Goal: Task Accomplishment & Management: Manage account settings

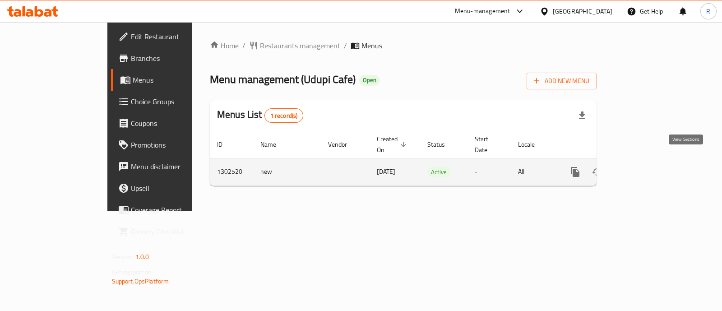
click at [652, 165] on link "enhanced table" at bounding box center [641, 172] width 22 height 22
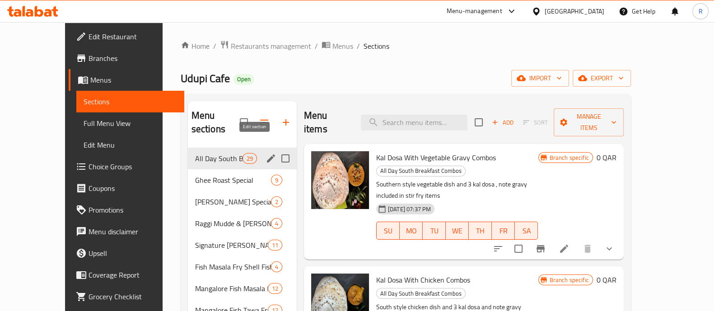
click at [267, 154] on icon "edit" at bounding box center [271, 158] width 8 height 8
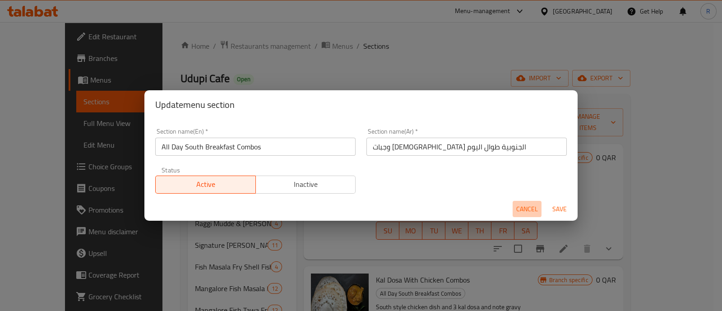
click at [527, 210] on span "Cancel" at bounding box center [528, 209] width 22 height 11
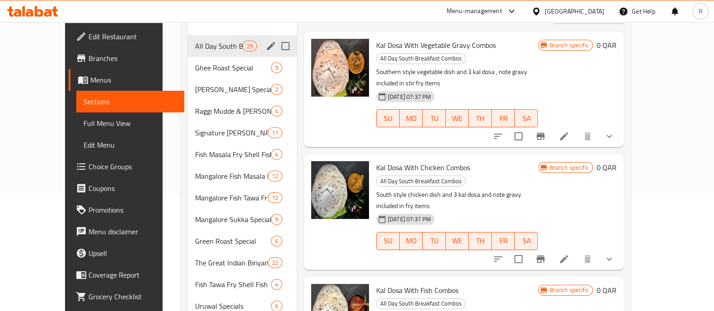
scroll to position [56, 0]
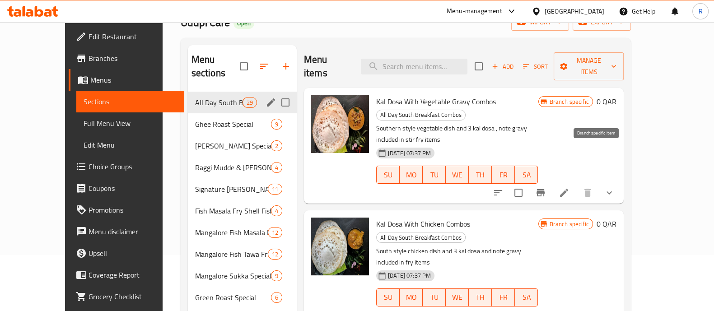
click at [545, 189] on icon "Branch-specific-item" at bounding box center [540, 192] width 8 height 7
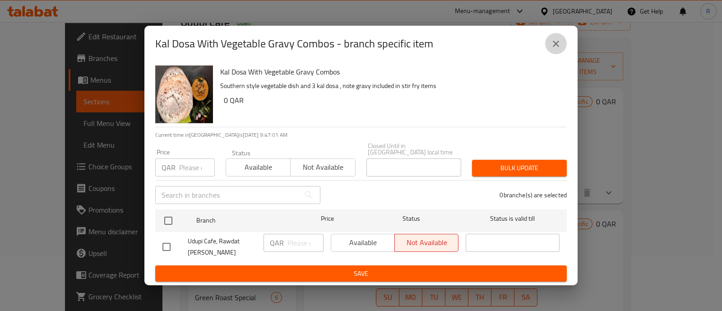
click at [562, 46] on button "close" at bounding box center [556, 44] width 22 height 22
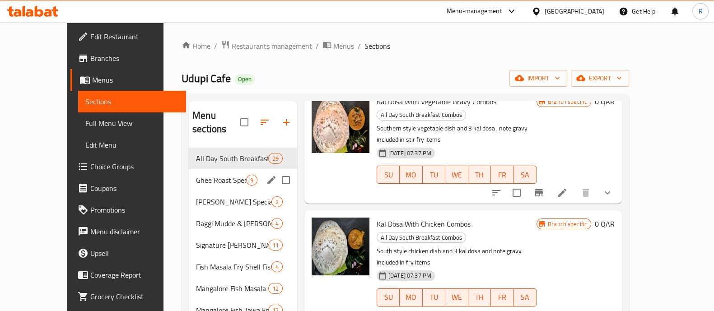
click at [191, 173] on div "Ghee Roast Special 9" at bounding box center [243, 180] width 108 height 22
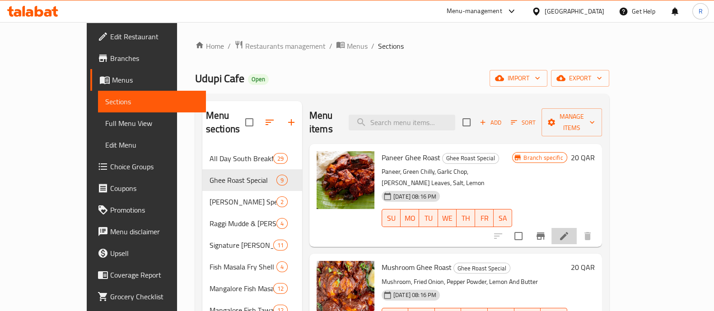
click at [577, 228] on li at bounding box center [563, 236] width 25 height 16
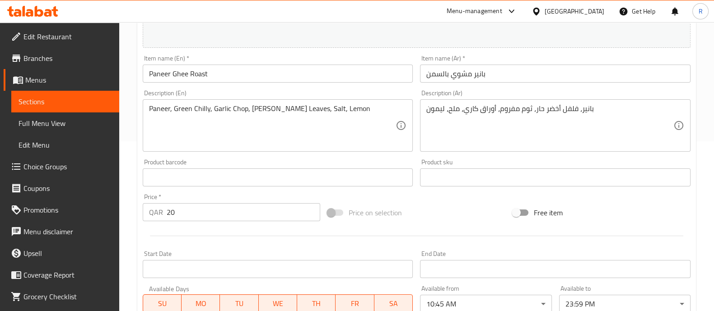
scroll to position [0, 0]
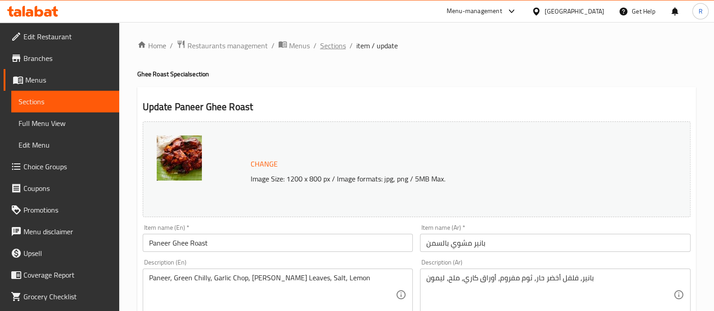
click at [328, 46] on span "Sections" at bounding box center [333, 45] width 26 height 11
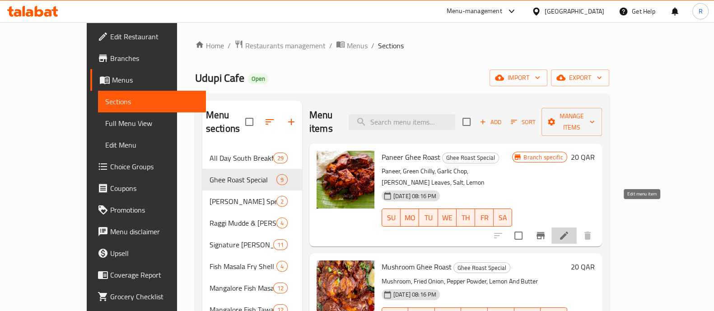
click at [569, 230] on icon at bounding box center [564, 235] width 11 height 11
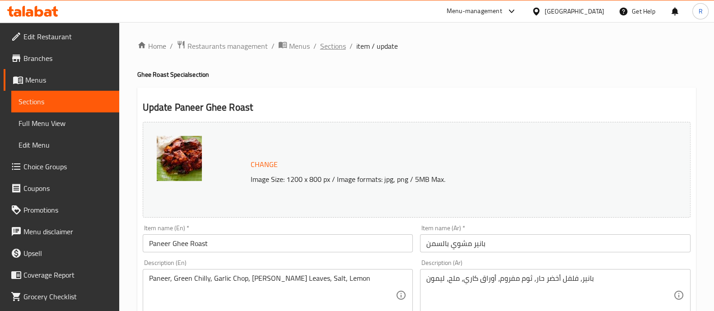
click at [339, 45] on span "Sections" at bounding box center [333, 46] width 26 height 11
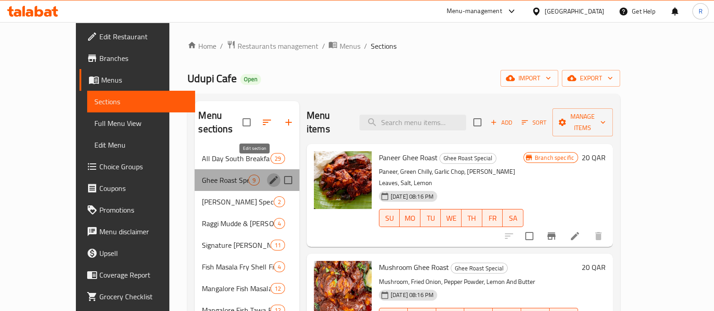
click at [268, 175] on icon "edit" at bounding box center [273, 180] width 11 height 11
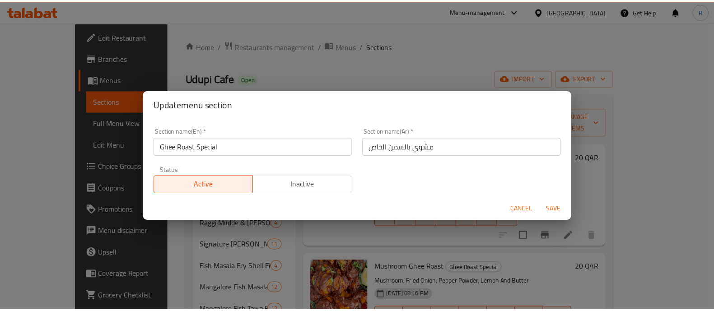
scroll to position [1, 0]
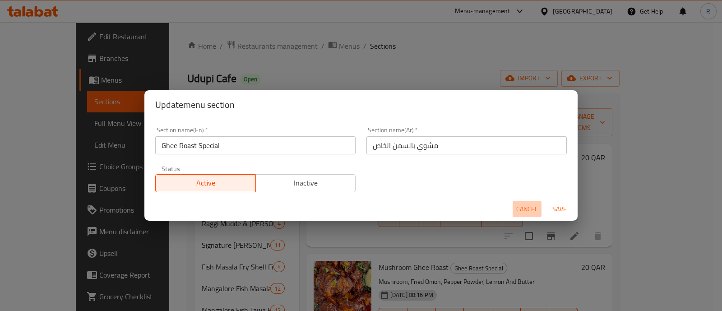
click at [533, 204] on span "Cancel" at bounding box center [528, 209] width 22 height 11
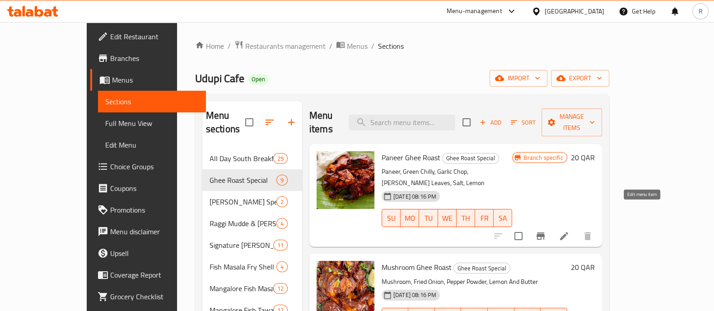
click at [568, 232] on icon at bounding box center [564, 236] width 8 height 8
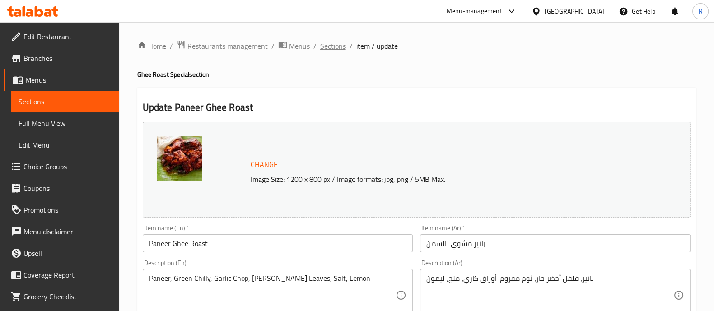
click at [333, 46] on span "Sections" at bounding box center [333, 46] width 26 height 11
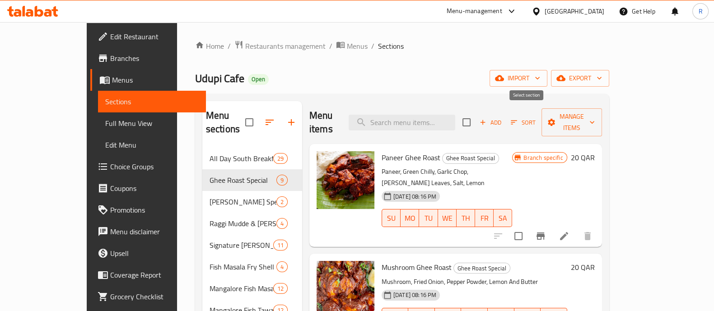
click at [476, 113] on input "checkbox" at bounding box center [466, 122] width 19 height 19
checkbox input "true"
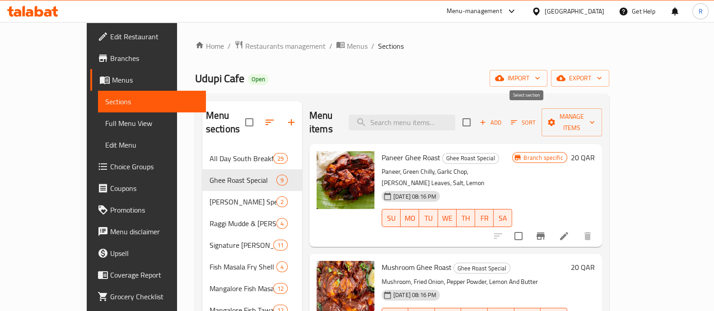
checkbox input "true"
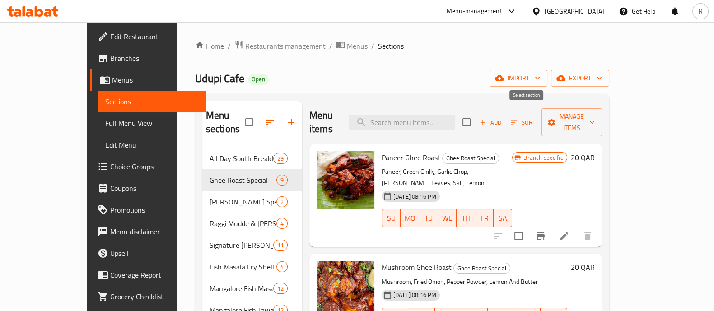
checkbox input "true"
click at [595, 120] on span "Manage items" at bounding box center [572, 122] width 46 height 23
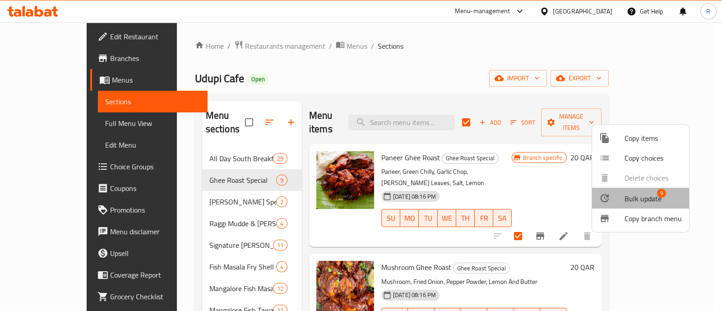
click at [628, 204] on span "Bulk update" at bounding box center [643, 198] width 37 height 11
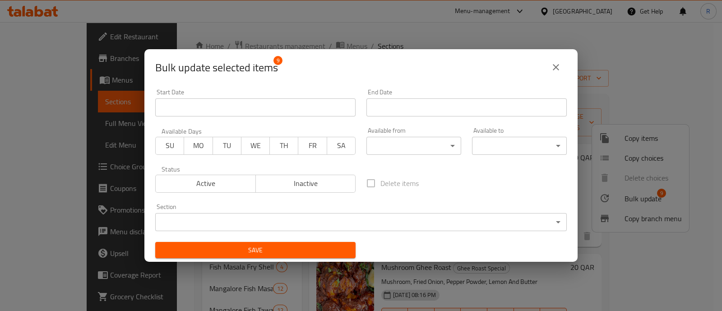
click at [172, 143] on span "SU" at bounding box center [169, 145] width 21 height 13
click at [189, 143] on span "MO" at bounding box center [198, 145] width 21 height 13
click at [232, 143] on span "TU" at bounding box center [227, 145] width 21 height 13
click at [251, 148] on span "WE" at bounding box center [255, 145] width 21 height 13
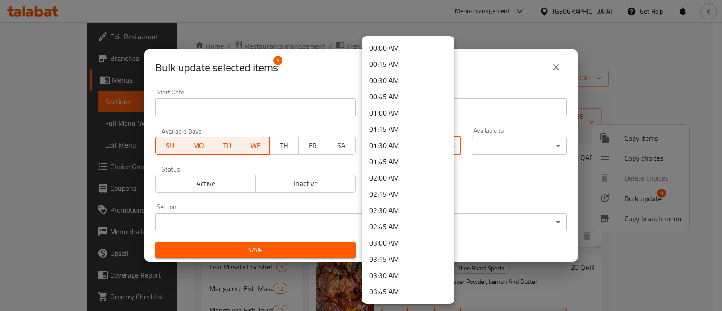
click at [406, 147] on body "​ Menu-management Qatar Get Help R Edit Restaurant Branches Menus Sections Full…" at bounding box center [361, 166] width 722 height 289
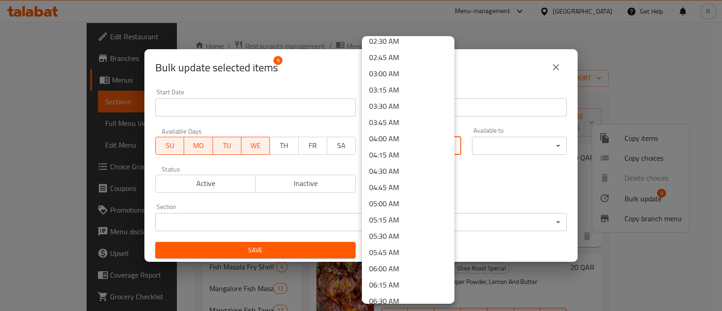
click at [487, 196] on div at bounding box center [361, 155] width 722 height 311
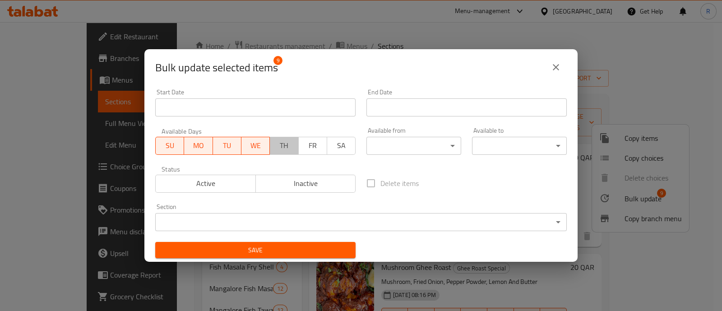
click at [281, 144] on span "TH" at bounding box center [284, 145] width 21 height 13
click at [305, 143] on span "FR" at bounding box center [313, 145] width 21 height 13
click at [349, 146] on button "SA" at bounding box center [341, 146] width 29 height 18
click at [377, 147] on body "​ Menu-management Qatar Get Help R Edit Restaurant Branches Menus Sections Full…" at bounding box center [361, 166] width 722 height 289
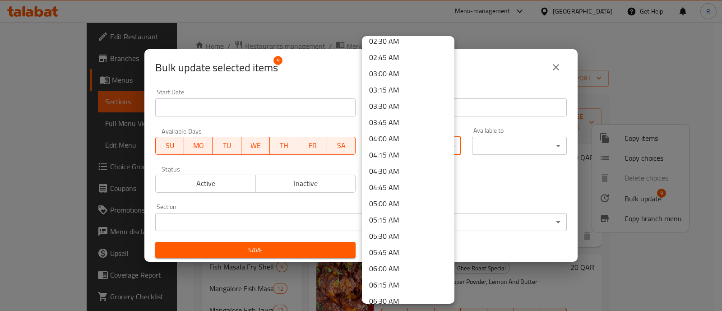
scroll to position [225, 0]
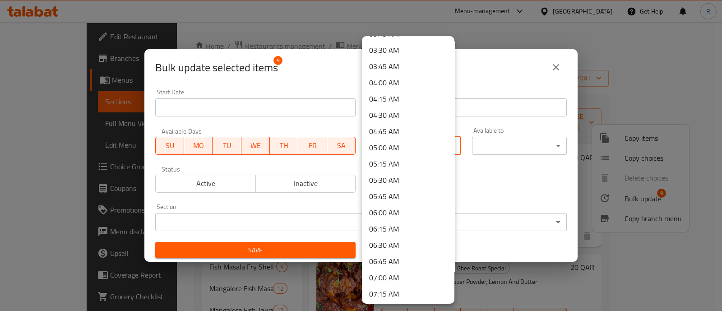
click at [401, 178] on li "05:30 AM" at bounding box center [408, 180] width 93 height 16
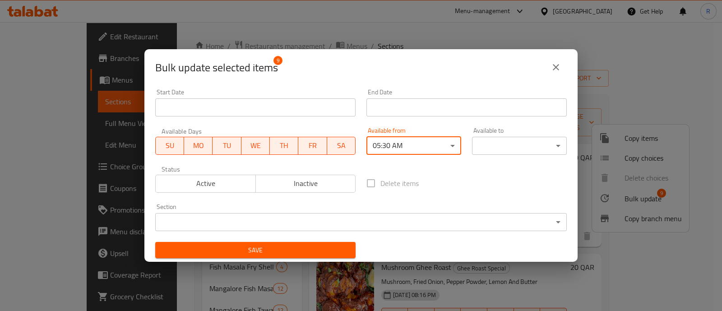
click at [481, 148] on body "​ Menu-management Qatar Get Help R Edit Restaurant Branches Menus Sections Full…" at bounding box center [361, 166] width 722 height 289
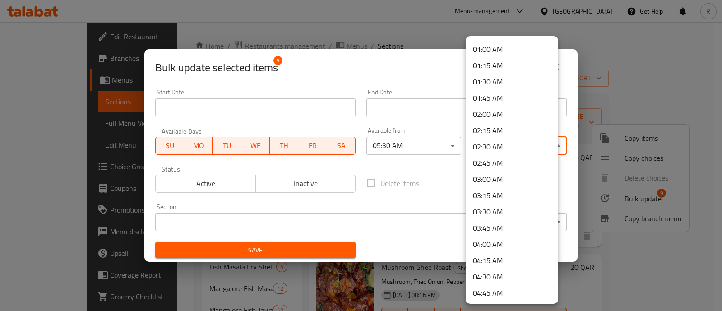
scroll to position [0, 0]
click at [503, 160] on li "01:45 AM" at bounding box center [512, 162] width 93 height 16
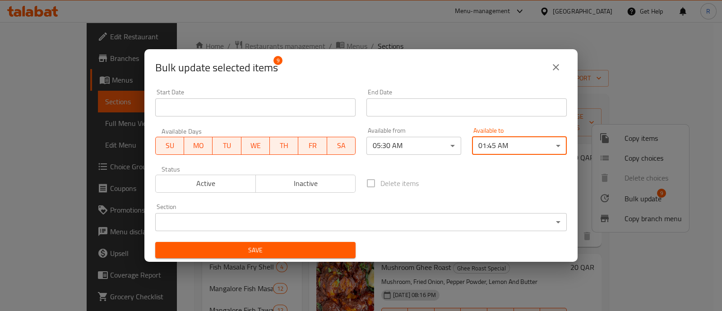
click at [265, 229] on body "​ Menu-management Qatar Get Help R Edit Restaurant Branches Menus Sections Full…" at bounding box center [361, 166] width 722 height 289
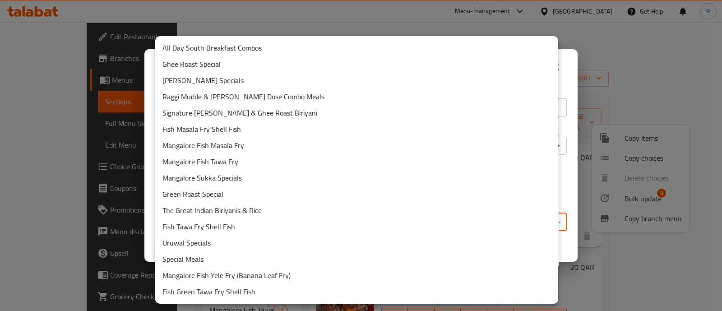
click at [237, 68] on li "Ghee Roast Special" at bounding box center [356, 64] width 403 height 16
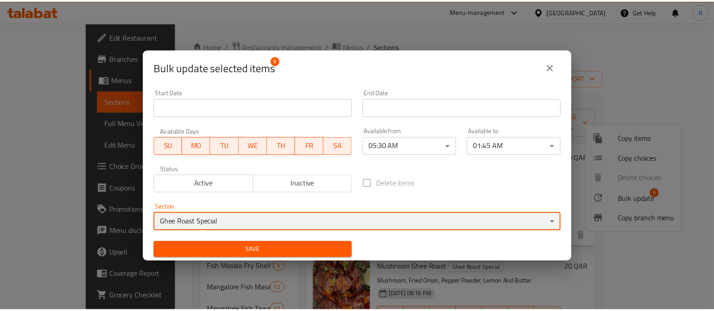
scroll to position [1, 0]
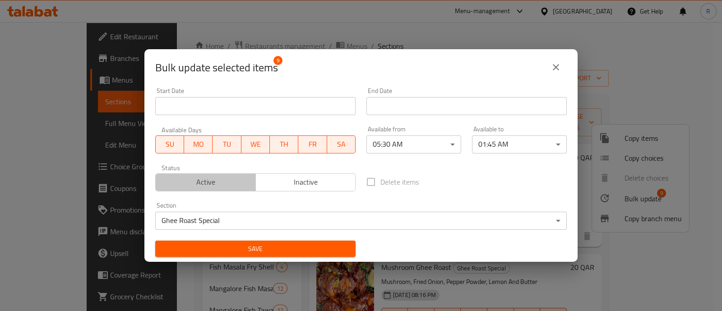
click at [209, 182] on span "Active" at bounding box center [205, 182] width 93 height 13
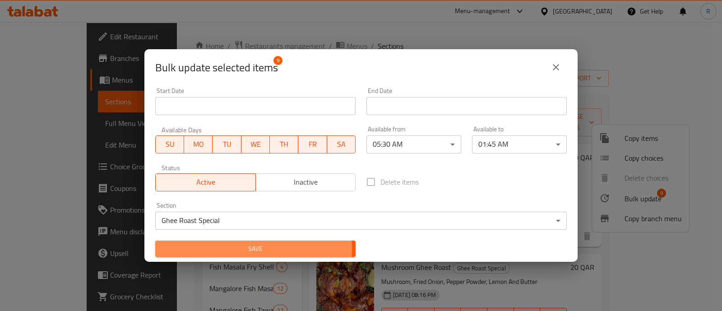
click at [226, 249] on span "Save" at bounding box center [256, 248] width 186 height 11
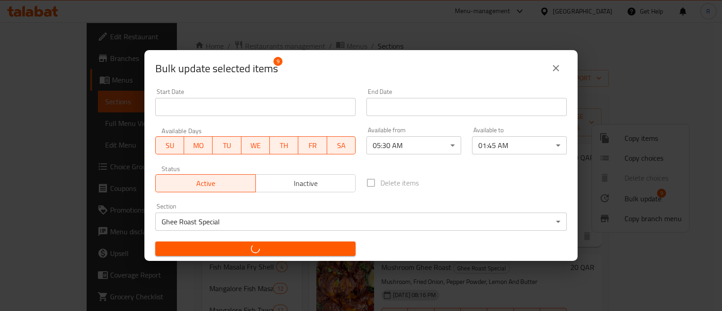
checkbox input "false"
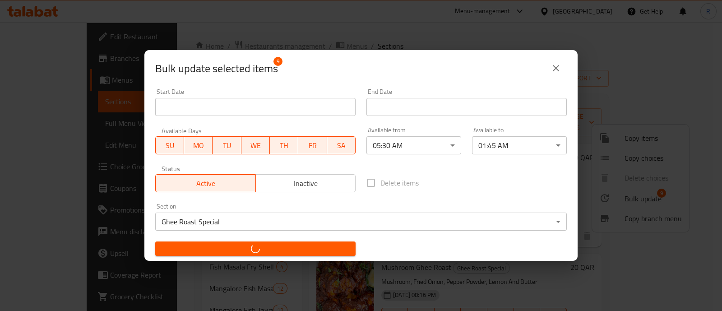
checkbox input "false"
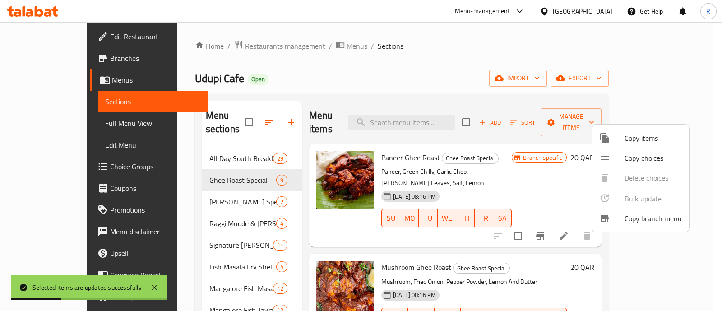
click at [296, 48] on div at bounding box center [361, 155] width 722 height 311
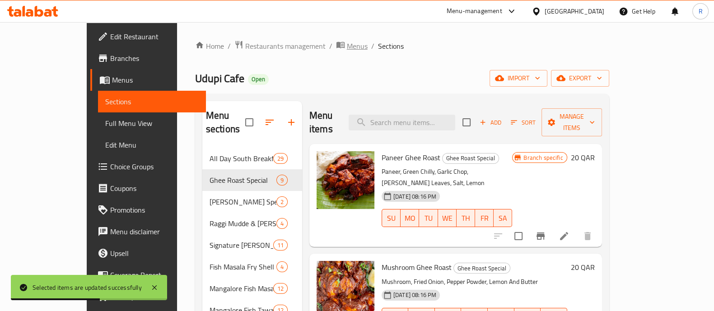
click at [347, 48] on span "Menus" at bounding box center [357, 46] width 21 height 11
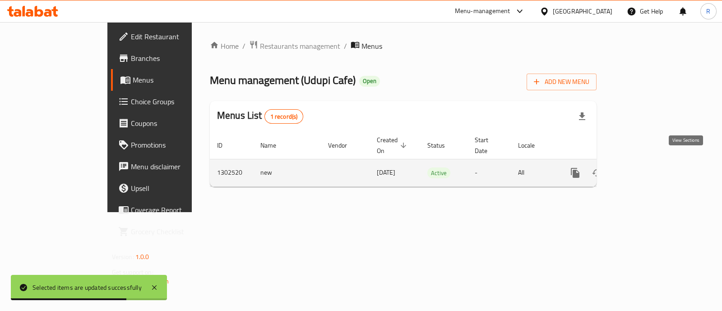
click at [646, 168] on icon "enhanced table" at bounding box center [640, 173] width 11 height 11
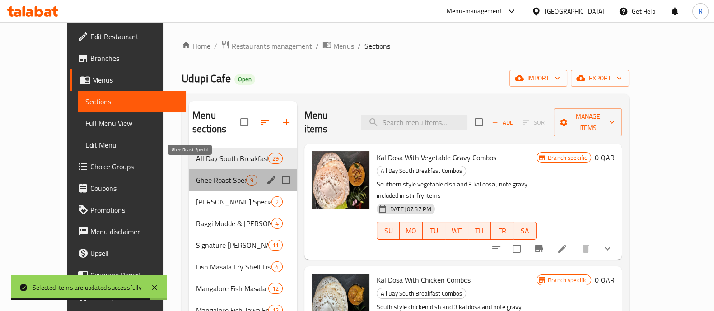
click at [200, 175] on span "Ghee Roast Special" at bounding box center [221, 180] width 50 height 11
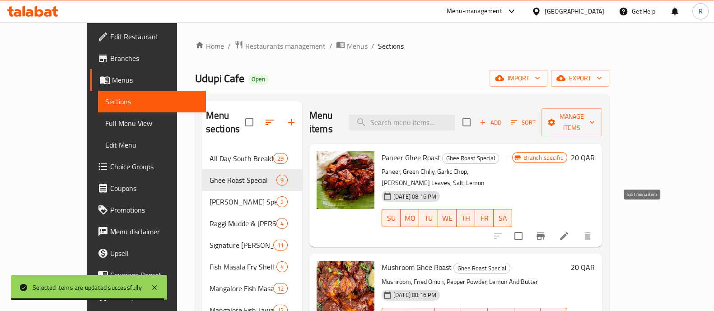
click at [569, 231] on icon at bounding box center [564, 236] width 11 height 11
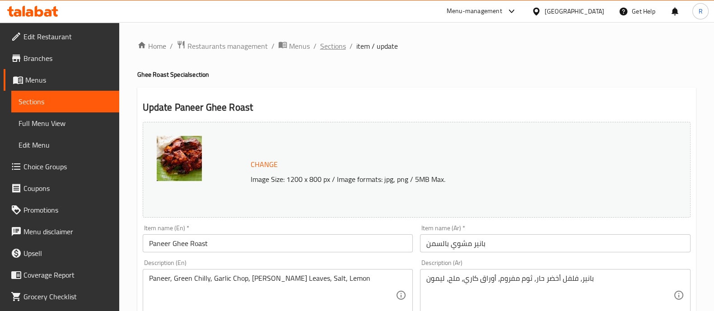
click at [339, 46] on span "Sections" at bounding box center [333, 46] width 26 height 11
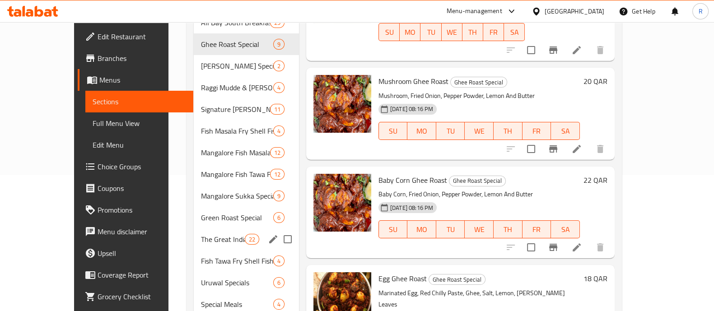
scroll to position [112, 0]
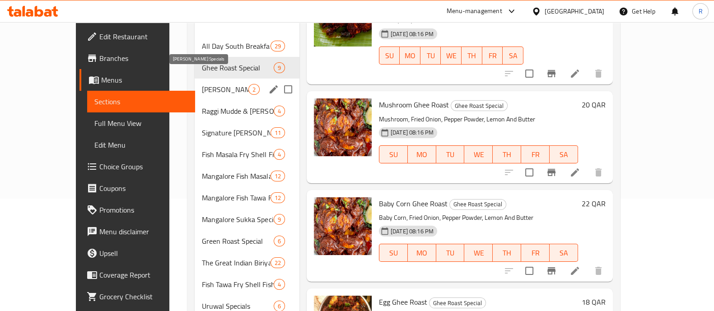
click at [205, 84] on span "[PERSON_NAME] Specials" at bounding box center [225, 89] width 46 height 11
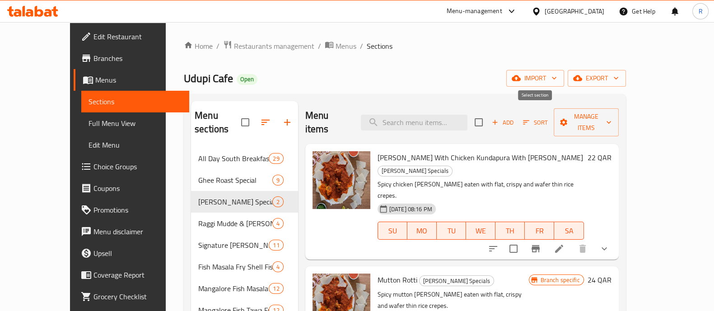
click at [488, 114] on input "checkbox" at bounding box center [478, 122] width 19 height 19
checkbox input "true"
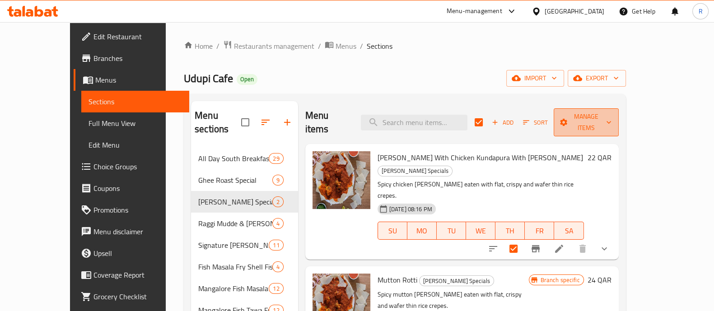
click at [611, 116] on span "Manage items" at bounding box center [586, 122] width 51 height 23
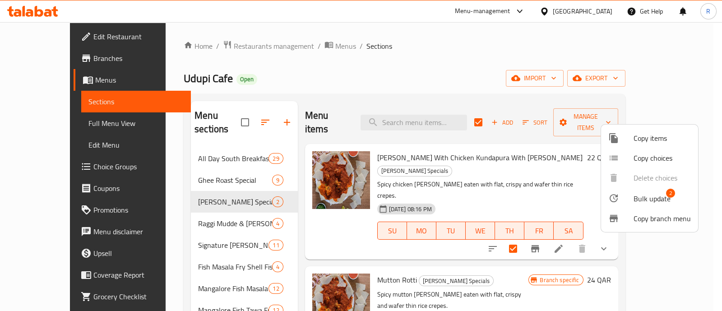
click at [616, 197] on icon at bounding box center [614, 198] width 11 height 11
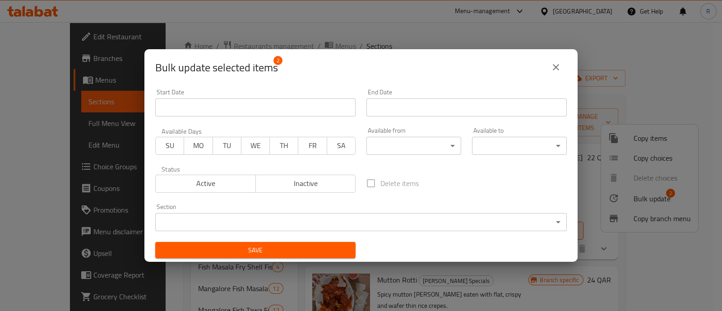
click at [172, 145] on span "SU" at bounding box center [169, 145] width 21 height 13
click at [201, 148] on span "MO" at bounding box center [198, 145] width 21 height 13
click at [217, 147] on span "TU" at bounding box center [227, 145] width 21 height 13
click at [260, 141] on span "WE" at bounding box center [255, 145] width 21 height 13
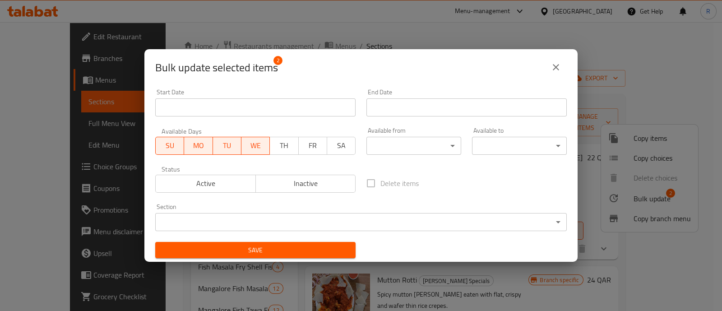
click at [285, 141] on span "TH" at bounding box center [284, 145] width 21 height 13
click at [305, 144] on span "FR" at bounding box center [313, 145] width 21 height 13
click at [337, 148] on span "SA" at bounding box center [341, 145] width 21 height 13
click at [379, 143] on body "​ Menu-management Qatar Get Help R Edit Restaurant Branches Menus Sections Full…" at bounding box center [361, 166] width 722 height 289
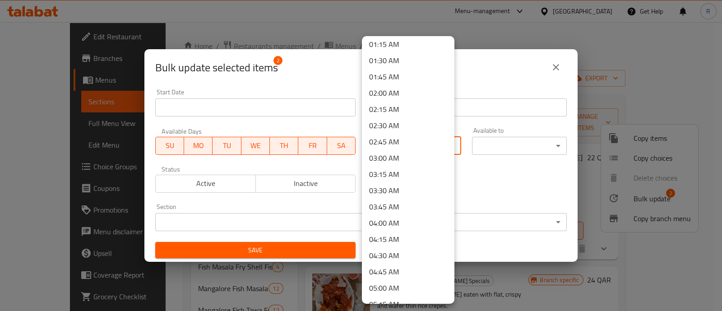
scroll to position [282, 0]
click at [391, 123] on li "05:30 AM" at bounding box center [408, 123] width 93 height 16
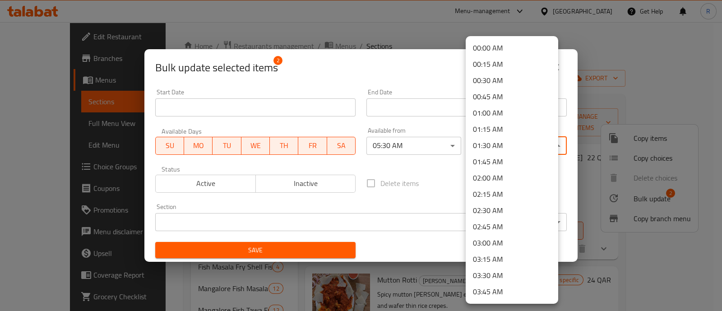
click at [484, 139] on body "​ Menu-management Qatar Get Help R Edit Restaurant Branches Menus Sections Full…" at bounding box center [361, 166] width 722 height 289
click at [513, 155] on li "01:45 AM" at bounding box center [512, 162] width 93 height 16
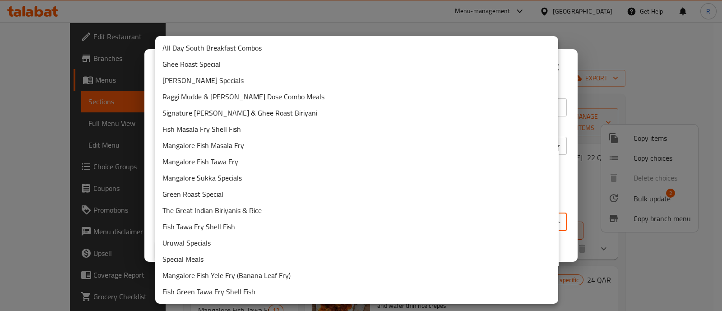
click at [269, 223] on body "​ Menu-management Qatar Get Help R Edit Restaurant Branches Menus Sections Full…" at bounding box center [361, 166] width 722 height 289
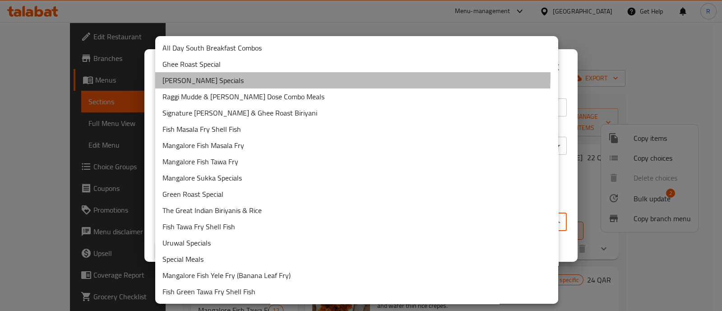
click at [218, 74] on li "[PERSON_NAME] Specials" at bounding box center [356, 80] width 403 height 16
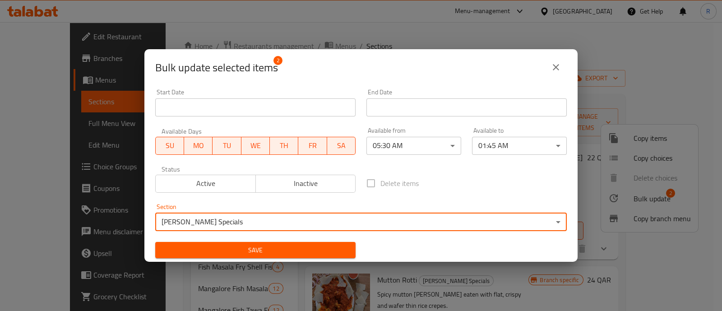
click at [205, 245] on span "Save" at bounding box center [256, 250] width 186 height 11
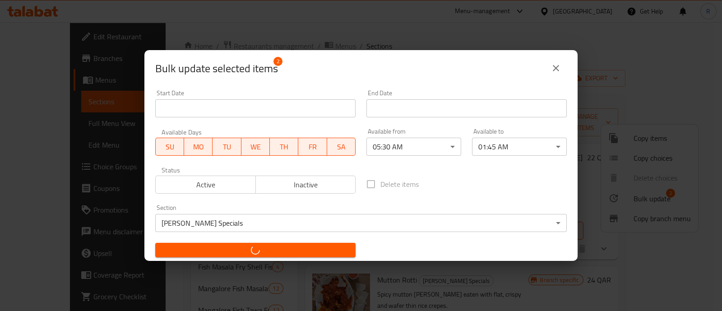
checkbox input "false"
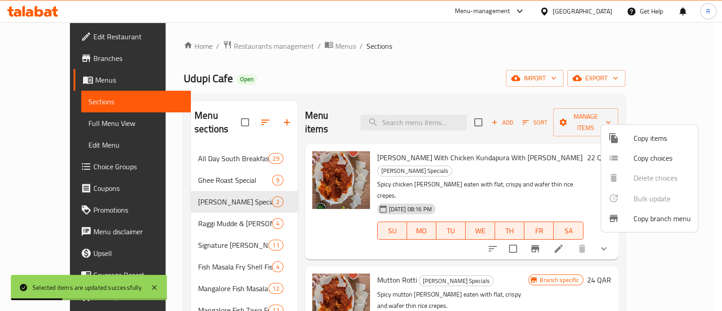
click at [206, 207] on div at bounding box center [361, 155] width 722 height 311
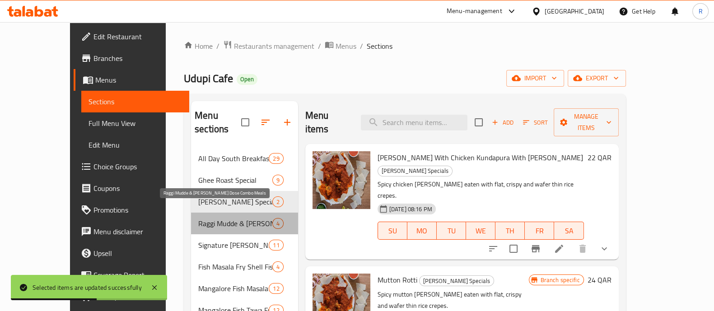
click at [206, 218] on span "Raggi Mudde & [PERSON_NAME] Dose Combo Meals" at bounding box center [235, 223] width 74 height 11
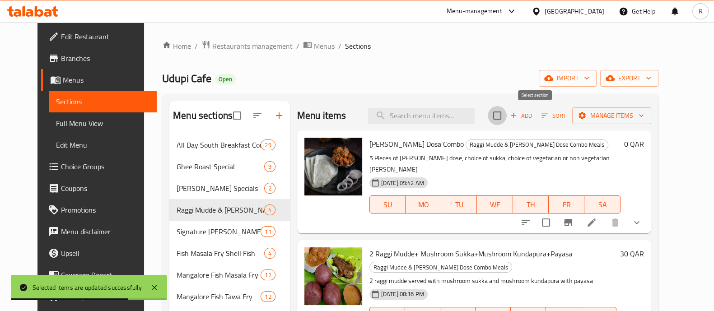
click at [507, 112] on input "checkbox" at bounding box center [497, 115] width 19 height 19
checkbox input "true"
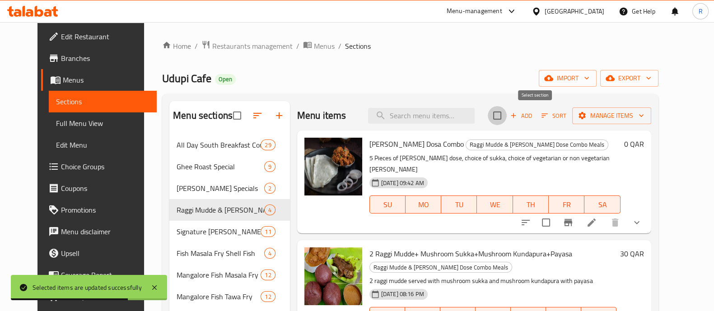
checkbox input "true"
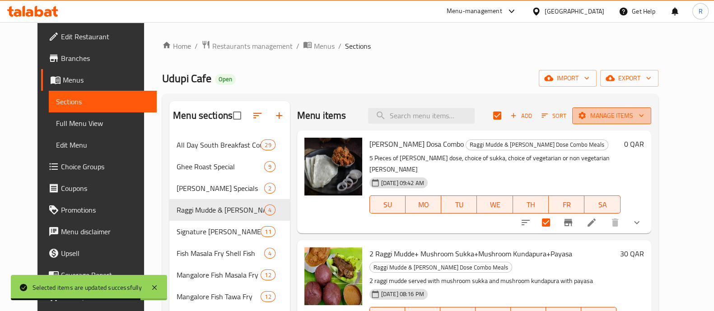
click at [646, 114] on icon "button" at bounding box center [641, 115] width 9 height 9
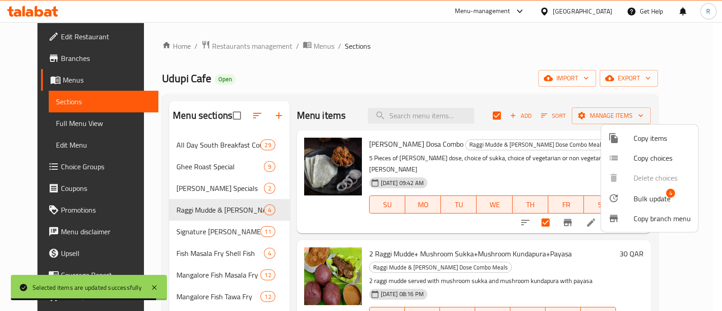
click at [629, 200] on div at bounding box center [621, 198] width 25 height 11
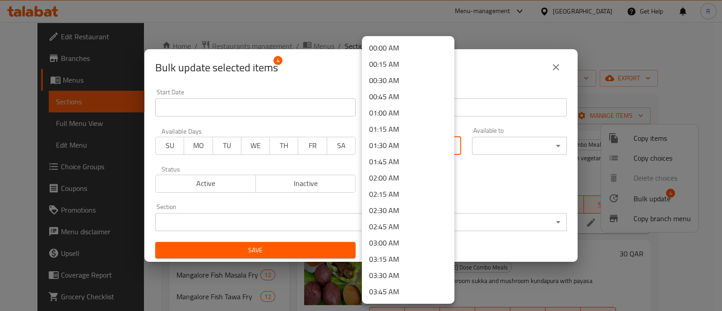
click at [402, 148] on body "​ Menu-management Qatar Get Help R Edit Restaurant Branches Menus Sections Full…" at bounding box center [361, 166] width 722 height 289
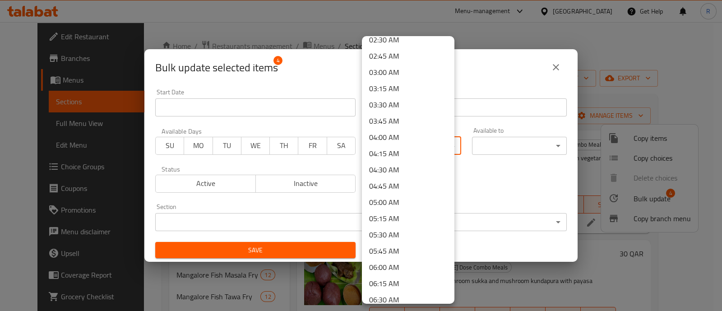
scroll to position [225, 0]
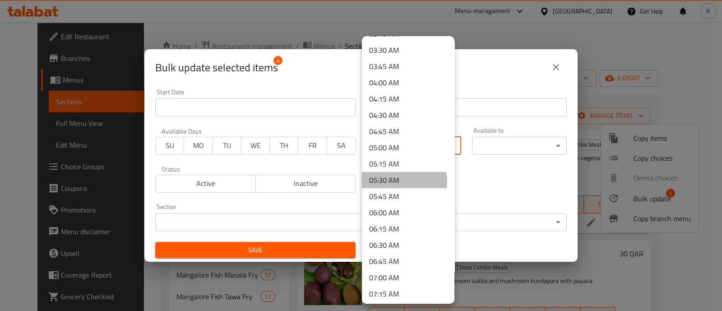
click at [396, 181] on li "05:30 AM" at bounding box center [408, 180] width 93 height 16
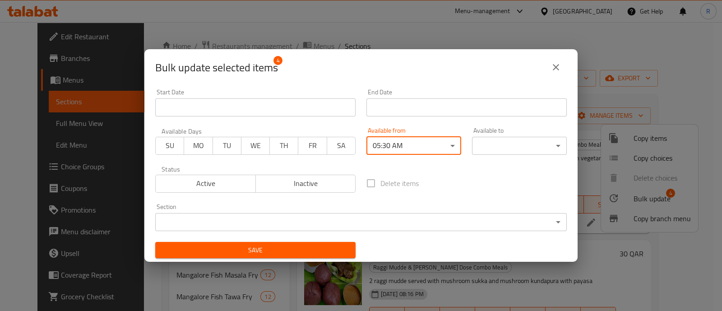
click at [501, 135] on div "Available to ​ ​" at bounding box center [519, 141] width 95 height 28
click at [501, 139] on body "​ Menu-management Qatar Get Help R Edit Restaurant Branches Menus Sections Full…" at bounding box center [361, 166] width 722 height 289
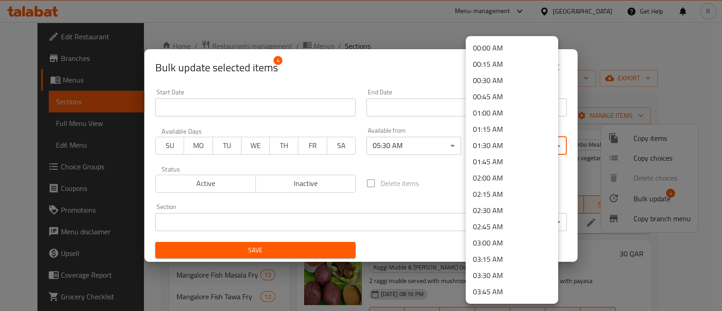
click at [496, 161] on li "01:45 AM" at bounding box center [512, 162] width 93 height 16
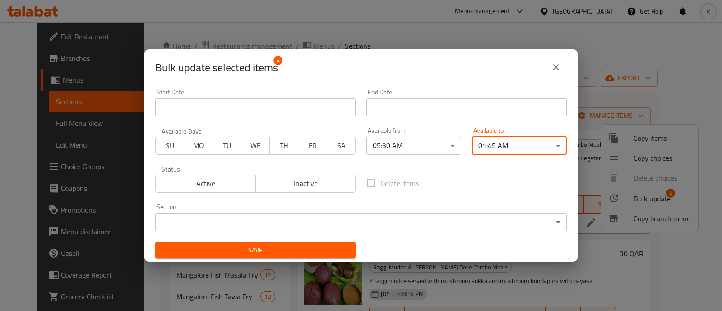
click at [191, 219] on body "​ Menu-management Qatar Get Help R Edit Restaurant Branches Menus Sections Full…" at bounding box center [361, 166] width 722 height 289
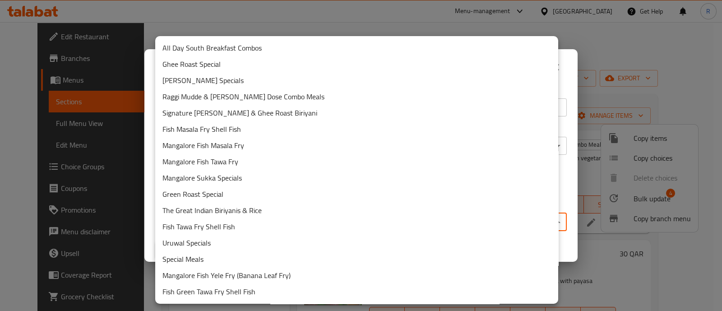
click at [228, 98] on li "Raggi Mudde & [PERSON_NAME] Dose Combo Meals" at bounding box center [356, 96] width 403 height 16
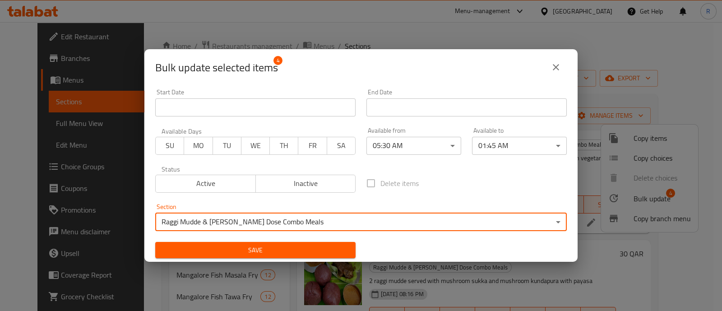
click at [246, 247] on span "Save" at bounding box center [256, 250] width 186 height 11
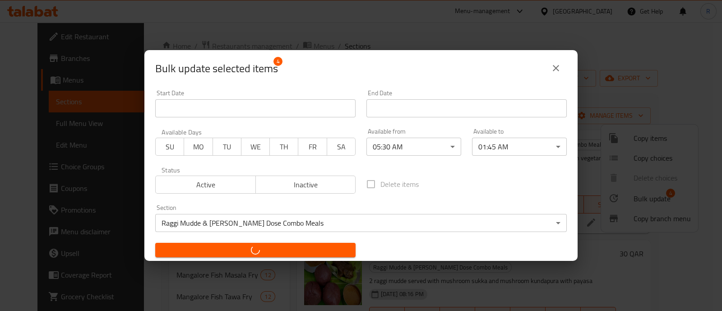
checkbox input "false"
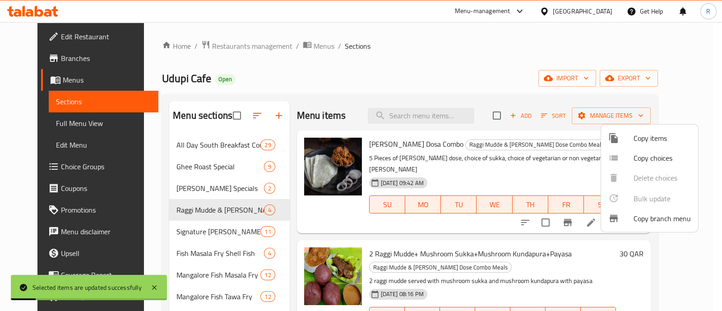
click at [190, 229] on div at bounding box center [361, 155] width 722 height 311
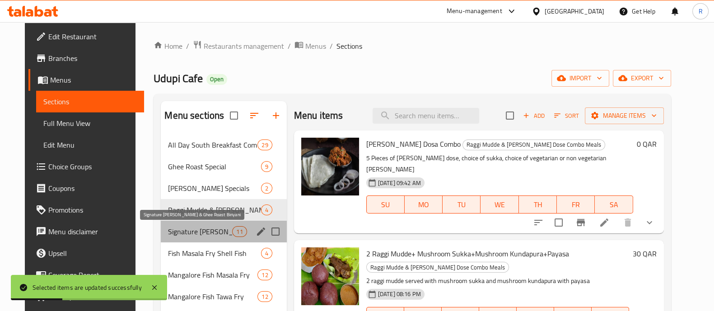
click at [192, 229] on span "Signature [PERSON_NAME] & Ghee Roast Biriyani" at bounding box center [200, 231] width 64 height 11
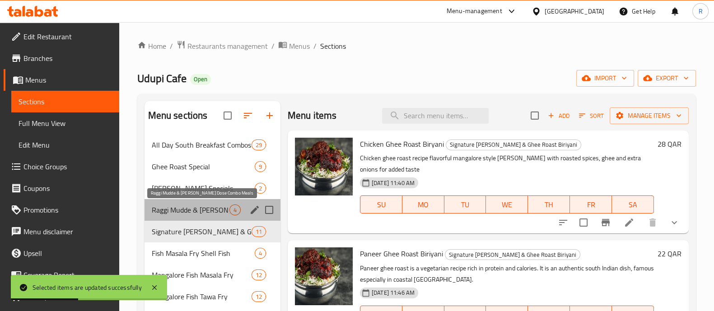
click at [191, 213] on span "Raggi Mudde & [PERSON_NAME] Dose Combo Meals" at bounding box center [191, 210] width 78 height 11
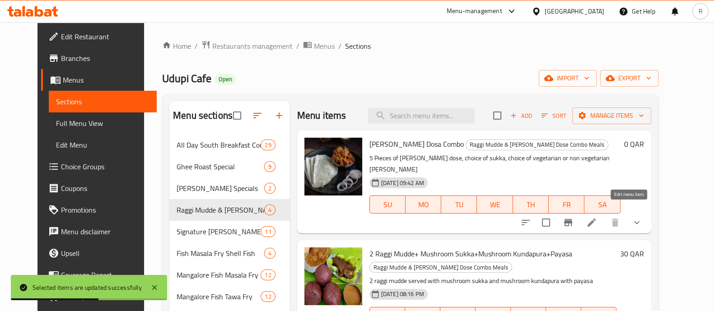
click at [597, 217] on icon at bounding box center [591, 222] width 11 height 11
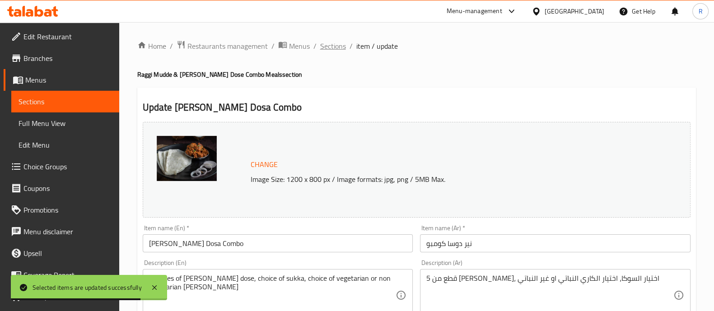
click at [328, 42] on span "Sections" at bounding box center [333, 46] width 26 height 11
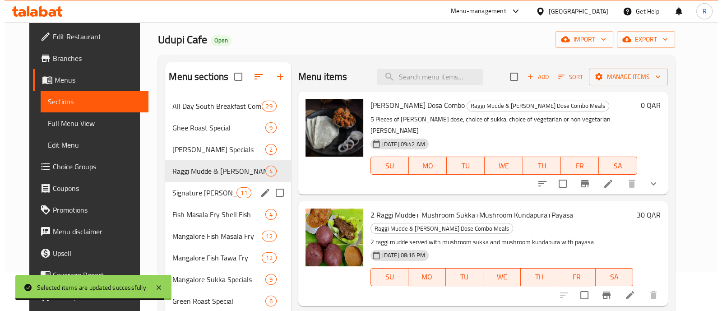
scroll to position [56, 0]
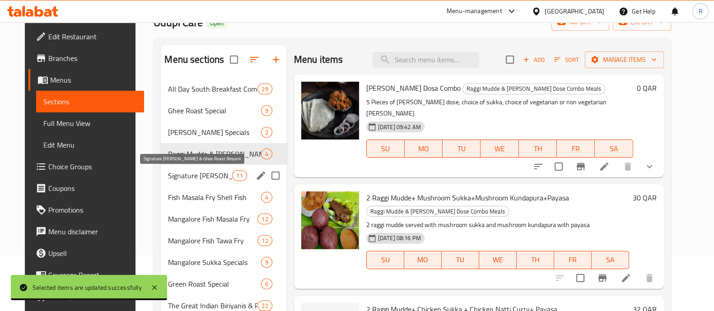
click at [194, 177] on span "Signature [PERSON_NAME] & Ghee Roast Biriyani" at bounding box center [200, 175] width 64 height 11
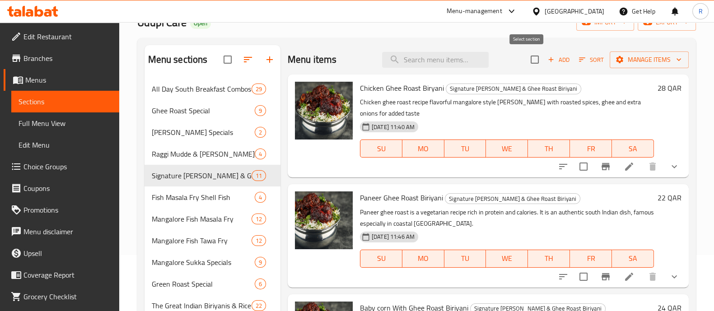
click at [526, 63] on input "checkbox" at bounding box center [534, 59] width 19 height 19
checkbox input "true"
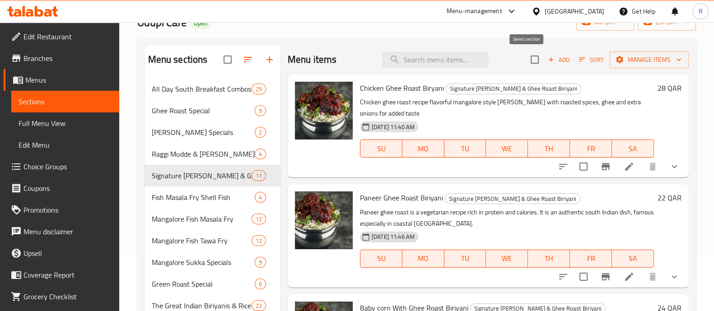
checkbox input "true"
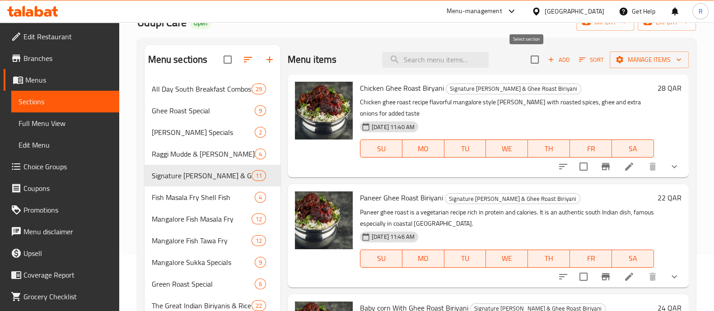
checkbox input "true"
click at [615, 57] on icon "button" at bounding box center [619, 59] width 9 height 9
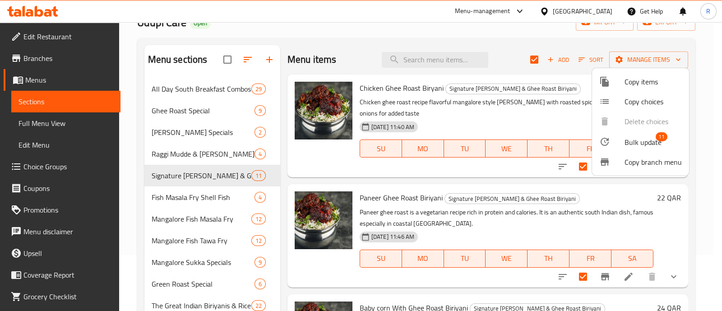
click at [608, 144] on icon at bounding box center [605, 141] width 11 height 11
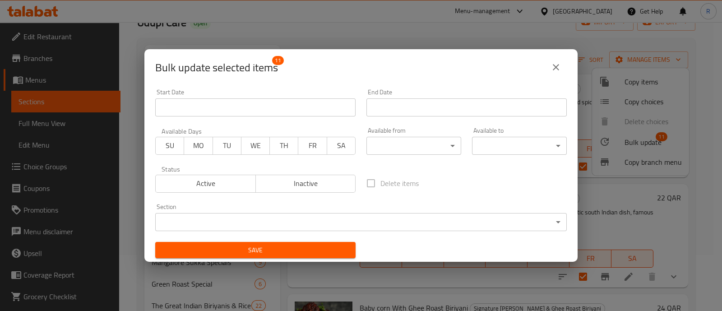
click at [400, 144] on body "​ Menu-management Qatar Get Help R Edit Restaurant Branches Menus Sections Full…" at bounding box center [361, 110] width 722 height 289
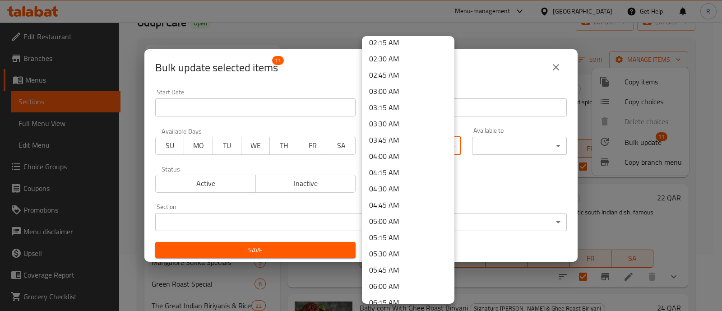
scroll to position [169, 0]
click at [394, 233] on li "05:30 AM" at bounding box center [408, 236] width 93 height 16
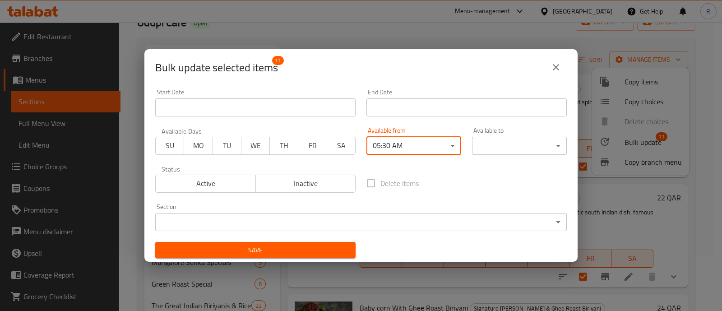
click at [479, 146] on body "​ Menu-management Qatar Get Help R Edit Restaurant Branches Menus Sections Full…" at bounding box center [361, 110] width 722 height 289
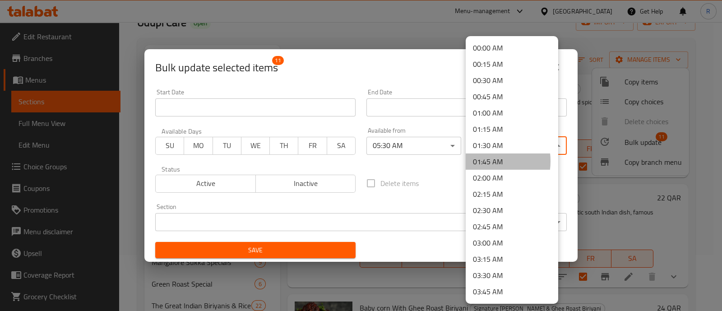
click at [480, 161] on li "01:45 AM" at bounding box center [512, 162] width 93 height 16
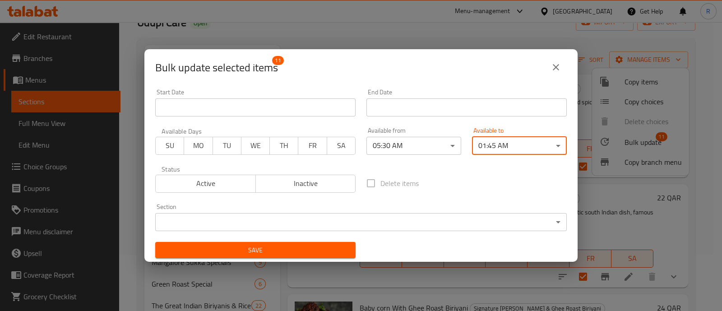
click at [339, 227] on body "​ Menu-management Qatar Get Help R Edit Restaurant Branches Menus Sections Full…" at bounding box center [361, 110] width 722 height 289
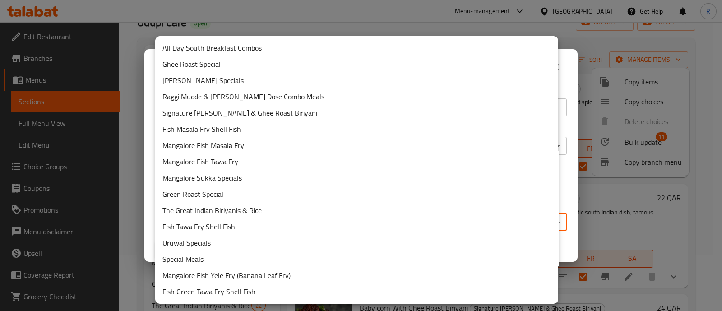
click at [226, 115] on li "Signature [PERSON_NAME] & Ghee Roast Biriyani" at bounding box center [356, 113] width 403 height 16
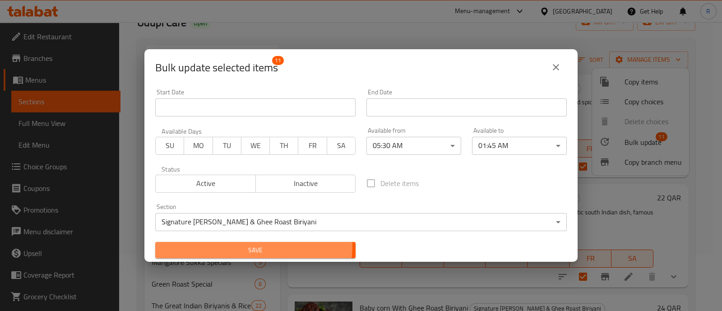
click at [235, 245] on span "Save" at bounding box center [256, 250] width 186 height 11
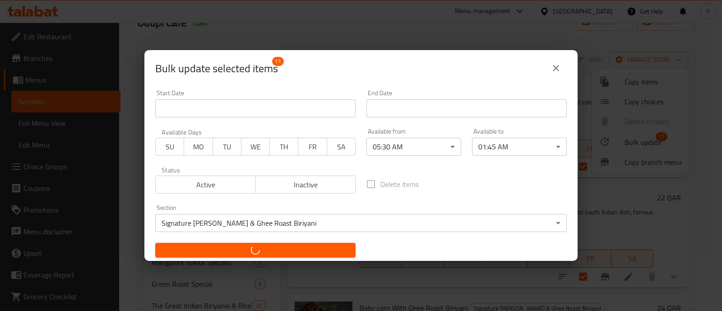
checkbox input "false"
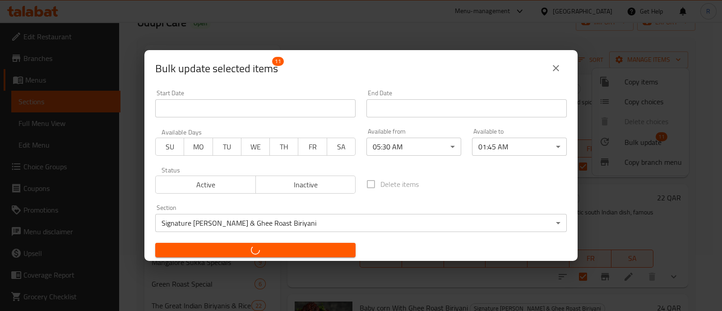
checkbox input "false"
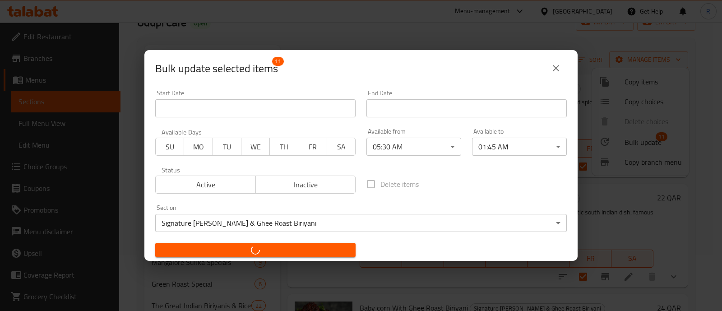
checkbox input "false"
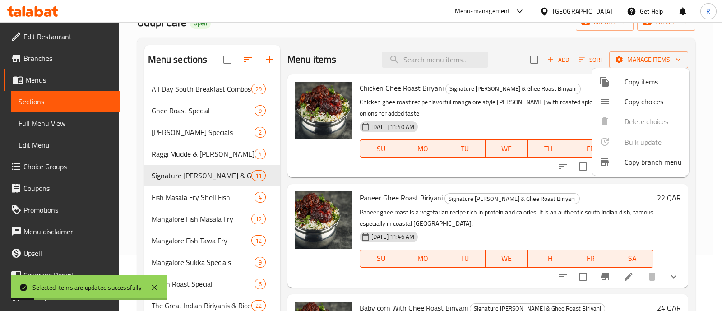
click at [201, 200] on div at bounding box center [361, 155] width 722 height 311
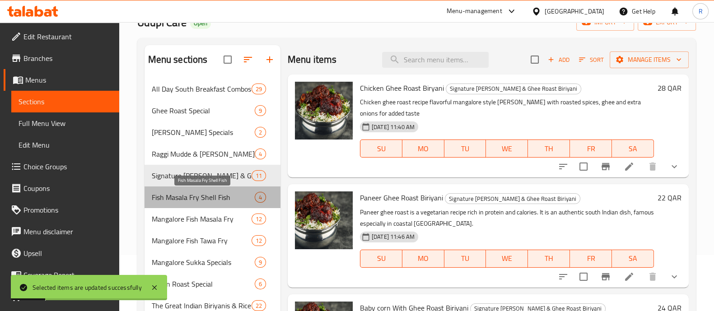
click at [201, 199] on span "Fish Masala Fry Shell Fish" at bounding box center [203, 197] width 103 height 11
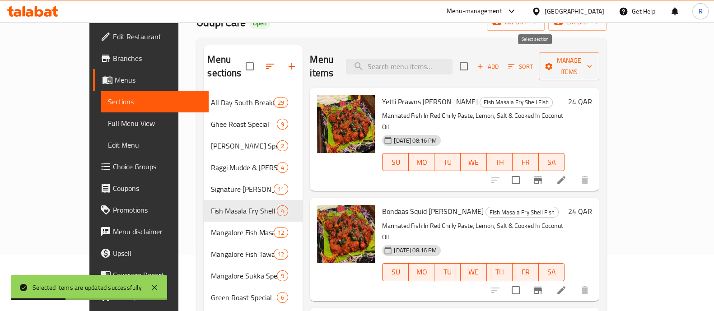
click at [473, 57] on input "checkbox" at bounding box center [463, 66] width 19 height 19
checkbox input "true"
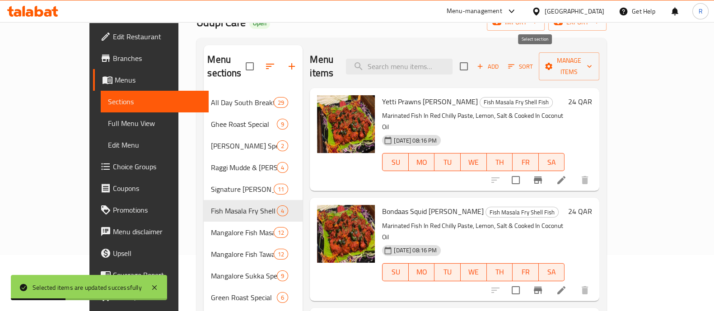
checkbox input "true"
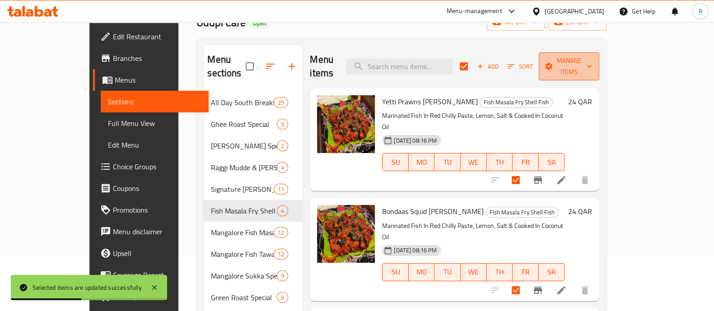
click at [552, 63] on icon "button" at bounding box center [548, 66] width 7 height 7
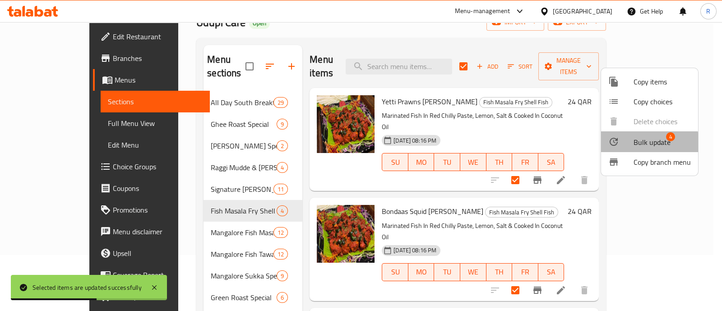
click at [613, 145] on icon at bounding box center [614, 142] width 8 height 8
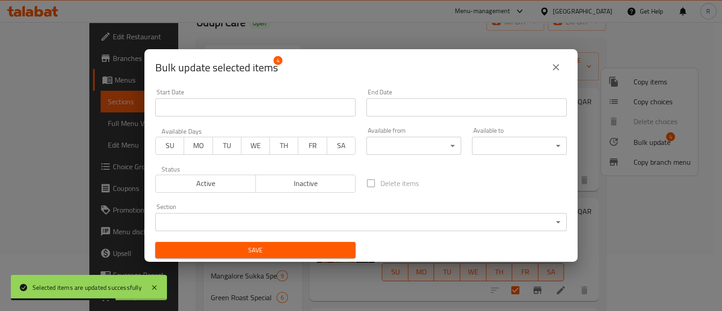
click at [391, 148] on body "Selected items are updated successfully ​ Menu-management Qatar Get Help R Edit…" at bounding box center [361, 110] width 722 height 289
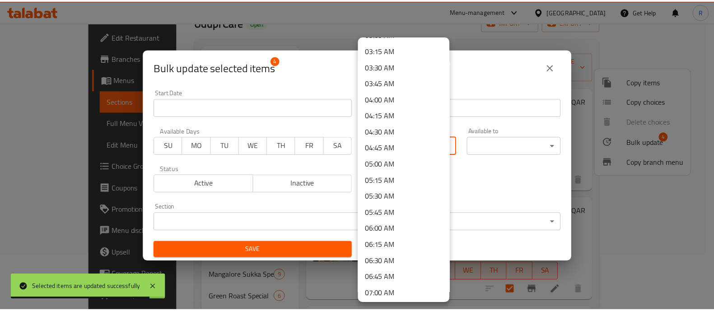
scroll to position [225, 0]
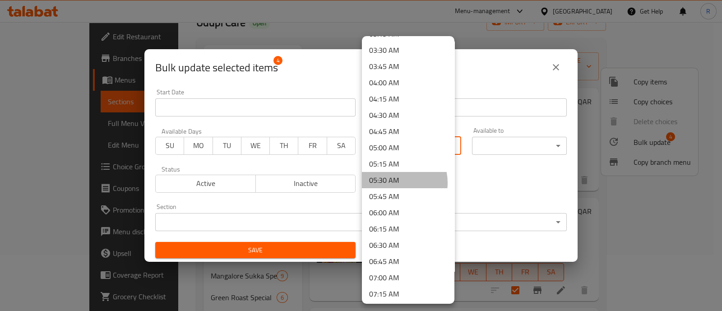
click at [393, 182] on li "05:30 AM" at bounding box center [408, 180] width 93 height 16
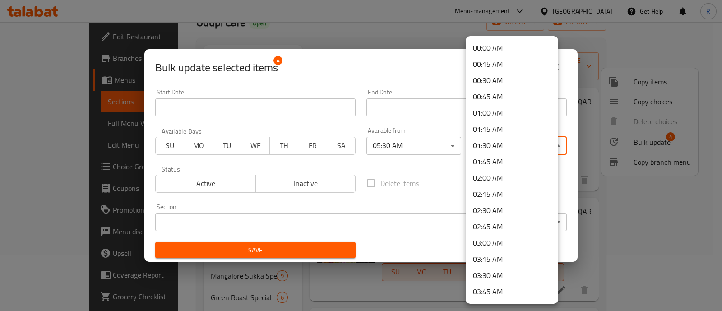
click at [493, 152] on body "​ Menu-management Qatar Get Help R Edit Restaurant Branches Menus Sections Full…" at bounding box center [361, 110] width 722 height 289
click at [495, 163] on li "01:45 AM" at bounding box center [512, 162] width 93 height 16
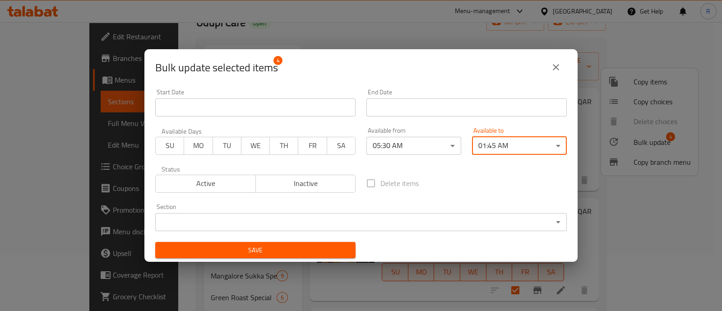
click at [284, 219] on body "​ Menu-management Qatar Get Help R Edit Restaurant Branches Menus Sections Full…" at bounding box center [361, 110] width 722 height 289
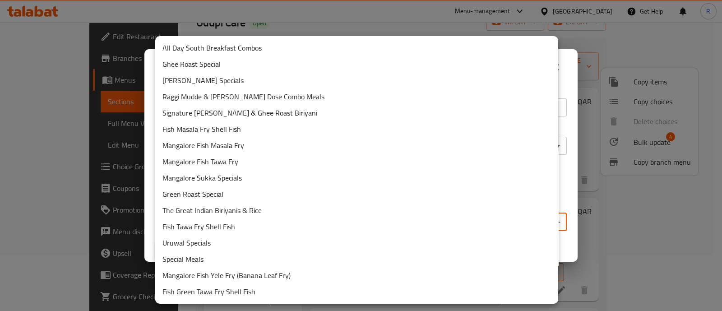
click at [233, 128] on li "Fish Masala Fry Shell Fish" at bounding box center [356, 129] width 403 height 16
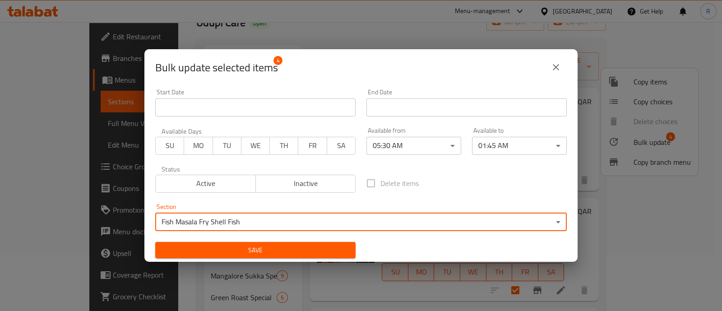
click at [259, 248] on span "Save" at bounding box center [256, 250] width 186 height 11
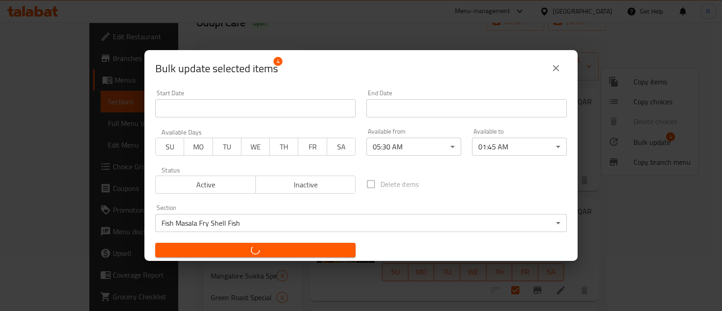
checkbox input "false"
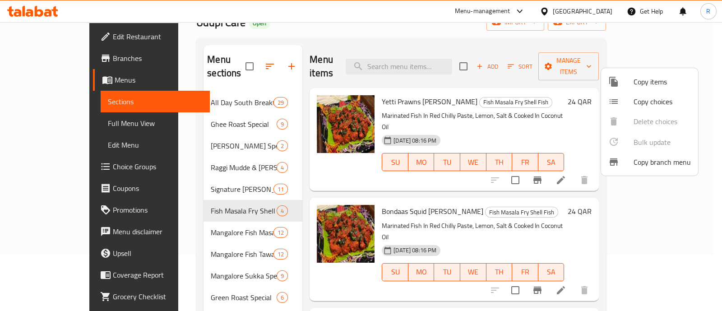
click at [199, 219] on div at bounding box center [361, 155] width 722 height 311
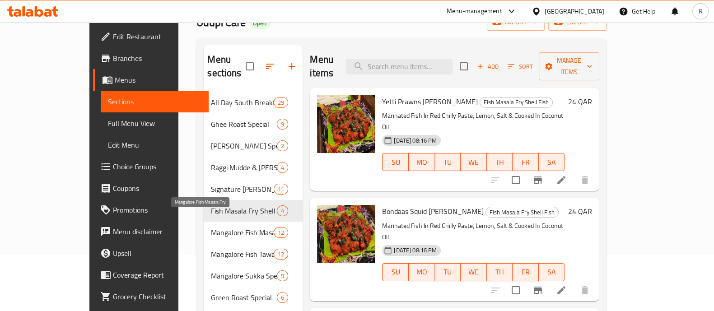
click at [211, 227] on span "Mangalore Fish Masala Fry" at bounding box center [242, 232] width 63 height 11
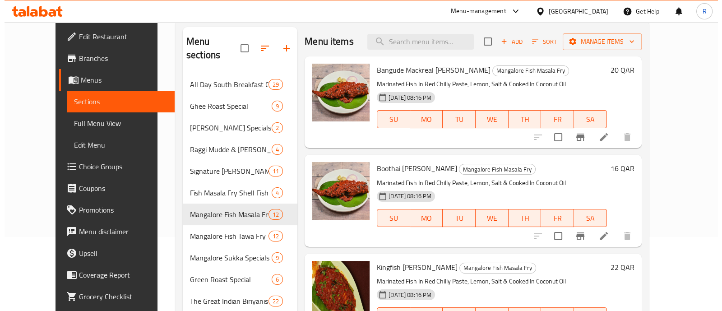
scroll to position [56, 0]
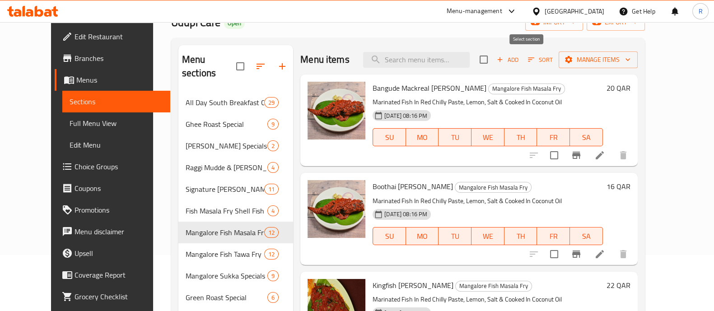
click at [493, 58] on input "checkbox" at bounding box center [483, 59] width 19 height 19
checkbox input "true"
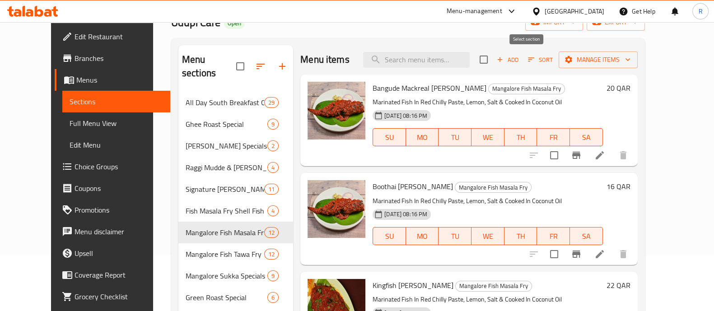
checkbox input "true"
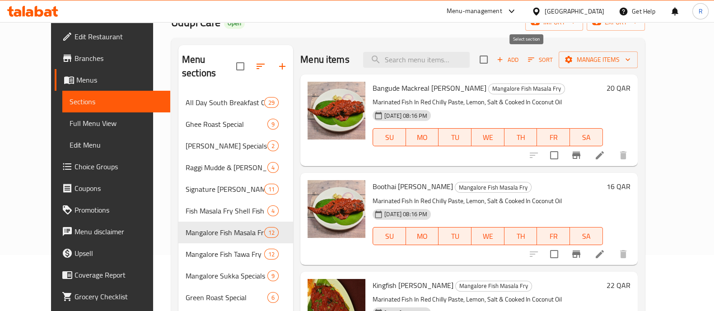
checkbox input "true"
click at [618, 60] on span "Manage items" at bounding box center [598, 59] width 65 height 11
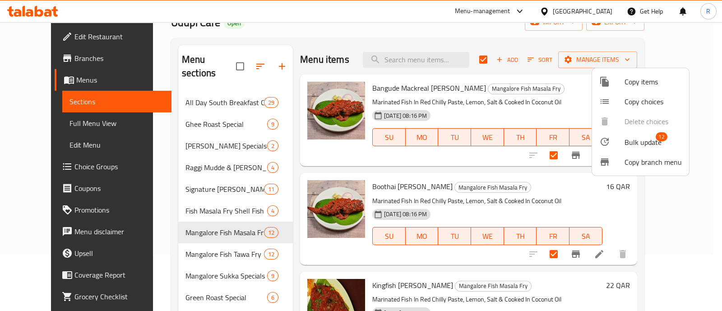
click at [617, 140] on div at bounding box center [612, 141] width 25 height 11
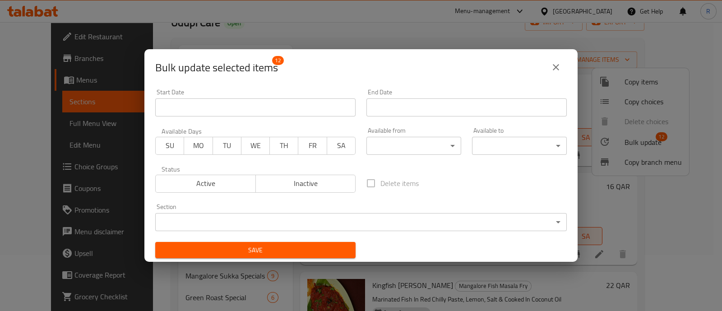
click at [370, 143] on body "​ Menu-management Qatar Get Help R Edit Restaurant Branches Menus Sections Full…" at bounding box center [361, 110] width 722 height 289
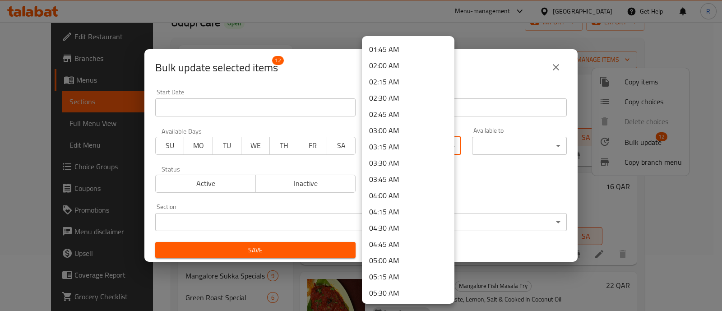
scroll to position [169, 0]
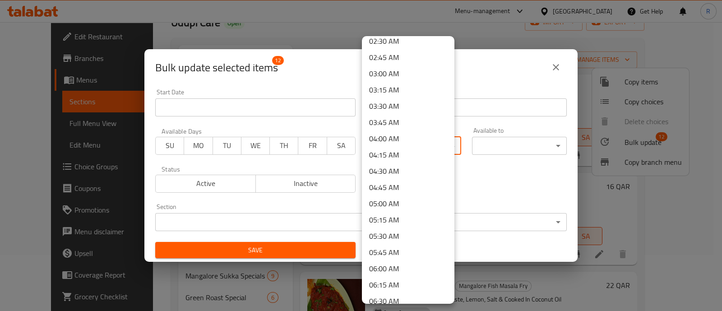
click at [375, 241] on li "05:30 AM" at bounding box center [408, 236] width 93 height 16
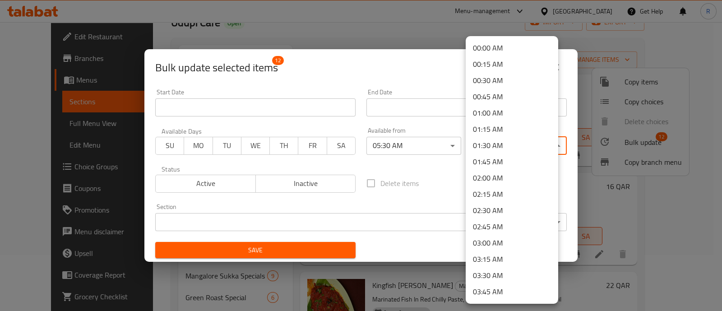
click at [479, 149] on body "​ Menu-management Qatar Get Help R Edit Restaurant Branches Menus Sections Full…" at bounding box center [361, 110] width 722 height 289
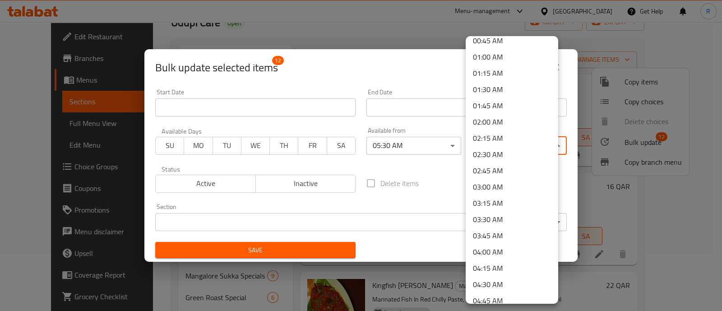
click at [502, 107] on li "01:45 AM" at bounding box center [512, 106] width 93 height 16
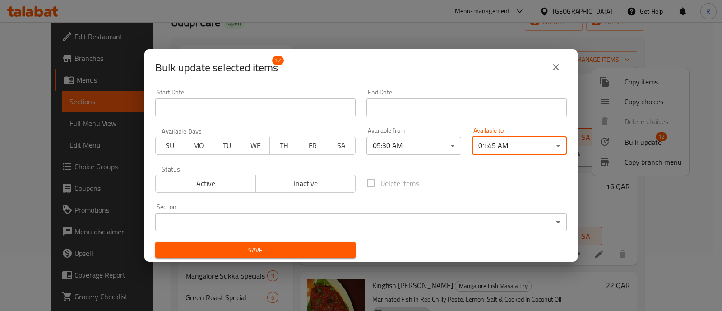
click at [333, 222] on body "​ Menu-management Qatar Get Help R Edit Restaurant Branches Menus Sections Full…" at bounding box center [361, 110] width 722 height 289
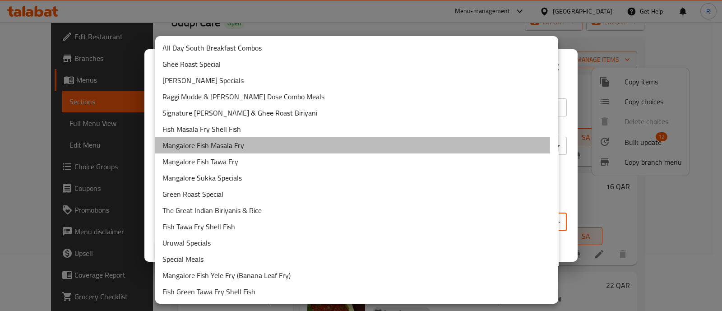
click at [264, 145] on li "Mangalore Fish Masala Fry" at bounding box center [356, 145] width 403 height 16
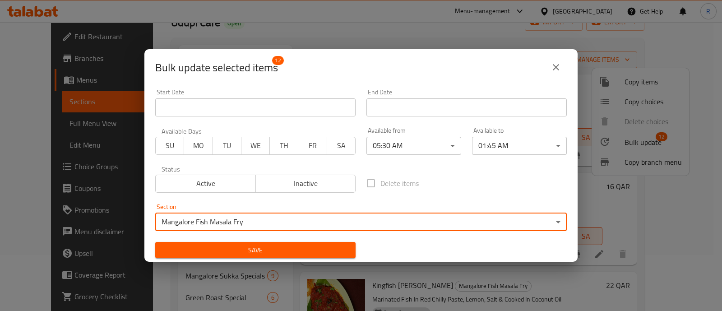
click at [283, 251] on span "Save" at bounding box center [256, 250] width 186 height 11
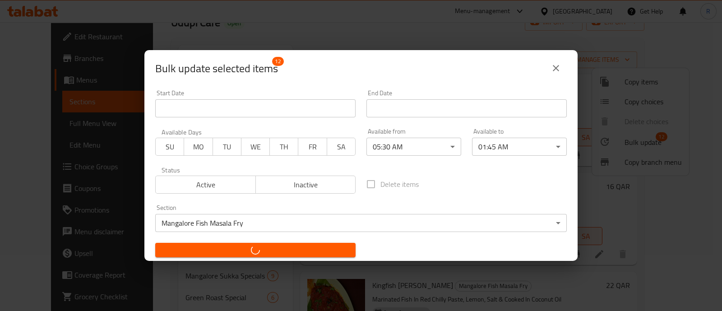
checkbox input "false"
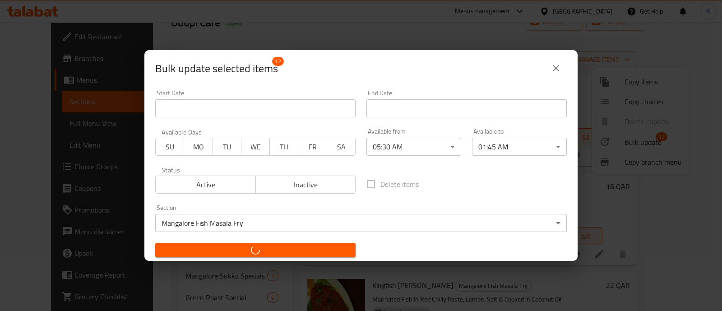
checkbox input "false"
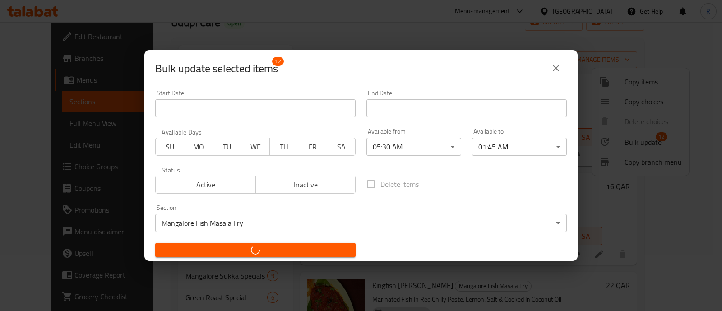
checkbox input "false"
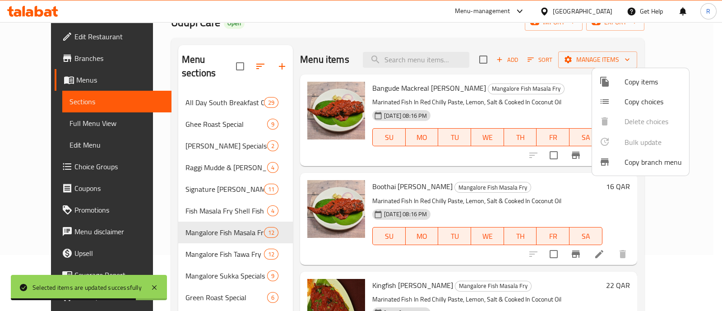
click at [182, 240] on div at bounding box center [361, 155] width 722 height 311
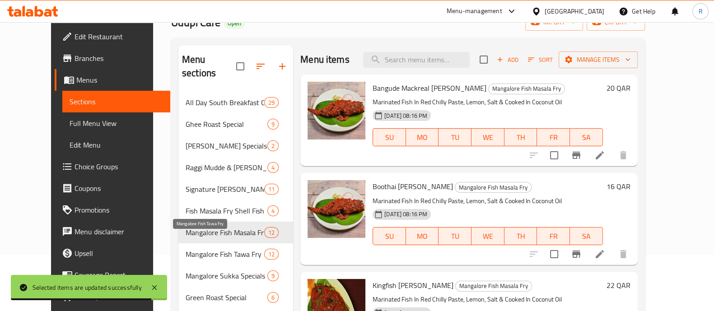
click at [186, 249] on span "Mangalore Fish Tawa Fry" at bounding box center [225, 254] width 79 height 11
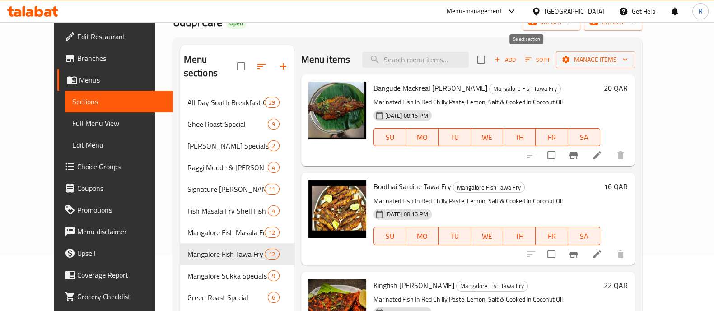
click at [490, 61] on input "checkbox" at bounding box center [480, 59] width 19 height 19
checkbox input "true"
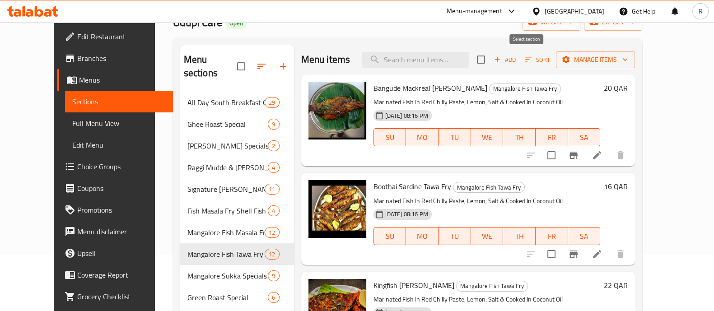
checkbox input "true"
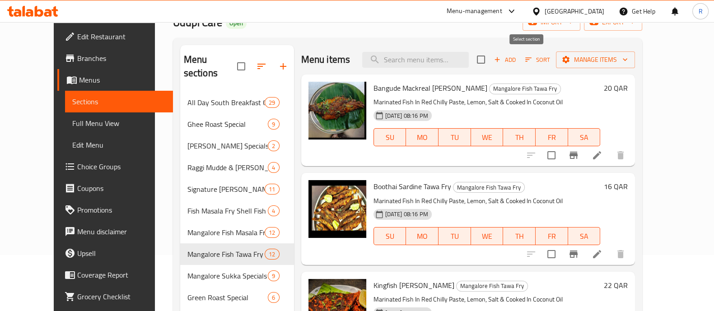
checkbox input "true"
click at [603, 57] on button "Manage items" at bounding box center [595, 59] width 79 height 17
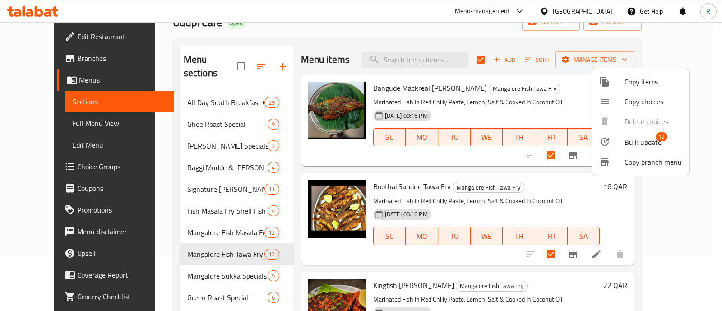
click at [618, 148] on li "Bulk update 12" at bounding box center [640, 141] width 97 height 21
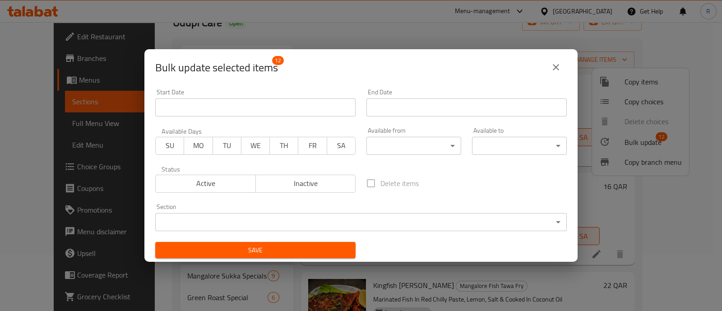
click at [396, 141] on body "​ Menu-management Qatar Get Help R Edit Restaurant Branches Menus Sections Full…" at bounding box center [361, 110] width 722 height 289
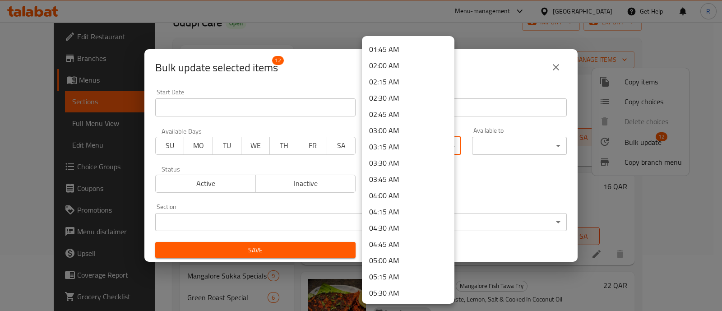
scroll to position [169, 0]
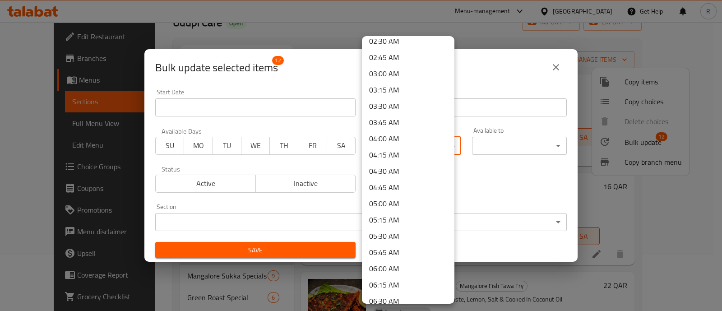
click at [379, 237] on li "05:30 AM" at bounding box center [408, 236] width 93 height 16
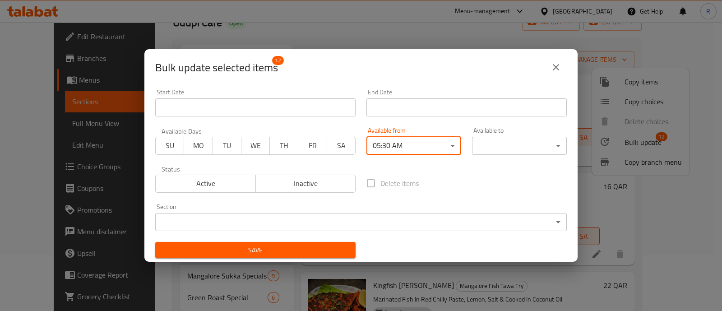
click at [496, 148] on body "​ Menu-management Qatar Get Help R Edit Restaurant Branches Menus Sections Full…" at bounding box center [361, 110] width 722 height 289
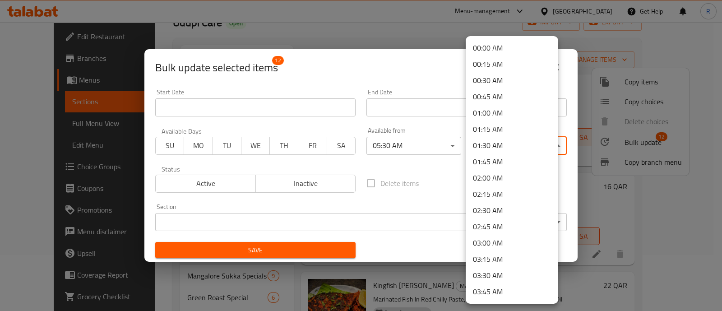
click at [495, 163] on li "01:45 AM" at bounding box center [512, 162] width 93 height 16
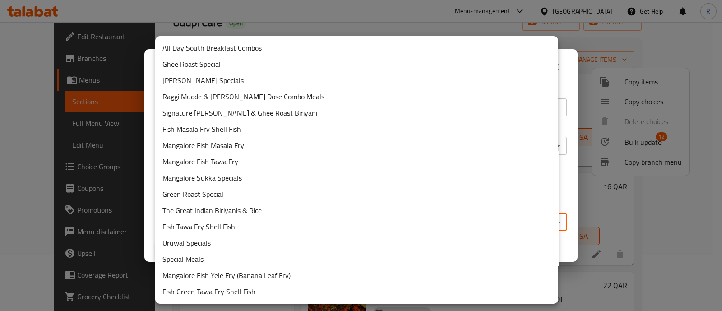
click at [346, 217] on body "​ Menu-management Qatar Get Help R Edit Restaurant Branches Menus Sections Full…" at bounding box center [361, 110] width 722 height 289
click at [225, 161] on li "Mangalore Fish Tawa Fry" at bounding box center [356, 162] width 403 height 16
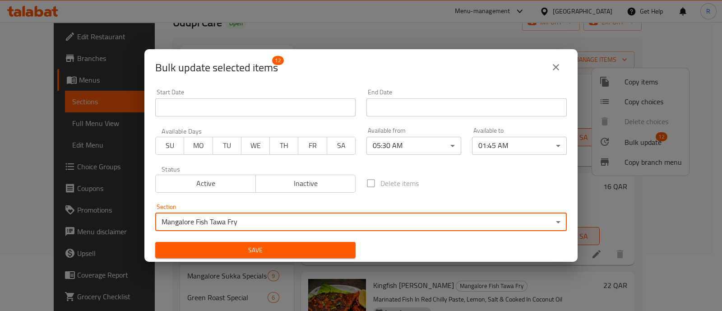
click at [250, 253] on span "Save" at bounding box center [256, 250] width 186 height 11
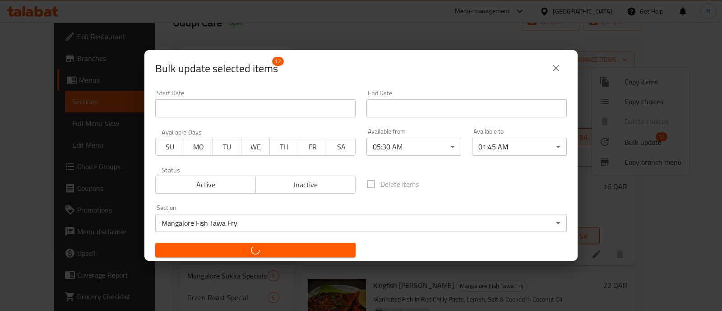
checkbox input "false"
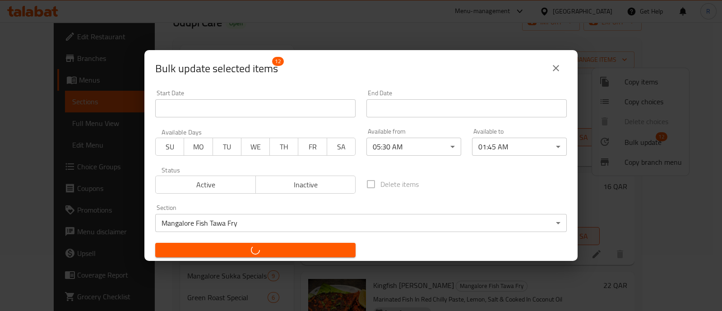
checkbox input "false"
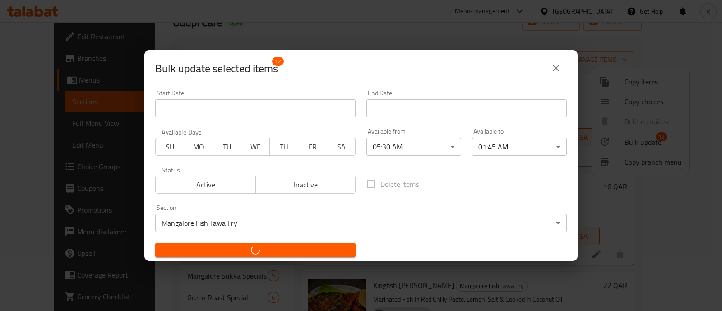
checkbox input "false"
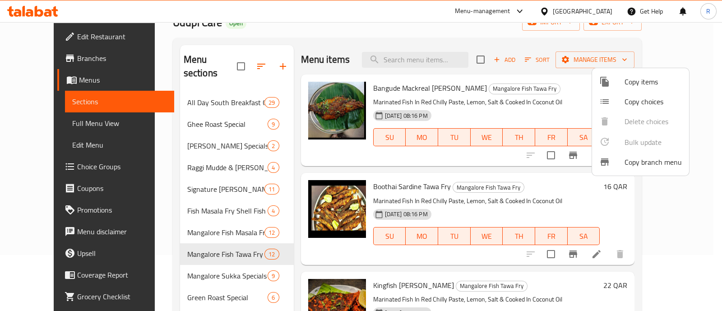
click at [201, 268] on div at bounding box center [361, 155] width 722 height 311
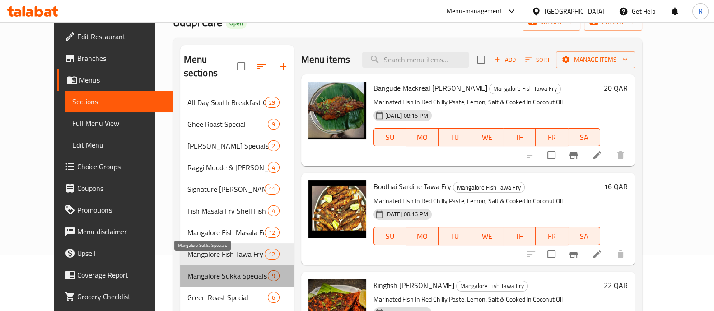
click at [201, 270] on span "Mangalore Sukka Specials" at bounding box center [227, 275] width 81 height 11
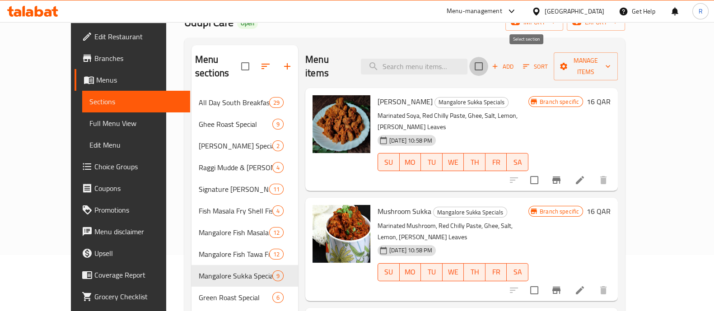
click at [488, 57] on input "checkbox" at bounding box center [478, 66] width 19 height 19
checkbox input "true"
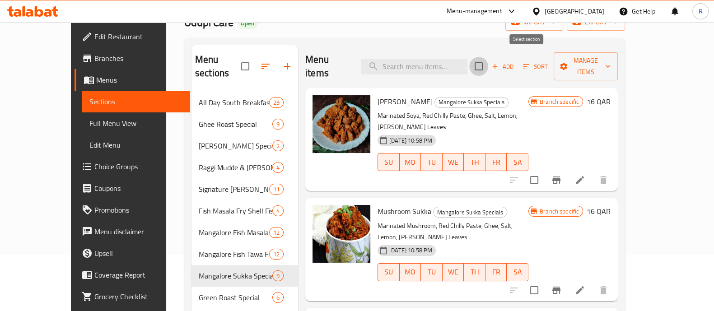
checkbox input "true"
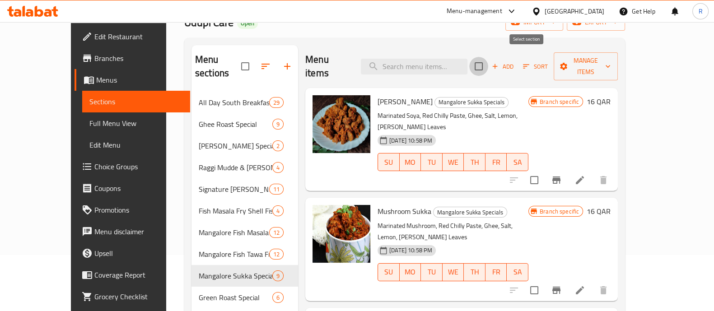
checkbox input "true"
click at [611, 63] on span "Manage items" at bounding box center [586, 66] width 50 height 23
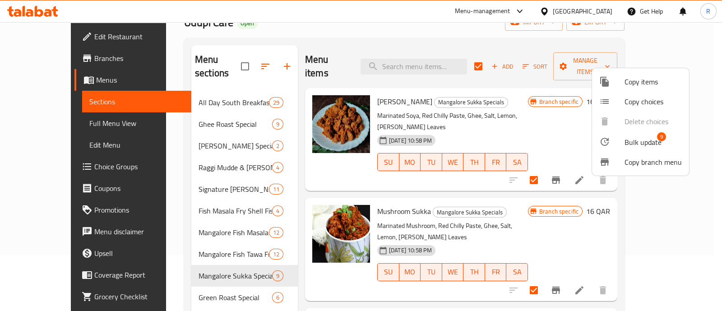
click at [611, 144] on div at bounding box center [612, 141] width 25 height 11
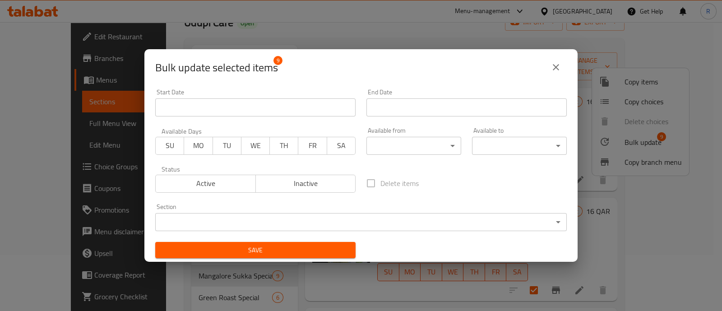
click at [378, 150] on body "​ Menu-management Qatar Get Help R Edit Restaurant Branches Menus Sections Full…" at bounding box center [361, 110] width 722 height 289
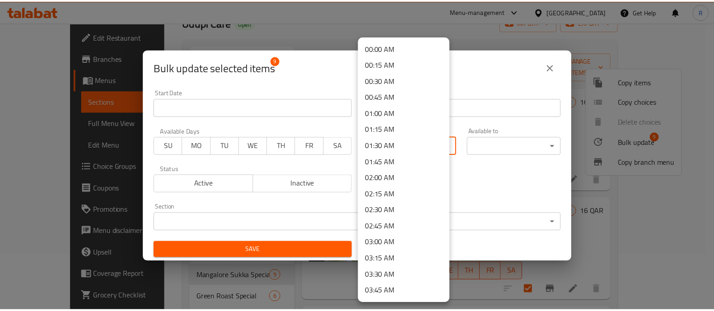
scroll to position [112, 0]
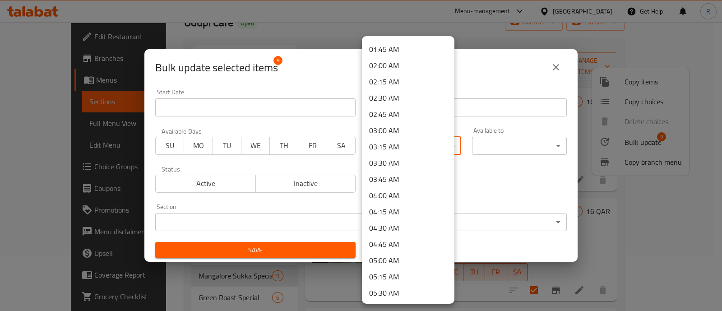
click at [400, 289] on li "05:30 AM" at bounding box center [408, 293] width 93 height 16
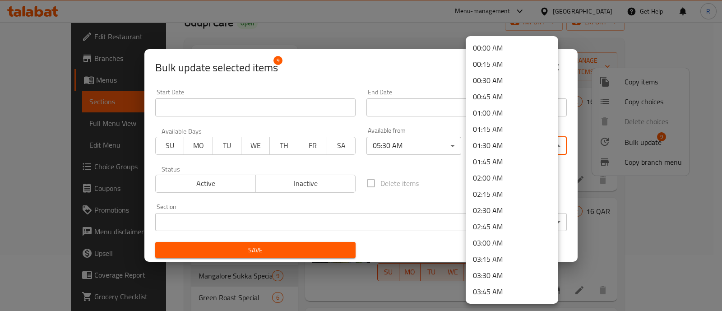
click at [474, 149] on body "​ Menu-management Qatar Get Help R Edit Restaurant Branches Menus Sections Full…" at bounding box center [361, 110] width 722 height 289
click at [479, 163] on li "01:45 AM" at bounding box center [512, 162] width 93 height 16
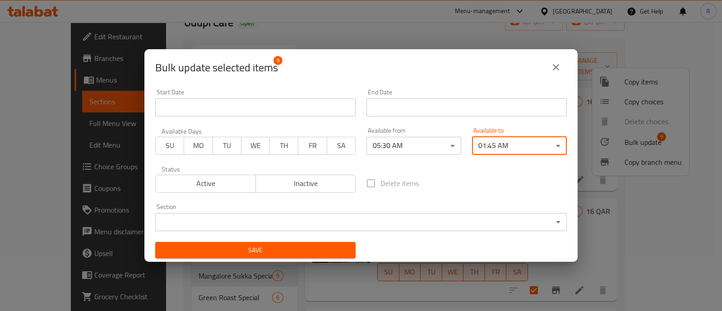
click at [368, 223] on body "​ Menu-management Qatar Get Help R Edit Restaurant Branches Menus Sections Full…" at bounding box center [361, 110] width 722 height 289
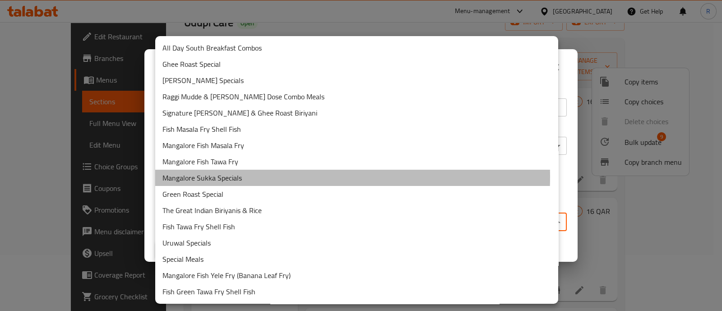
click at [220, 177] on li "Mangalore Sukka Specials" at bounding box center [356, 178] width 403 height 16
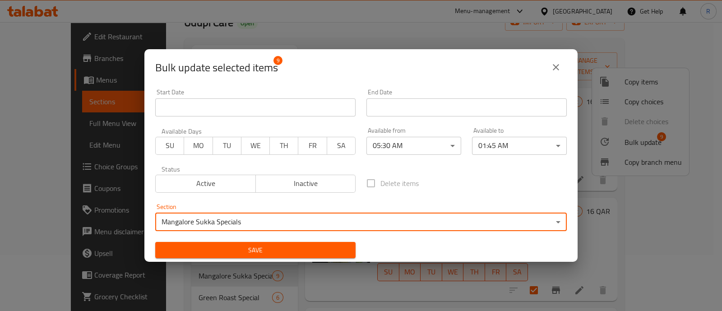
click at [317, 250] on span "Save" at bounding box center [256, 250] width 186 height 11
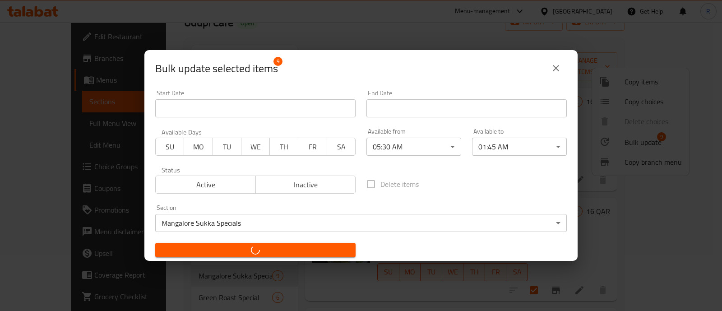
checkbox input "false"
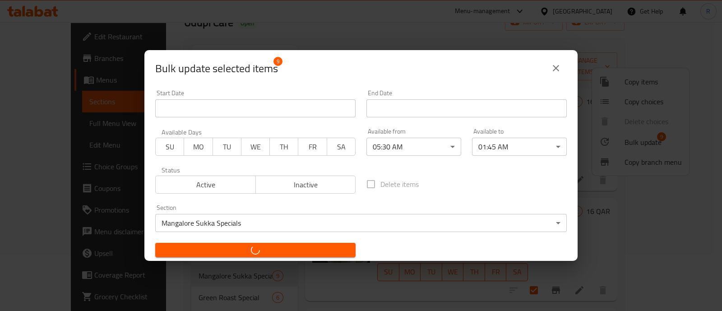
checkbox input "false"
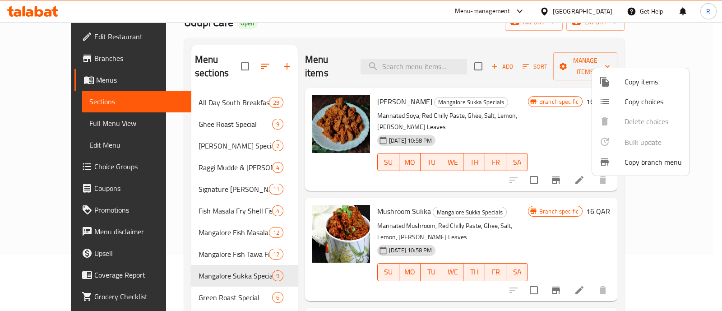
click at [710, 119] on div at bounding box center [361, 155] width 722 height 311
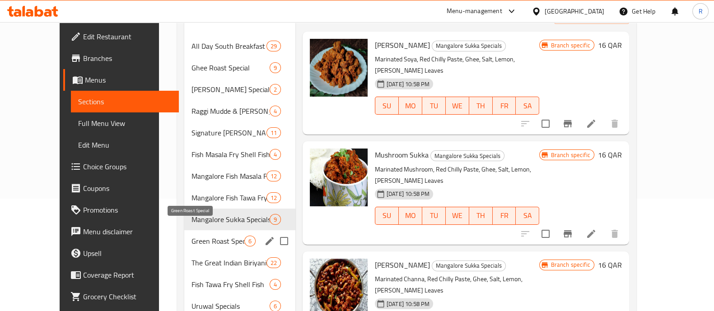
click at [191, 236] on span "Green Roast Special" at bounding box center [217, 241] width 53 height 11
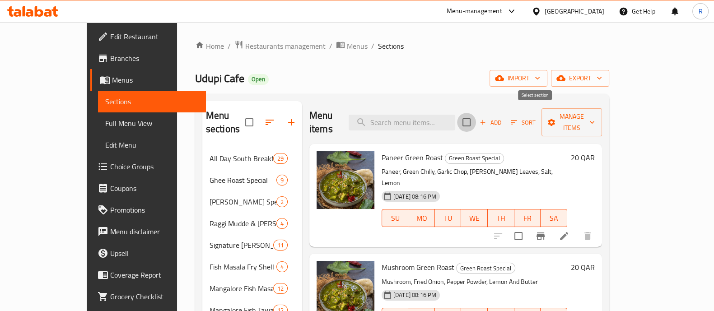
click at [476, 116] on input "checkbox" at bounding box center [466, 122] width 19 height 19
checkbox input "true"
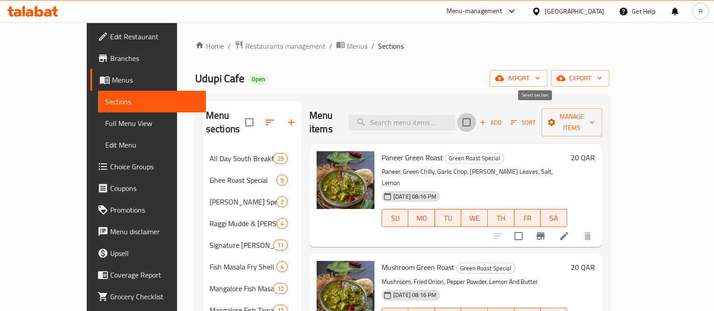
checkbox input "true"
click at [595, 121] on span "Manage items" at bounding box center [572, 122] width 46 height 23
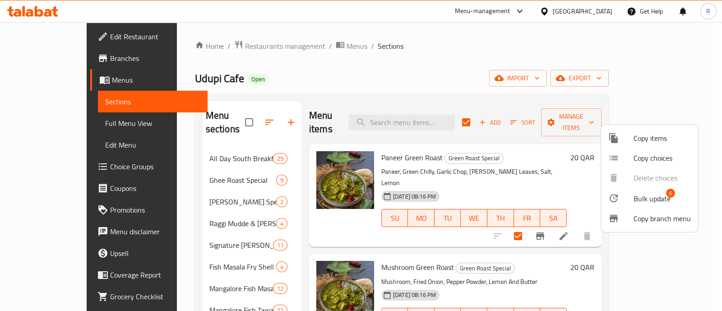
click at [618, 197] on icon at bounding box center [614, 198] width 8 height 8
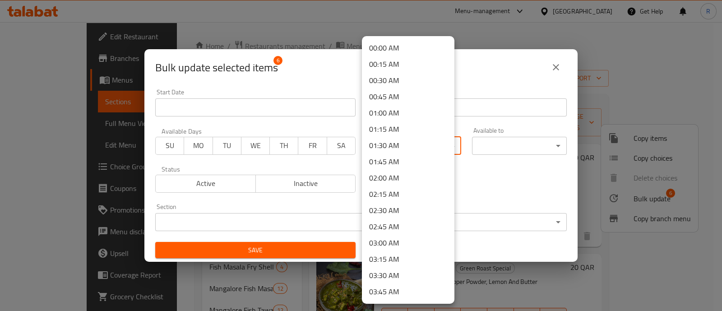
click at [374, 137] on body "​ Menu-management Qatar Get Help R Edit Restaurant Branches Menus Sections Full…" at bounding box center [361, 166] width 722 height 289
click at [373, 290] on li "05:30 AM" at bounding box center [408, 293] width 93 height 16
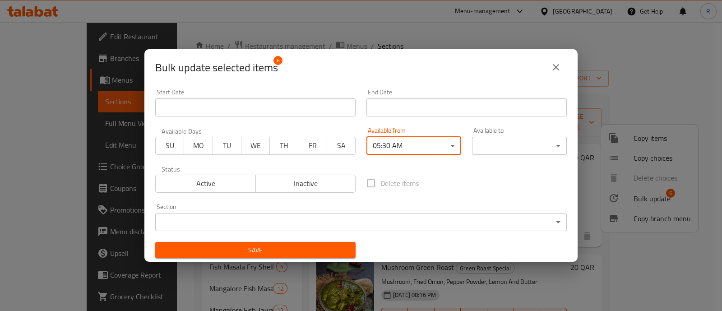
click at [476, 140] on body "​ Menu-management Qatar Get Help R Edit Restaurant Branches Menus Sections Full…" at bounding box center [361, 166] width 722 height 289
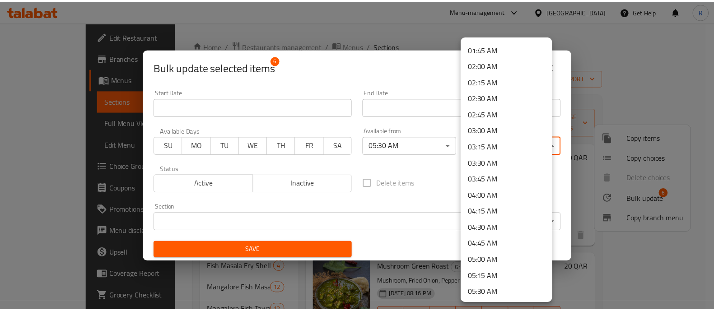
scroll to position [0, 0]
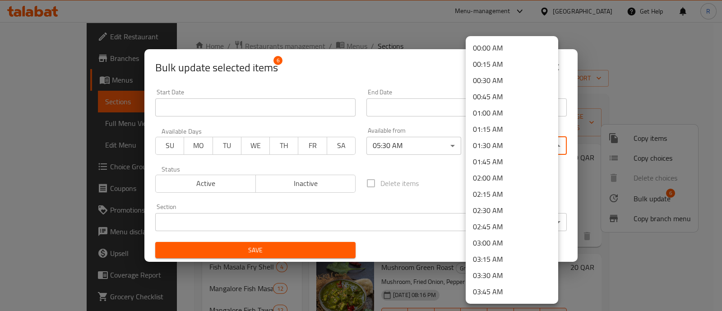
click at [498, 158] on li "01:45 AM" at bounding box center [512, 162] width 93 height 16
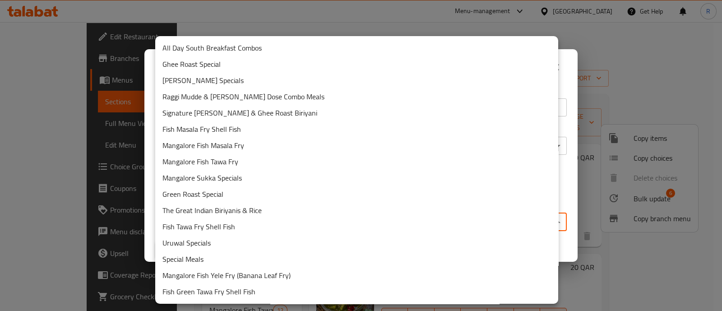
click at [340, 222] on body "​ Menu-management Qatar Get Help R Edit Restaurant Branches Menus Sections Full…" at bounding box center [361, 166] width 722 height 289
click at [188, 188] on li "Green Roast Special" at bounding box center [356, 194] width 403 height 16
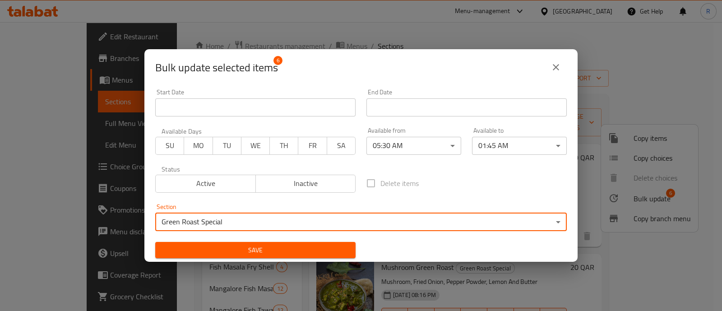
click at [217, 247] on span "Save" at bounding box center [256, 250] width 186 height 11
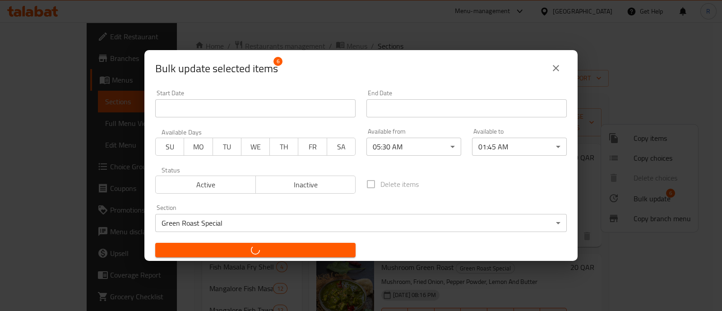
checkbox input "false"
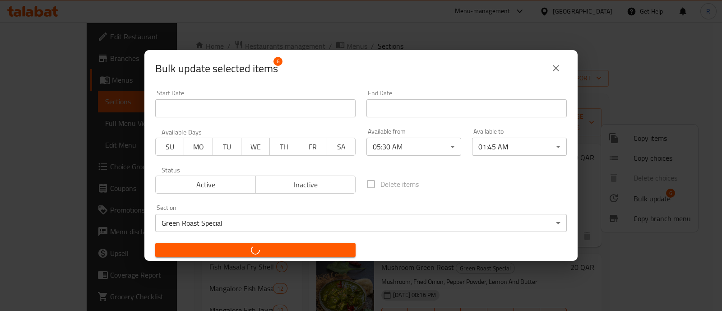
checkbox input "false"
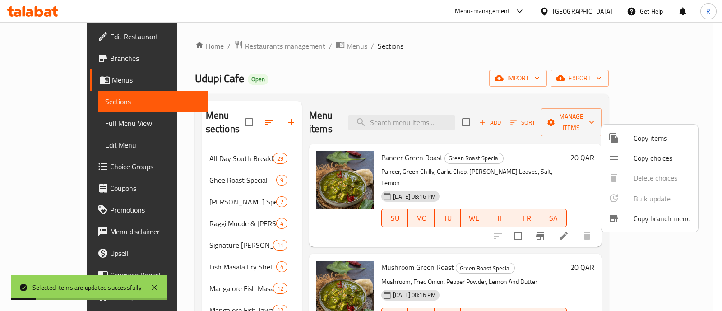
click at [702, 143] on div at bounding box center [361, 155] width 722 height 311
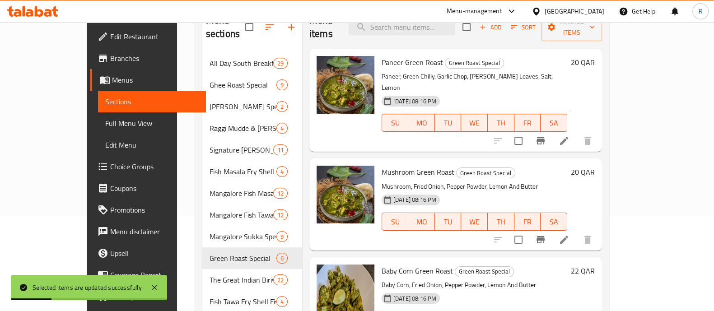
scroll to position [112, 0]
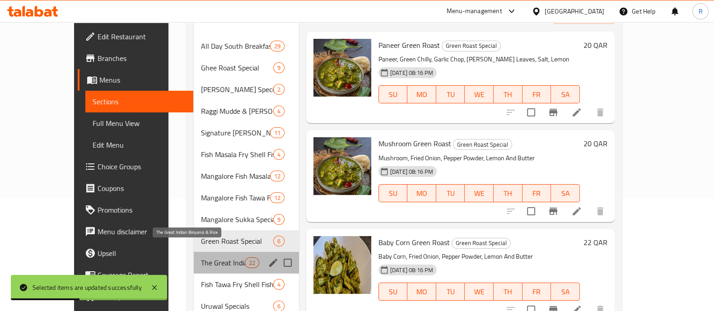
click at [201, 257] on span "The Great Indian Biriyanis & Rice" at bounding box center [223, 262] width 44 height 11
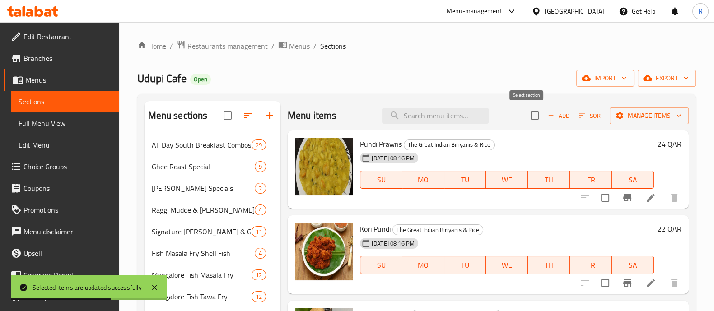
click at [525, 113] on input "checkbox" at bounding box center [534, 115] width 19 height 19
checkbox input "true"
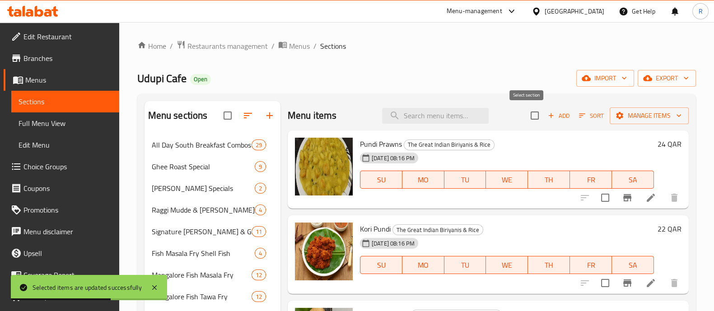
checkbox input "true"
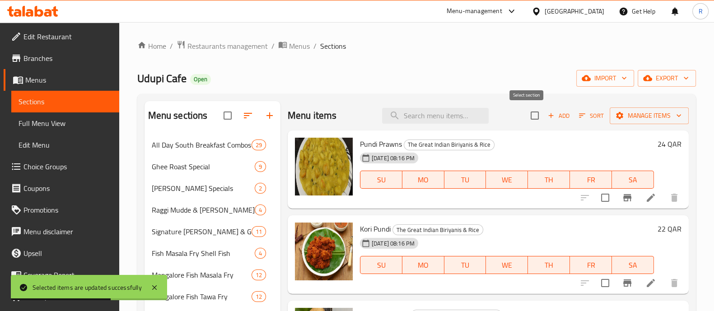
checkbox input "true"
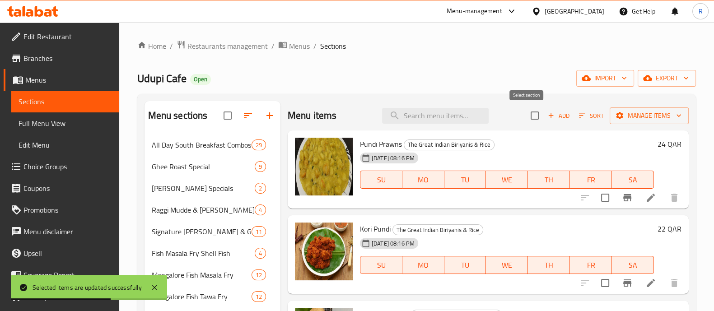
checkbox input "true"
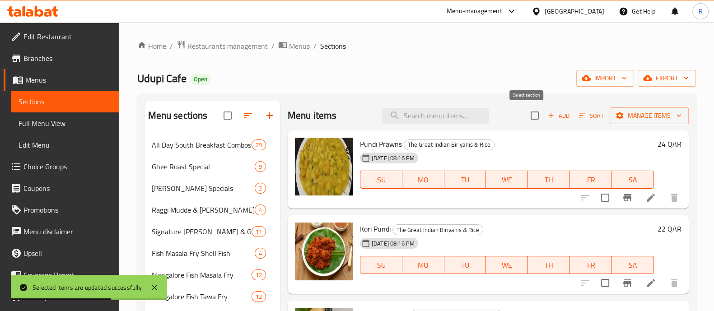
checkbox input "true"
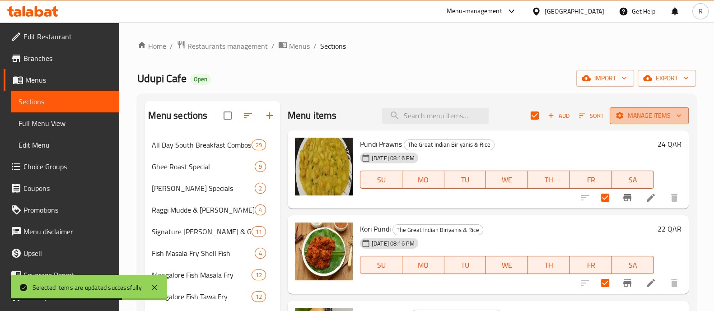
click at [621, 110] on span "Manage items" at bounding box center [649, 115] width 65 height 11
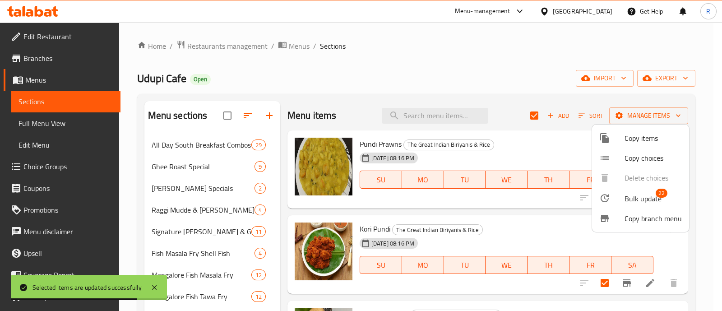
click at [619, 193] on div at bounding box center [612, 198] width 25 height 11
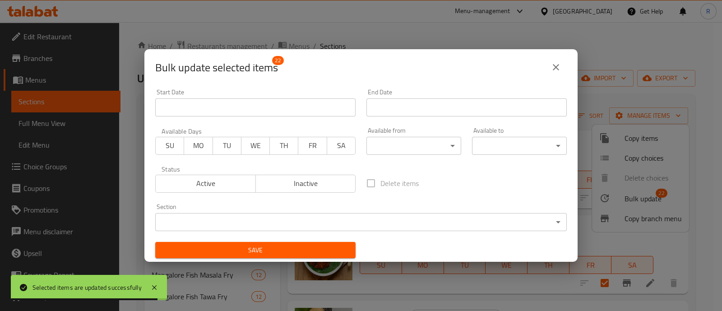
click at [393, 149] on body "Selected items are updated successfully ​ Menu-management Qatar Get Help R Edit…" at bounding box center [361, 166] width 722 height 289
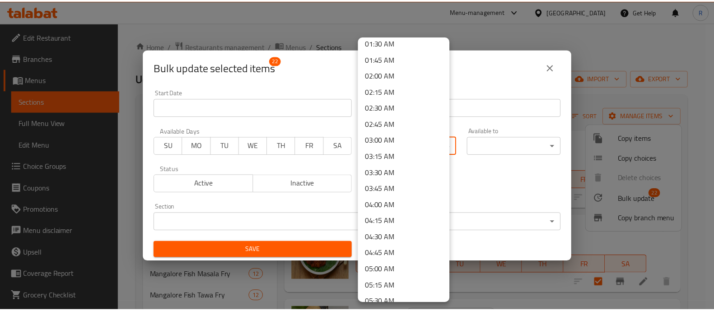
scroll to position [112, 0]
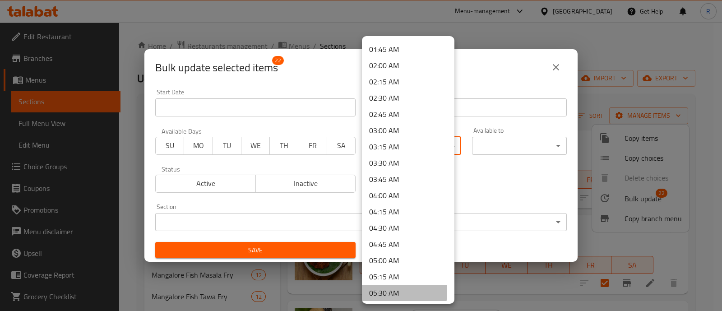
click at [378, 291] on li "05:30 AM" at bounding box center [408, 293] width 93 height 16
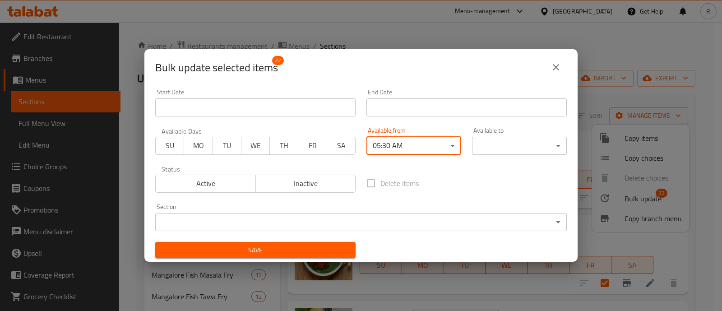
click at [491, 149] on body "​ Menu-management Qatar Get Help R Edit Restaurant Branches Menus Sections Full…" at bounding box center [361, 166] width 722 height 289
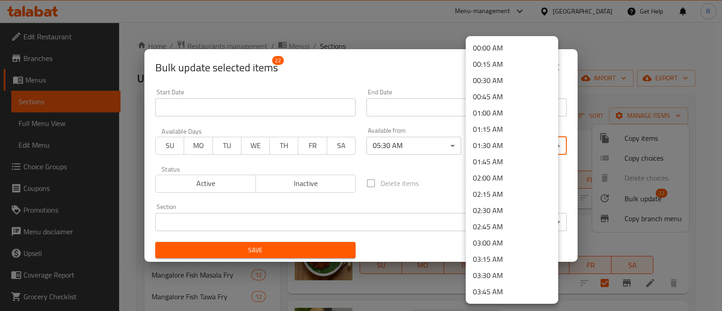
click at [496, 162] on li "01:45 AM" at bounding box center [512, 162] width 93 height 16
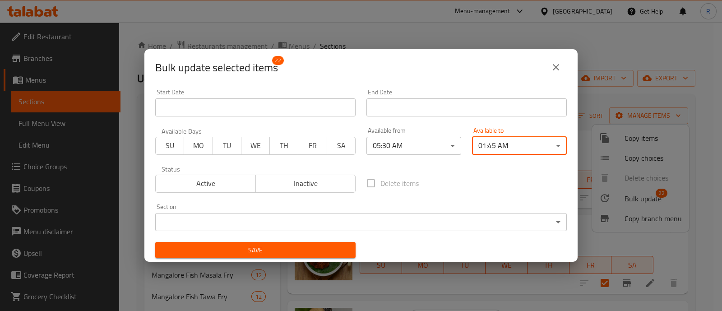
click at [373, 226] on body "​ Menu-management Qatar Get Help R Edit Restaurant Branches Menus Sections Full…" at bounding box center [361, 166] width 722 height 289
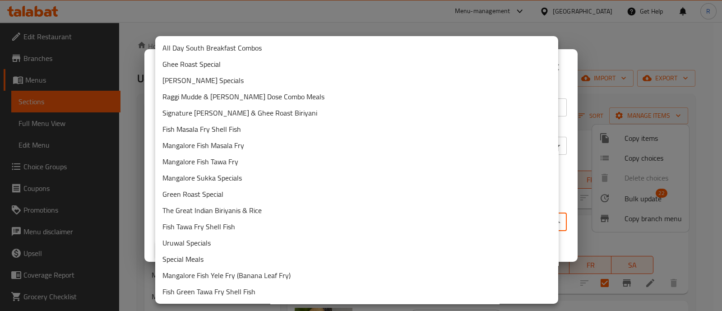
click at [237, 211] on li "The Great Indian Biriyanis & Rice" at bounding box center [356, 210] width 403 height 16
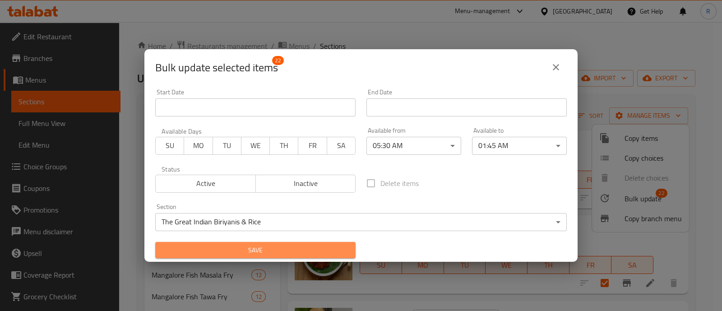
click at [262, 256] on span "Save" at bounding box center [256, 250] width 186 height 11
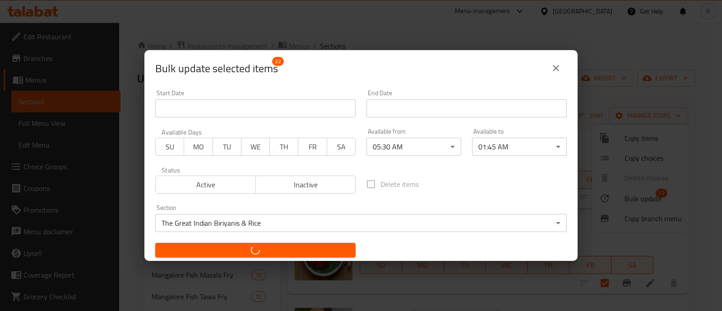
checkbox input "false"
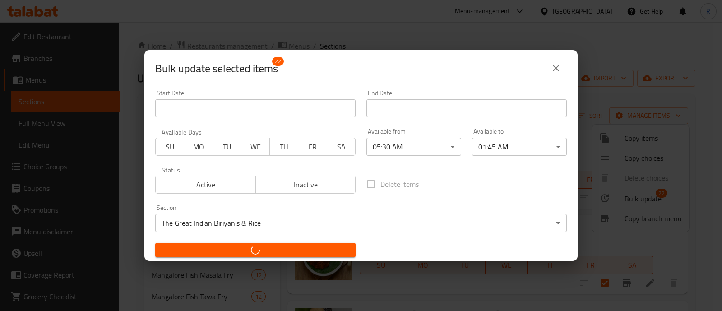
checkbox input "false"
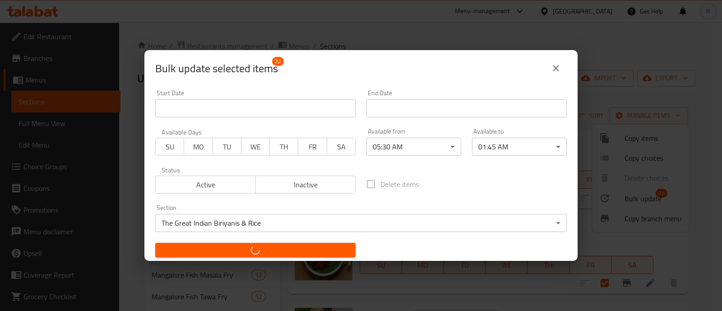
checkbox input "false"
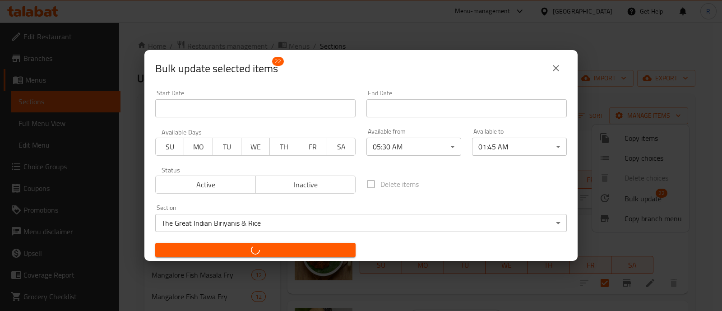
checkbox input "false"
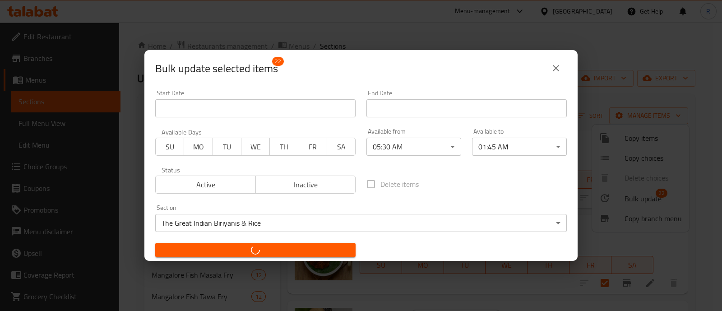
checkbox input "false"
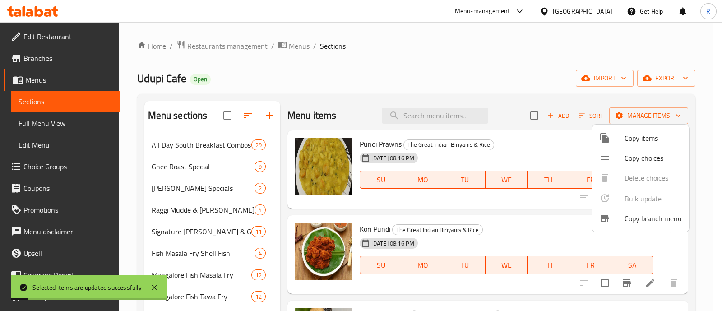
click at [701, 150] on div at bounding box center [361, 155] width 722 height 311
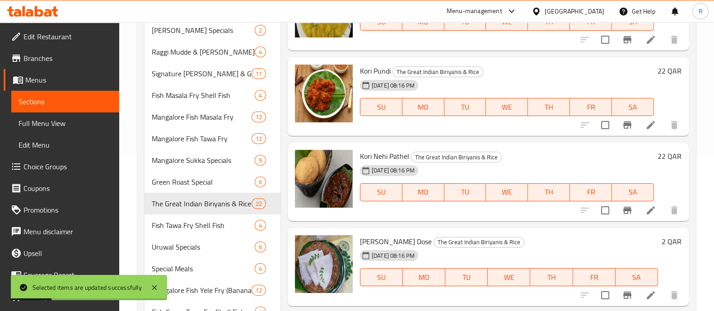
scroll to position [169, 0]
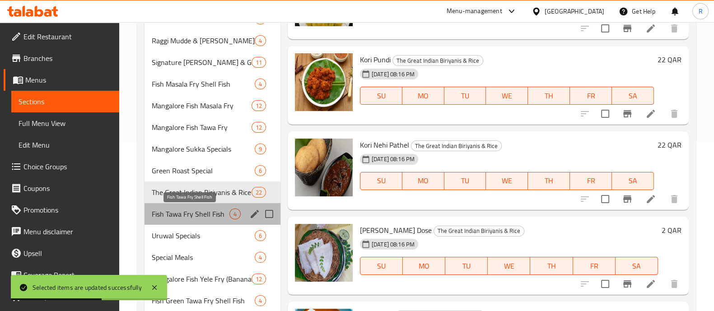
click at [183, 218] on span "Fish Tawa Fry Shell Fish" at bounding box center [191, 214] width 78 height 11
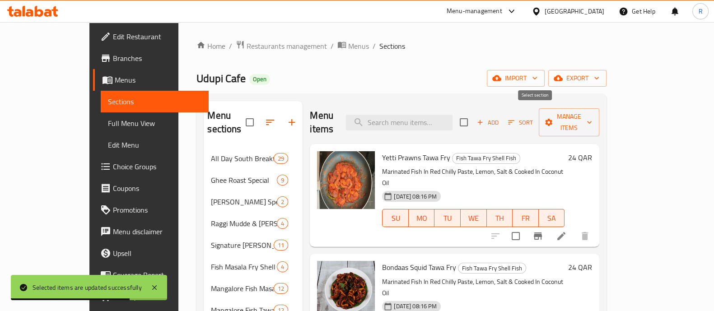
click at [473, 116] on input "checkbox" at bounding box center [463, 122] width 19 height 19
click at [599, 113] on button "Manage items" at bounding box center [569, 122] width 61 height 28
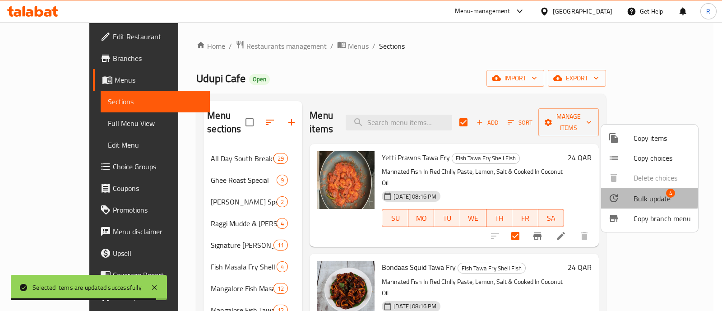
click at [624, 194] on div at bounding box center [621, 198] width 25 height 11
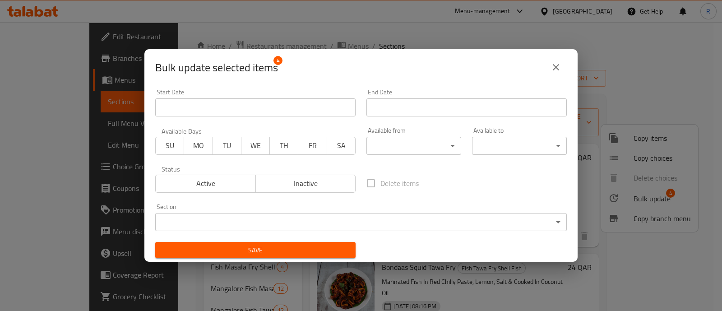
click at [421, 137] on body "​ Menu-management Qatar Get Help R Edit Restaurant Branches Menus Sections Full…" at bounding box center [361, 166] width 722 height 289
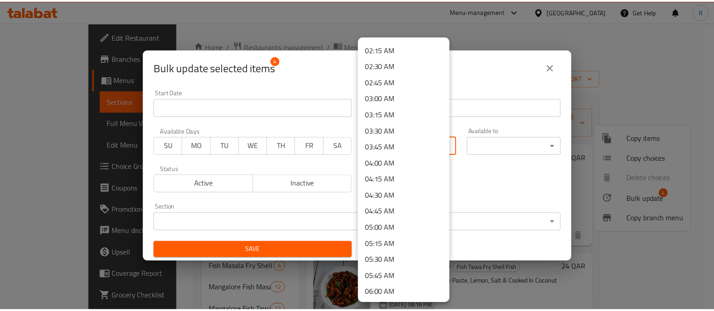
scroll to position [169, 0]
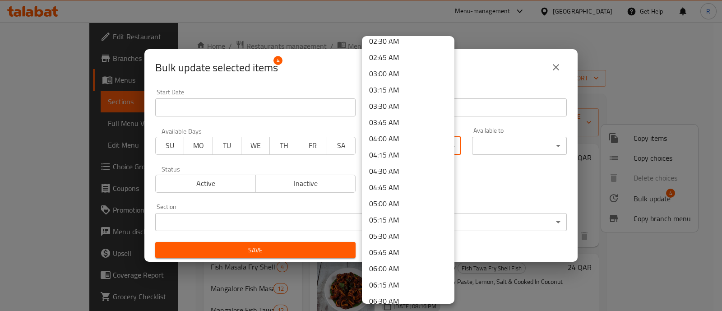
click at [395, 235] on li "05:30 AM" at bounding box center [408, 236] width 93 height 16
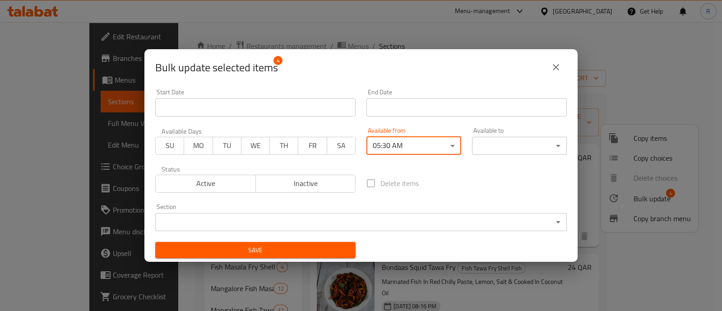
click at [483, 149] on body "​ Menu-management Qatar Get Help R Edit Restaurant Branches Menus Sections Full…" at bounding box center [361, 166] width 722 height 289
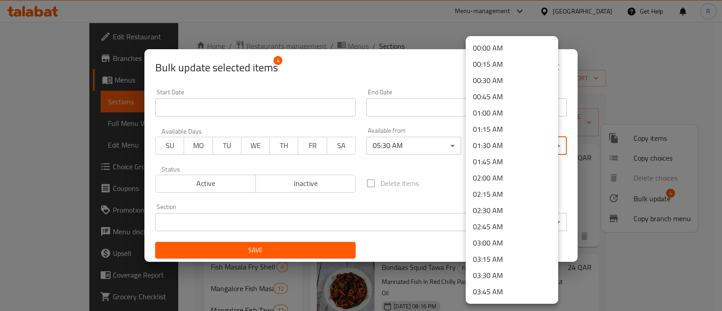
click at [499, 158] on li "01:45 AM" at bounding box center [512, 162] width 93 height 16
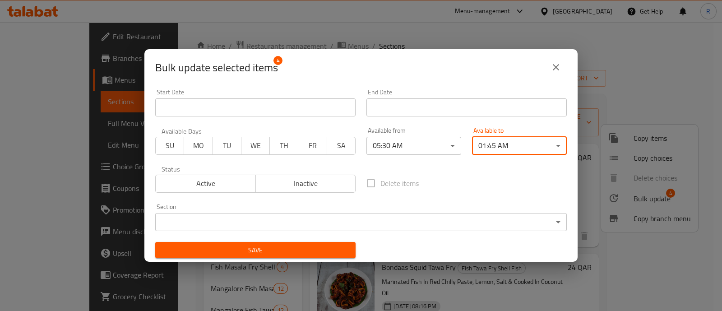
click at [414, 216] on body "​ Menu-management Qatar Get Help R Edit Restaurant Branches Menus Sections Full…" at bounding box center [361, 166] width 722 height 289
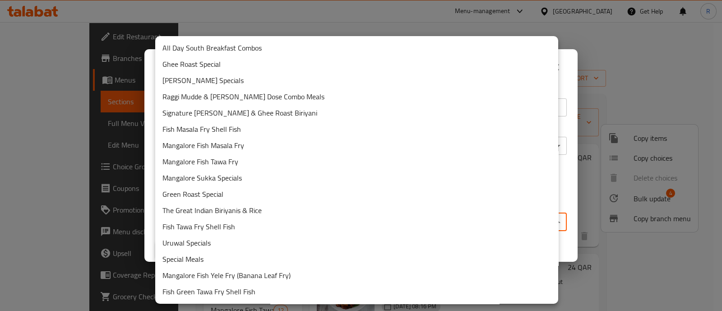
click at [246, 223] on li "Fish Tawa Fry Shell Fish" at bounding box center [356, 227] width 403 height 16
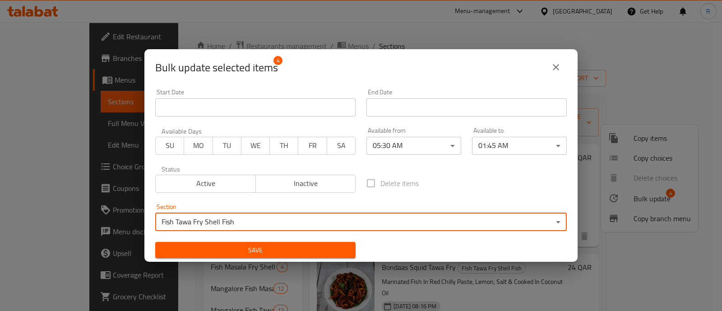
click at [295, 252] on span "Save" at bounding box center [256, 250] width 186 height 11
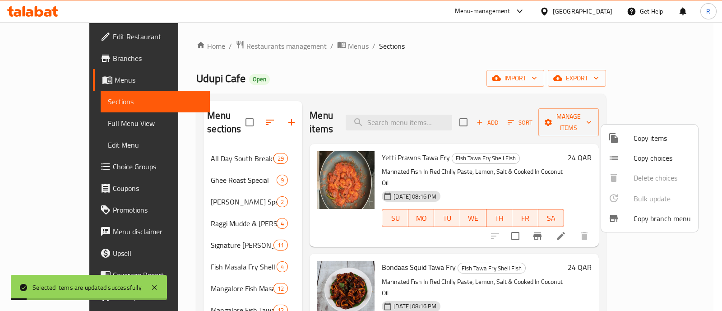
click at [709, 168] on div at bounding box center [361, 155] width 722 height 311
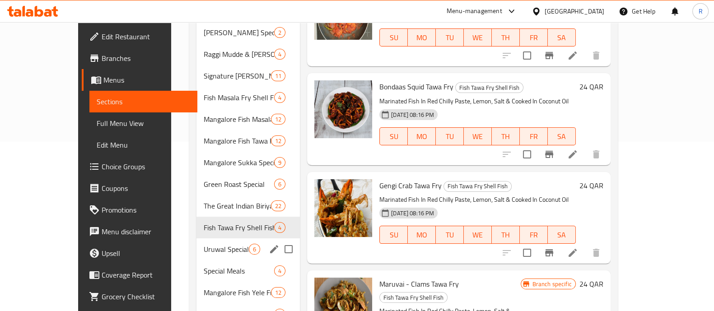
click at [204, 244] on span "Uruwal Specials" at bounding box center [226, 249] width 45 height 11
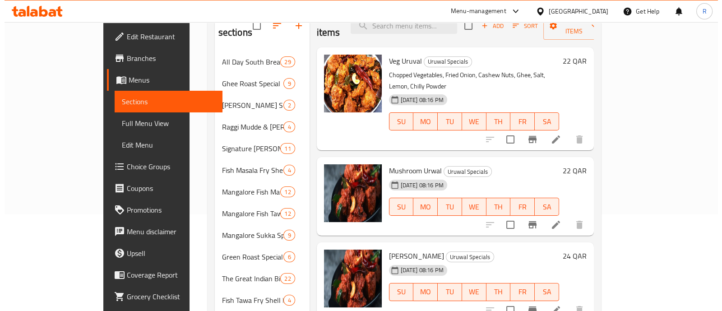
scroll to position [56, 0]
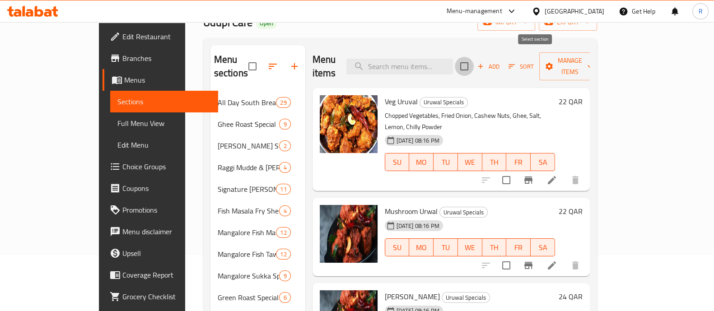
click at [474, 61] on input "checkbox" at bounding box center [464, 66] width 19 height 19
click at [592, 57] on span "Manage items" at bounding box center [569, 66] width 46 height 23
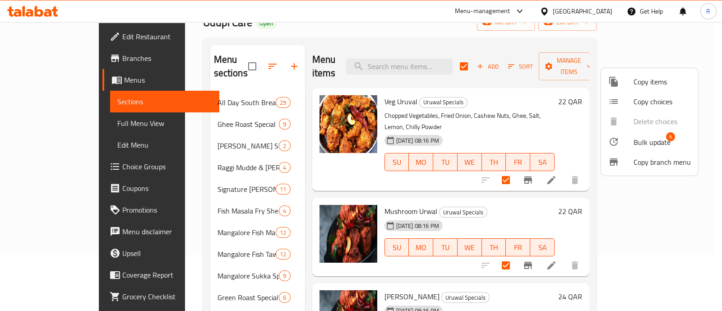
click at [618, 136] on icon at bounding box center [614, 141] width 11 height 11
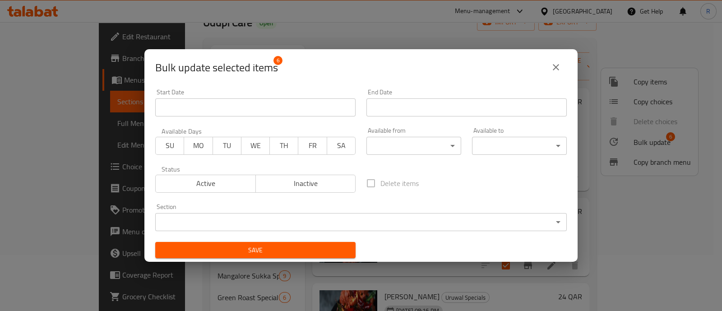
click at [392, 147] on body "​ Menu-management Qatar Get Help R Edit Restaurant Branches Menus Sections Full…" at bounding box center [361, 110] width 722 height 289
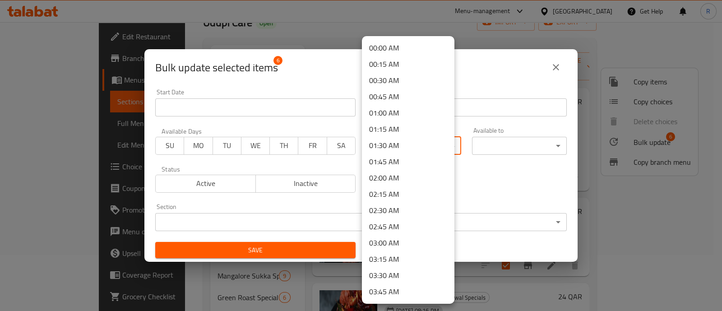
scroll to position [112, 0]
click at [390, 290] on li "05:30 AM" at bounding box center [408, 293] width 93 height 16
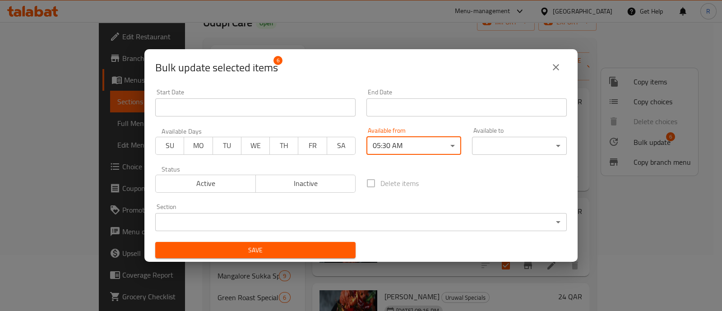
click at [476, 140] on body "​ Menu-management Qatar Get Help R Edit Restaurant Branches Menus Sections Full…" at bounding box center [361, 110] width 722 height 289
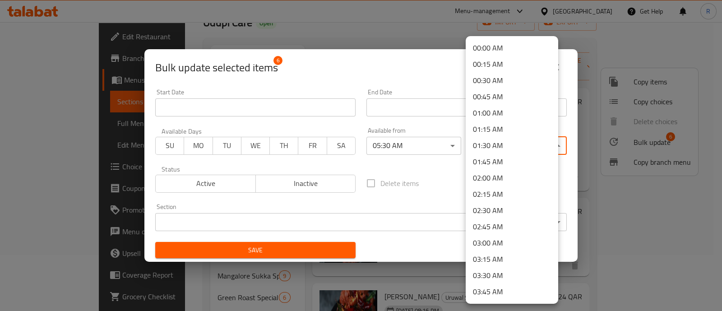
click at [483, 165] on li "01:45 AM" at bounding box center [512, 162] width 93 height 16
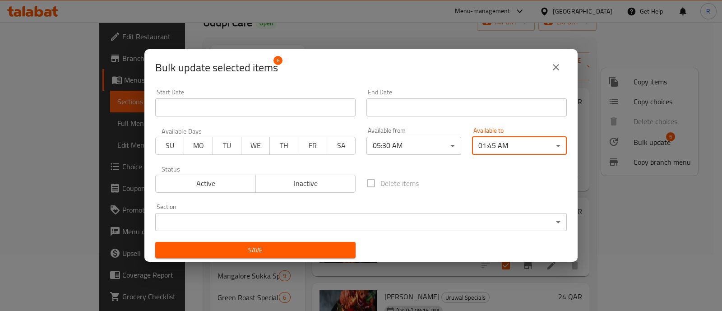
click at [391, 223] on body "​ Menu-management Qatar Get Help R Edit Restaurant Branches Menus Sections Full…" at bounding box center [361, 110] width 722 height 289
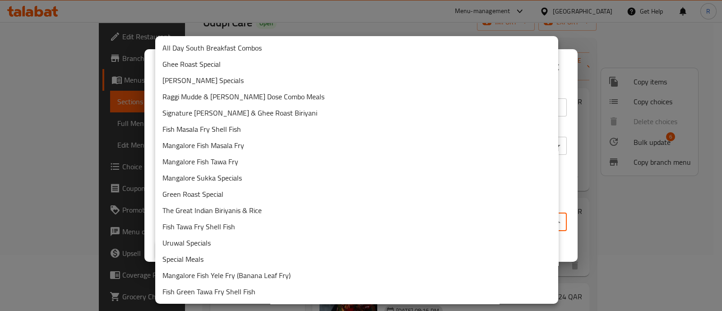
click at [563, 173] on div at bounding box center [361, 155] width 722 height 311
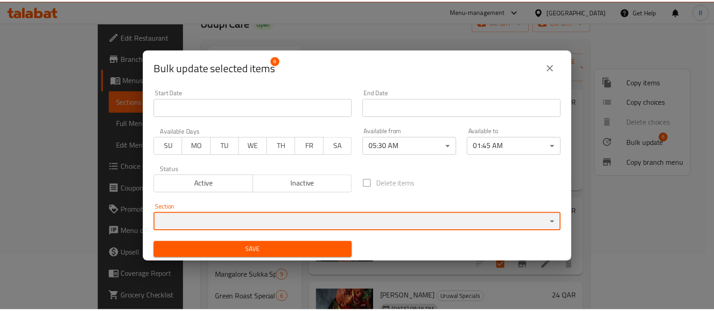
scroll to position [1, 0]
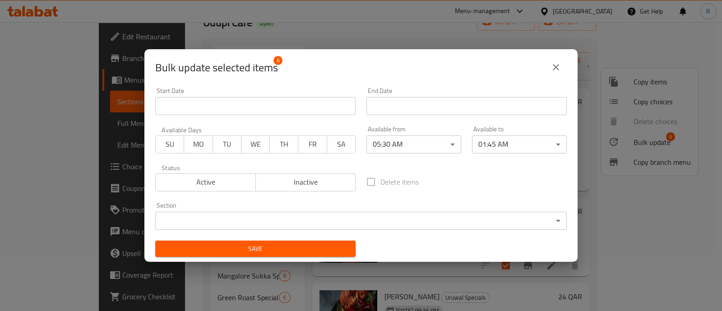
click at [699, 206] on div "Bulk update selected items 6 Start Date Start Date End Date End Date Available …" at bounding box center [361, 155] width 722 height 311
drag, startPoint x: 551, startPoint y: 66, endPoint x: 551, endPoint y: 80, distance: 14.4
click at [551, 66] on icon "close" at bounding box center [556, 67] width 11 height 11
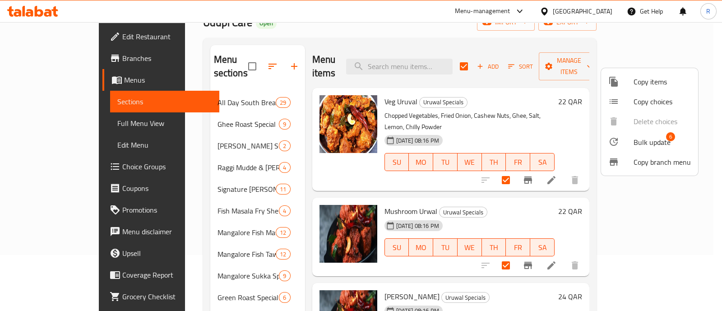
click at [703, 202] on div at bounding box center [361, 155] width 722 height 311
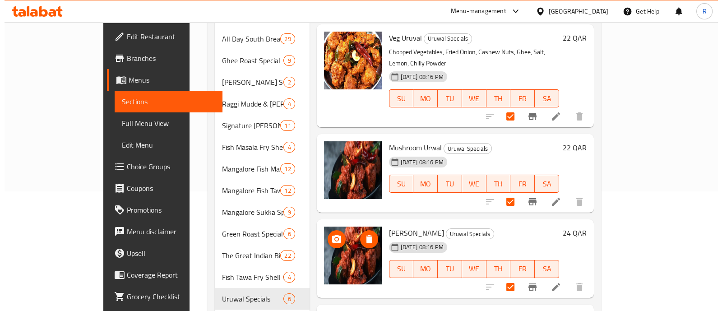
scroll to position [0, 0]
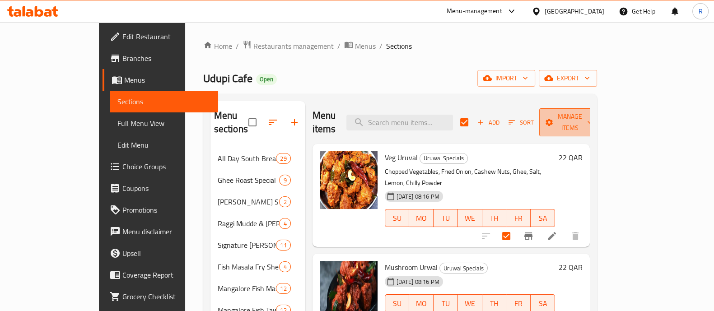
click at [592, 112] on span "Manage items" at bounding box center [569, 122] width 46 height 23
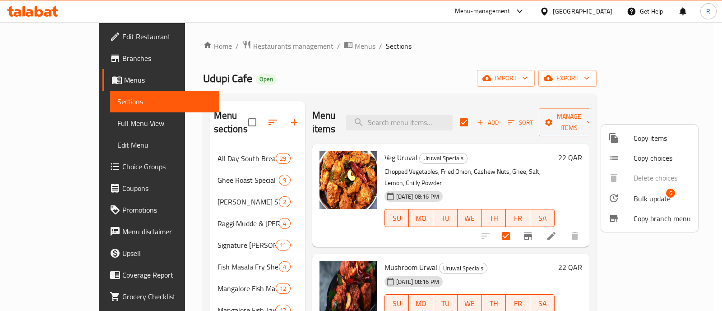
click at [616, 195] on icon at bounding box center [614, 198] width 8 height 8
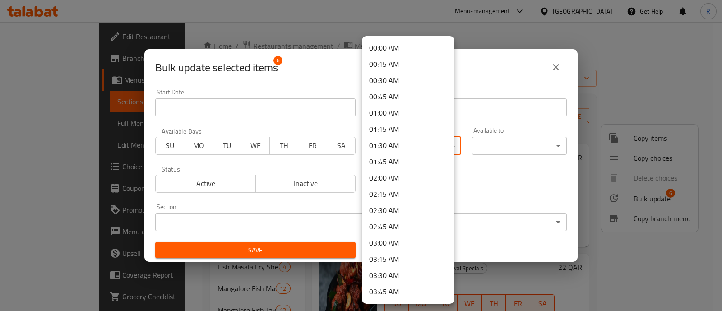
click at [386, 141] on body "​ Menu-management Qatar Get Help R Edit Restaurant Branches Menus Sections Full…" at bounding box center [361, 166] width 722 height 289
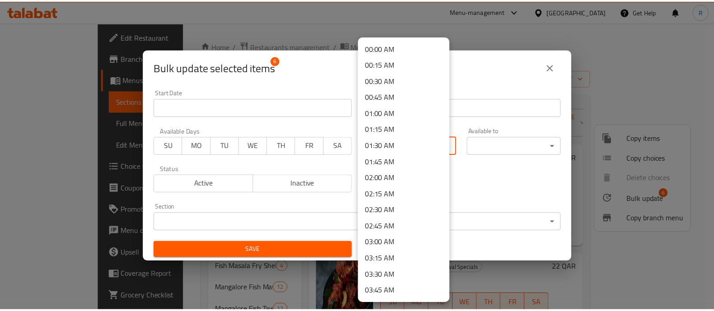
scroll to position [112, 0]
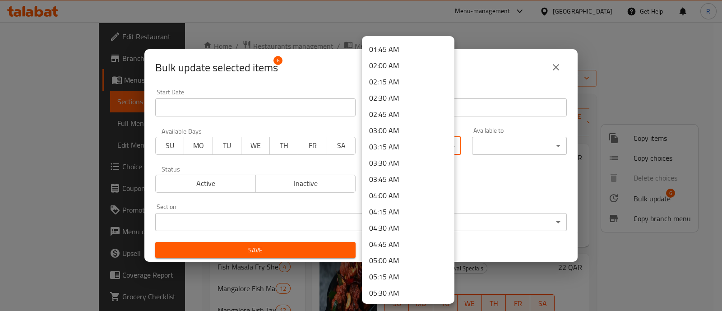
click at [374, 294] on li "05:30 AM" at bounding box center [408, 293] width 93 height 16
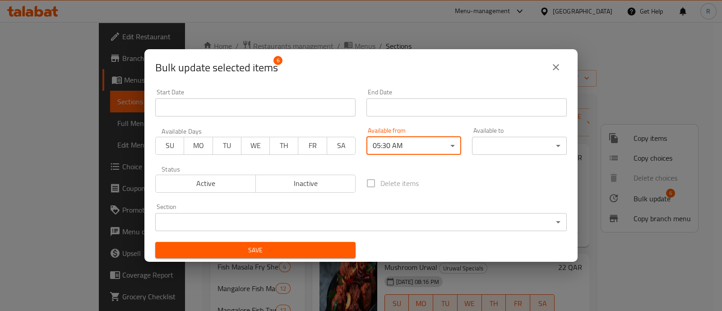
click at [484, 148] on body "​ Menu-management Qatar Get Help R Edit Restaurant Branches Menus Sections Full…" at bounding box center [361, 166] width 722 height 289
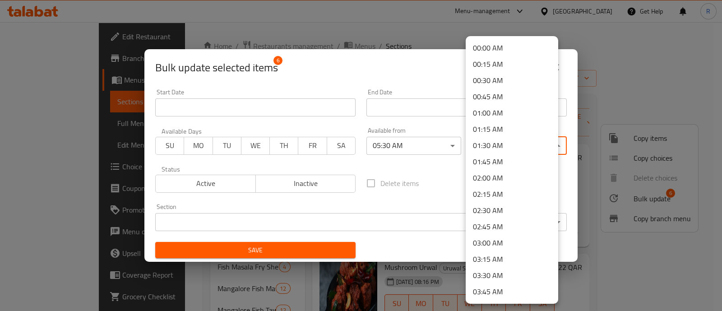
click at [490, 163] on li "01:45 AM" at bounding box center [512, 162] width 93 height 16
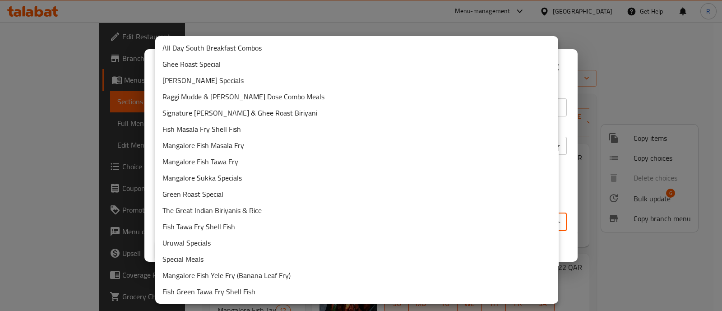
click at [354, 223] on body "​ Menu-management Qatar Get Help R Edit Restaurant Branches Menus Sections Full…" at bounding box center [361, 166] width 722 height 289
click at [205, 245] on li "Uruwal Specials" at bounding box center [356, 243] width 403 height 16
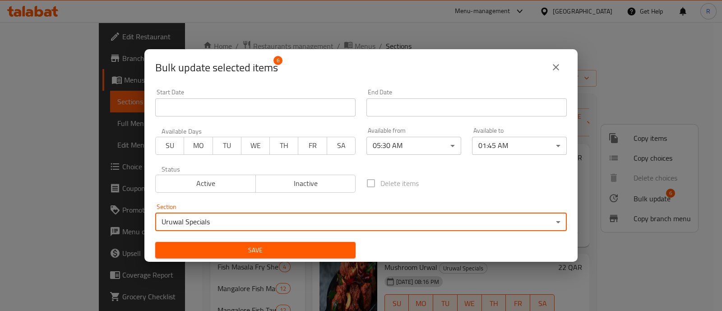
click at [316, 248] on span "Save" at bounding box center [256, 250] width 186 height 11
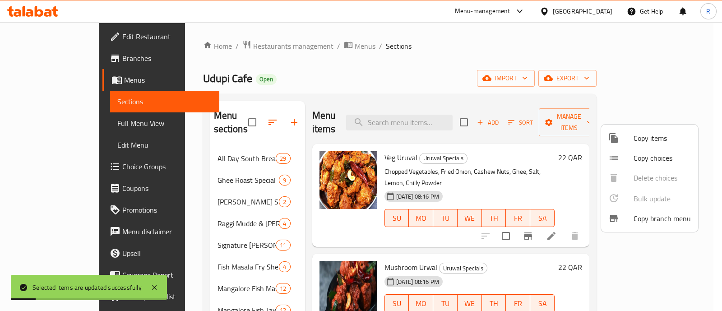
click at [710, 209] on div at bounding box center [361, 155] width 722 height 311
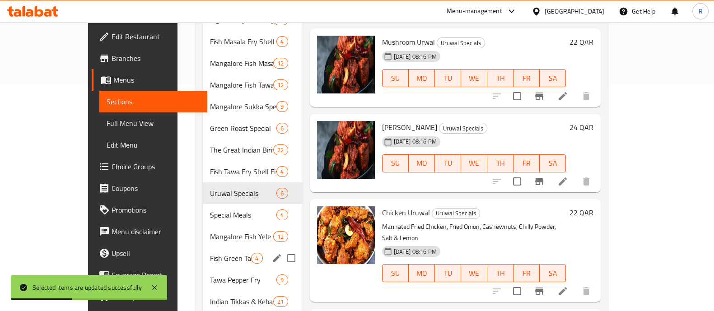
scroll to position [282, 0]
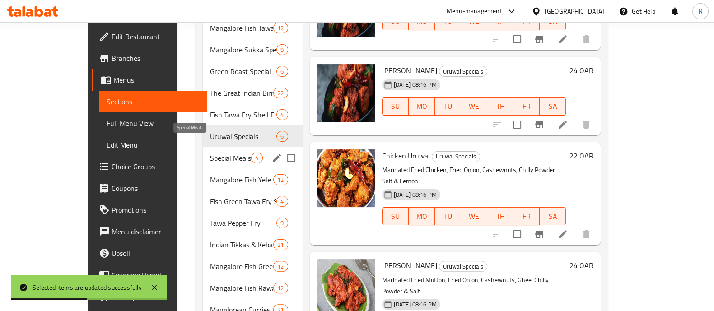
click at [210, 153] on span "Special Meals" at bounding box center [230, 158] width 41 height 11
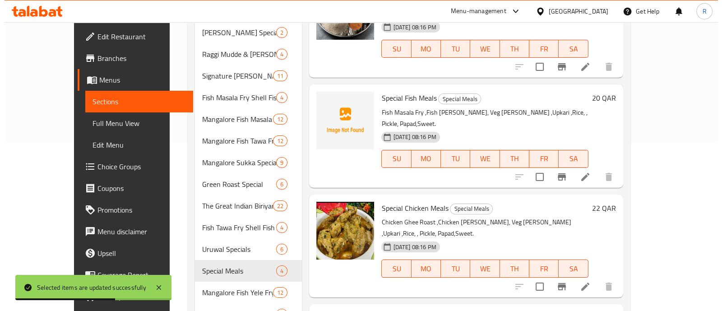
scroll to position [56, 0]
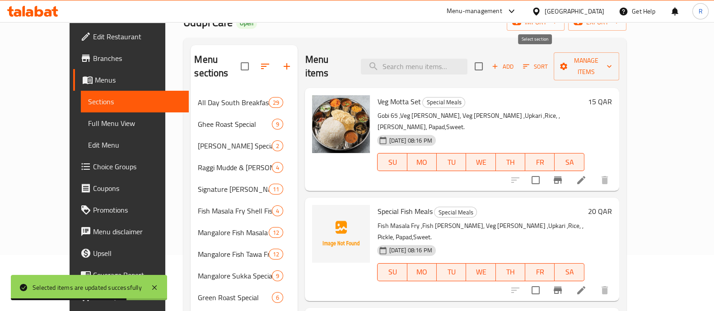
click at [488, 58] on input "checkbox" at bounding box center [478, 66] width 19 height 19
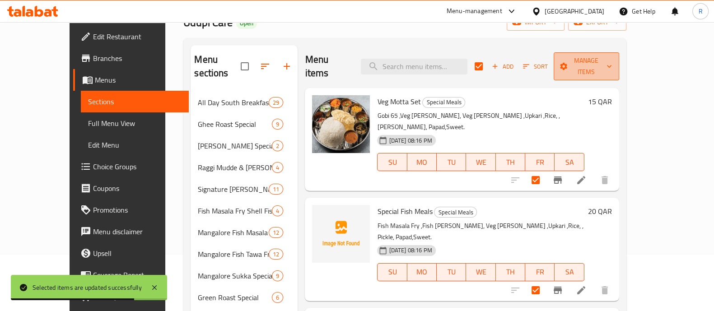
click at [612, 58] on span "Manage items" at bounding box center [586, 66] width 51 height 23
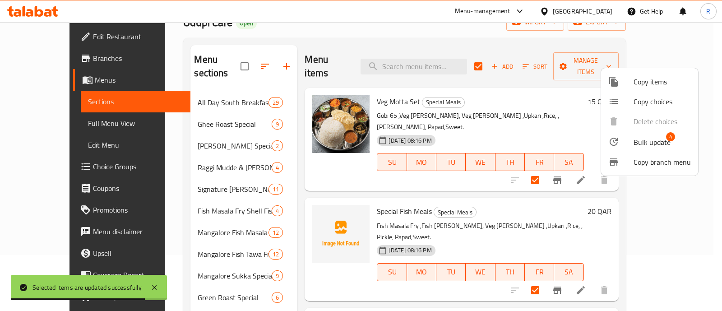
click at [636, 137] on span "Bulk update" at bounding box center [652, 142] width 37 height 11
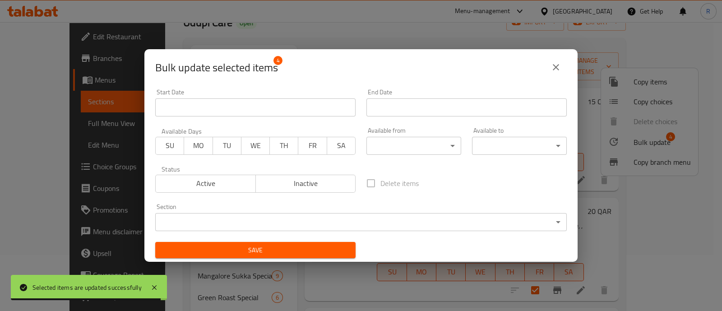
click at [389, 149] on body "Selected items are updated successfully ​ Menu-management Qatar Get Help R Edit…" at bounding box center [361, 110] width 722 height 289
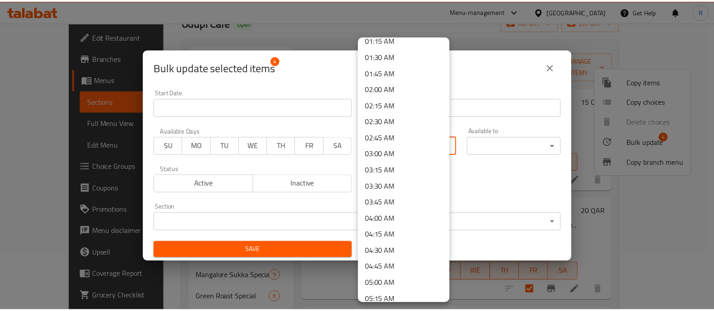
scroll to position [169, 0]
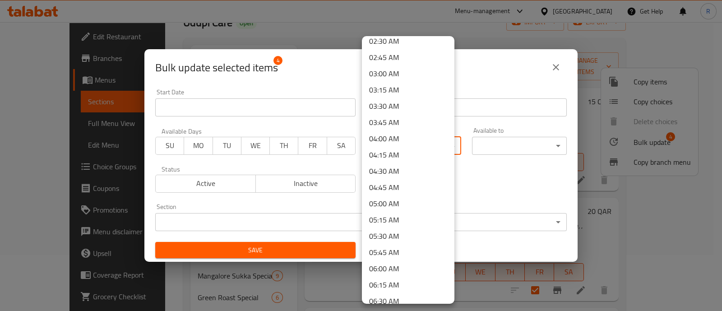
click at [377, 231] on li "05:30 AM" at bounding box center [408, 236] width 93 height 16
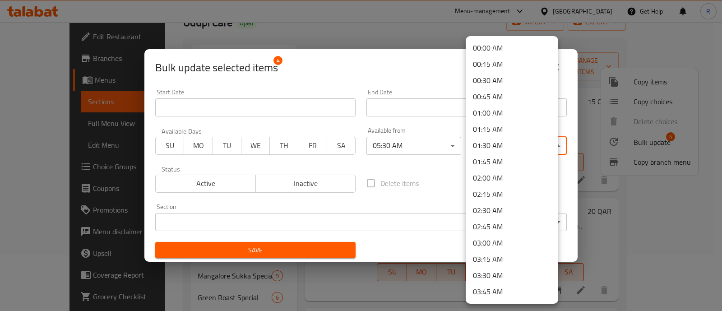
click at [479, 141] on body "​ Menu-management Qatar Get Help R Edit Restaurant Branches Menus Sections Full…" at bounding box center [361, 110] width 722 height 289
click at [497, 163] on li "01:45 AM" at bounding box center [512, 162] width 93 height 16
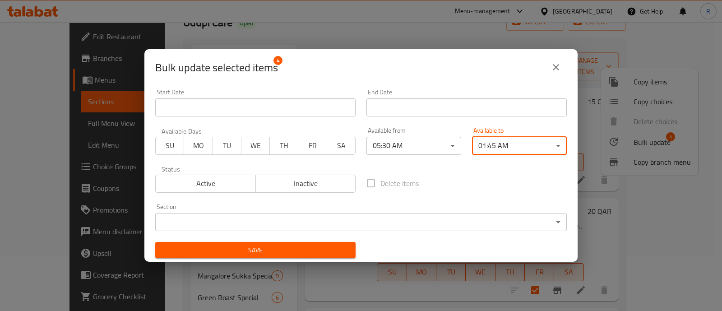
click at [429, 223] on body "​ Menu-management Qatar Get Help R Edit Restaurant Branches Menus Sections Full…" at bounding box center [361, 110] width 722 height 289
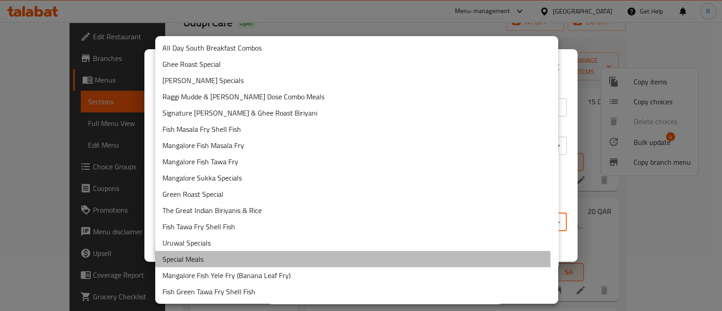
click at [244, 263] on li "Special Meals" at bounding box center [356, 259] width 403 height 16
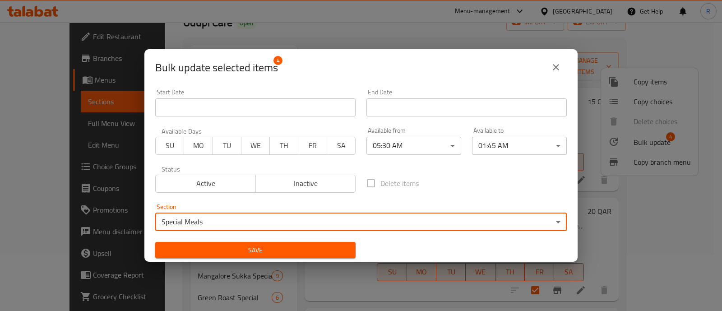
click at [318, 251] on span "Save" at bounding box center [256, 250] width 186 height 11
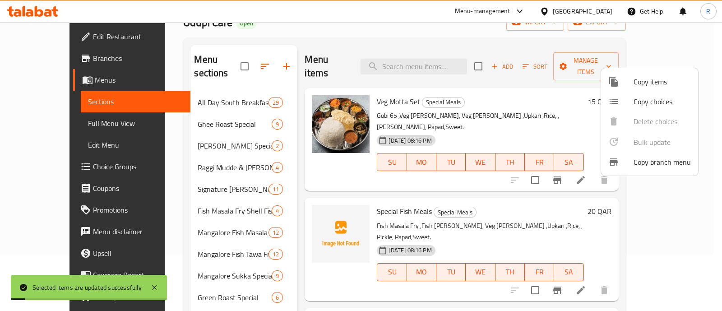
drag, startPoint x: 693, startPoint y: 178, endPoint x: 695, endPoint y: 188, distance: 10.5
click at [694, 178] on div at bounding box center [361, 155] width 722 height 311
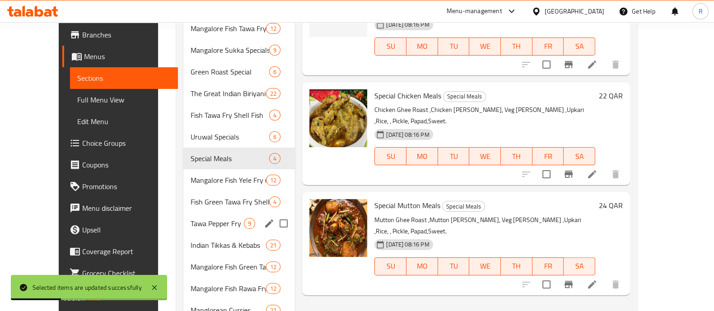
scroll to position [282, 0]
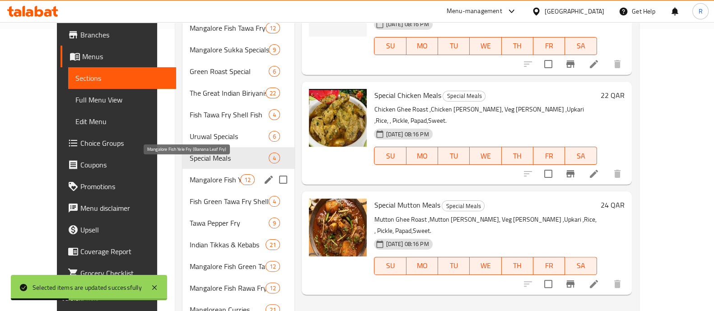
click at [190, 174] on span "Mangalore Fish Yele Fry (Banana Leaf Fry)" at bounding box center [215, 179] width 51 height 11
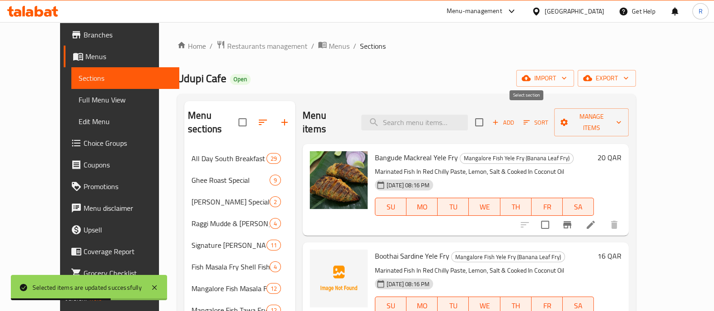
click at [489, 115] on input "checkbox" at bounding box center [479, 122] width 19 height 19
click at [622, 118] on span "Manage items" at bounding box center [591, 122] width 61 height 23
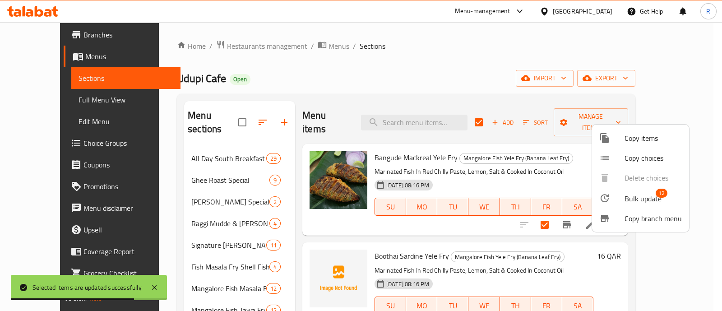
click at [631, 193] on span "Bulk update" at bounding box center [643, 198] width 37 height 11
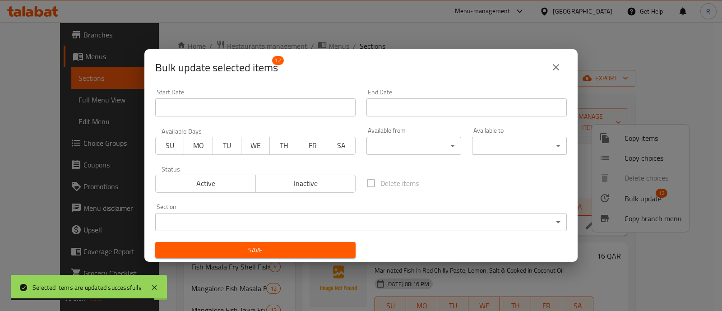
click at [427, 146] on body "Selected items are updated successfully ​ Menu-management Qatar Get Help R Edit…" at bounding box center [361, 166] width 722 height 289
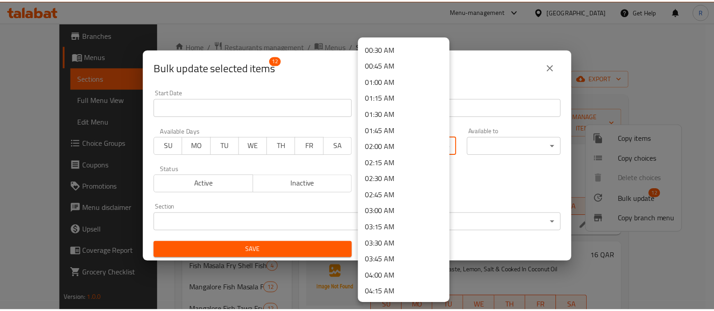
scroll to position [112, 0]
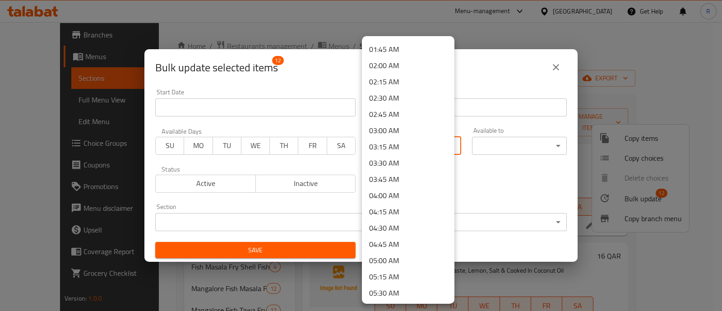
click at [393, 287] on li "05:30 AM" at bounding box center [408, 293] width 93 height 16
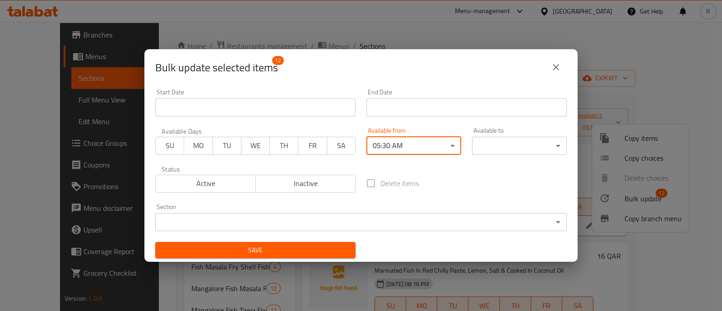
click at [494, 143] on body "​ Menu-management Qatar Get Help R Edit Restaurant Branches Menus Sections Full…" at bounding box center [361, 166] width 722 height 289
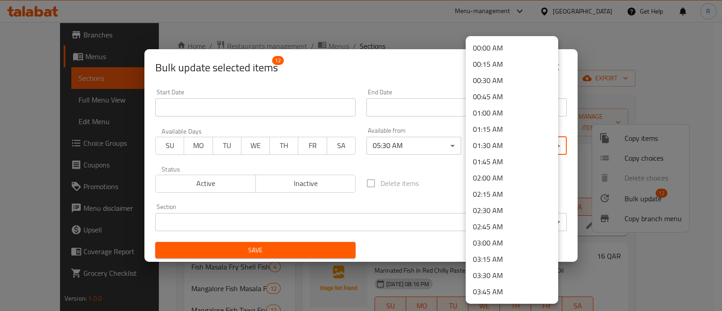
click at [496, 162] on li "01:45 AM" at bounding box center [512, 162] width 93 height 16
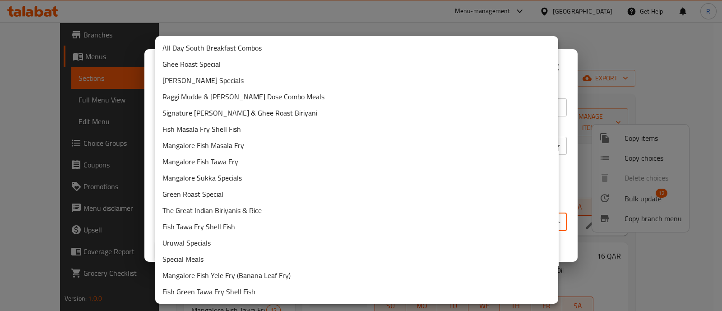
click at [404, 222] on body "​ Menu-management Qatar Get Help R Edit Restaurant Branches Menus Sections Full…" at bounding box center [361, 166] width 722 height 289
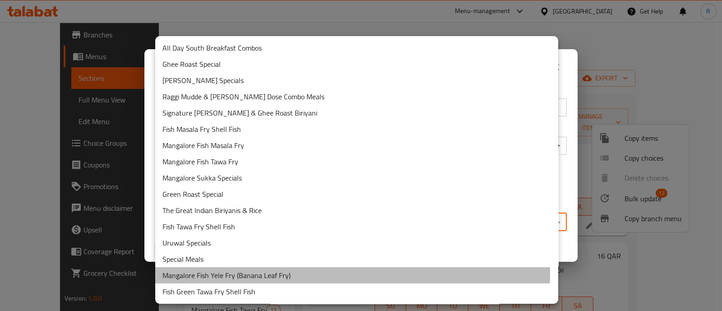
click at [286, 274] on li "Mangalore Fish Yele Fry (Banana Leaf Fry)" at bounding box center [356, 275] width 403 height 16
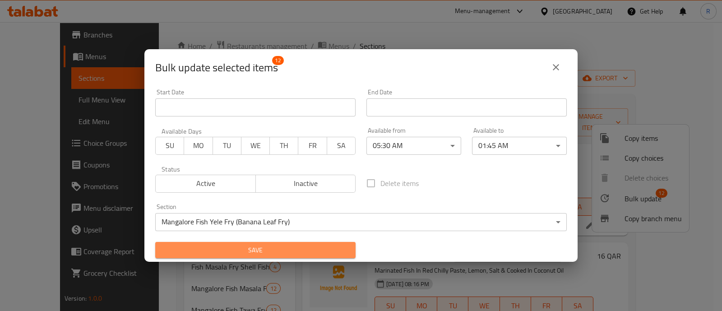
click at [289, 247] on span "Save" at bounding box center [256, 250] width 186 height 11
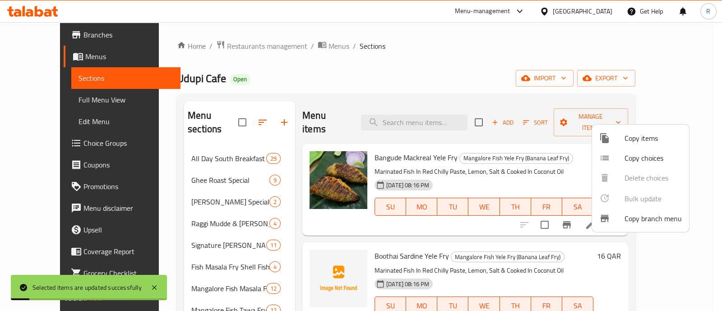
click at [701, 243] on div at bounding box center [361, 155] width 722 height 311
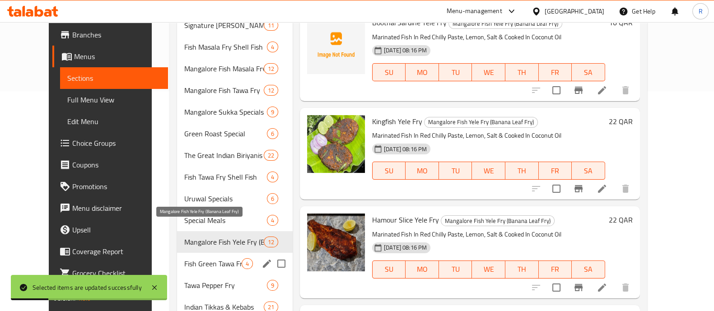
scroll to position [282, 0]
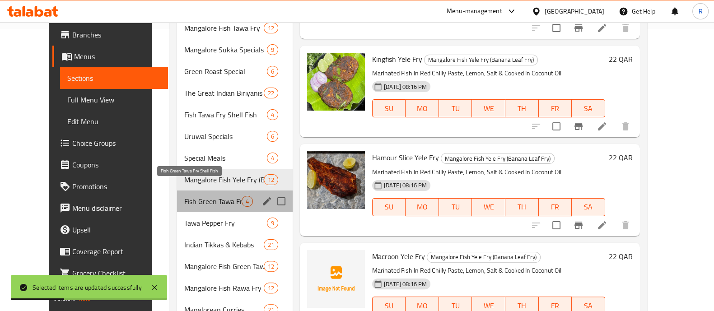
click at [194, 196] on span "Fish Green Tawa Fry Shell Fish" at bounding box center [212, 201] width 57 height 11
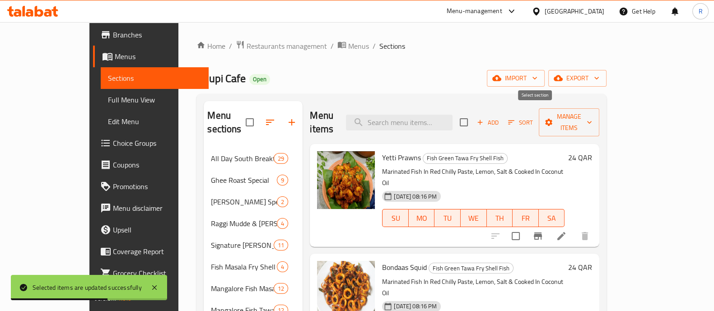
click at [473, 116] on input "checkbox" at bounding box center [463, 122] width 19 height 19
click at [592, 116] on span "Manage items" at bounding box center [569, 122] width 46 height 23
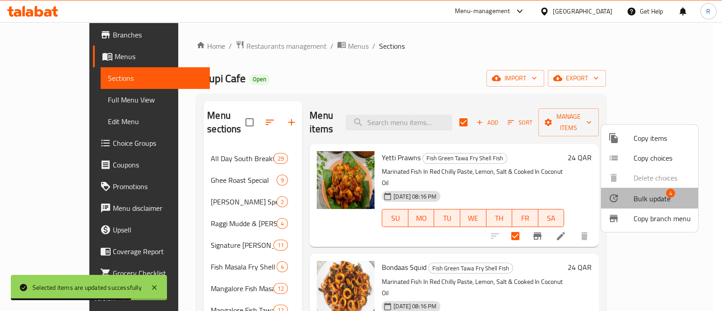
click at [634, 193] on span "Bulk update" at bounding box center [652, 198] width 37 height 11
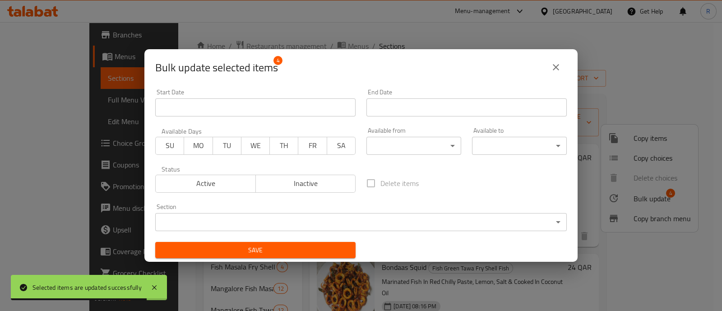
click at [418, 145] on body "Selected items are updated successfully ​ Menu-management Qatar Get Help R Edit…" at bounding box center [361, 166] width 722 height 289
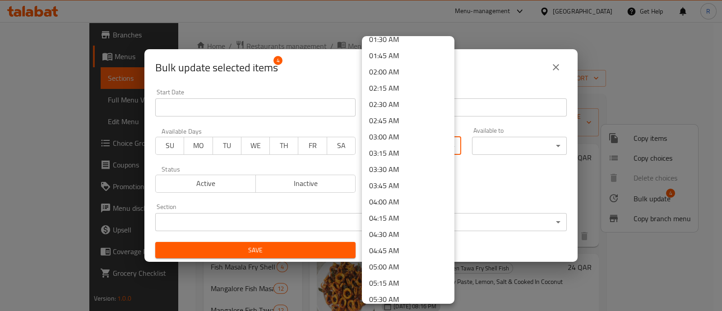
scroll to position [169, 0]
click at [394, 234] on li "05:30 AM" at bounding box center [408, 236] width 93 height 16
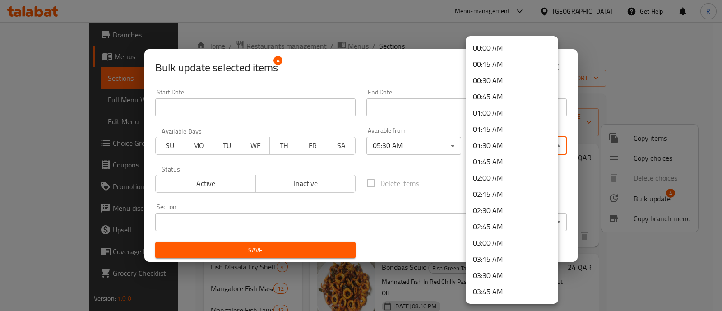
click at [503, 148] on body "​ Menu-management Qatar Get Help R Edit Restaurant Branches Menus Sections Full…" at bounding box center [361, 166] width 722 height 289
click at [497, 159] on li "01:45 AM" at bounding box center [512, 162] width 93 height 16
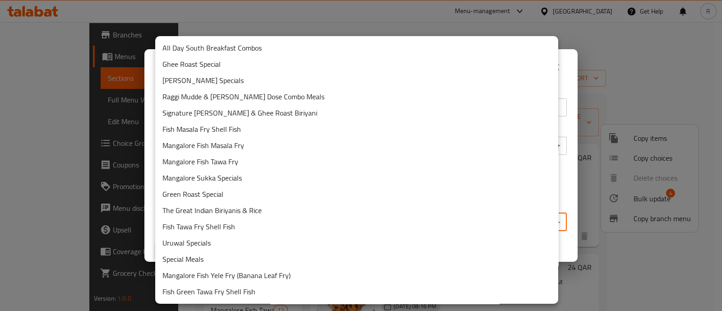
click at [372, 221] on body "​ Menu-management Qatar Get Help R Edit Restaurant Branches Menus Sections Full…" at bounding box center [361, 166] width 722 height 289
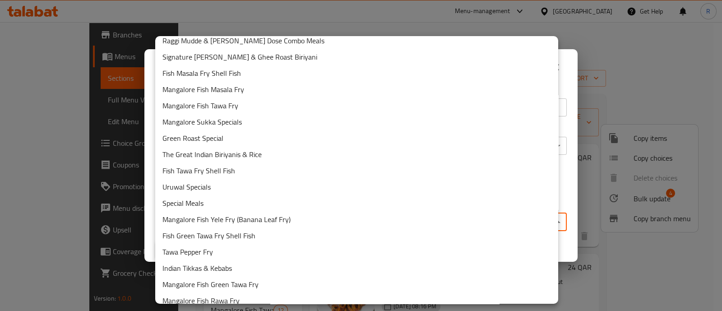
scroll to position [112, 0]
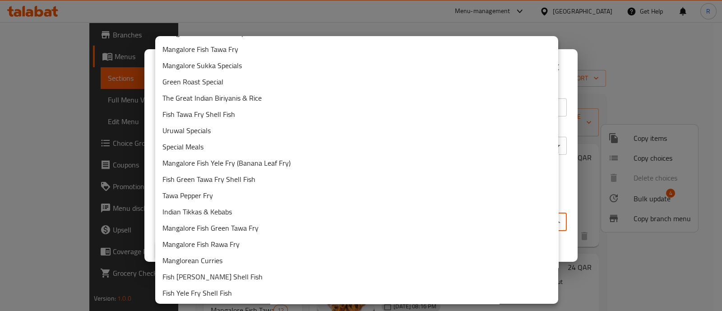
click at [253, 232] on ul "All Day South Breakfast Combos Ghee Roast Special Kori Rotti Specials Raggi Mud…" at bounding box center [361, 236] width 412 height 625
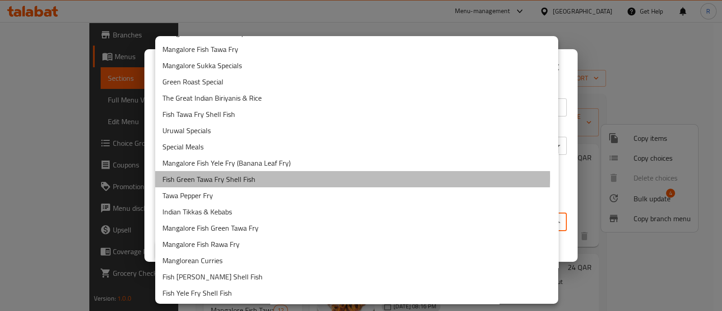
click at [262, 177] on li "Fish Green Tawa Fry Shell Fish" at bounding box center [356, 179] width 403 height 16
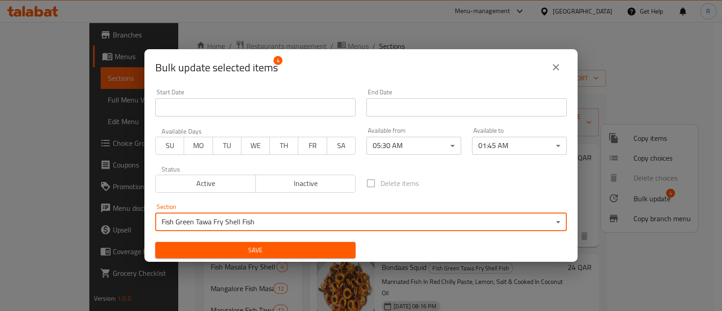
click at [259, 223] on body "​ Menu-management Qatar Get Help R Edit Restaurant Branches Menus Sections Full…" at bounding box center [361, 166] width 722 height 289
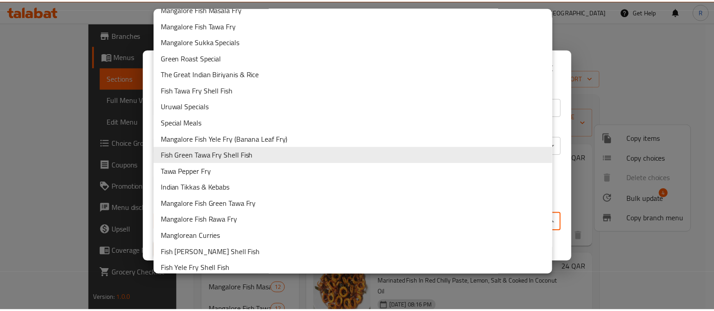
scroll to position [169, 0]
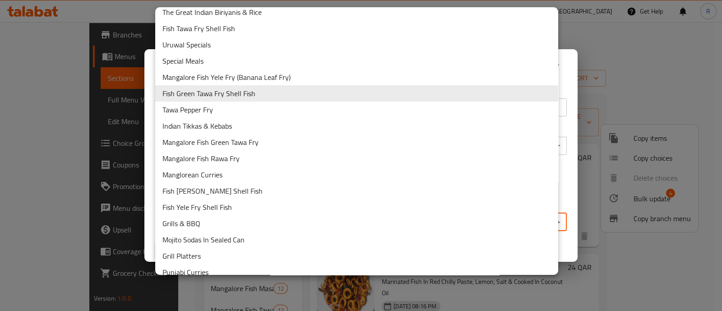
click at [242, 96] on li "Fish Green Tawa Fry Shell Fish" at bounding box center [356, 93] width 403 height 16
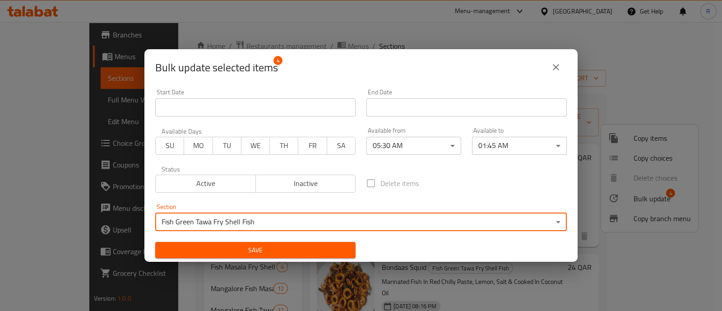
click at [271, 251] on span "Save" at bounding box center [256, 250] width 186 height 11
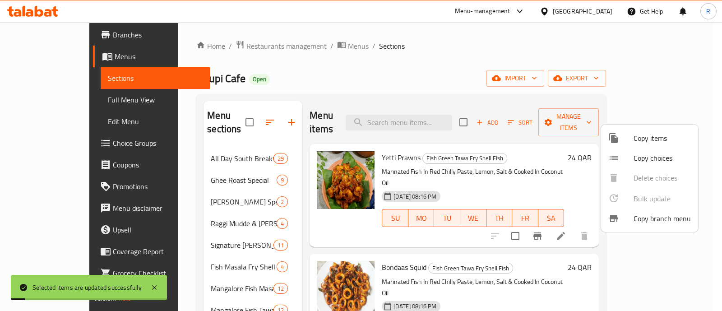
click at [709, 158] on div at bounding box center [361, 155] width 722 height 311
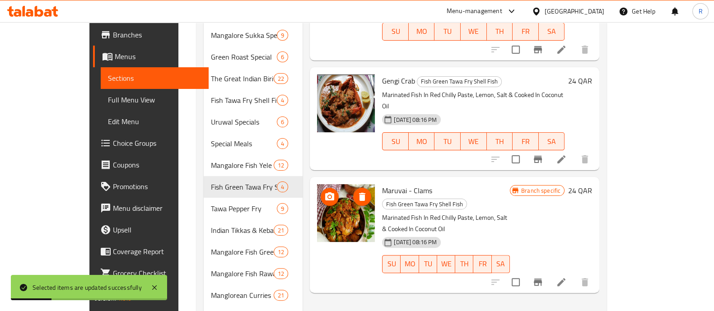
scroll to position [339, 0]
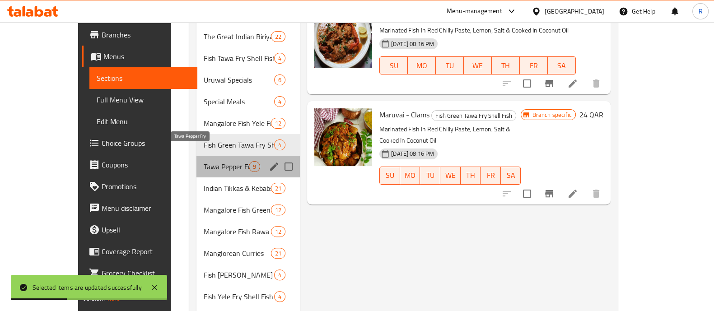
click at [204, 161] on span "Tawa Pepper Fry" at bounding box center [226, 166] width 45 height 11
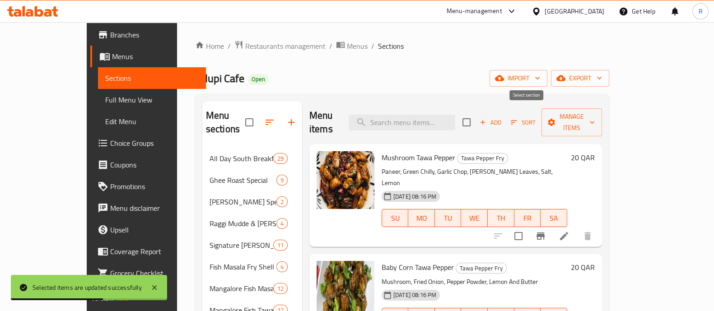
click at [476, 116] on input "checkbox" at bounding box center [466, 122] width 19 height 19
click at [595, 121] on span "Manage items" at bounding box center [572, 122] width 46 height 23
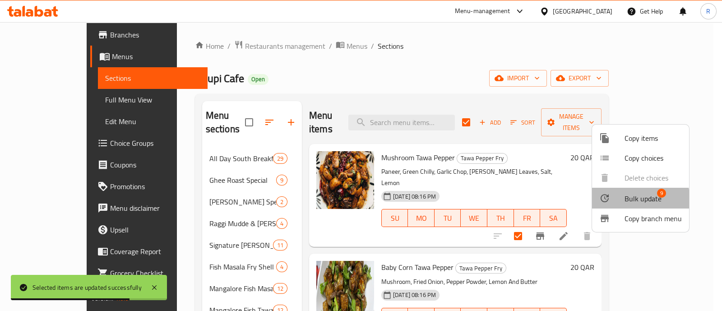
click at [622, 201] on div at bounding box center [612, 198] width 25 height 11
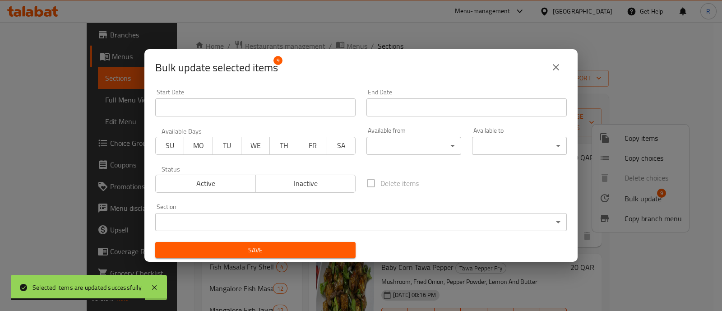
click at [442, 148] on body "Selected items are updated successfully ​ Menu-management Qatar Get Help R Edit…" at bounding box center [361, 166] width 722 height 289
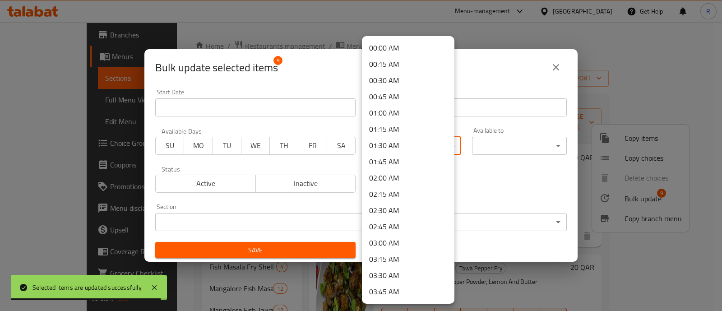
scroll to position [112, 0]
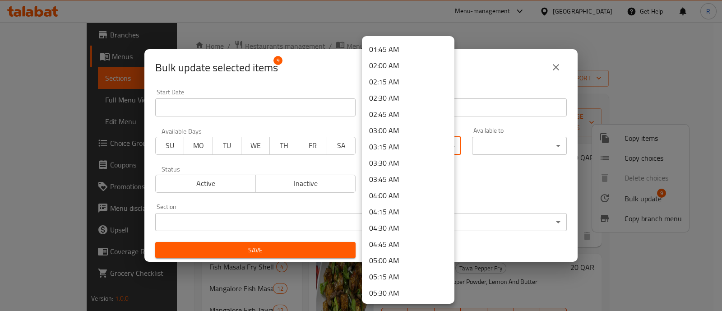
click at [391, 290] on li "05:30 AM" at bounding box center [408, 293] width 93 height 16
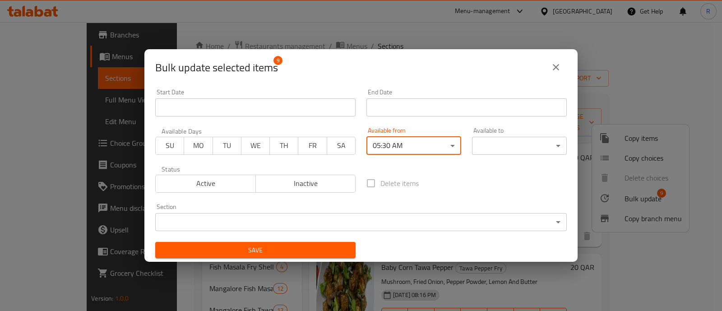
click at [484, 151] on body "​ Menu-management Qatar Get Help R Edit Restaurant Branches Menus Sections Full…" at bounding box center [361, 166] width 722 height 289
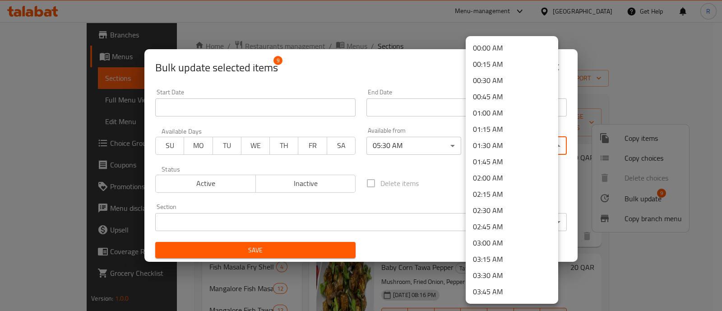
click at [503, 162] on li "01:45 AM" at bounding box center [512, 162] width 93 height 16
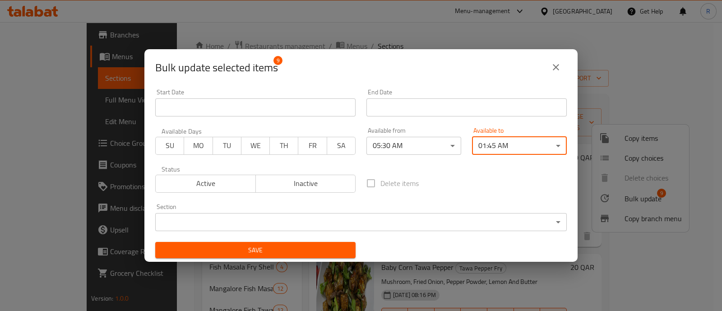
click at [388, 219] on body "​ Menu-management Qatar Get Help R Edit Restaurant Branches Menus Sections Full…" at bounding box center [361, 166] width 722 height 289
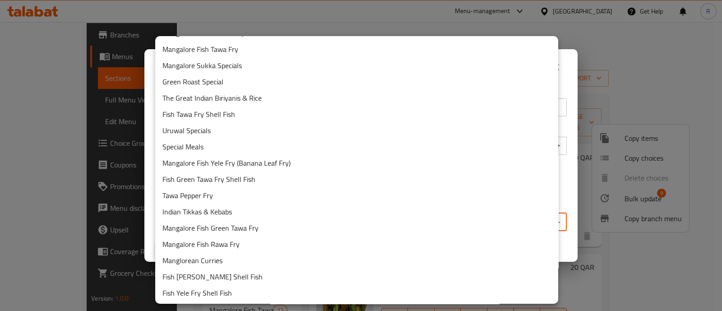
click at [223, 195] on li "Tawa Pepper Fry" at bounding box center [356, 195] width 403 height 16
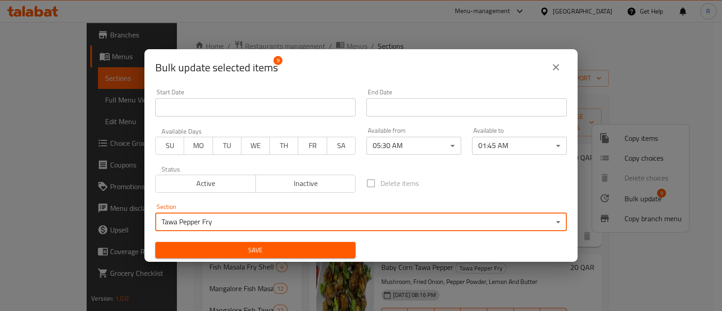
click at [241, 250] on span "Save" at bounding box center [256, 250] width 186 height 11
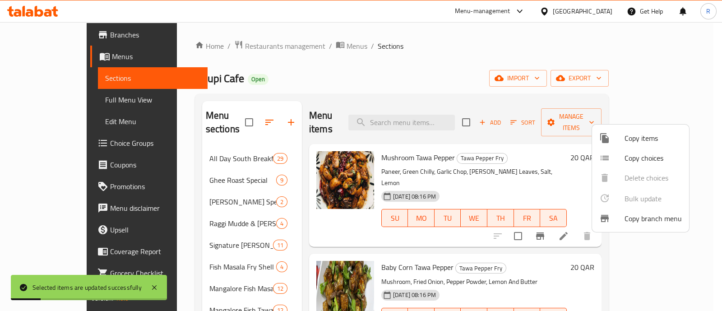
click at [697, 178] on div at bounding box center [361, 155] width 722 height 311
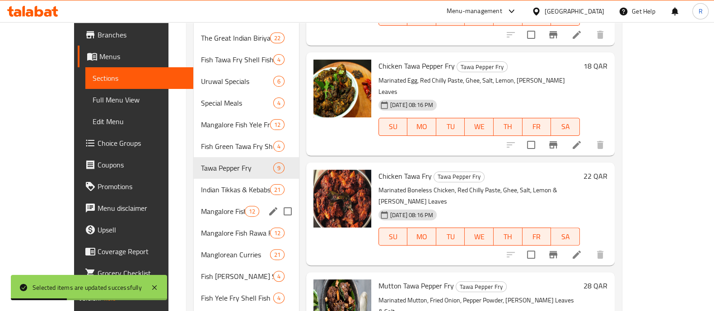
scroll to position [339, 0]
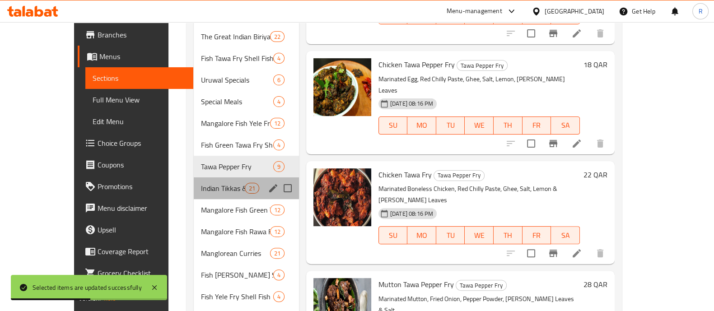
click at [194, 180] on div "Indian Tikkas & Kebabs 21" at bounding box center [246, 188] width 105 height 22
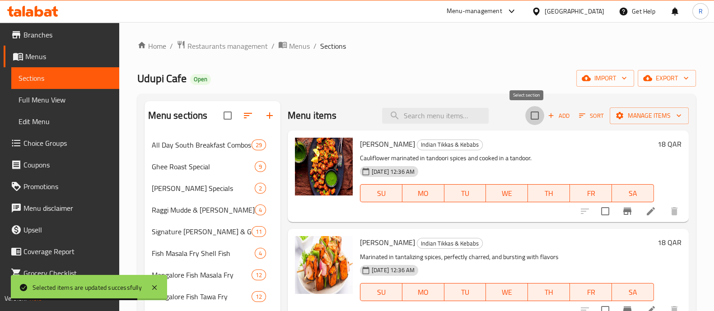
click at [528, 113] on input "checkbox" at bounding box center [534, 115] width 19 height 19
click at [615, 116] on icon "button" at bounding box center [619, 115] width 9 height 9
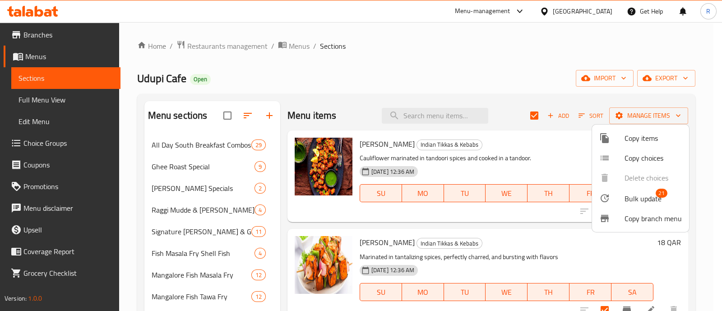
click at [604, 193] on icon at bounding box center [605, 198] width 11 height 11
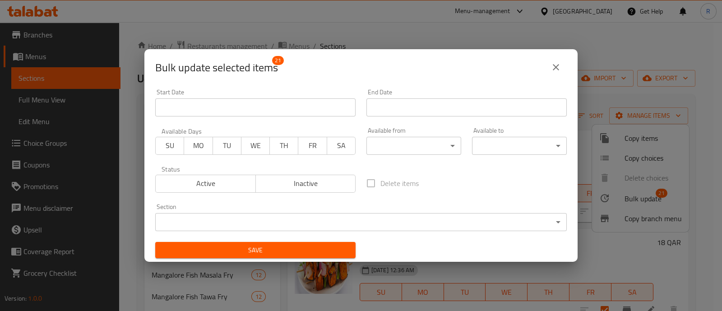
click at [388, 136] on div "Available from ​ ​" at bounding box center [414, 141] width 95 height 28
click at [386, 144] on body "​ Menu-management Qatar Get Help R Edit Restaurant Branches Menus Sections Full…" at bounding box center [361, 166] width 722 height 289
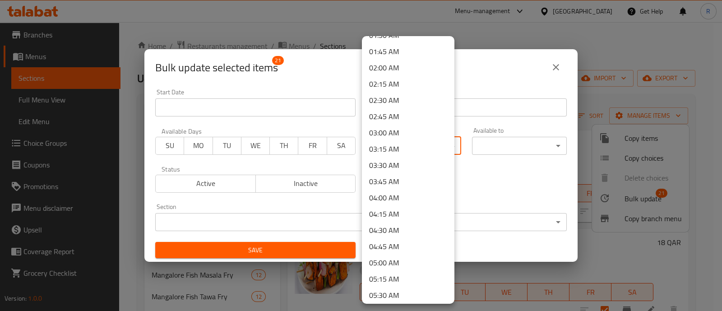
scroll to position [112, 0]
click at [384, 288] on li "05:30 AM" at bounding box center [408, 293] width 93 height 16
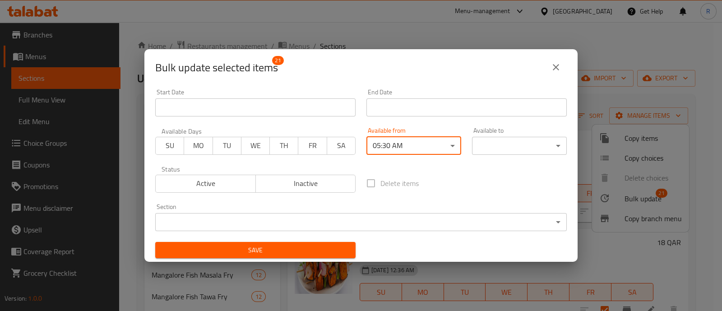
click at [506, 139] on body "​ Menu-management Qatar Get Help R Edit Restaurant Branches Menus Sections Full…" at bounding box center [361, 166] width 722 height 289
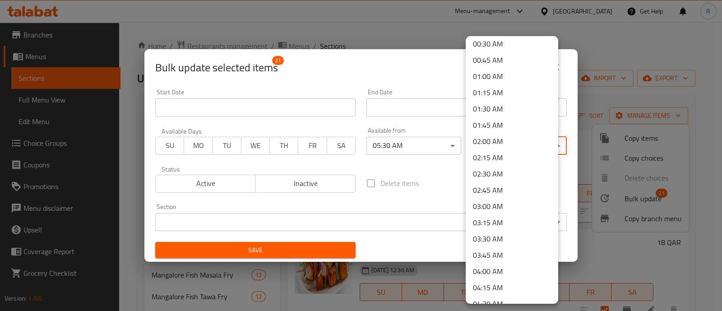
scroll to position [0, 0]
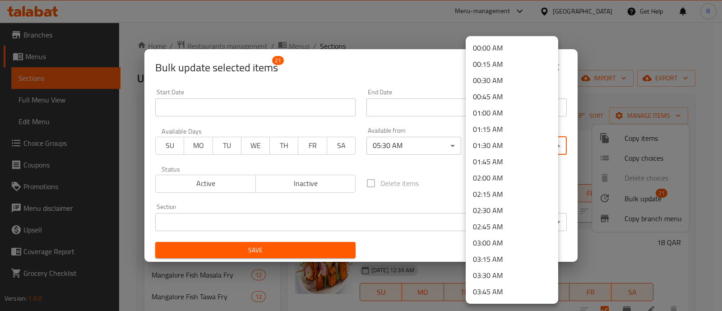
click at [504, 158] on li "01:45 AM" at bounding box center [512, 162] width 93 height 16
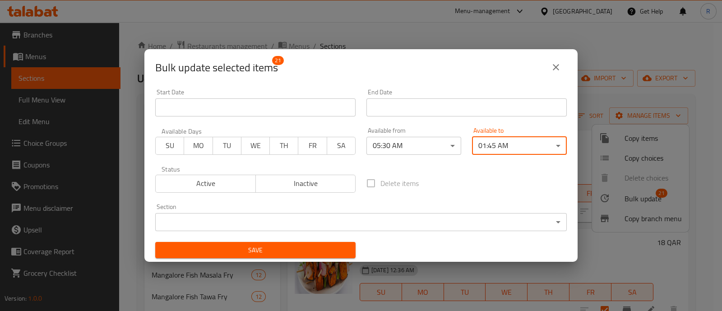
click at [421, 224] on body "​ Menu-management Qatar Get Help R Edit Restaurant Branches Menus Sections Full…" at bounding box center [361, 166] width 722 height 289
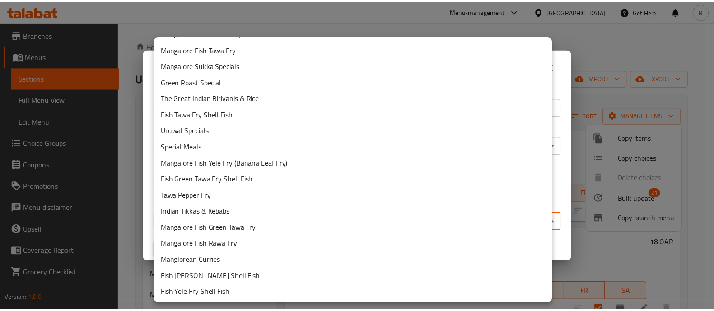
scroll to position [225, 0]
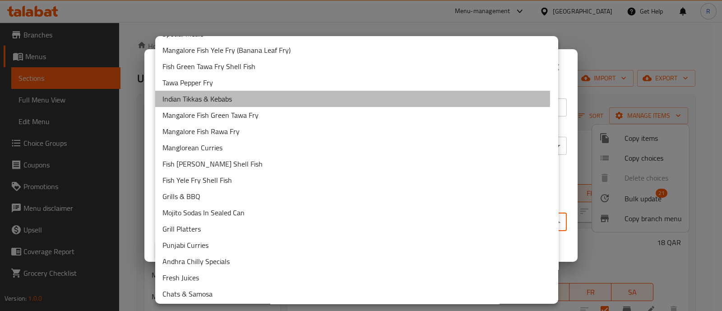
click at [230, 98] on li "Indian Tikkas & Kebabs" at bounding box center [356, 99] width 403 height 16
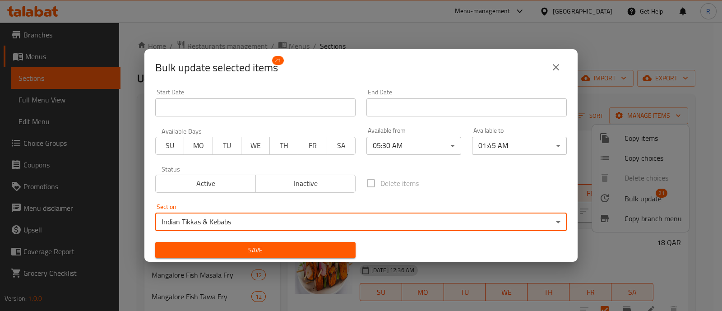
click at [235, 249] on span "Save" at bounding box center [256, 250] width 186 height 11
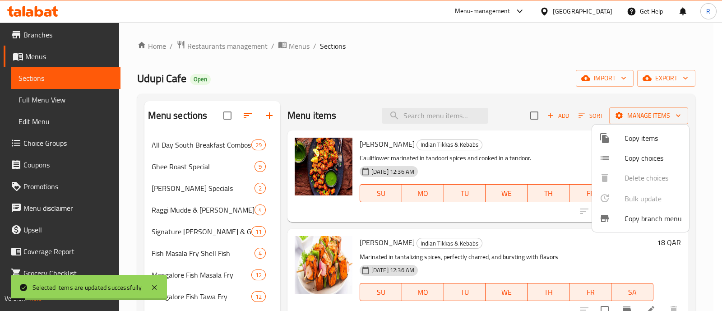
click at [700, 231] on div at bounding box center [361, 155] width 722 height 311
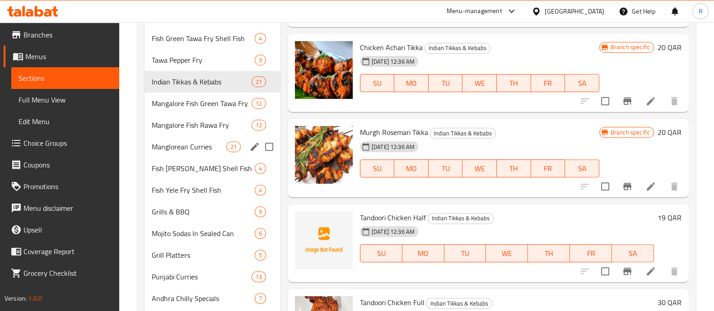
scroll to position [449, 0]
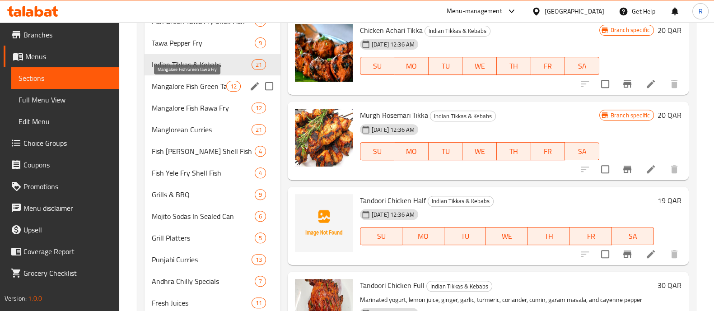
click at [194, 83] on span "Mangalore Fish Green Tawa Fry" at bounding box center [189, 86] width 74 height 11
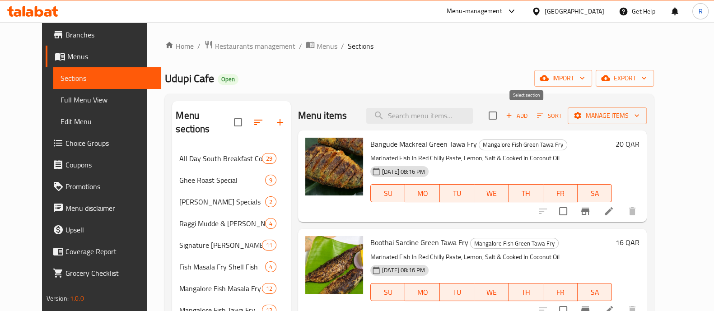
click at [502, 114] on input "checkbox" at bounding box center [492, 115] width 19 height 19
click at [637, 116] on span "Manage items" at bounding box center [607, 115] width 65 height 11
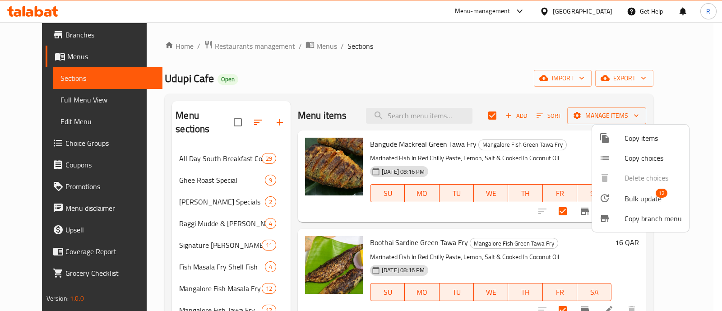
click at [645, 196] on span "Bulk update" at bounding box center [643, 198] width 37 height 11
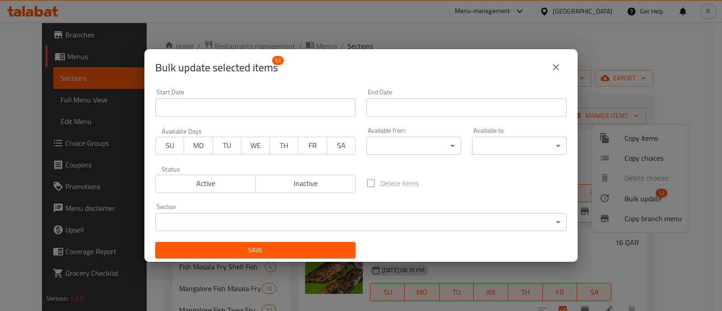
click at [396, 150] on body "​ Menu-management Qatar Get Help R Edit Restaurant Branches Menus Sections Full…" at bounding box center [361, 166] width 722 height 289
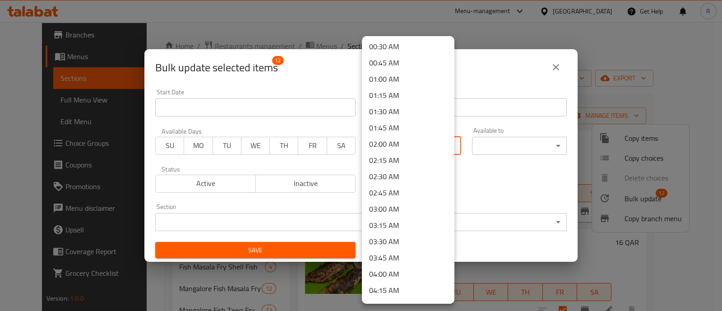
scroll to position [112, 0]
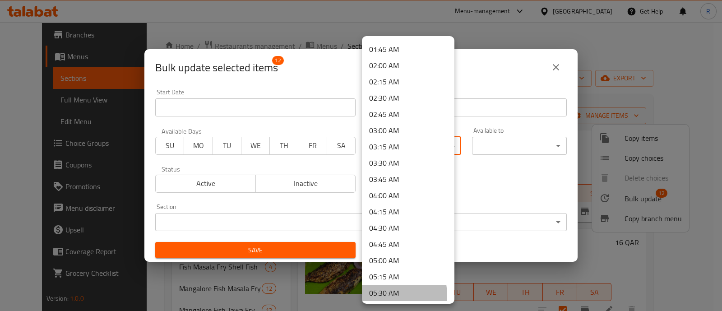
click at [388, 294] on li "05:30 AM" at bounding box center [408, 293] width 93 height 16
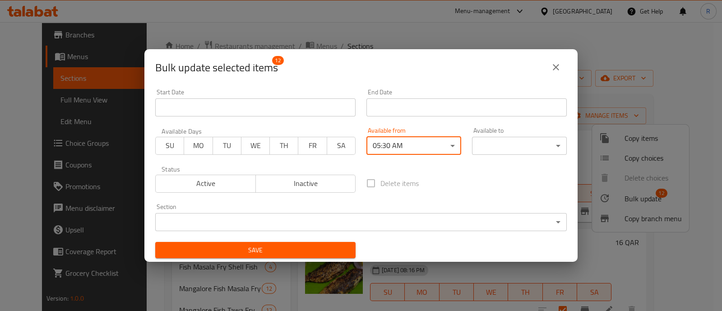
click at [484, 147] on body "​ Menu-management Qatar Get Help R Edit Restaurant Branches Menus Sections Full…" at bounding box center [361, 166] width 722 height 289
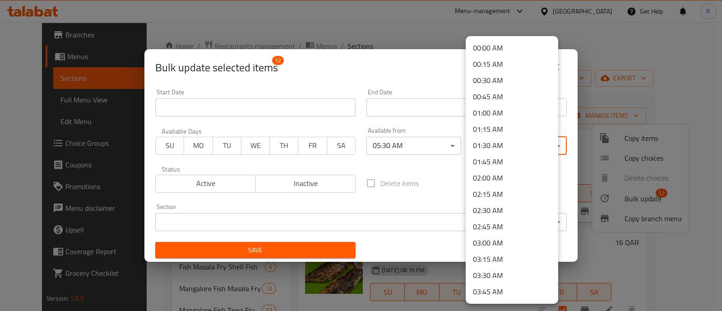
click at [492, 161] on li "01:45 AM" at bounding box center [512, 162] width 93 height 16
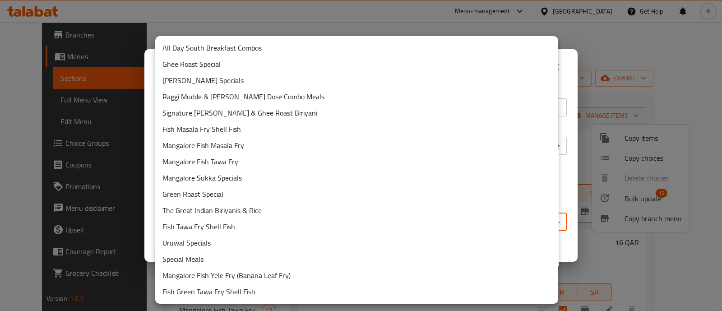
click at [331, 223] on body "​ Menu-management Qatar Get Help R Edit Restaurant Branches Menus Sections Full…" at bounding box center [361, 166] width 722 height 289
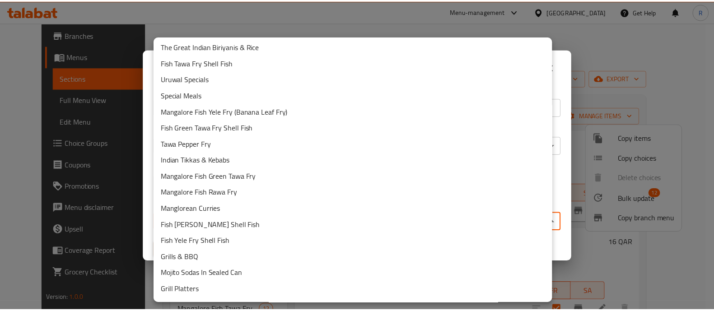
scroll to position [169, 0]
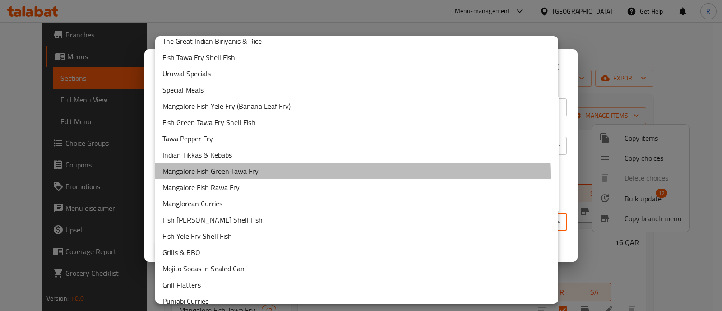
click at [261, 176] on li "Mangalore Fish Green Tawa Fry" at bounding box center [356, 171] width 403 height 16
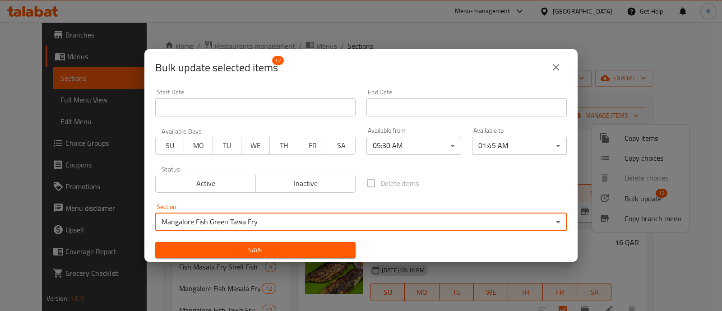
click at [269, 247] on span "Save" at bounding box center [256, 250] width 186 height 11
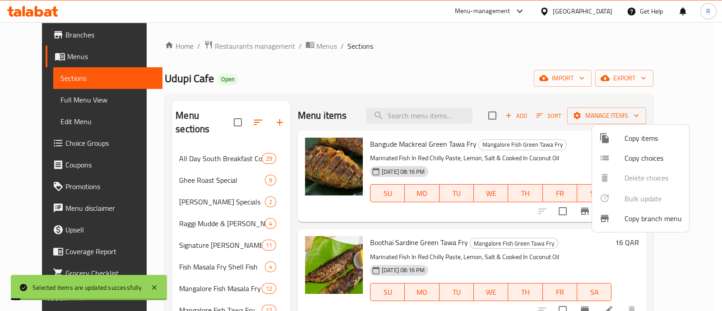
click at [713, 191] on div at bounding box center [361, 155] width 722 height 311
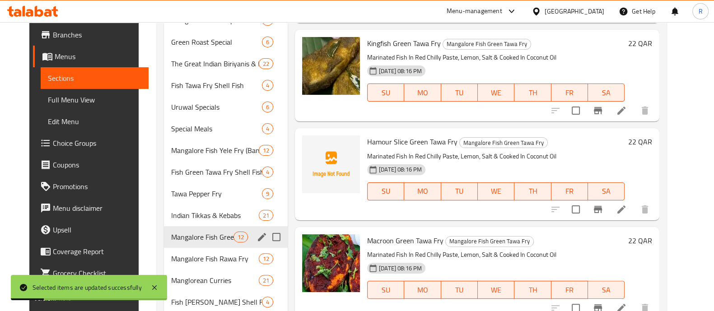
scroll to position [339, 0]
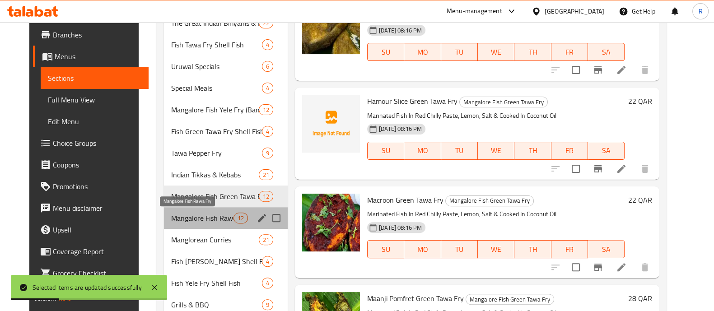
click at [201, 219] on span "Mangalore Fish Rawa Fry" at bounding box center [202, 218] width 62 height 11
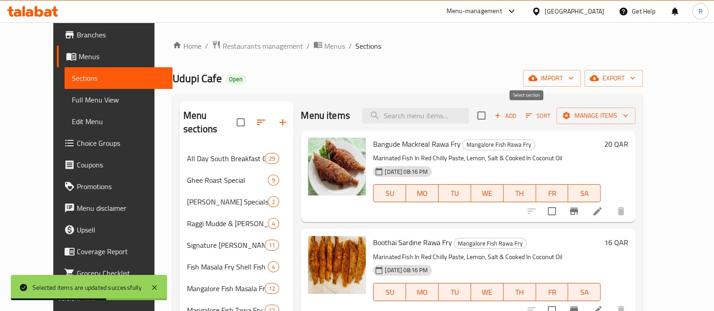
click at [491, 117] on input "checkbox" at bounding box center [481, 115] width 19 height 19
click at [628, 112] on span "Manage items" at bounding box center [595, 115] width 65 height 11
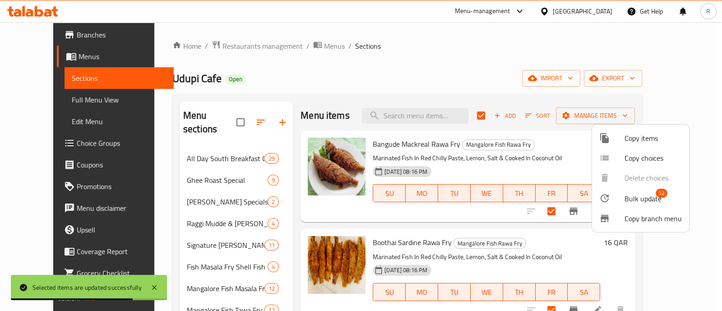
click at [637, 197] on span "Bulk update" at bounding box center [643, 198] width 37 height 11
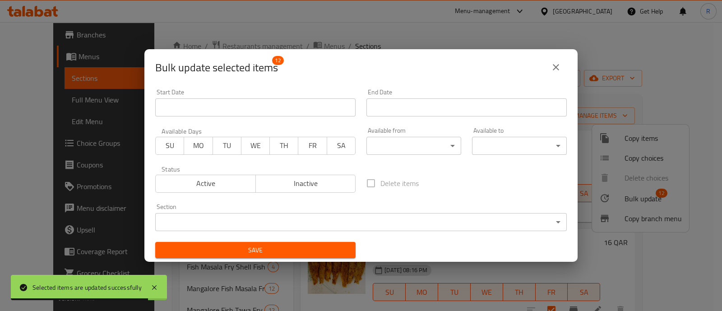
click at [414, 152] on body "Selected items are updated successfully ​ Menu-management Qatar Get Help R Edit…" at bounding box center [361, 166] width 722 height 289
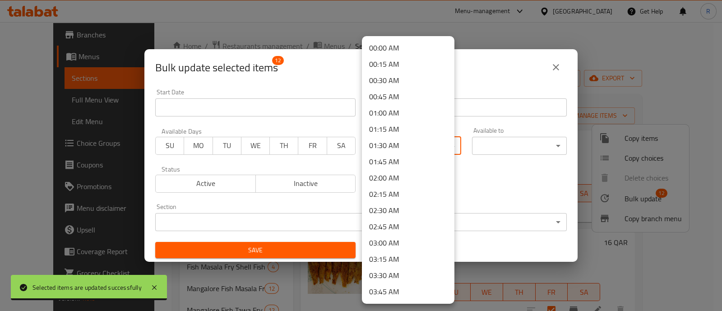
scroll to position [112, 0]
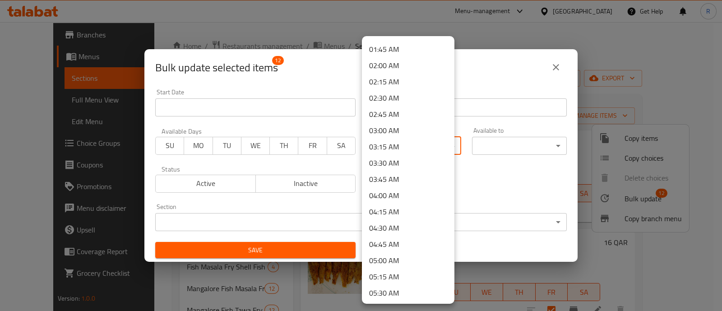
click at [389, 294] on li "05:30 AM" at bounding box center [408, 293] width 93 height 16
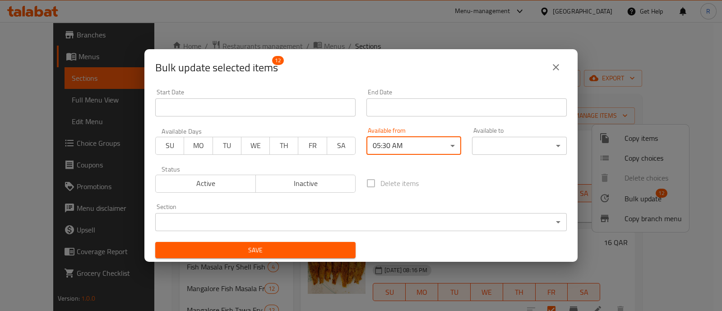
click at [516, 136] on div "Available to ​ ​" at bounding box center [519, 141] width 95 height 28
click at [514, 143] on body "​ Menu-management Qatar Get Help R Edit Restaurant Branches Menus Sections Full…" at bounding box center [361, 166] width 722 height 289
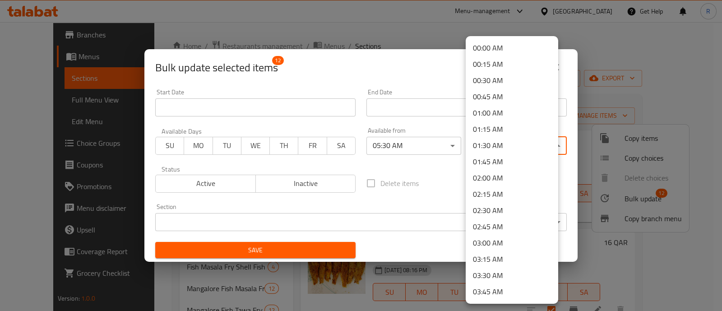
click at [495, 163] on li "01:45 AM" at bounding box center [512, 162] width 93 height 16
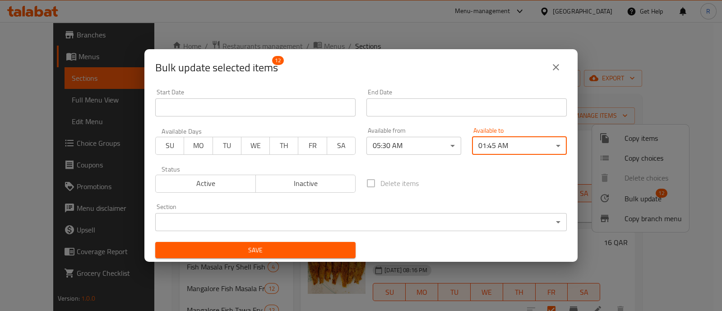
click at [296, 217] on body "​ Menu-management Qatar Get Help R Edit Restaurant Branches Menus Sections Full…" at bounding box center [361, 166] width 722 height 289
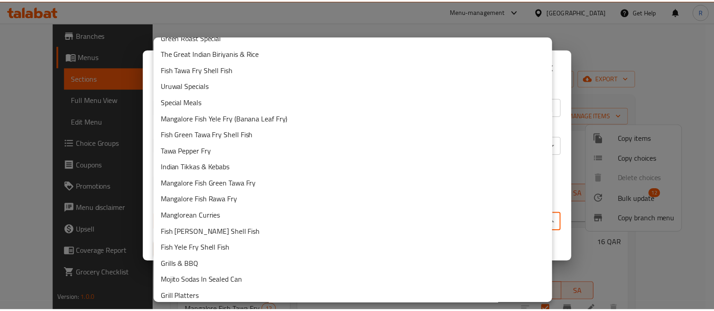
scroll to position [169, 0]
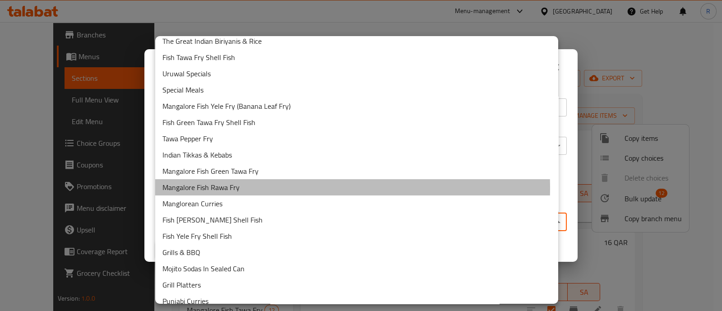
click at [233, 188] on li "Mangalore Fish Rawa Fry" at bounding box center [356, 187] width 403 height 16
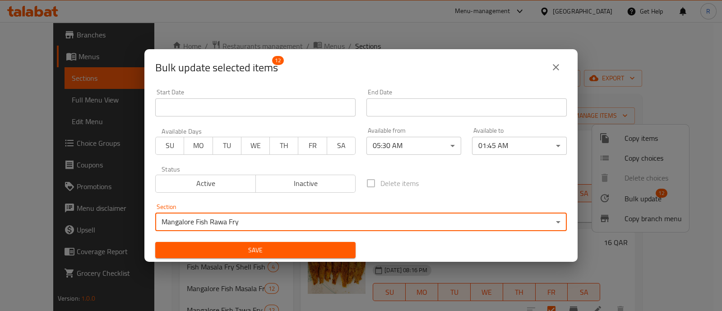
click at [275, 245] on span "Save" at bounding box center [256, 250] width 186 height 11
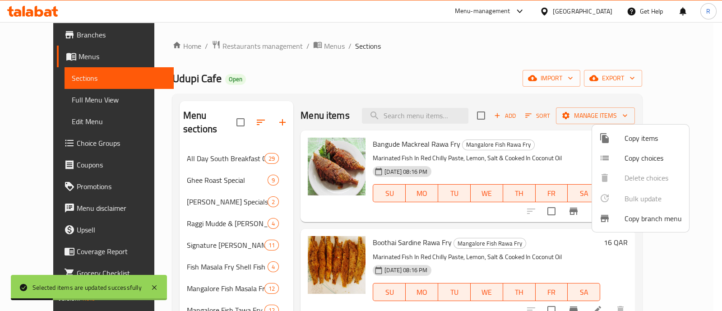
click at [350, 70] on div at bounding box center [361, 155] width 722 height 311
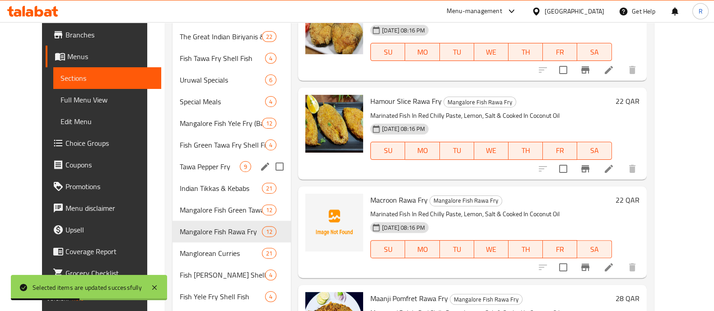
scroll to position [395, 0]
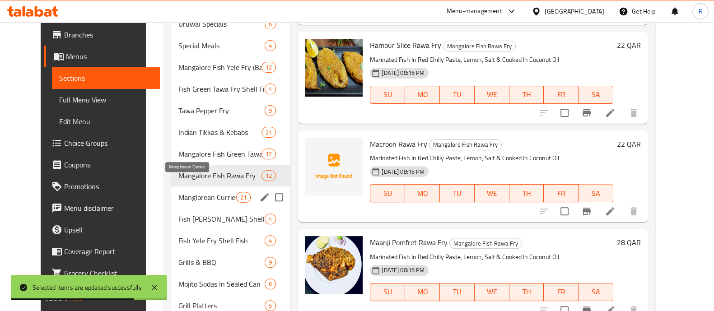
click at [201, 192] on span "Manglorean Curries" at bounding box center [207, 197] width 58 height 11
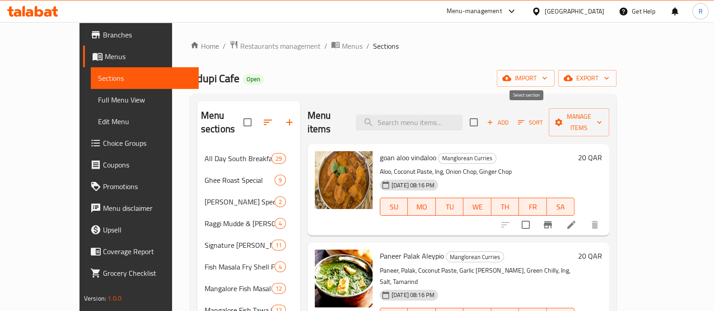
click at [483, 119] on input "checkbox" at bounding box center [473, 122] width 19 height 19
click at [602, 113] on span "Manage items" at bounding box center [579, 122] width 46 height 23
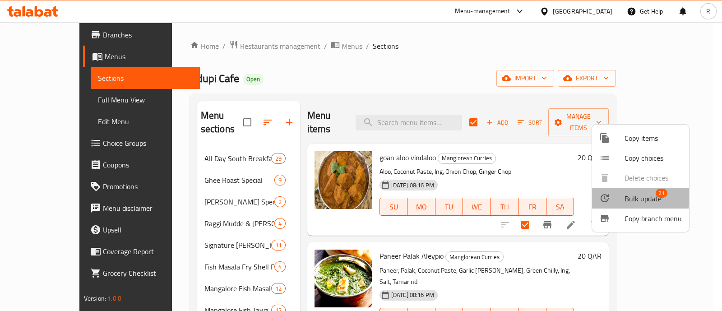
click at [619, 195] on div at bounding box center [612, 198] width 25 height 11
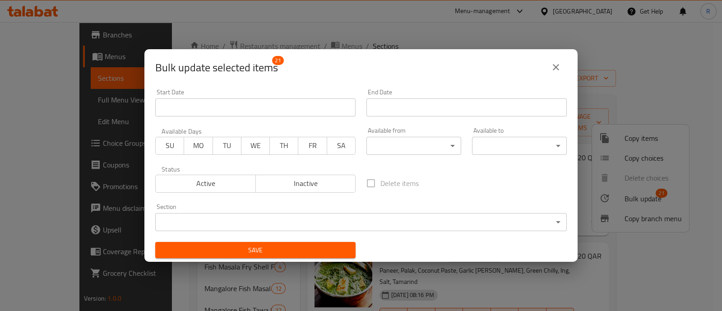
click at [442, 147] on body "​ Menu-management Qatar Get Help R Edit Restaurant Branches Menus Sections Full…" at bounding box center [361, 166] width 722 height 289
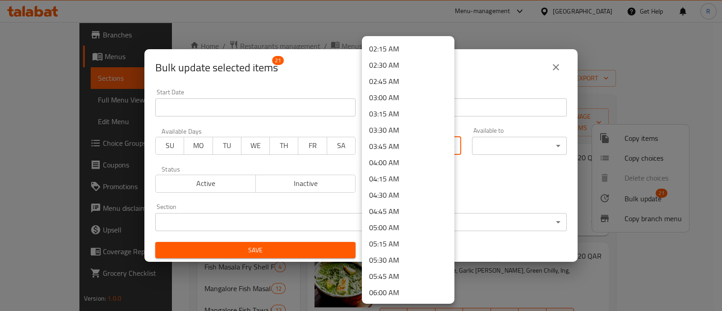
scroll to position [225, 0]
click at [400, 183] on li "05:30 AM" at bounding box center [408, 180] width 93 height 16
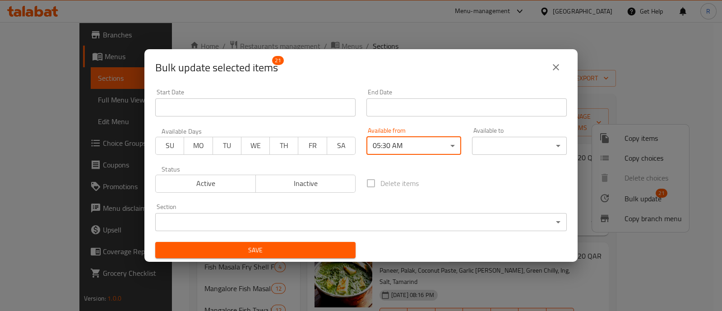
click at [475, 151] on div "00:00 AM 00:15 AM 00:30 AM 00:45 AM 01:00 AM 01:15 AM 01:30 AM 01:45 AM 02:00 A…" at bounding box center [361, 155] width 722 height 311
click at [495, 141] on body "​ Menu-management Qatar Get Help R Edit Restaurant Branches Menus Sections Full…" at bounding box center [361, 166] width 722 height 289
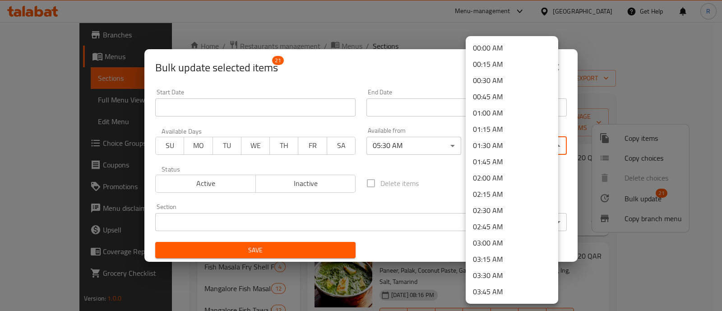
click at [499, 155] on li "01:45 AM" at bounding box center [512, 162] width 93 height 16
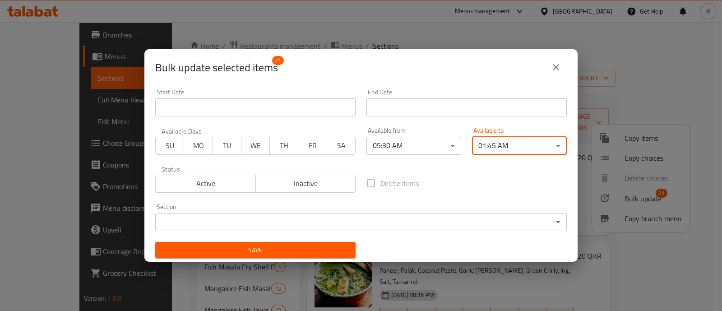
click at [356, 213] on body "​ Menu-management Qatar Get Help R Edit Restaurant Branches Menus Sections Full…" at bounding box center [361, 166] width 722 height 289
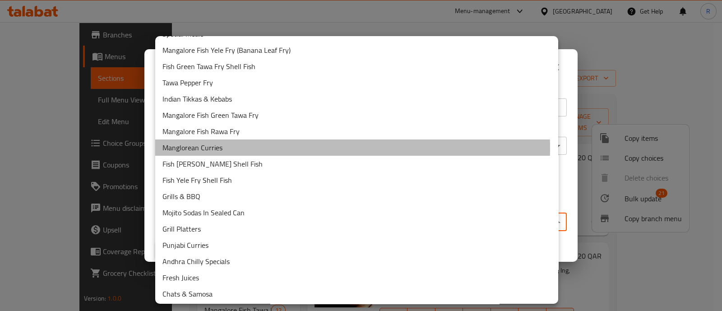
click at [240, 148] on li "Manglorean Curries" at bounding box center [356, 148] width 403 height 16
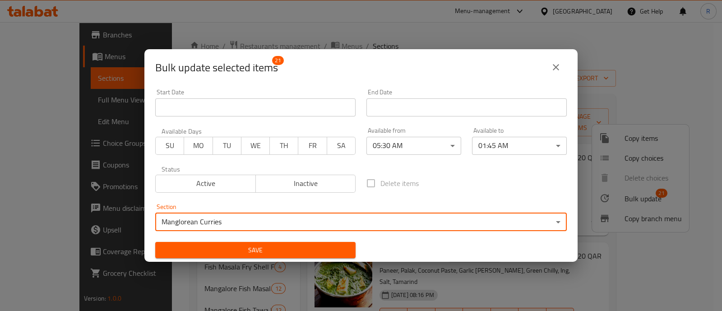
click at [254, 248] on span "Save" at bounding box center [256, 250] width 186 height 11
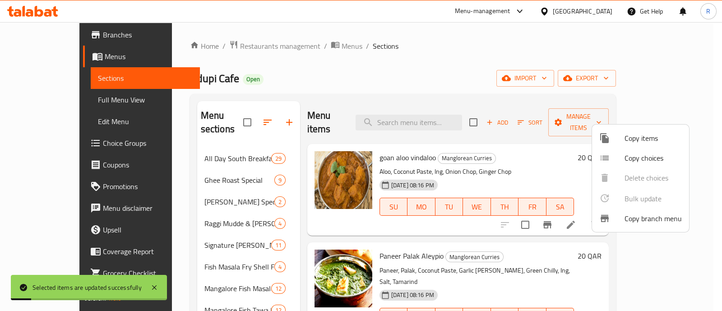
click at [709, 167] on div at bounding box center [361, 155] width 722 height 311
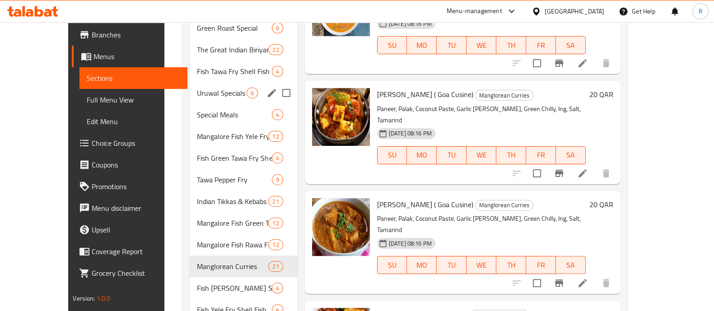
scroll to position [395, 0]
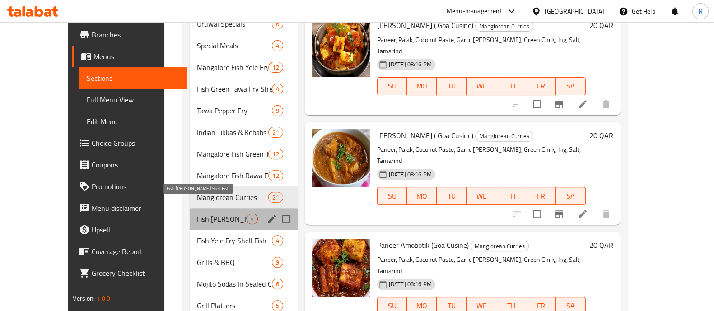
click at [197, 214] on span "Fish [PERSON_NAME] Shell Fish" at bounding box center [221, 219] width 49 height 11
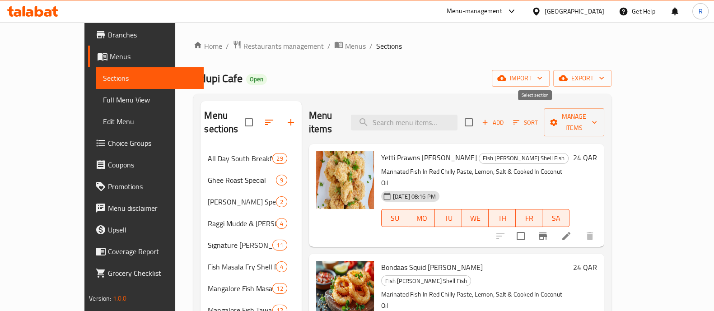
click at [478, 120] on input "checkbox" at bounding box center [468, 122] width 19 height 19
click at [597, 113] on span "Manage items" at bounding box center [574, 122] width 46 height 23
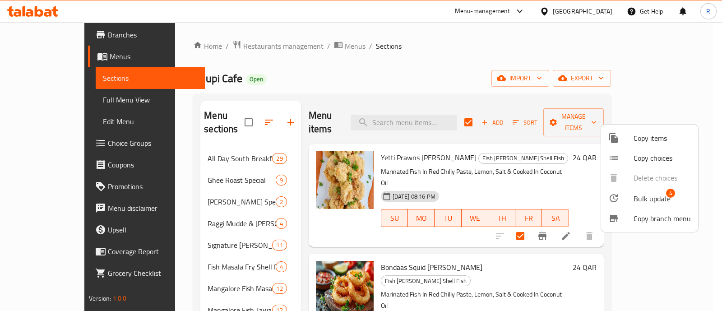
click at [617, 193] on icon at bounding box center [614, 198] width 11 height 11
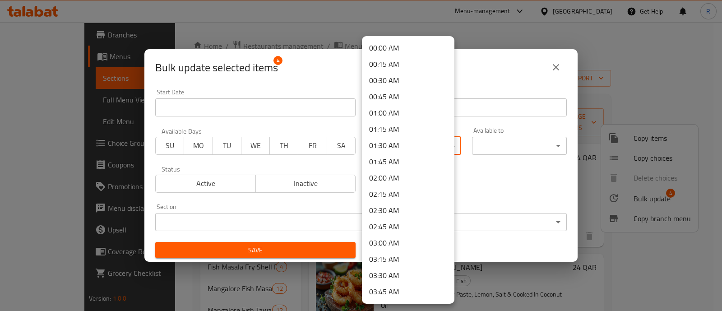
click at [400, 147] on body "​ Menu-management Qatar Get Help R Edit Restaurant Branches Menus Sections Full…" at bounding box center [361, 166] width 722 height 289
click at [493, 177] on div at bounding box center [361, 155] width 722 height 311
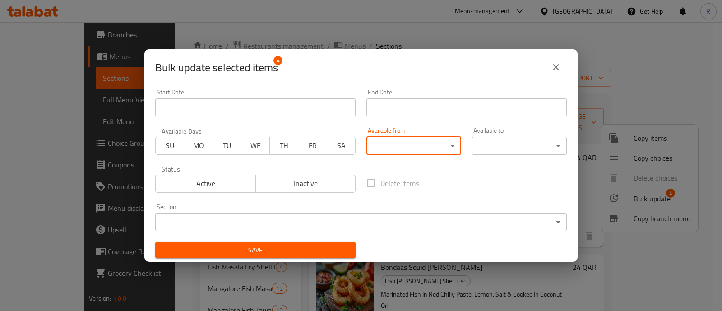
click at [399, 144] on body "​ Menu-management Qatar Get Help R Edit Restaurant Branches Menus Sections Full…" at bounding box center [361, 166] width 722 height 289
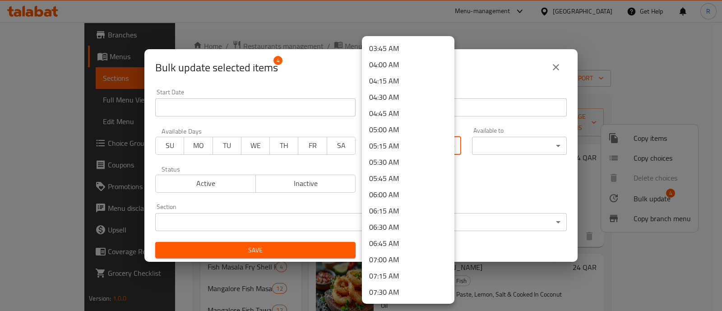
scroll to position [225, 0]
click at [393, 182] on li "05:30 AM" at bounding box center [408, 180] width 93 height 16
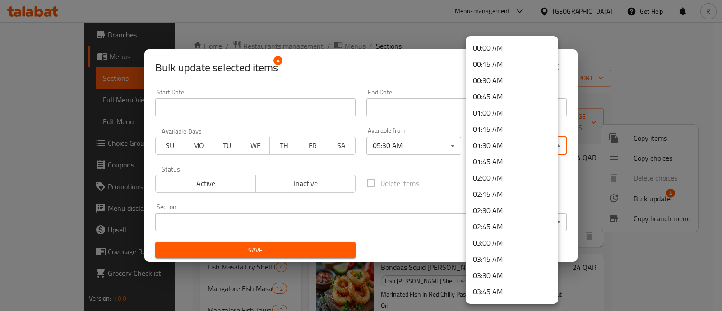
click at [479, 152] on body "​ Menu-management Qatar Get Help R Edit Restaurant Branches Menus Sections Full…" at bounding box center [361, 166] width 722 height 289
click at [508, 158] on li "01:45 AM" at bounding box center [512, 162] width 93 height 16
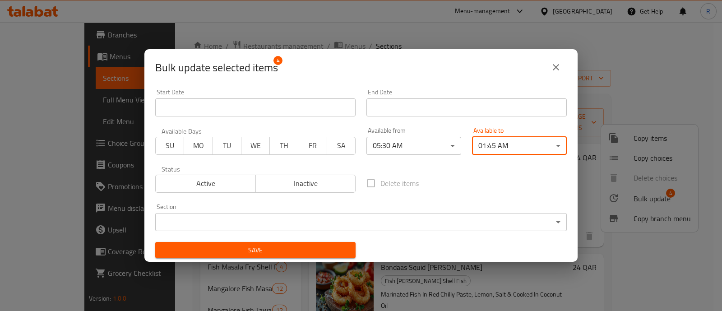
click at [378, 218] on body "​ Menu-management Qatar Get Help R Edit Restaurant Branches Menus Sections Full…" at bounding box center [361, 166] width 722 height 289
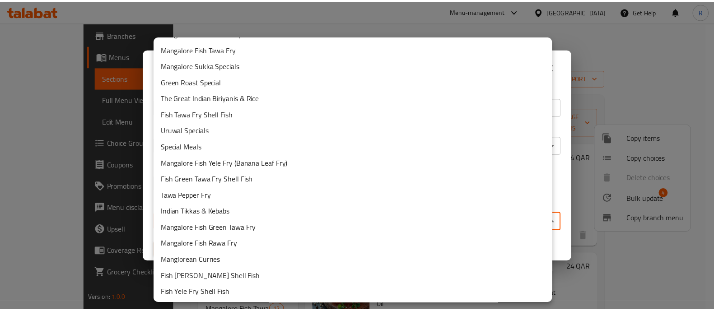
scroll to position [169, 0]
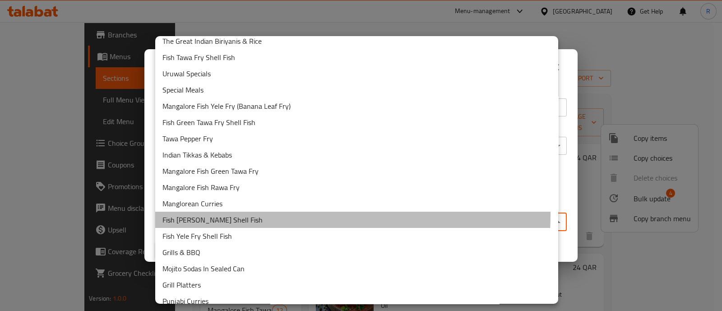
click at [231, 214] on li "Fish [PERSON_NAME] Shell Fish" at bounding box center [356, 220] width 403 height 16
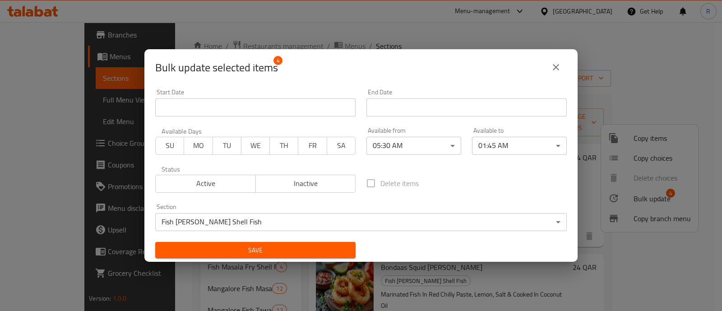
click at [235, 204] on div "Section Fish Rawa Fry Shell Fish ​" at bounding box center [361, 218] width 412 height 28
click at [265, 250] on span "Save" at bounding box center [256, 250] width 186 height 11
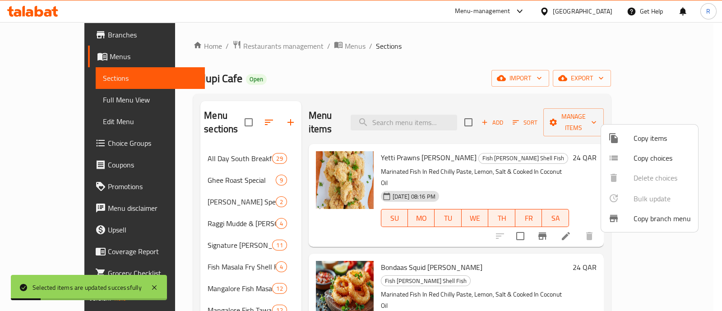
click at [713, 215] on div at bounding box center [361, 155] width 722 height 311
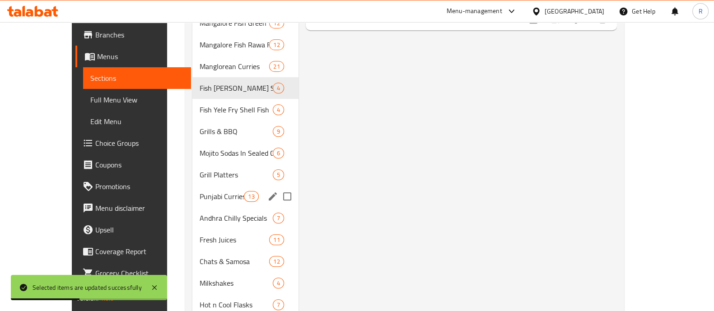
scroll to position [508, 0]
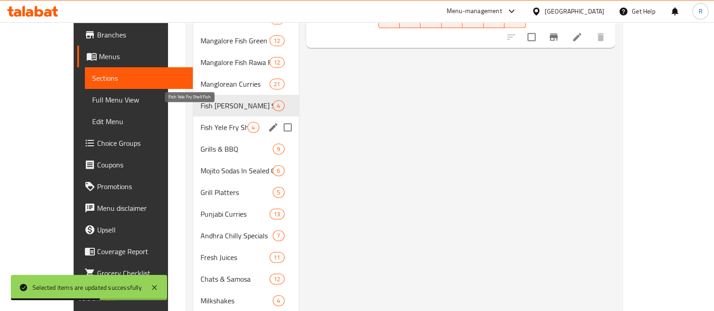
click at [200, 122] on span "Fish Yele Fry Shell Fish" at bounding box center [223, 127] width 47 height 11
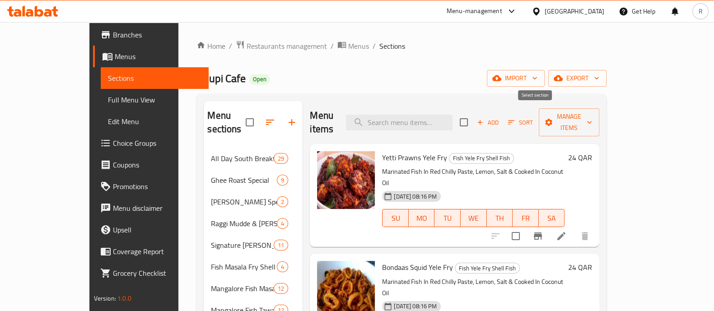
click at [473, 116] on input "checkbox" at bounding box center [463, 122] width 19 height 19
click at [553, 118] on icon "button" at bounding box center [548, 122] width 9 height 9
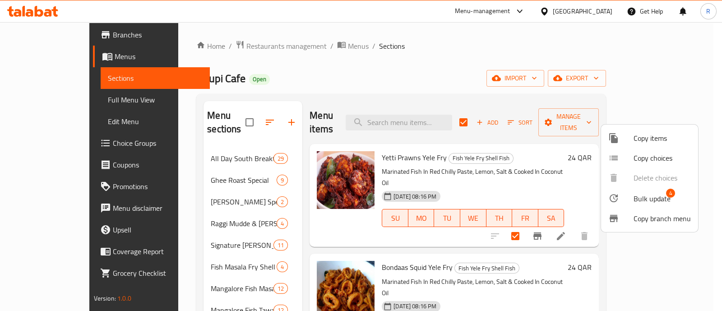
click at [626, 193] on div at bounding box center [621, 198] width 25 height 11
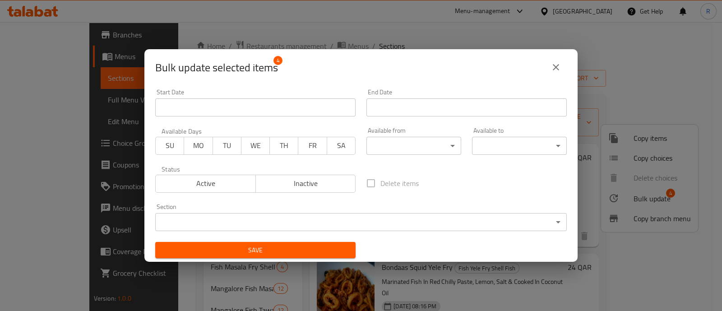
click at [421, 150] on body "​ Menu-management Qatar Get Help R Edit Restaurant Branches Menus Sections Full…" at bounding box center [361, 166] width 722 height 289
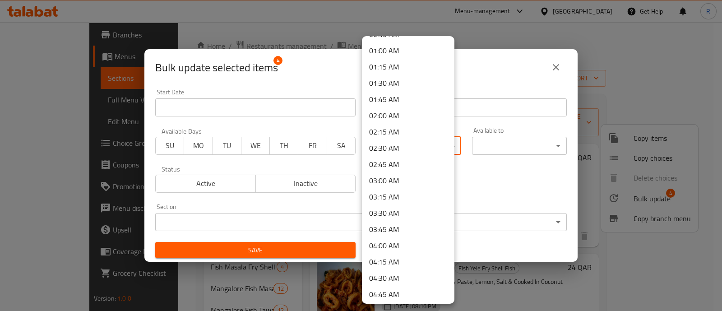
scroll to position [112, 0]
click at [385, 296] on li "05:30 AM" at bounding box center [408, 293] width 93 height 16
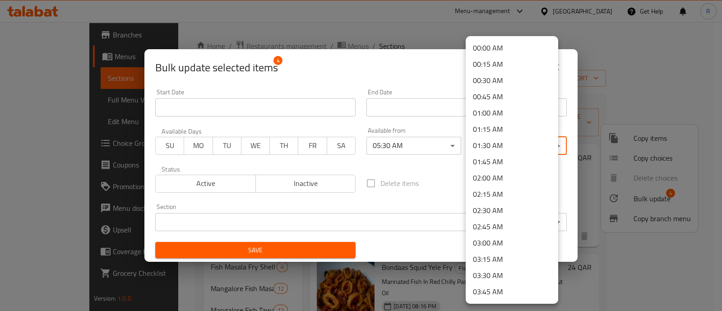
click at [476, 146] on body "​ Menu-management Qatar Get Help R Edit Restaurant Branches Menus Sections Full…" at bounding box center [361, 166] width 722 height 289
click at [480, 161] on li "01:45 AM" at bounding box center [512, 162] width 93 height 16
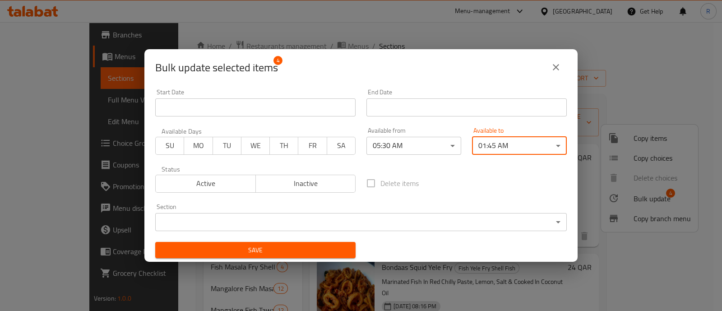
click at [420, 228] on body "​ Menu-management Qatar Get Help R Edit Restaurant Branches Menus Sections Full…" at bounding box center [361, 166] width 722 height 289
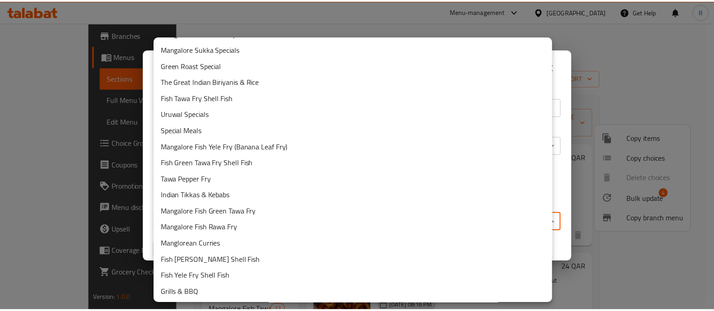
scroll to position [169, 0]
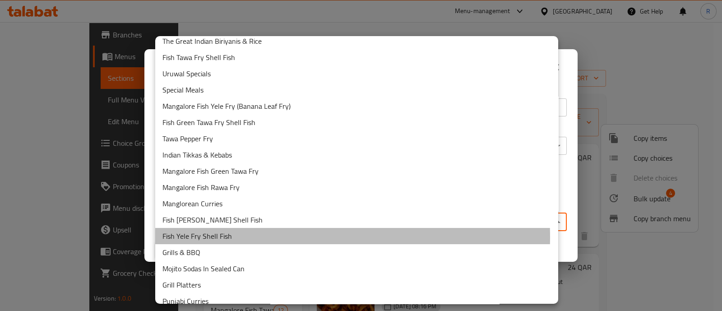
click at [228, 237] on li "Fish Yele Fry Shell Fish" at bounding box center [356, 236] width 403 height 16
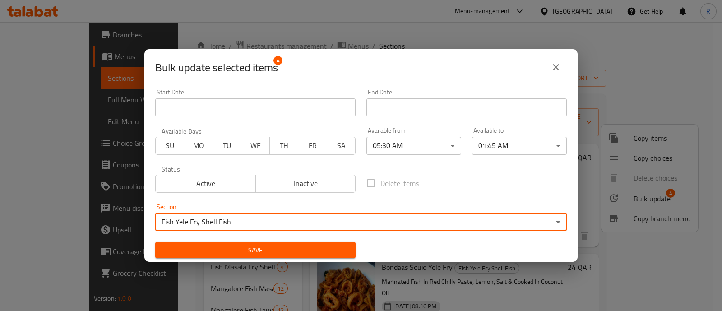
click at [274, 254] on span "Save" at bounding box center [256, 250] width 186 height 11
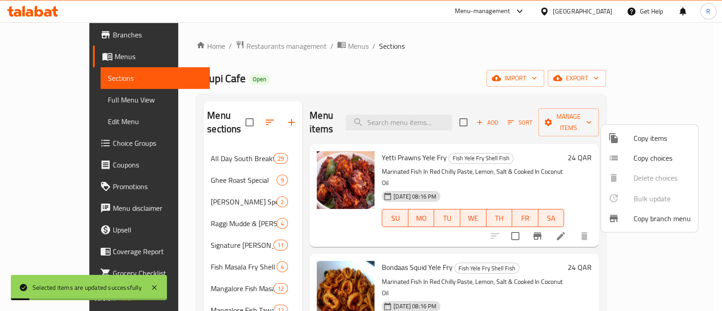
click at [699, 191] on div at bounding box center [361, 155] width 722 height 311
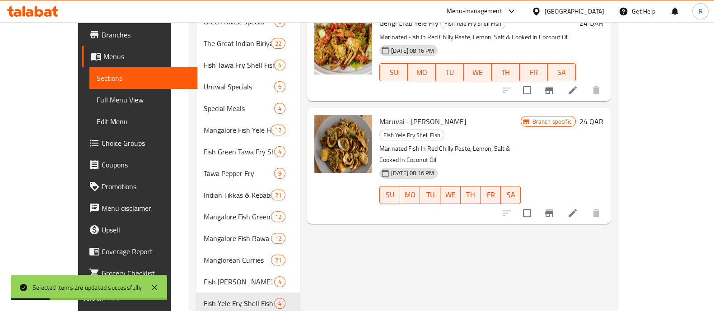
scroll to position [451, 0]
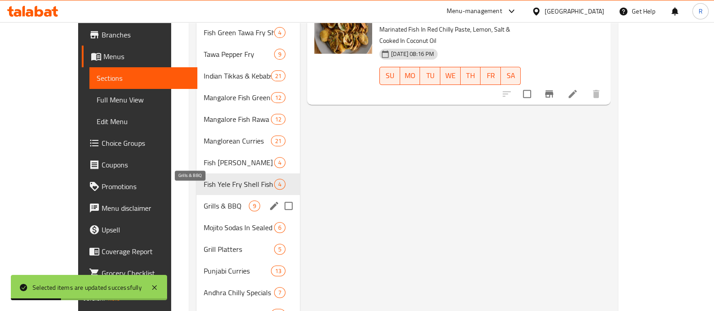
click at [204, 200] on span "Grills & BBQ" at bounding box center [226, 205] width 45 height 11
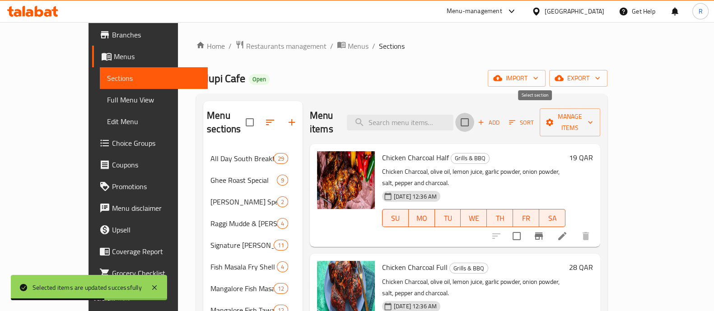
click at [474, 114] on input "checkbox" at bounding box center [464, 122] width 19 height 19
click at [600, 115] on button "Manage items" at bounding box center [570, 122] width 61 height 28
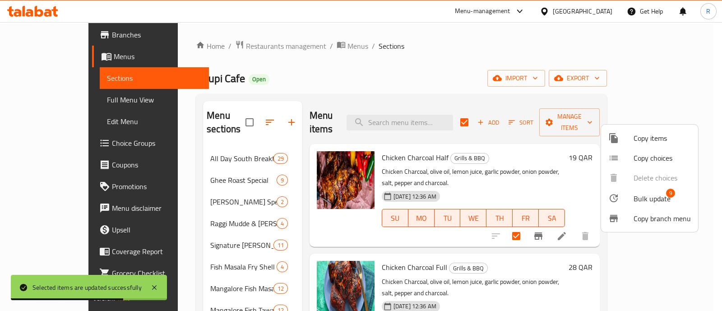
click at [625, 189] on li "Bulk update 9" at bounding box center [649, 198] width 97 height 21
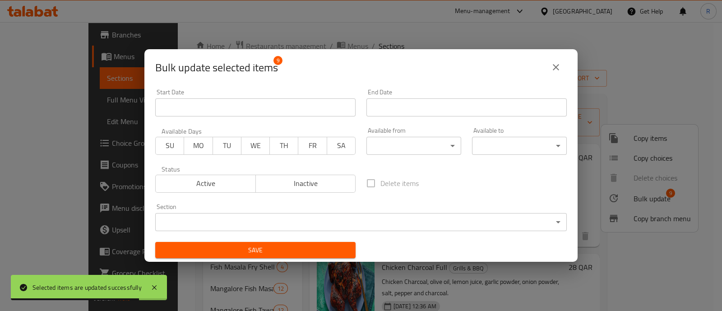
click at [382, 150] on body "Selected items are updated successfully ​ Menu-management Qatar Get Help R Edit…" at bounding box center [361, 166] width 722 height 289
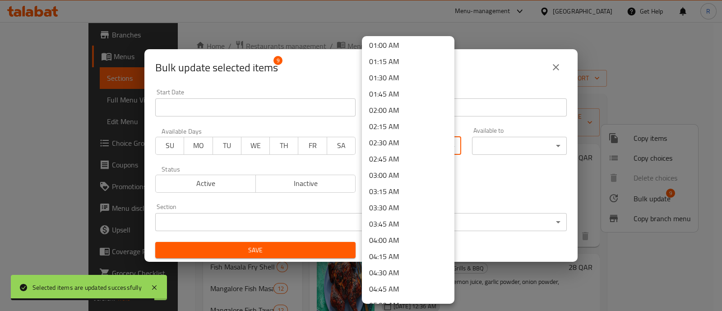
scroll to position [169, 0]
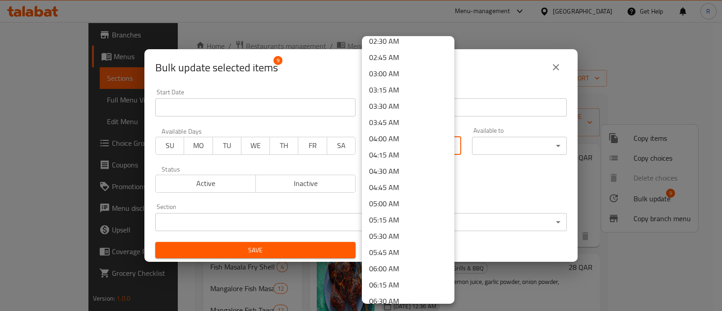
click at [391, 237] on li "05:30 AM" at bounding box center [408, 236] width 93 height 16
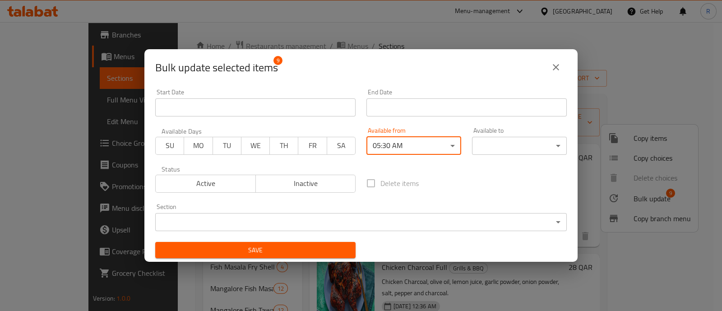
click at [475, 145] on body "​ Menu-management Qatar Get Help R Edit Restaurant Branches Menus Sections Full…" at bounding box center [361, 166] width 722 height 289
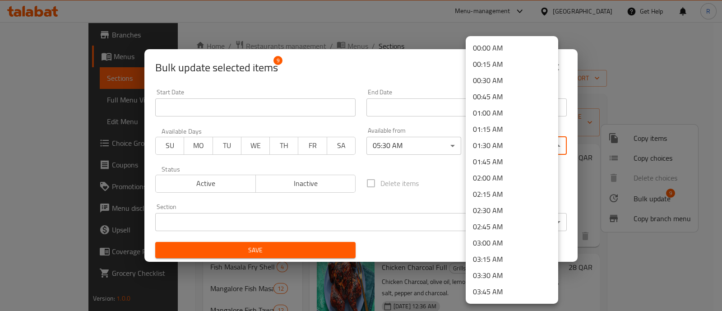
click at [493, 161] on li "01:45 AM" at bounding box center [512, 162] width 93 height 16
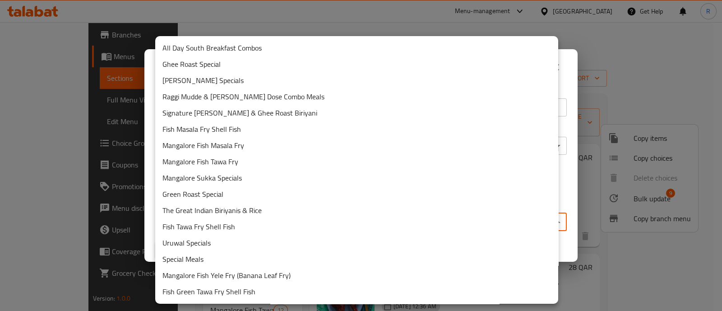
click at [372, 217] on body "​ Menu-management Qatar Get Help R Edit Restaurant Branches Menus Sections Full…" at bounding box center [361, 166] width 722 height 289
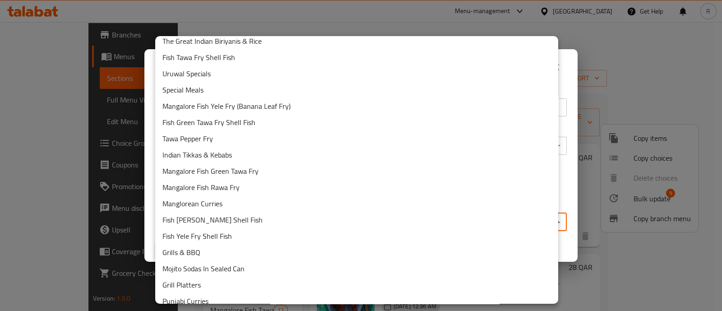
click at [210, 247] on li "Grills & BBQ" at bounding box center [356, 252] width 403 height 16
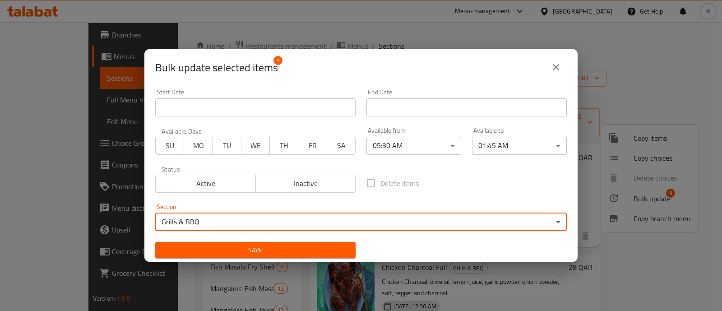
click at [221, 251] on span "Save" at bounding box center [256, 250] width 186 height 11
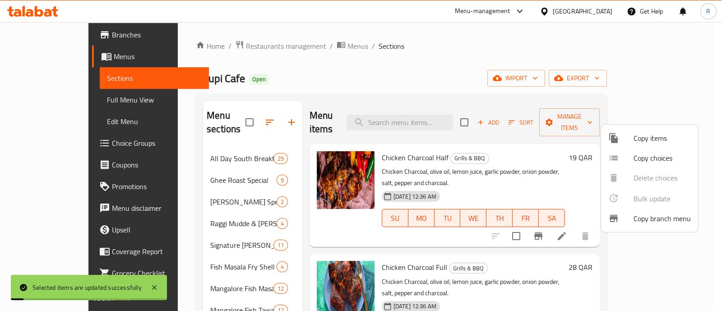
click at [707, 130] on div at bounding box center [361, 155] width 722 height 311
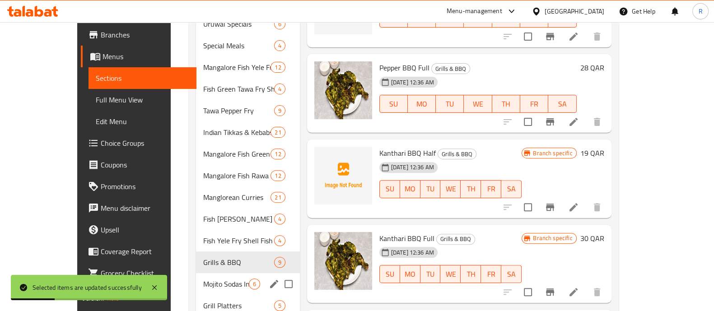
scroll to position [508, 0]
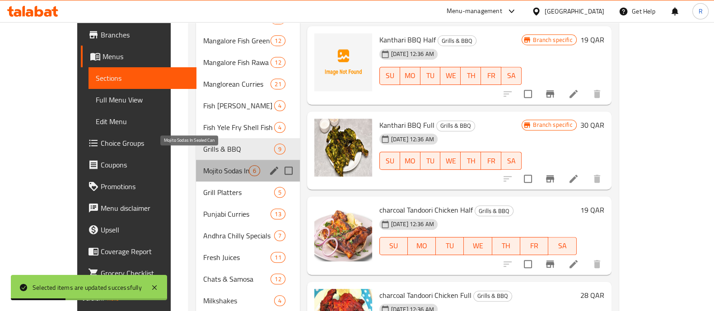
click at [203, 165] on span "Mojito Sodas In Sealed Can" at bounding box center [226, 170] width 46 height 11
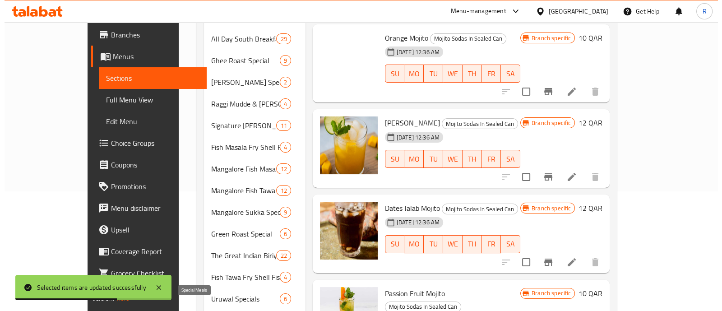
scroll to position [56, 0]
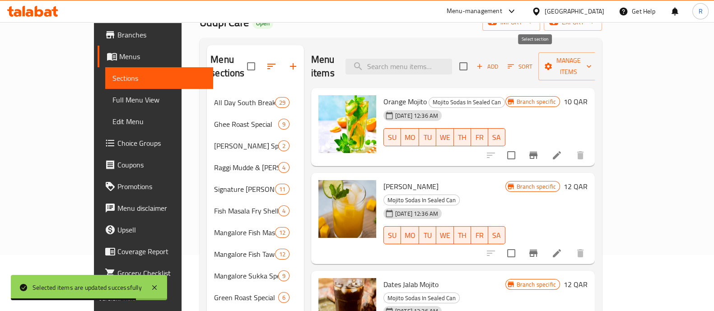
click at [473, 58] on input "checkbox" at bounding box center [463, 66] width 19 height 19
click at [599, 59] on button "Manage items" at bounding box center [568, 66] width 61 height 28
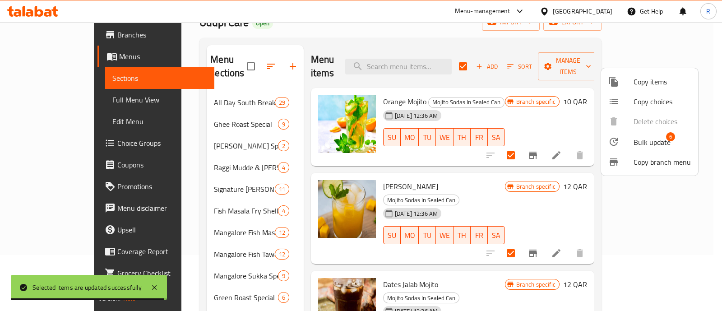
click at [636, 143] on span "Bulk update" at bounding box center [652, 142] width 37 height 11
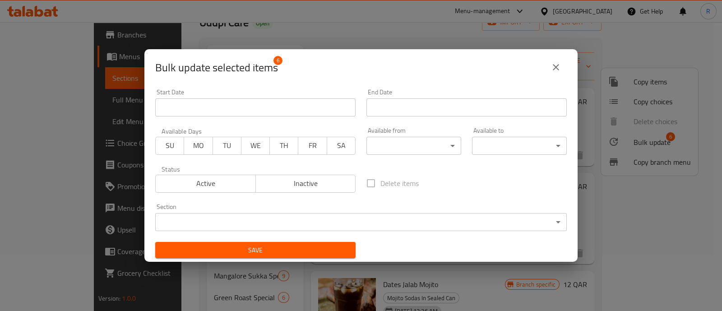
click at [383, 149] on body "​ Menu-management Qatar Get Help R Edit Restaurant Branches Menus Sections Full…" at bounding box center [361, 110] width 722 height 289
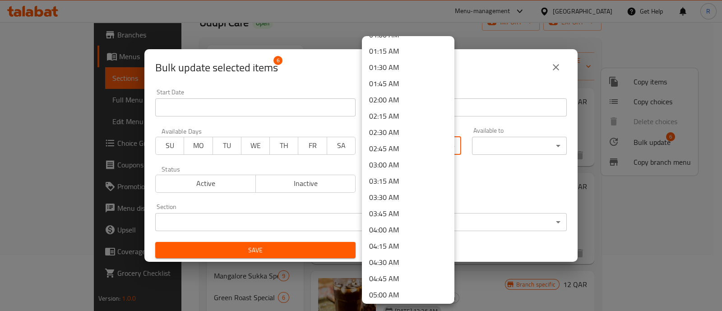
scroll to position [112, 0]
click at [396, 290] on li "05:30 AM" at bounding box center [408, 293] width 93 height 16
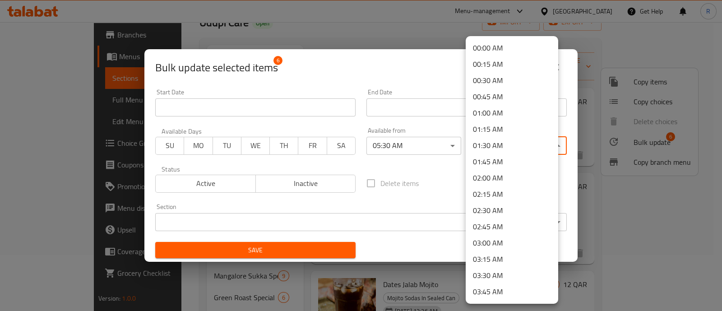
click at [486, 143] on body "​ Menu-management Qatar Get Help R Edit Restaurant Branches Menus Sections Full…" at bounding box center [361, 110] width 722 height 289
click at [491, 163] on li "01:45 AM" at bounding box center [512, 162] width 93 height 16
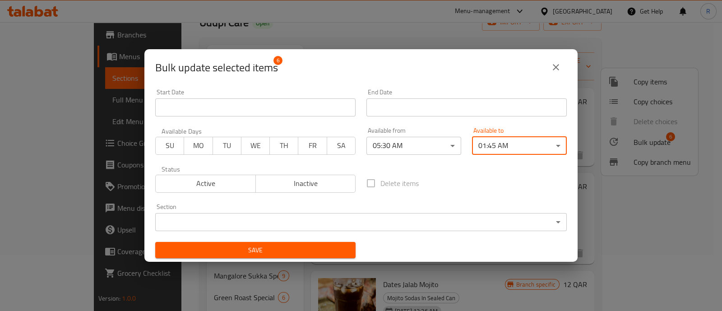
click at [378, 224] on body "​ Menu-management Qatar Get Help R Edit Restaurant Branches Menus Sections Full…" at bounding box center [361, 110] width 722 height 289
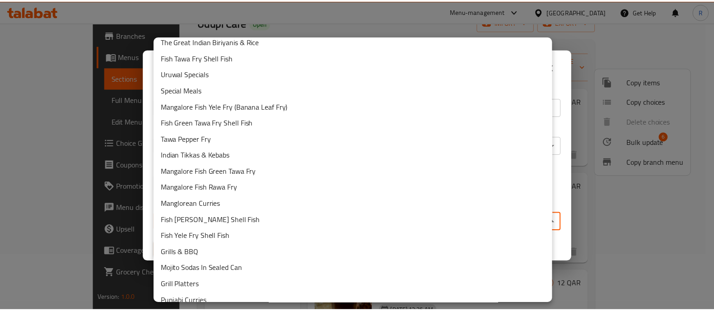
scroll to position [282, 0]
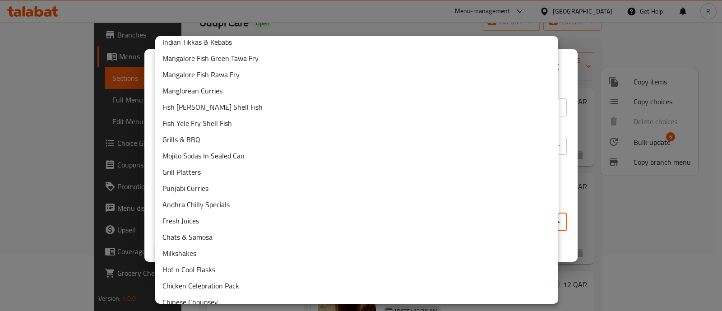
click at [208, 158] on li "Mojito Sodas In Sealed Can" at bounding box center [356, 156] width 403 height 16
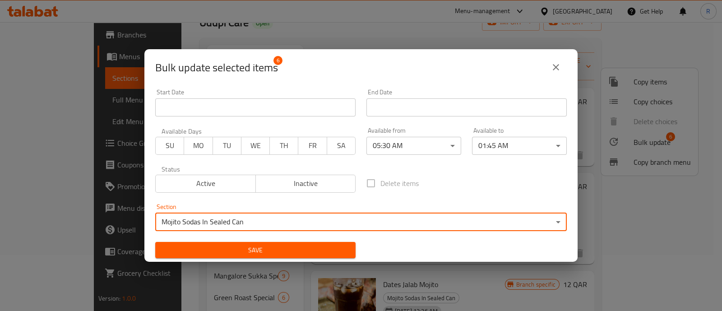
click at [218, 247] on span "Save" at bounding box center [256, 250] width 186 height 11
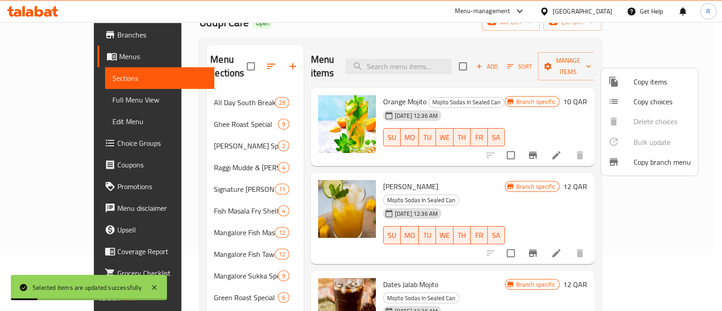
click at [282, 149] on div at bounding box center [361, 155] width 722 height 311
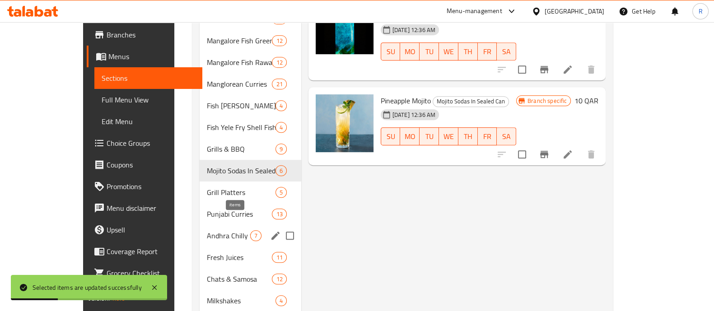
scroll to position [564, 0]
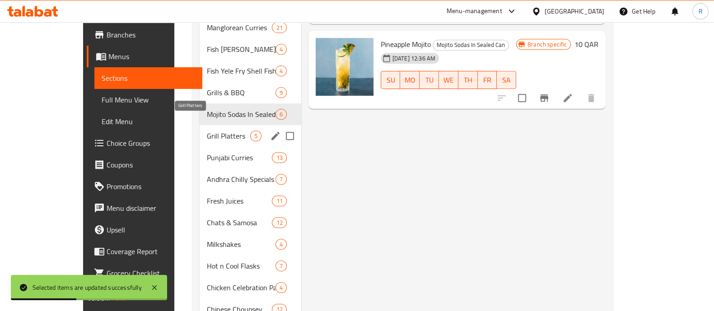
click at [207, 130] on span "Grill Platters" at bounding box center [228, 135] width 43 height 11
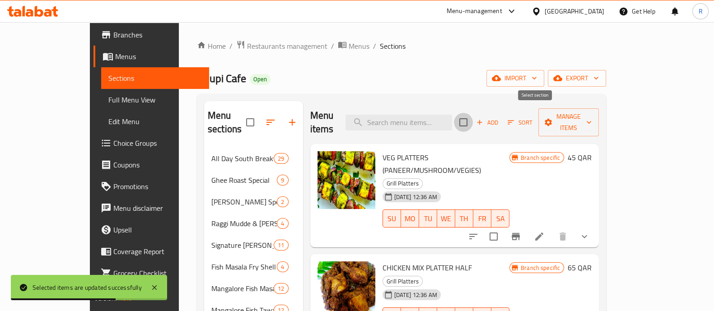
click at [473, 116] on input "checkbox" at bounding box center [463, 122] width 19 height 19
click at [599, 105] on div "Menu items Add Sort Manage items" at bounding box center [454, 122] width 289 height 43
click at [599, 125] on div "Menu items Add Sort Manage items" at bounding box center [454, 122] width 289 height 43
click at [591, 121] on span "Manage items" at bounding box center [568, 122] width 46 height 23
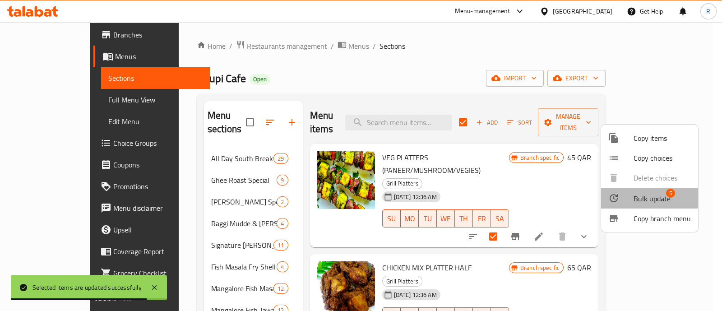
click at [637, 193] on span "Bulk update" at bounding box center [652, 198] width 37 height 11
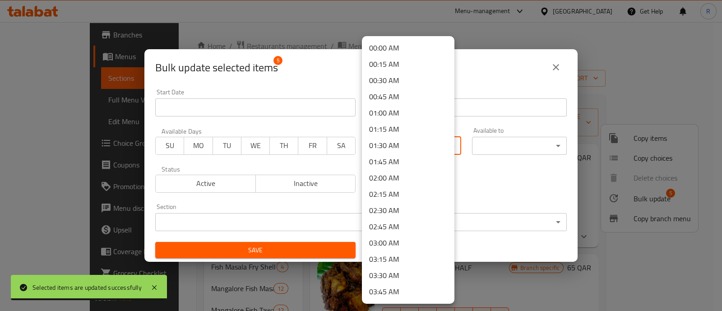
click at [424, 146] on body "Selected items are updated successfully ​ Menu-management Qatar Get Help R Edit…" at bounding box center [361, 166] width 722 height 289
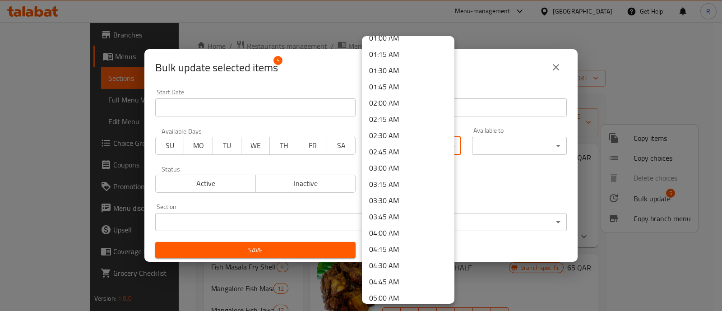
scroll to position [169, 0]
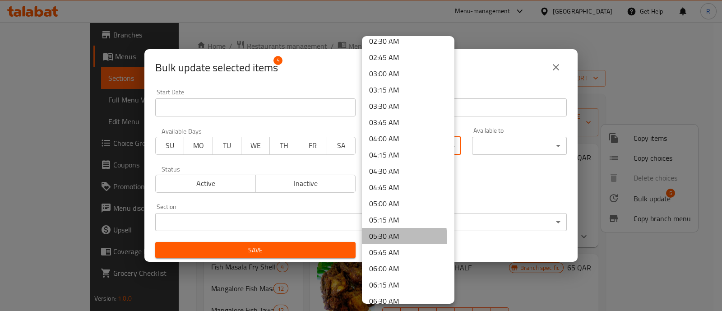
click at [375, 238] on li "05:30 AM" at bounding box center [408, 236] width 93 height 16
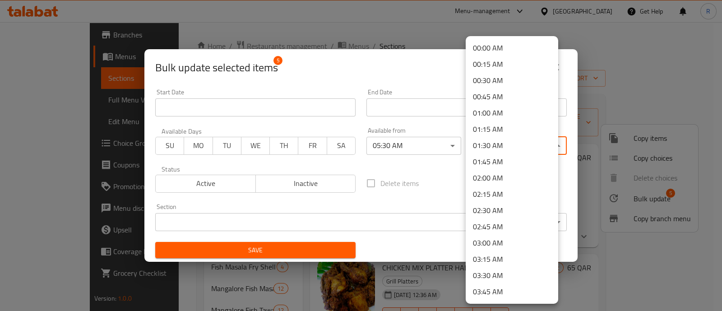
click at [486, 136] on body "​ Menu-management Qatar Get Help R Edit Restaurant Branches Menus Sections Full…" at bounding box center [361, 166] width 722 height 289
click at [493, 159] on li "01:45 AM" at bounding box center [512, 162] width 93 height 16
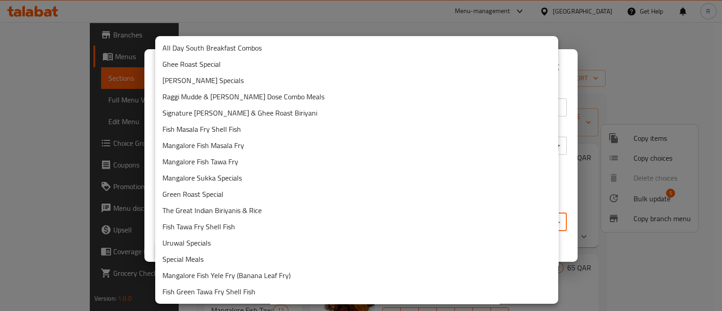
click at [423, 219] on body "​ Menu-management Qatar Get Help R Edit Restaurant Branches Menus Sections Full…" at bounding box center [361, 166] width 722 height 289
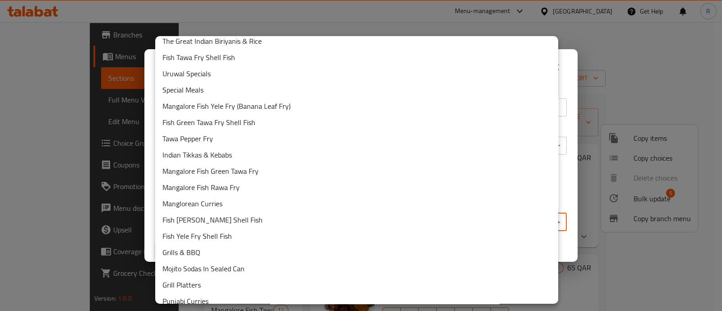
click at [226, 284] on li "Grill Platters" at bounding box center [356, 285] width 403 height 16
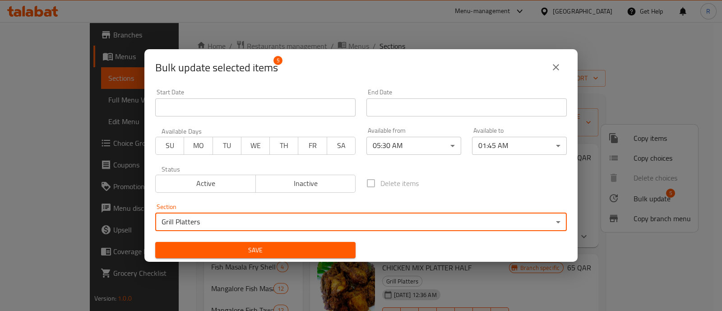
click at [276, 254] on span "Save" at bounding box center [256, 250] width 186 height 11
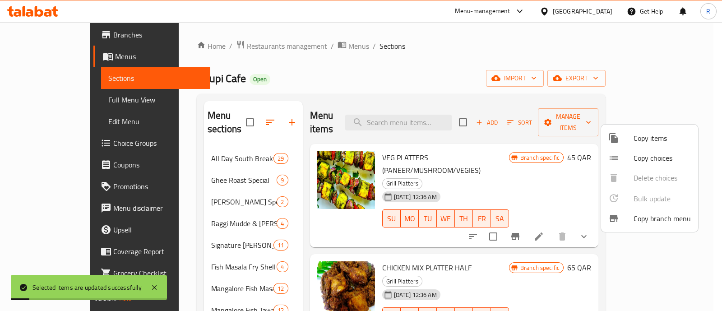
click at [696, 247] on div at bounding box center [361, 155] width 722 height 311
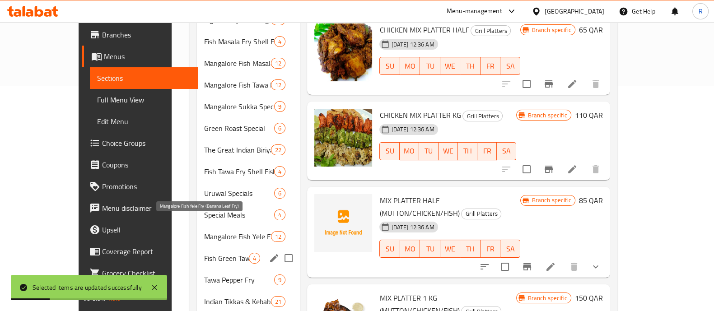
scroll to position [508, 0]
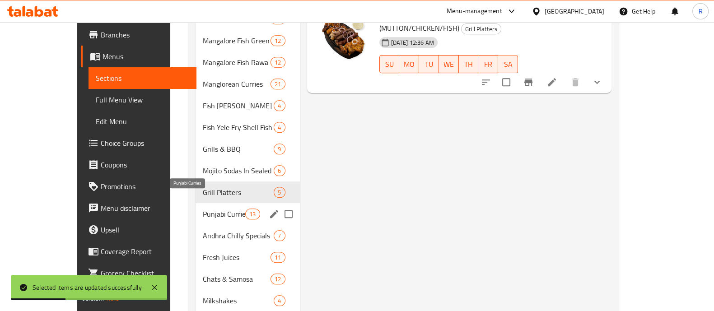
click at [203, 209] on span "Punjabi Curries" at bounding box center [224, 214] width 42 height 11
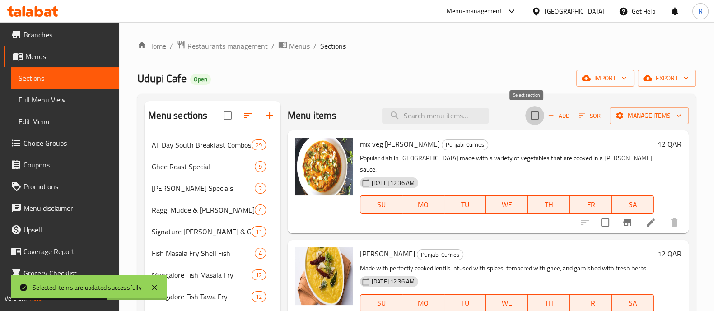
click at [528, 118] on input "checkbox" at bounding box center [534, 115] width 19 height 19
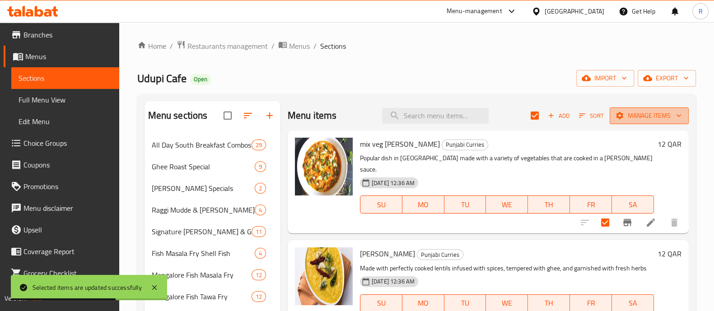
click at [610, 118] on button "Manage items" at bounding box center [649, 115] width 79 height 17
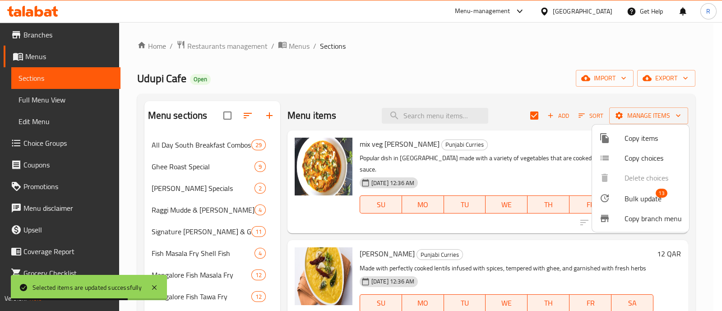
click at [601, 205] on li "Bulk update 13" at bounding box center [640, 198] width 97 height 21
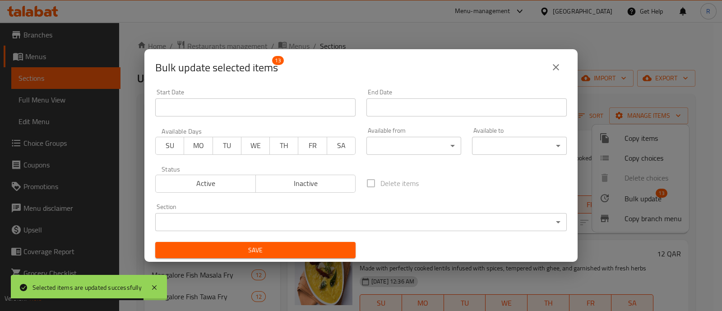
click at [393, 149] on body "Selected items are updated successfully ​ Menu-management Qatar Get Help R Edit…" at bounding box center [361, 166] width 722 height 289
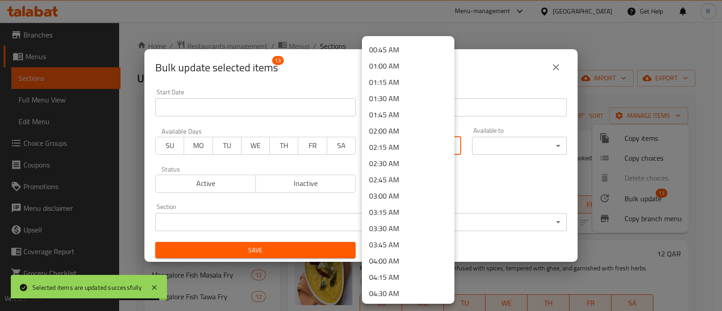
scroll to position [112, 0]
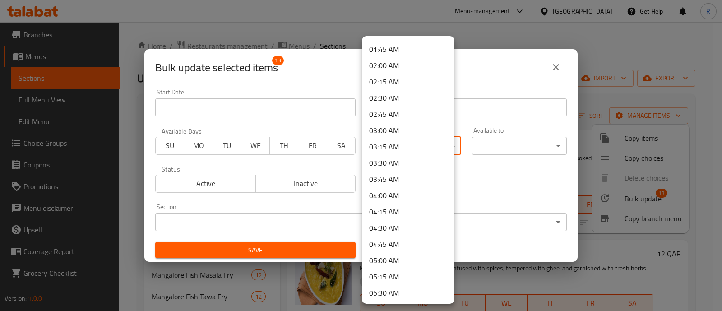
click at [387, 290] on li "05:30 AM" at bounding box center [408, 293] width 93 height 16
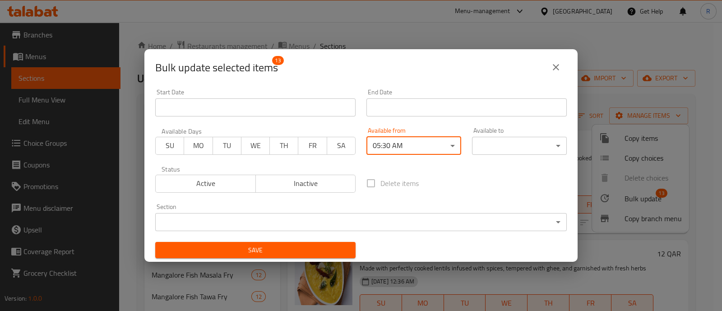
click at [508, 148] on body "​ Menu-management Qatar Get Help R Edit Restaurant Branches Menus Sections Full…" at bounding box center [361, 166] width 722 height 289
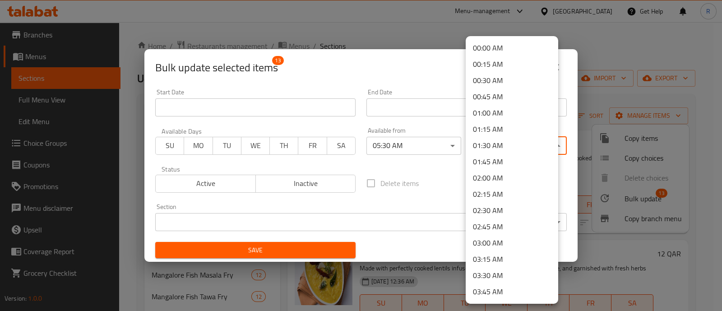
click at [501, 159] on li "01:45 AM" at bounding box center [512, 162] width 93 height 16
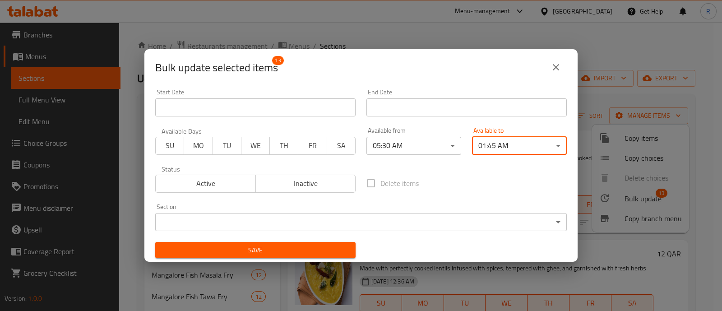
click at [361, 226] on body "​ Menu-management Qatar Get Help R Edit Restaurant Branches Menus Sections Full…" at bounding box center [361, 166] width 722 height 289
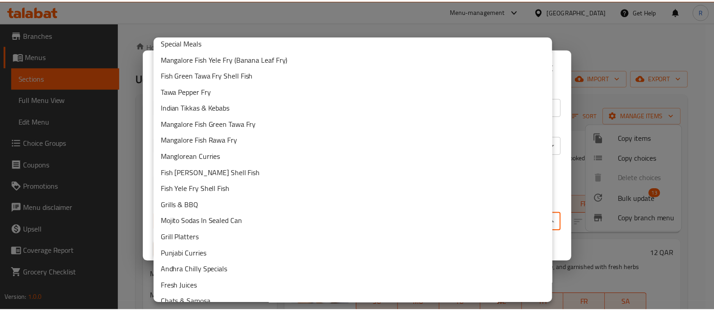
scroll to position [225, 0]
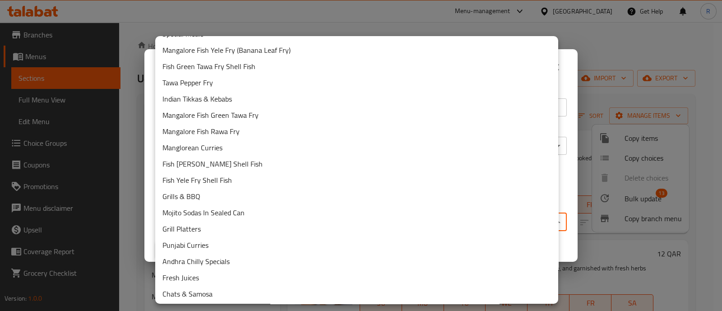
click at [192, 248] on li "Punjabi Curries" at bounding box center [356, 245] width 403 height 16
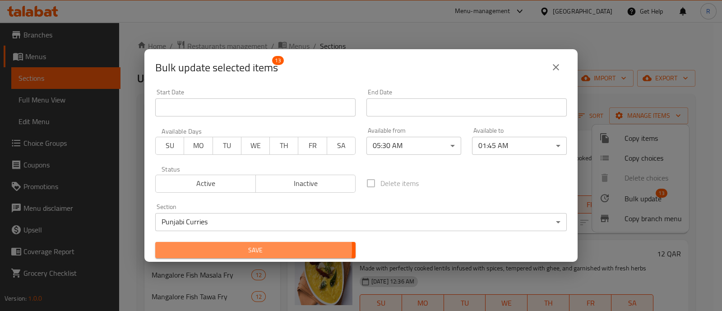
click at [246, 249] on span "Save" at bounding box center [256, 250] width 186 height 11
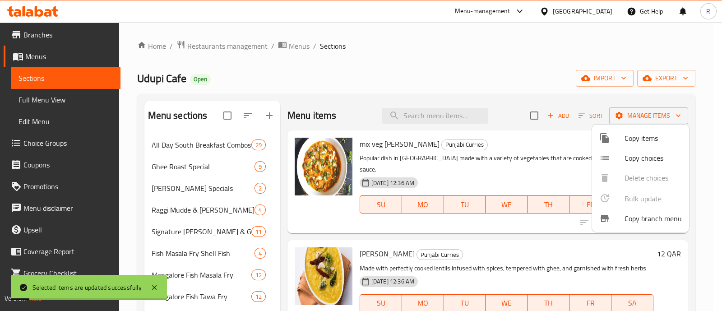
click at [285, 227] on div at bounding box center [361, 155] width 722 height 311
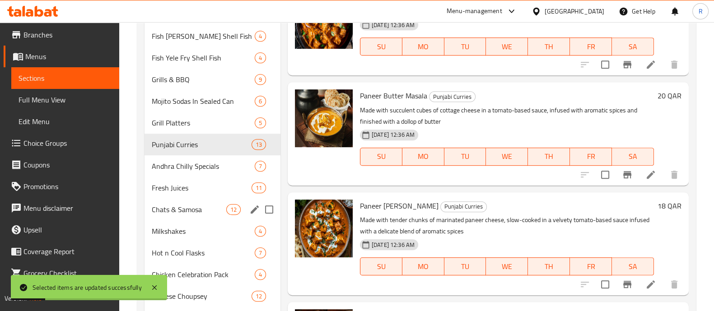
scroll to position [564, 0]
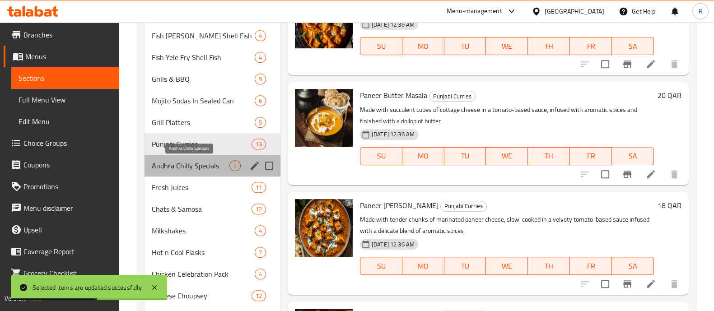
click at [177, 169] on span "Andhra Chilly Specials" at bounding box center [191, 165] width 78 height 11
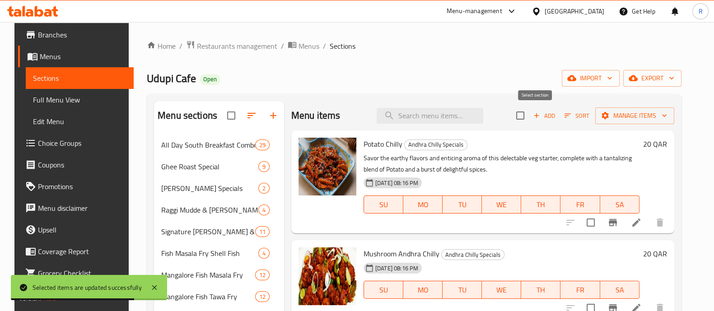
click at [530, 114] on input "checkbox" at bounding box center [520, 115] width 19 height 19
click at [619, 110] on span "Manage items" at bounding box center [634, 115] width 65 height 11
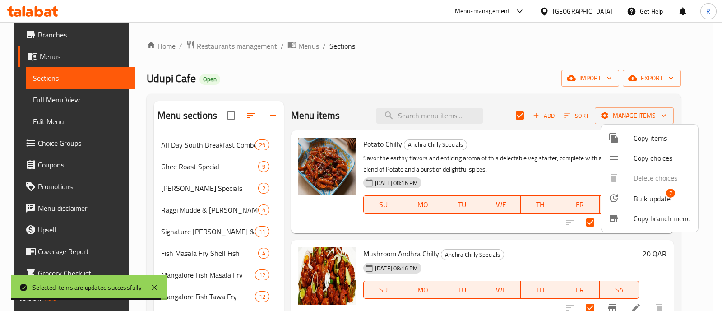
click at [632, 199] on div at bounding box center [621, 198] width 25 height 11
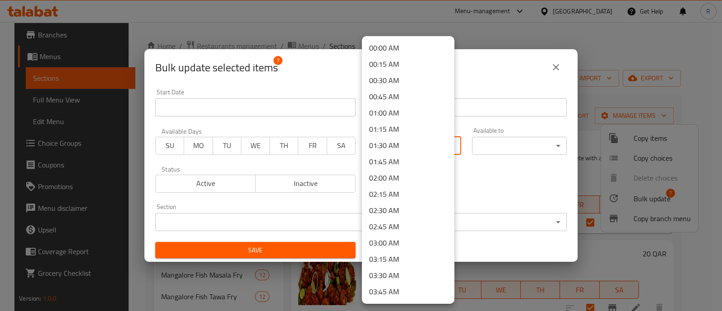
click at [393, 147] on body "​ Menu-management Qatar Get Help R Edit Restaurant Branches Menus Sections Full…" at bounding box center [361, 166] width 722 height 289
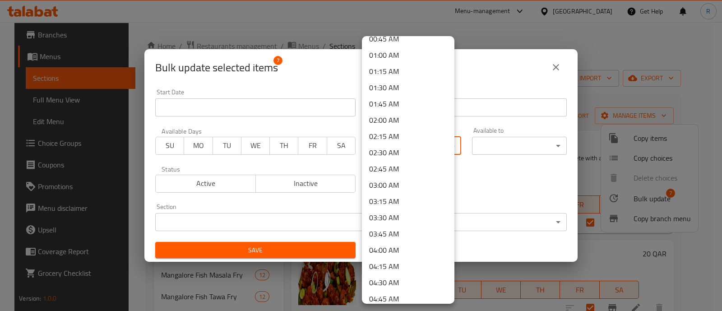
scroll to position [112, 0]
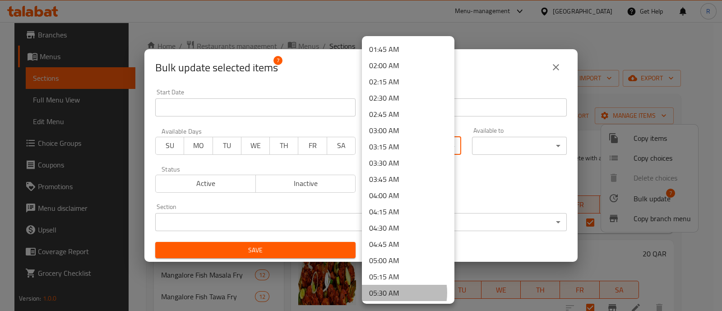
click at [387, 292] on li "05:30 AM" at bounding box center [408, 293] width 93 height 16
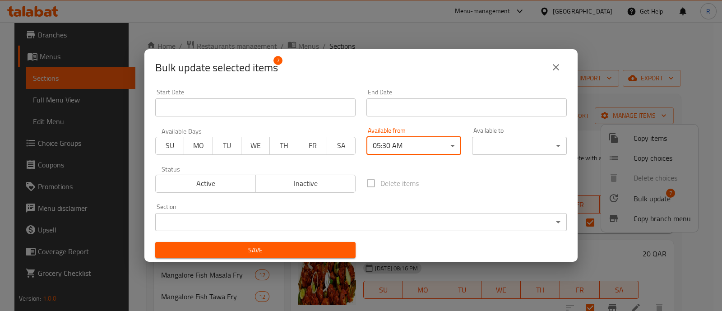
click at [492, 151] on body "​ Menu-management Qatar Get Help R Edit Restaurant Branches Menus Sections Full…" at bounding box center [361, 166] width 722 height 289
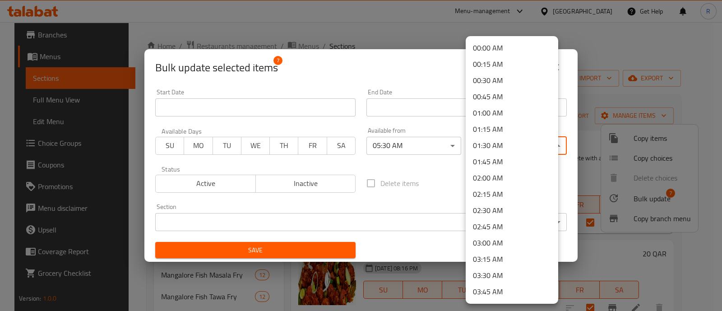
click at [490, 158] on li "01:45 AM" at bounding box center [512, 162] width 93 height 16
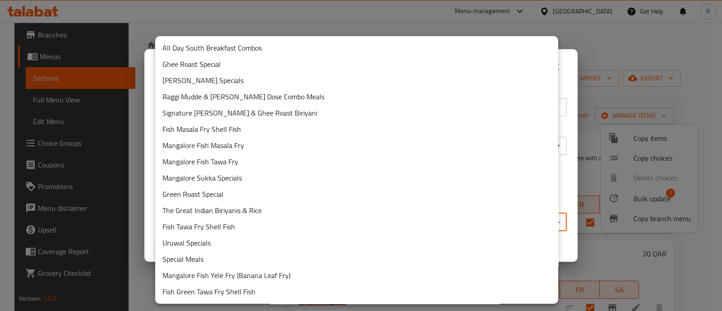
click at [360, 223] on body "​ Menu-management Qatar Get Help R Edit Restaurant Branches Menus Sections Full…" at bounding box center [361, 166] width 722 height 289
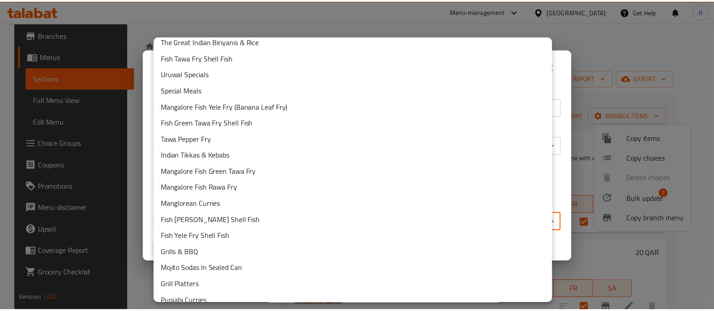
scroll to position [225, 0]
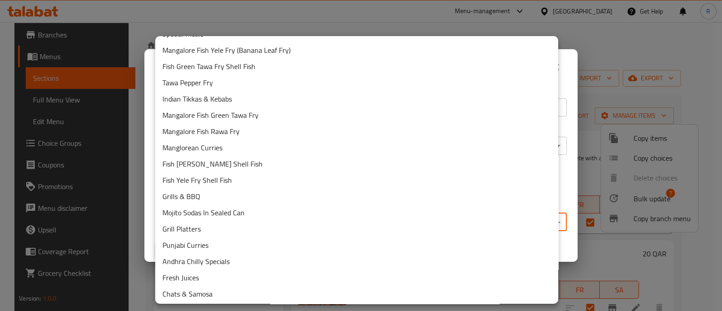
click at [214, 264] on li "Andhra Chilly Specials" at bounding box center [356, 261] width 403 height 16
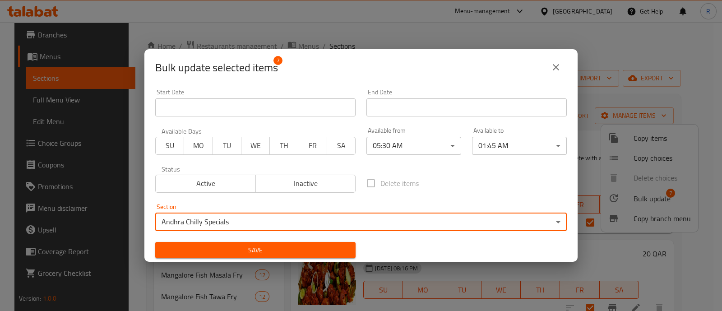
click at [214, 244] on button "Save" at bounding box center [255, 250] width 200 height 17
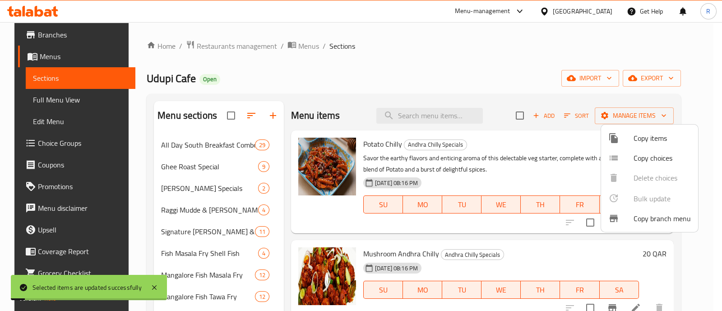
click at [285, 240] on div at bounding box center [361, 155] width 722 height 311
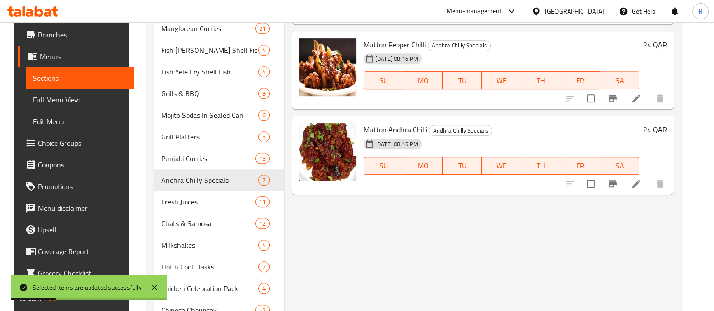
scroll to position [564, 0]
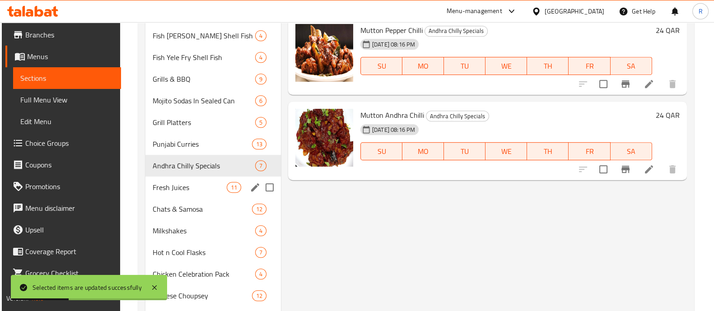
click at [214, 193] on div "Fresh Juices 11" at bounding box center [212, 188] width 135 height 22
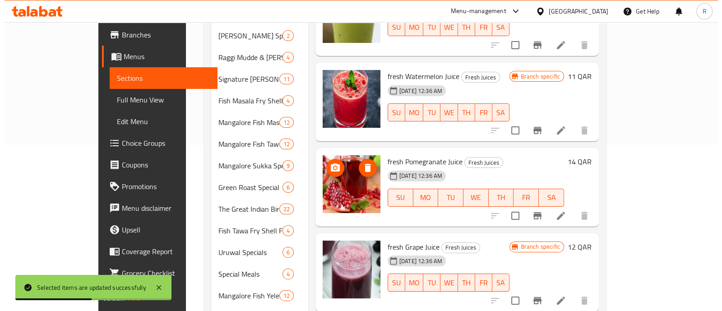
scroll to position [56, 0]
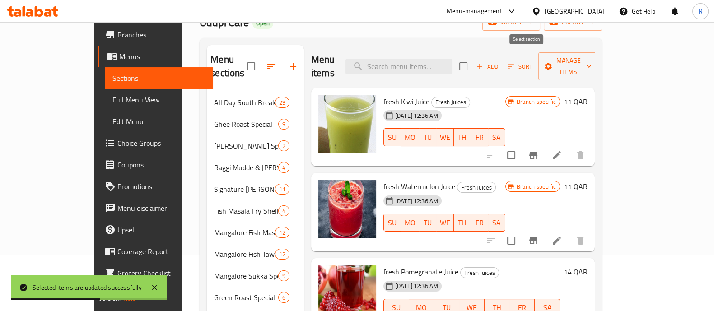
drag, startPoint x: 531, startPoint y: 60, endPoint x: 539, endPoint y: 60, distance: 8.1
click at [473, 60] on input "checkbox" at bounding box center [463, 66] width 19 height 19
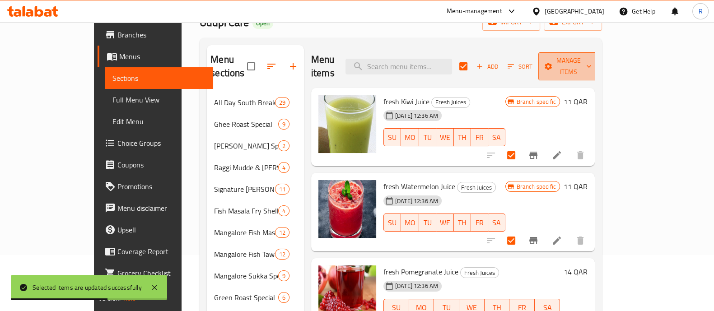
click at [591, 57] on span "Manage items" at bounding box center [568, 66] width 46 height 23
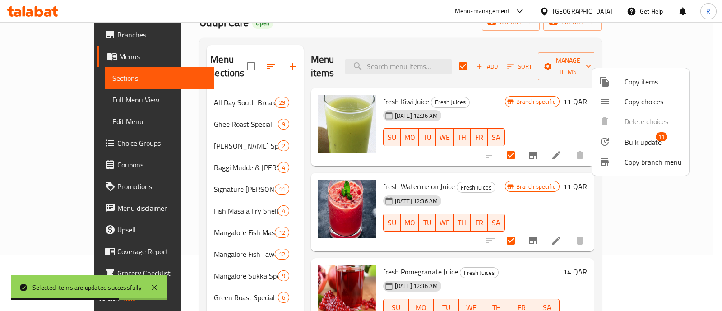
click at [625, 144] on span "Bulk update" at bounding box center [643, 142] width 37 height 11
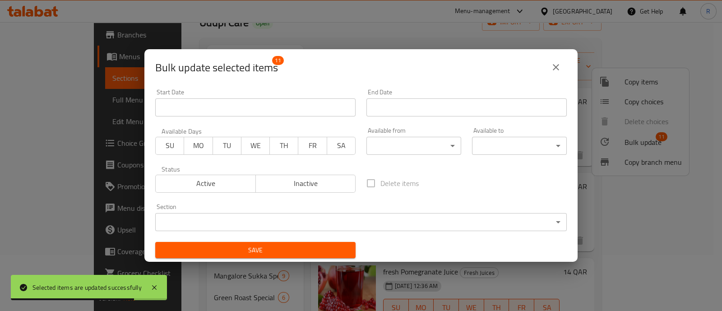
click at [392, 144] on body "Selected items are updated successfully ​ Menu-management Qatar Get Help R Edit…" at bounding box center [361, 110] width 722 height 289
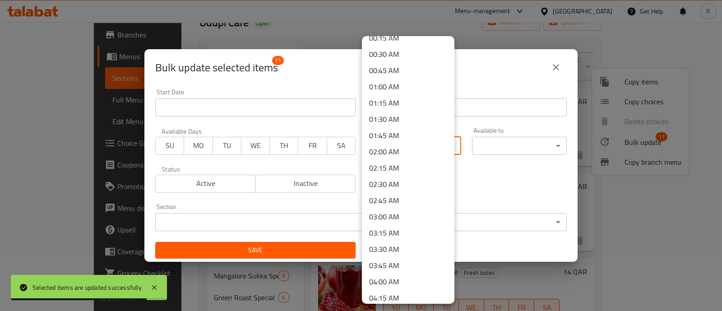
scroll to position [112, 0]
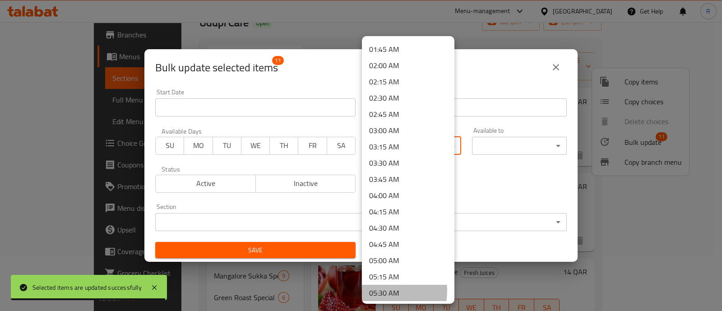
click at [377, 290] on li "05:30 AM" at bounding box center [408, 293] width 93 height 16
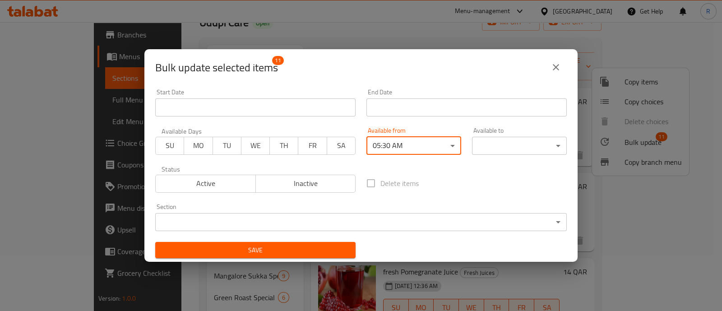
click at [489, 139] on body "​ Menu-management Qatar Get Help R Edit Restaurant Branches Menus Sections Full…" at bounding box center [361, 110] width 722 height 289
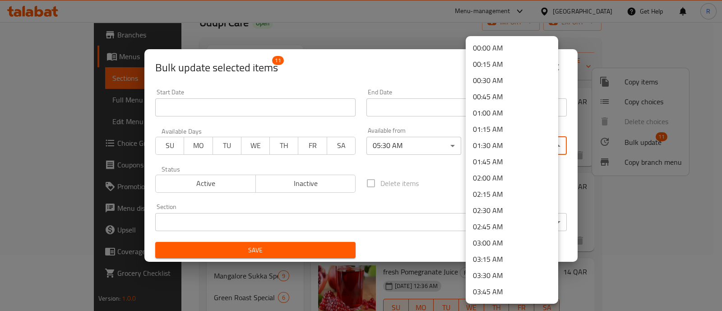
click at [497, 161] on li "01:45 AM" at bounding box center [512, 162] width 93 height 16
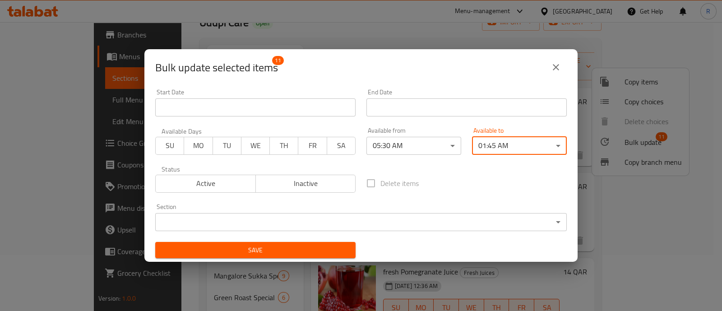
click at [422, 217] on body "​ Menu-management Qatar Get Help R Edit Restaurant Branches Menus Sections Full…" at bounding box center [361, 110] width 722 height 289
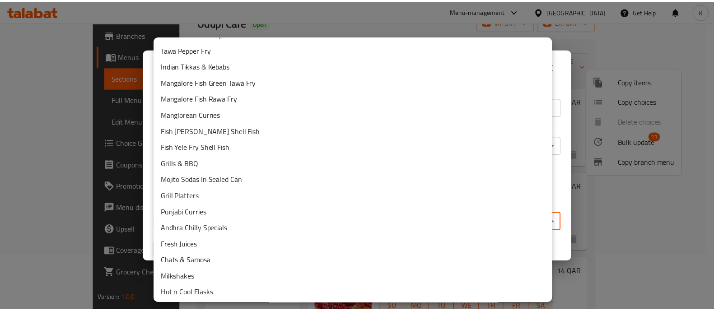
scroll to position [282, 0]
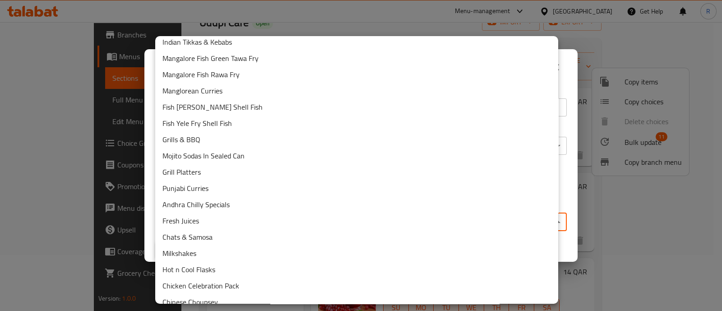
click at [217, 224] on li "Fresh Juices" at bounding box center [356, 221] width 403 height 16
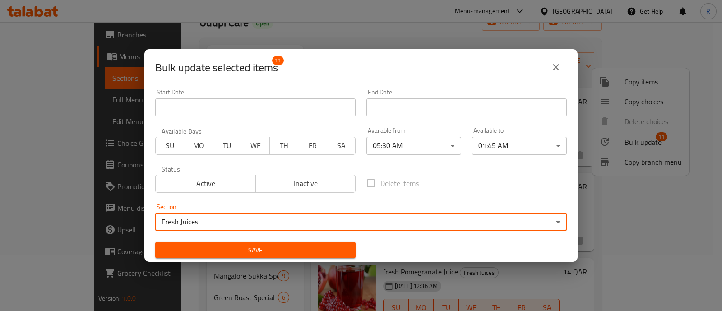
click at [315, 250] on span "Save" at bounding box center [256, 250] width 186 height 11
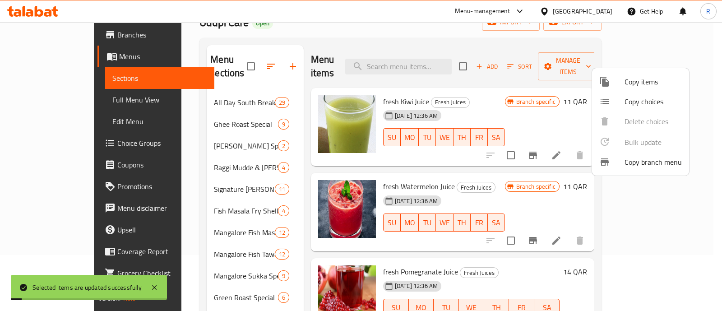
click at [283, 242] on div at bounding box center [361, 155] width 722 height 311
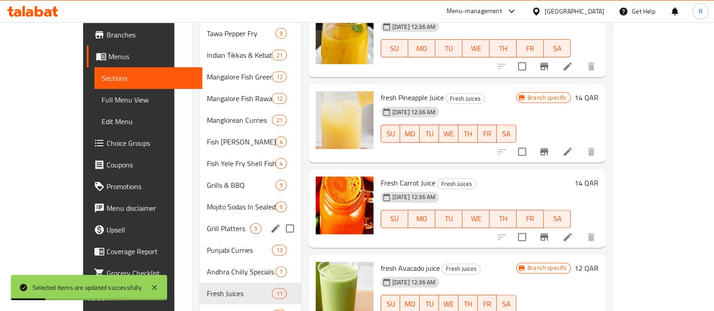
scroll to position [564, 0]
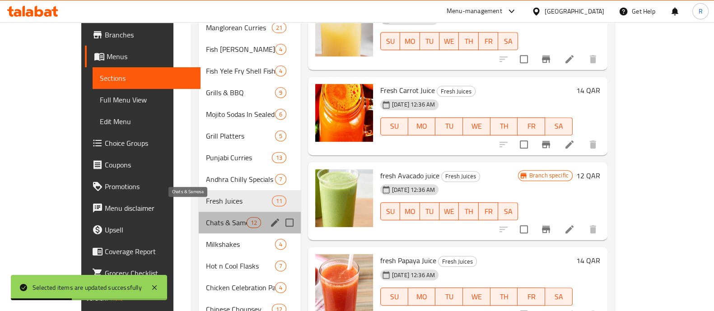
click at [206, 217] on span "Chats & Samosa" at bounding box center [226, 222] width 41 height 11
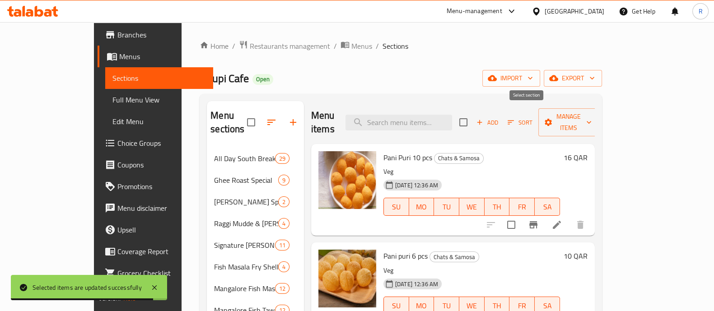
click at [473, 114] on input "checkbox" at bounding box center [463, 122] width 19 height 19
click at [591, 112] on span "Manage items" at bounding box center [568, 122] width 46 height 23
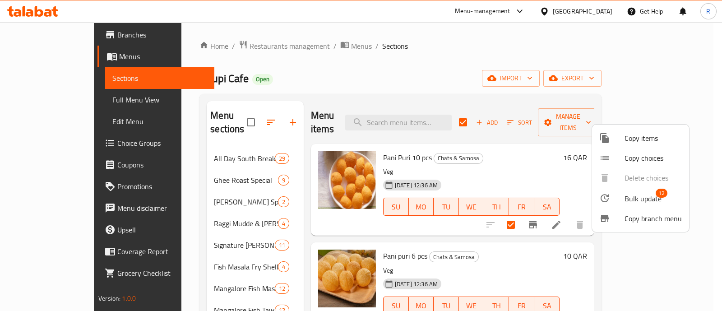
click at [625, 193] on span "Bulk update" at bounding box center [643, 198] width 37 height 11
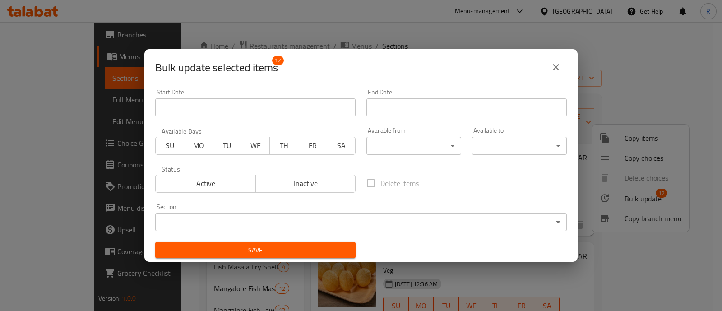
click at [385, 148] on body "​ Menu-management Qatar Get Help R Edit Restaurant Branches Menus Sections Full…" at bounding box center [361, 166] width 722 height 289
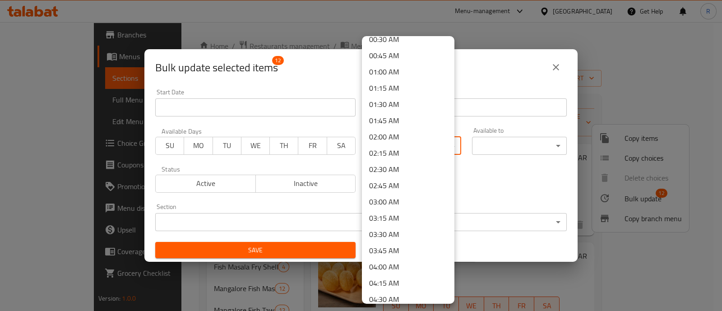
scroll to position [112, 0]
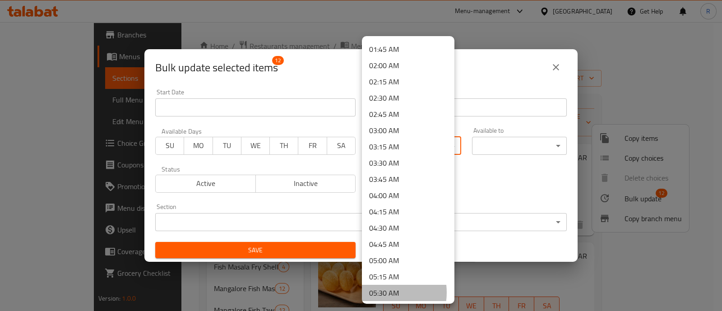
click at [379, 292] on li "05:30 AM" at bounding box center [408, 293] width 93 height 16
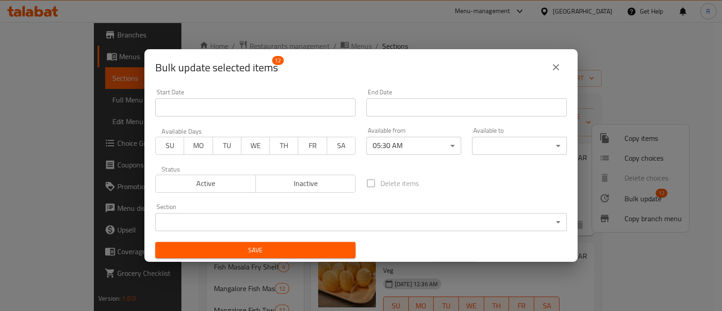
click at [479, 158] on div "Available to ​ ​" at bounding box center [520, 141] width 106 height 38
click at [481, 150] on body "​ Menu-management Qatar Get Help R Edit Restaurant Branches Menus Sections Full…" at bounding box center [361, 166] width 722 height 289
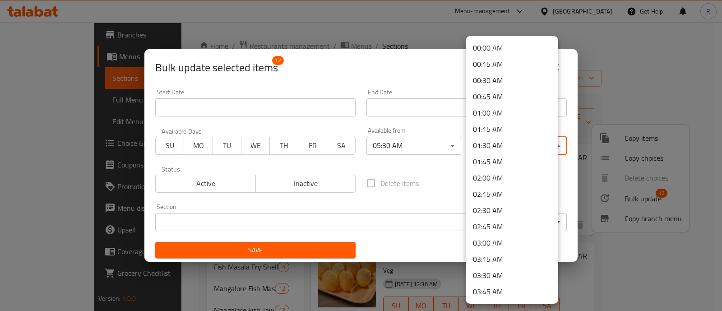
click at [484, 158] on li "01:45 AM" at bounding box center [512, 162] width 93 height 16
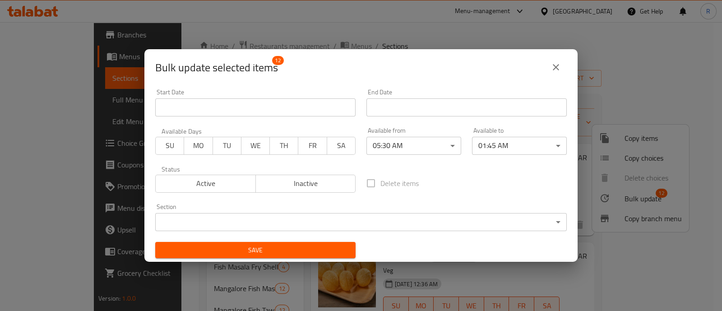
click at [398, 223] on body "​ Menu-management Qatar Get Help R Edit Restaurant Branches Menus Sections Full…" at bounding box center [361, 166] width 722 height 289
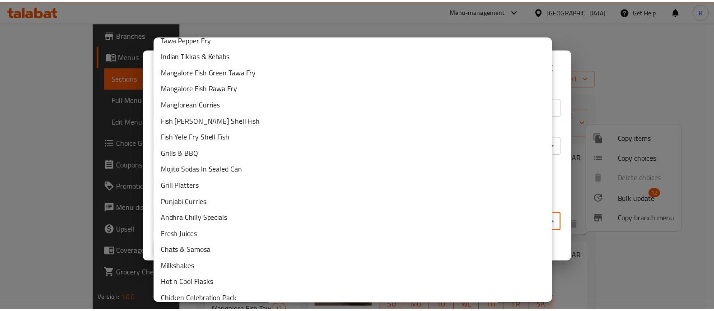
scroll to position [339, 0]
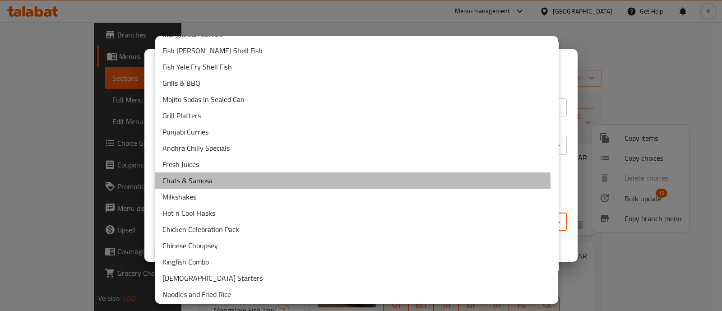
click at [203, 184] on li "Chats & Samosa" at bounding box center [356, 180] width 403 height 16
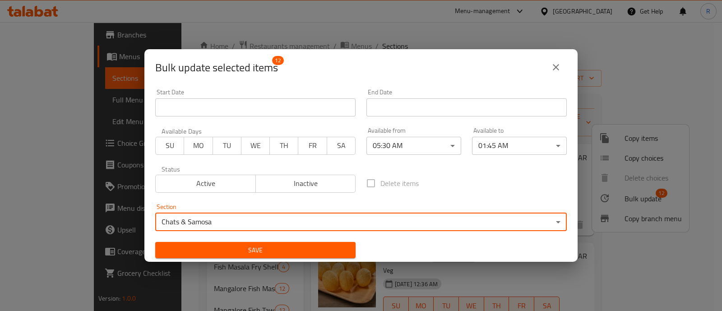
click at [244, 251] on span "Save" at bounding box center [256, 250] width 186 height 11
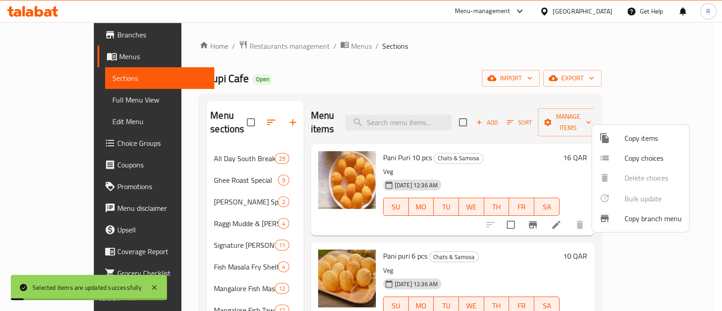
click at [282, 228] on div at bounding box center [361, 155] width 722 height 311
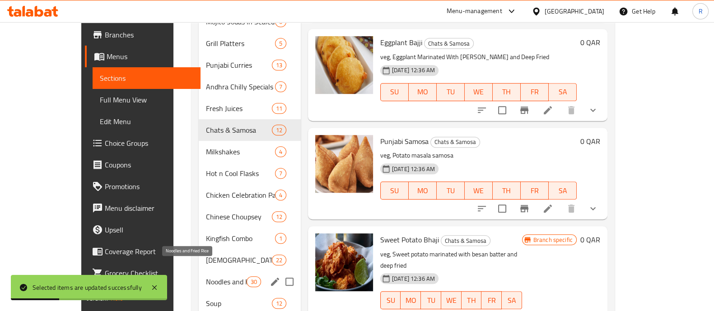
scroll to position [675, 0]
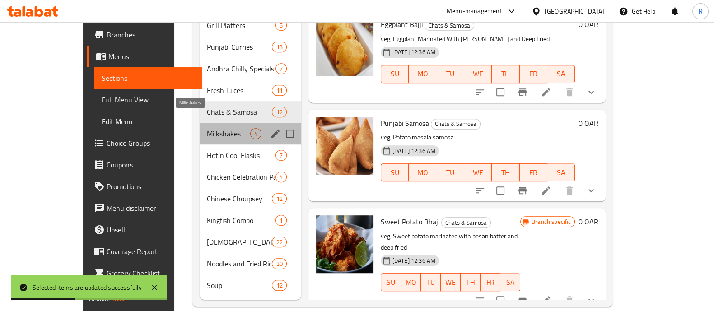
click at [207, 128] on span "Milkshakes" at bounding box center [228, 133] width 43 height 11
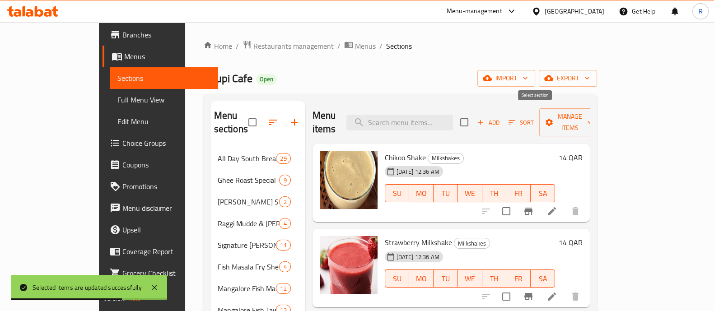
click at [474, 117] on input "checkbox" at bounding box center [464, 122] width 19 height 19
click at [592, 116] on span "Manage items" at bounding box center [569, 122] width 46 height 23
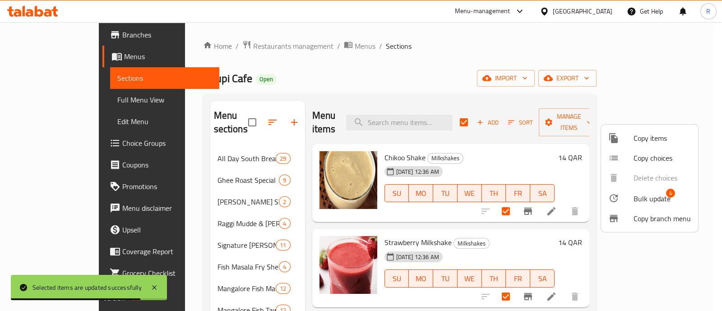
click at [657, 196] on span "Bulk update" at bounding box center [652, 198] width 37 height 11
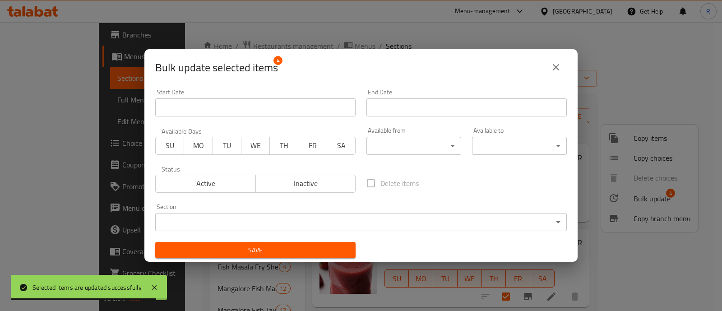
click at [435, 152] on body "Selected items are updated successfully ​ Menu-management Qatar Get Help R Edit…" at bounding box center [361, 166] width 722 height 289
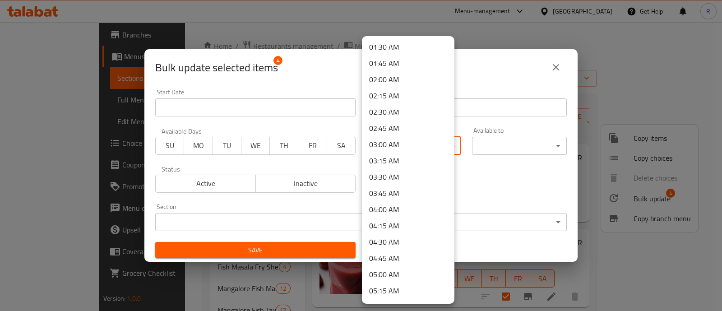
scroll to position [112, 0]
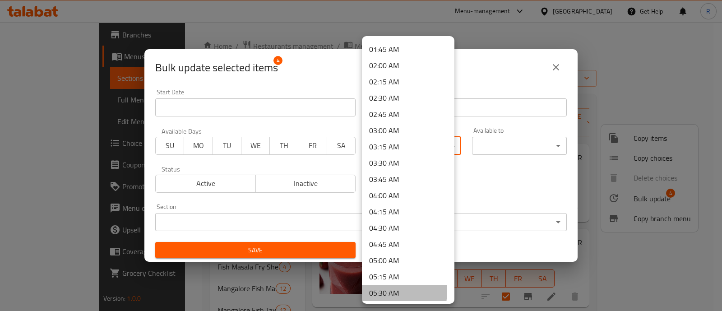
click at [385, 291] on li "05:30 AM" at bounding box center [408, 293] width 93 height 16
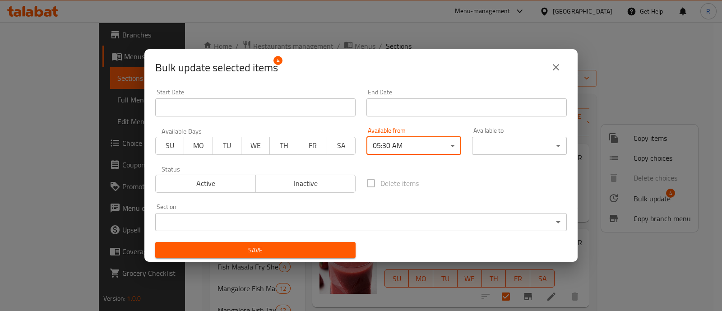
click at [499, 141] on body "​ Menu-management Qatar Get Help R Edit Restaurant Branches Menus Sections Full…" at bounding box center [361, 166] width 722 height 289
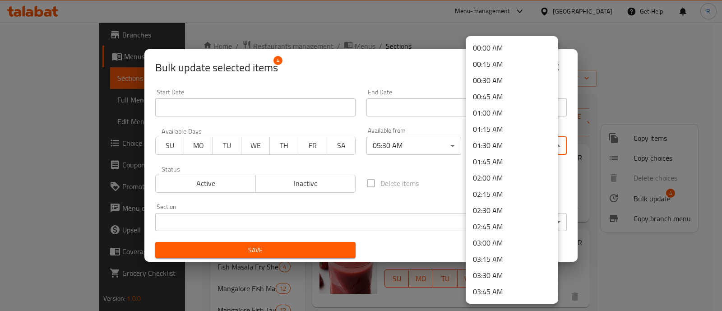
click at [493, 161] on li "01:45 AM" at bounding box center [512, 162] width 93 height 16
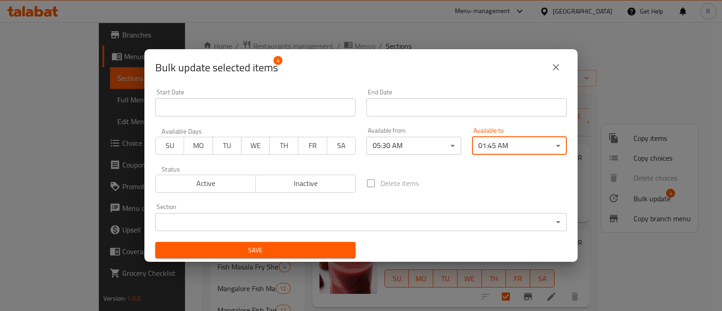
click at [410, 216] on body "​ Menu-management Qatar Get Help R Edit Restaurant Branches Menus Sections Full…" at bounding box center [361, 166] width 722 height 289
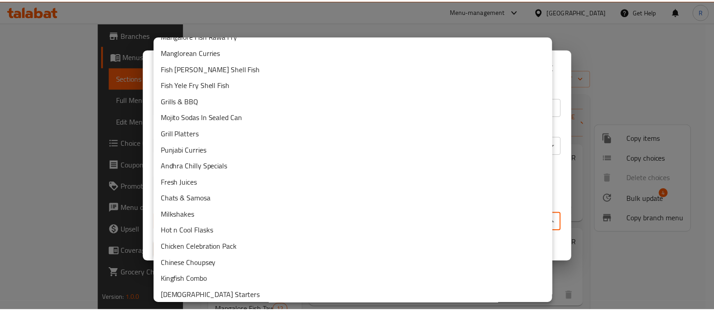
scroll to position [339, 0]
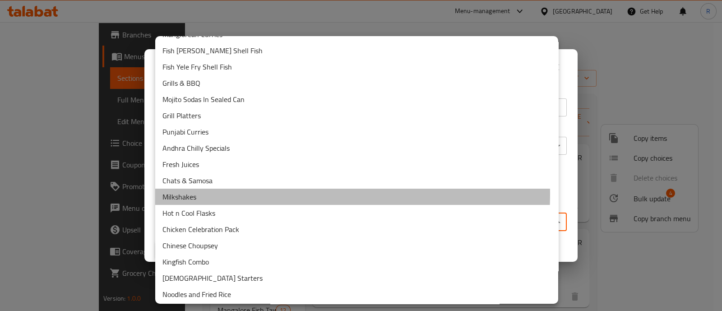
click at [243, 194] on li "Milkshakes" at bounding box center [356, 197] width 403 height 16
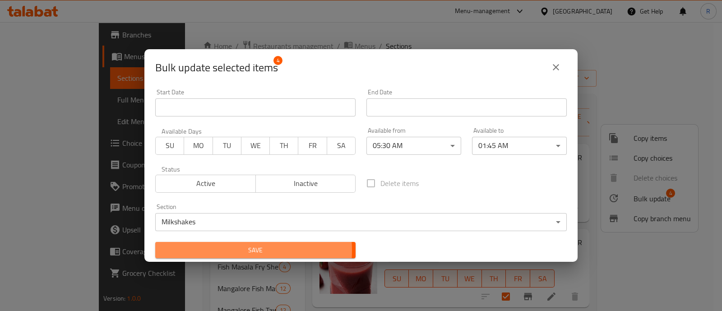
click at [218, 251] on span "Save" at bounding box center [256, 250] width 186 height 11
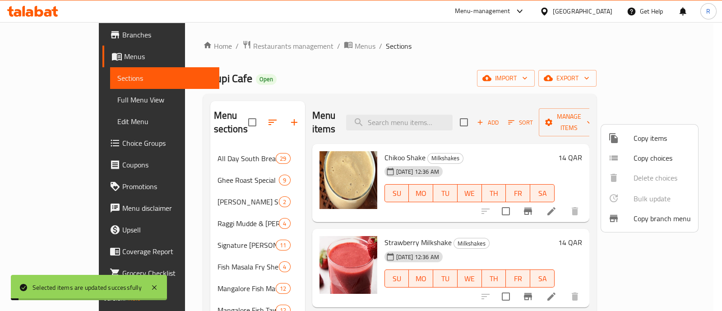
click at [284, 216] on div at bounding box center [361, 155] width 722 height 311
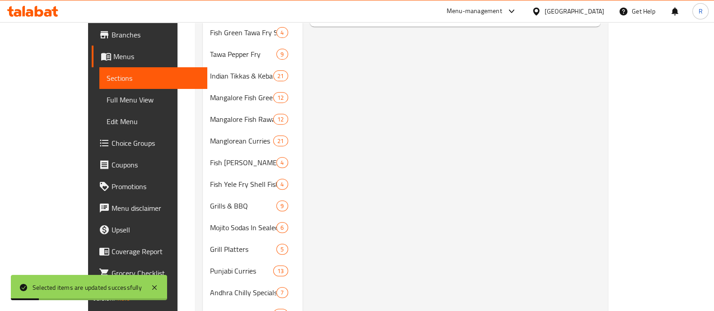
scroll to position [675, 0]
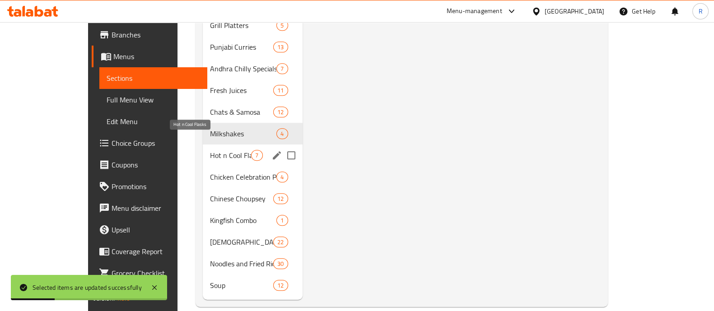
click at [210, 150] on span "Hot n Cool Flasks" at bounding box center [230, 155] width 41 height 11
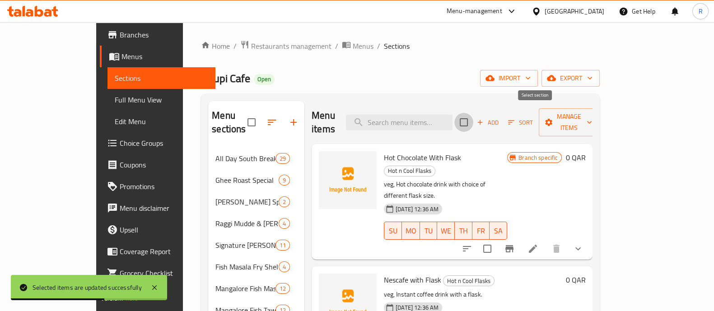
click at [473, 116] on input "checkbox" at bounding box center [463, 122] width 19 height 19
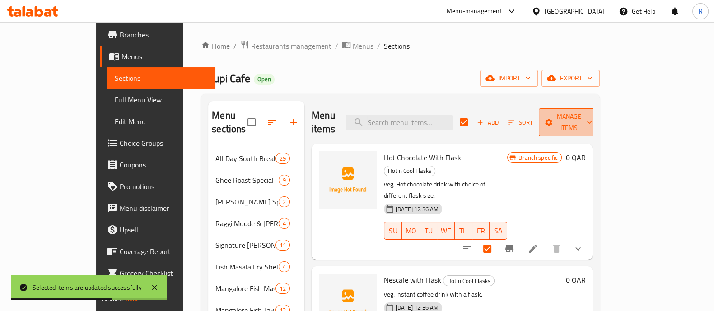
click at [592, 112] on span "Manage items" at bounding box center [569, 122] width 46 height 23
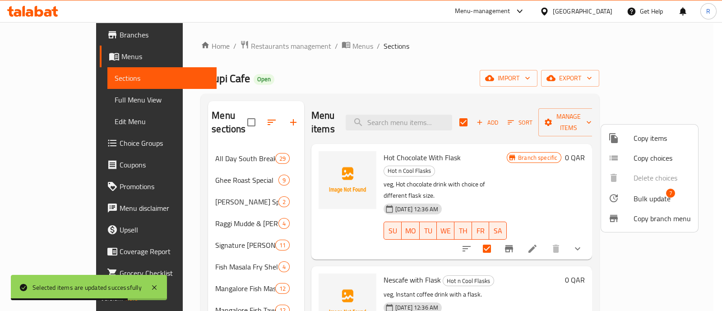
click at [619, 194] on icon at bounding box center [614, 198] width 11 height 11
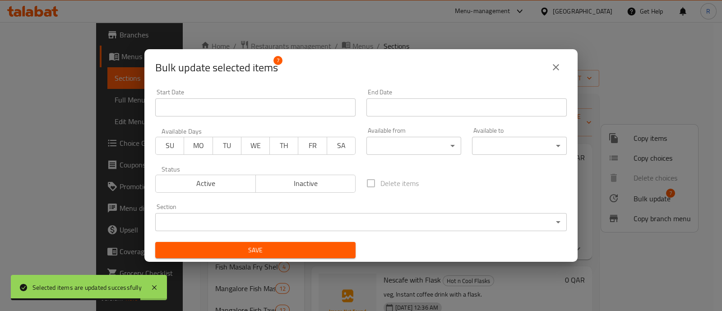
click at [418, 152] on body "Selected items are updated successfully ​ Menu-management Qatar Get Help R Edit…" at bounding box center [361, 166] width 722 height 289
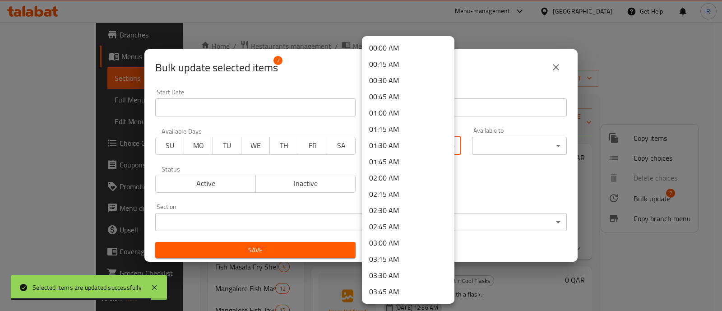
scroll to position [112, 0]
drag, startPoint x: 386, startPoint y: 293, endPoint x: 392, endPoint y: 282, distance: 12.2
click at [386, 293] on li "05:30 AM" at bounding box center [408, 293] width 93 height 16
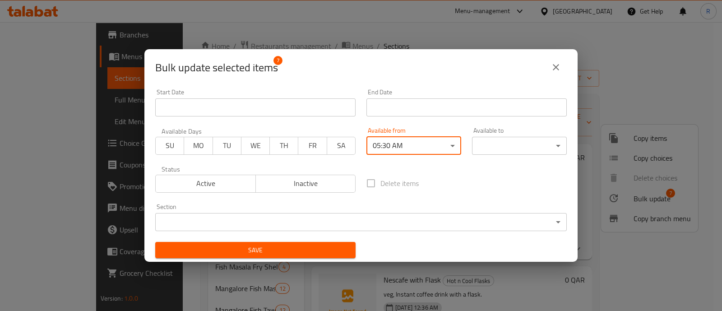
click at [512, 145] on body "Selected items are updated successfully ​ Menu-management Qatar Get Help R Edit…" at bounding box center [361, 166] width 722 height 289
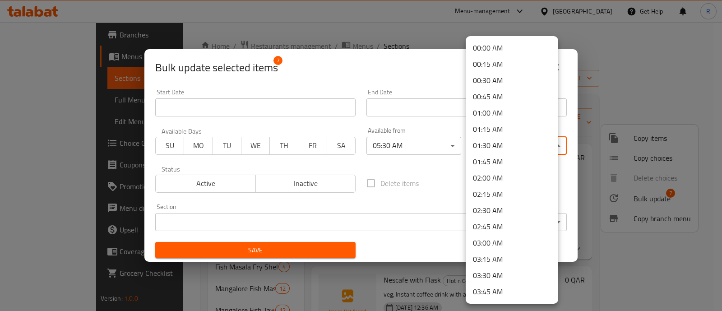
click at [492, 164] on li "01:45 AM" at bounding box center [512, 162] width 93 height 16
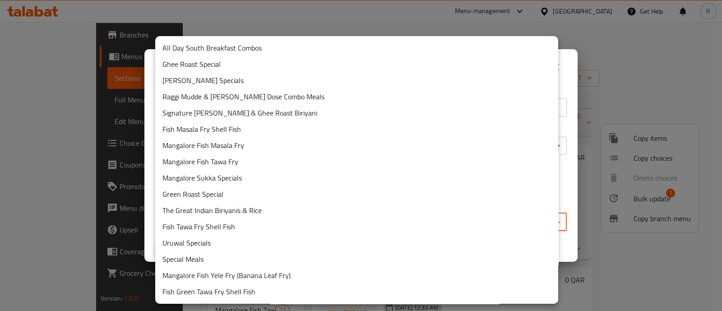
click at [354, 220] on body "​ Menu-management Qatar Get Help R Edit Restaurant Branches Menus Sections Full…" at bounding box center [361, 166] width 722 height 289
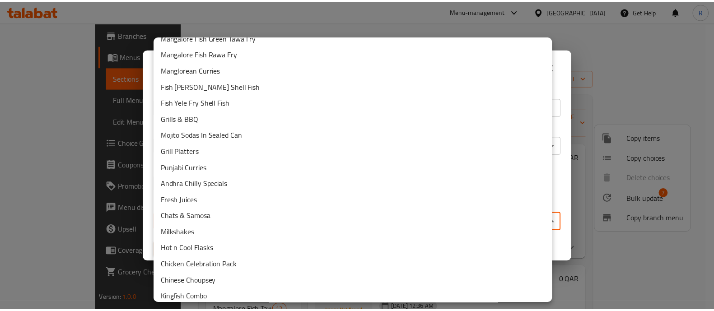
scroll to position [356, 0]
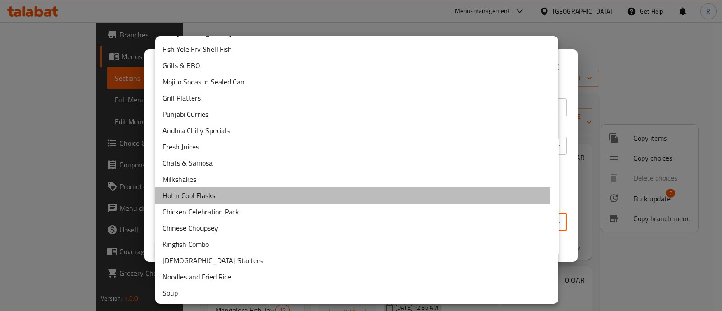
click at [214, 195] on li "Hot n Cool Flasks" at bounding box center [356, 195] width 403 height 16
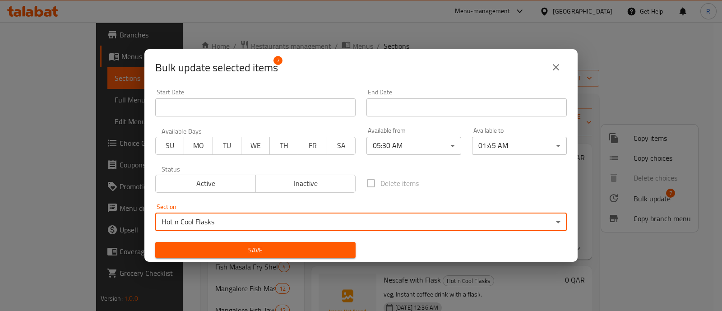
click at [261, 247] on span "Save" at bounding box center [256, 250] width 186 height 11
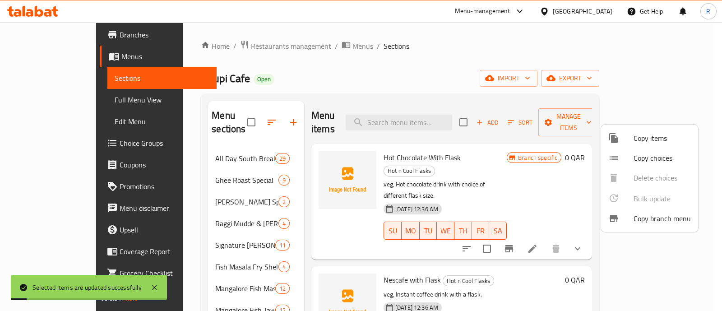
click at [284, 224] on div at bounding box center [361, 155] width 722 height 311
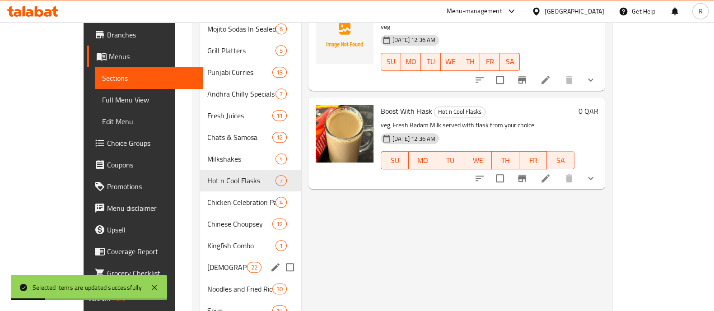
scroll to position [675, 0]
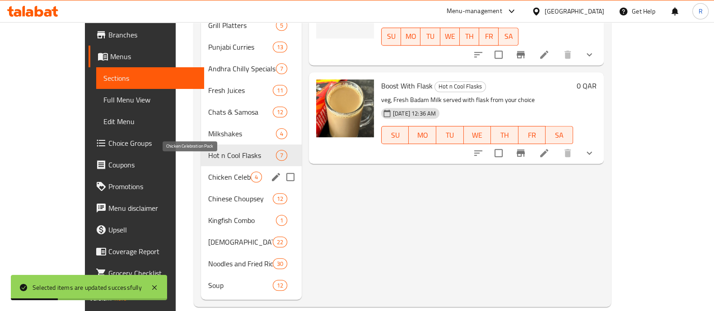
click at [208, 172] on span "Chicken Celebration Pack" at bounding box center [229, 177] width 42 height 11
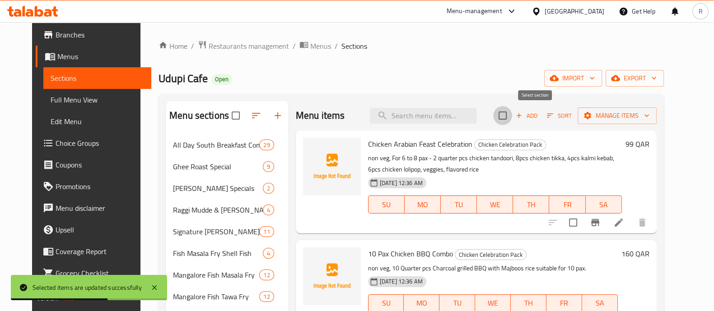
click at [512, 116] on input "checkbox" at bounding box center [502, 115] width 19 height 19
click at [574, 116] on button "Sort" at bounding box center [559, 116] width 29 height 14
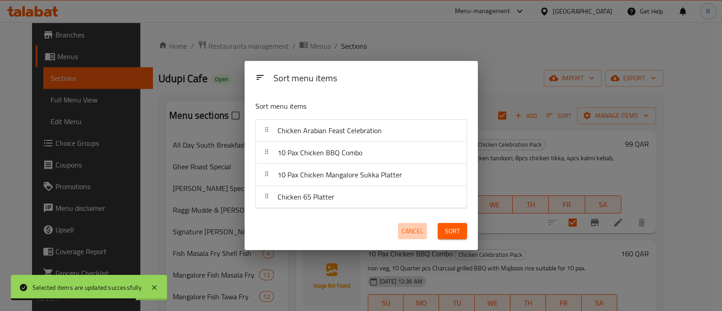
click at [410, 229] on span "Cancel" at bounding box center [413, 231] width 22 height 11
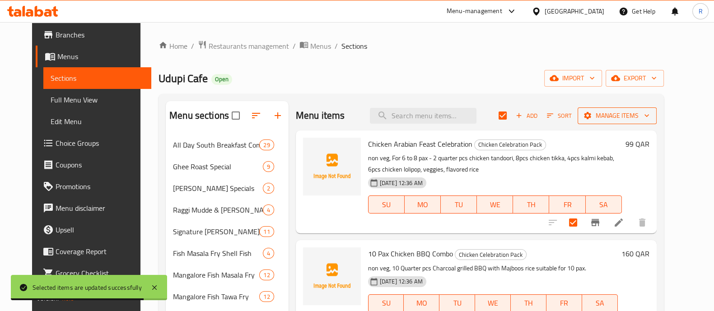
click at [633, 114] on span "Manage items" at bounding box center [617, 115] width 65 height 11
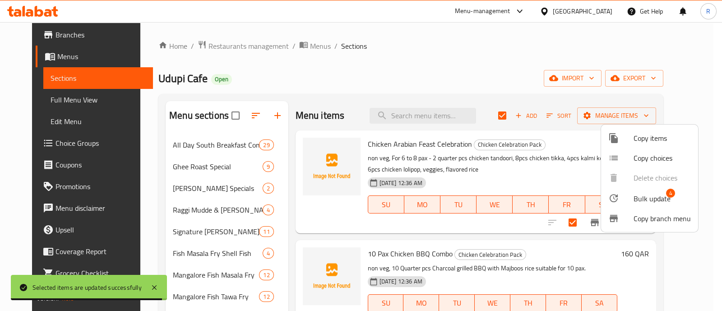
click at [618, 202] on icon at bounding box center [614, 198] width 11 height 11
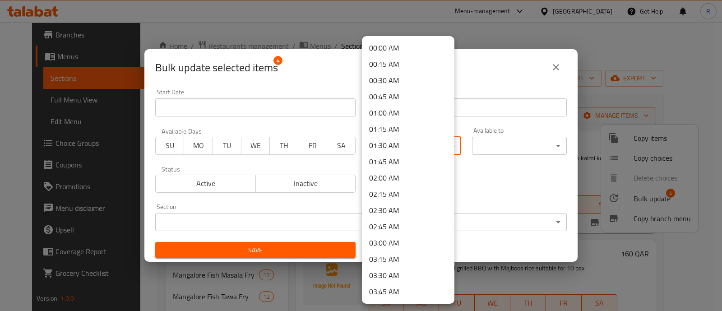
click at [424, 152] on body "​ Menu-management Qatar Get Help R Edit Restaurant Branches Menus Sections Full…" at bounding box center [361, 166] width 722 height 289
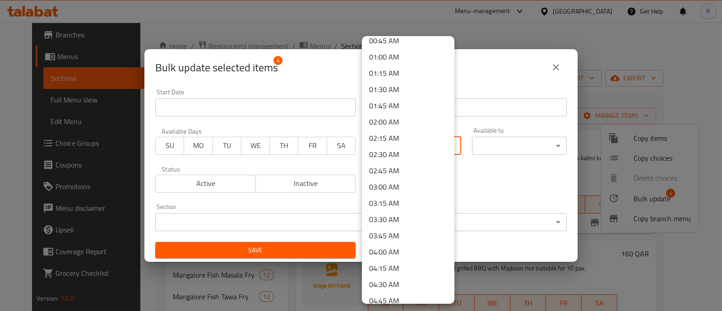
scroll to position [169, 0]
click at [395, 253] on li "05:45 AM" at bounding box center [408, 252] width 93 height 16
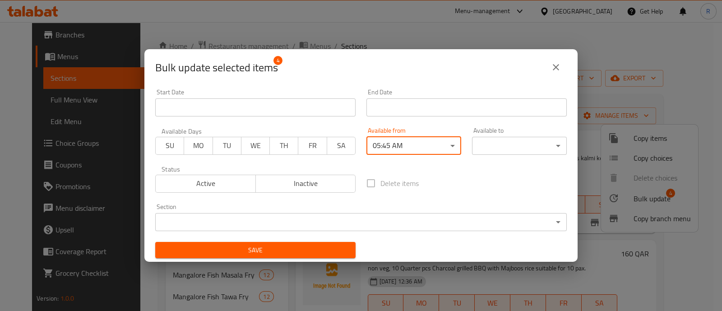
click at [419, 152] on body "​ Menu-management Qatar Get Help R Edit Restaurant Branches Menus Sections Full…" at bounding box center [361, 166] width 722 height 289
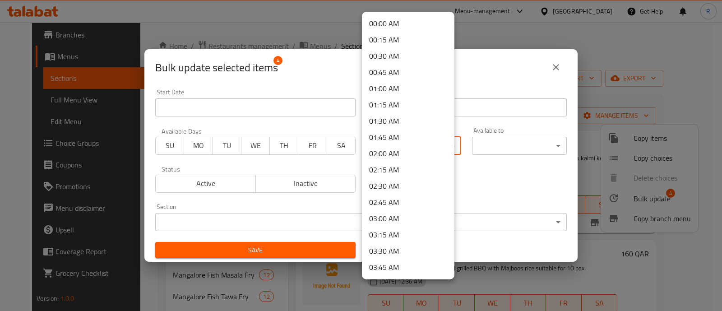
scroll to position [251, 0]
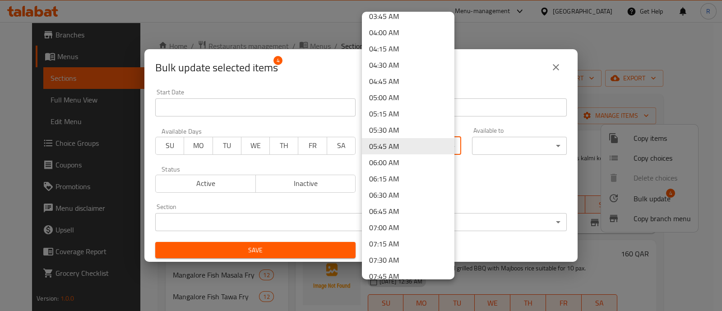
click at [400, 132] on li "05:30 AM" at bounding box center [408, 130] width 93 height 16
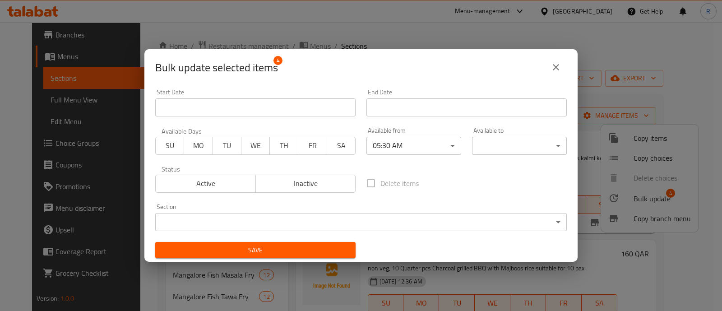
click at [497, 147] on body "​ Menu-management Qatar Get Help R Edit Restaurant Branches Menus Sections Full…" at bounding box center [361, 166] width 722 height 289
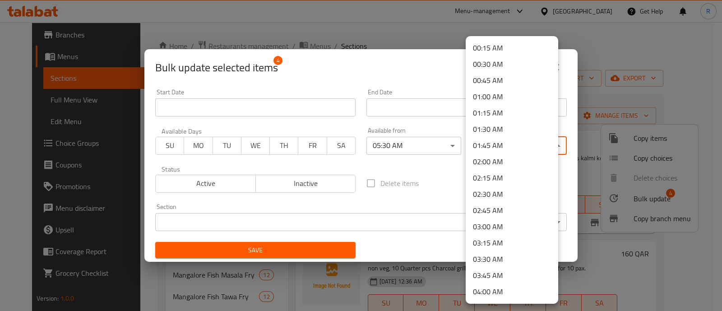
scroll to position [0, 0]
click at [499, 158] on li "01:45 AM" at bounding box center [512, 162] width 93 height 16
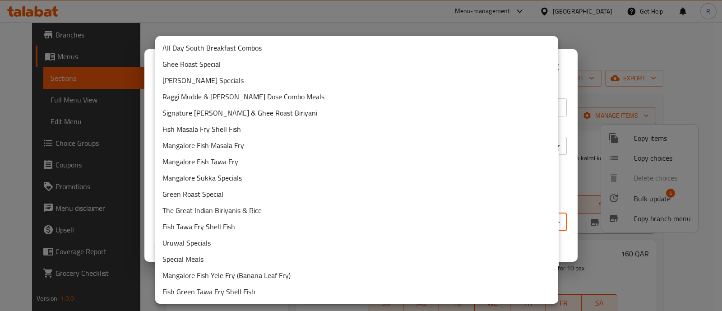
click at [321, 224] on body "​ Menu-management Qatar Get Help R Edit Restaurant Branches Menus Sections Full…" at bounding box center [361, 166] width 722 height 289
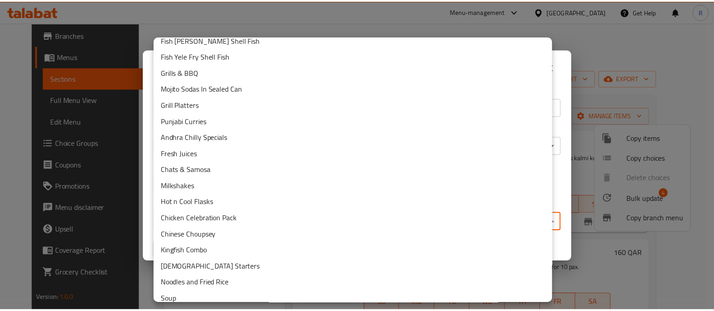
scroll to position [356, 0]
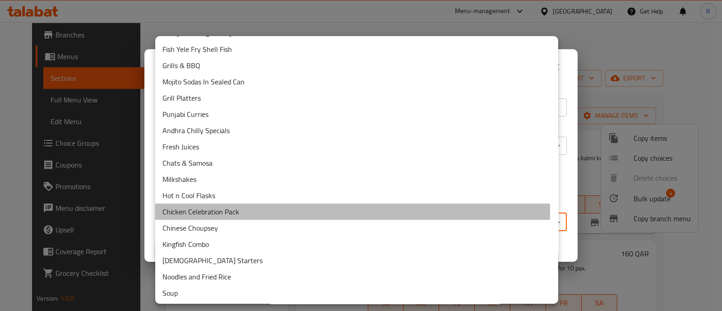
click at [232, 211] on li "Chicken Celebration Pack" at bounding box center [356, 212] width 403 height 16
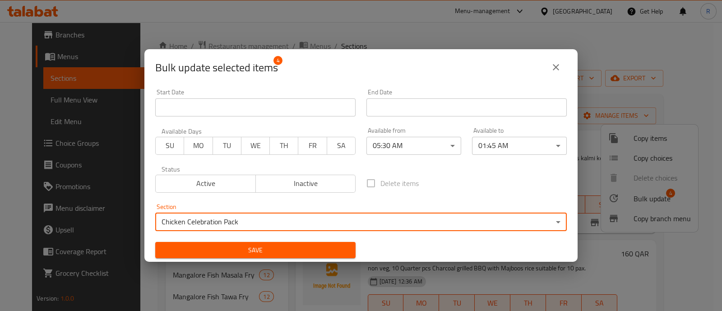
click at [271, 248] on span "Save" at bounding box center [256, 250] width 186 height 11
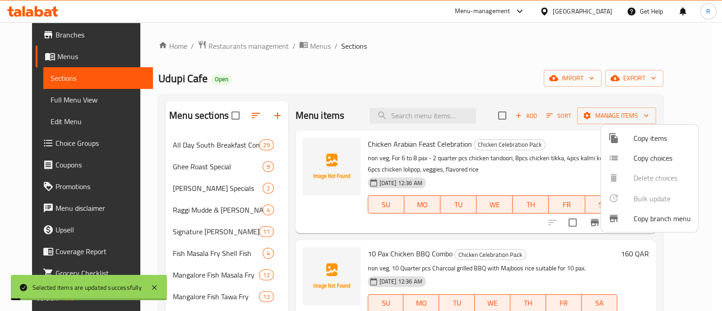
click at [284, 232] on div at bounding box center [361, 155] width 722 height 311
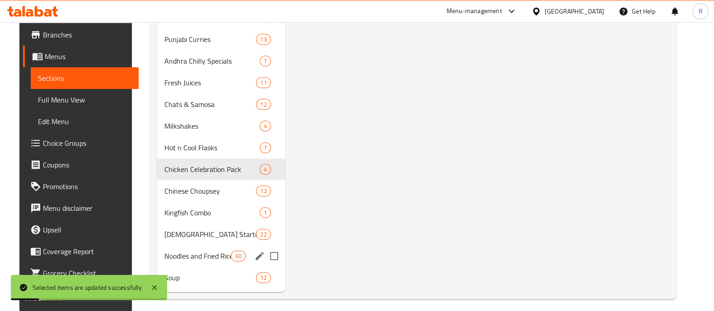
scroll to position [675, 0]
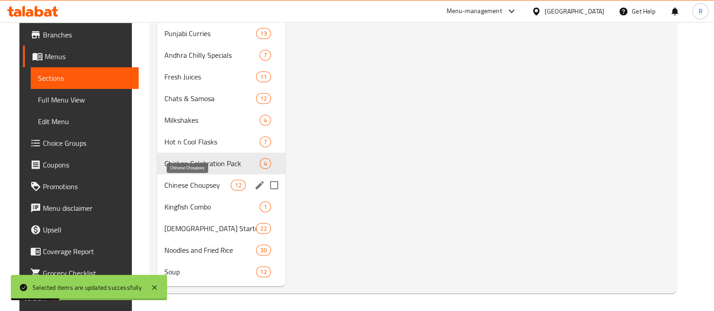
click at [201, 183] on span "Chinese Choupsey" at bounding box center [197, 185] width 66 height 11
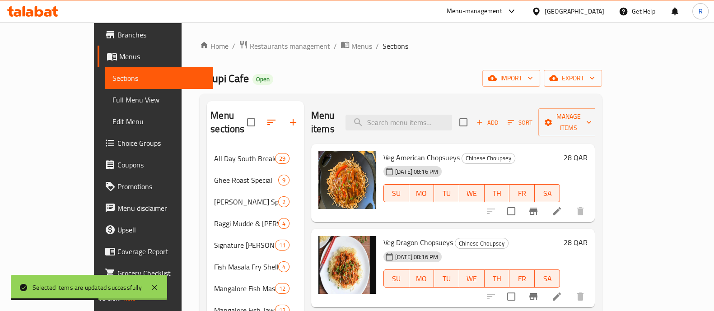
click at [473, 117] on input "checkbox" at bounding box center [463, 122] width 19 height 19
click at [552, 119] on icon "button" at bounding box center [548, 122] width 7 height 7
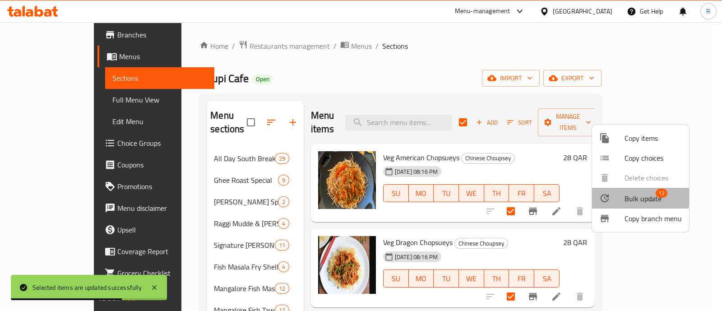
click at [614, 197] on div at bounding box center [612, 198] width 25 height 11
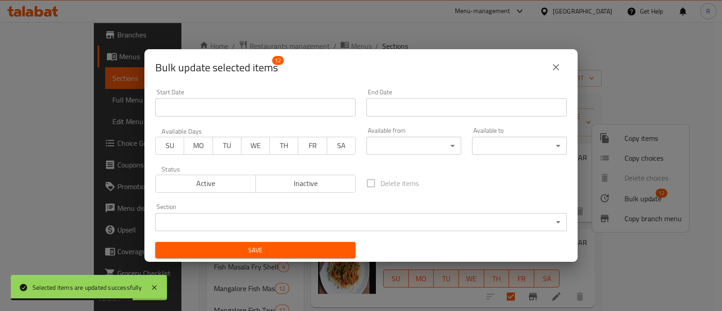
click at [399, 148] on body "Selected items are updated successfully ​ Menu-management Qatar Get Help R Edit…" at bounding box center [361, 166] width 722 height 289
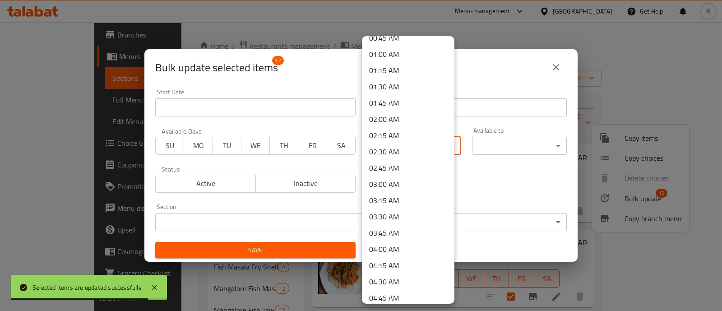
scroll to position [112, 0]
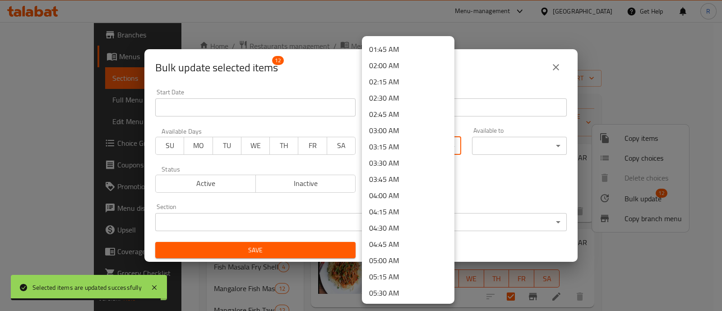
click at [384, 288] on li "05:30 AM" at bounding box center [408, 293] width 93 height 16
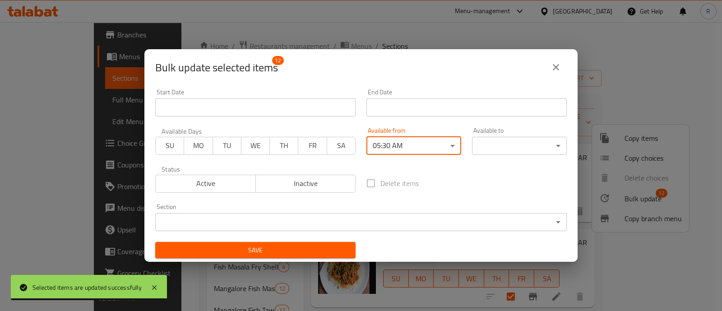
click at [512, 141] on body "Selected items are updated successfully ​ Menu-management Qatar Get Help R Edit…" at bounding box center [361, 166] width 722 height 289
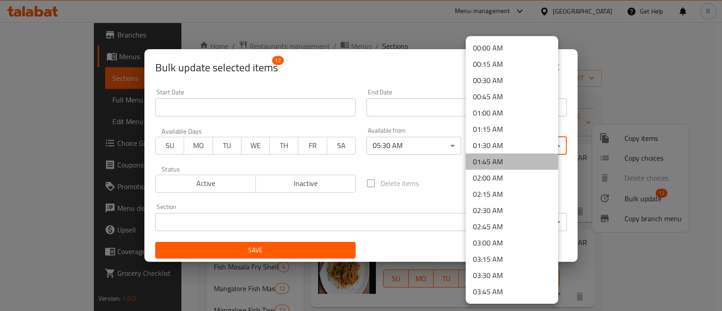
click at [517, 158] on li "01:45 AM" at bounding box center [512, 162] width 93 height 16
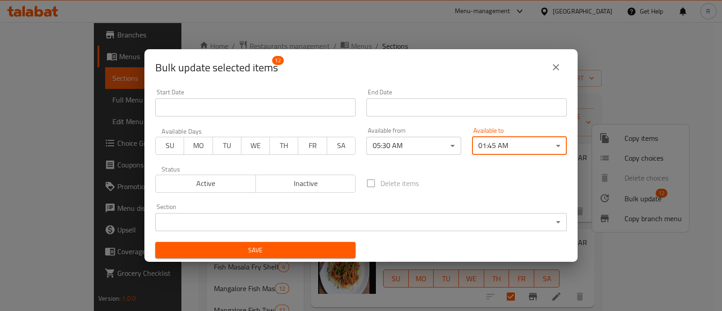
click at [386, 223] on body "​ Menu-management Qatar Get Help R Edit Restaurant Branches Menus Sections Full…" at bounding box center [361, 166] width 722 height 289
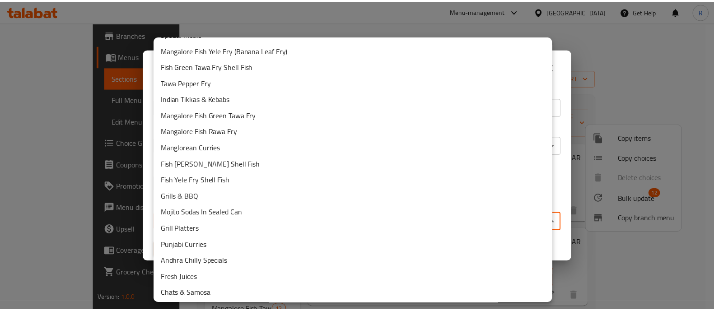
scroll to position [356, 0]
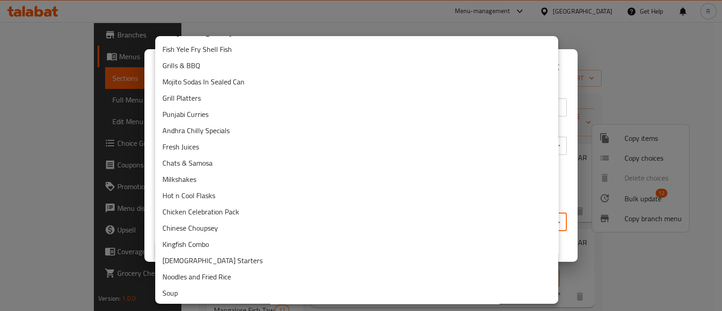
click at [211, 225] on li "Chinese Choupsey" at bounding box center [356, 228] width 403 height 16
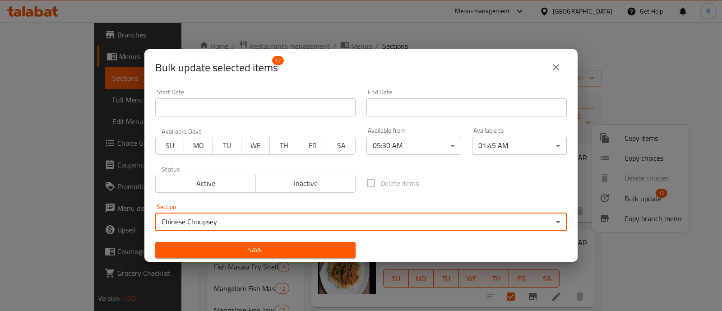
click at [326, 243] on button "Save" at bounding box center [255, 250] width 200 height 17
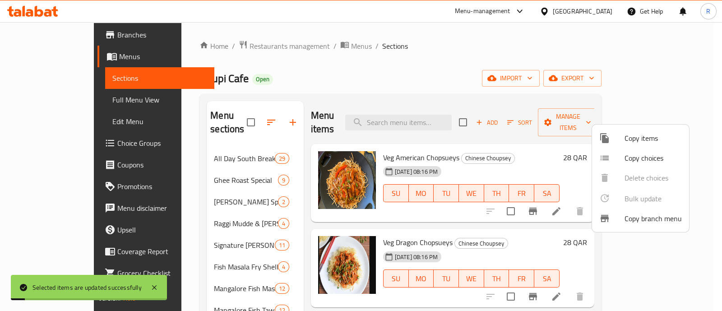
click at [284, 221] on div at bounding box center [361, 155] width 722 height 311
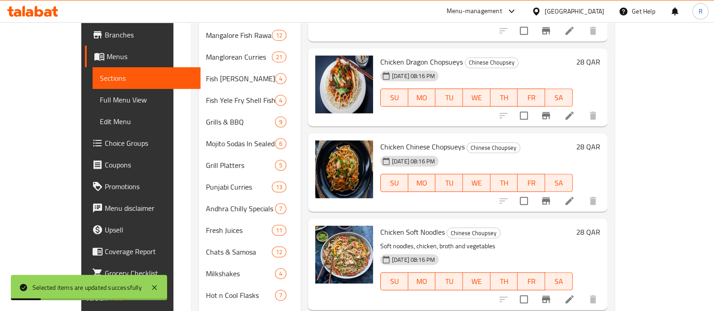
scroll to position [675, 0]
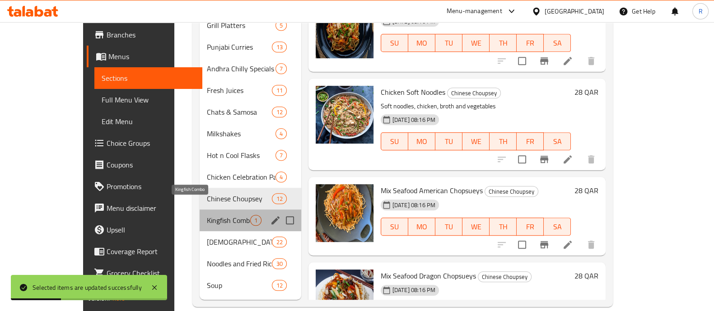
click at [207, 215] on span "Kingfish Combo" at bounding box center [228, 220] width 43 height 11
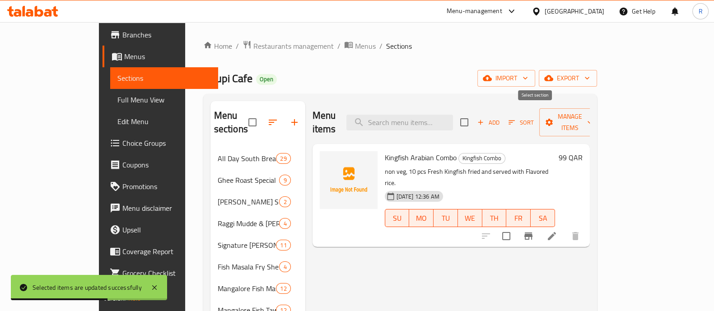
click at [474, 121] on input "checkbox" at bounding box center [464, 122] width 19 height 19
click at [592, 118] on span "Manage items" at bounding box center [569, 122] width 46 height 23
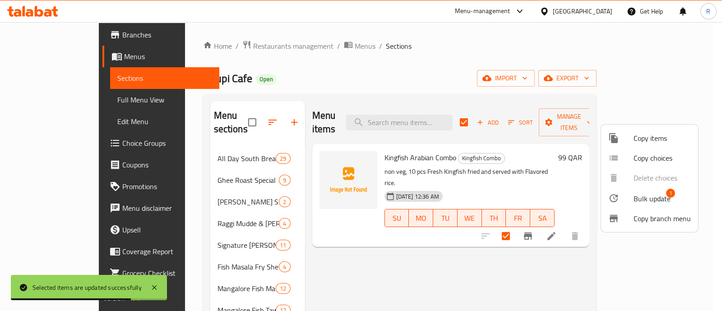
click at [633, 200] on div at bounding box center [621, 198] width 25 height 11
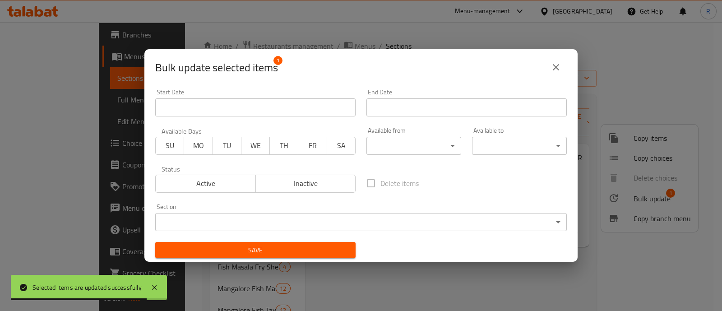
click at [436, 152] on body "Selected items are updated successfully ​ Menu-management Qatar Get Help R Edit…" at bounding box center [361, 166] width 722 height 289
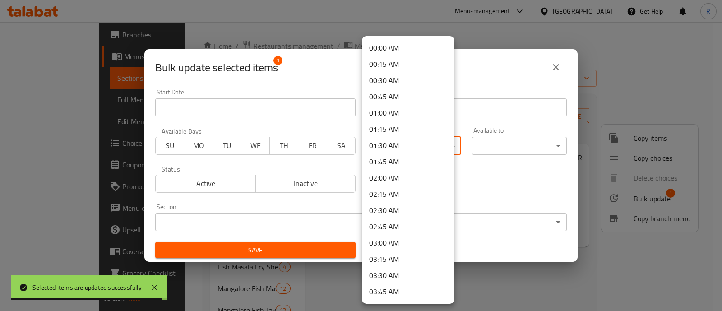
scroll to position [169, 0]
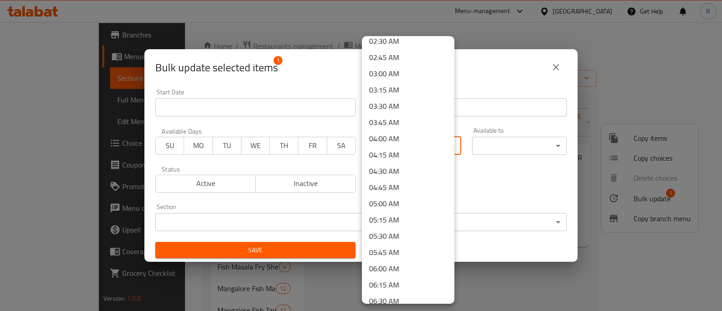
click at [401, 239] on li "05:30 AM" at bounding box center [408, 236] width 93 height 16
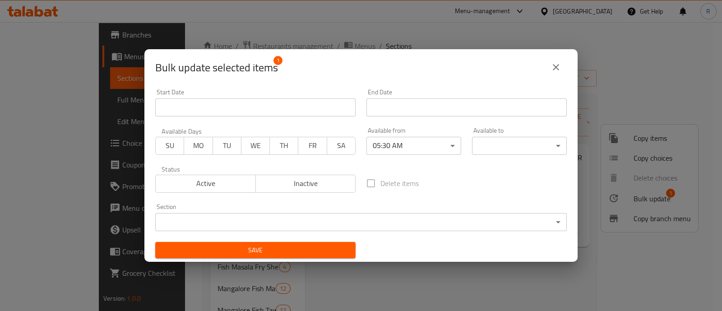
click at [484, 150] on body "​ Menu-management Qatar Get Help R Edit Restaurant Branches Menus Sections Full…" at bounding box center [361, 166] width 722 height 289
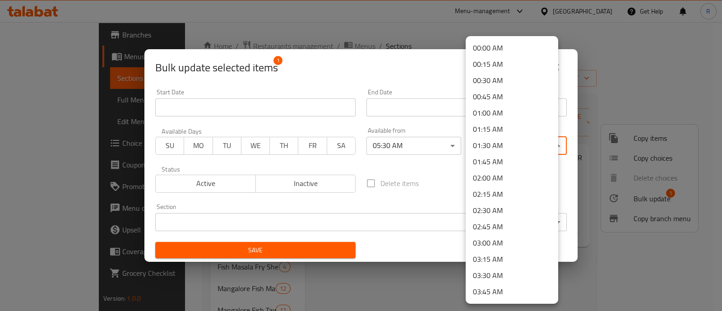
click at [500, 156] on li "01:45 AM" at bounding box center [512, 162] width 93 height 16
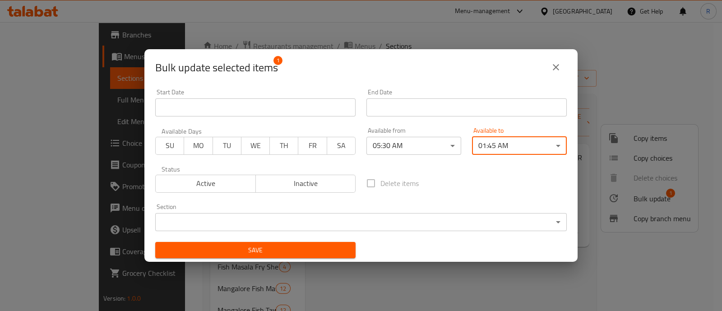
click at [451, 218] on body "​ Menu-management Qatar Get Help R Edit Restaurant Branches Menus Sections Full…" at bounding box center [361, 166] width 722 height 289
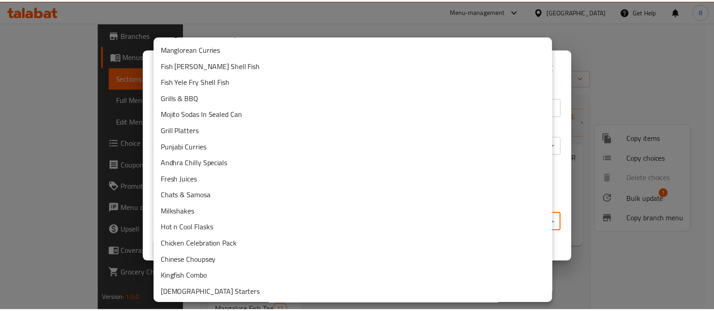
scroll to position [356, 0]
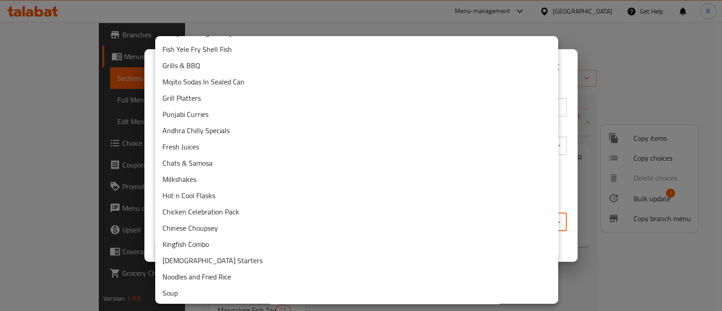
click at [242, 245] on li "Kingfish Combo" at bounding box center [356, 244] width 403 height 16
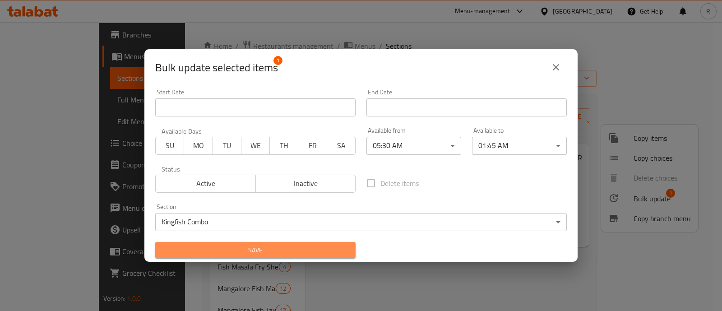
click at [330, 246] on span "Save" at bounding box center [256, 250] width 186 height 11
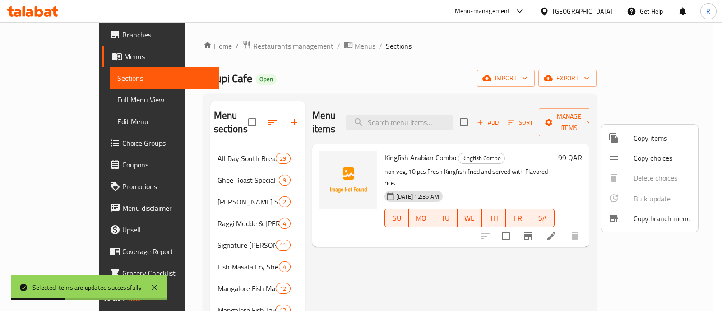
click at [318, 262] on div at bounding box center [361, 155] width 722 height 311
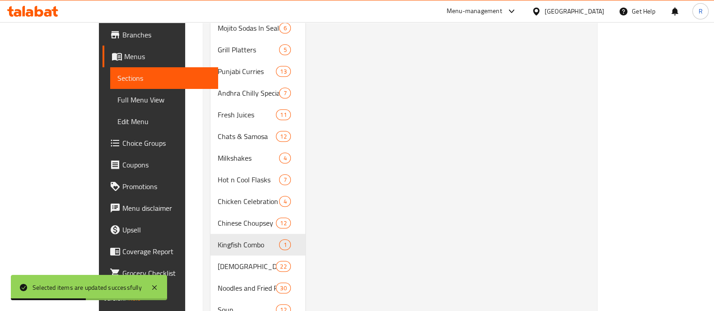
scroll to position [675, 0]
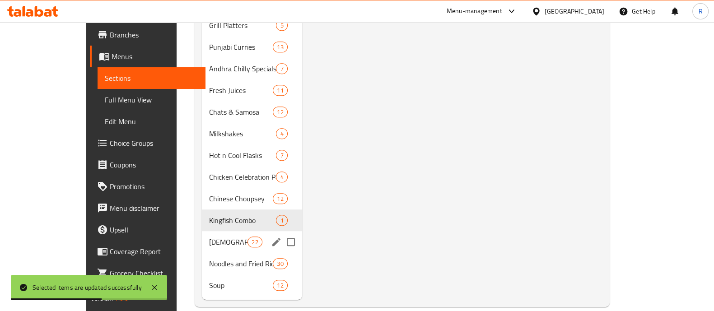
click at [202, 231] on div "Chinese Starters 22" at bounding box center [252, 242] width 100 height 22
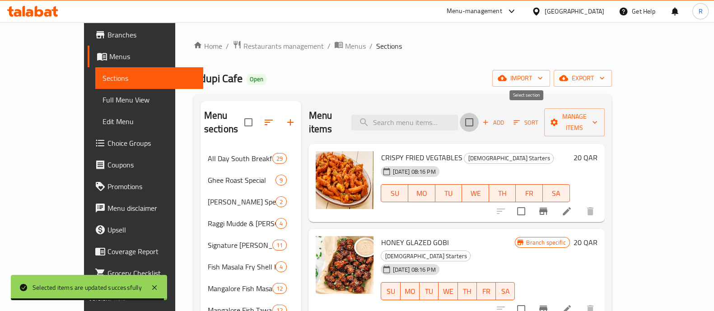
click at [479, 114] on input "checkbox" at bounding box center [469, 122] width 19 height 19
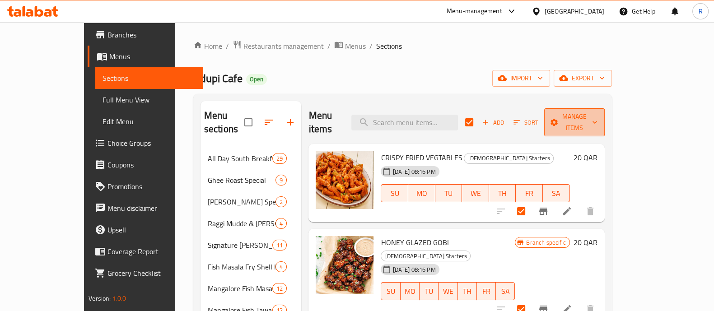
click at [597, 116] on span "Manage items" at bounding box center [574, 122] width 46 height 23
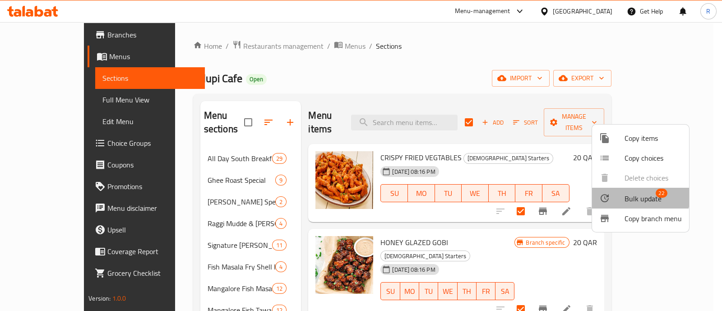
click at [622, 191] on li "Bulk update 22" at bounding box center [640, 198] width 97 height 21
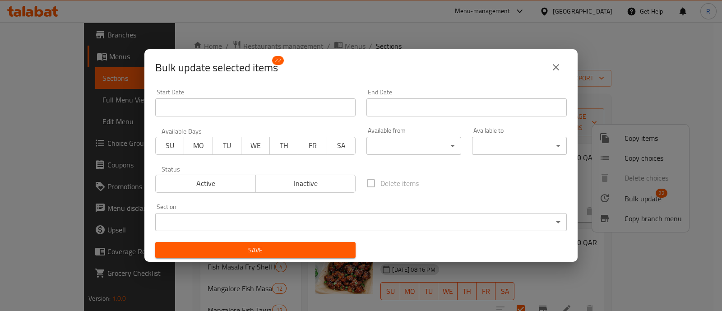
click at [449, 143] on body "​ Menu-management Qatar Get Help R Edit Restaurant Branches Menus Sections Full…" at bounding box center [361, 166] width 722 height 289
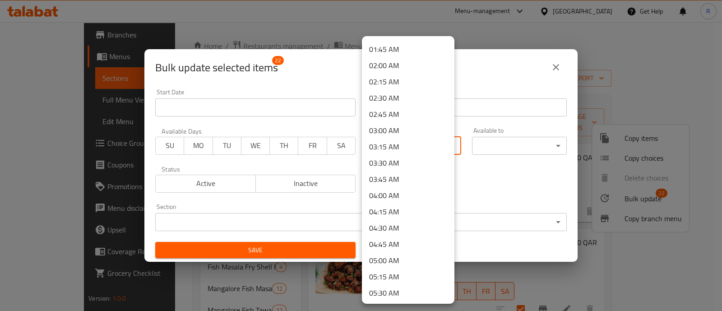
scroll to position [225, 0]
click at [400, 179] on li "05:30 AM" at bounding box center [408, 180] width 93 height 16
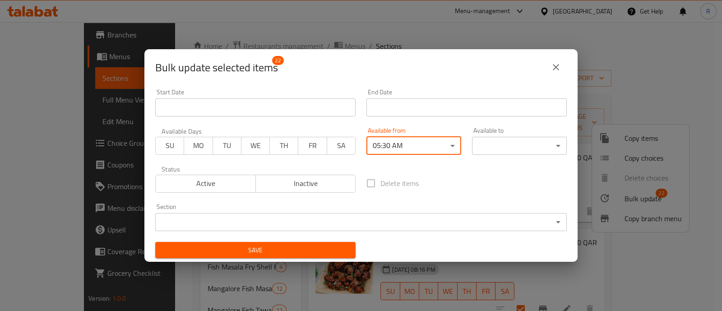
click at [480, 140] on body "​ Menu-management Qatar Get Help R Edit Restaurant Branches Menus Sections Full…" at bounding box center [361, 166] width 722 height 289
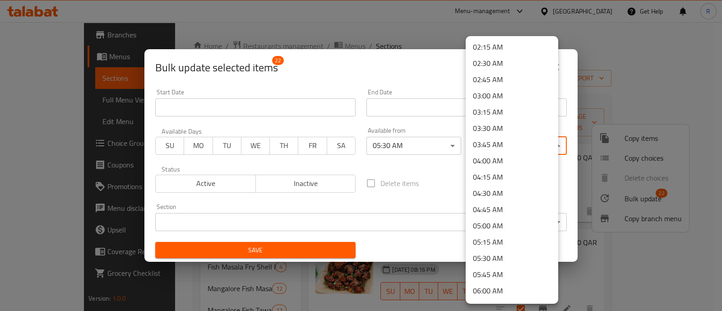
scroll to position [0, 0]
click at [501, 157] on li "01:45 AM" at bounding box center [512, 162] width 93 height 16
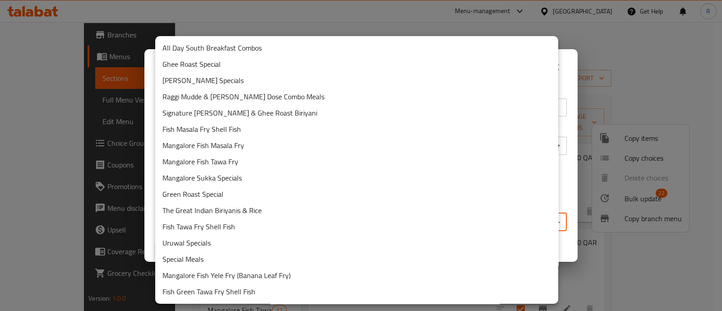
click at [299, 220] on body "​ Menu-management Qatar Get Help R Edit Restaurant Branches Menus Sections Full…" at bounding box center [361, 166] width 722 height 289
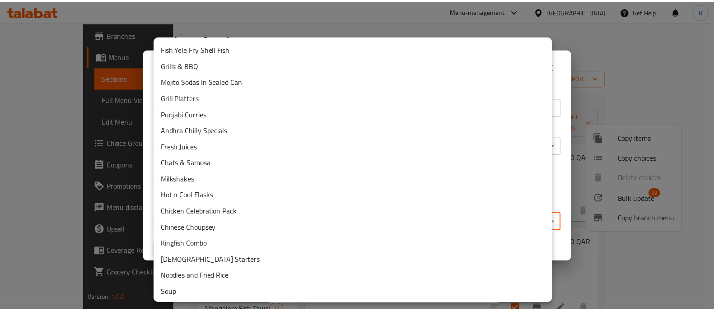
scroll to position [356, 0]
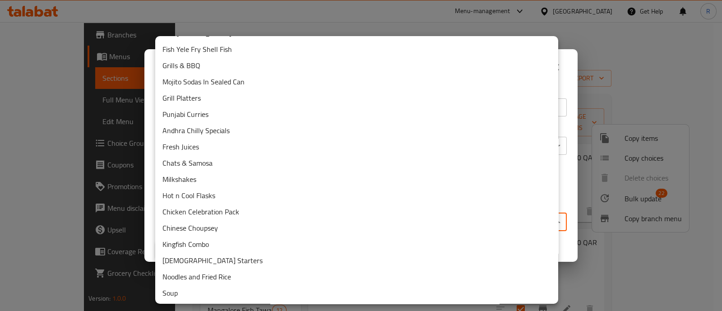
click at [240, 245] on li "Kingfish Combo" at bounding box center [356, 244] width 403 height 16
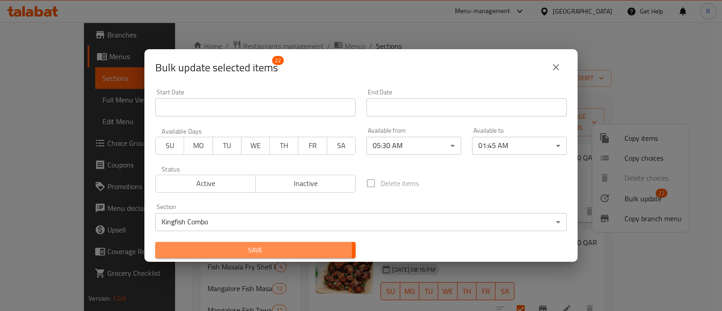
click at [235, 250] on span "Save" at bounding box center [256, 250] width 186 height 11
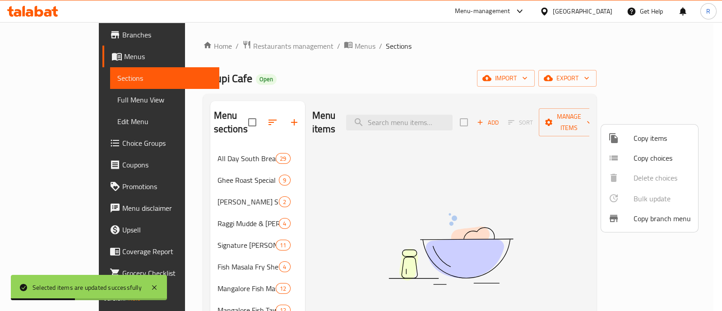
click at [298, 209] on div at bounding box center [361, 155] width 722 height 311
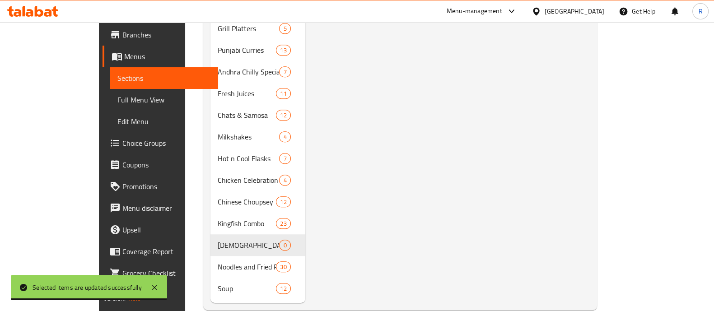
scroll to position [675, 0]
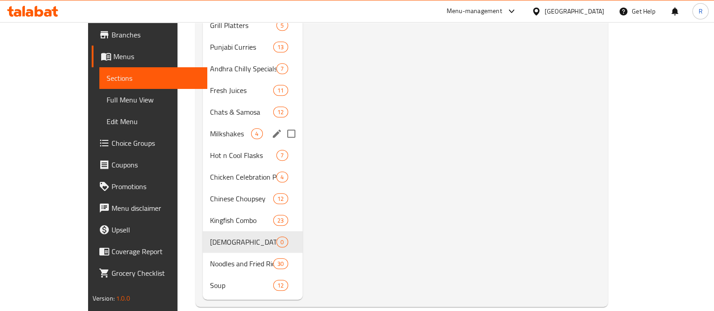
click at [203, 125] on div "Milkshakes 4" at bounding box center [252, 134] width 99 height 22
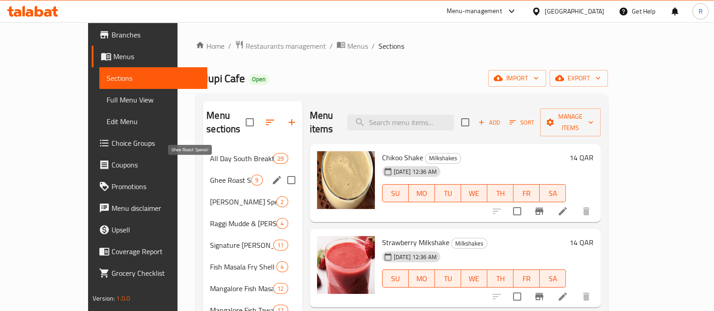
click at [210, 175] on span "Ghee Roast Special" at bounding box center [230, 180] width 41 height 11
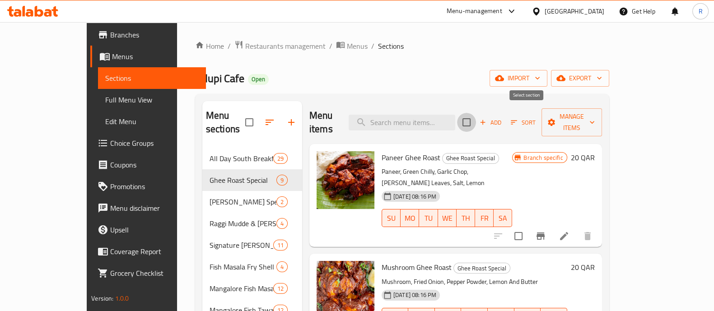
click at [476, 119] on input "checkbox" at bounding box center [466, 122] width 19 height 19
click at [577, 228] on li at bounding box center [563, 236] width 25 height 16
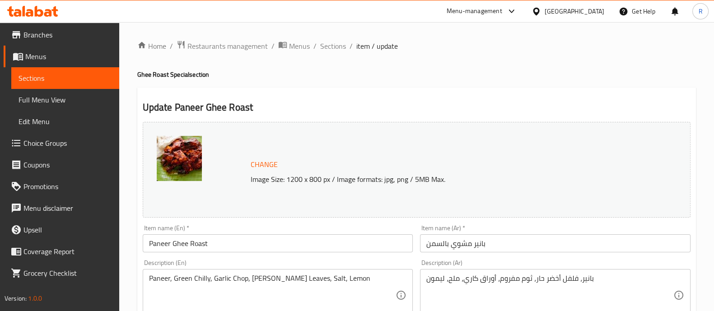
click at [335, 46] on span "Sections" at bounding box center [333, 46] width 26 height 11
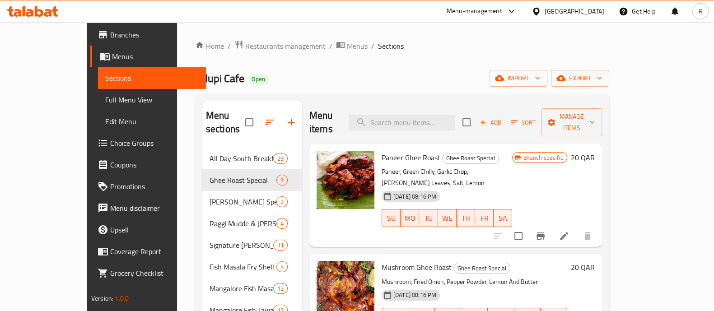
click at [378, 46] on span "Sections" at bounding box center [391, 46] width 26 height 11
click at [476, 117] on input "checkbox" at bounding box center [466, 122] width 19 height 19
click at [595, 118] on span "Manage items" at bounding box center [572, 122] width 46 height 23
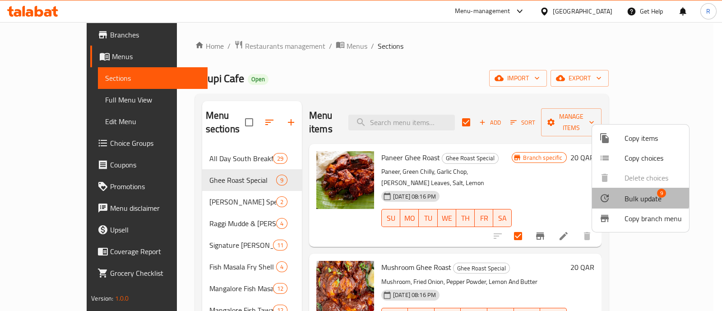
click at [623, 193] on div at bounding box center [612, 198] width 25 height 11
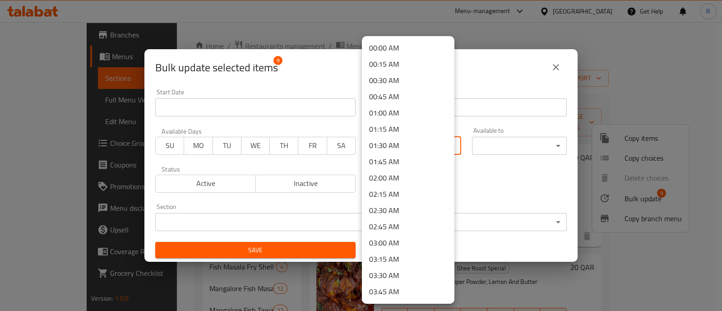
click at [424, 143] on body "​ Menu-management Qatar Get Help R Edit Restaurant Branches Menus Sections Full…" at bounding box center [361, 166] width 722 height 289
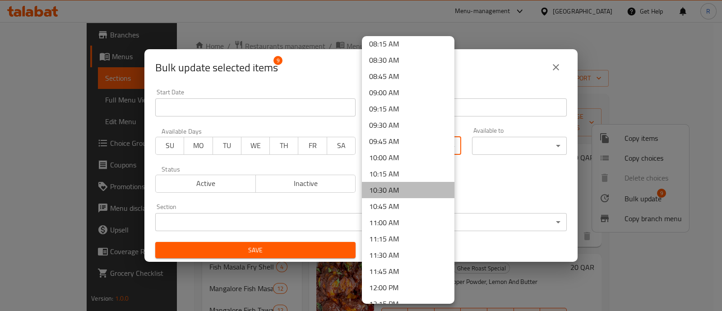
click at [409, 182] on li "10:30 AM" at bounding box center [408, 190] width 93 height 16
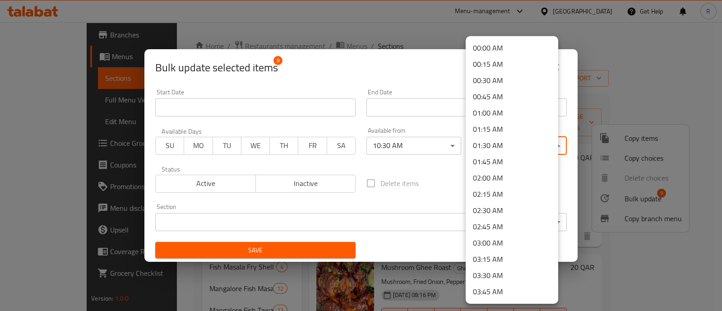
click at [494, 143] on body "​ Menu-management Qatar Get Help R Edit Restaurant Branches Menus Sections Full…" at bounding box center [361, 166] width 722 height 289
click at [502, 158] on li "01:45 AM" at bounding box center [512, 162] width 93 height 16
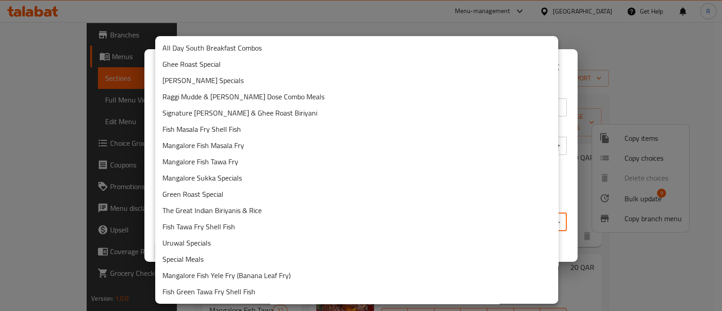
click at [445, 220] on body "​ Menu-management Qatar Get Help R Edit Restaurant Branches Menus Sections Full…" at bounding box center [361, 166] width 722 height 289
click at [298, 64] on li "Ghee Roast Special" at bounding box center [356, 64] width 403 height 16
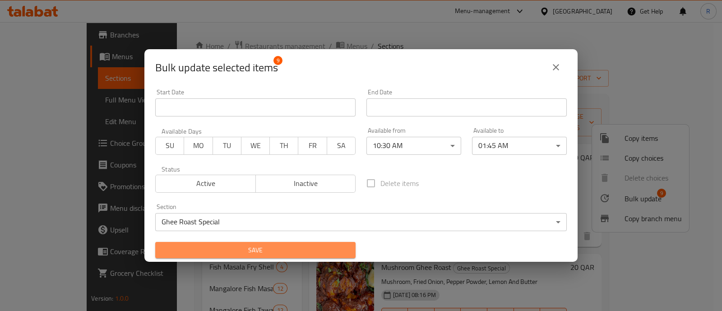
click at [309, 251] on span "Save" at bounding box center [256, 250] width 186 height 11
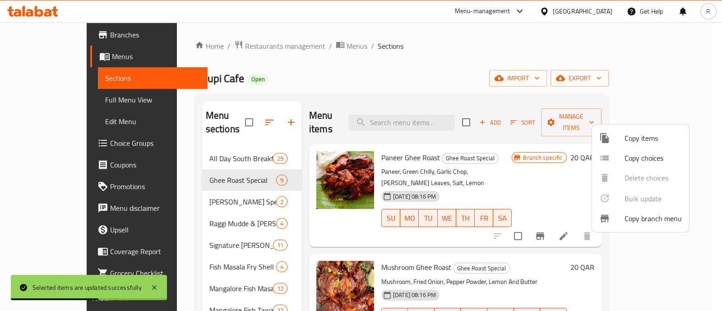
click at [284, 179] on div at bounding box center [361, 155] width 722 height 311
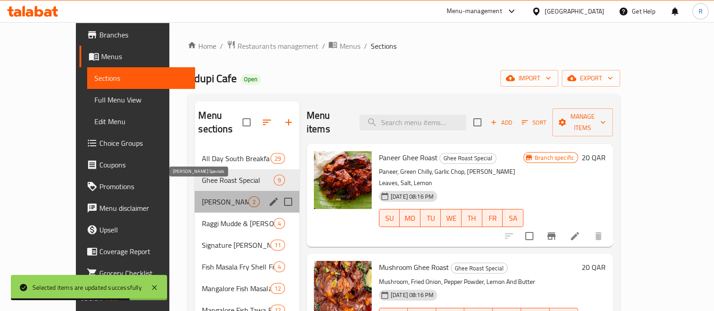
click at [220, 196] on span "[PERSON_NAME] Specials" at bounding box center [225, 201] width 46 height 11
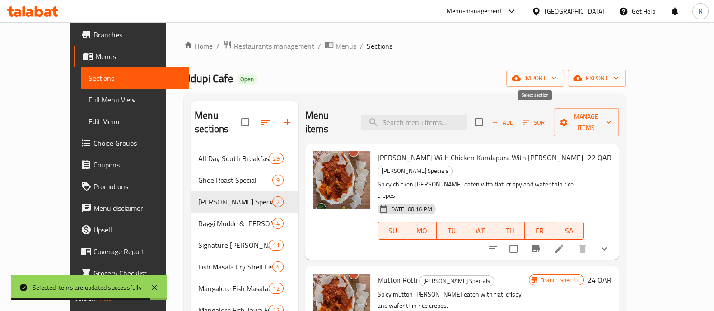
click at [488, 114] on input "checkbox" at bounding box center [478, 122] width 19 height 19
click at [611, 114] on span "Manage items" at bounding box center [586, 122] width 51 height 23
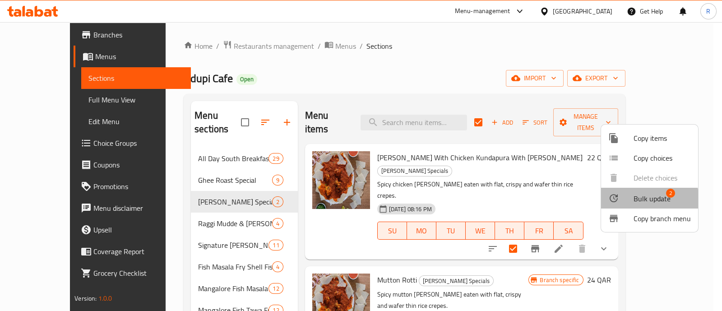
click at [624, 201] on div at bounding box center [621, 198] width 25 height 11
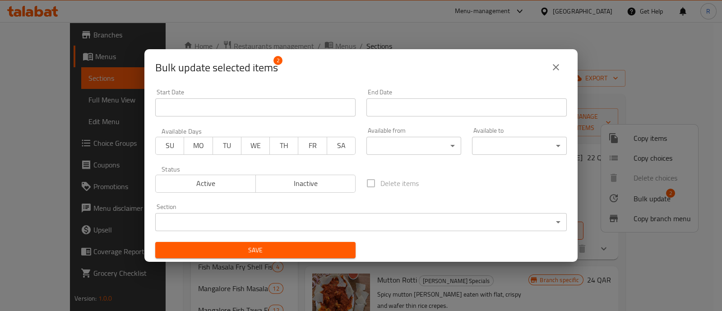
click at [427, 150] on body "​ Menu-management Qatar Get Help R Edit Restaurant Branches Menus Sections Full…" at bounding box center [361, 166] width 722 height 289
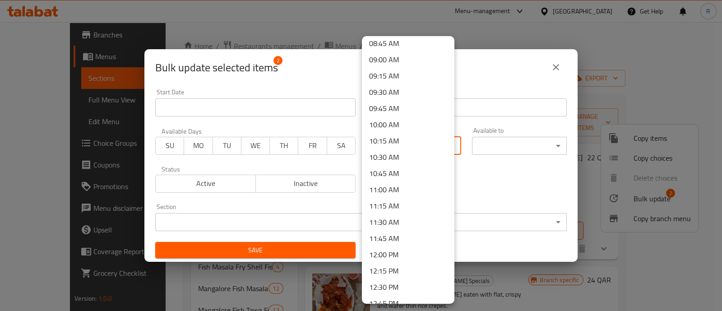
scroll to position [574, 0]
click at [385, 152] on li "10:30 AM" at bounding box center [408, 157] width 93 height 16
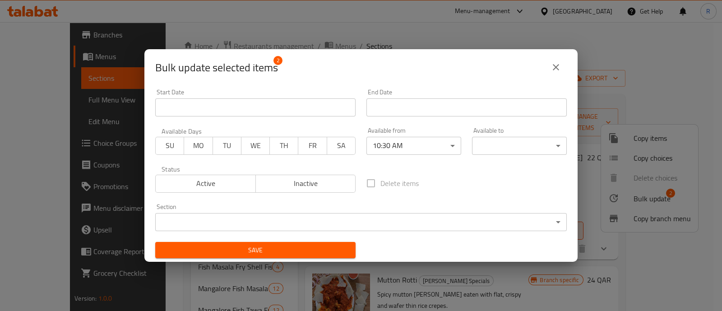
click at [506, 130] on div "Available to ​ ​" at bounding box center [519, 141] width 95 height 28
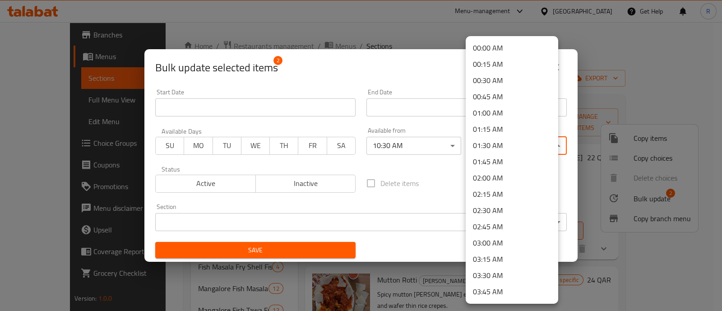
click at [506, 140] on body "​ Menu-management Qatar Get Help R Edit Restaurant Branches Menus Sections Full…" at bounding box center [361, 166] width 722 height 289
click at [490, 166] on li "01:45 AM" at bounding box center [512, 162] width 93 height 16
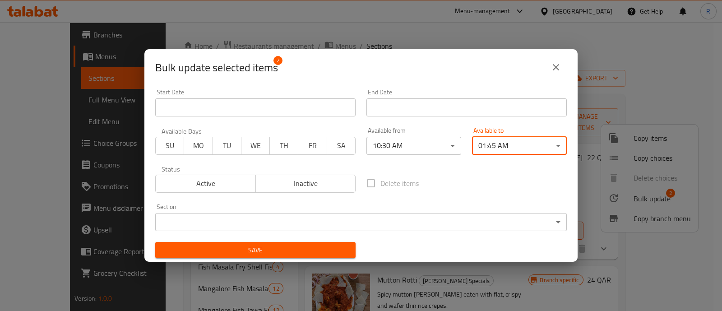
click at [449, 233] on div "Section ​ ​" at bounding box center [361, 217] width 423 height 38
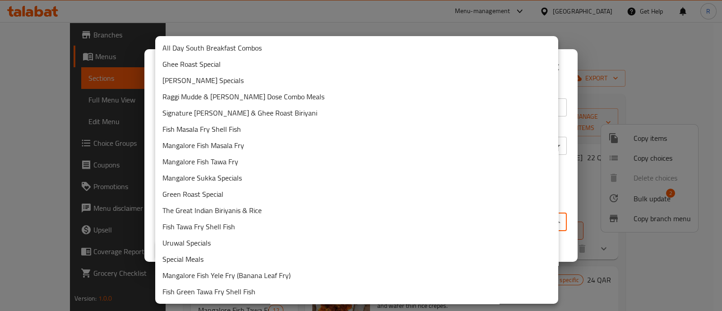
click at [438, 219] on body "​ Menu-management Qatar Get Help R Edit Restaurant Branches Menus Sections Full…" at bounding box center [361, 166] width 722 height 289
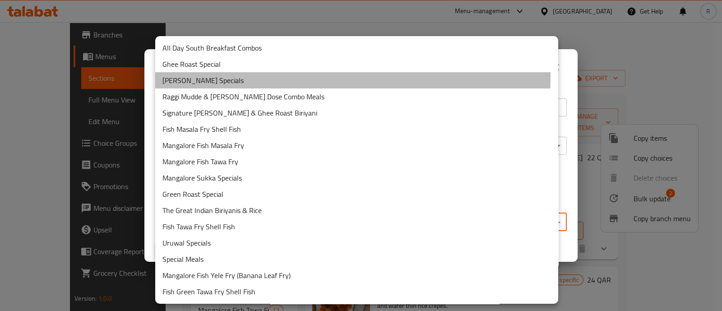
click at [291, 78] on li "[PERSON_NAME] Specials" at bounding box center [356, 80] width 403 height 16
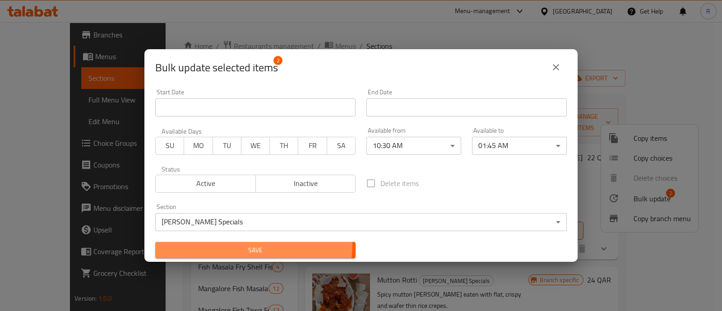
click at [251, 245] on span "Save" at bounding box center [256, 250] width 186 height 11
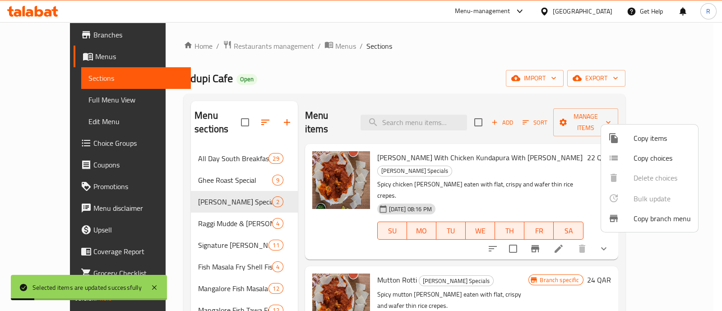
click at [283, 209] on div at bounding box center [361, 155] width 722 height 311
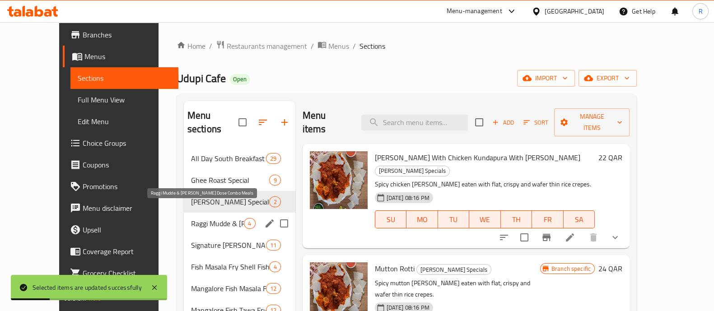
click at [217, 218] on span "Raggi Mudde & [PERSON_NAME] Dose Combo Meals" at bounding box center [217, 223] width 53 height 11
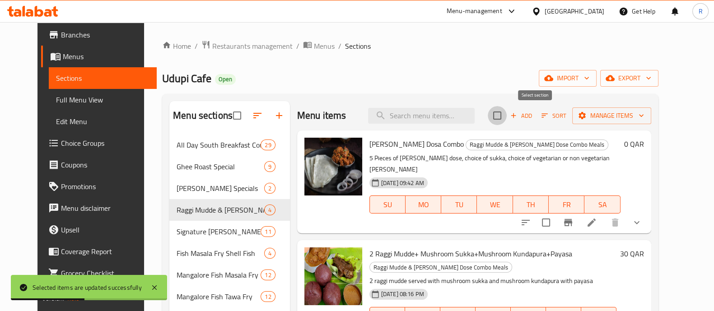
click at [507, 118] on input "checkbox" at bounding box center [497, 115] width 19 height 19
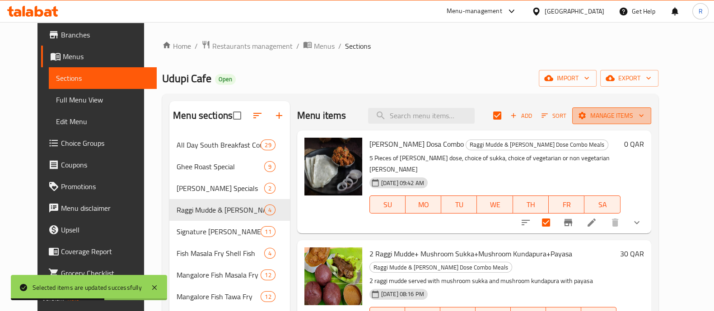
click at [644, 116] on span "Manage items" at bounding box center [611, 115] width 65 height 11
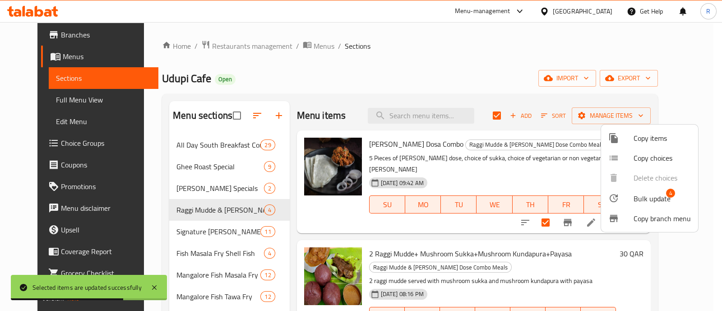
click at [643, 194] on span "Bulk update" at bounding box center [652, 198] width 37 height 11
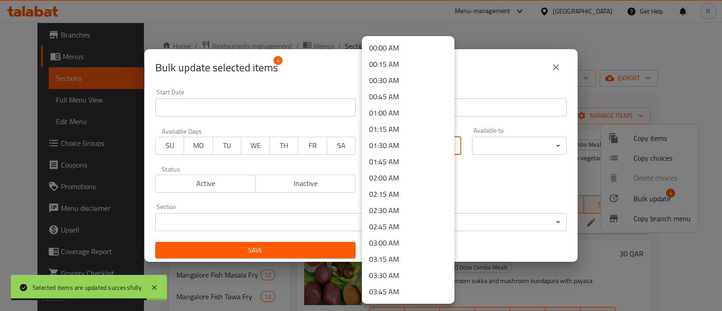
click at [425, 149] on body "Selected items are updated successfully ​ Menu-management Qatar Get Help R Edit…" at bounding box center [361, 166] width 722 height 289
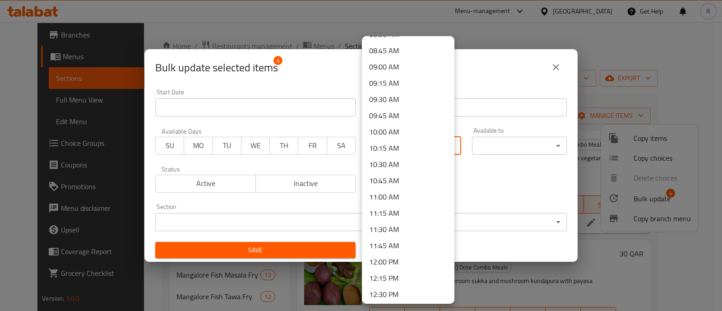
scroll to position [585, 0]
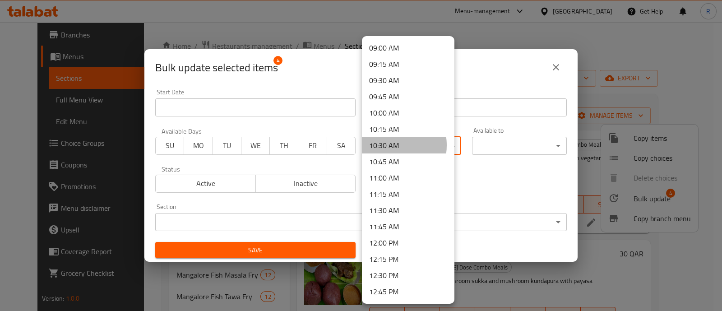
click at [384, 144] on li "10:30 AM" at bounding box center [408, 145] width 93 height 16
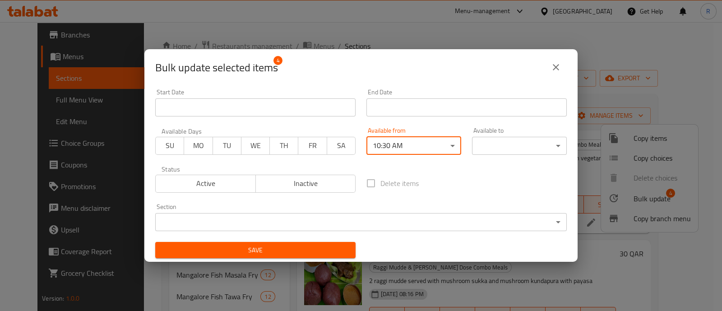
click at [483, 146] on body "​ Menu-management Qatar Get Help R Edit Restaurant Branches Menus Sections Full…" at bounding box center [361, 166] width 722 height 289
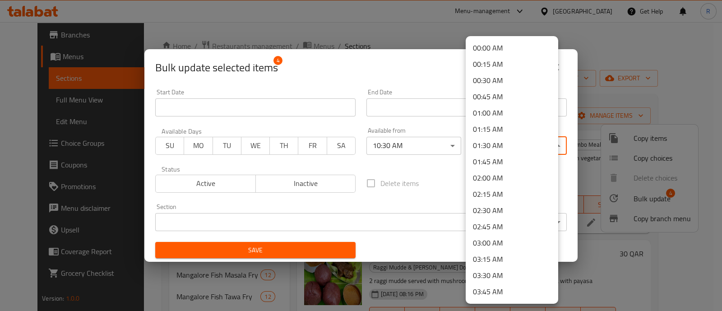
click at [514, 158] on li "01:45 AM" at bounding box center [512, 162] width 93 height 16
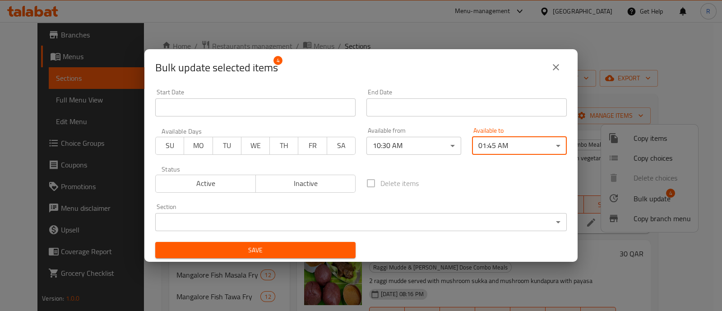
click at [434, 220] on body "​ Menu-management Qatar Get Help R Edit Restaurant Branches Menus Sections Full…" at bounding box center [361, 166] width 722 height 289
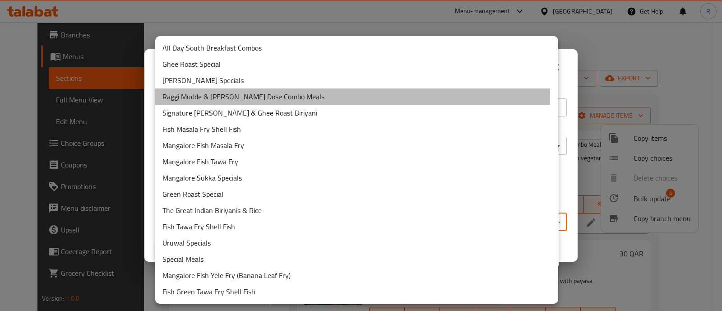
click at [260, 94] on li "Raggi Mudde & [PERSON_NAME] Dose Combo Meals" at bounding box center [356, 96] width 403 height 16
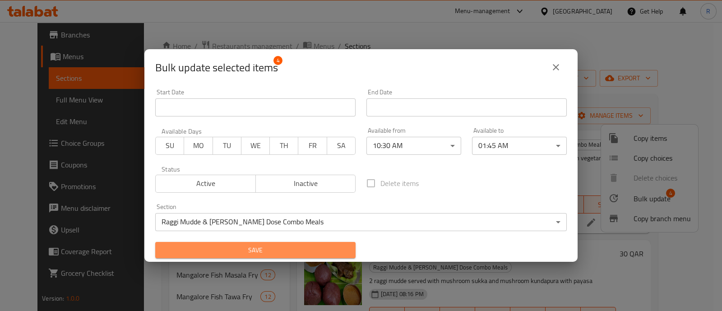
click at [279, 248] on span "Save" at bounding box center [256, 250] width 186 height 11
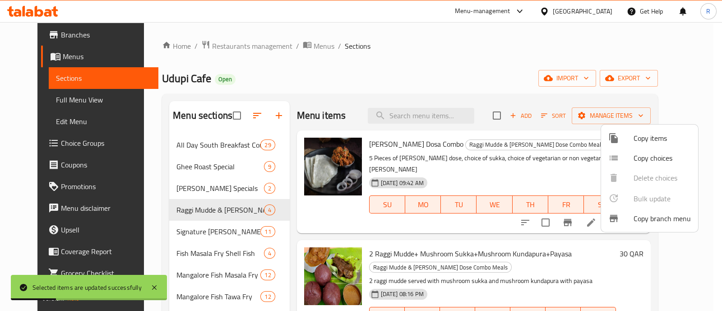
click at [209, 233] on div at bounding box center [361, 155] width 722 height 311
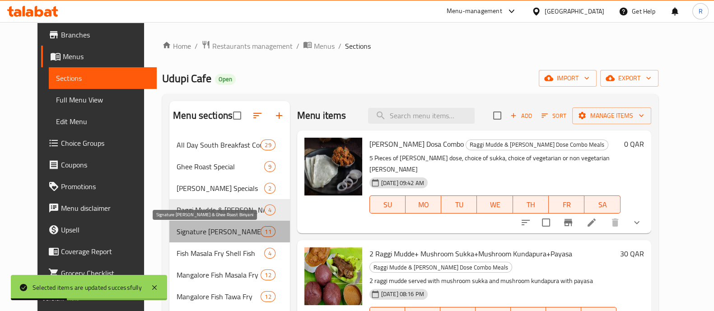
click at [209, 233] on span "Signature [PERSON_NAME] & Ghee Roast Biriyani" at bounding box center [219, 231] width 84 height 11
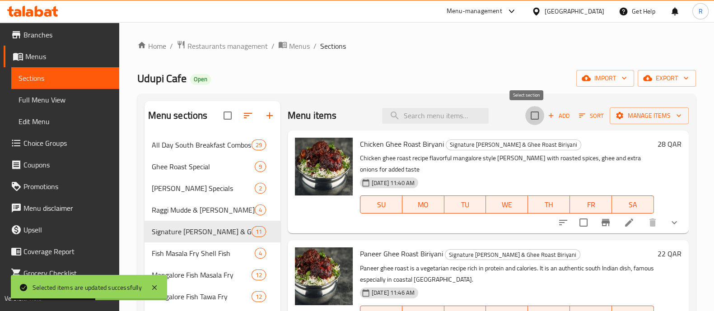
click at [525, 121] on input "checkbox" at bounding box center [534, 115] width 19 height 19
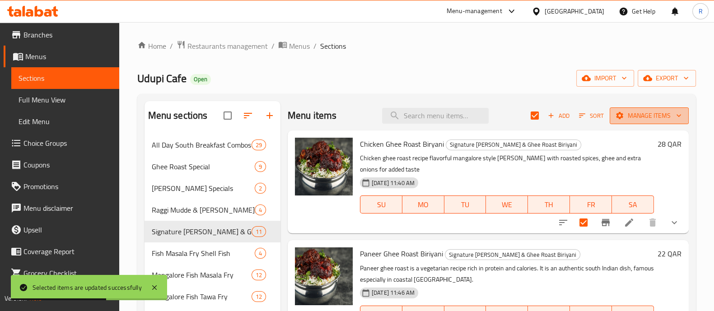
click at [618, 112] on span "Manage items" at bounding box center [649, 115] width 65 height 11
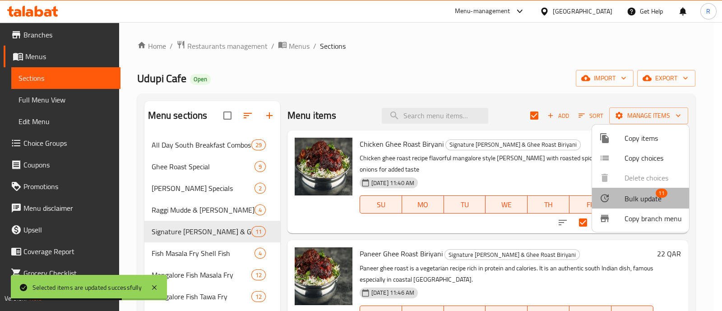
click at [620, 200] on div at bounding box center [612, 198] width 25 height 11
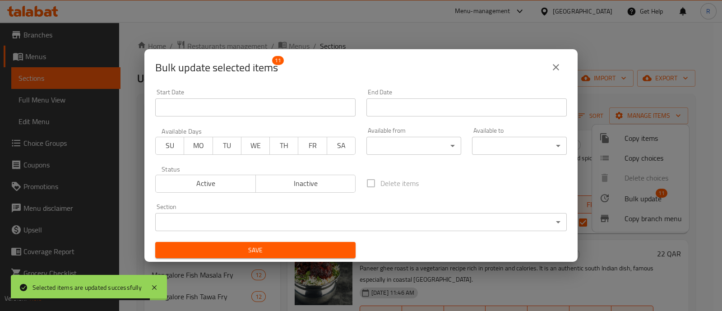
click at [382, 224] on body "Selected items are updated successfully ​ Menu-management Qatar Get Help R Edit…" at bounding box center [361, 166] width 722 height 289
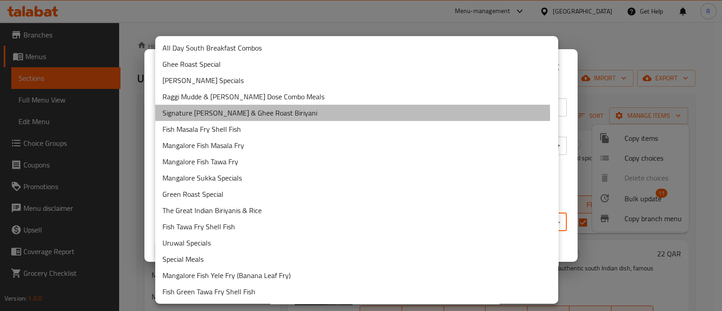
click at [208, 116] on li "Signature [PERSON_NAME] & Ghee Roast Biriyani" at bounding box center [356, 113] width 403 height 16
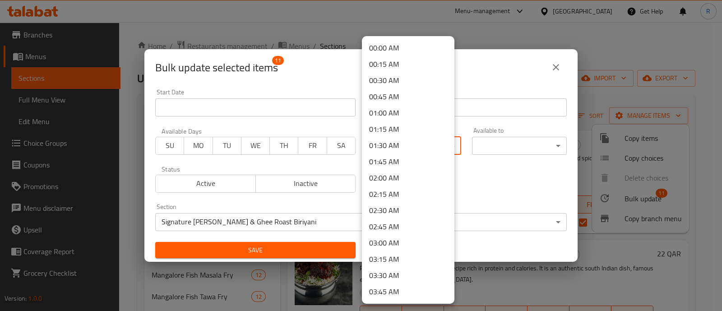
click at [388, 144] on body "​ Menu-management Qatar Get Help R Edit Restaurant Branches Menus Sections Full…" at bounding box center [361, 166] width 722 height 289
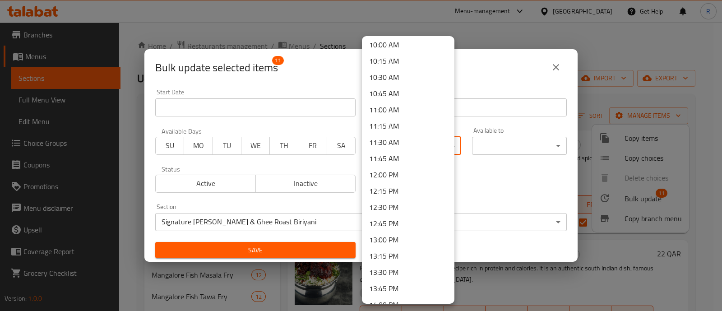
scroll to position [653, 0]
click at [401, 81] on li "10:30 AM" at bounding box center [408, 78] width 93 height 16
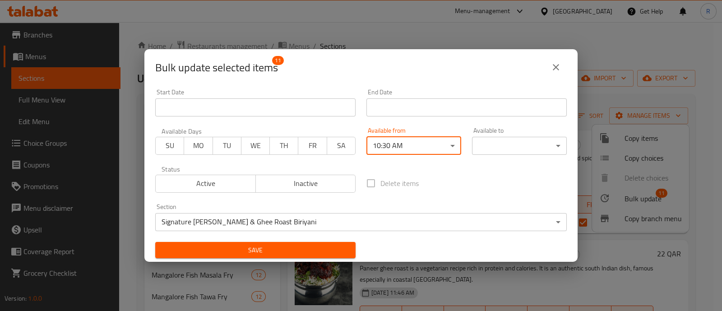
click at [515, 147] on body "​ Menu-management Qatar Get Help R Edit Restaurant Branches Menus Sections Full…" at bounding box center [361, 166] width 722 height 289
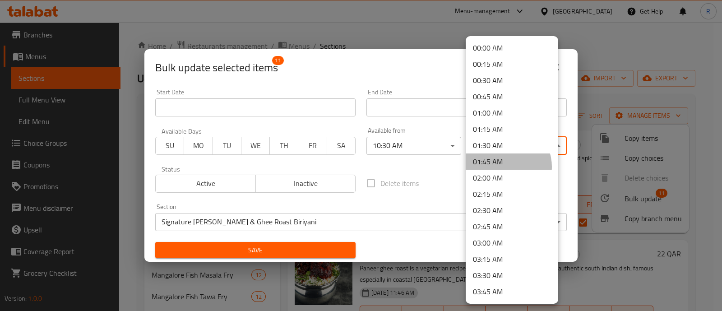
click at [506, 167] on li "01:45 AM" at bounding box center [512, 162] width 93 height 16
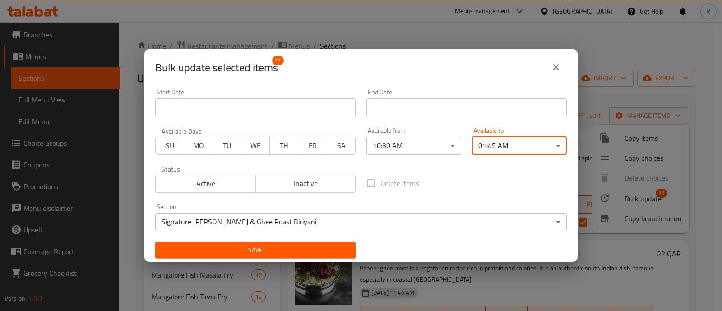
click at [316, 254] on span "Save" at bounding box center [256, 250] width 186 height 11
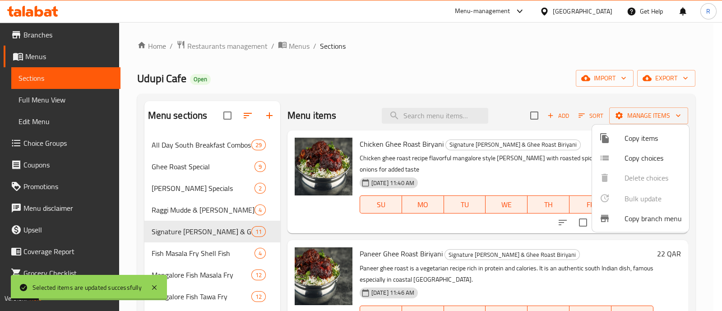
click at [194, 251] on div at bounding box center [361, 155] width 722 height 311
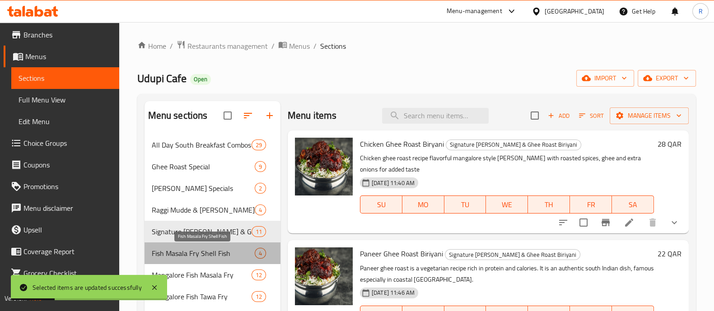
click at [194, 251] on span "Fish Masala Fry Shell Fish" at bounding box center [203, 253] width 103 height 11
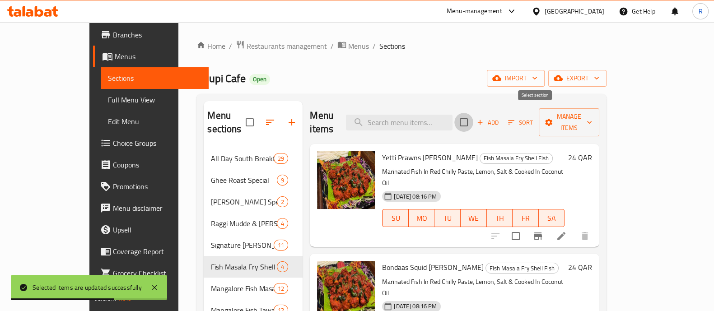
click at [473, 118] on input "checkbox" at bounding box center [463, 122] width 19 height 19
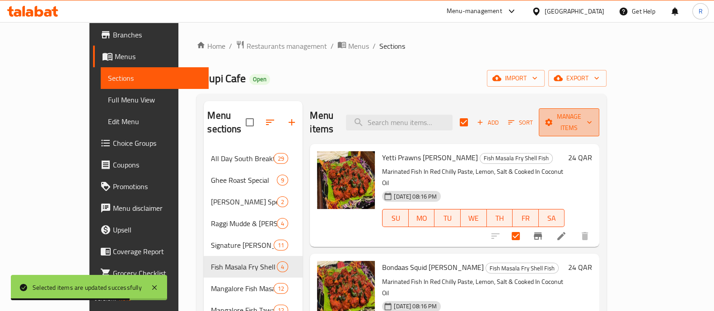
click at [592, 116] on span "Manage items" at bounding box center [569, 122] width 46 height 23
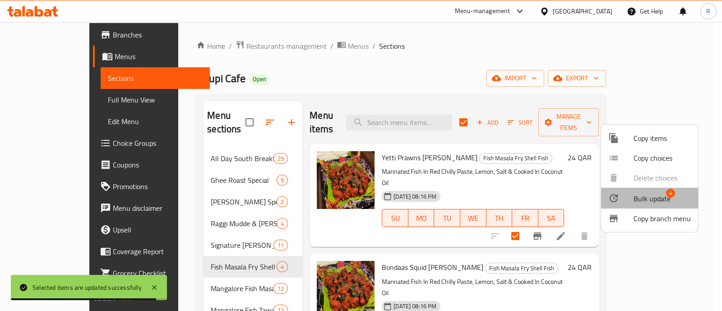
click at [625, 195] on div at bounding box center [621, 198] width 25 height 11
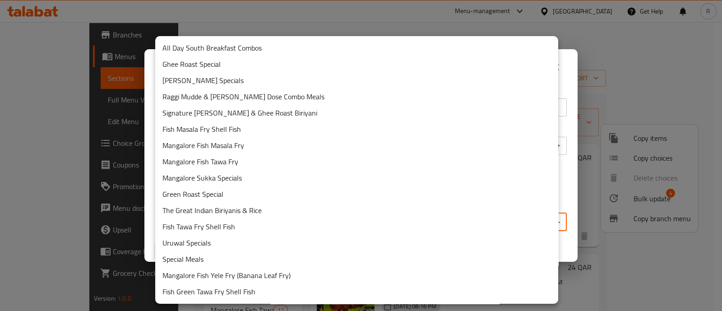
click at [363, 217] on body "​ Menu-management Qatar Get Help R Edit Restaurant Branches Menus Sections Full…" at bounding box center [361, 166] width 722 height 289
click at [255, 127] on li "Fish Masala Fry Shell Fish" at bounding box center [356, 129] width 403 height 16
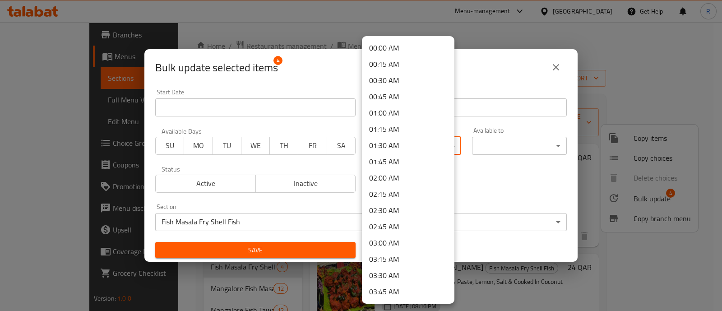
click at [378, 139] on body "​ Menu-management Qatar Get Help R Edit Restaurant Branches Menus Sections Full…" at bounding box center [361, 166] width 722 height 289
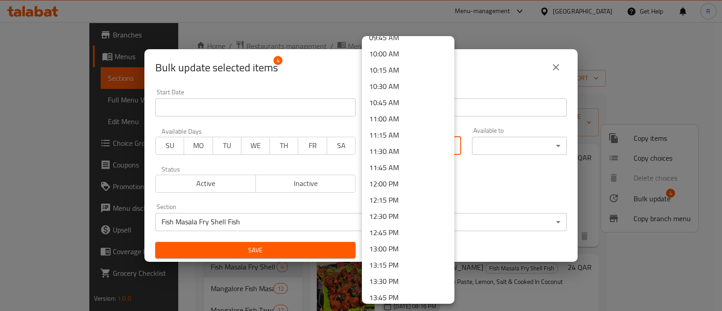
click at [395, 86] on li "10:30 AM" at bounding box center [408, 86] width 93 height 16
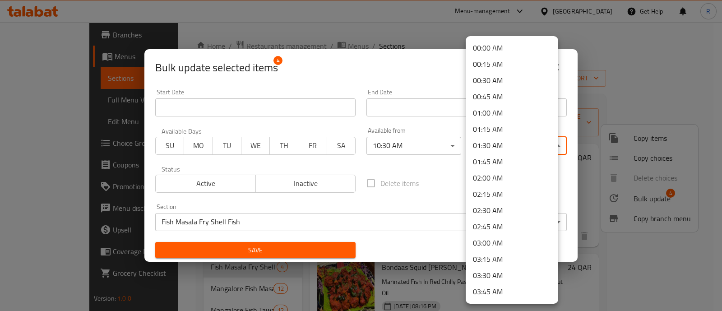
click at [478, 145] on body "​ Menu-management Qatar Get Help R Edit Restaurant Branches Menus Sections Full…" at bounding box center [361, 166] width 722 height 289
click at [495, 161] on li "01:45 AM" at bounding box center [512, 162] width 93 height 16
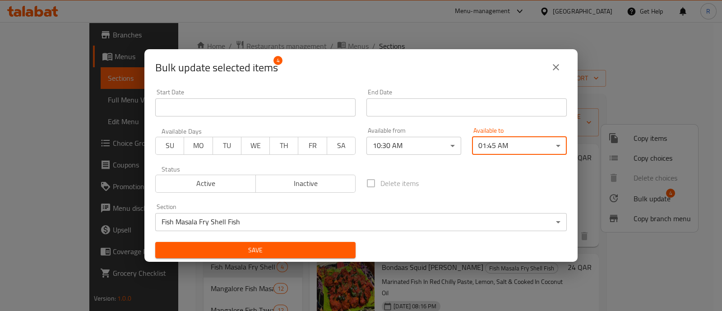
click at [313, 249] on span "Save" at bounding box center [256, 250] width 186 height 11
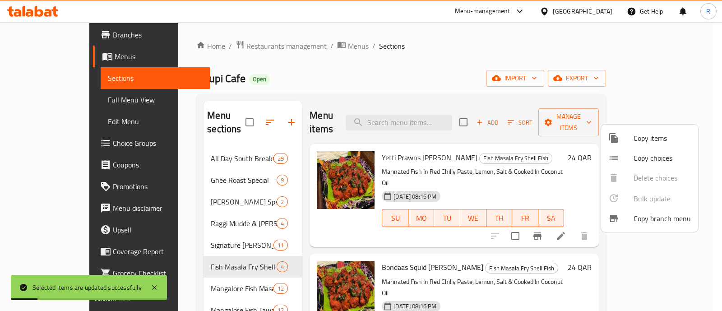
click at [213, 282] on div at bounding box center [361, 155] width 722 height 311
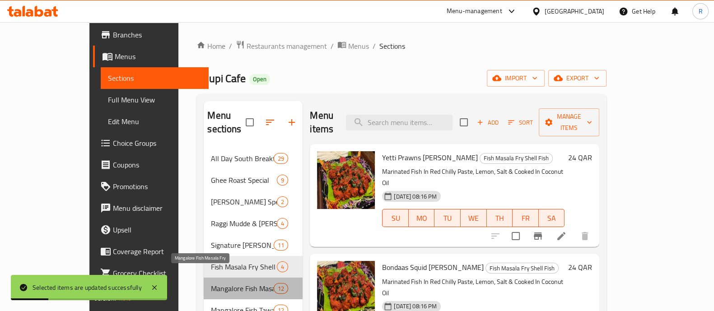
click at [213, 283] on span "Mangalore Fish Masala Fry" at bounding box center [242, 288] width 63 height 11
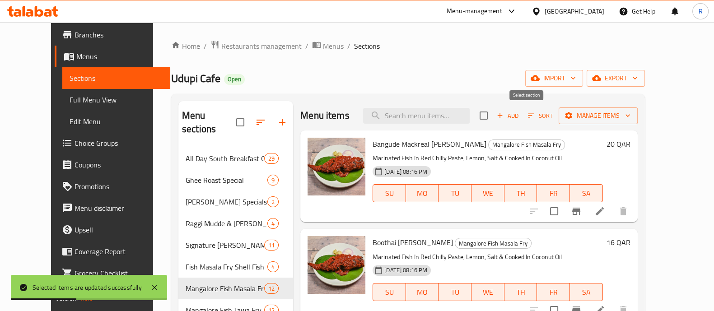
click at [493, 116] on input "checkbox" at bounding box center [483, 115] width 19 height 19
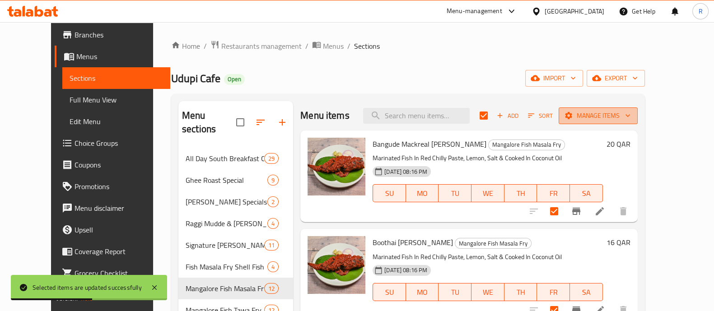
click at [572, 115] on icon "button" at bounding box center [568, 115] width 7 height 7
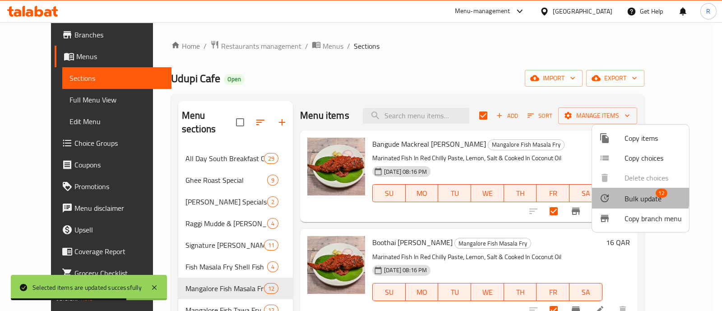
click at [613, 196] on div at bounding box center [612, 198] width 25 height 11
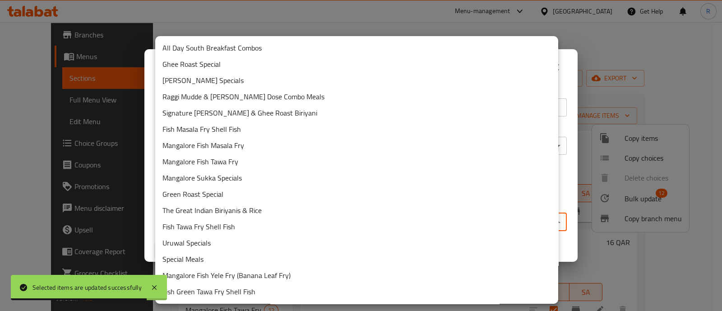
click at [366, 223] on body "Selected items are updated successfully ​ Menu-management Qatar Get Help R Edit…" at bounding box center [361, 166] width 722 height 289
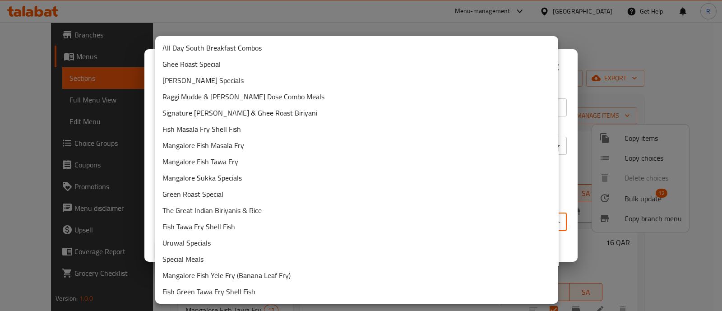
click at [257, 144] on li "Mangalore Fish Masala Fry" at bounding box center [356, 145] width 403 height 16
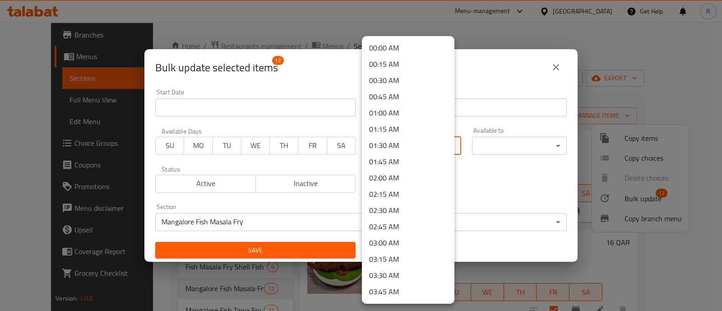
click at [400, 149] on body "​ Menu-management Qatar Get Help R Edit Restaurant Branches Menus Sections Full…" at bounding box center [361, 166] width 722 height 289
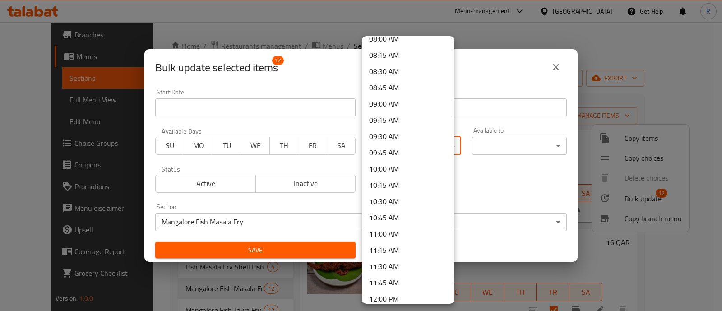
scroll to position [529, 0]
click at [406, 203] on li "10:30 AM" at bounding box center [408, 201] width 93 height 16
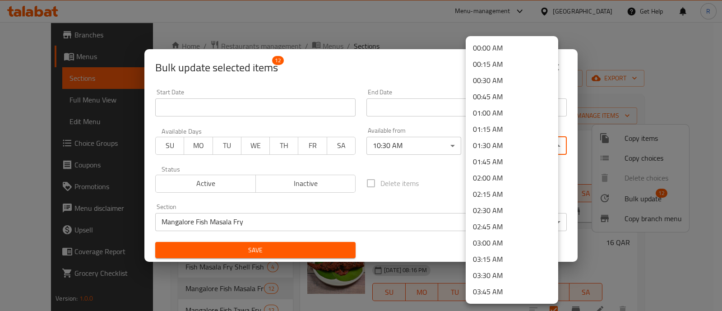
click at [484, 144] on body "​ Menu-management Qatar Get Help R Edit Restaurant Branches Menus Sections Full…" at bounding box center [361, 166] width 722 height 289
click at [490, 161] on li "01:45 AM" at bounding box center [512, 162] width 93 height 16
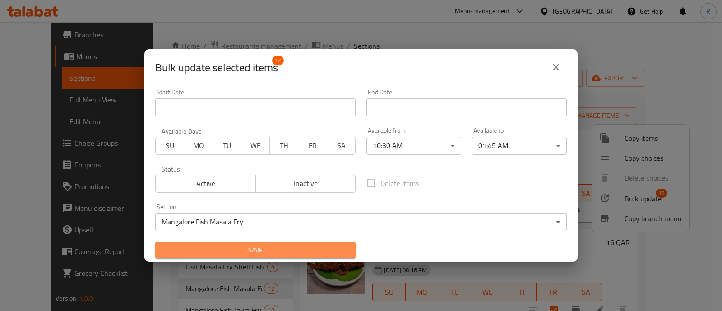
click at [310, 247] on span "Save" at bounding box center [256, 250] width 186 height 11
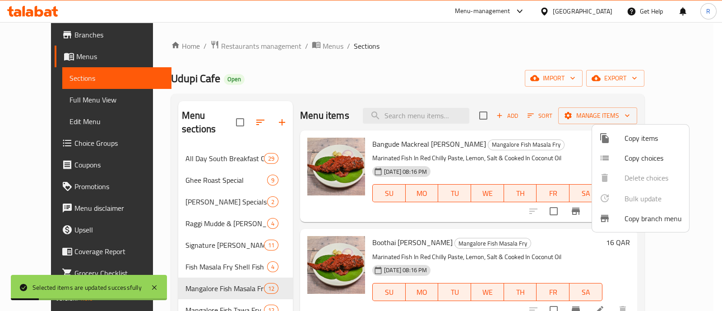
click at [223, 297] on div at bounding box center [361, 155] width 722 height 311
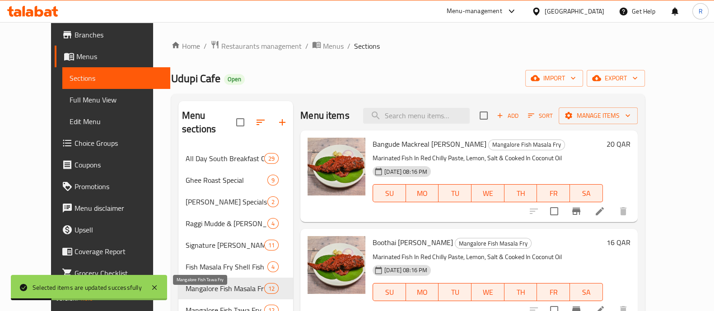
click at [223, 305] on span "Mangalore Fish Tawa Fry" at bounding box center [225, 310] width 79 height 11
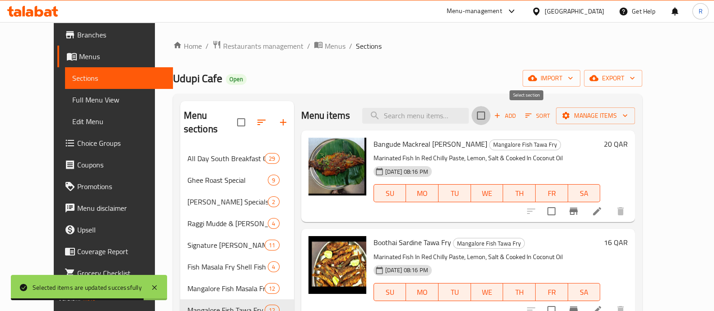
click at [490, 113] on input "checkbox" at bounding box center [480, 115] width 19 height 19
click at [616, 124] on div "Add Sort Manage items" at bounding box center [556, 115] width 158 height 19
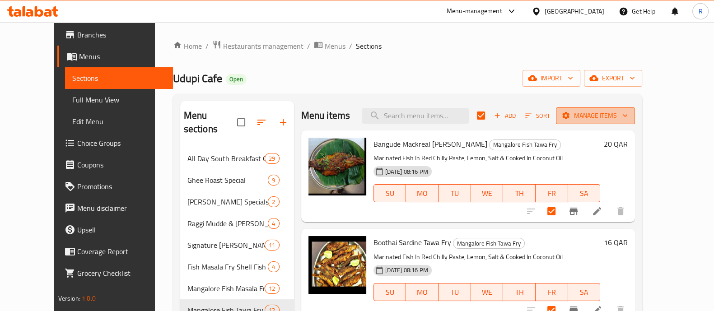
click at [616, 119] on span "Manage items" at bounding box center [595, 115] width 65 height 11
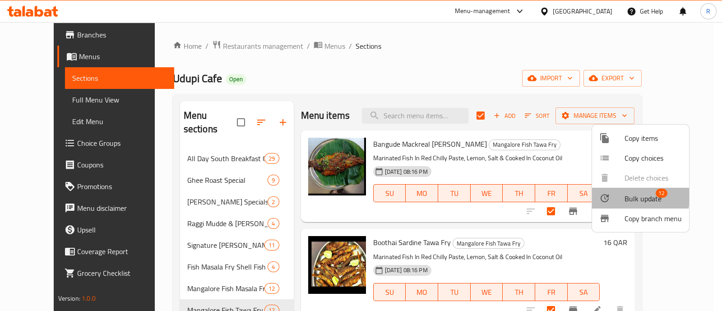
click at [607, 196] on icon at bounding box center [605, 198] width 8 height 8
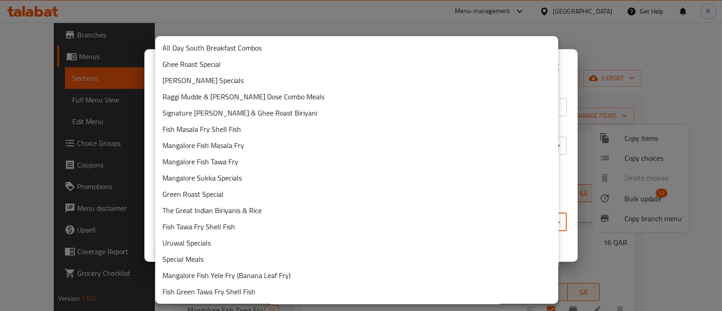
click at [354, 213] on body "​ Menu-management Qatar Get Help R Edit Restaurant Branches Menus Sections Full…" at bounding box center [361, 166] width 722 height 289
click at [284, 157] on li "Mangalore Fish Tawa Fry" at bounding box center [356, 162] width 403 height 16
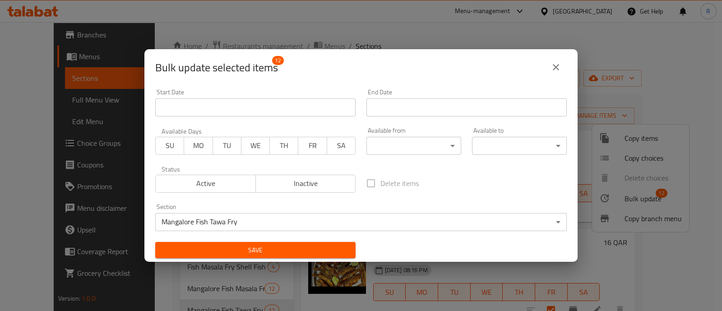
click at [398, 155] on div "Available from ​ ​" at bounding box center [414, 141] width 106 height 38
click at [405, 149] on body "​ Menu-management Qatar Get Help R Edit Restaurant Branches Menus Sections Full…" at bounding box center [361, 166] width 722 height 289
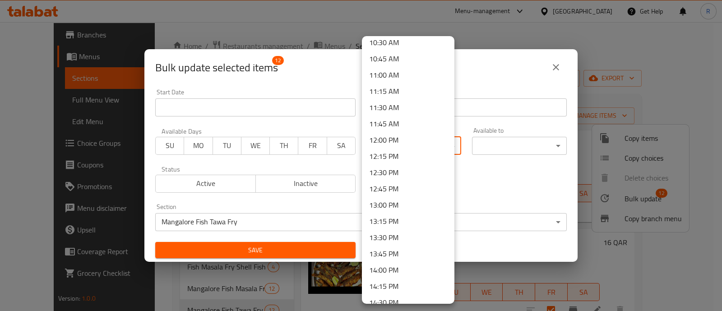
scroll to position [655, 0]
click at [393, 88] on li "10:45 AM" at bounding box center [408, 92] width 93 height 16
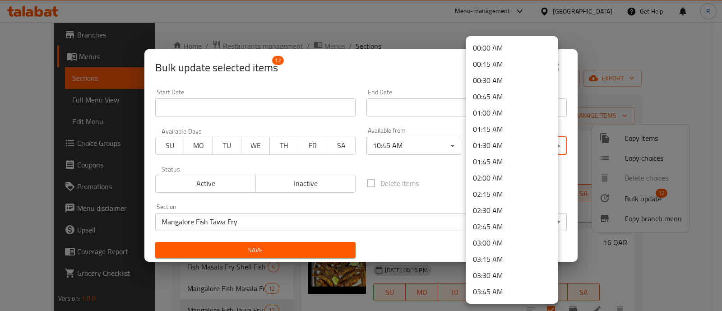
click at [501, 139] on body "​ Menu-management Qatar Get Help R Edit Restaurant Branches Menus Sections Full…" at bounding box center [361, 166] width 722 height 289
click at [425, 152] on div at bounding box center [361, 155] width 722 height 311
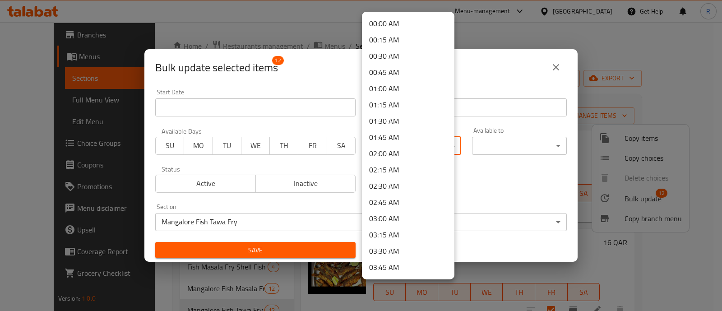
click at [417, 145] on body "​ Menu-management Qatar Get Help R Edit Restaurant Branches Menus Sections Full…" at bounding box center [361, 166] width 722 height 289
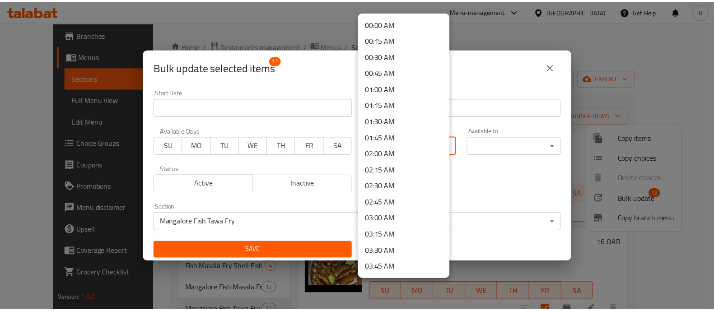
scroll to position [576, 0]
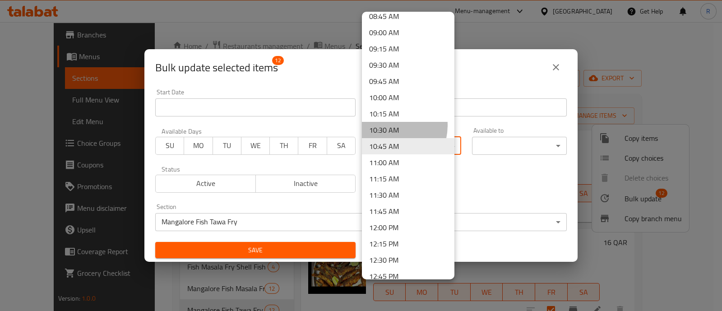
click at [382, 124] on li "10:30 AM" at bounding box center [408, 130] width 93 height 16
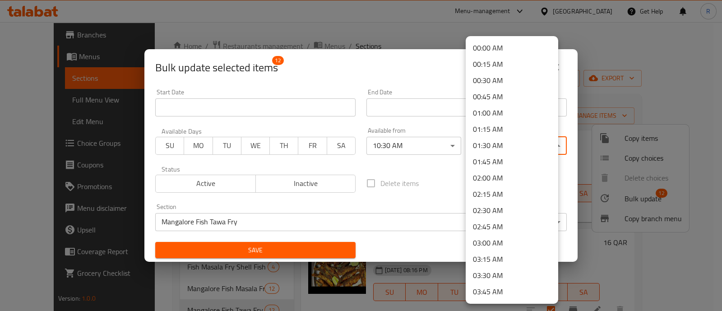
click at [504, 140] on body "​ Menu-management Qatar Get Help R Edit Restaurant Branches Menus Sections Full…" at bounding box center [361, 166] width 722 height 289
click at [494, 157] on li "01:45 AM" at bounding box center [512, 162] width 93 height 16
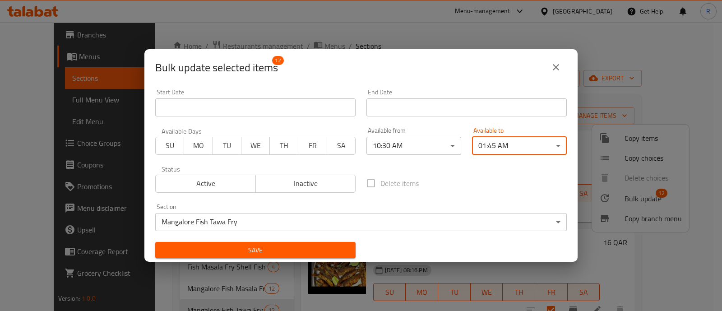
click at [302, 254] on span "Save" at bounding box center [256, 250] width 186 height 11
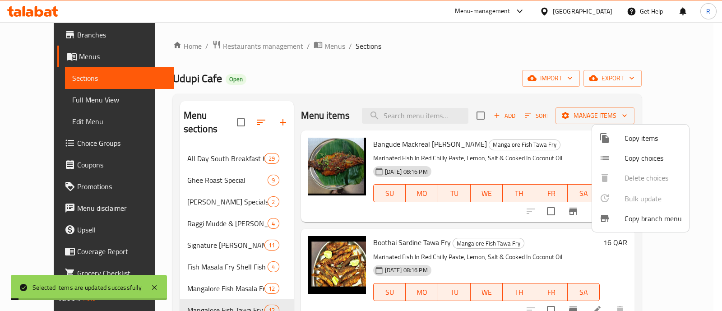
click at [285, 282] on div at bounding box center [361, 155] width 722 height 311
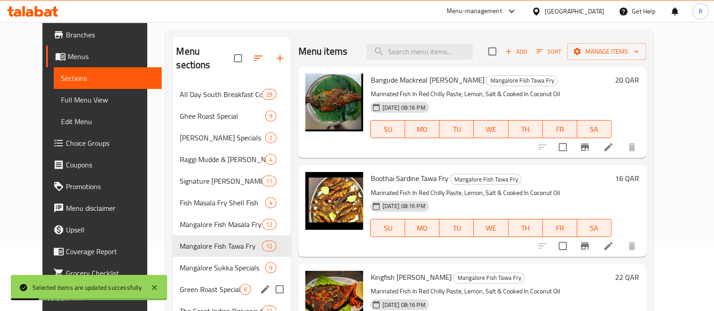
scroll to position [67, 0]
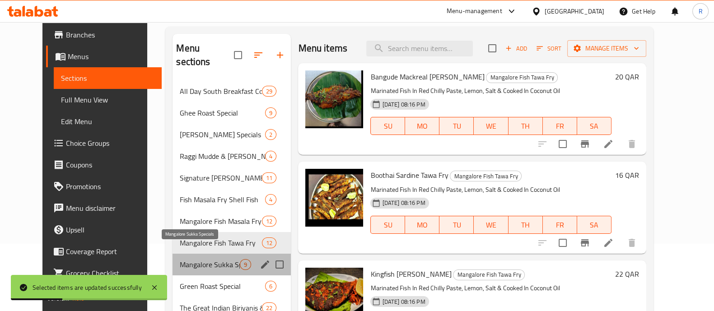
click at [206, 259] on span "Mangalore Sukka Specials" at bounding box center [210, 264] width 60 height 11
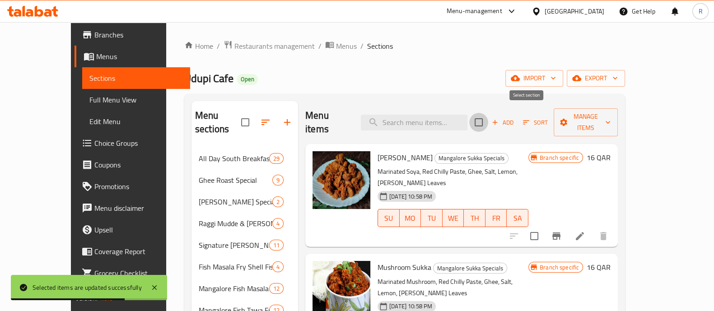
click at [488, 114] on input "checkbox" at bounding box center [478, 122] width 19 height 19
click at [611, 114] on span "Manage items" at bounding box center [586, 122] width 50 height 23
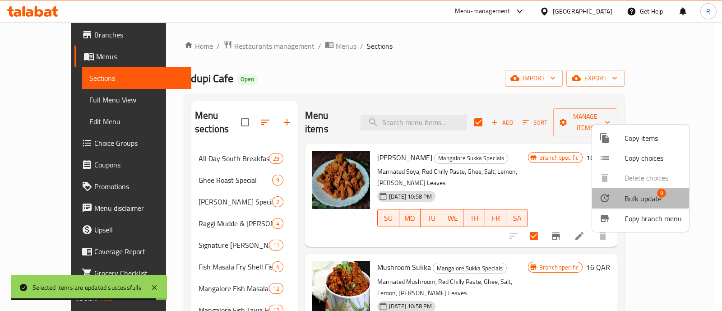
click at [618, 192] on li "Bulk update 9" at bounding box center [640, 198] width 97 height 21
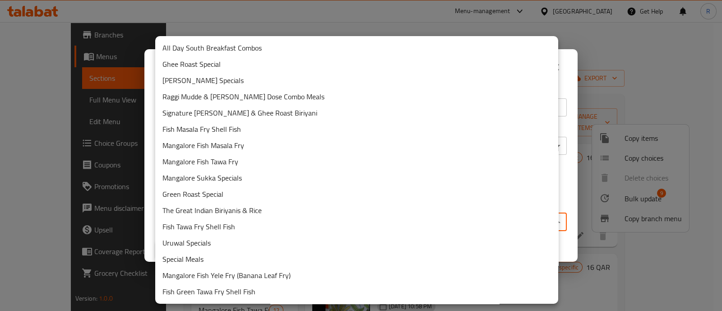
click at [398, 215] on body "​ Menu-management Qatar Get Help R Edit Restaurant Branches Menus Sections Full…" at bounding box center [361, 166] width 722 height 289
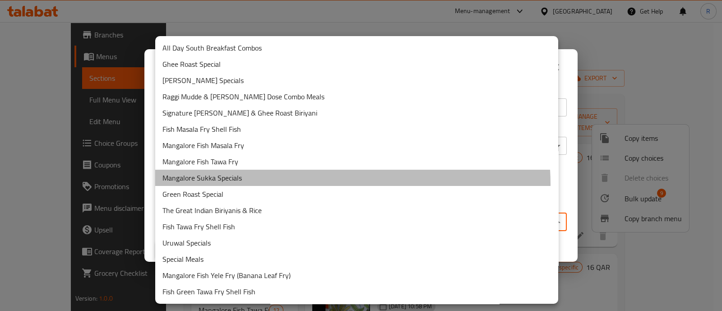
click at [303, 185] on li "Mangalore Sukka Specials" at bounding box center [356, 178] width 403 height 16
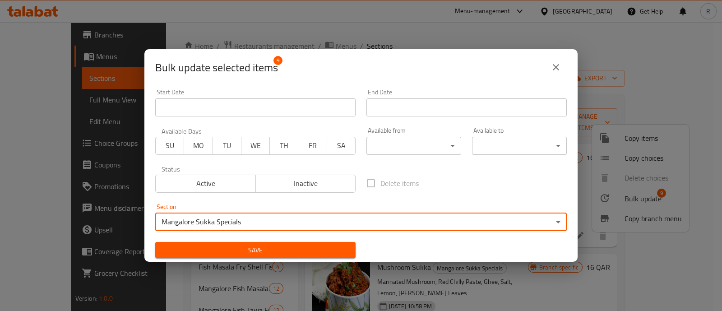
click at [394, 147] on body "​ Menu-management Qatar Get Help R Edit Restaurant Branches Menus Sections Full…" at bounding box center [361, 166] width 722 height 289
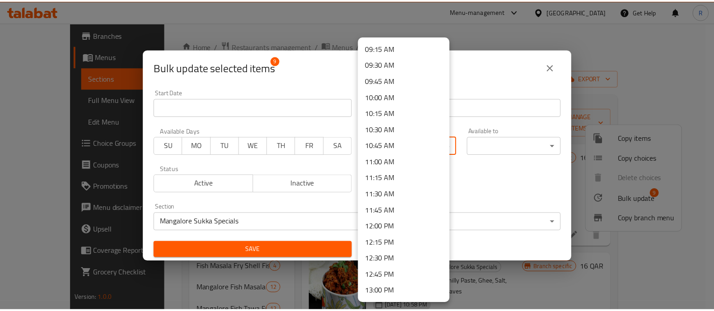
scroll to position [600, 0]
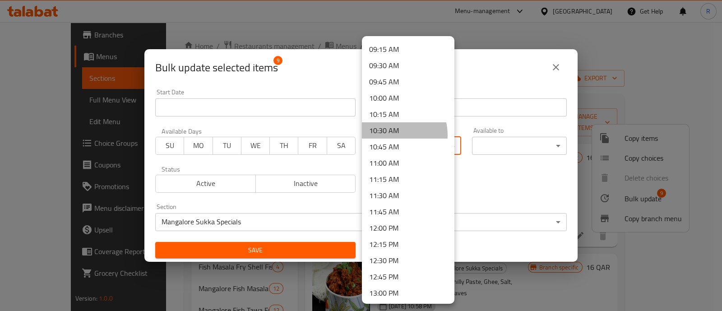
click at [392, 135] on li "10:30 AM" at bounding box center [408, 130] width 93 height 16
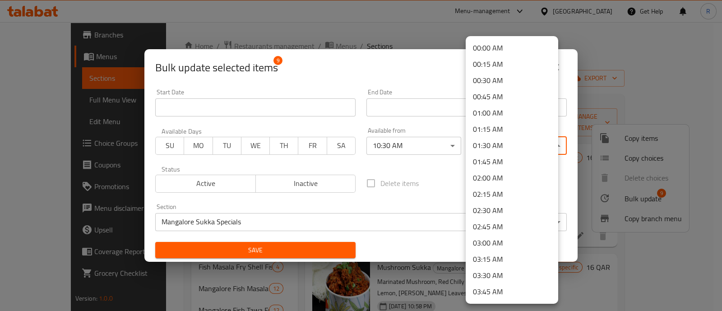
click at [498, 143] on body "​ Menu-management Qatar Get Help R Edit Restaurant Branches Menus Sections Full…" at bounding box center [361, 166] width 722 height 289
click at [497, 167] on li "01:45 AM" at bounding box center [512, 162] width 93 height 16
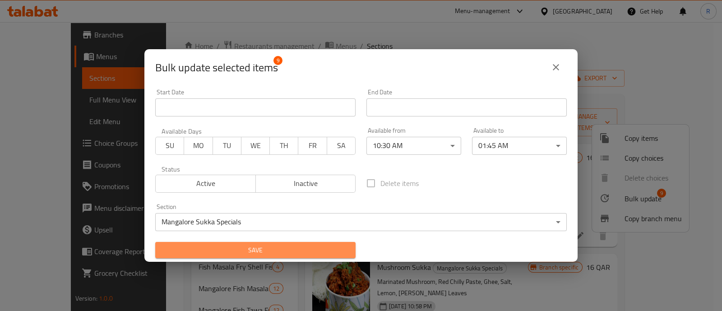
click at [334, 250] on span "Save" at bounding box center [256, 250] width 186 height 11
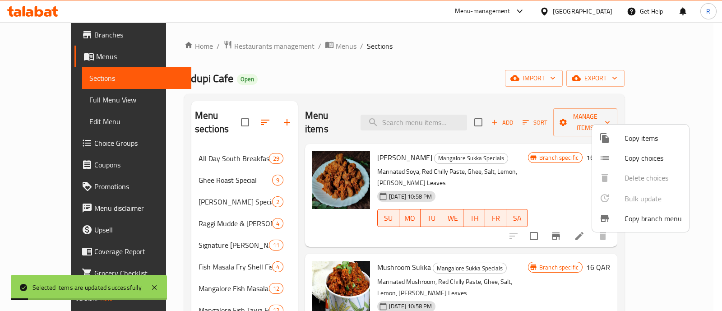
click at [283, 258] on div at bounding box center [361, 155] width 722 height 311
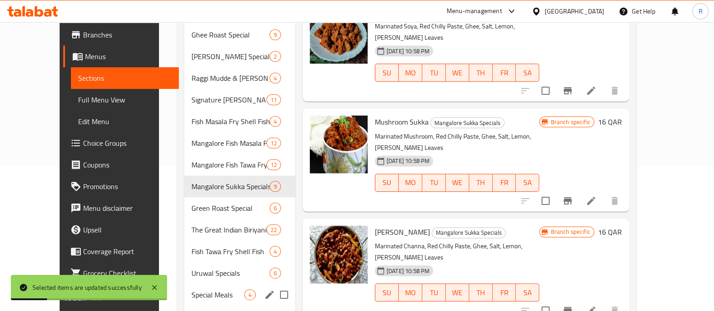
scroll to position [159, 0]
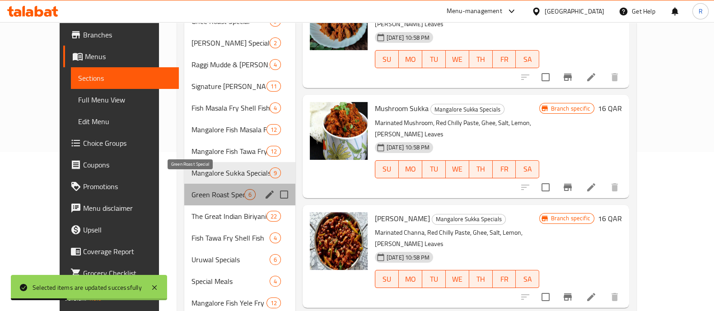
click at [218, 189] on span "Green Roast Special" at bounding box center [217, 194] width 53 height 11
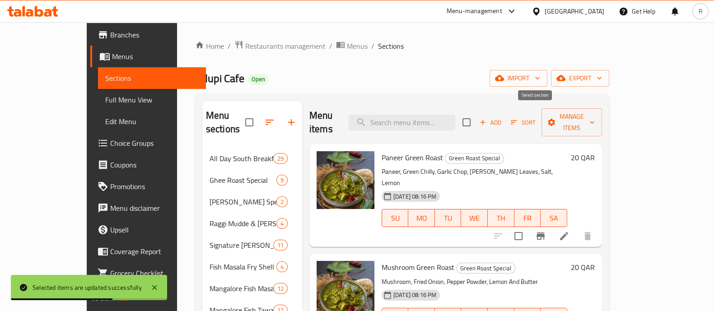
click at [476, 116] on input "checkbox" at bounding box center [466, 122] width 19 height 19
click at [595, 112] on span "Manage items" at bounding box center [572, 122] width 46 height 23
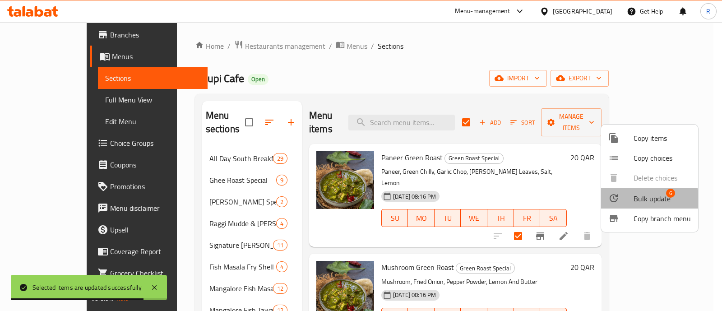
click at [626, 202] on div at bounding box center [621, 198] width 25 height 11
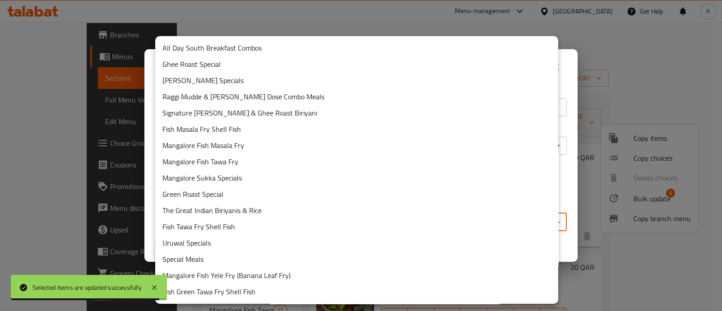
click at [413, 218] on body "Selected items are updated successfully ​ Menu-management Qatar Get Help R Edit…" at bounding box center [361, 166] width 722 height 289
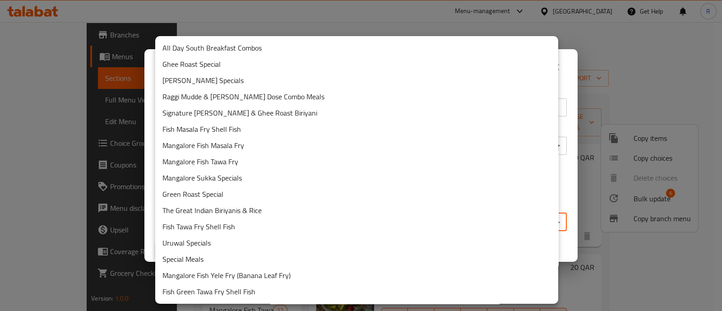
click at [262, 190] on li "Green Roast Special" at bounding box center [356, 194] width 403 height 16
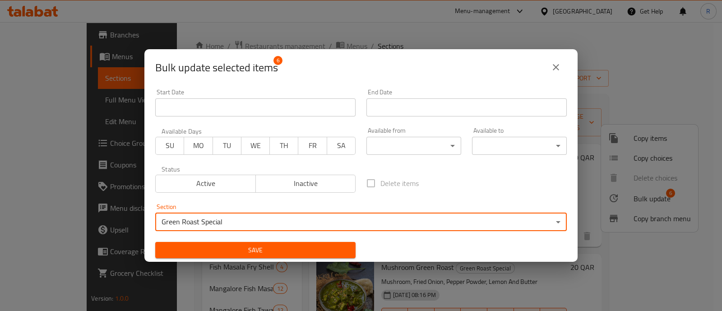
click at [406, 144] on body "​ Menu-management Qatar Get Help R Edit Restaurant Branches Menus Sections Full…" at bounding box center [361, 166] width 722 height 289
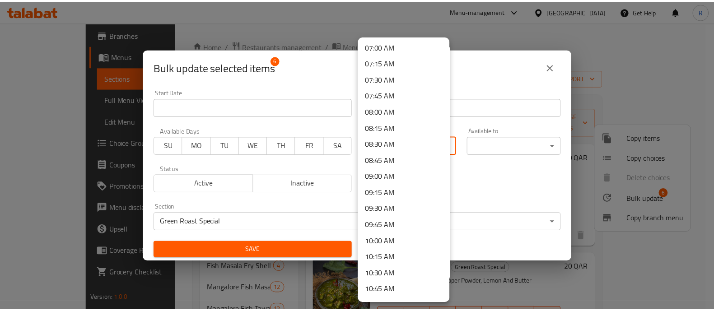
scroll to position [605, 0]
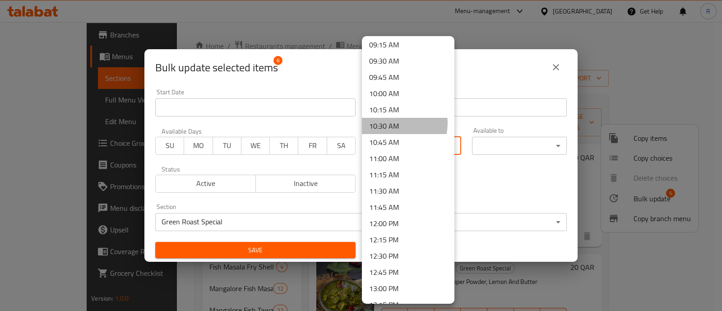
click at [394, 123] on li "10:30 AM" at bounding box center [408, 126] width 93 height 16
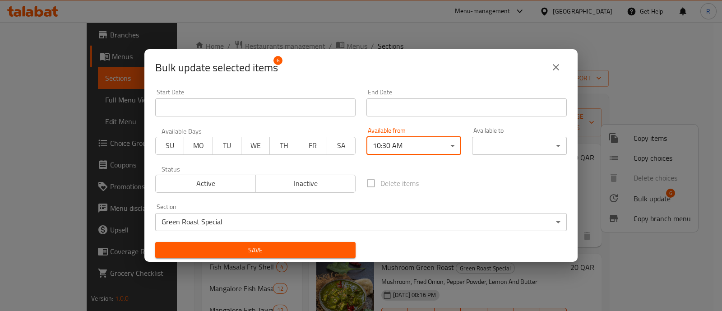
click at [485, 144] on body "​ Menu-management Qatar Get Help R Edit Restaurant Branches Menus Sections Full…" at bounding box center [361, 166] width 722 height 289
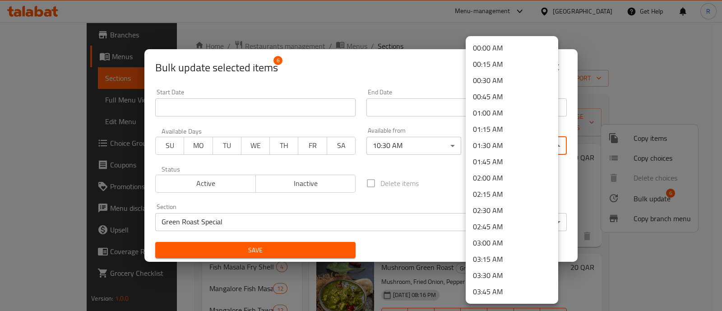
click at [499, 157] on li "01:45 AM" at bounding box center [512, 162] width 93 height 16
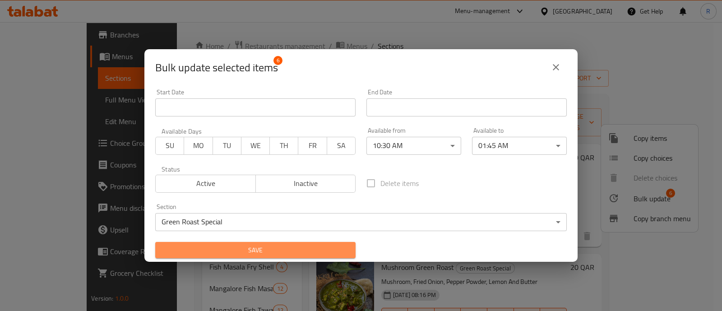
click at [292, 252] on span "Save" at bounding box center [256, 250] width 186 height 11
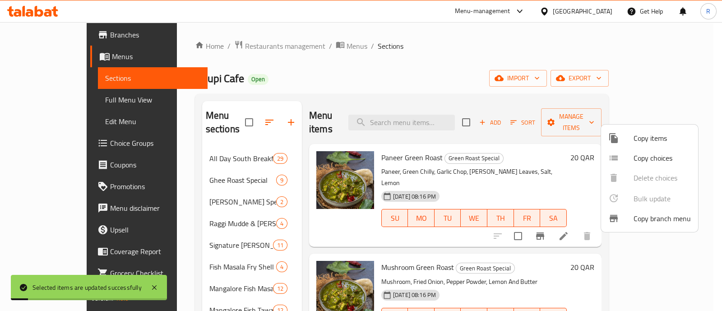
click at [286, 223] on div at bounding box center [361, 155] width 722 height 311
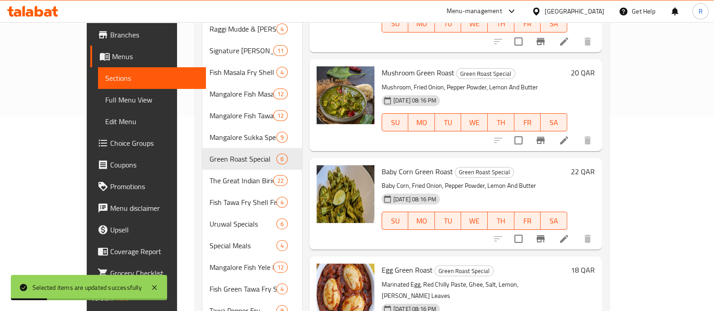
scroll to position [195, 0]
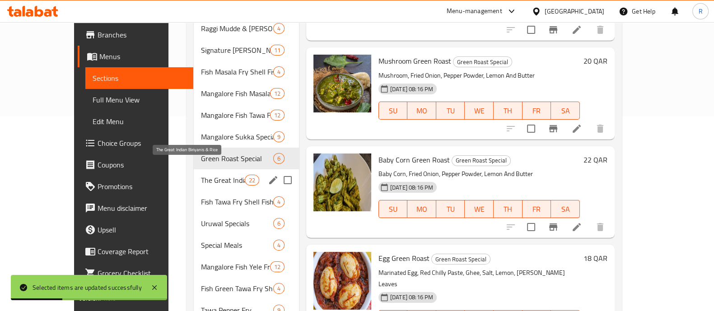
click at [205, 175] on span "The Great Indian Biriyanis & Rice" at bounding box center [223, 180] width 44 height 11
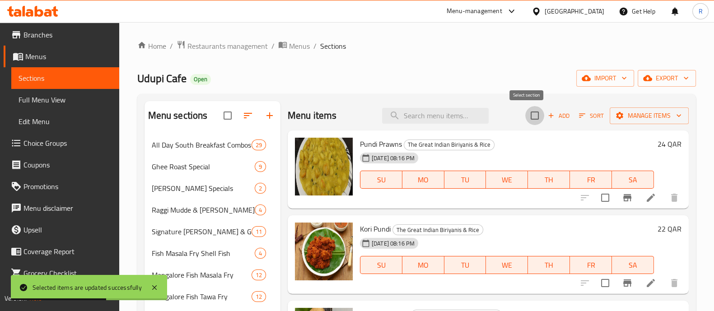
click at [526, 112] on input "checkbox" at bounding box center [534, 115] width 19 height 19
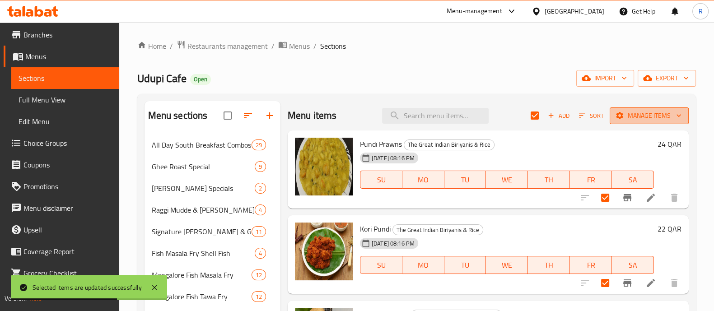
click at [621, 116] on span "Manage items" at bounding box center [649, 115] width 65 height 11
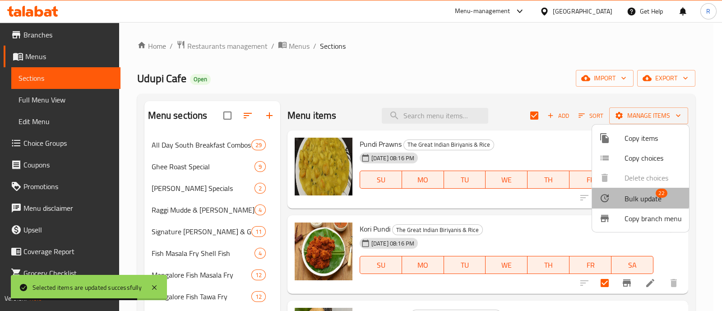
click at [615, 195] on div at bounding box center [612, 198] width 25 height 11
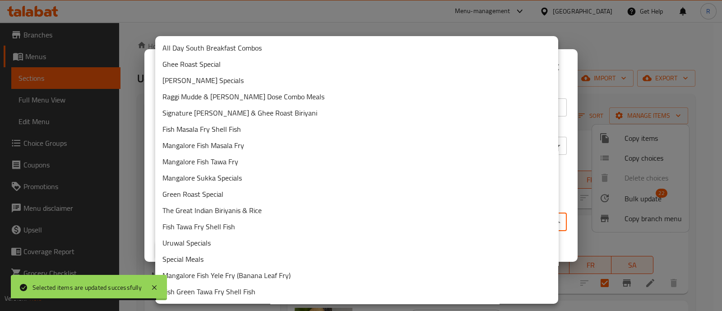
click at [379, 219] on body "Selected items are updated successfully ​ Menu-management Qatar Get Help R Edit…" at bounding box center [361, 166] width 722 height 289
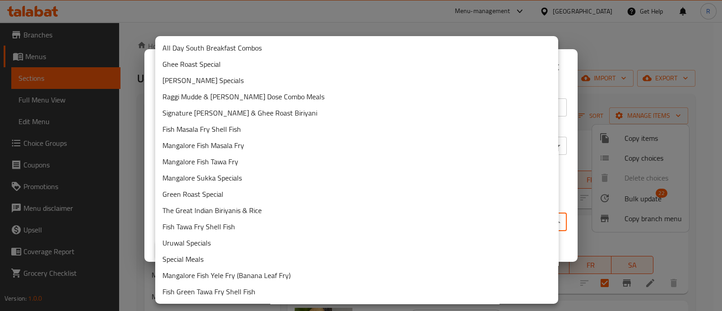
scroll to position [9, 0]
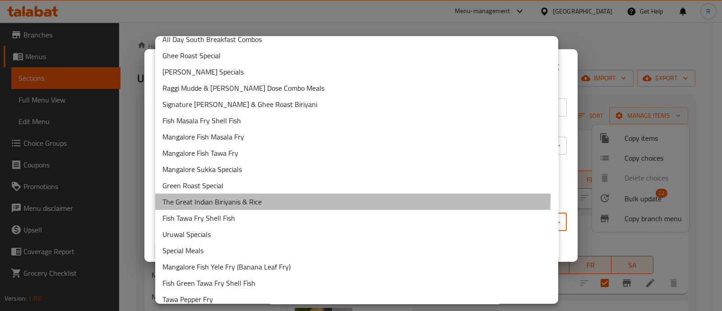
click at [263, 199] on li "The Great Indian Biriyanis & Rice" at bounding box center [356, 202] width 403 height 16
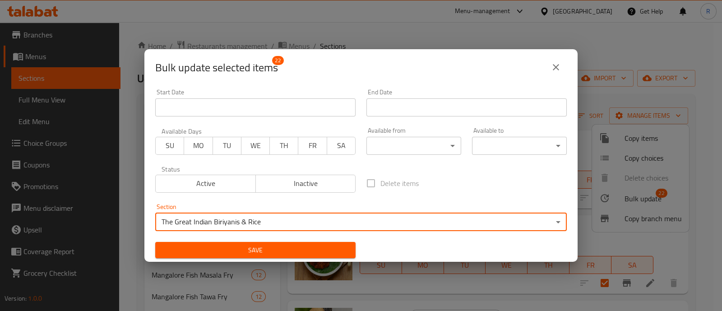
click at [384, 152] on body "​ Menu-management Qatar Get Help R Edit Restaurant Branches Menus Sections Full…" at bounding box center [361, 166] width 722 height 289
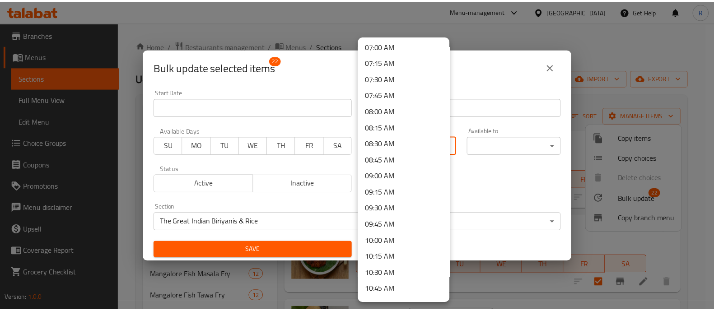
scroll to position [460, 0]
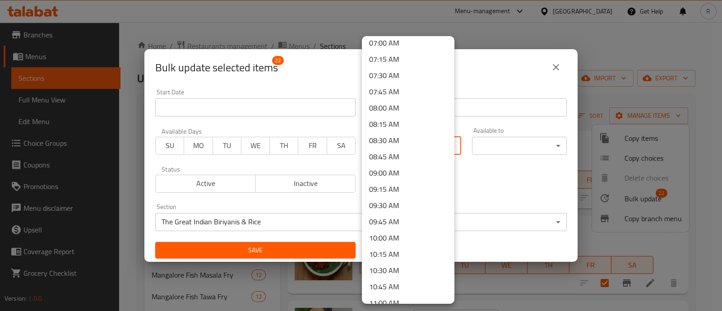
click at [392, 269] on li "10:30 AM" at bounding box center [408, 270] width 93 height 16
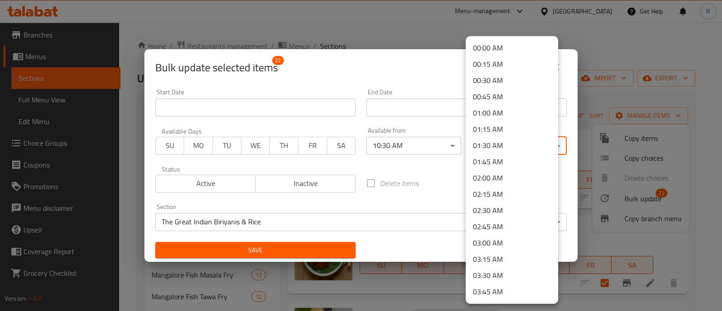
click at [489, 148] on body "​ Menu-management Qatar Get Help R Edit Restaurant Branches Menus Sections Full…" at bounding box center [361, 166] width 722 height 289
click at [494, 165] on li "01:45 AM" at bounding box center [512, 162] width 93 height 16
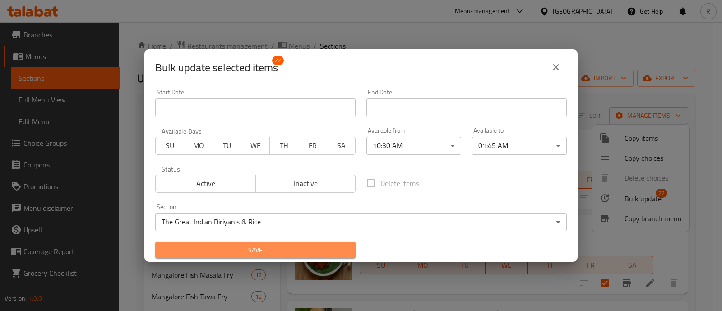
click at [323, 251] on span "Save" at bounding box center [256, 250] width 186 height 11
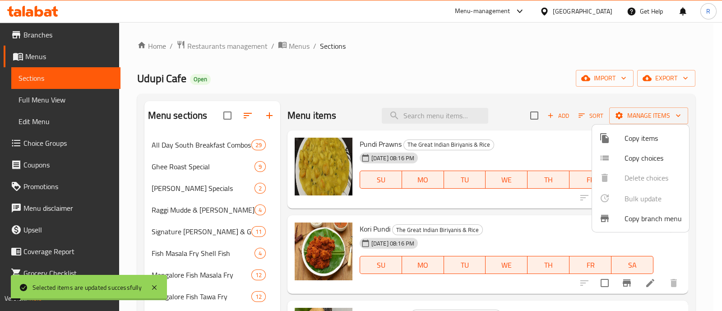
click at [284, 261] on div at bounding box center [361, 155] width 722 height 311
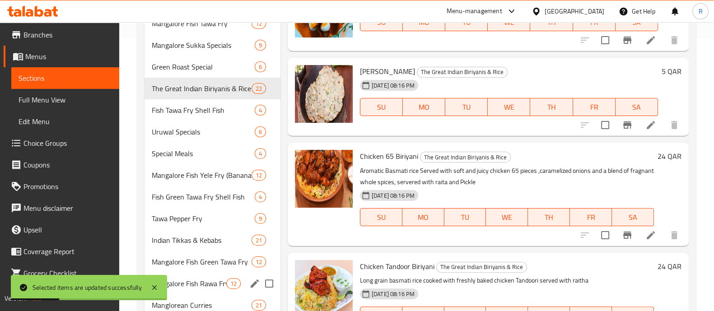
scroll to position [272, 0]
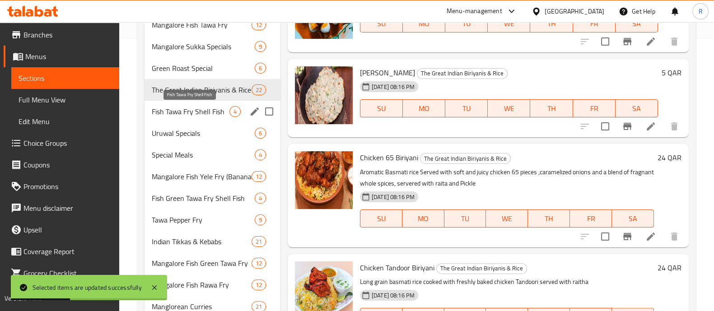
click at [193, 109] on span "Fish Tawa Fry Shell Fish" at bounding box center [191, 111] width 78 height 11
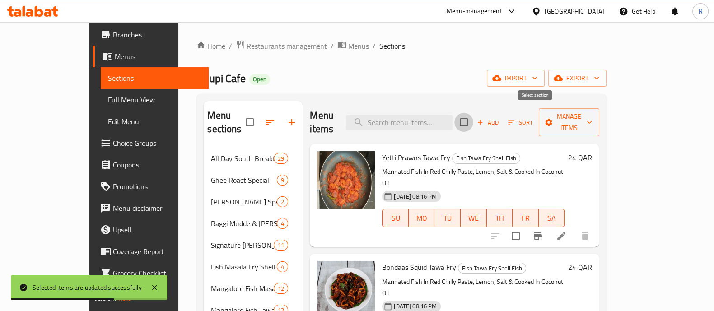
click at [473, 117] on input "checkbox" at bounding box center [463, 122] width 19 height 19
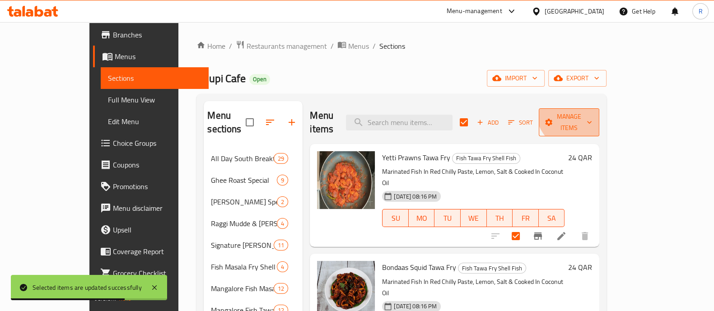
click at [599, 108] on button "Manage items" at bounding box center [569, 122] width 61 height 28
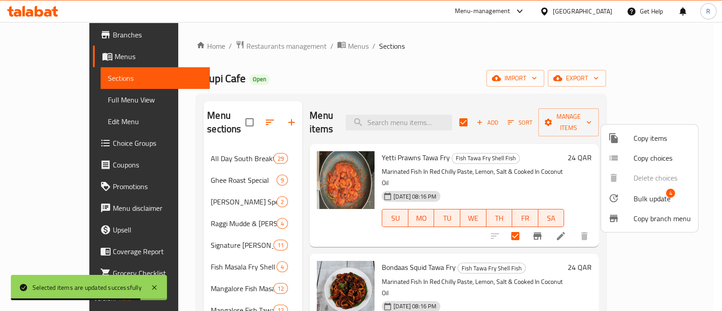
click at [637, 198] on span "Bulk update" at bounding box center [652, 198] width 37 height 11
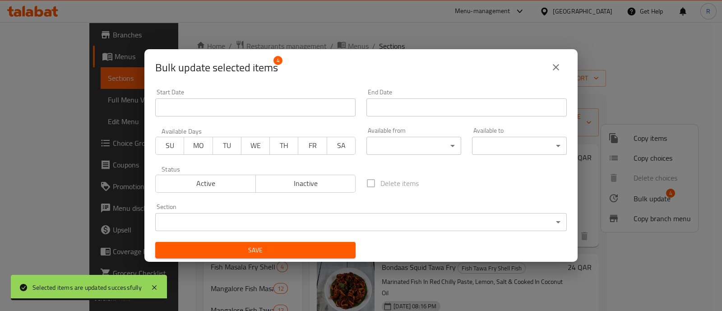
click at [384, 218] on body "Selected items are updated successfully ​ Menu-management Qatar Get Help R Edit…" at bounding box center [361, 166] width 722 height 289
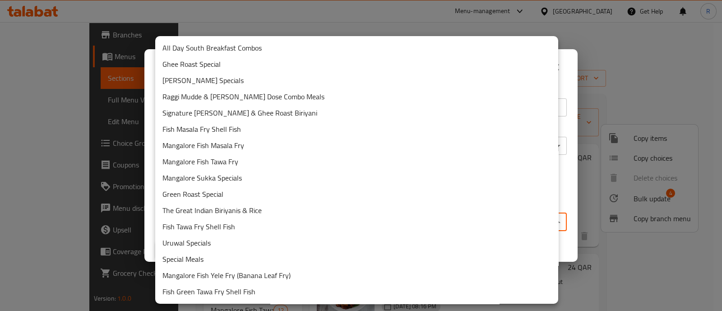
scroll to position [12, 0]
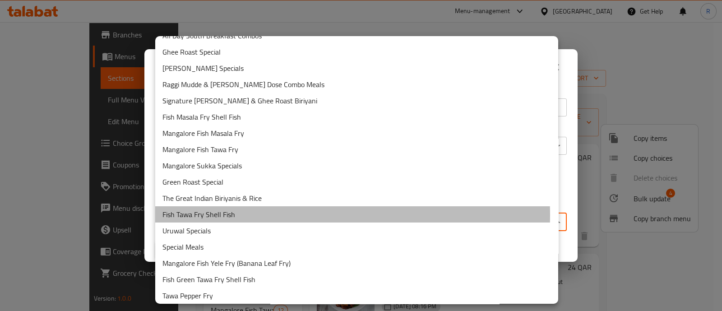
click at [253, 214] on li "Fish Tawa Fry Shell Fish" at bounding box center [356, 214] width 403 height 16
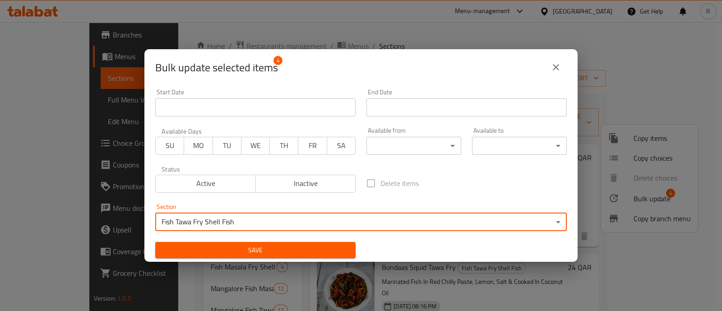
click at [384, 145] on body "​ Menu-management Qatar Get Help R Edit Restaurant Branches Menus Sections Full…" at bounding box center [361, 166] width 722 height 289
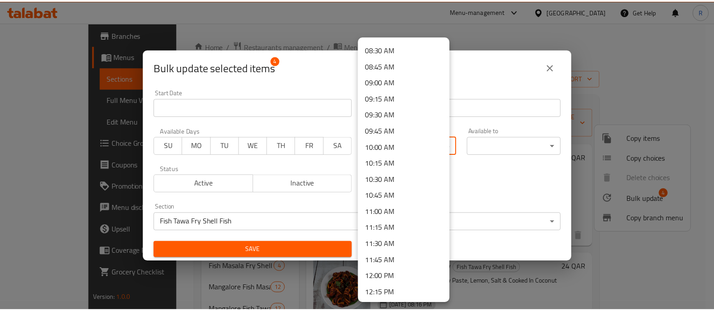
scroll to position [552, 0]
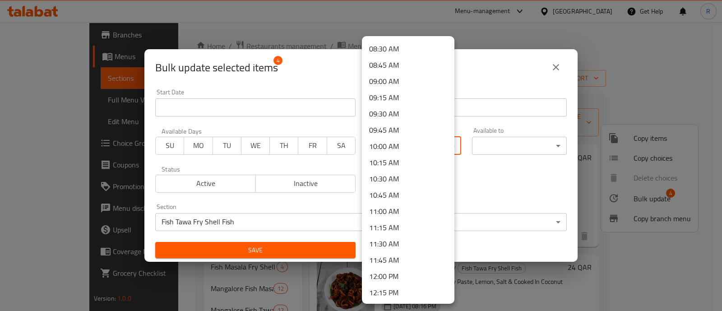
click at [403, 178] on li "10:30 AM" at bounding box center [408, 179] width 93 height 16
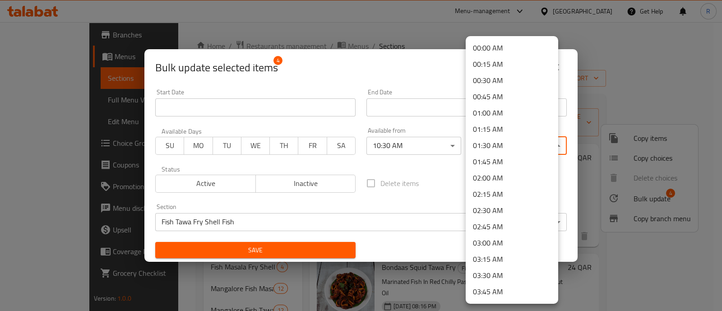
click at [501, 150] on body "​ Menu-management Qatar Get Help R Edit Restaurant Branches Menus Sections Full…" at bounding box center [361, 166] width 722 height 289
click at [480, 163] on li "01:45 AM" at bounding box center [512, 162] width 93 height 16
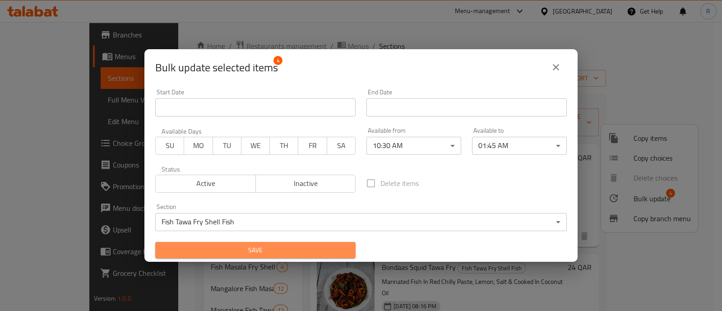
click at [298, 247] on span "Save" at bounding box center [256, 250] width 186 height 11
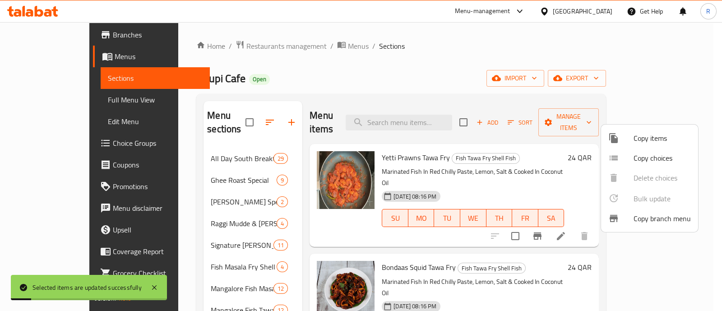
click at [285, 240] on div at bounding box center [361, 155] width 722 height 311
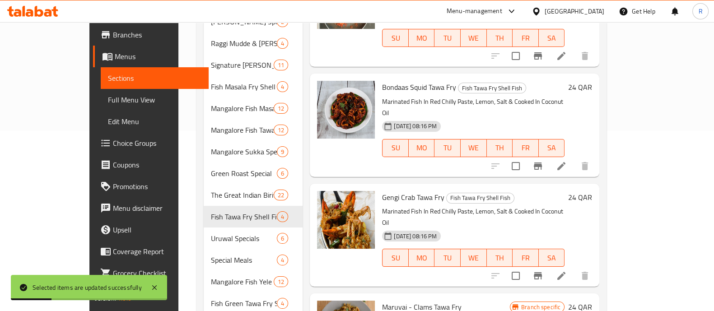
scroll to position [180, 0]
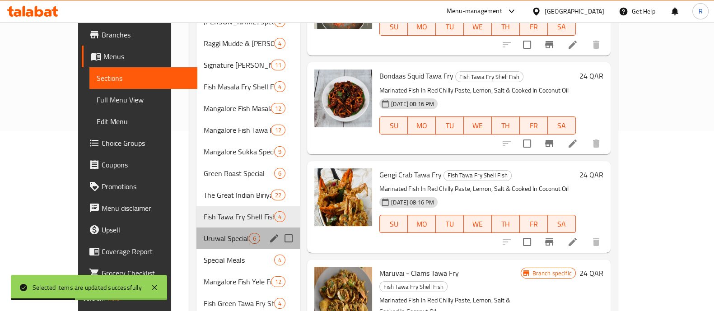
click at [212, 229] on div "Uruwal Specials 6" at bounding box center [247, 239] width 103 height 22
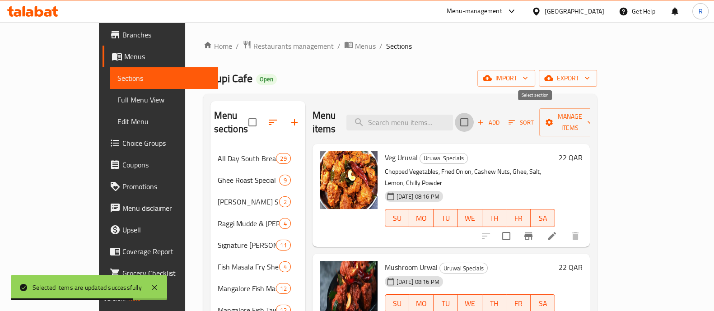
click at [474, 113] on input "checkbox" at bounding box center [464, 122] width 19 height 19
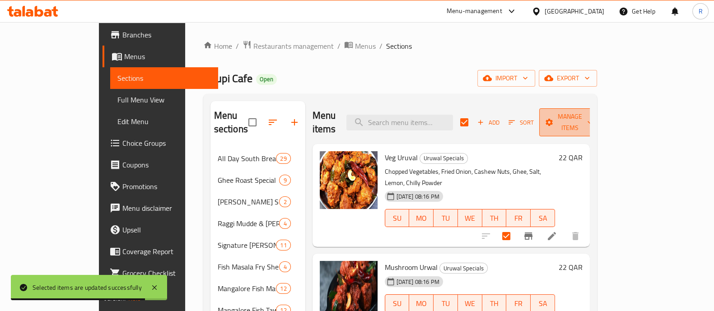
click at [600, 123] on button "Manage items" at bounding box center [569, 122] width 61 height 28
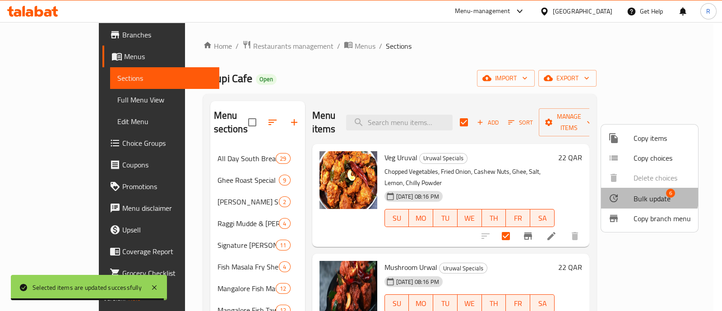
click at [633, 193] on div at bounding box center [621, 198] width 25 height 11
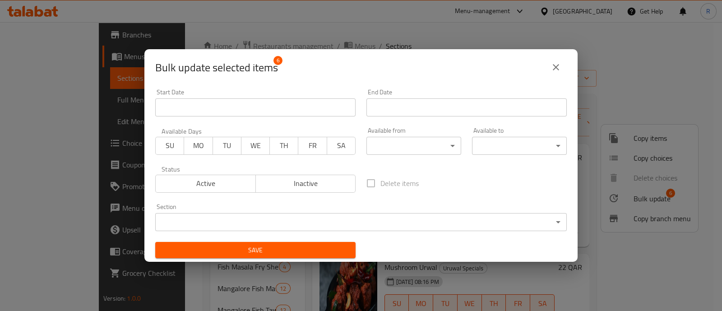
click at [425, 217] on body "​ Menu-management Qatar Get Help R Edit Restaurant Branches Menus Sections Full…" at bounding box center [361, 166] width 722 height 289
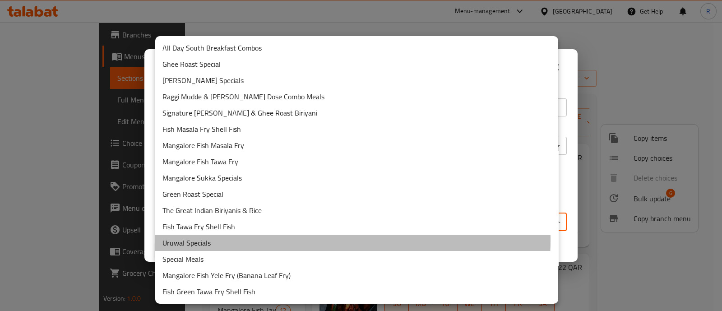
click at [298, 240] on li "Uruwal Specials" at bounding box center [356, 243] width 403 height 16
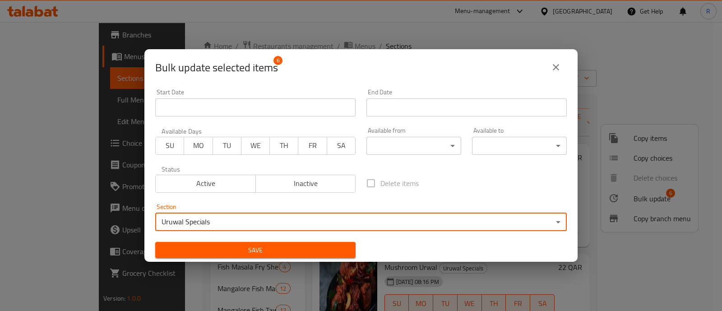
click at [391, 139] on body "​ Menu-management Qatar Get Help R Edit Restaurant Branches Menus Sections Full…" at bounding box center [361, 166] width 722 height 289
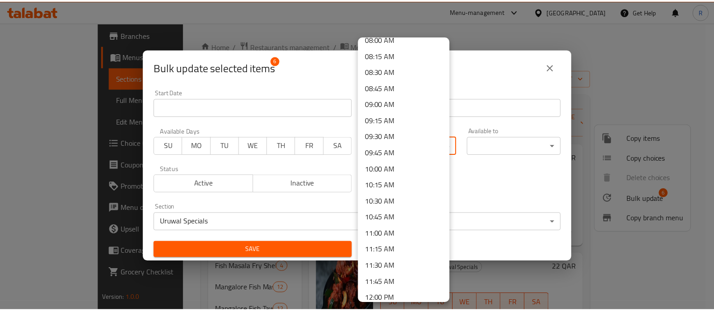
scroll to position [576, 0]
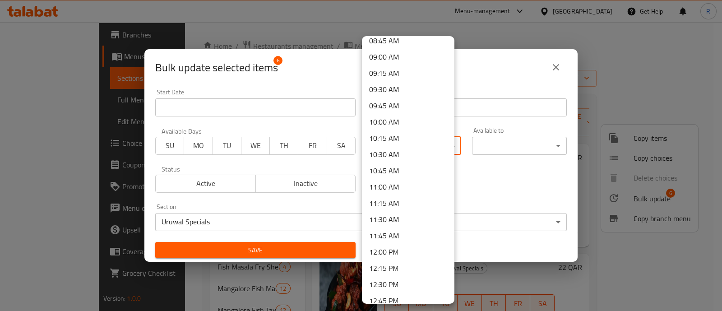
click at [395, 158] on li "10:30 AM" at bounding box center [408, 154] width 93 height 16
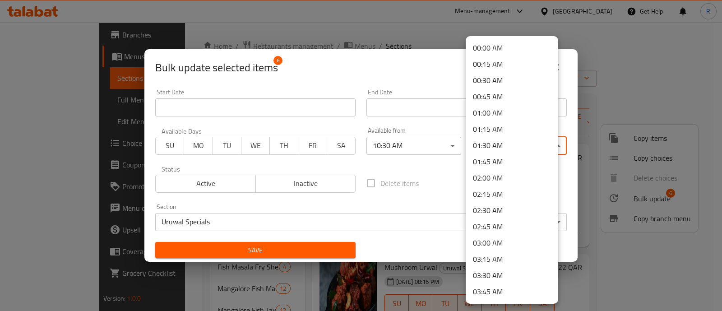
click at [506, 140] on body "​ Menu-management Qatar Get Help R Edit Restaurant Branches Menus Sections Full…" at bounding box center [361, 166] width 722 height 289
click at [508, 166] on li "01:45 AM" at bounding box center [512, 162] width 93 height 16
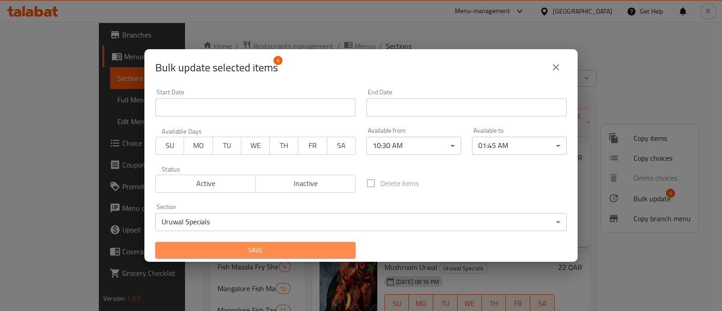
click at [331, 254] on span "Save" at bounding box center [256, 250] width 186 height 11
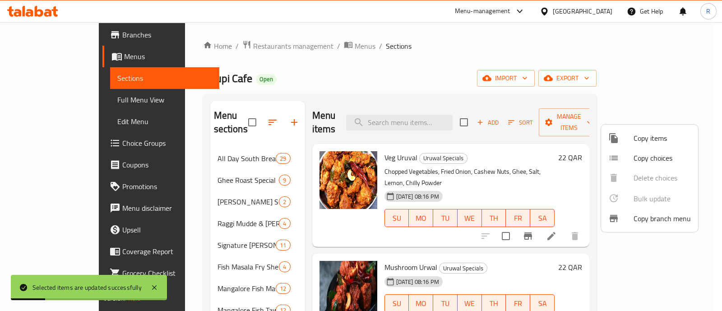
click at [287, 239] on div at bounding box center [361, 155] width 722 height 311
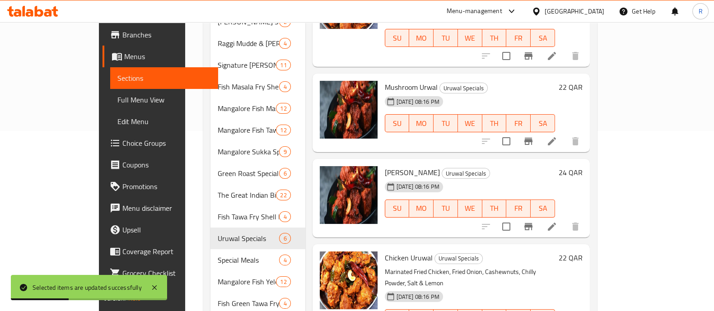
scroll to position [180, 0]
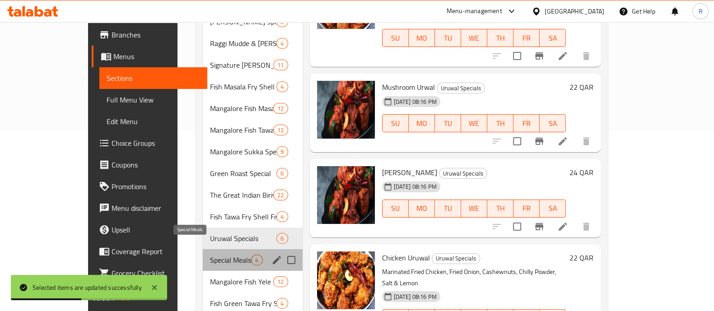
click at [210, 255] on span "Special Meals" at bounding box center [230, 260] width 41 height 11
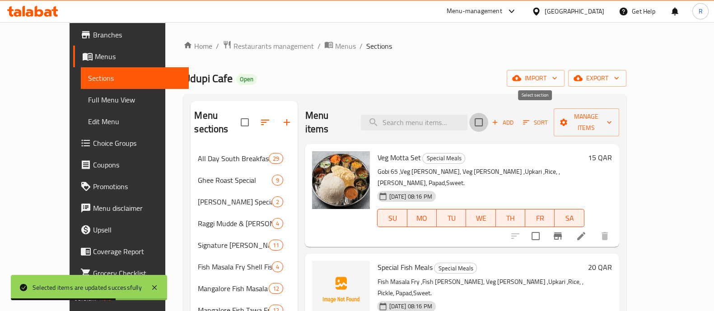
click at [488, 116] on input "checkbox" at bounding box center [478, 122] width 19 height 19
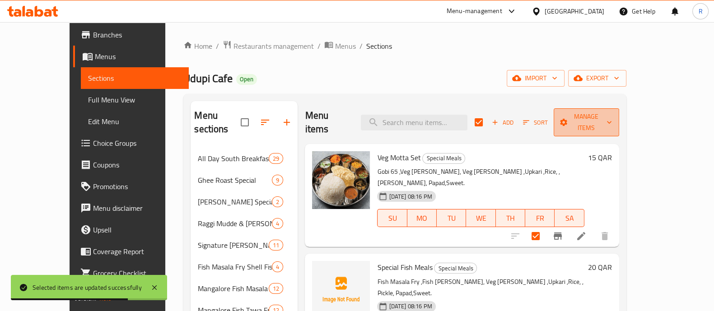
click at [612, 118] on span "Manage items" at bounding box center [586, 122] width 51 height 23
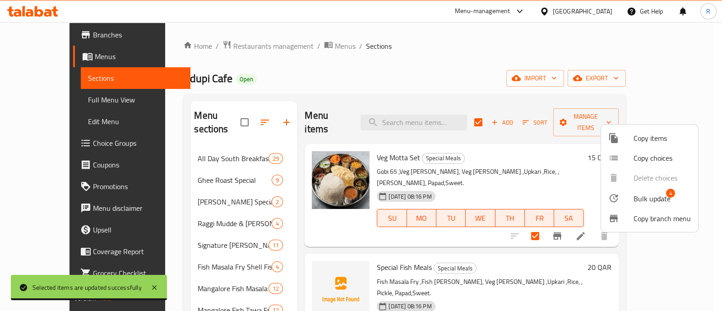
click at [638, 200] on span "Bulk update" at bounding box center [652, 198] width 37 height 11
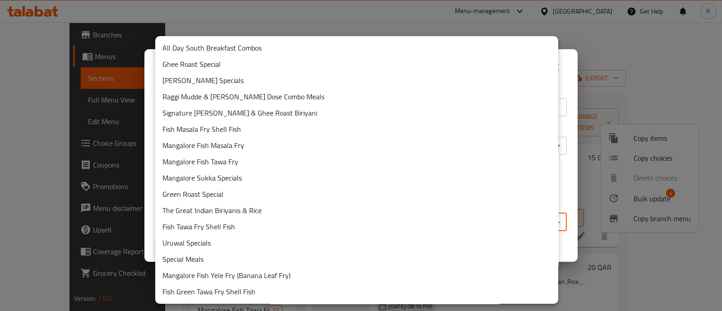
click at [455, 218] on body "​ Menu-management Qatar Get Help R Edit Restaurant Branches Menus Sections Full…" at bounding box center [361, 166] width 722 height 289
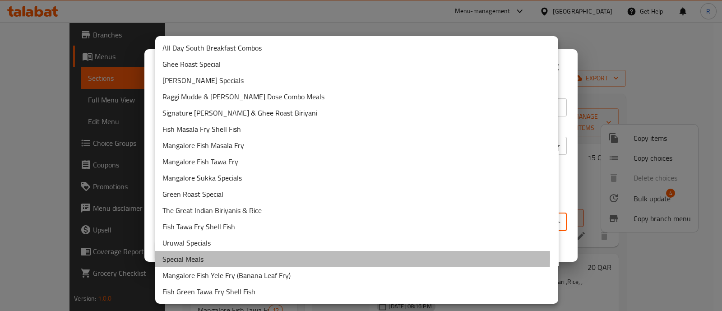
click at [273, 257] on li "Special Meals" at bounding box center [356, 259] width 403 height 16
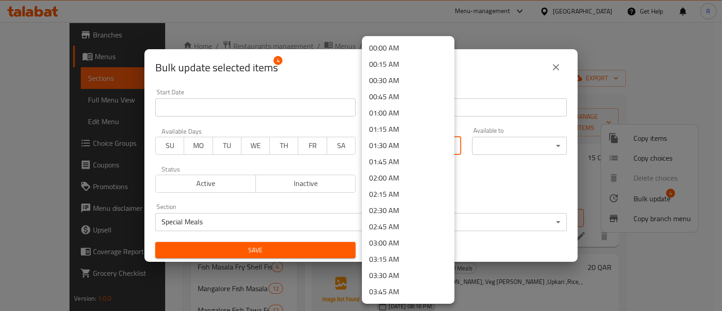
click at [387, 154] on body "​ Menu-management Qatar Get Help R Edit Restaurant Branches Menus Sections Full…" at bounding box center [361, 166] width 722 height 289
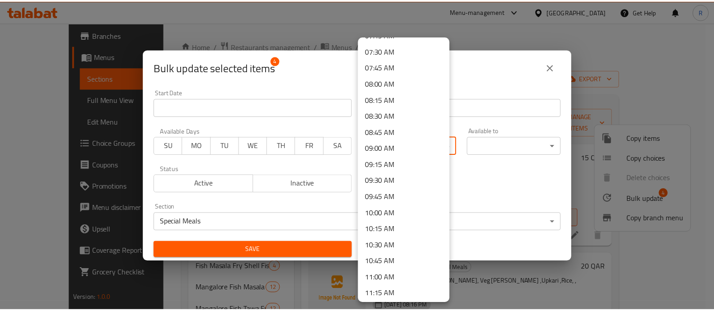
scroll to position [490, 0]
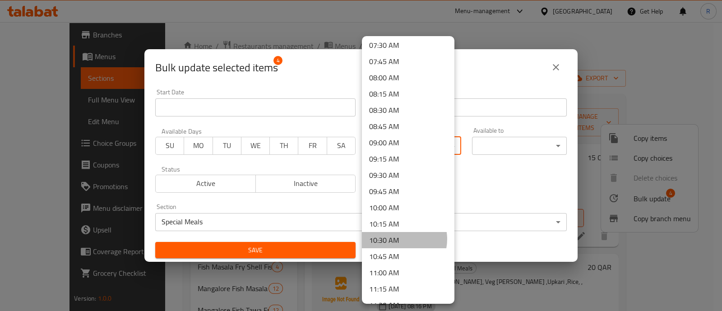
click at [400, 238] on li "10:30 AM" at bounding box center [408, 240] width 93 height 16
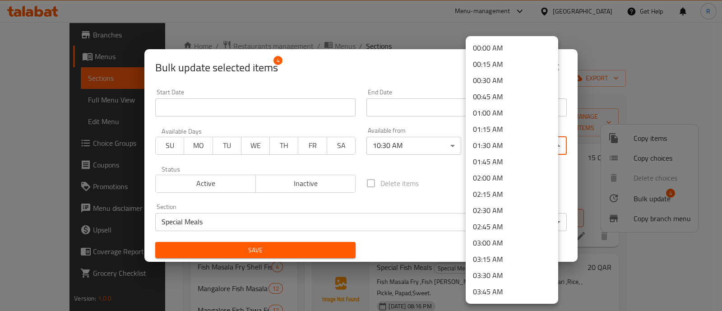
click at [497, 151] on body "​ Menu-management Qatar Get Help R Edit Restaurant Branches Menus Sections Full…" at bounding box center [361, 166] width 722 height 289
click at [494, 158] on li "01:45 AM" at bounding box center [512, 162] width 93 height 16
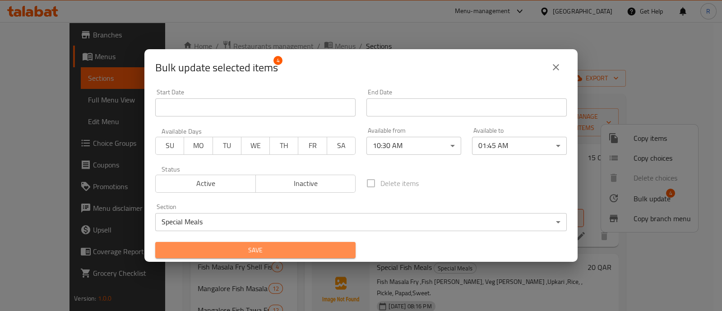
click at [316, 250] on span "Save" at bounding box center [256, 250] width 186 height 11
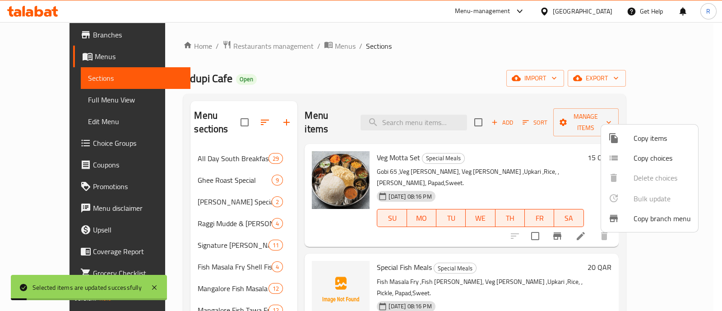
click at [283, 229] on div at bounding box center [361, 155] width 722 height 311
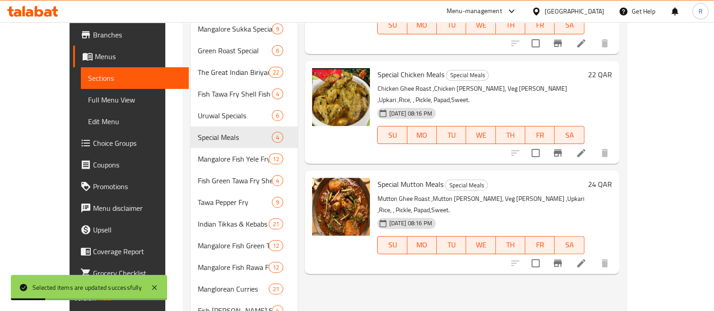
scroll to position [305, 0]
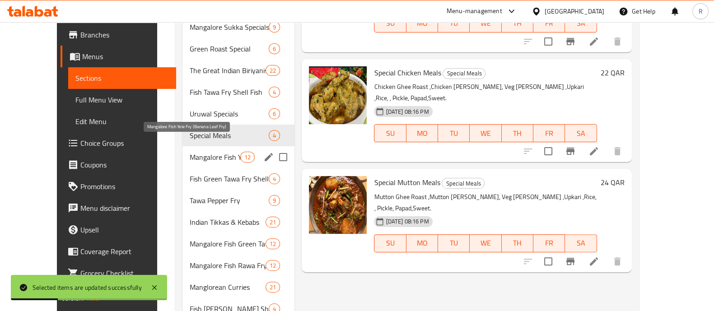
click at [197, 152] on span "Mangalore Fish Yele Fry (Banana Leaf Fry)" at bounding box center [215, 157] width 51 height 11
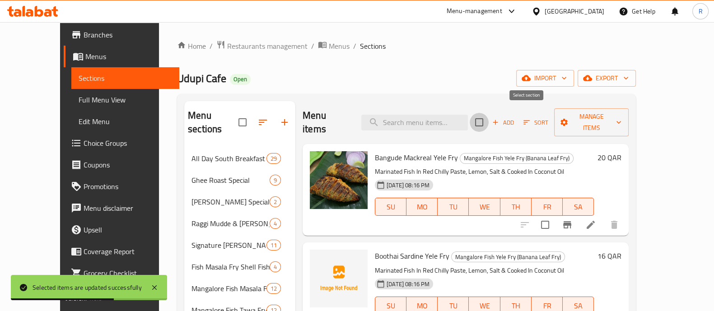
click at [489, 113] on input "checkbox" at bounding box center [479, 122] width 19 height 19
click at [622, 118] on span "Manage items" at bounding box center [591, 122] width 61 height 23
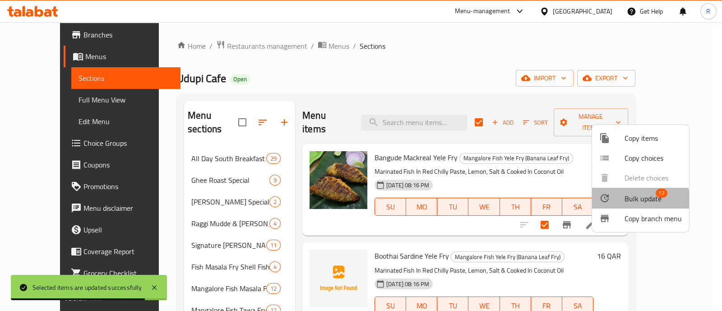
click at [611, 200] on div at bounding box center [612, 198] width 25 height 11
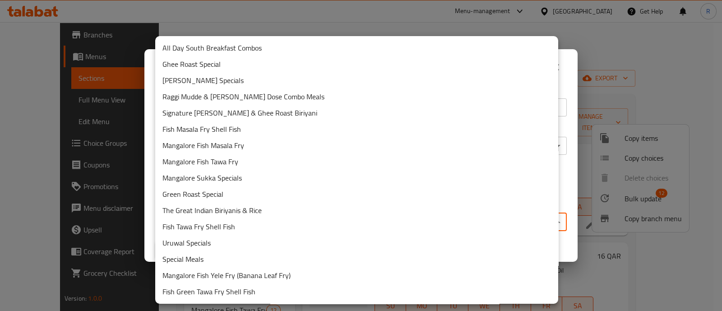
click at [369, 221] on body "Selected items are updated successfully ​ Menu-management Qatar Get Help R Edit…" at bounding box center [361, 166] width 722 height 289
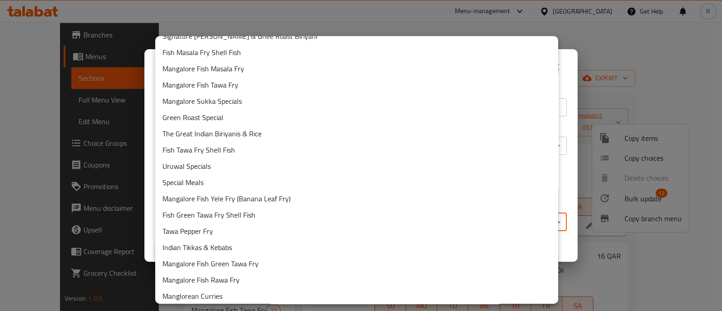
scroll to position [77, 0]
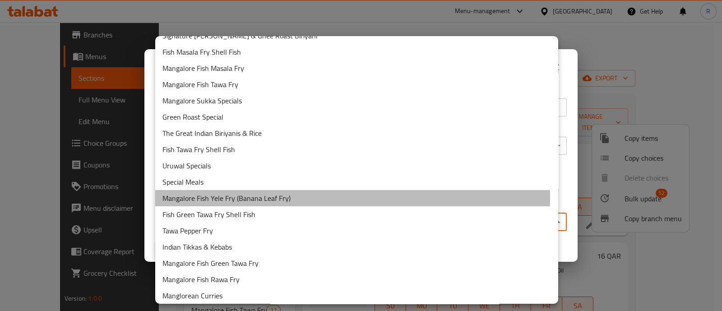
click at [289, 197] on li "Mangalore Fish Yele Fry (Banana Leaf Fry)" at bounding box center [356, 198] width 403 height 16
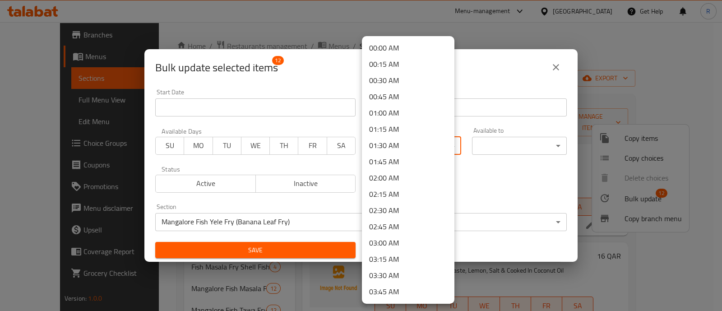
click at [397, 141] on body "​ Menu-management Qatar Get Help R Edit Restaurant Branches Menus Sections Full…" at bounding box center [361, 166] width 722 height 289
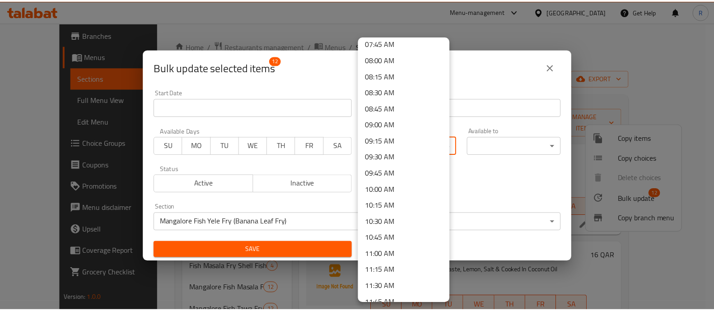
scroll to position [509, 0]
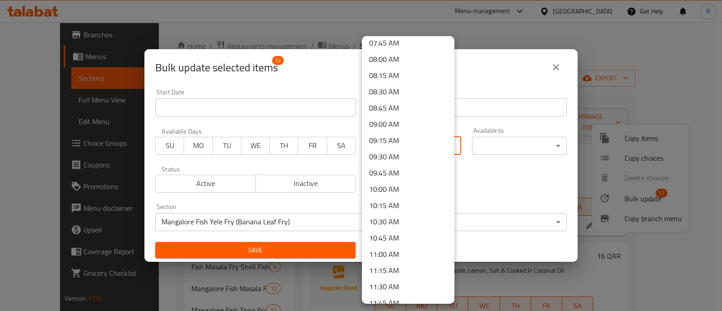
click at [394, 218] on li "10:30 AM" at bounding box center [408, 222] width 93 height 16
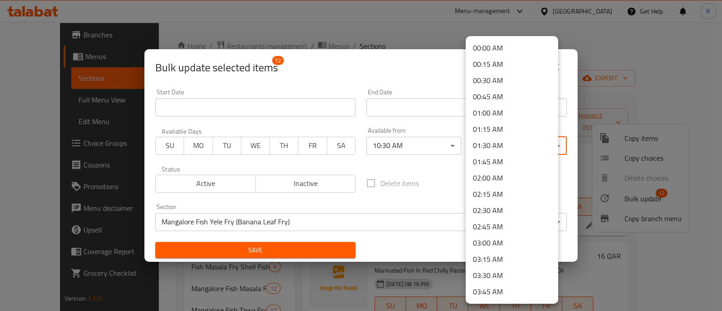
click at [490, 150] on body "​ Menu-management Qatar Get Help R Edit Restaurant Branches Menus Sections Full…" at bounding box center [361, 166] width 722 height 289
click at [492, 163] on li "01:45 AM" at bounding box center [512, 162] width 93 height 16
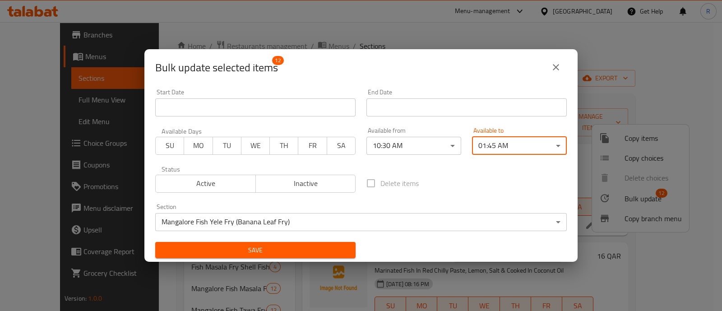
click at [329, 251] on span "Save" at bounding box center [256, 250] width 186 height 11
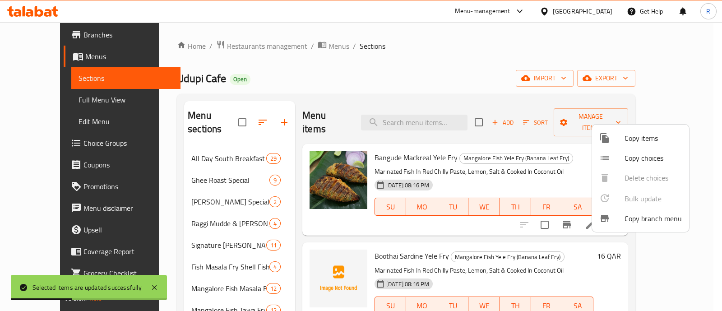
click at [697, 144] on div at bounding box center [361, 155] width 722 height 311
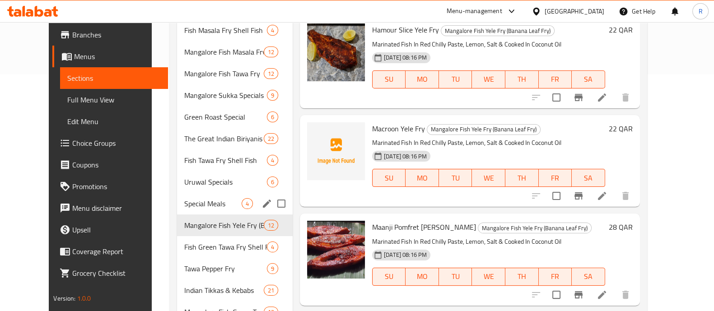
scroll to position [237, 0]
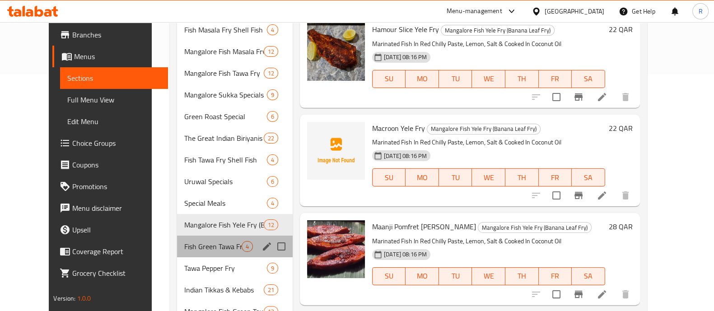
click at [201, 238] on div "Fish Green Tawa Fry Shell Fish 4" at bounding box center [235, 247] width 116 height 22
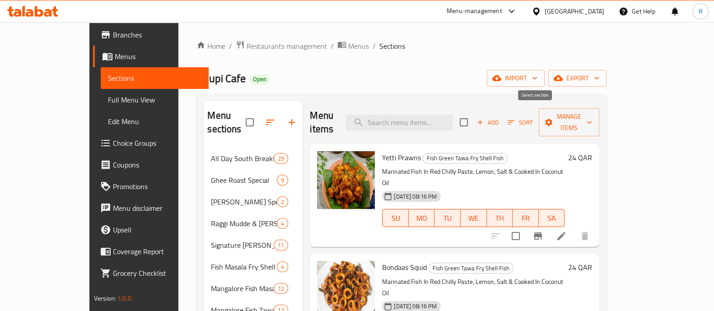
click at [473, 113] on input "checkbox" at bounding box center [463, 122] width 19 height 19
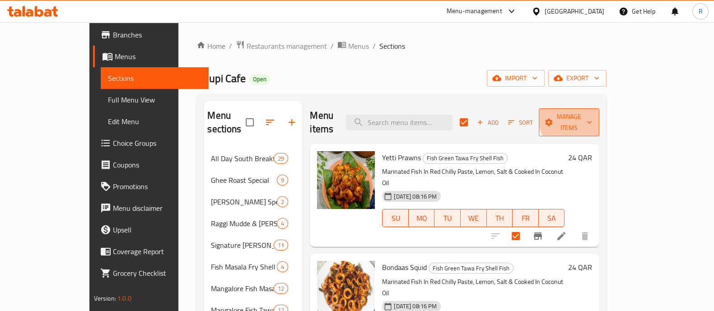
click at [592, 112] on span "Manage items" at bounding box center [569, 122] width 46 height 23
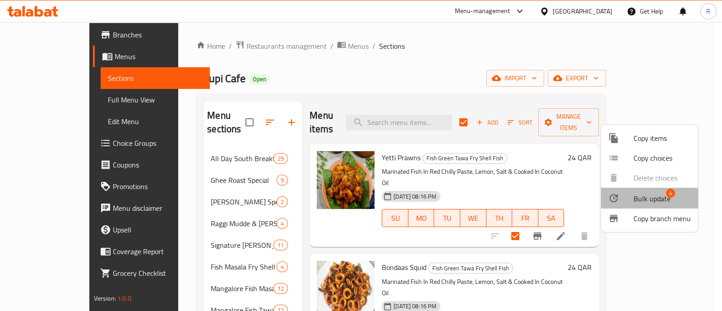
click at [624, 201] on div at bounding box center [621, 198] width 25 height 11
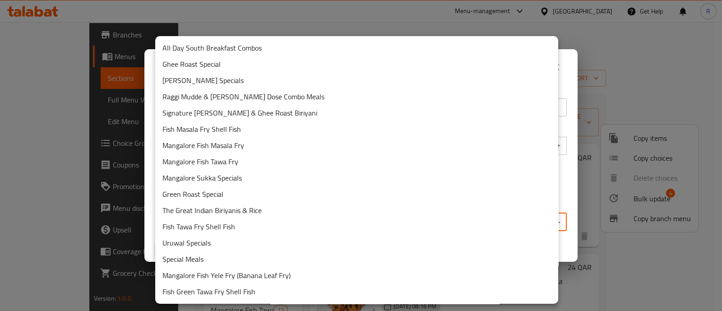
click at [347, 216] on body "​ Menu-management Qatar Get Help R Edit Restaurant Branches Menus Sections Full…" at bounding box center [361, 166] width 722 height 289
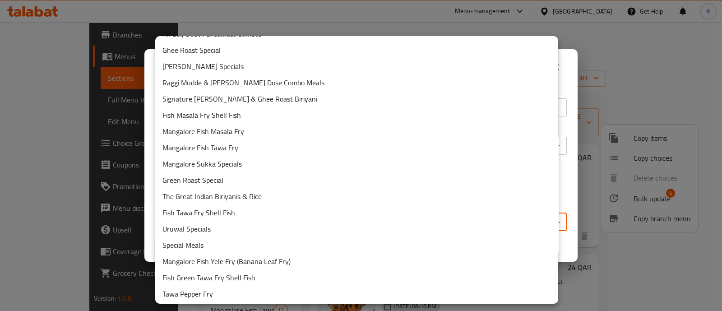
scroll to position [14, 0]
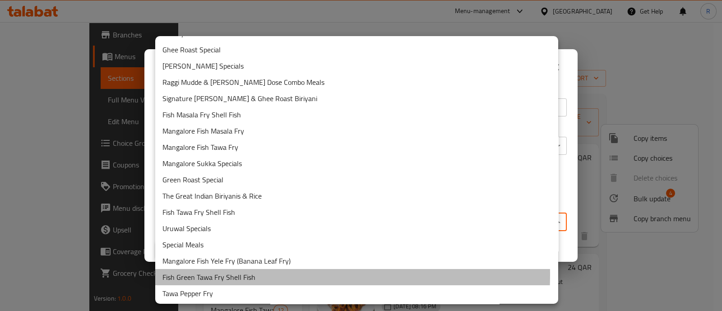
click at [248, 274] on li "Fish Green Tawa Fry Shell Fish" at bounding box center [356, 277] width 403 height 16
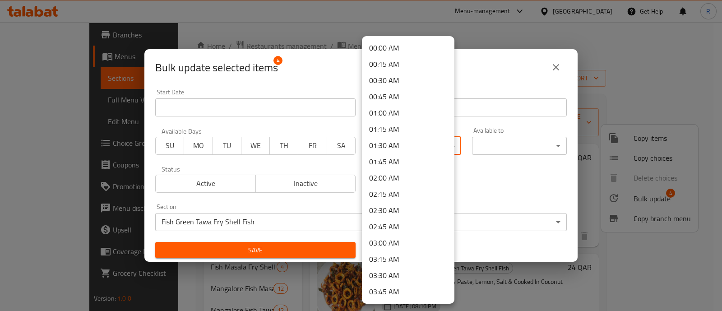
click at [383, 149] on body "​ Menu-management Qatar Get Help R Edit Restaurant Branches Menus Sections Full…" at bounding box center [361, 166] width 722 height 289
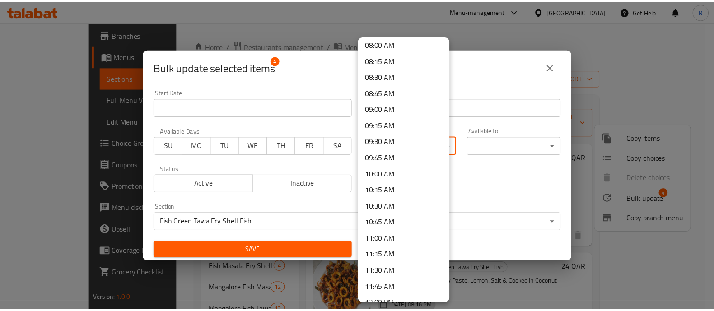
scroll to position [559, 0]
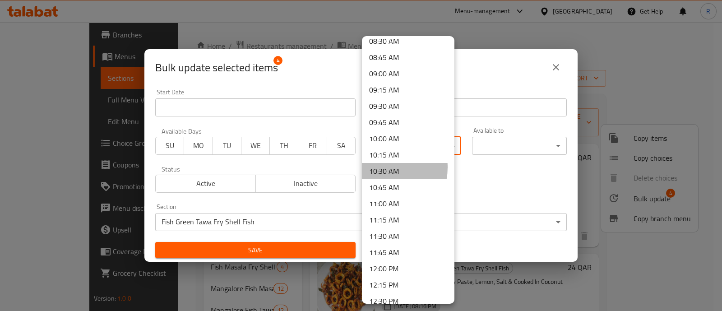
click at [377, 167] on li "10:30 AM" at bounding box center [408, 171] width 93 height 16
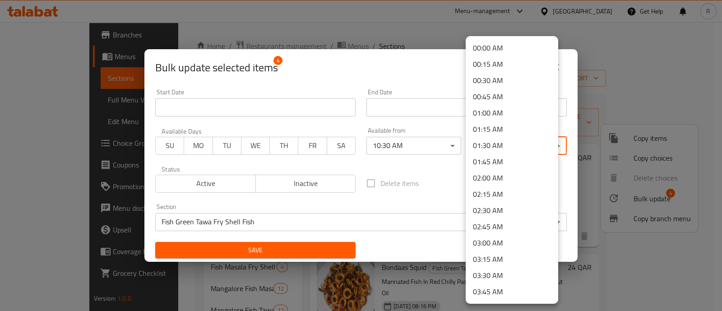
click at [530, 148] on body "​ Menu-management Qatar Get Help R Edit Restaurant Branches Menus Sections Full…" at bounding box center [361, 166] width 722 height 289
click at [489, 163] on li "01:45 AM" at bounding box center [512, 162] width 93 height 16
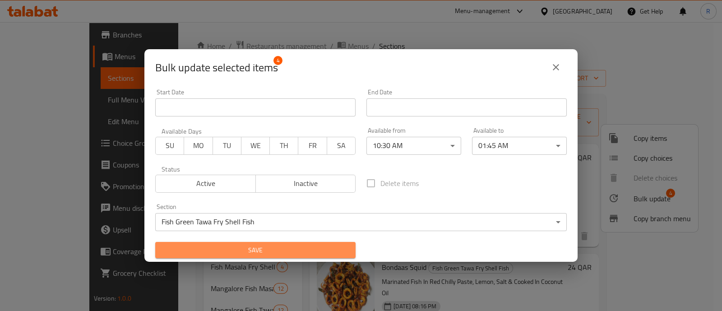
click at [315, 247] on span "Save" at bounding box center [256, 250] width 186 height 11
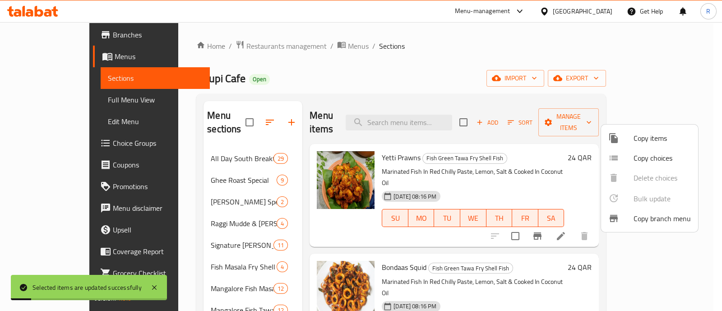
click at [284, 237] on div at bounding box center [361, 155] width 722 height 311
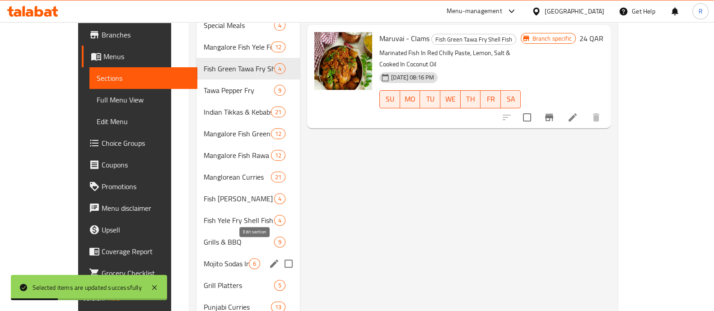
scroll to position [415, 0]
click at [204, 85] on span "Tawa Pepper Fry" at bounding box center [226, 90] width 45 height 11
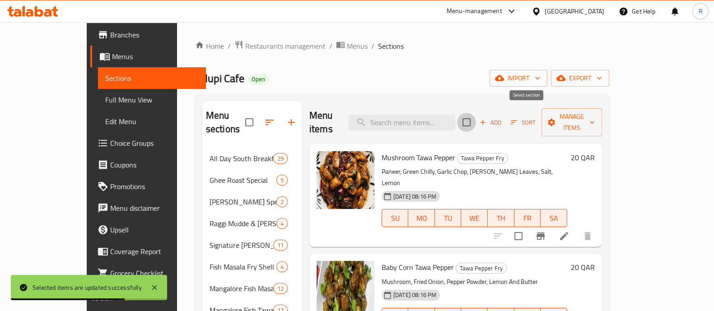
click at [476, 113] on input "checkbox" at bounding box center [466, 122] width 19 height 19
click at [595, 118] on span "Manage items" at bounding box center [572, 122] width 46 height 23
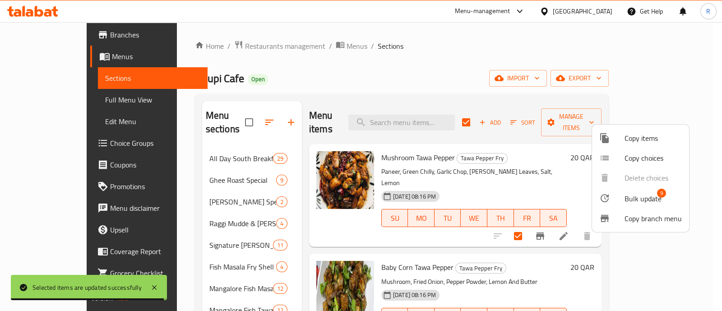
click at [629, 198] on span "Bulk update" at bounding box center [643, 198] width 37 height 11
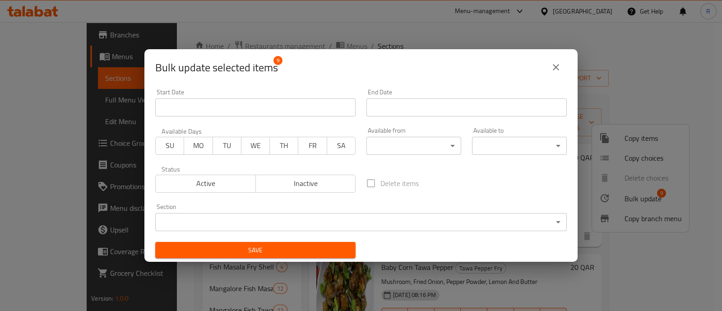
click at [370, 220] on body "​ Menu-management Qatar Get Help R Edit Restaurant Branches Menus Sections Full…" at bounding box center [361, 166] width 722 height 289
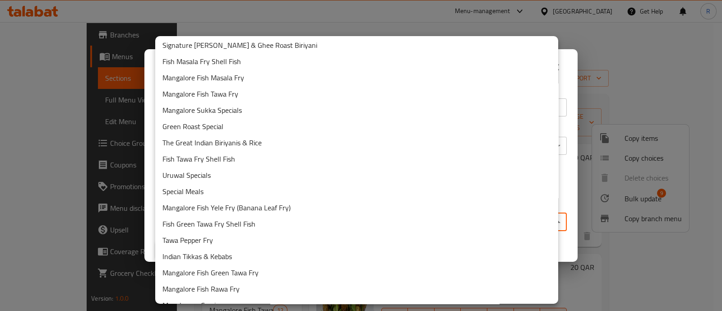
scroll to position [69, 0]
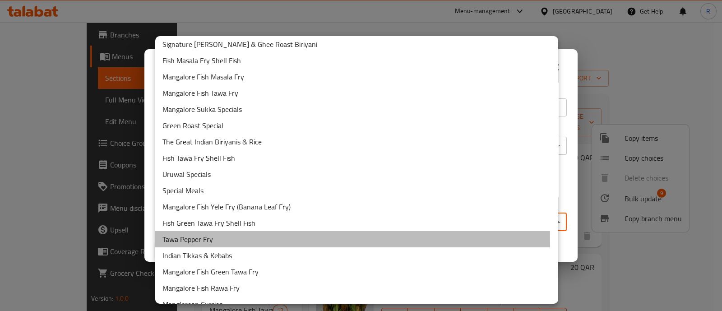
click at [218, 238] on li "Tawa Pepper Fry" at bounding box center [356, 239] width 403 height 16
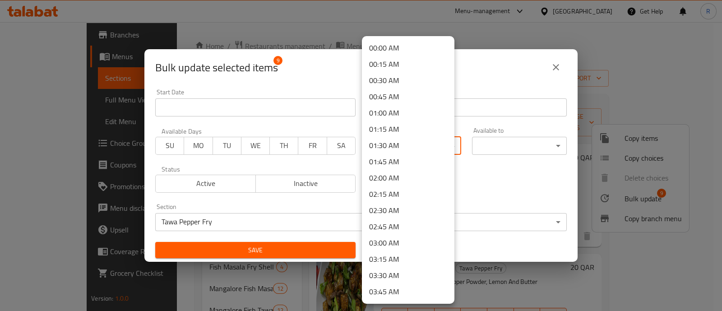
click at [393, 147] on body "​ Menu-management Qatar Get Help R Edit Restaurant Branches Menus Sections Full…" at bounding box center [361, 166] width 722 height 289
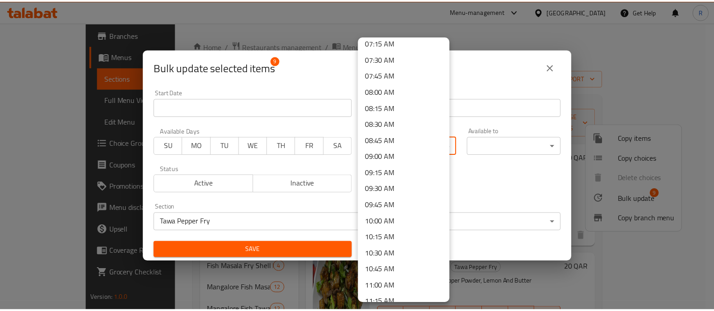
scroll to position [478, 0]
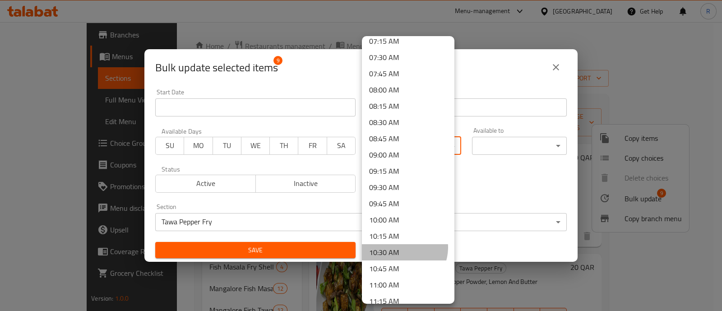
click at [400, 247] on li "10:30 AM" at bounding box center [408, 252] width 93 height 16
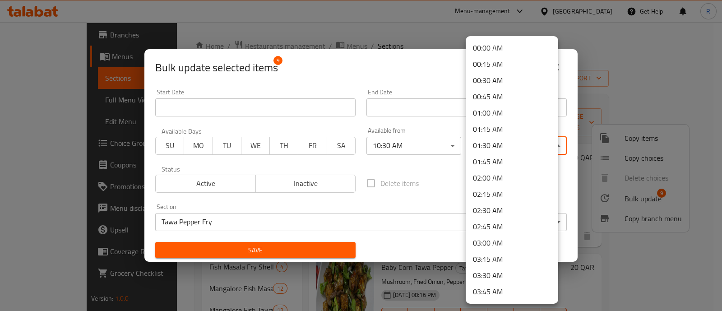
click at [485, 148] on body "​ Menu-management Qatar Get Help R Edit Restaurant Branches Menus Sections Full…" at bounding box center [361, 166] width 722 height 289
click at [496, 162] on li "01:45 AM" at bounding box center [512, 162] width 93 height 16
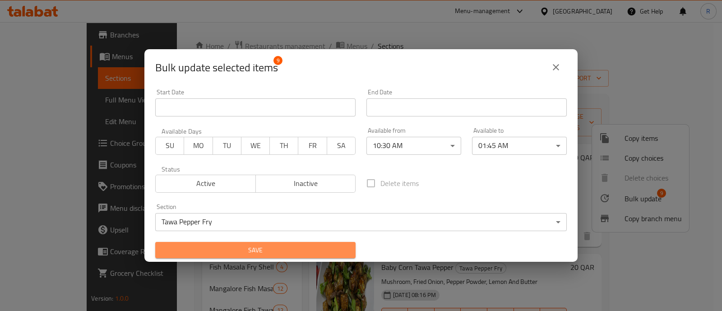
click at [333, 248] on span "Save" at bounding box center [256, 250] width 186 height 11
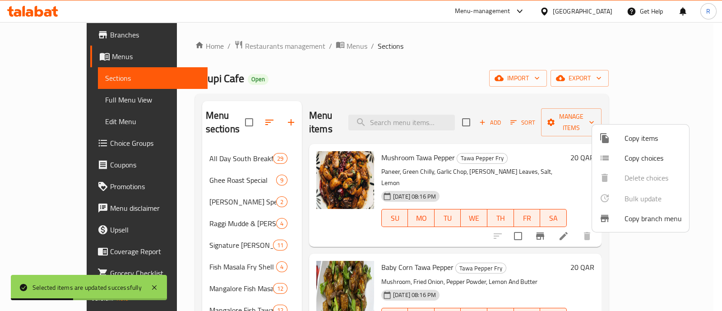
click at [283, 230] on div at bounding box center [361, 155] width 722 height 311
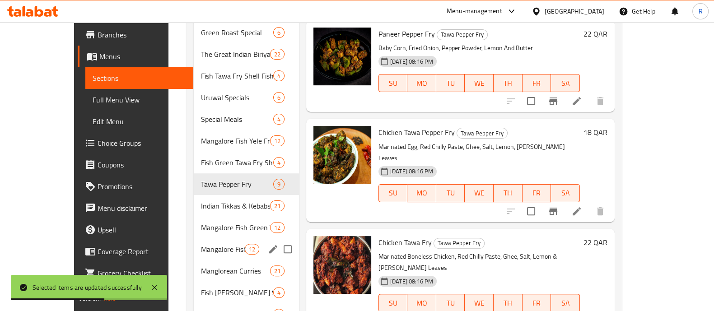
scroll to position [333, 0]
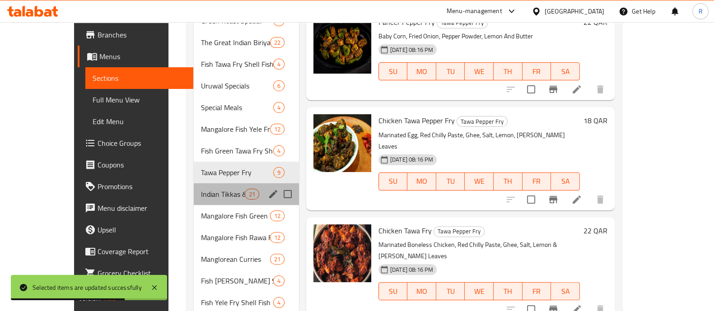
click at [195, 187] on div "Indian Tikkas & Kebabs 21" at bounding box center [246, 194] width 105 height 22
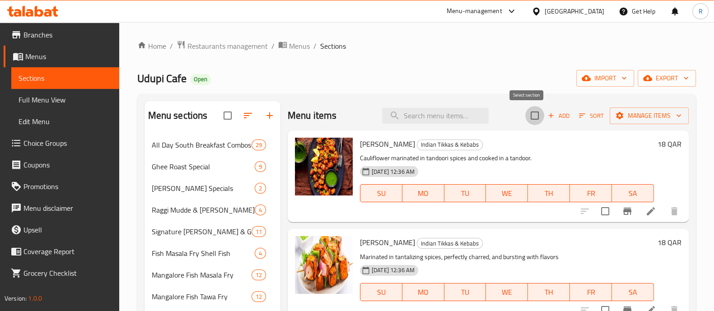
click at [528, 117] on input "checkbox" at bounding box center [534, 115] width 19 height 19
click at [627, 113] on span "Manage items" at bounding box center [649, 115] width 65 height 11
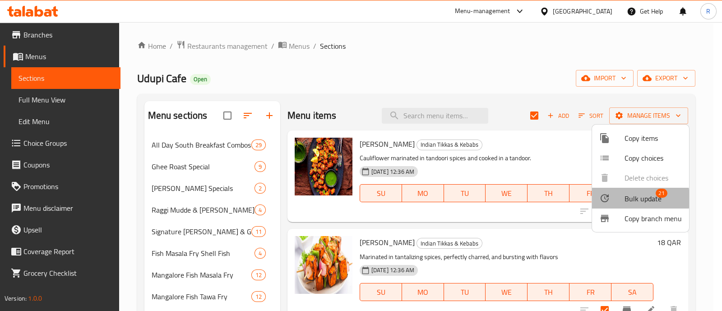
click at [608, 199] on icon at bounding box center [605, 198] width 8 height 8
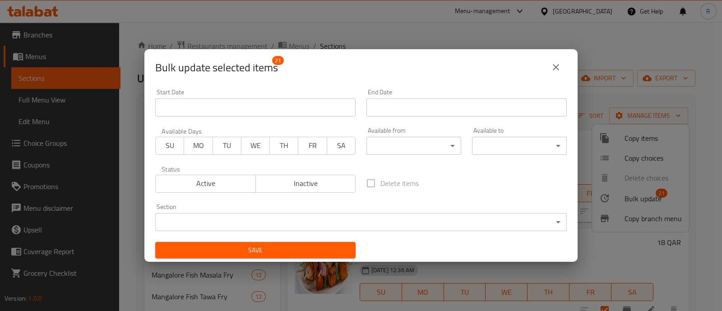
click at [349, 221] on body "​ Menu-management Qatar Get Help R Edit Restaurant Branches Menus Sections Full…" at bounding box center [361, 166] width 722 height 289
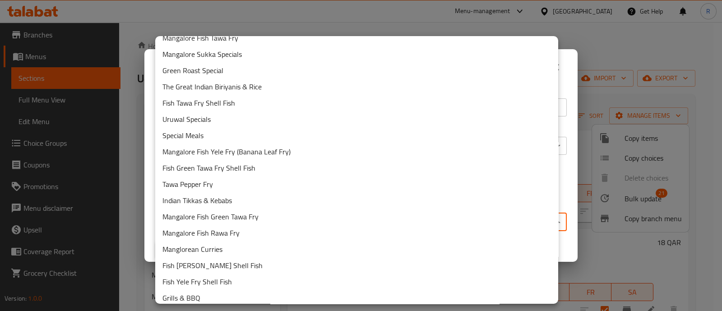
scroll to position [126, 0]
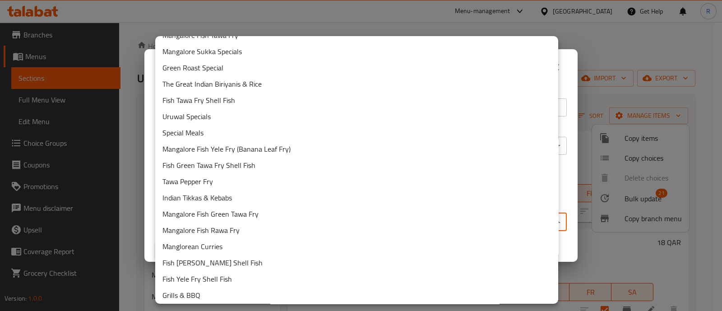
click at [232, 204] on li "Indian Tikkas & Kebabs" at bounding box center [356, 198] width 403 height 16
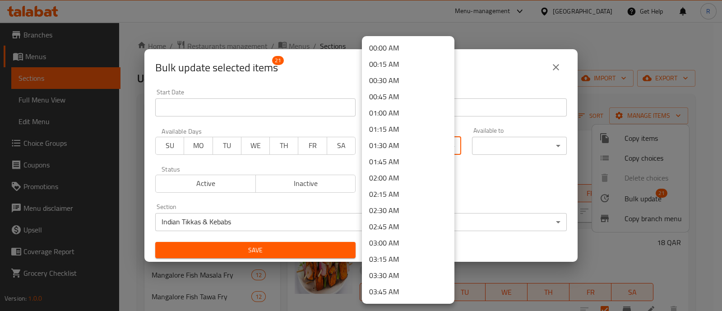
click at [386, 151] on body "​ Menu-management Qatar Get Help R Edit Restaurant Branches Menus Sections Full…" at bounding box center [361, 166] width 722 height 289
click at [554, 68] on div at bounding box center [361, 155] width 722 height 311
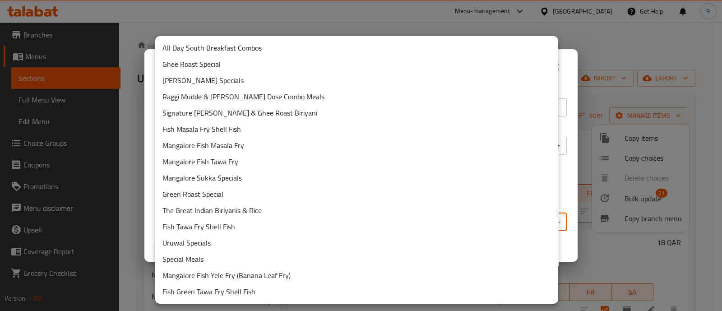
scroll to position [154, 0]
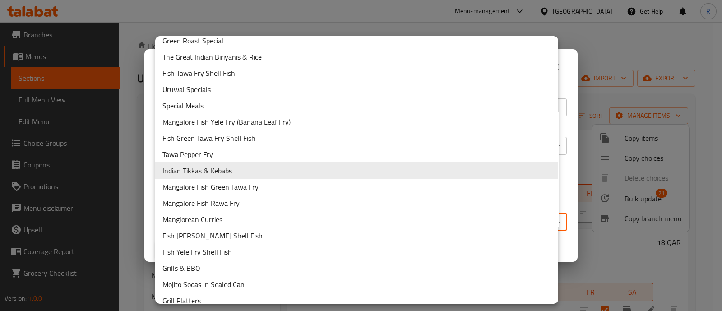
click at [338, 221] on body "​ Menu-management Qatar Get Help R Edit Restaurant Branches Menus Sections Full…" at bounding box center [361, 166] width 722 height 289
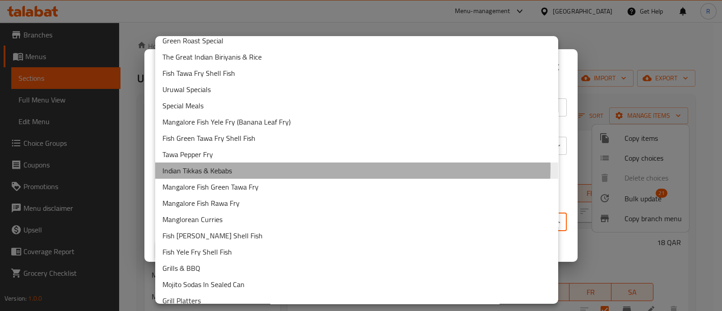
click at [304, 167] on li "Indian Tikkas & Kebabs" at bounding box center [356, 171] width 403 height 16
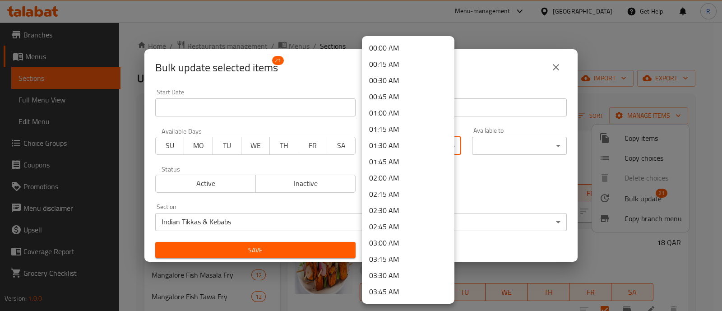
click at [391, 149] on body "​ Menu-management Qatar Get Help R Edit Restaurant Branches Menus Sections Full…" at bounding box center [361, 166] width 722 height 289
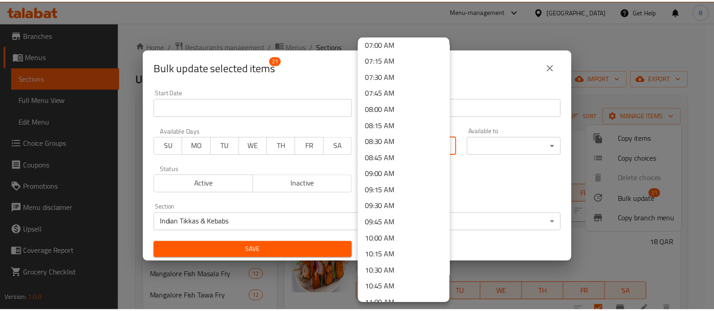
scroll to position [537, 0]
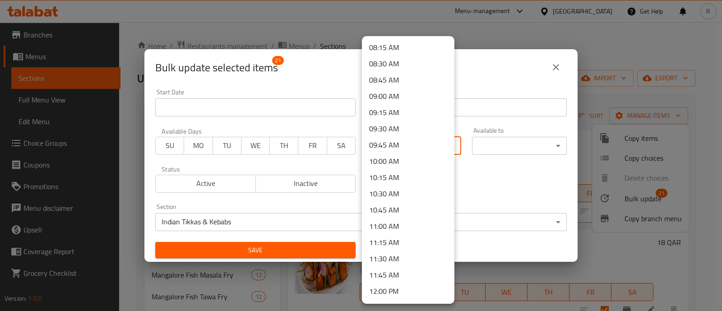
click at [401, 193] on li "10:30 AM" at bounding box center [408, 194] width 93 height 16
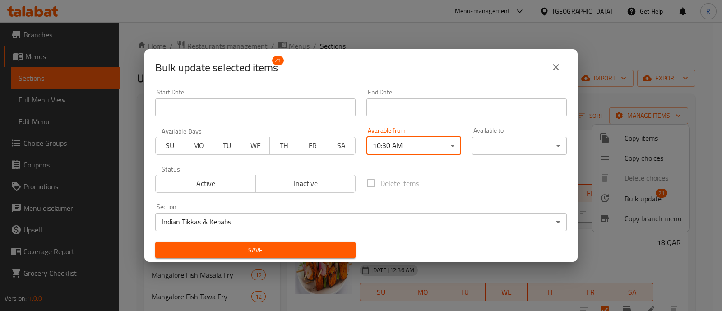
click at [523, 134] on div "Available to ​ ​" at bounding box center [519, 141] width 95 height 28
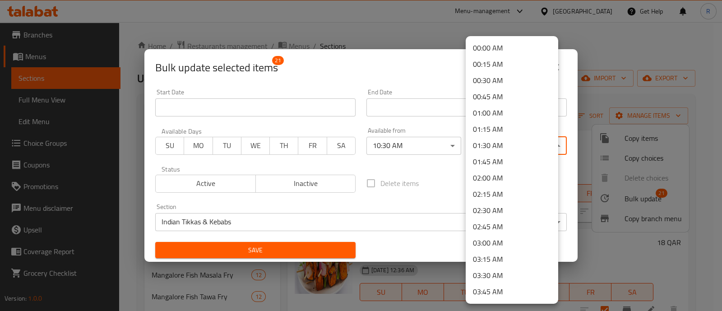
click at [522, 137] on body "​ Menu-management Qatar Get Help R Edit Restaurant Branches Menus Sections Full…" at bounding box center [361, 166] width 722 height 289
click at [490, 163] on li "01:45 AM" at bounding box center [512, 162] width 93 height 16
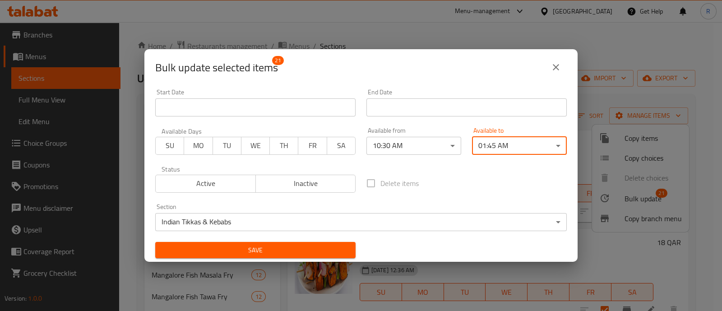
click at [307, 246] on span "Save" at bounding box center [256, 250] width 186 height 11
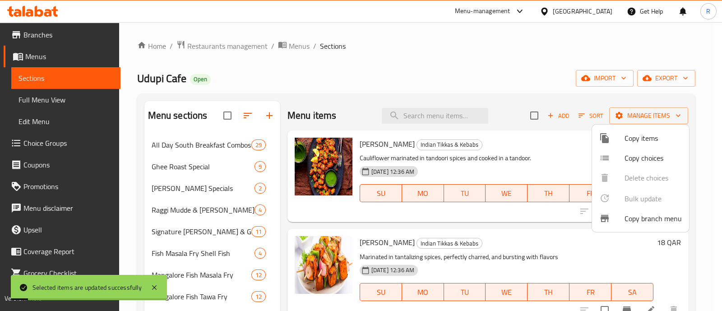
click at [282, 244] on div at bounding box center [361, 155] width 722 height 311
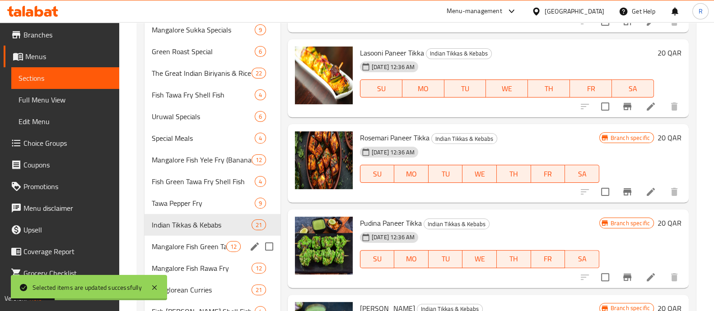
scroll to position [298, 0]
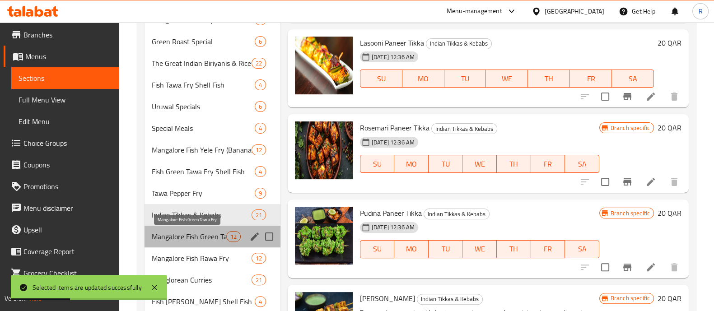
click at [200, 239] on span "Mangalore Fish Green Tawa Fry" at bounding box center [189, 236] width 74 height 11
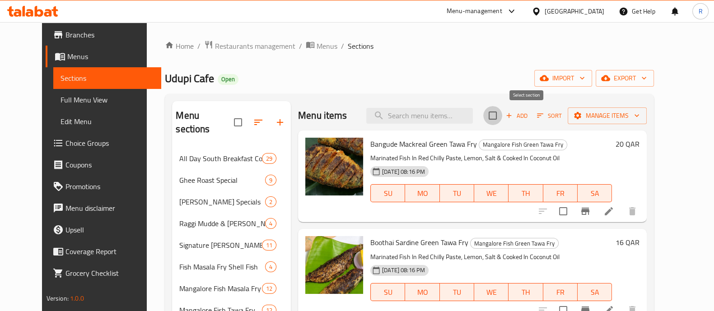
click at [502, 121] on input "checkbox" at bounding box center [492, 115] width 19 height 19
click at [639, 116] on span "Manage items" at bounding box center [607, 115] width 65 height 11
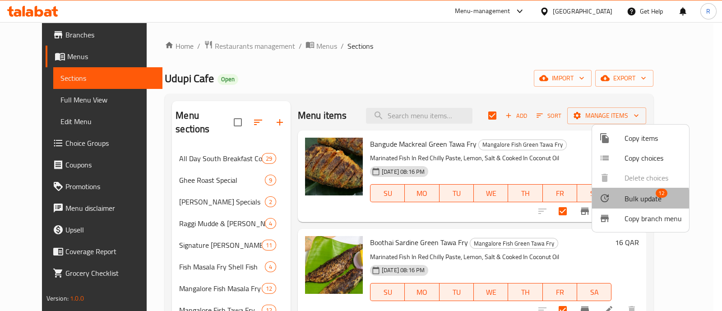
click at [606, 199] on icon at bounding box center [605, 198] width 8 height 8
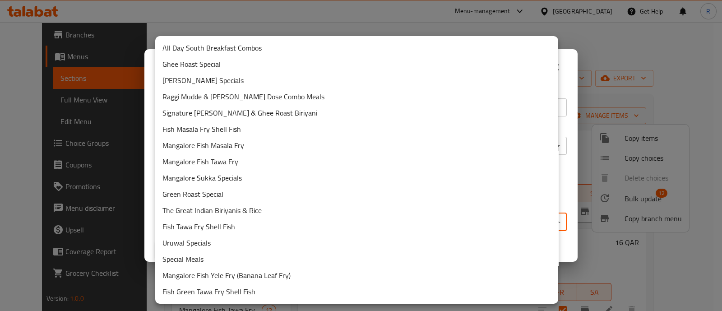
click at [430, 224] on body "​ Menu-management Qatar Get Help R Edit Restaurant Branches Menus Sections Full…" at bounding box center [361, 166] width 722 height 289
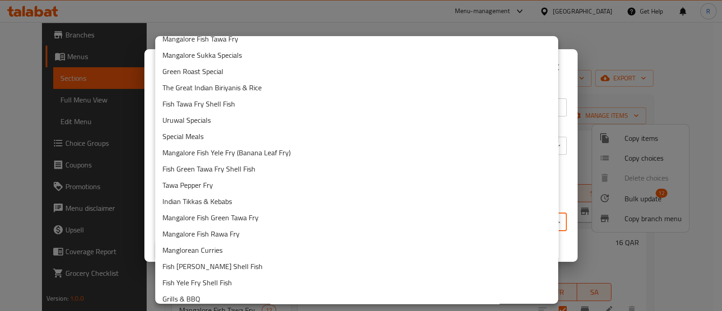
scroll to position [124, 0]
click at [272, 217] on li "Mangalore Fish Green Tawa Fry" at bounding box center [356, 216] width 403 height 16
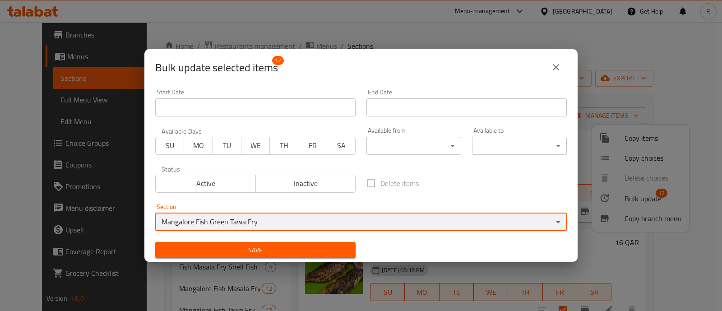
scroll to position [1, 0]
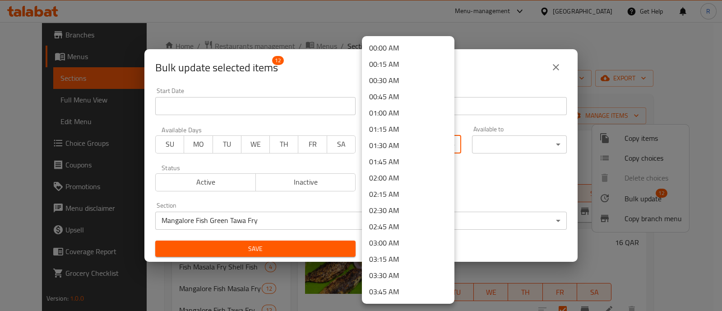
click at [406, 143] on body "​ Menu-management Qatar Get Help R Edit Restaurant Branches Menus Sections Full…" at bounding box center [361, 166] width 722 height 289
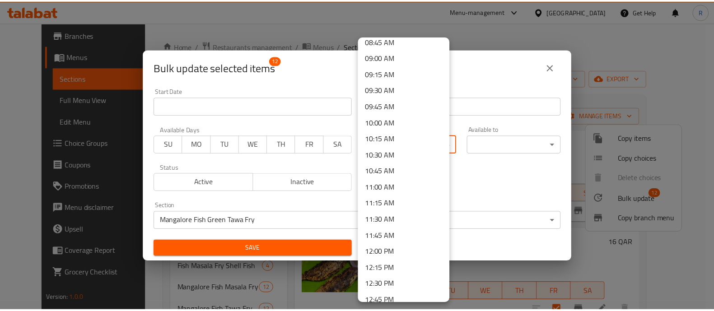
scroll to position [587, 0]
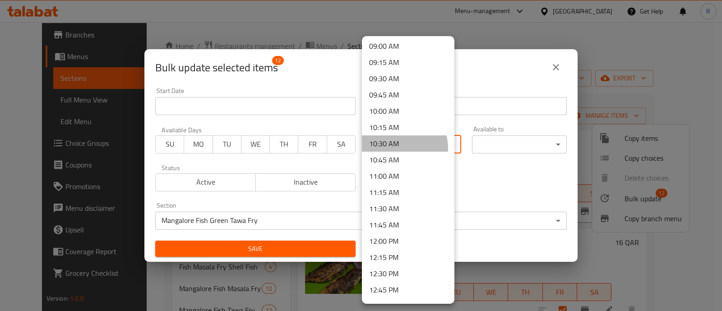
click at [395, 148] on li "10:30 AM" at bounding box center [408, 143] width 93 height 16
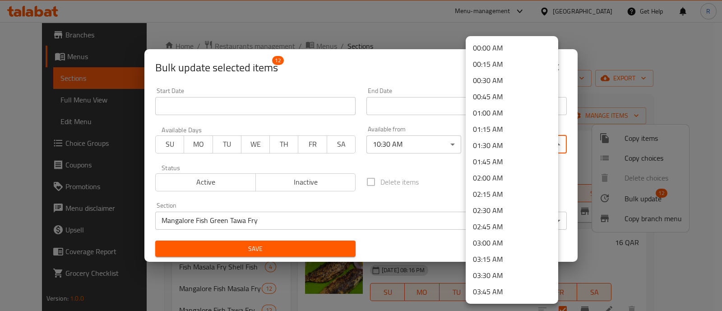
click at [495, 137] on body "​ Menu-management Qatar Get Help R Edit Restaurant Branches Menus Sections Full…" at bounding box center [361, 166] width 722 height 289
click at [499, 158] on li "01:45 AM" at bounding box center [512, 162] width 93 height 16
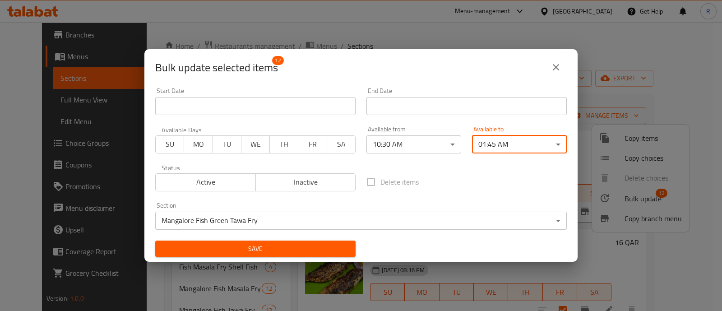
click at [311, 243] on span "Save" at bounding box center [256, 248] width 186 height 11
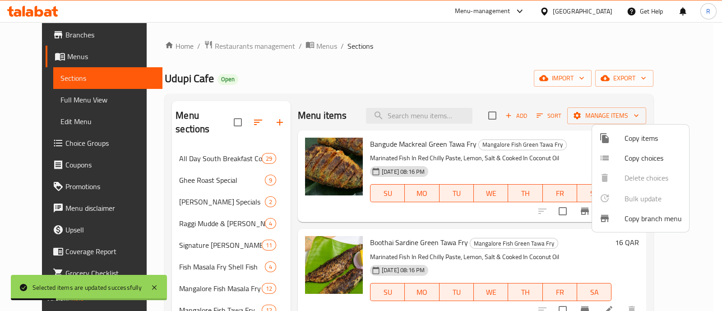
click at [284, 230] on div at bounding box center [361, 155] width 722 height 311
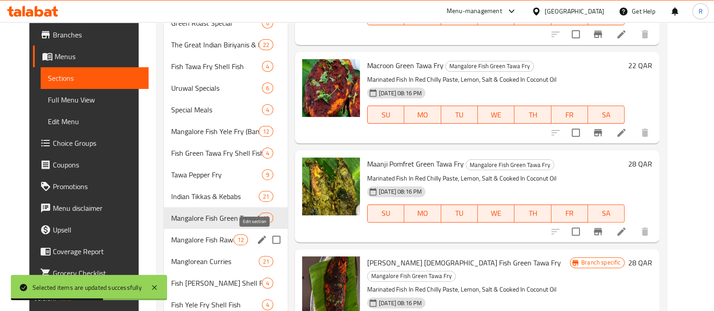
scroll to position [334, 0]
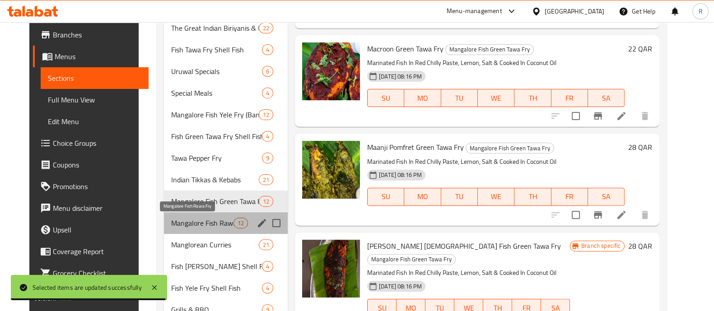
click at [205, 221] on span "Mangalore Fish Rawa Fry" at bounding box center [202, 223] width 62 height 11
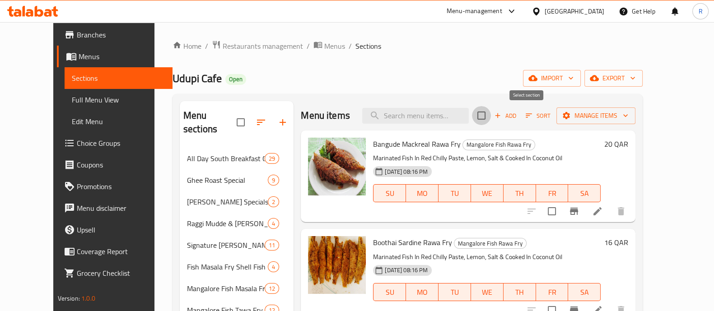
click at [491, 115] on input "checkbox" at bounding box center [481, 115] width 19 height 19
click at [628, 114] on span "Manage items" at bounding box center [595, 115] width 65 height 11
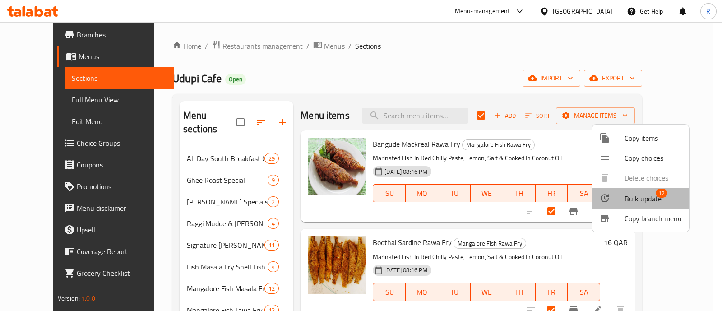
click at [615, 200] on div at bounding box center [612, 198] width 25 height 11
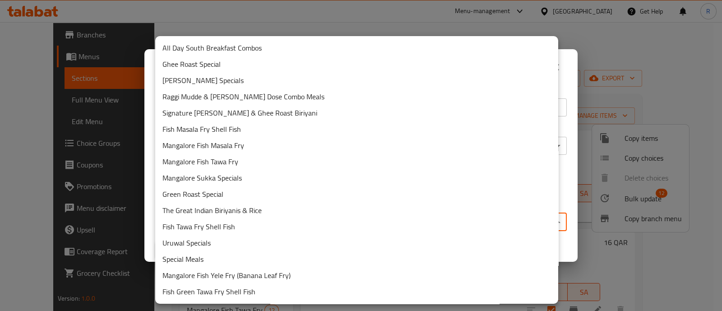
click at [354, 218] on body "​ Menu-management Qatar Get Help R Edit Restaurant Branches Menus Sections Full…" at bounding box center [361, 166] width 722 height 289
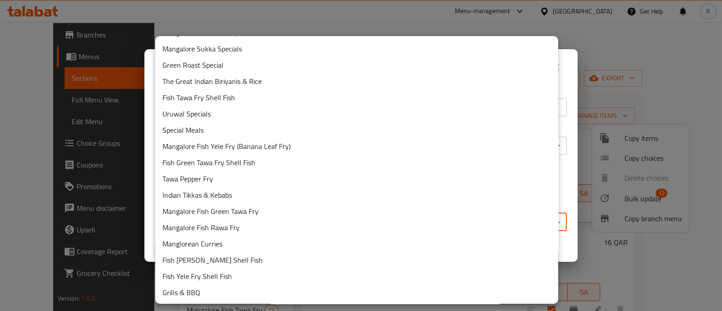
scroll to position [130, 0]
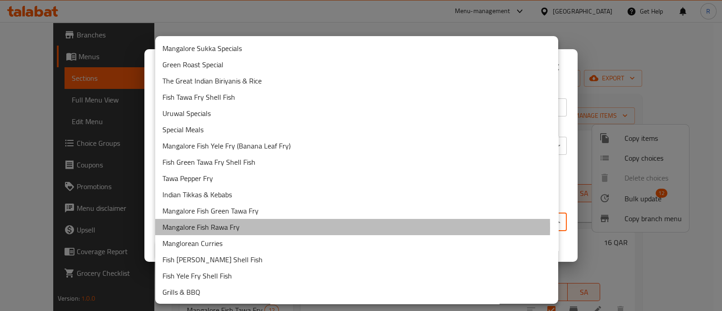
click at [242, 227] on li "Mangalore Fish Rawa Fry" at bounding box center [356, 227] width 403 height 16
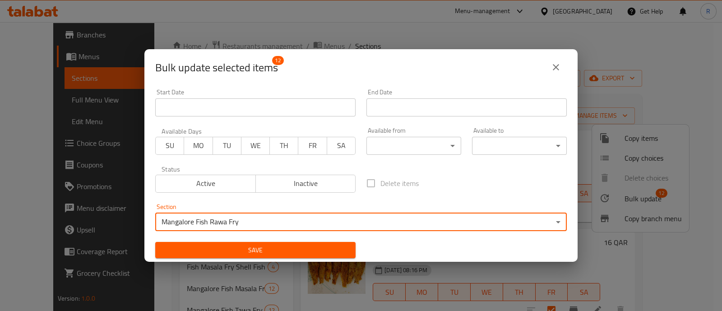
click at [388, 143] on body "​ Menu-management Qatar Get Help R Edit Restaurant Branches Menus Sections Full…" at bounding box center [361, 166] width 722 height 289
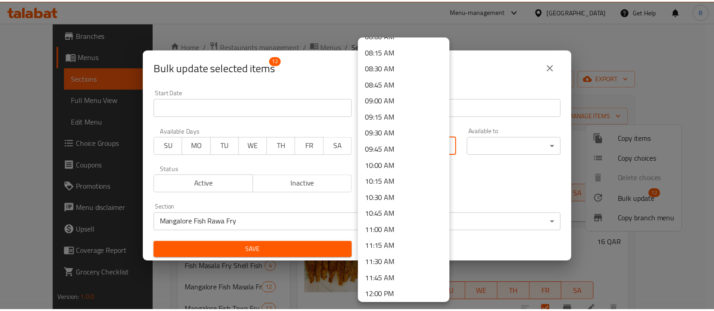
scroll to position [603, 0]
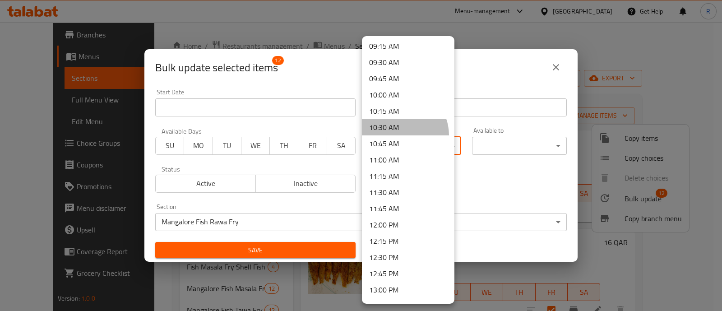
click at [400, 134] on li "10:30 AM" at bounding box center [408, 127] width 93 height 16
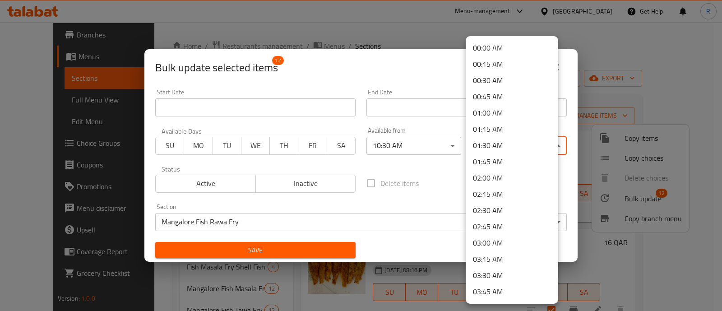
click at [482, 144] on body "​ Menu-management Qatar Get Help R Edit Restaurant Branches Menus Sections Full…" at bounding box center [361, 166] width 722 height 289
click at [489, 165] on li "01:45 AM" at bounding box center [512, 162] width 93 height 16
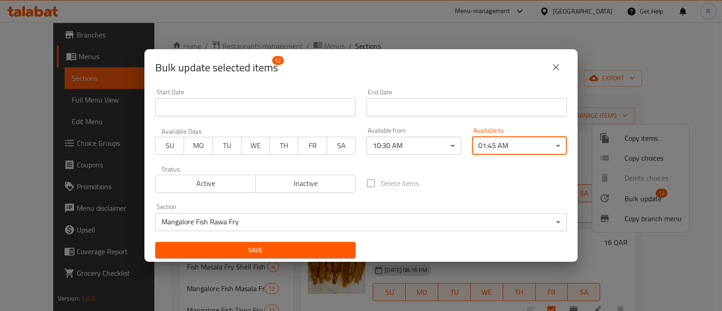
click at [284, 249] on span "Save" at bounding box center [256, 250] width 186 height 11
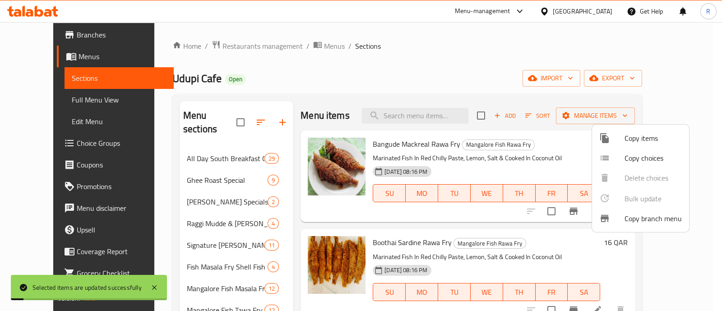
click at [285, 231] on div at bounding box center [361, 155] width 722 height 311
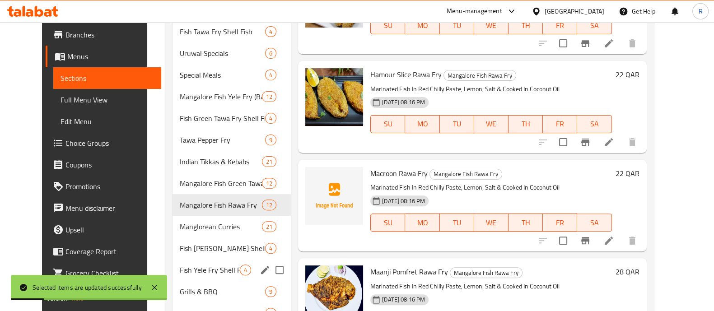
scroll to position [367, 0]
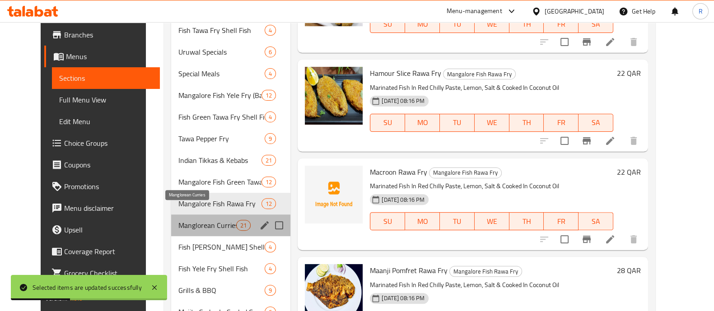
click at [196, 220] on span "Manglorean Curries" at bounding box center [207, 225] width 58 height 11
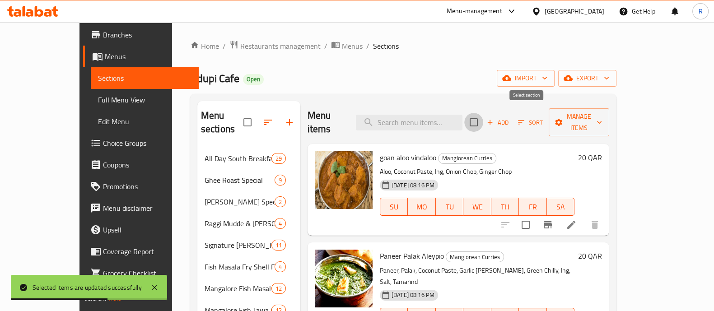
click at [483, 119] on input "checkbox" at bounding box center [473, 122] width 19 height 19
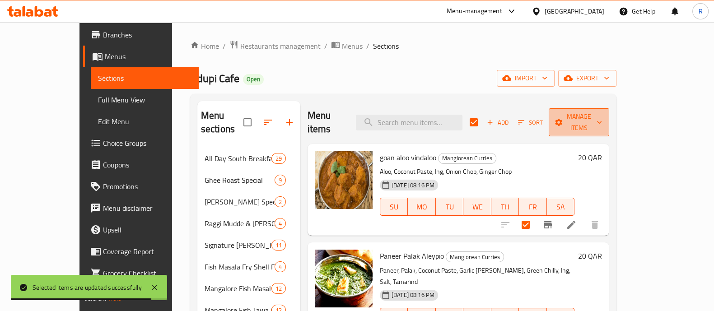
click at [602, 115] on span "Manage items" at bounding box center [579, 122] width 46 height 23
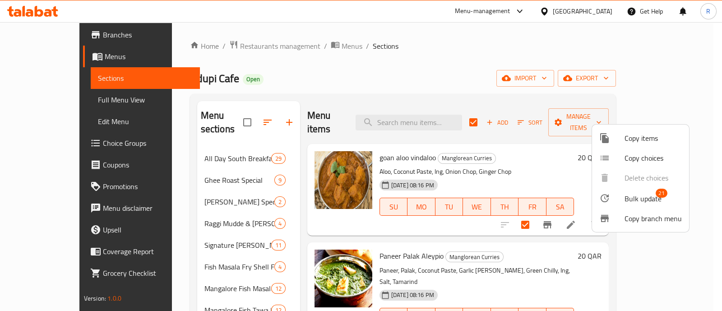
click at [645, 193] on span "Bulk update" at bounding box center [643, 198] width 37 height 11
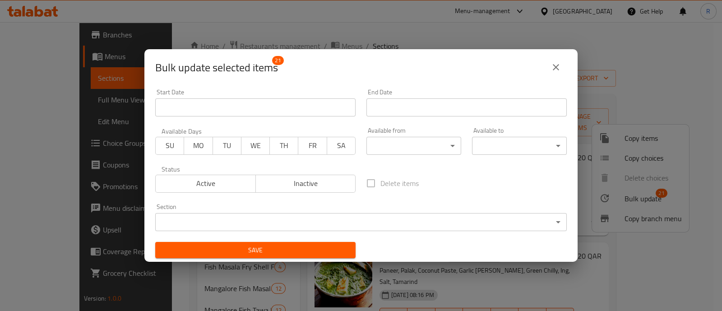
click at [385, 225] on body "​ Menu-management Qatar Get Help R Edit Restaurant Branches Menus Sections Full…" at bounding box center [361, 166] width 722 height 289
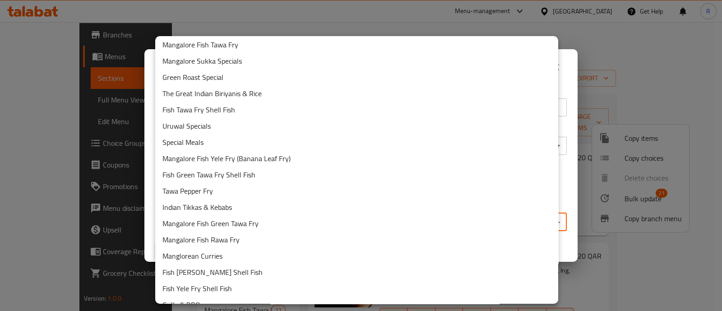
scroll to position [125, 0]
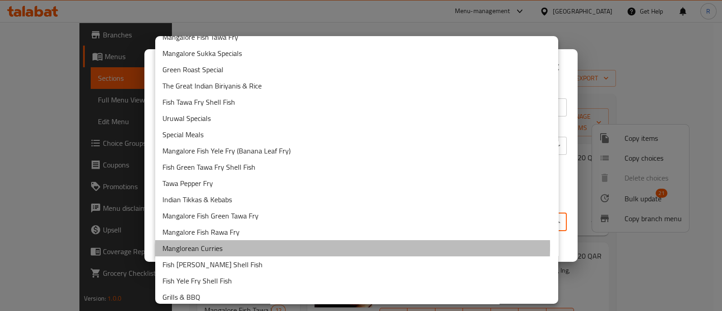
click at [228, 246] on li "Manglorean Curries" at bounding box center [356, 248] width 403 height 16
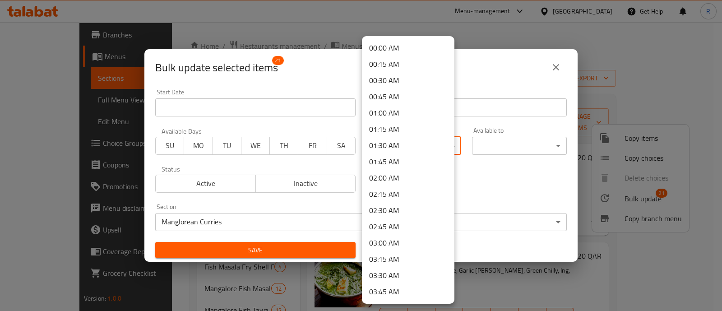
click at [395, 148] on body "​ Menu-management Qatar Get Help R Edit Restaurant Branches Menus Sections Full…" at bounding box center [361, 166] width 722 height 289
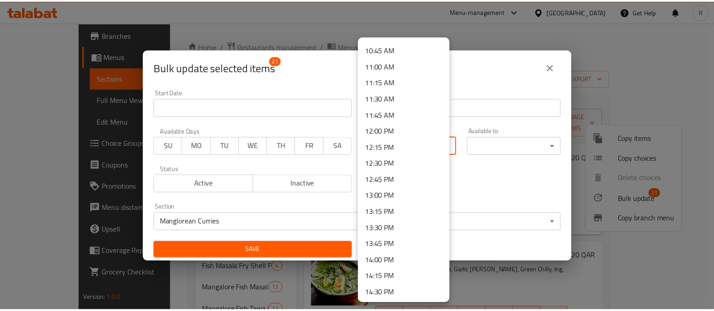
scroll to position [672, 0]
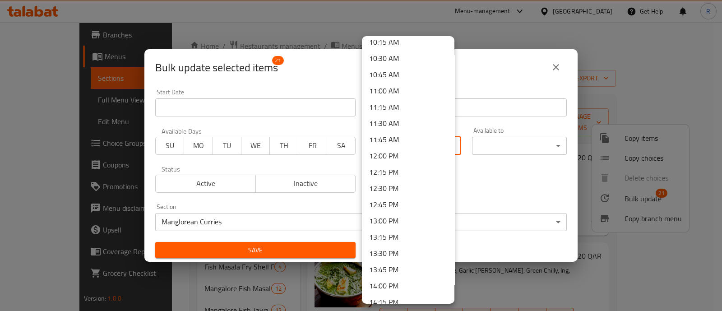
click at [388, 51] on li "10:30 AM" at bounding box center [408, 58] width 93 height 16
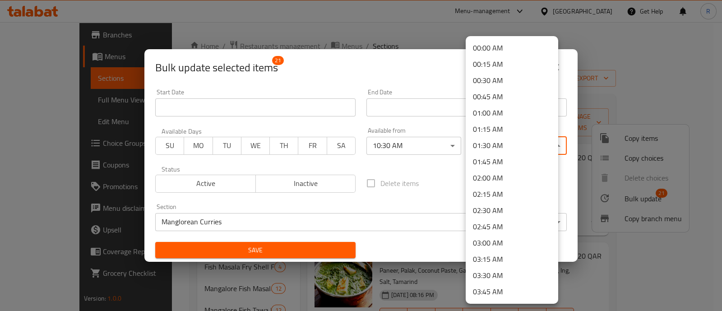
click at [499, 150] on body "​ Menu-management Qatar Get Help R Edit Restaurant Branches Menus Sections Full…" at bounding box center [361, 166] width 722 height 289
click at [494, 163] on li "01:45 AM" at bounding box center [512, 162] width 93 height 16
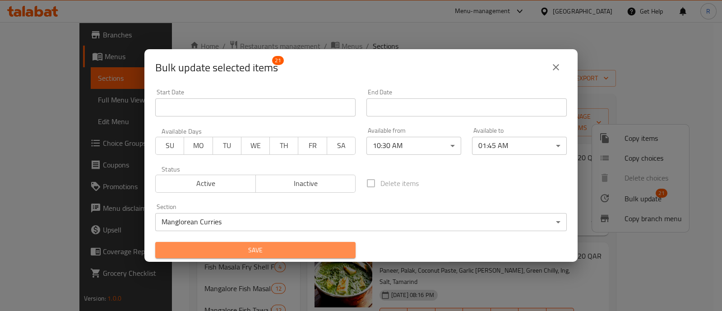
click at [307, 251] on span "Save" at bounding box center [256, 250] width 186 height 11
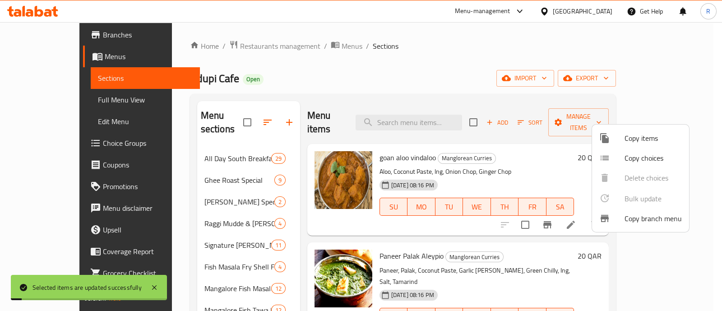
click at [284, 222] on div at bounding box center [361, 155] width 722 height 311
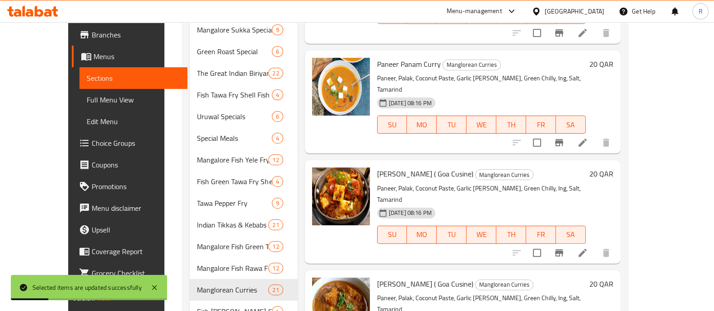
scroll to position [374, 0]
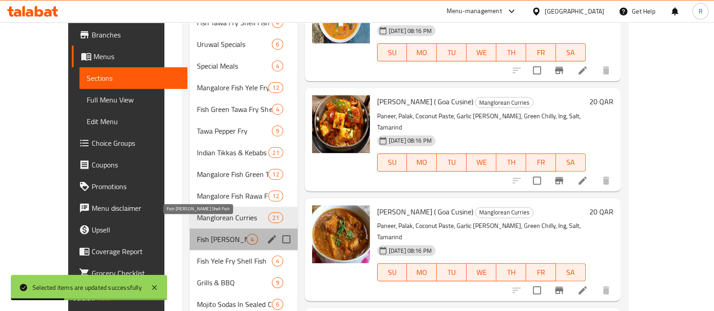
click at [201, 234] on span "Fish [PERSON_NAME] Shell Fish" at bounding box center [221, 239] width 49 height 11
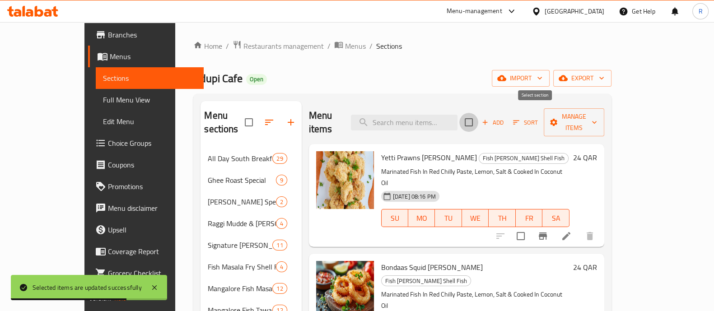
click at [478, 119] on input "checkbox" at bounding box center [468, 122] width 19 height 19
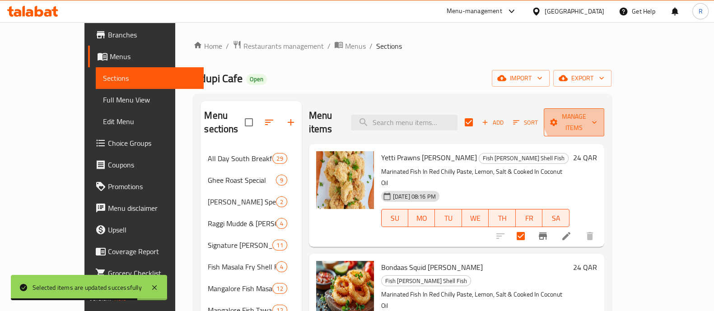
click at [597, 115] on span "Manage items" at bounding box center [574, 122] width 46 height 23
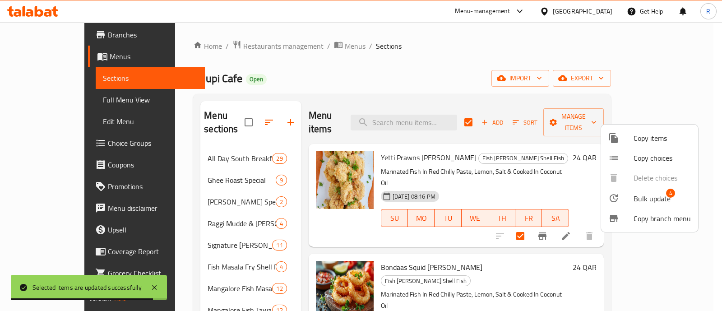
click at [626, 191] on li "Bulk update 4" at bounding box center [649, 198] width 97 height 21
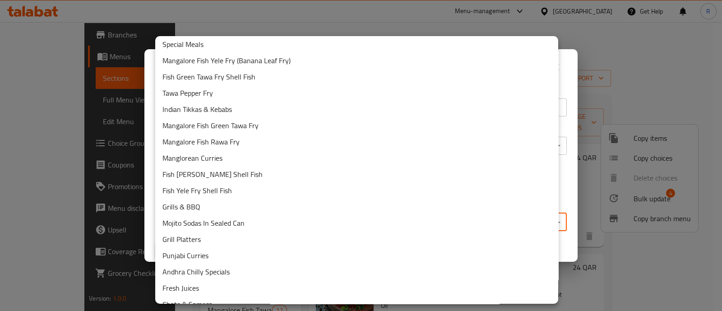
scroll to position [216, 0]
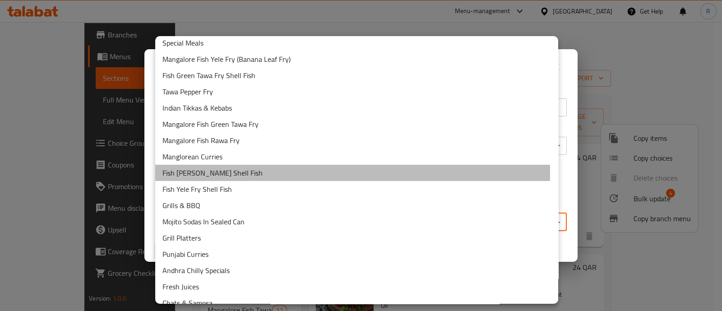
click at [267, 173] on li "Fish [PERSON_NAME] Shell Fish" at bounding box center [356, 173] width 403 height 16
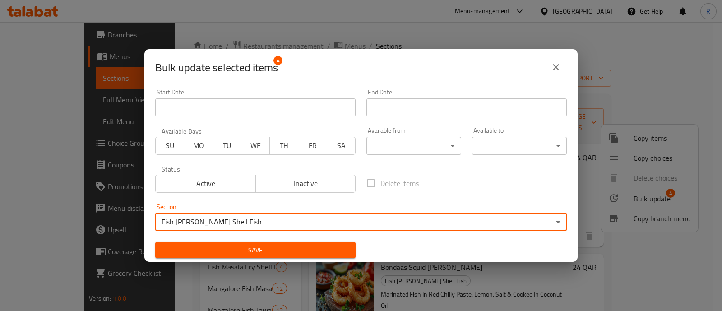
click at [394, 146] on body "​ Menu-management [GEOGRAPHIC_DATA] Get Help R Edit Restaurant Branches Menus S…" at bounding box center [361, 166] width 722 height 289
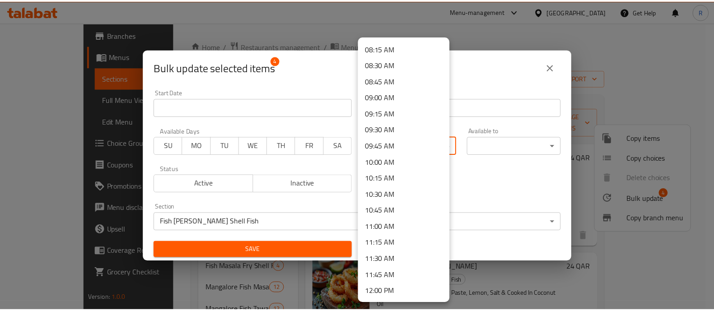
scroll to position [539, 0]
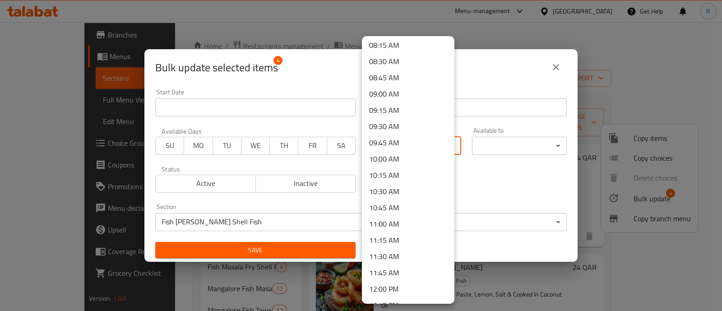
click at [397, 186] on li "10:30 AM" at bounding box center [408, 191] width 93 height 16
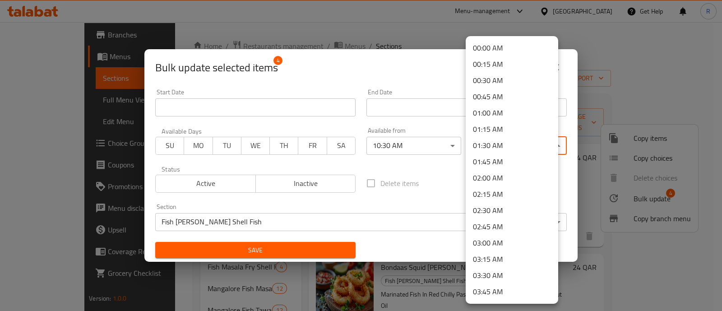
click at [480, 150] on body "​ Menu-management [GEOGRAPHIC_DATA] Get Help R Edit Restaurant Branches Menus S…" at bounding box center [361, 166] width 722 height 289
click at [492, 168] on li "01:45 AM" at bounding box center [512, 162] width 93 height 16
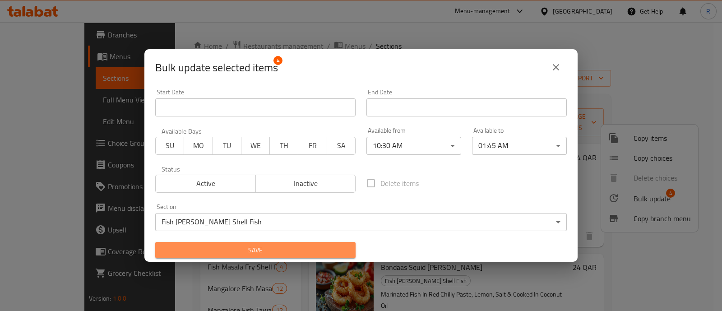
click at [290, 251] on span "Save" at bounding box center [256, 250] width 186 height 11
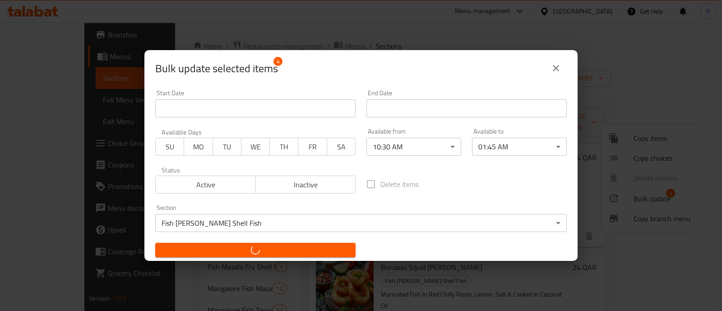
checkbox input "false"
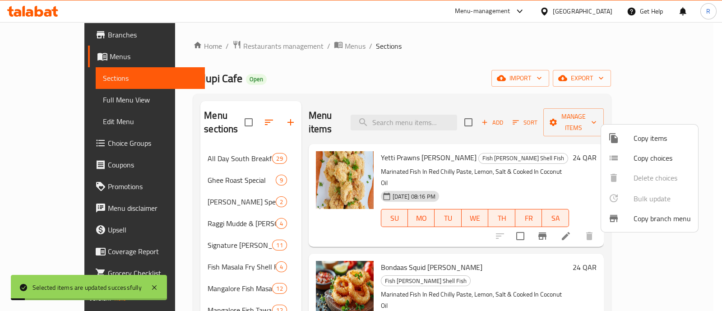
click at [284, 235] on div at bounding box center [361, 155] width 722 height 311
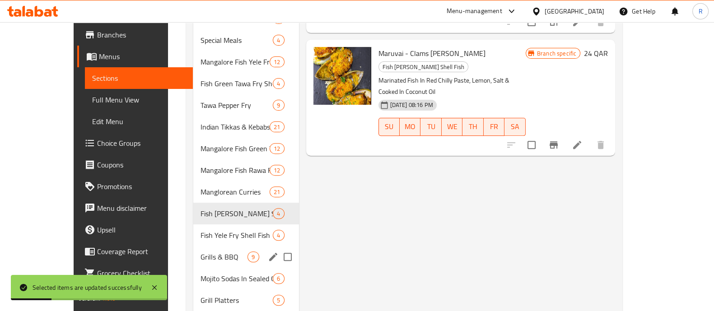
scroll to position [405, 0]
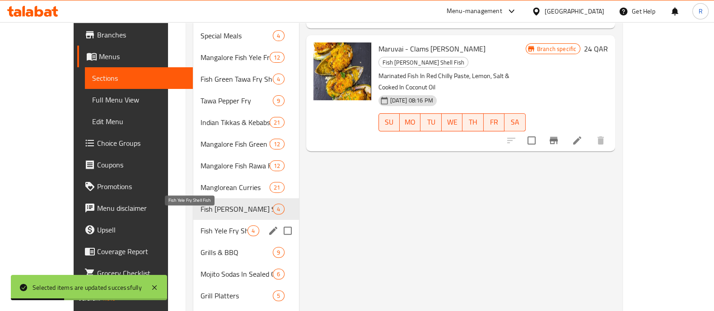
click at [205, 225] on span "Fish Yele Fry Shell Fish" at bounding box center [223, 230] width 47 height 11
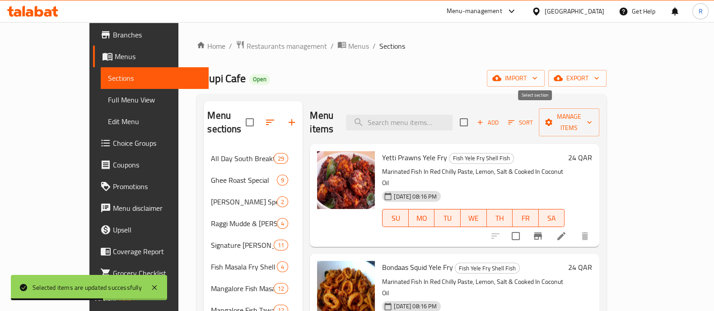
click at [473, 118] on input "checkbox" at bounding box center [463, 122] width 19 height 19
checkbox input "true"
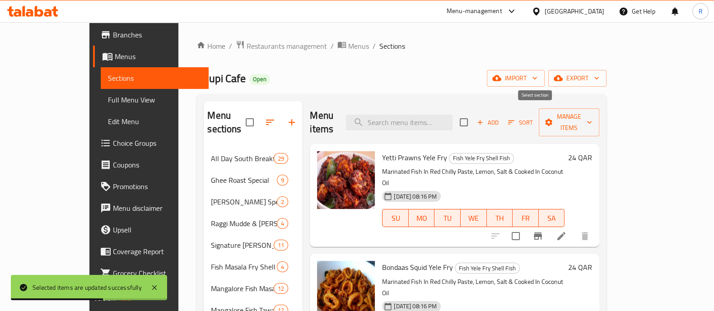
checkbox input "true"
click at [592, 119] on span "Manage items" at bounding box center [569, 122] width 46 height 23
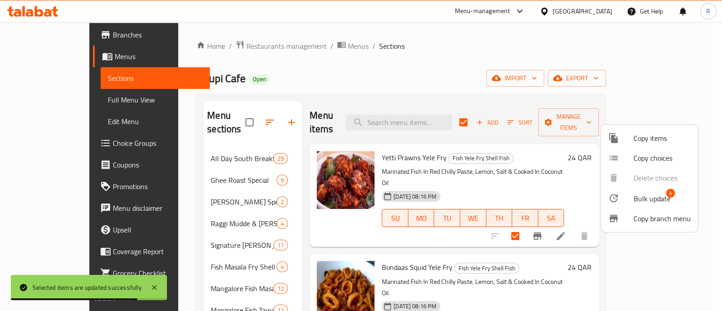
click at [619, 197] on icon at bounding box center [614, 198] width 11 height 11
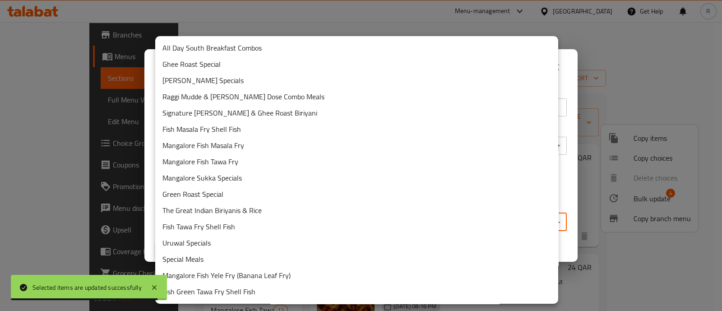
click at [399, 217] on body "Selected items are updated successfully ​ Menu-management Qatar Get Help R Edit…" at bounding box center [361, 166] width 722 height 289
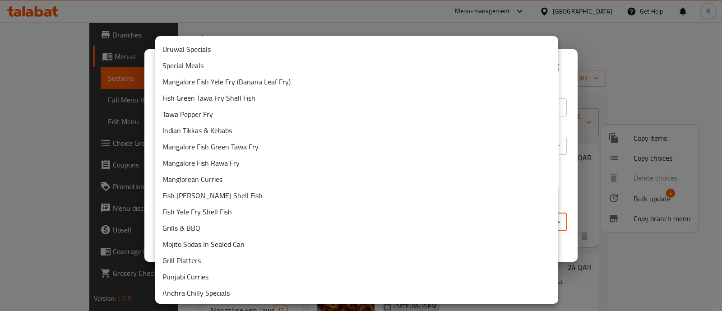
scroll to position [195, 0]
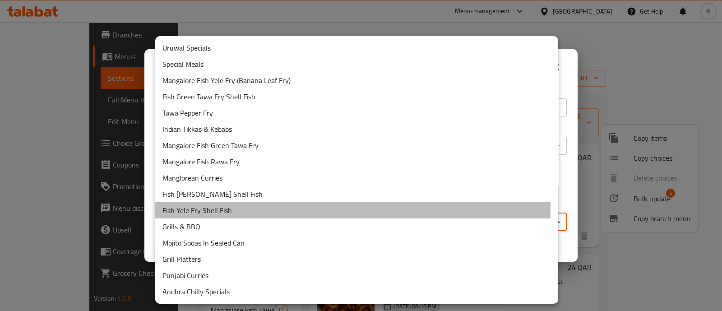
click at [247, 207] on li "Fish Yele Fry Shell Fish" at bounding box center [356, 210] width 403 height 16
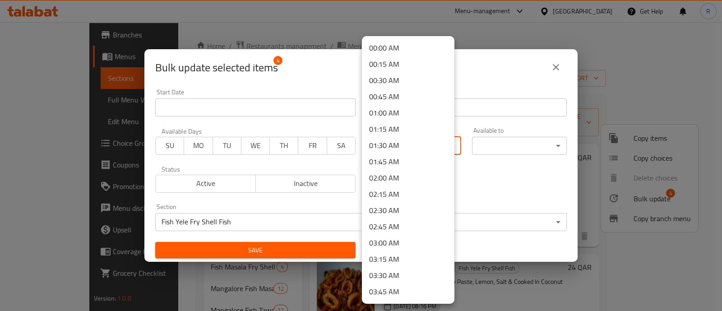
click at [411, 146] on body "​ Menu-management Qatar Get Help R Edit Restaurant Branches Menus Sections Full…" at bounding box center [361, 166] width 722 height 289
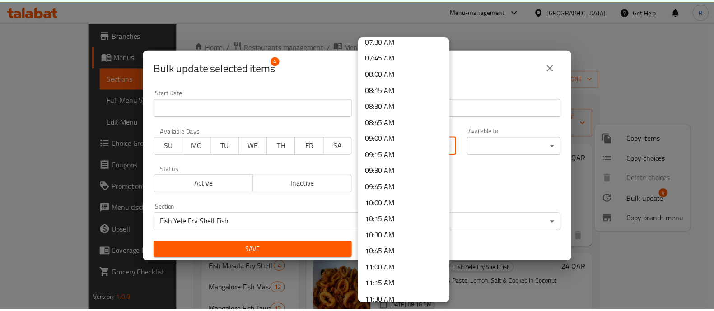
scroll to position [495, 0]
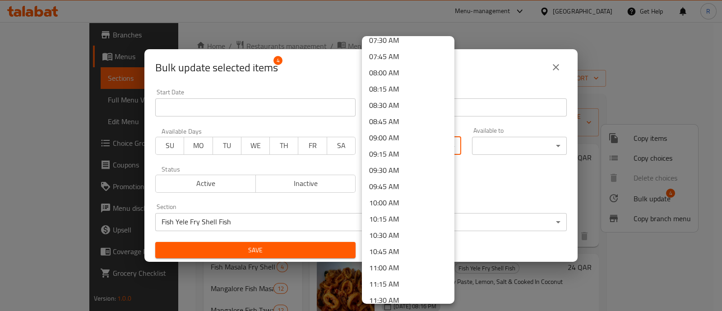
click at [399, 232] on li "10:30 AM" at bounding box center [408, 235] width 93 height 16
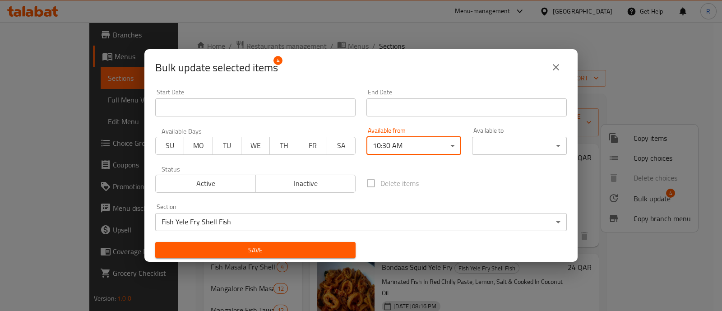
click at [490, 151] on body "​ Menu-management Qatar Get Help R Edit Restaurant Branches Menus Sections Full…" at bounding box center [361, 166] width 722 height 289
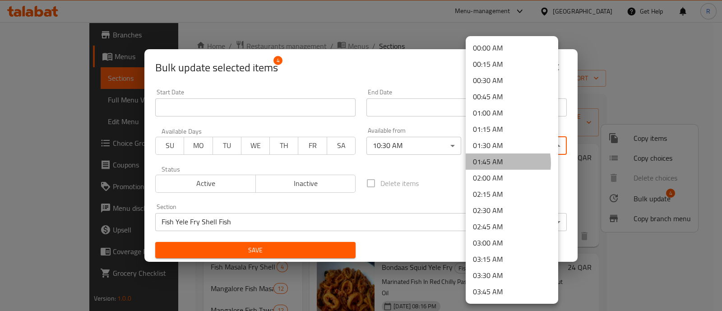
click at [496, 163] on li "01:45 AM" at bounding box center [512, 162] width 93 height 16
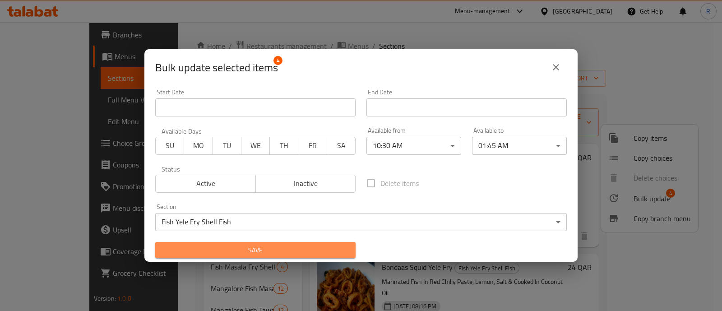
click at [284, 247] on span "Save" at bounding box center [256, 250] width 186 height 11
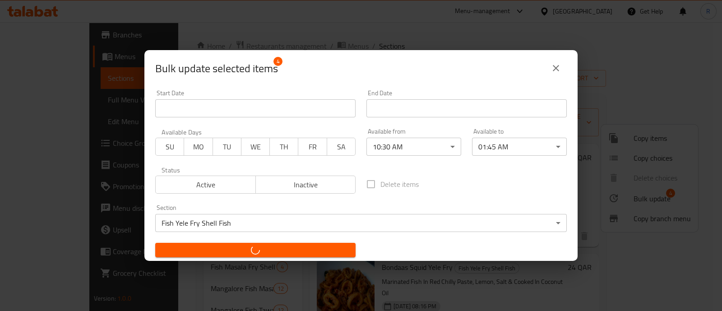
checkbox input "false"
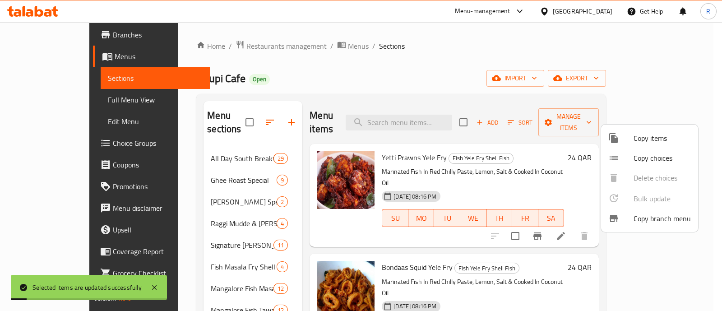
click at [138, 237] on div at bounding box center [361, 155] width 722 height 311
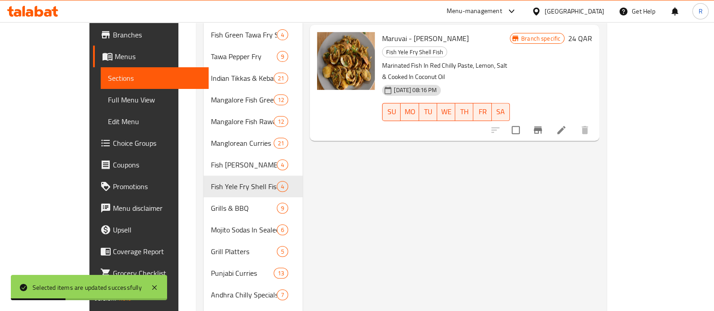
scroll to position [461, 0]
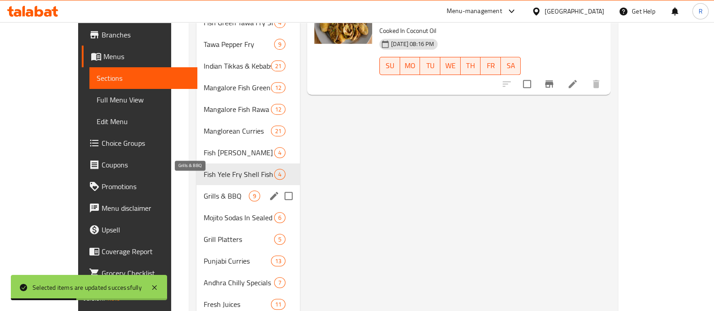
click at [204, 191] on span "Grills & BBQ" at bounding box center [226, 196] width 45 height 11
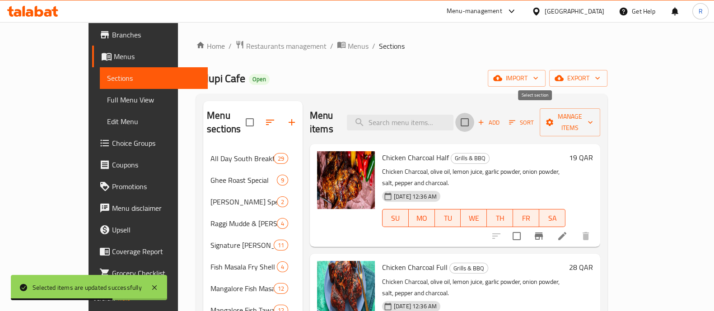
click at [474, 113] on input "checkbox" at bounding box center [464, 122] width 19 height 19
checkbox input "true"
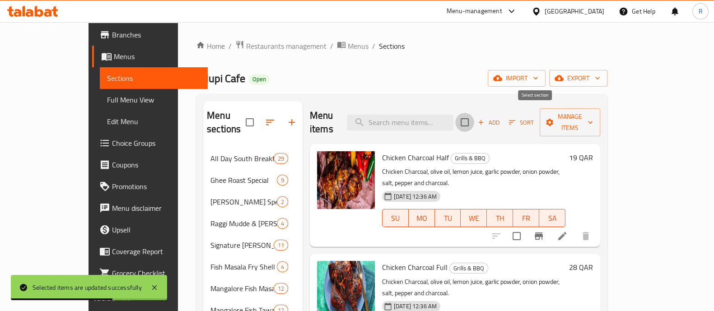
checkbox input "true"
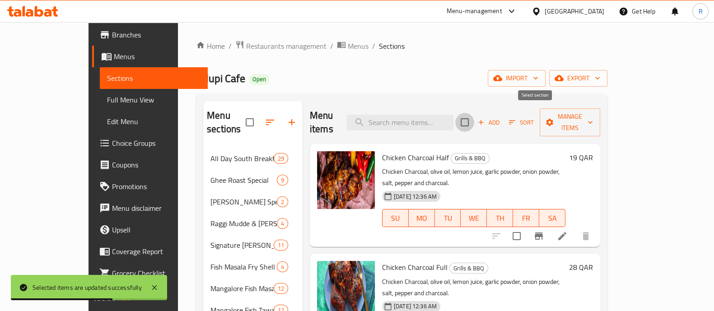
checkbox input "true"
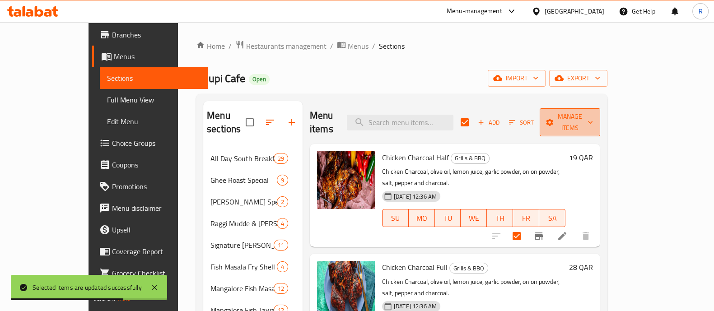
click at [600, 123] on button "Manage items" at bounding box center [570, 122] width 61 height 28
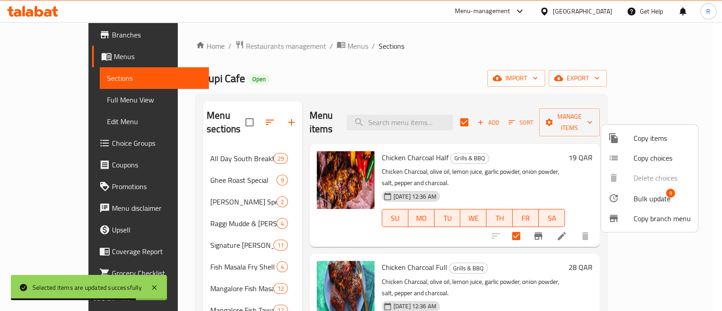
click at [625, 197] on div at bounding box center [621, 198] width 25 height 11
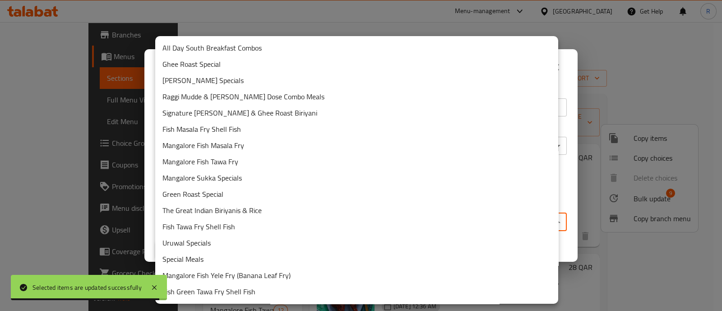
click at [352, 219] on body "Selected items are updated successfully ​ Menu-management Qatar Get Help R Edit…" at bounding box center [361, 166] width 722 height 289
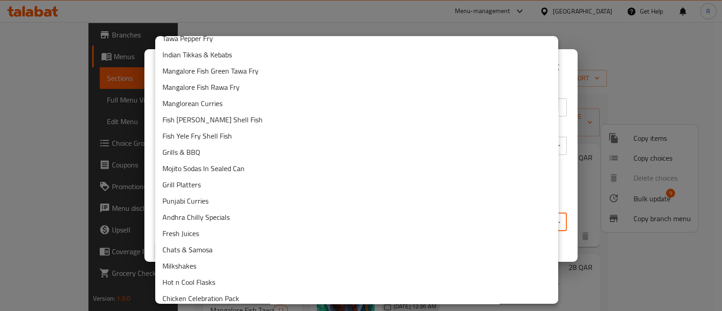
scroll to position [271, 0]
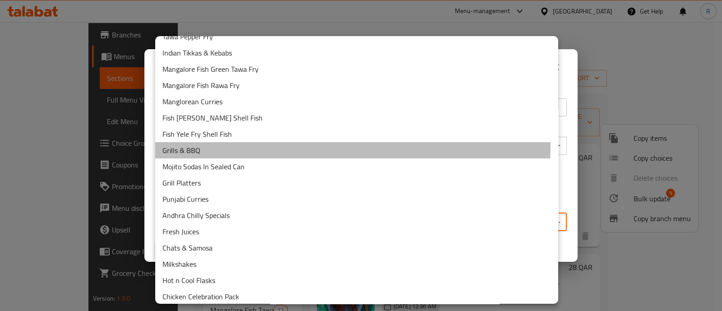
click at [229, 144] on li "Grills & BBQ" at bounding box center [356, 150] width 403 height 16
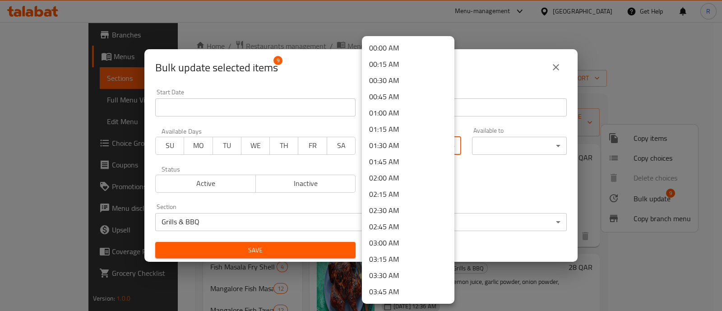
click at [386, 143] on body "​ Menu-management Qatar Get Help R Edit Restaurant Branches Menus Sections Full…" at bounding box center [361, 166] width 722 height 289
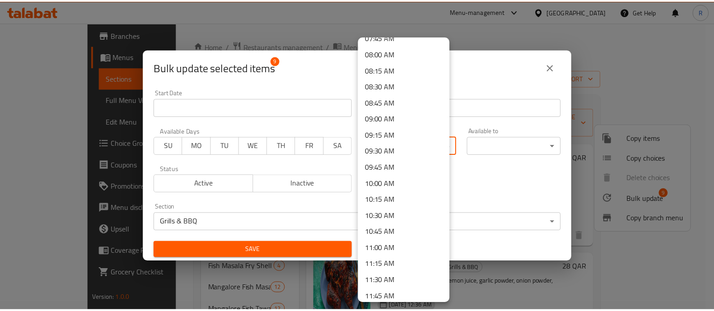
scroll to position [515, 0]
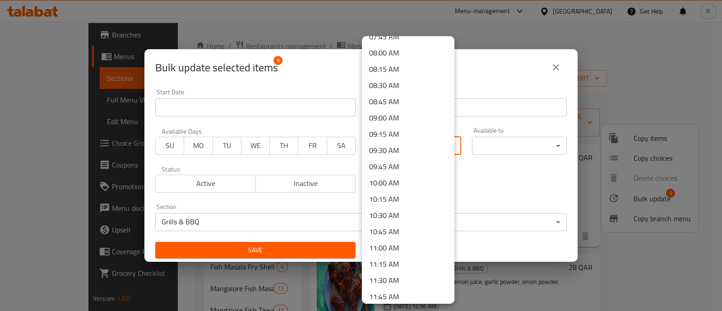
click at [398, 220] on li "10:30 AM" at bounding box center [408, 215] width 93 height 16
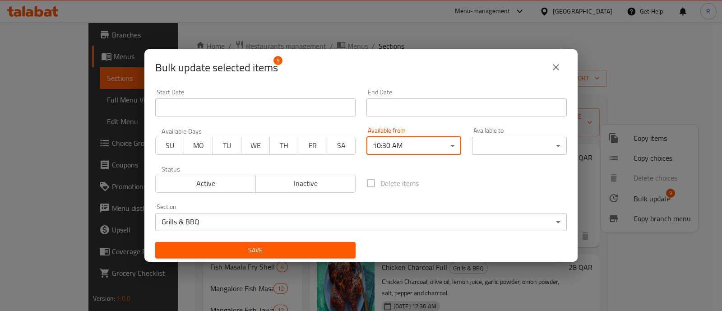
click at [512, 136] on body "​ Menu-management Qatar Get Help R Edit Restaurant Branches Menus Sections Full…" at bounding box center [361, 166] width 722 height 289
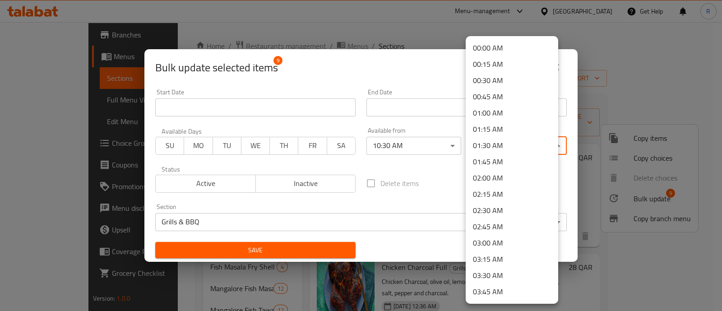
click at [497, 161] on li "01:45 AM" at bounding box center [512, 162] width 93 height 16
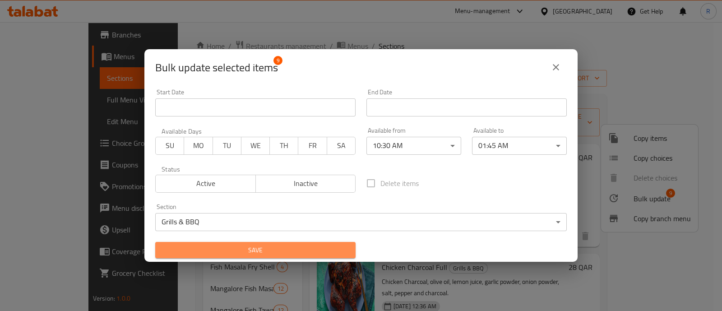
click at [339, 251] on span "Save" at bounding box center [256, 250] width 186 height 11
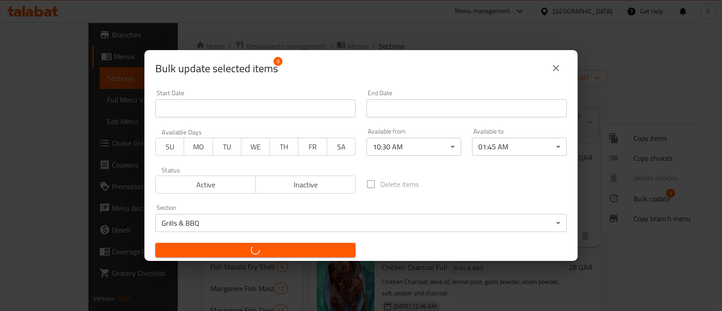
checkbox input "false"
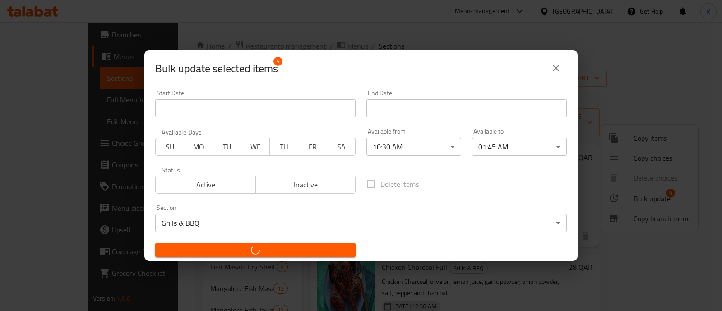
checkbox input "false"
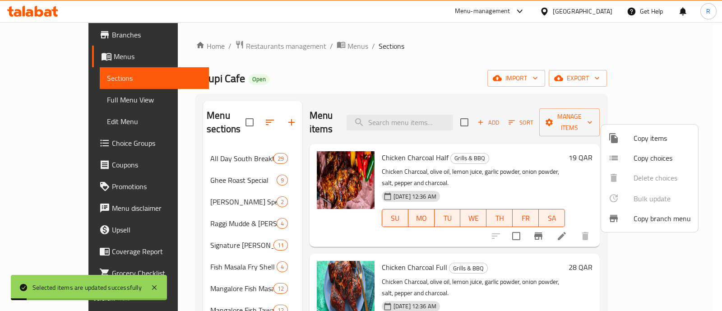
click at [139, 234] on div at bounding box center [361, 155] width 722 height 311
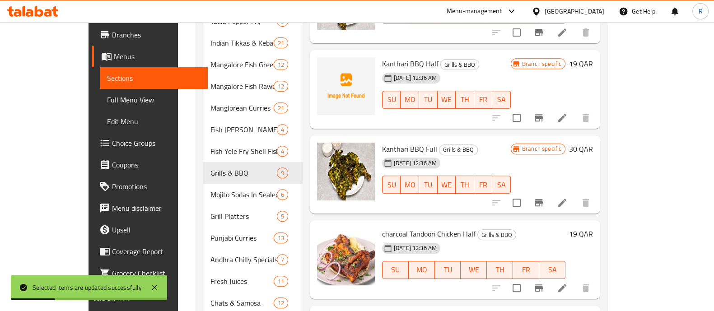
scroll to position [485, 0]
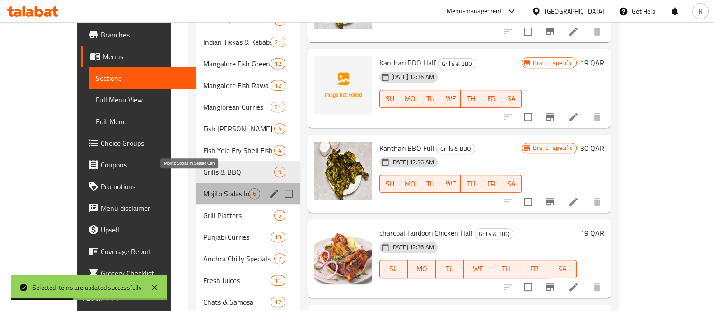
click at [203, 188] on span "Mojito Sodas In Sealed Can" at bounding box center [226, 193] width 46 height 11
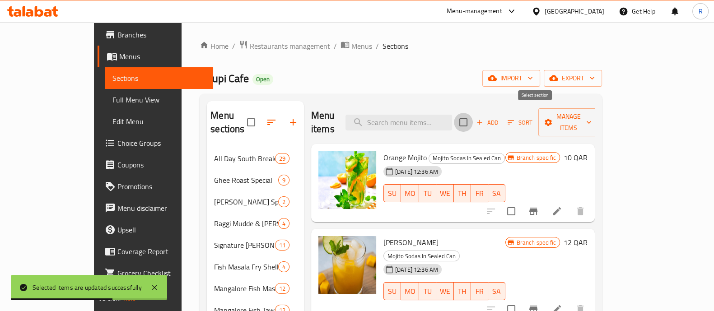
click at [473, 119] on input "checkbox" at bounding box center [463, 122] width 19 height 19
checkbox input "true"
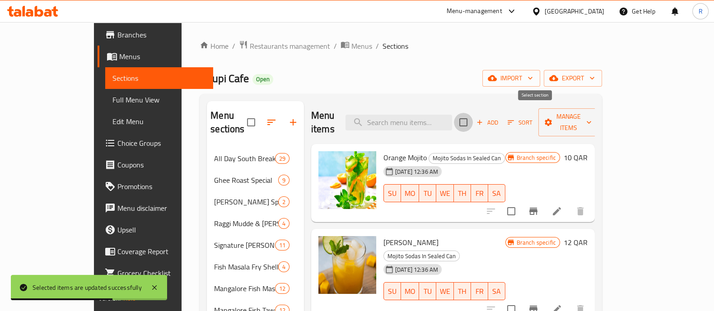
checkbox input "true"
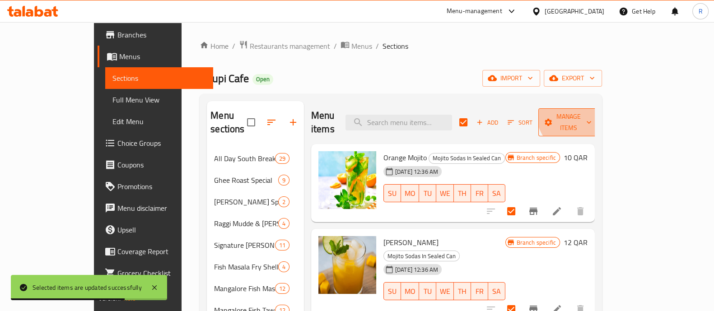
click at [591, 112] on span "Manage items" at bounding box center [568, 122] width 46 height 23
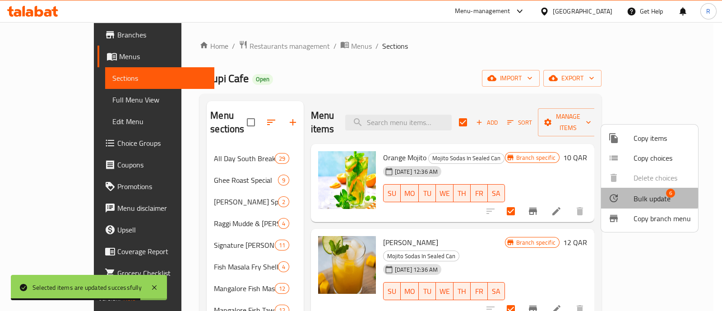
click at [615, 198] on icon at bounding box center [614, 198] width 11 height 11
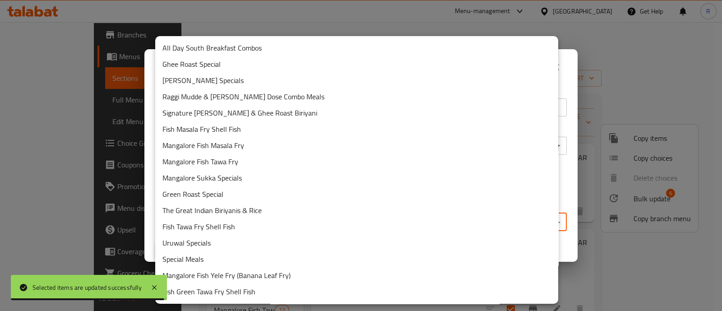
click at [423, 221] on body "Selected items are updated successfully ​ Menu-management Qatar Get Help R Edit…" at bounding box center [361, 166] width 722 height 289
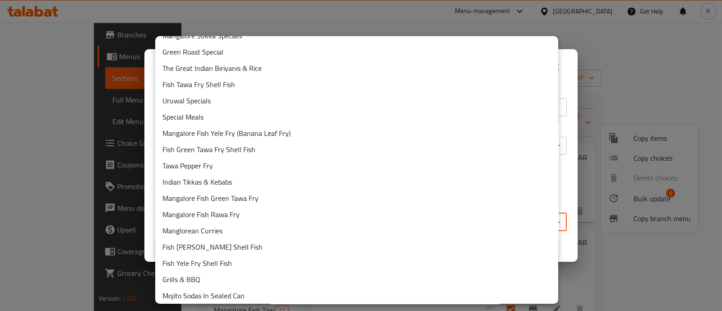
scroll to position [143, 0]
click at [250, 288] on li "Mojito Sodas In Sealed Can" at bounding box center [356, 295] width 403 height 16
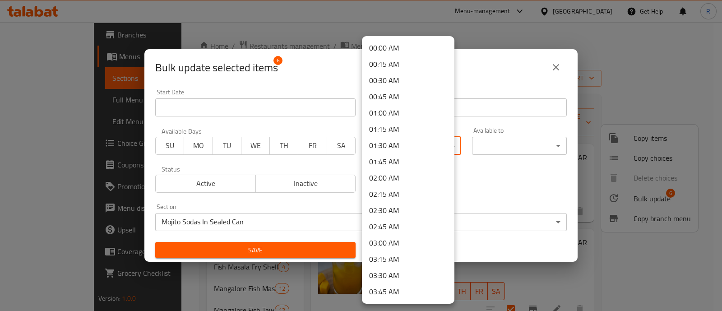
click at [400, 151] on body "​ Menu-management Qatar Get Help R Edit Restaurant Branches Menus Sections Full…" at bounding box center [361, 166] width 722 height 289
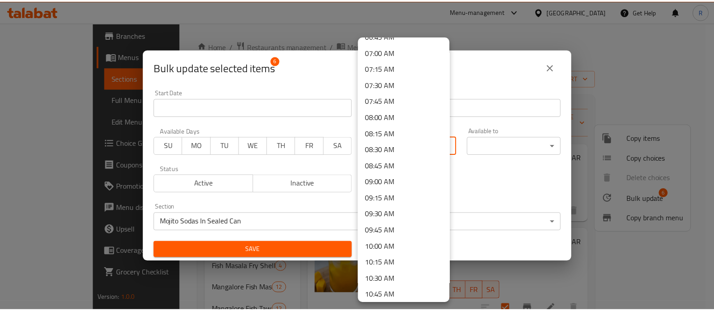
scroll to position [452, 0]
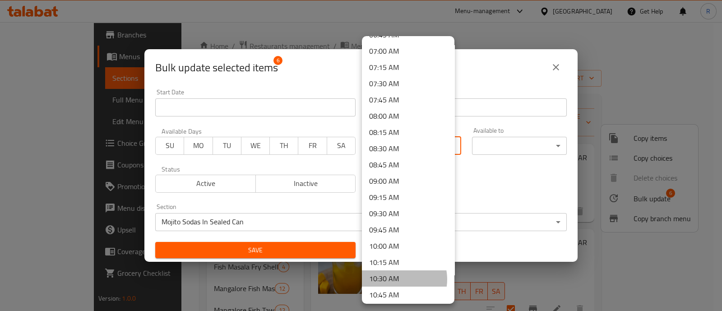
click at [396, 279] on li "10:30 AM" at bounding box center [408, 278] width 93 height 16
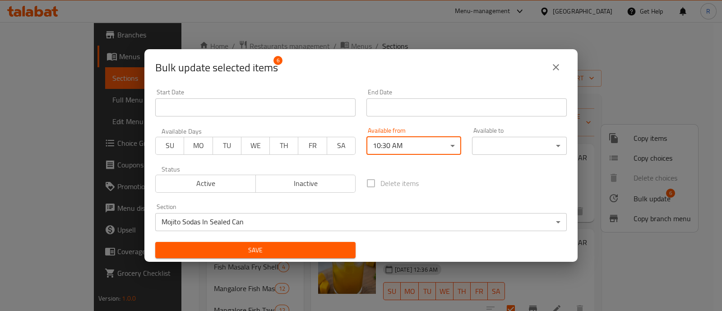
click at [495, 155] on div "Available to ​ ​" at bounding box center [520, 141] width 106 height 38
click at [497, 147] on body "​ Menu-management Qatar Get Help R Edit Restaurant Branches Menus Sections Full…" at bounding box center [361, 166] width 722 height 289
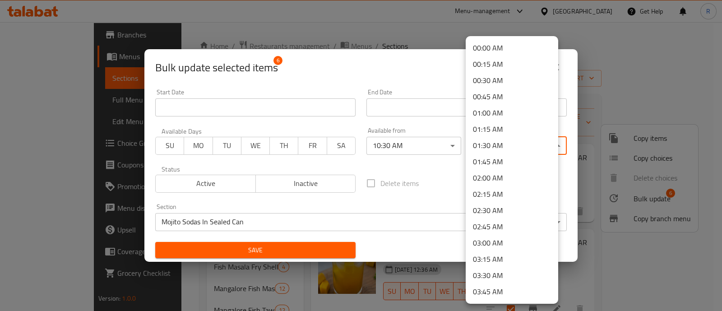
click at [494, 161] on li "01:45 AM" at bounding box center [512, 162] width 93 height 16
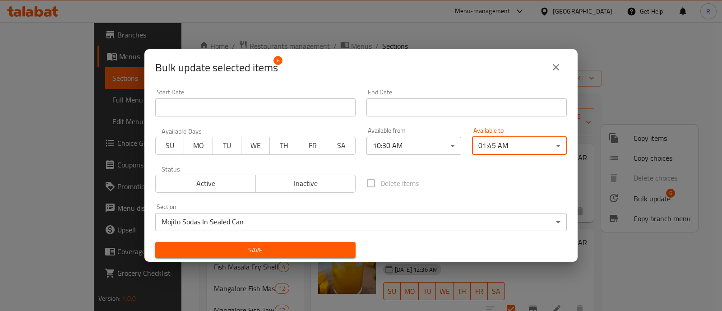
click at [315, 247] on span "Save" at bounding box center [256, 250] width 186 height 11
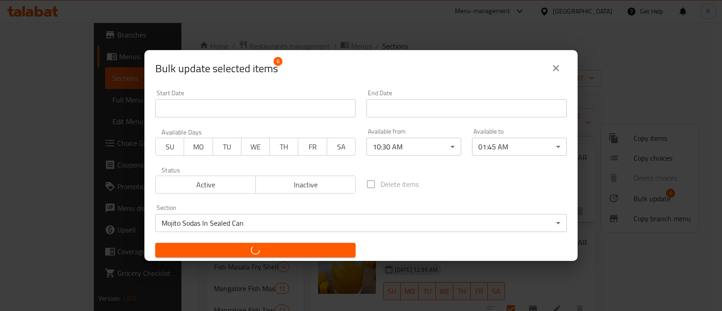
checkbox input "false"
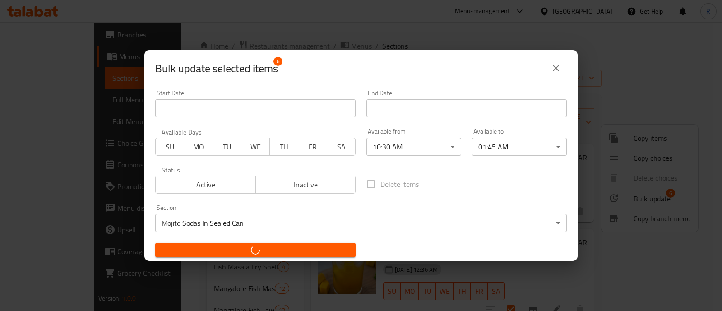
checkbox input "false"
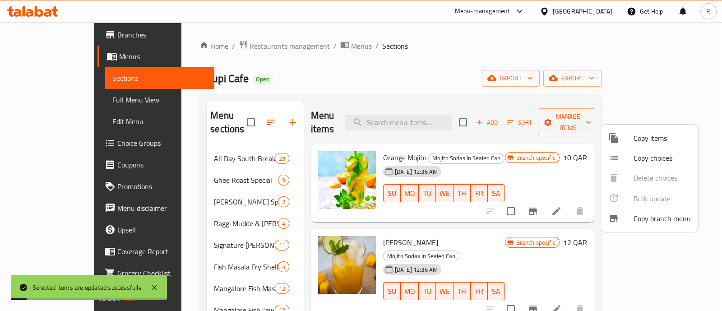
click at [143, 250] on div at bounding box center [361, 155] width 722 height 311
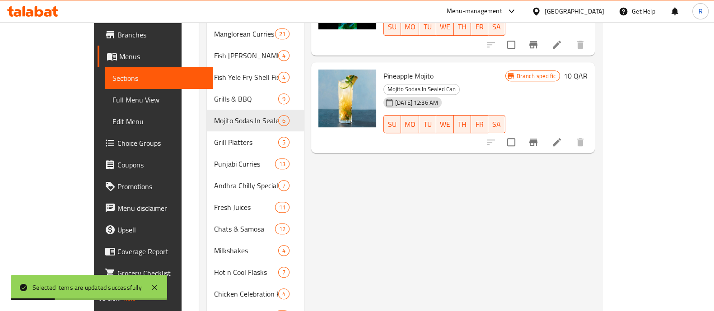
scroll to position [559, 0]
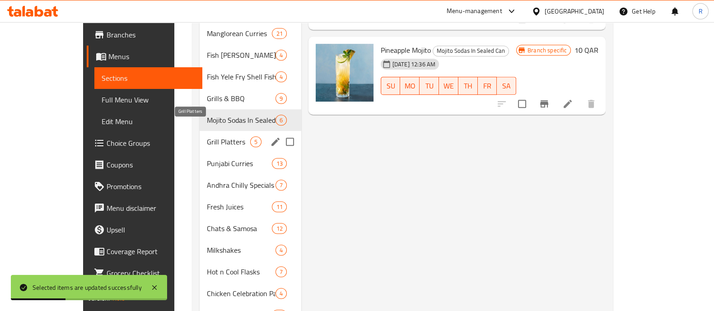
click at [207, 136] on span "Grill Platters" at bounding box center [228, 141] width 43 height 11
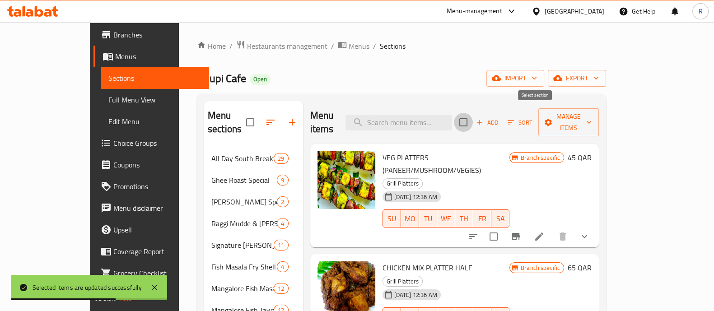
click at [473, 115] on input "checkbox" at bounding box center [463, 122] width 19 height 19
checkbox input "true"
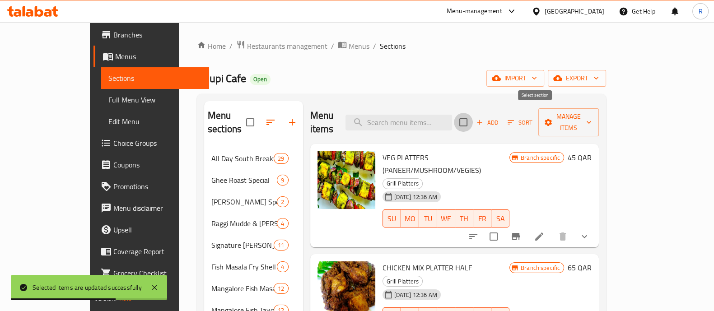
checkbox input "true"
click at [591, 115] on span "Manage items" at bounding box center [568, 122] width 46 height 23
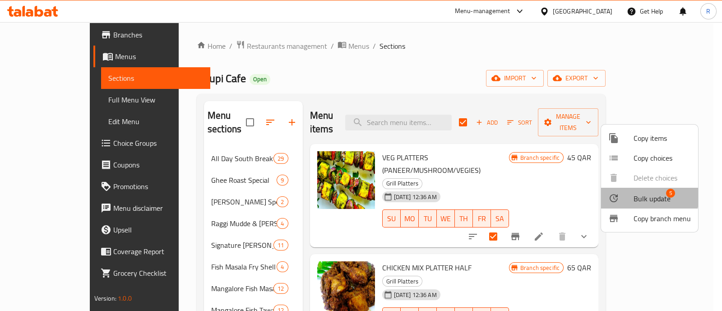
click at [641, 196] on span "Bulk update" at bounding box center [652, 198] width 37 height 11
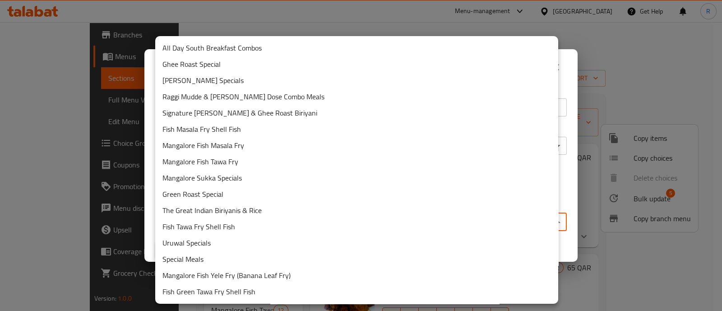
click at [406, 227] on body "​ Menu-management Qatar Get Help R Edit Restaurant Branches Menus Sections Full…" at bounding box center [361, 166] width 722 height 289
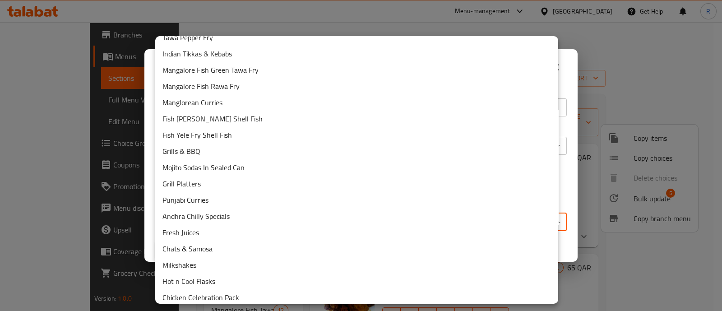
scroll to position [271, 0]
click at [262, 177] on li "Grill Platters" at bounding box center [356, 183] width 403 height 16
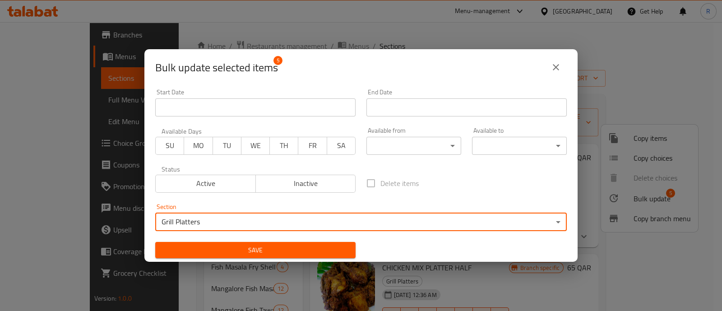
click at [377, 146] on body "​ Menu-management Qatar Get Help R Edit Restaurant Branches Menus Sections Full…" at bounding box center [361, 166] width 722 height 289
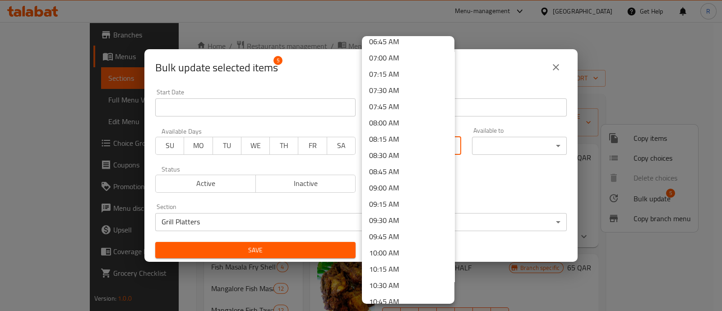
scroll to position [479, 0]
click at [396, 246] on li "10:30 AM" at bounding box center [408, 251] width 93 height 16
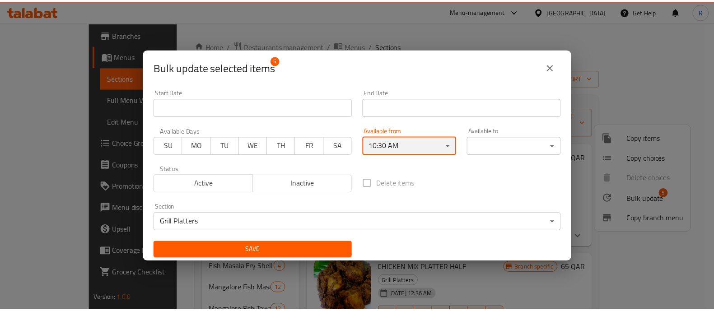
scroll to position [0, 0]
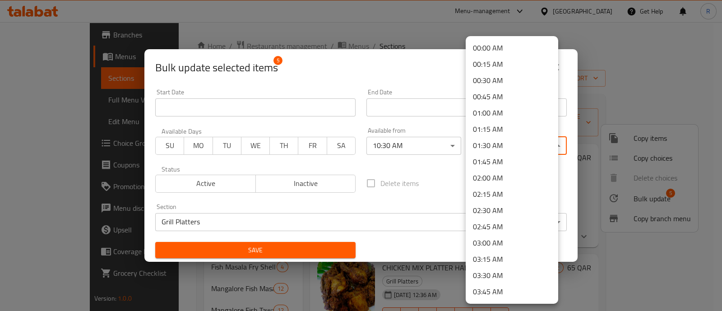
click at [493, 146] on body "​ Menu-management Qatar Get Help R Edit Restaurant Branches Menus Sections Full…" at bounding box center [361, 166] width 722 height 289
click at [495, 157] on li "01:45 AM" at bounding box center [512, 162] width 93 height 16
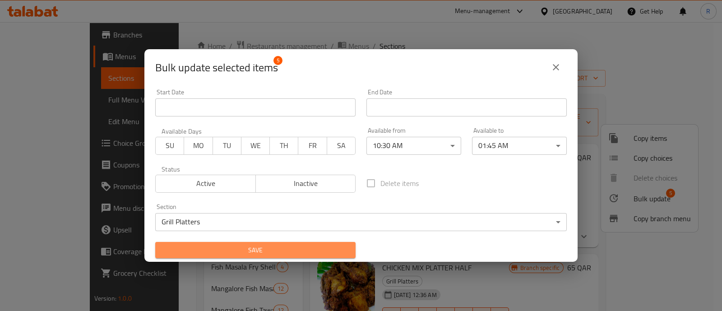
click at [289, 247] on span "Save" at bounding box center [256, 250] width 186 height 11
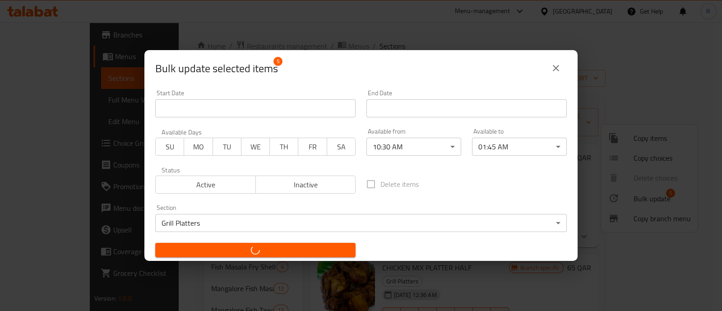
checkbox input "false"
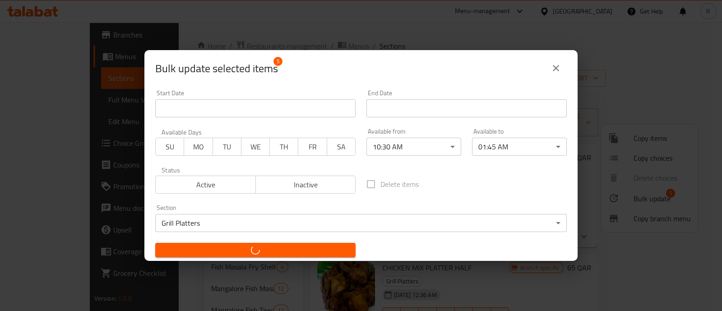
checkbox input "false"
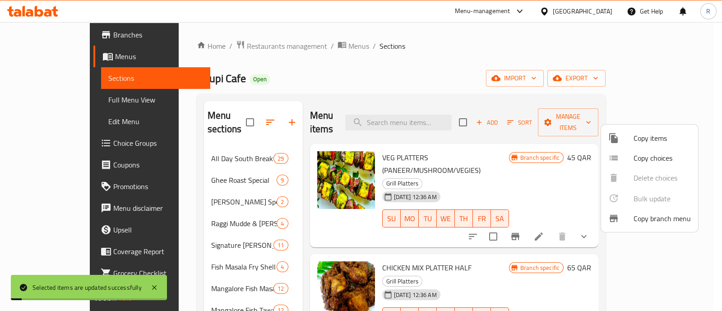
click at [284, 265] on div at bounding box center [361, 155] width 722 height 311
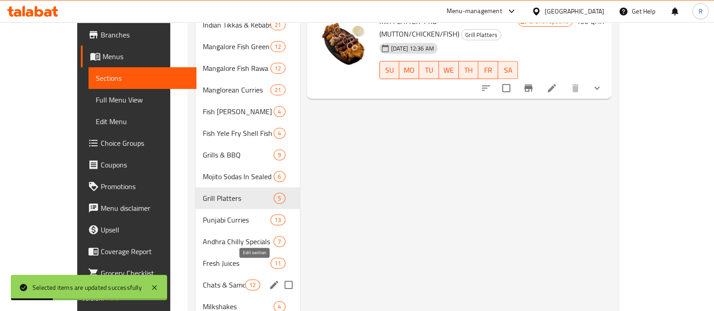
scroll to position [508, 0]
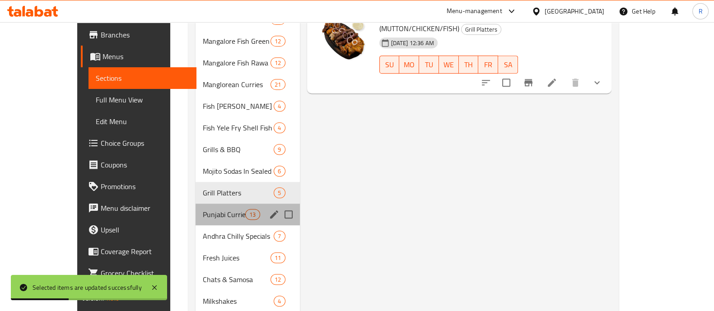
click at [196, 207] on div "Punjabi Curries 13" at bounding box center [248, 215] width 104 height 22
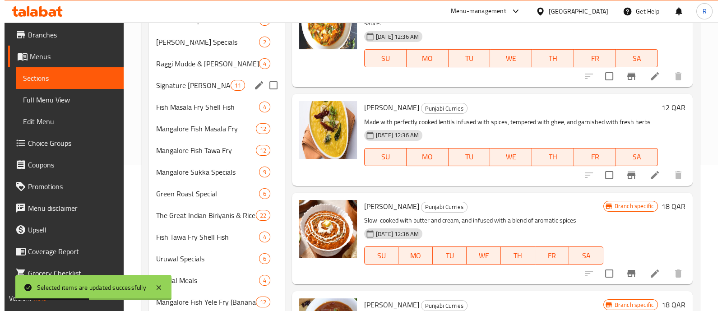
scroll to position [53, 0]
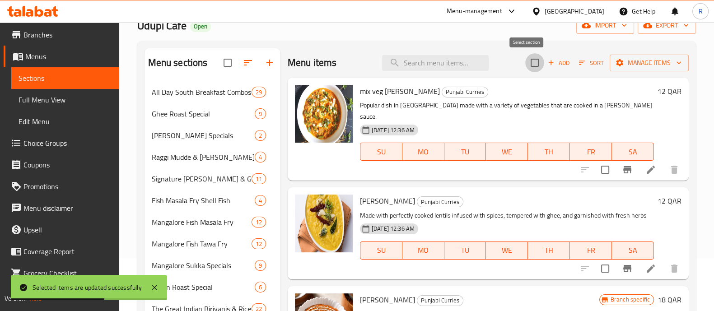
click at [526, 61] on input "checkbox" at bounding box center [534, 62] width 19 height 19
checkbox input "true"
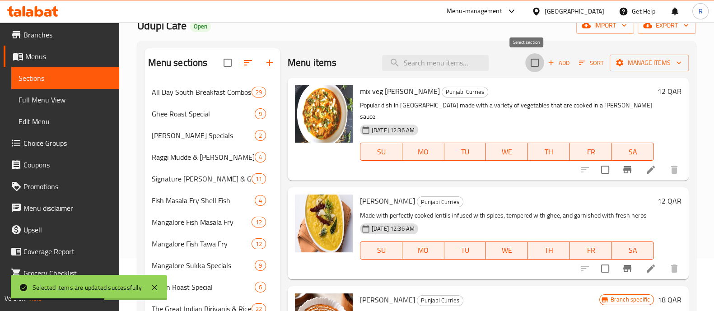
checkbox input "true"
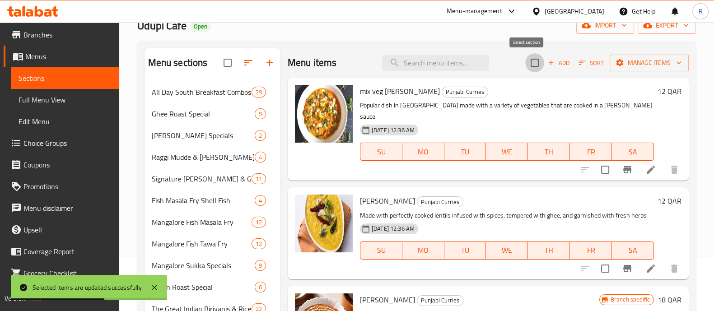
checkbox input "true"
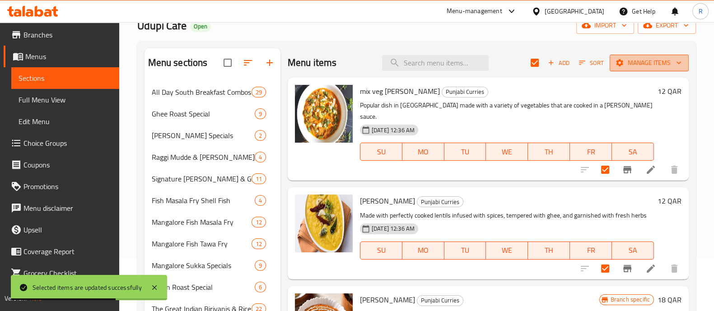
click at [639, 63] on span "Manage items" at bounding box center [649, 62] width 65 height 11
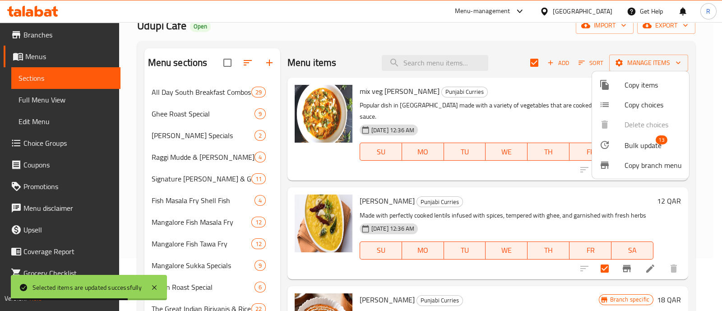
click at [596, 147] on li "Bulk update 13" at bounding box center [640, 145] width 97 height 21
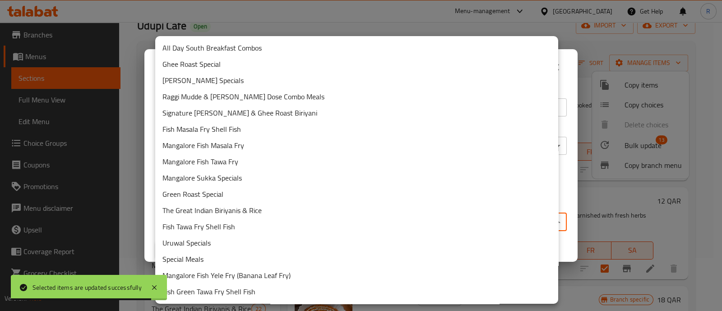
click at [357, 227] on body "Selected items are updated successfully ​ Menu-management Qatar Get Help R Edit…" at bounding box center [361, 113] width 722 height 289
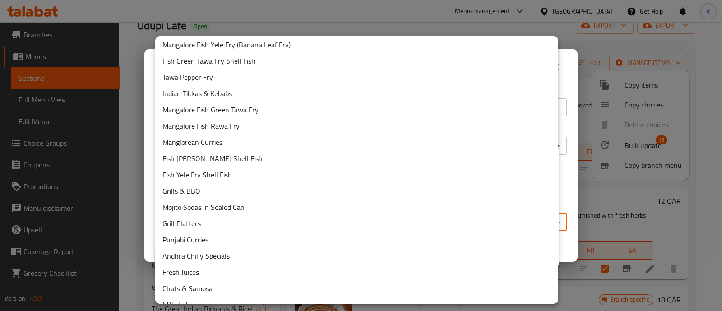
scroll to position [231, 0]
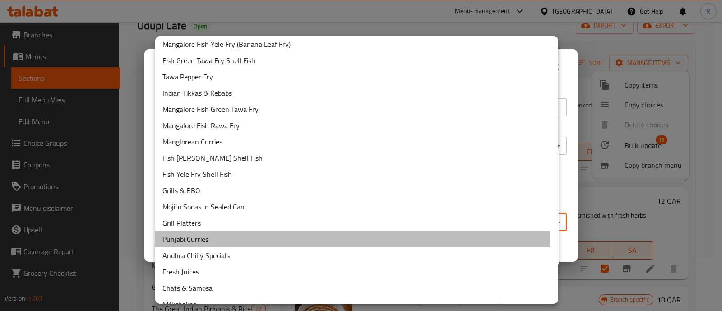
click at [256, 238] on li "Punjabi Curries" at bounding box center [356, 239] width 403 height 16
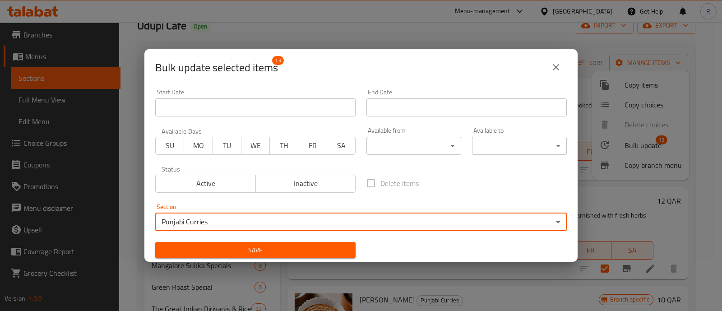
click at [395, 142] on body "​ Menu-management Qatar Get Help R Edit Restaurant Branches Menus Sections Full…" at bounding box center [361, 113] width 722 height 289
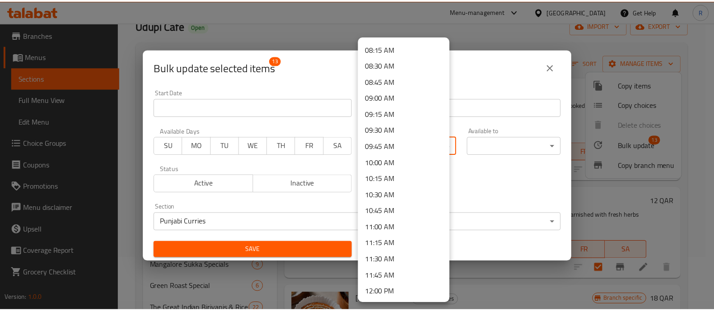
scroll to position [536, 0]
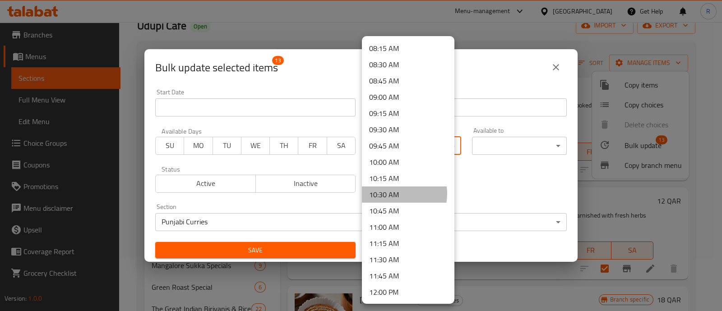
click at [395, 193] on li "10:30 AM" at bounding box center [408, 194] width 93 height 16
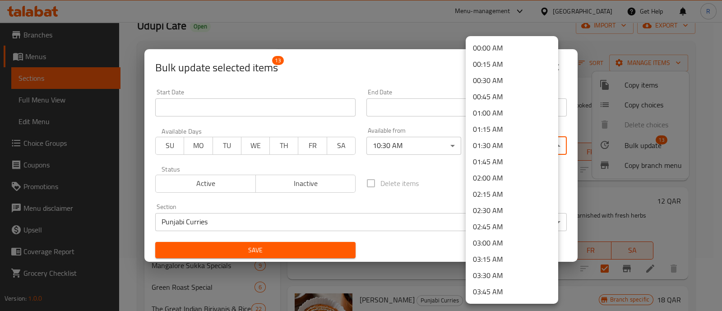
click at [501, 152] on body "​ Menu-management Qatar Get Help R Edit Restaurant Branches Menus Sections Full…" at bounding box center [361, 113] width 722 height 289
click at [505, 148] on li "01:30 AM" at bounding box center [512, 145] width 93 height 16
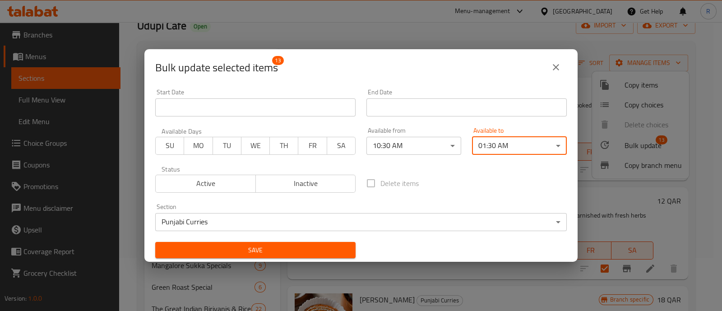
click at [505, 144] on body "​ Menu-management Qatar Get Help R Edit Restaurant Branches Menus Sections Full…" at bounding box center [361, 113] width 722 height 289
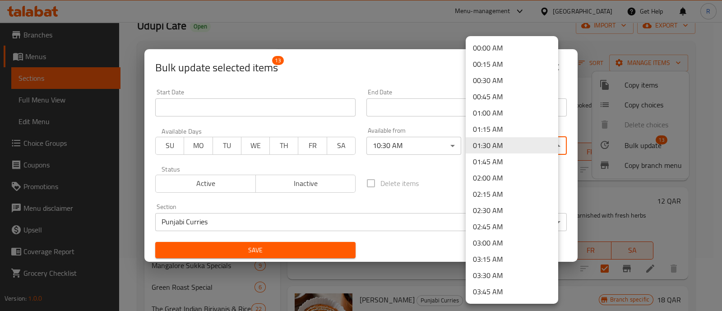
click at [503, 163] on li "01:45 AM" at bounding box center [512, 162] width 93 height 16
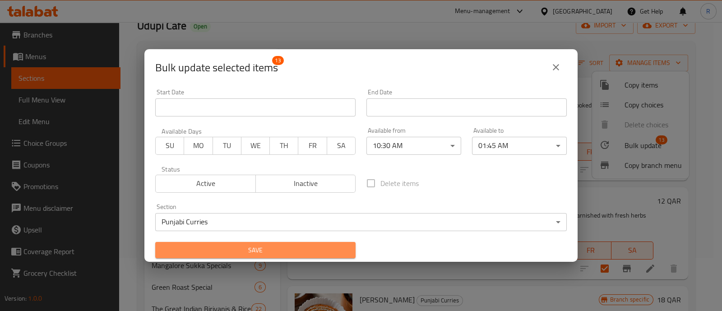
click at [330, 251] on span "Save" at bounding box center [256, 250] width 186 height 11
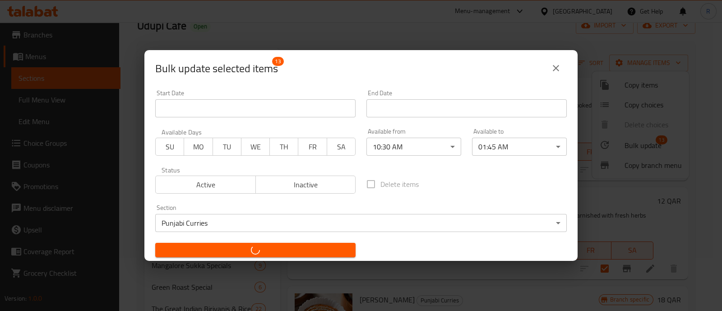
checkbox input "false"
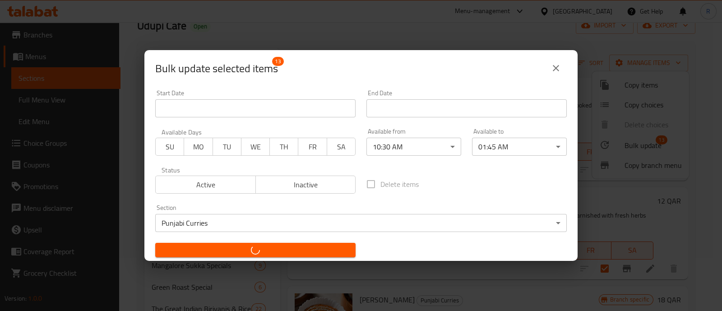
checkbox input "false"
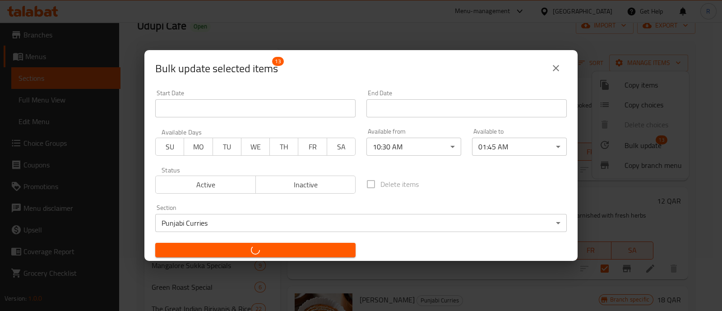
checkbox input "false"
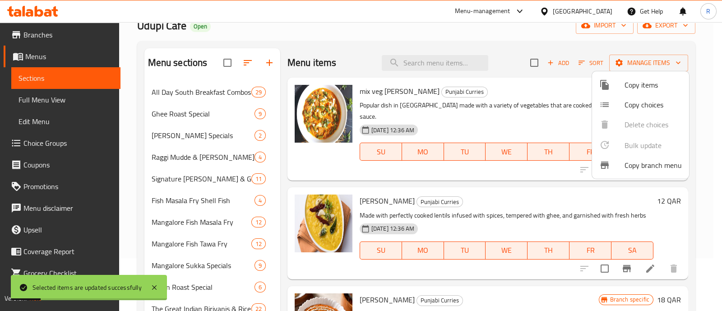
click at [284, 197] on div at bounding box center [361, 155] width 722 height 311
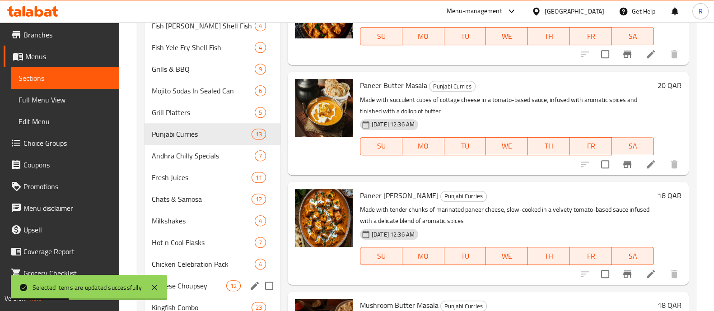
scroll to position [619, 0]
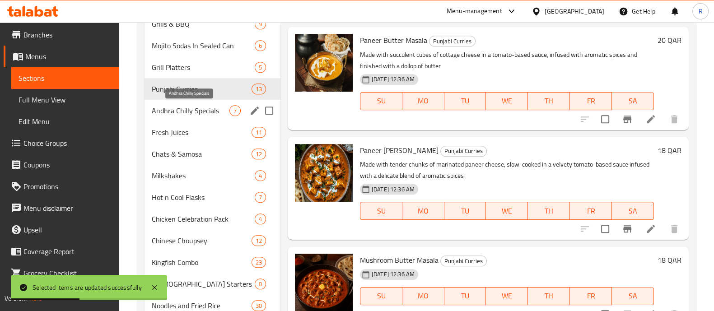
click at [186, 110] on span "Andhra Chilly Specials" at bounding box center [191, 110] width 78 height 11
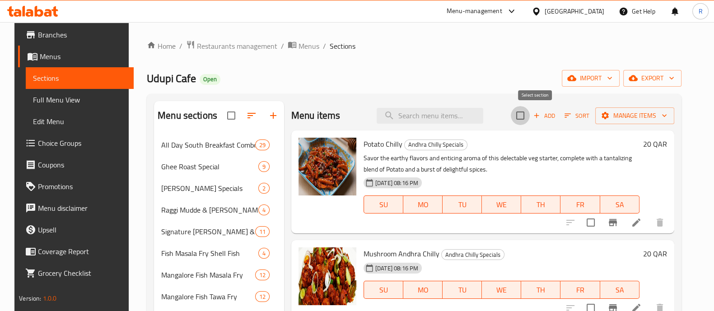
click at [530, 115] on input "checkbox" at bounding box center [520, 115] width 19 height 19
checkbox input "true"
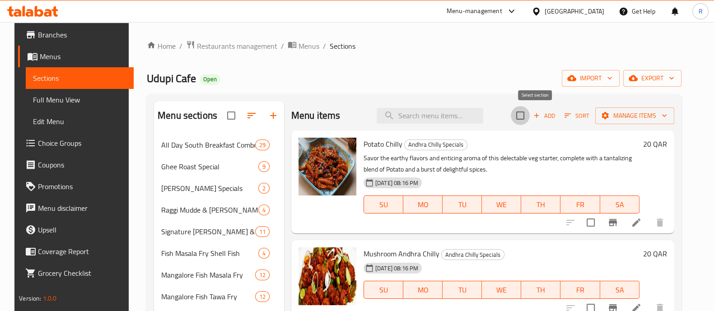
checkbox input "true"
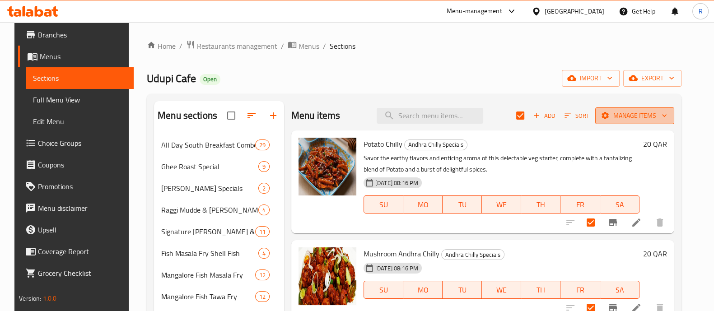
click at [633, 115] on span "Manage items" at bounding box center [634, 115] width 65 height 11
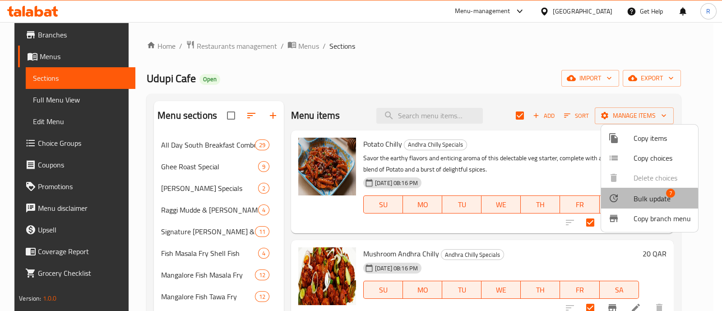
click at [616, 206] on li "Bulk update 7" at bounding box center [649, 198] width 97 height 21
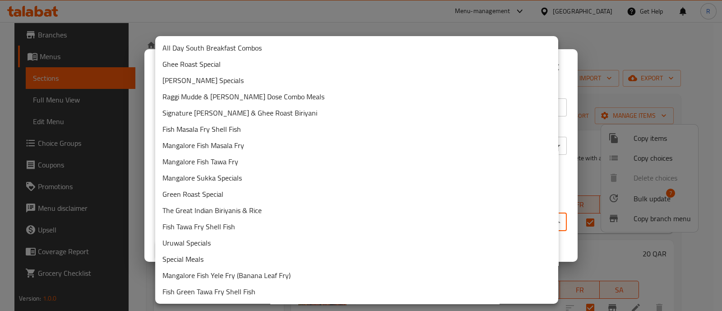
click at [377, 223] on body "​ Menu-management Qatar Get Help R Edit Restaurant Branches Menus Sections Full…" at bounding box center [361, 166] width 722 height 289
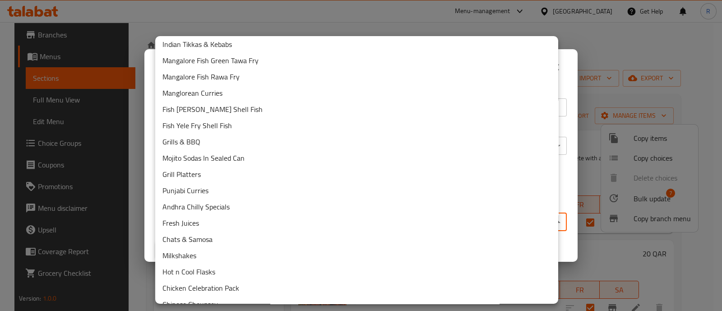
scroll to position [280, 0]
click at [215, 202] on li "Andhra Chilly Specials" at bounding box center [356, 206] width 403 height 16
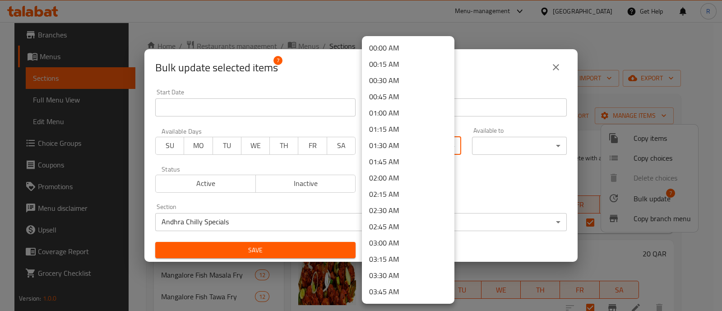
click at [369, 144] on body "​ Menu-management Qatar Get Help R Edit Restaurant Branches Menus Sections Full…" at bounding box center [361, 166] width 722 height 289
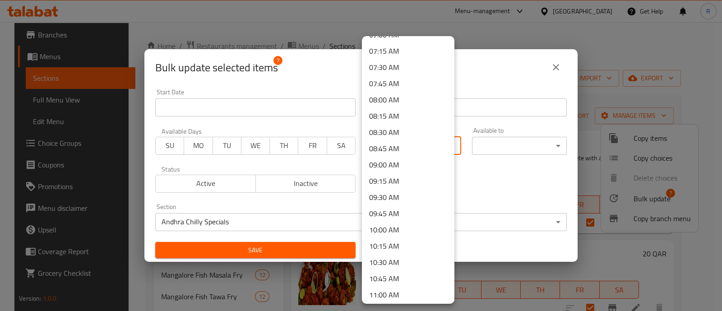
scroll to position [470, 0]
click at [388, 251] on li "10:15 AM" at bounding box center [408, 244] width 93 height 16
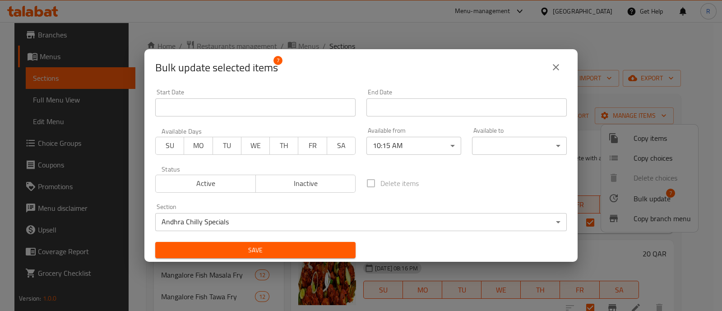
click at [388, 251] on ul "00:00 AM 00:15 AM 00:30 AM 00:45 AM 01:00 AM 01:15 AM 01:30 AM 01:45 AM 02:00 A…" at bounding box center [400, 265] width 76 height 891
click at [424, 150] on body "​ Menu-management Qatar Get Help R Edit Restaurant Branches Menus Sections Full…" at bounding box center [361, 166] width 722 height 289
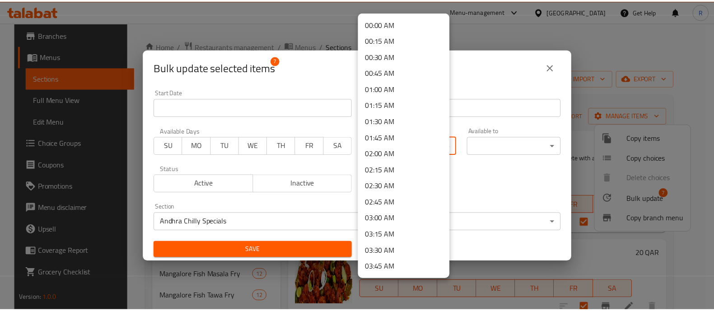
scroll to position [544, 0]
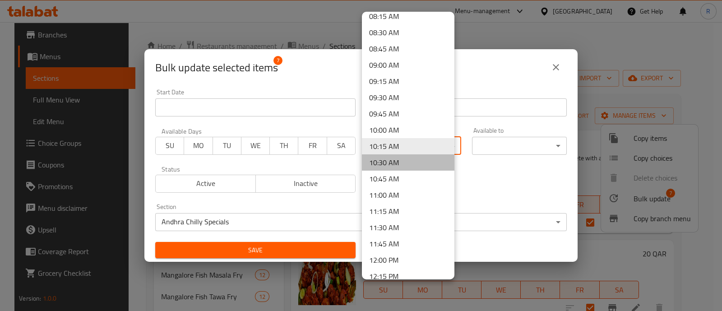
click at [408, 164] on li "10:30 AM" at bounding box center [408, 162] width 93 height 16
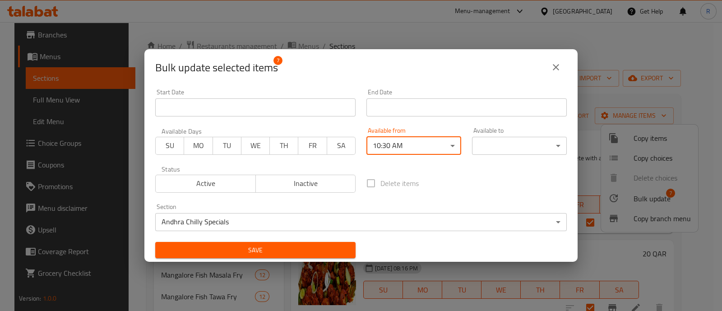
click at [505, 141] on body "​ Menu-management Qatar Get Help R Edit Restaurant Branches Menus Sections Full…" at bounding box center [361, 166] width 722 height 289
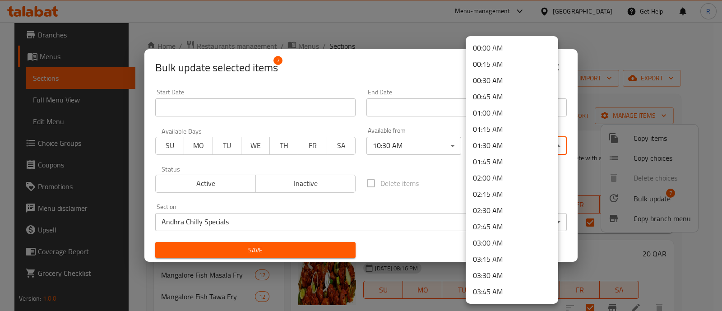
click at [513, 160] on li "01:45 AM" at bounding box center [512, 162] width 93 height 16
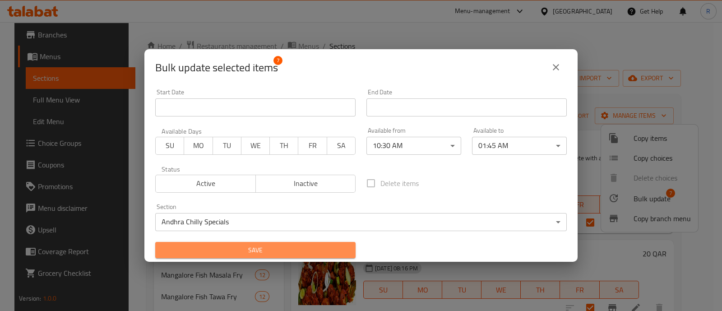
click at [291, 250] on span "Save" at bounding box center [256, 250] width 186 height 11
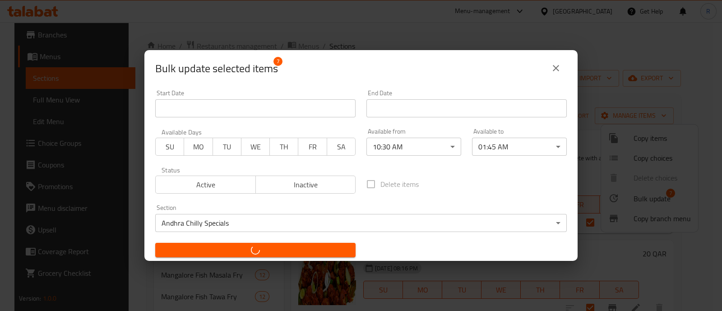
checkbox input "false"
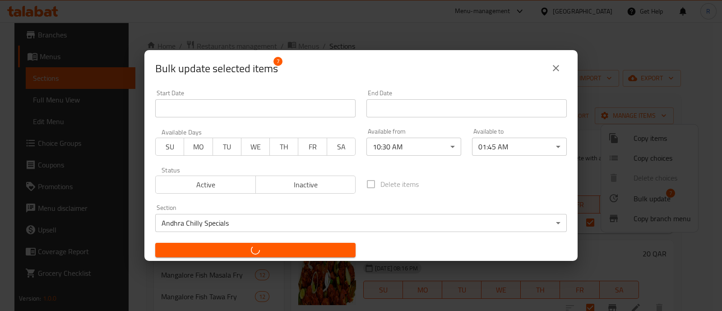
checkbox input "false"
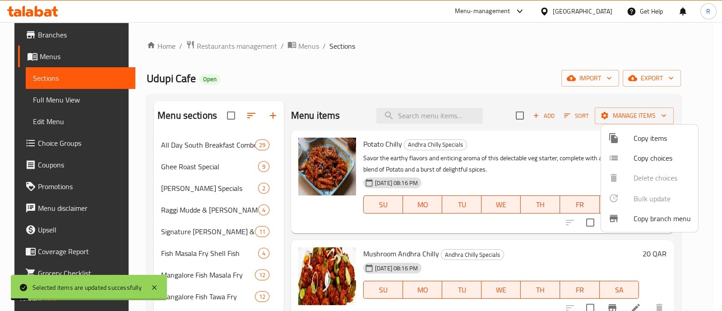
click at [283, 220] on div at bounding box center [361, 155] width 722 height 311
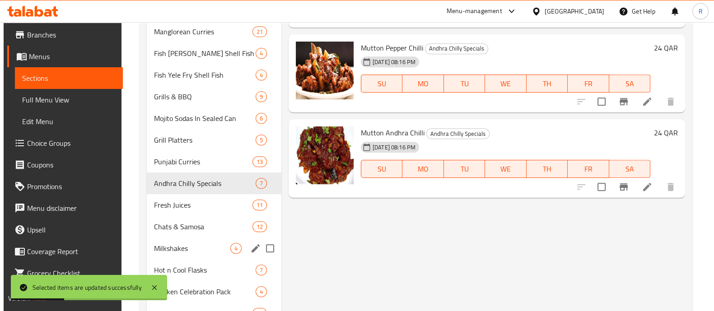
scroll to position [552, 0]
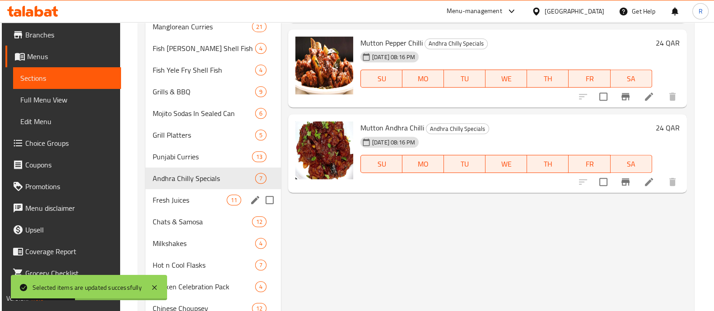
click at [199, 205] on div "Fresh Juices 11" at bounding box center [212, 200] width 135 height 22
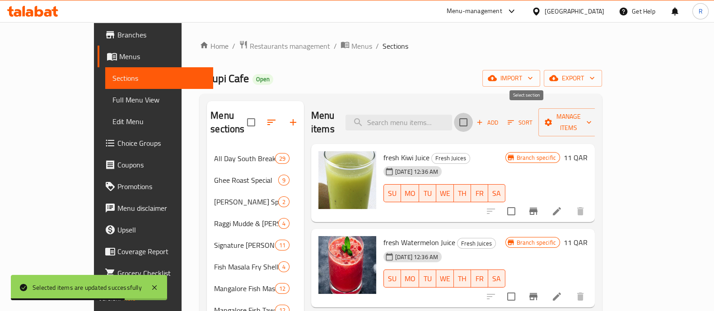
click at [473, 115] on input "checkbox" at bounding box center [463, 122] width 19 height 19
checkbox input "true"
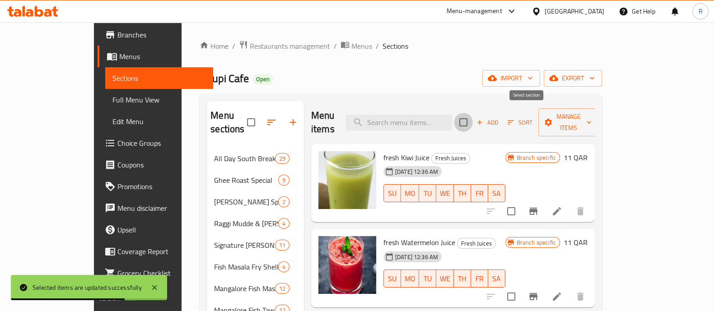
checkbox input "true"
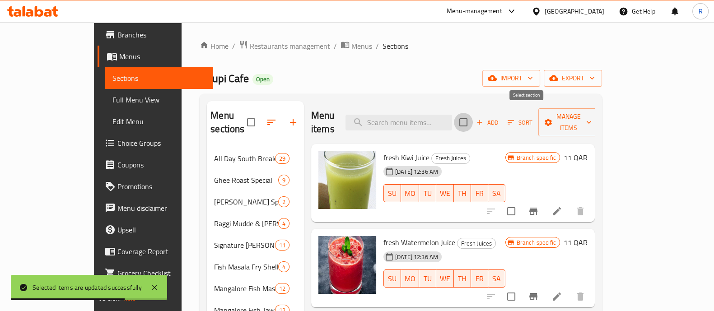
checkbox input "true"
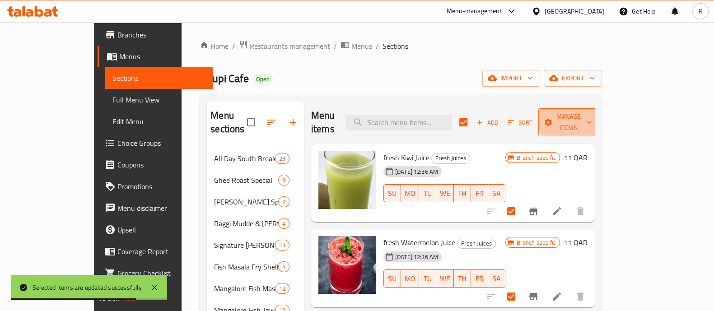
click at [591, 114] on span "Manage items" at bounding box center [568, 122] width 46 height 23
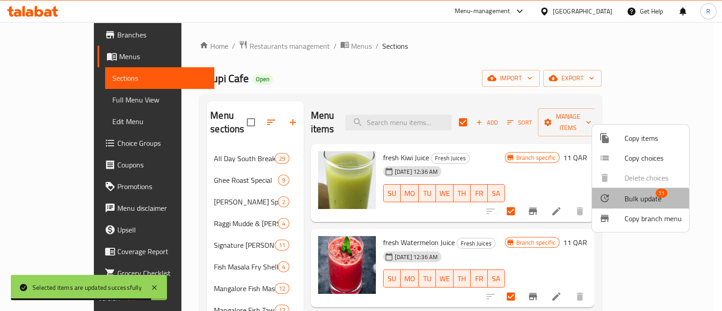
click at [610, 205] on li "Bulk update 11" at bounding box center [640, 198] width 97 height 21
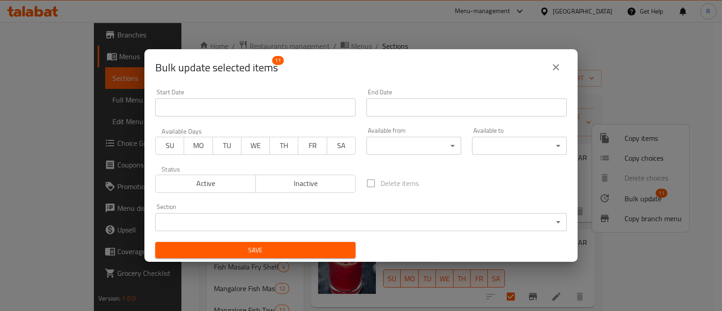
click at [372, 206] on div "Section ​ ​" at bounding box center [361, 218] width 412 height 28
click at [368, 215] on body "​ Menu-management Qatar Get Help R Edit Restaurant Branches Menus Sections Full…" at bounding box center [361, 166] width 722 height 289
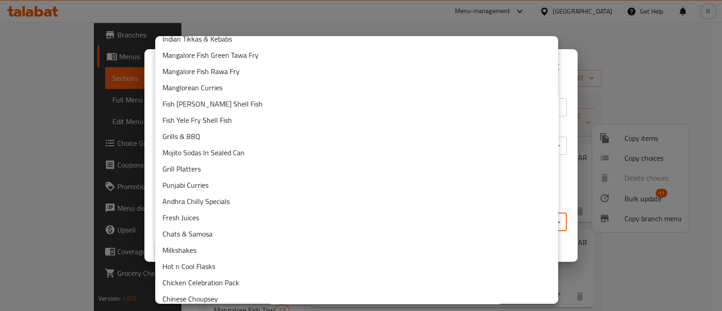
scroll to position [289, 0]
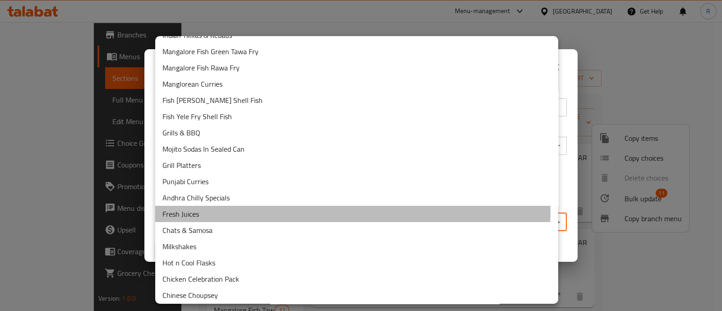
click at [237, 209] on li "Fresh Juices" at bounding box center [356, 214] width 403 height 16
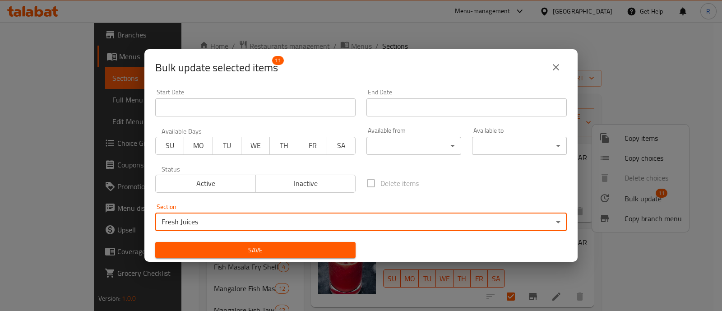
click at [411, 154] on body "​ Menu-management Qatar Get Help R Edit Restaurant Branches Menus Sections Full…" at bounding box center [361, 166] width 722 height 289
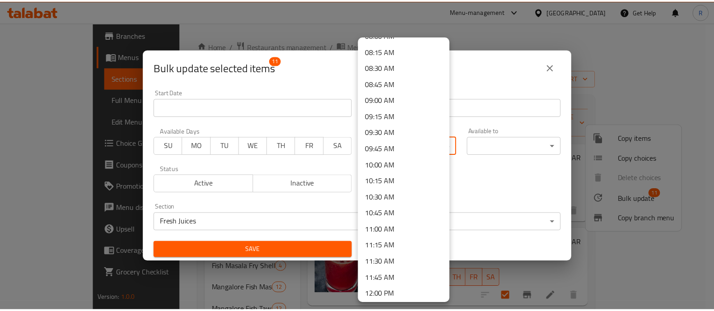
scroll to position [538, 0]
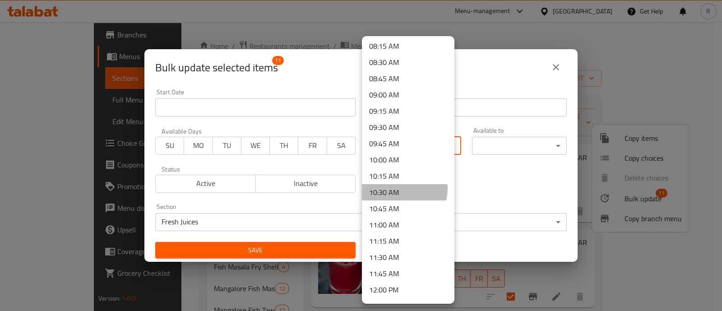
click at [392, 188] on li "10:30 AM" at bounding box center [408, 192] width 93 height 16
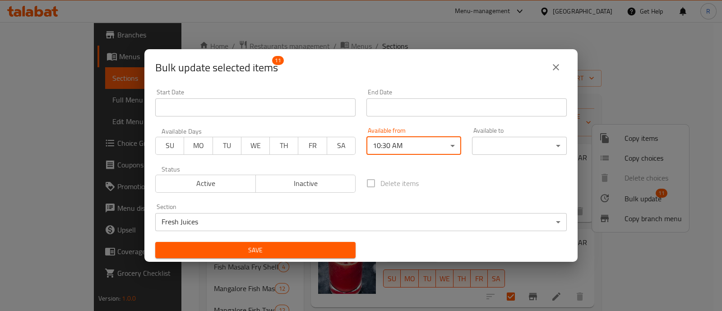
click at [501, 149] on body "​ Menu-management Qatar Get Help R Edit Restaurant Branches Menus Sections Full…" at bounding box center [361, 166] width 722 height 289
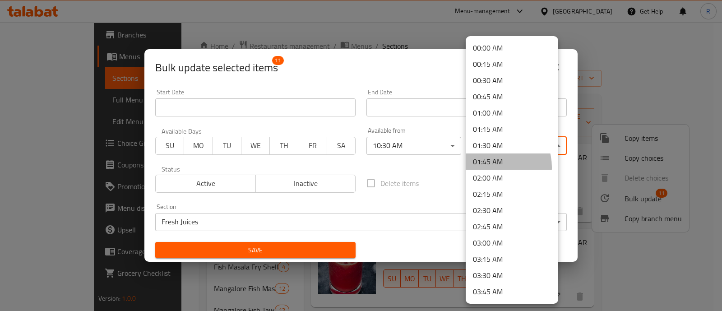
click at [494, 167] on li "01:45 AM" at bounding box center [512, 162] width 93 height 16
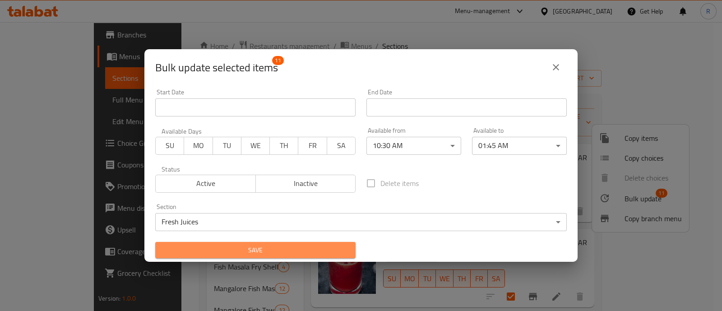
click at [320, 255] on span "Save" at bounding box center [256, 250] width 186 height 11
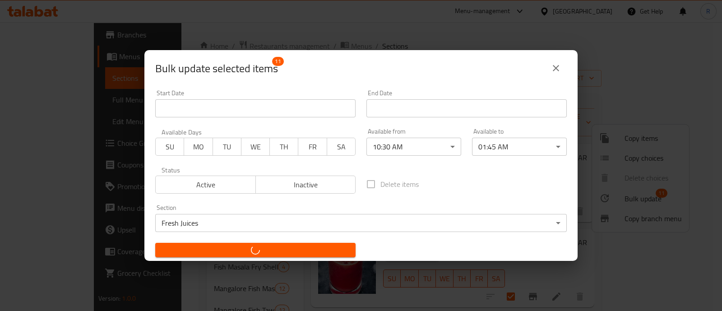
checkbox input "false"
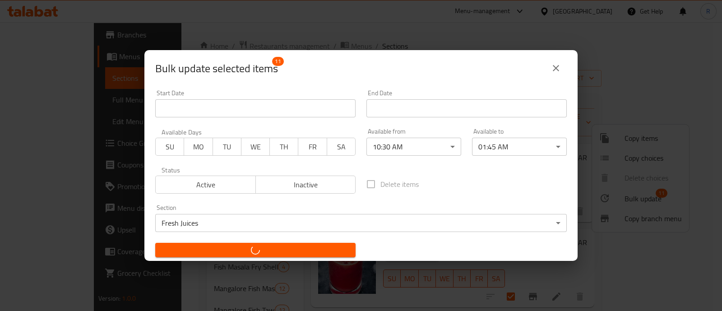
checkbox input "false"
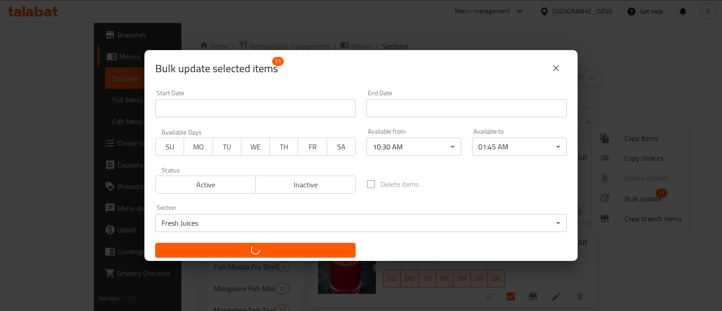
checkbox input "false"
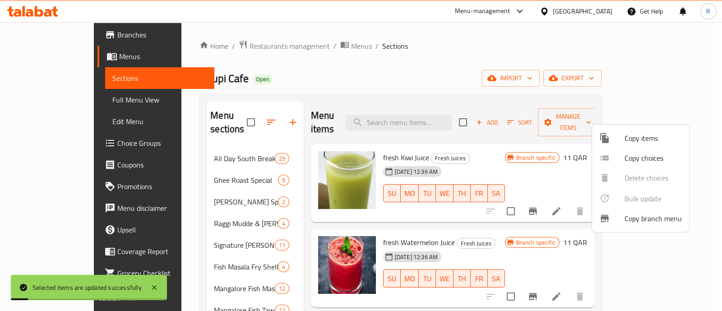
click at [286, 257] on div at bounding box center [361, 155] width 722 height 311
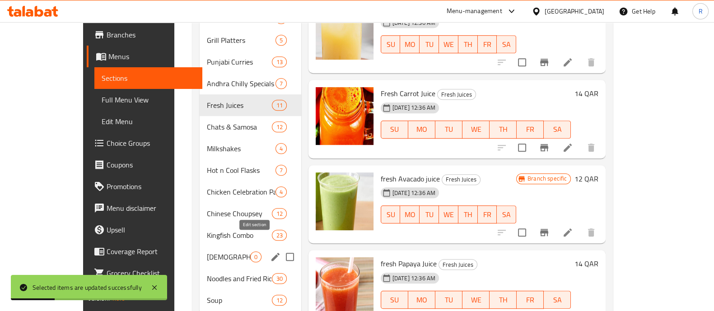
scroll to position [675, 0]
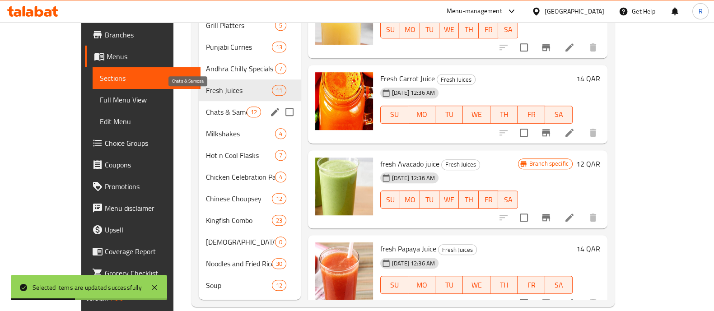
click at [206, 107] on span "Chats & Samosa" at bounding box center [226, 112] width 41 height 11
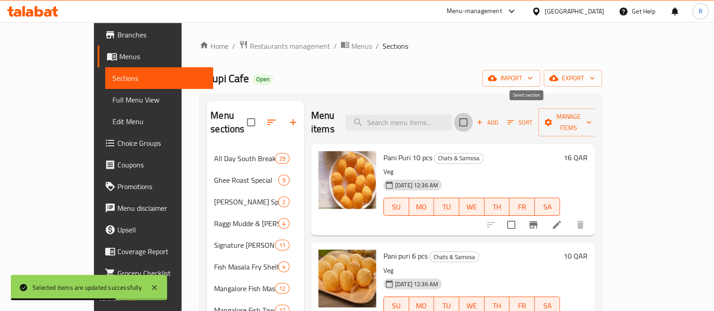
click at [473, 115] on input "checkbox" at bounding box center [463, 122] width 19 height 19
checkbox input "true"
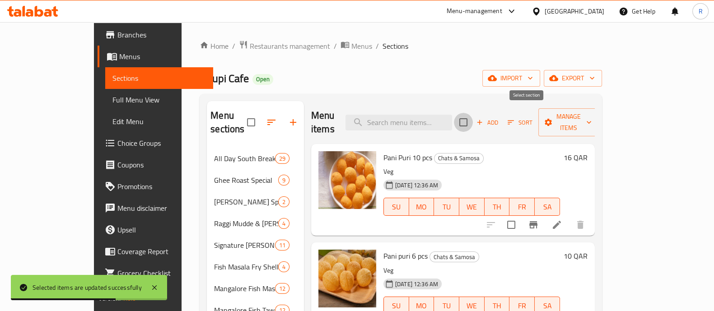
checkbox input "true"
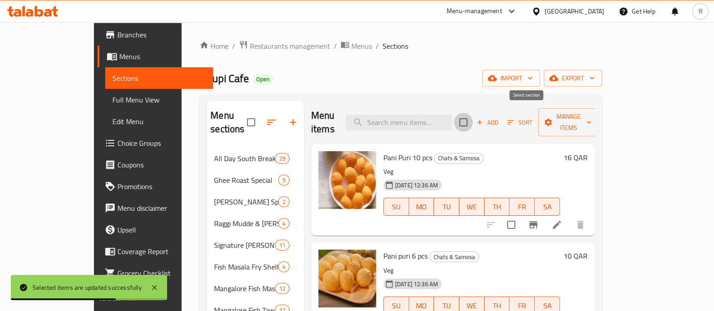
checkbox input "true"
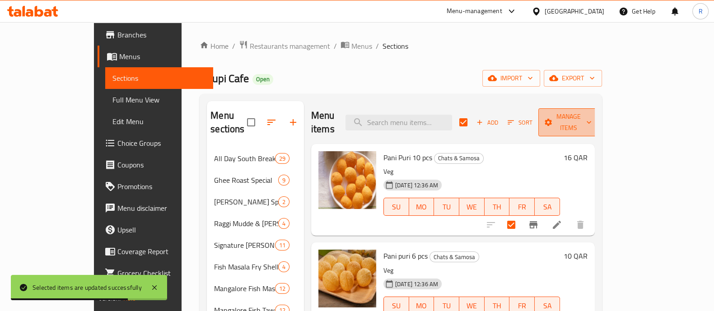
click at [591, 120] on span "Manage items" at bounding box center [568, 122] width 46 height 23
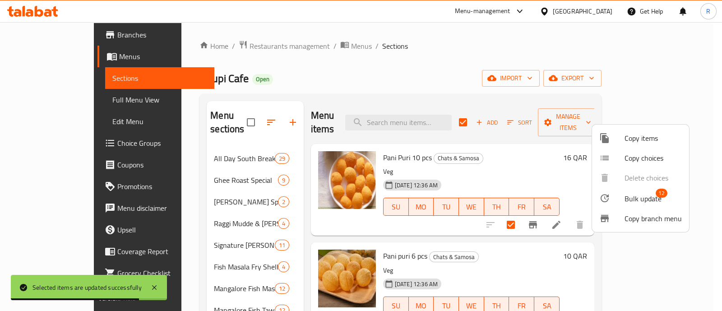
click at [618, 197] on div at bounding box center [612, 198] width 25 height 11
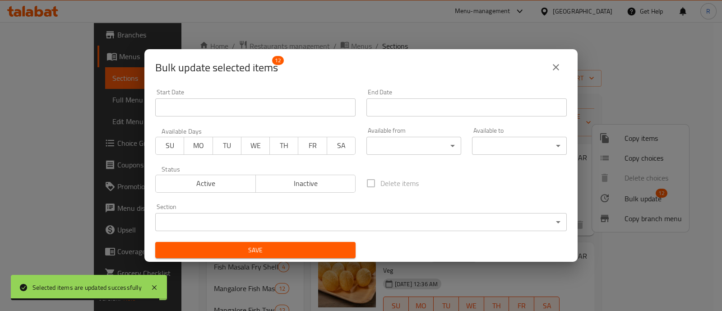
click at [363, 219] on body "Selected items are updated successfully ​ Menu-management Qatar Get Help R Edit…" at bounding box center [361, 166] width 722 height 289
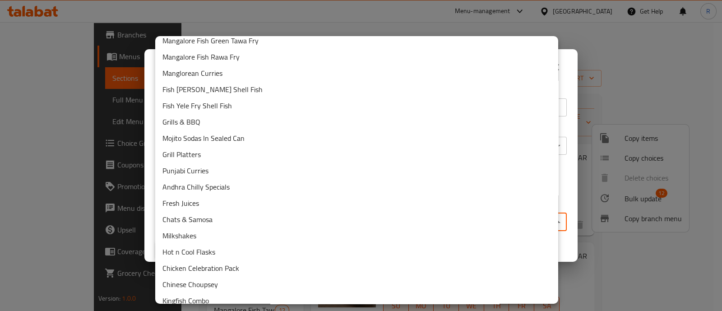
scroll to position [300, 0]
click at [198, 222] on li "Chats & Samosa" at bounding box center [356, 219] width 403 height 16
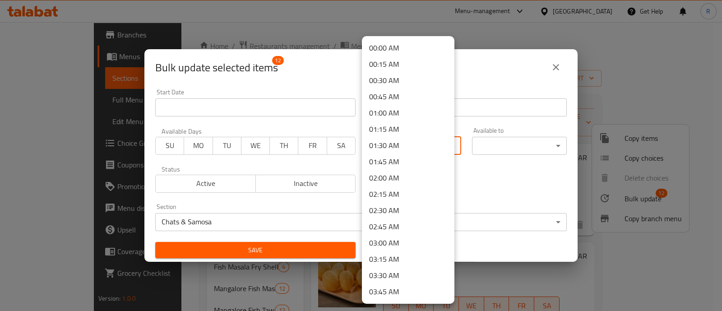
click at [403, 150] on body "​ Menu-management Qatar Get Help R Edit Restaurant Branches Menus Sections Full…" at bounding box center [361, 166] width 722 height 289
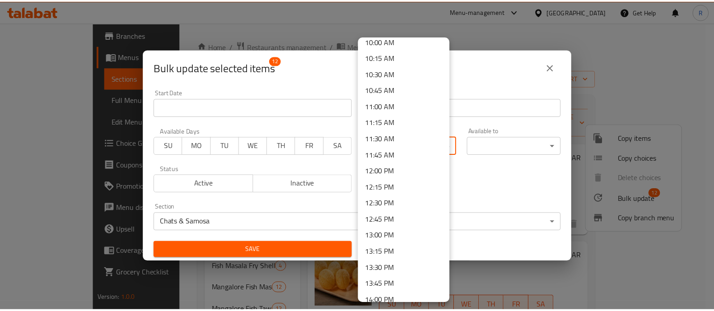
scroll to position [642, 0]
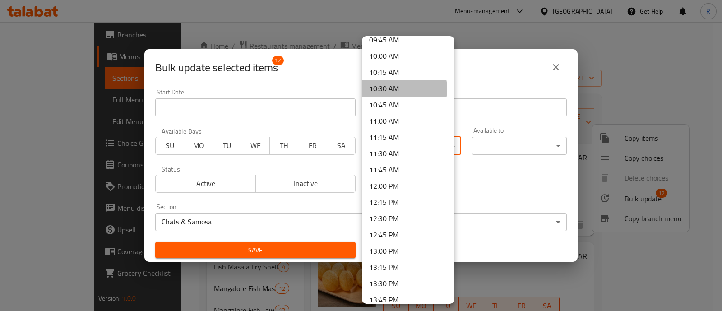
click at [398, 88] on li "10:30 AM" at bounding box center [408, 88] width 93 height 16
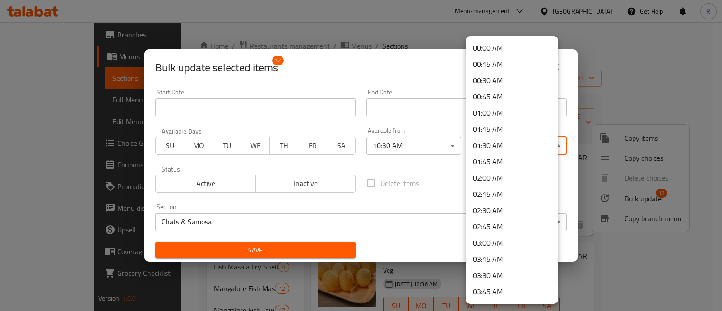
click at [477, 146] on body "​ Menu-management Qatar Get Help R Edit Restaurant Branches Menus Sections Full…" at bounding box center [361, 166] width 722 height 289
click at [484, 161] on li "01:45 AM" at bounding box center [512, 162] width 93 height 16
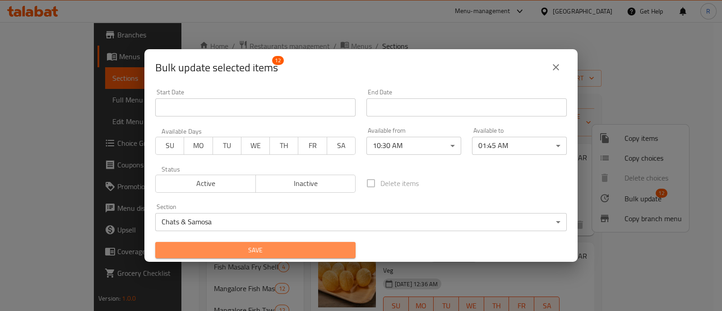
click at [316, 256] on button "Save" at bounding box center [255, 250] width 200 height 17
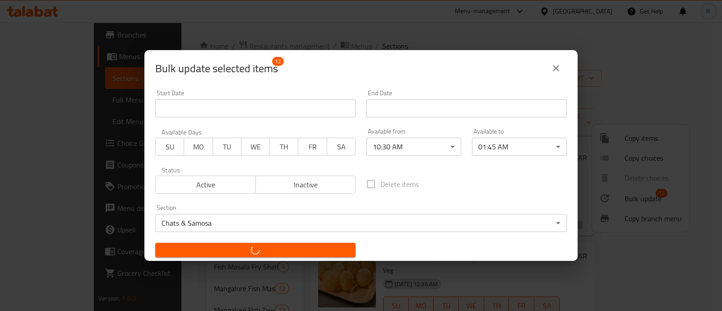
checkbox input "false"
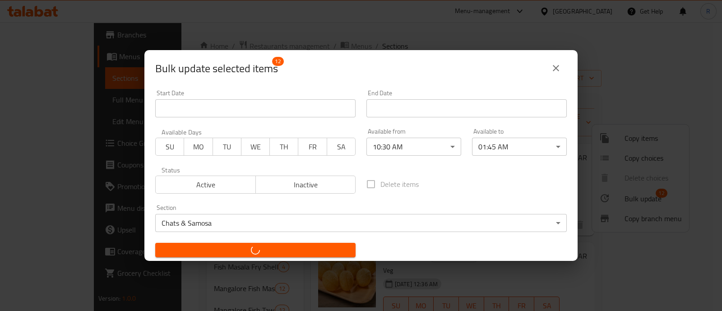
checkbox input "false"
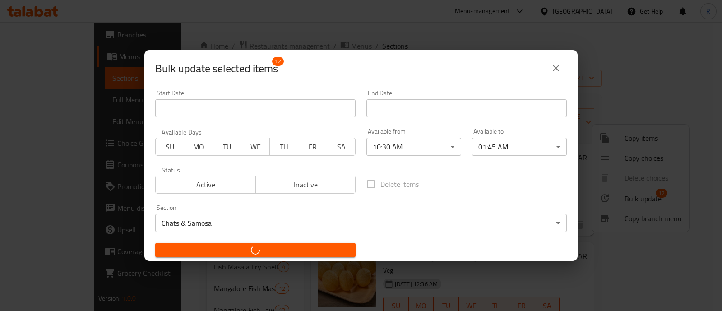
checkbox input "false"
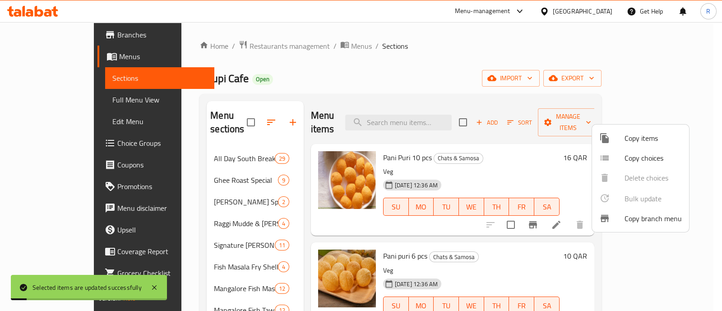
click at [281, 237] on div at bounding box center [361, 155] width 722 height 311
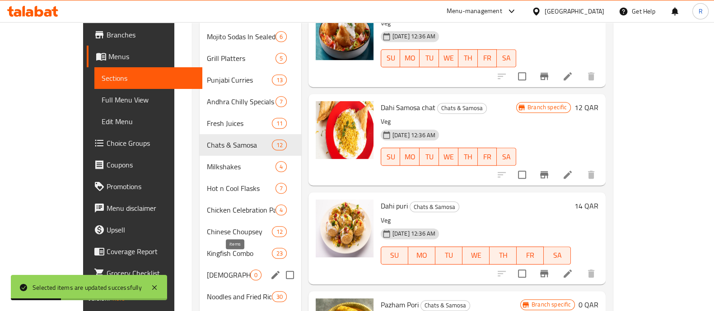
scroll to position [644, 0]
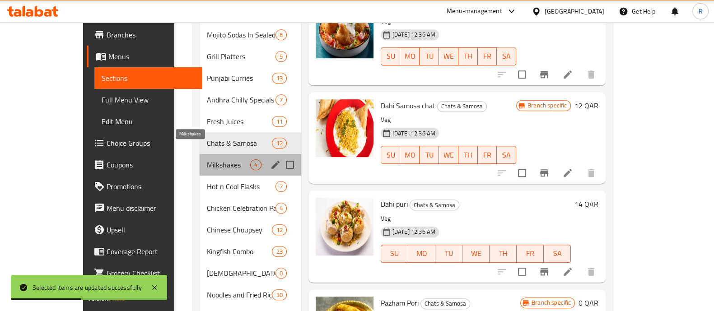
click at [216, 159] on span "Milkshakes" at bounding box center [228, 164] width 43 height 11
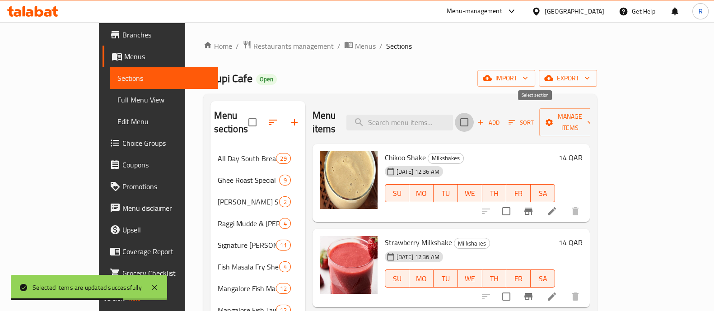
click at [474, 119] on input "checkbox" at bounding box center [464, 122] width 19 height 19
checkbox input "true"
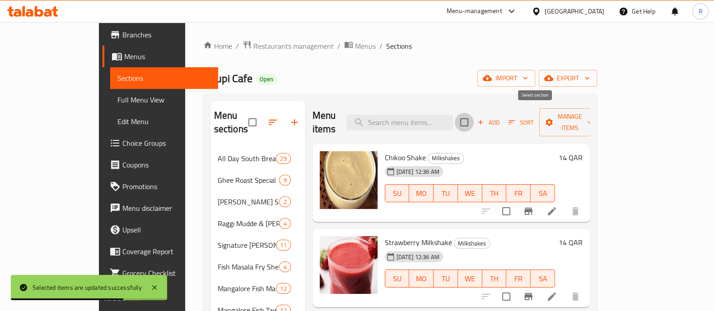
checkbox input "true"
click at [592, 117] on span "Manage items" at bounding box center [569, 122] width 46 height 23
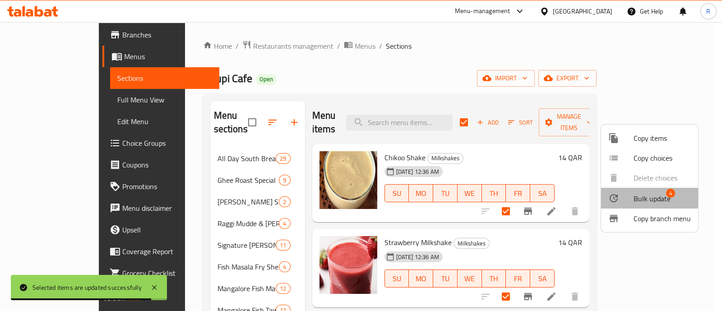
click at [629, 198] on div at bounding box center [621, 198] width 25 height 11
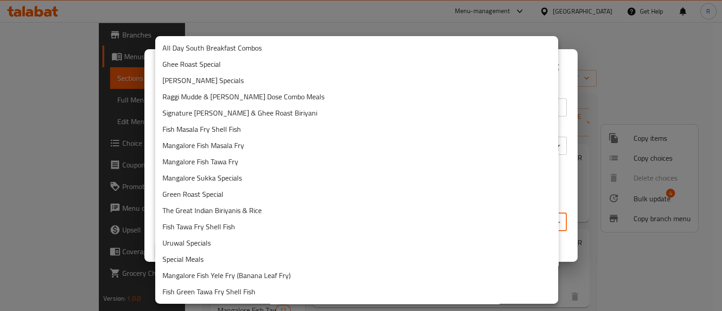
click at [372, 220] on body "Selected items are updated successfully ​ Menu-management Qatar Get Help R Edit…" at bounding box center [361, 166] width 722 height 289
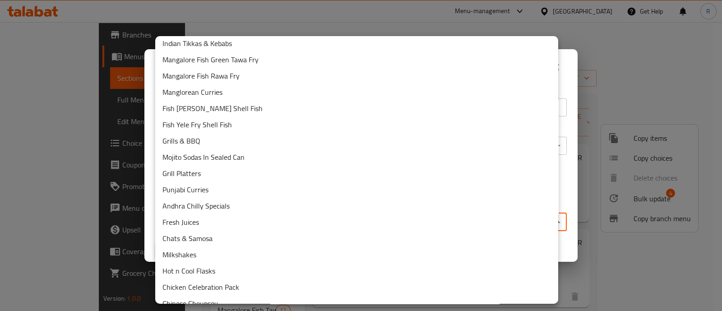
scroll to position [356, 0]
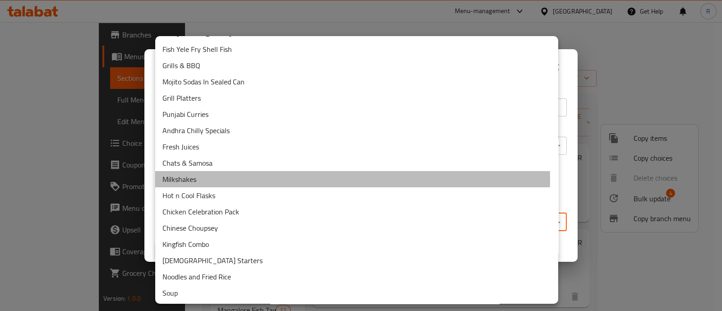
click at [209, 179] on li "Milkshakes" at bounding box center [356, 179] width 403 height 16
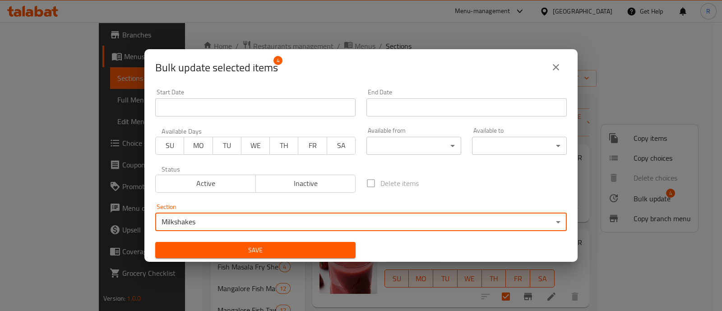
click at [382, 140] on body "​ Menu-management Qatar Get Help R Edit Restaurant Branches Menus Sections Full…" at bounding box center [361, 166] width 722 height 289
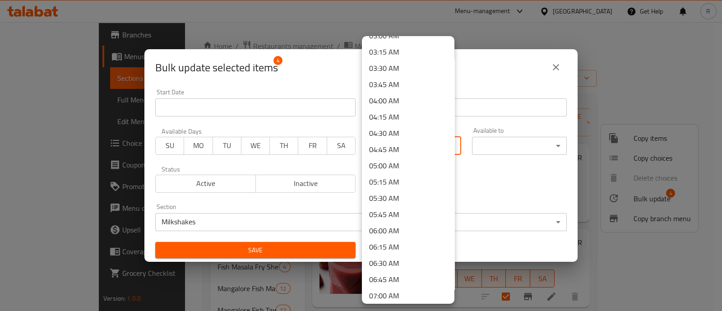
scroll to position [211, 0]
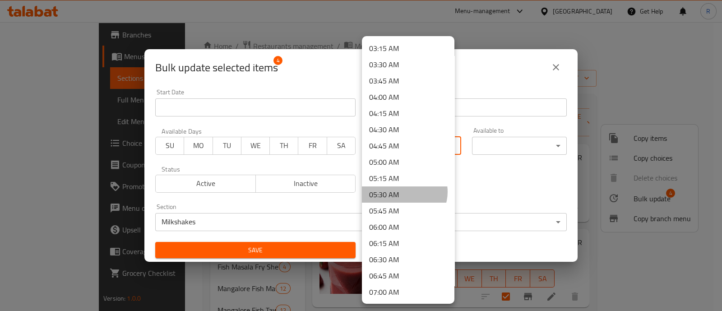
click at [404, 191] on li "05:30 AM" at bounding box center [408, 194] width 93 height 16
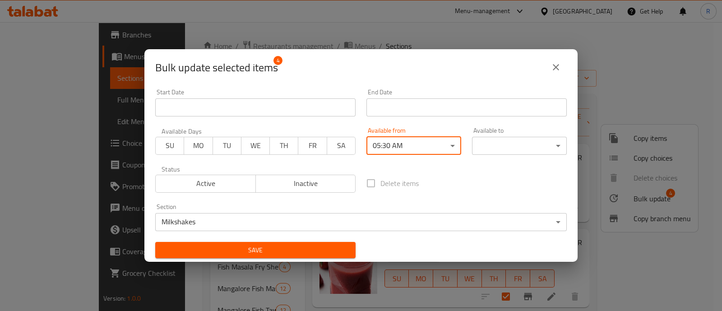
click at [500, 145] on body "​ Menu-management Qatar Get Help R Edit Restaurant Branches Menus Sections Full…" at bounding box center [361, 166] width 722 height 289
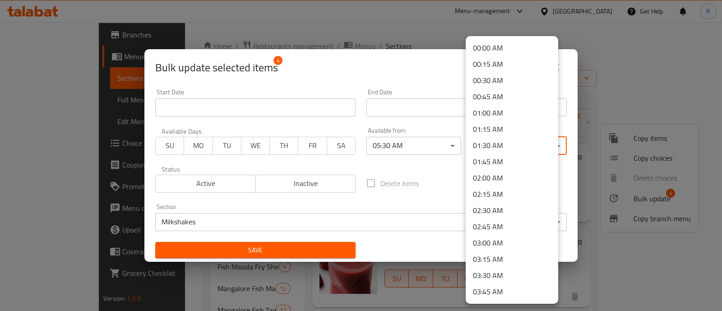
click at [404, 146] on div at bounding box center [361, 155] width 722 height 311
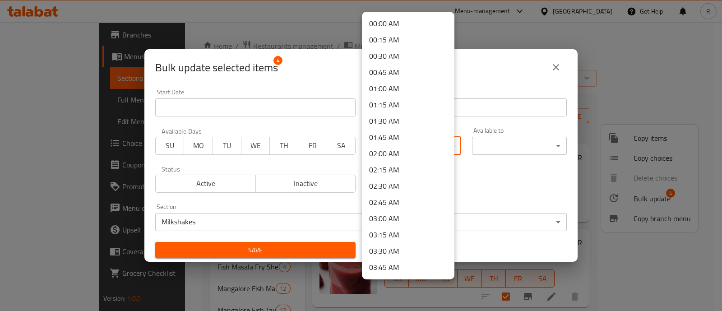
click at [403, 151] on body "​ Menu-management Qatar Get Help R Edit Restaurant Branches Menus Sections Full…" at bounding box center [361, 166] width 722 height 289
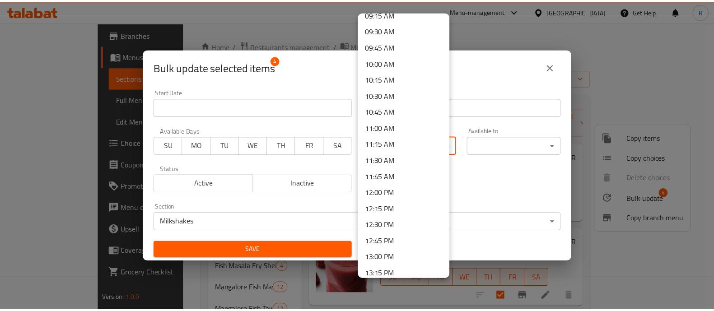
scroll to position [595, 0]
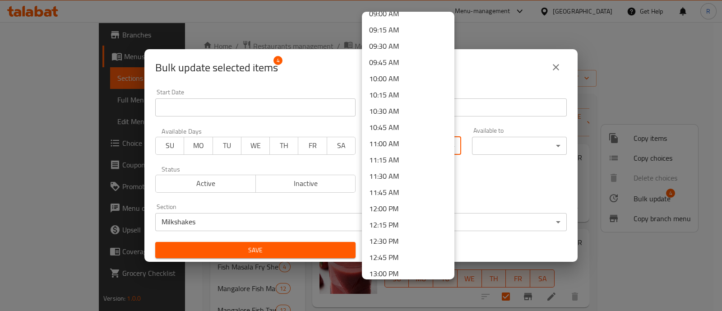
click at [400, 116] on li "10:30 AM" at bounding box center [408, 111] width 93 height 16
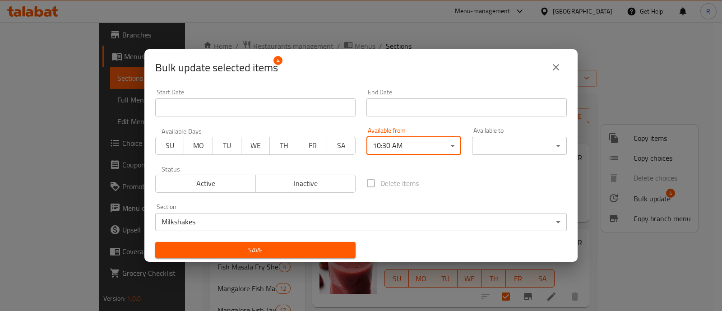
click at [506, 141] on body "​ Menu-management Qatar Get Help R Edit Restaurant Branches Menus Sections Full…" at bounding box center [361, 166] width 722 height 289
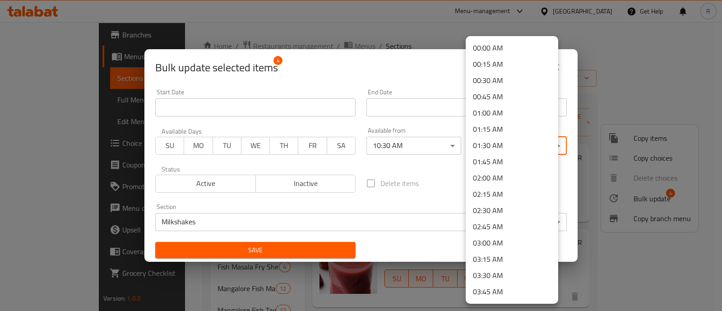
click at [495, 157] on li "01:45 AM" at bounding box center [512, 162] width 93 height 16
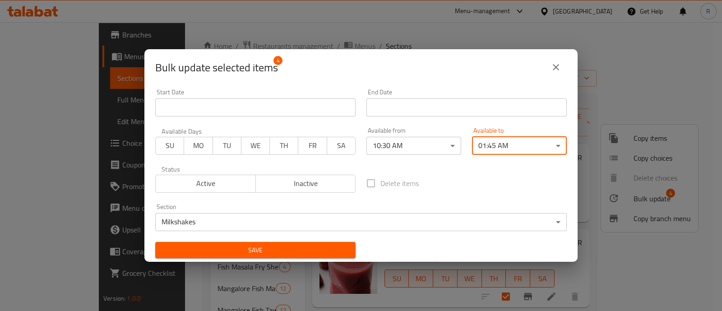
click at [330, 249] on span "Save" at bounding box center [256, 250] width 186 height 11
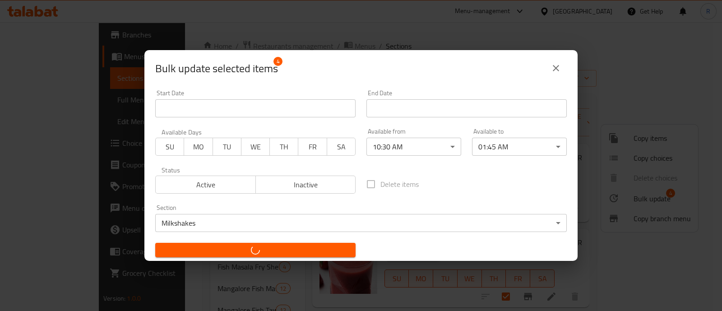
checkbox input "false"
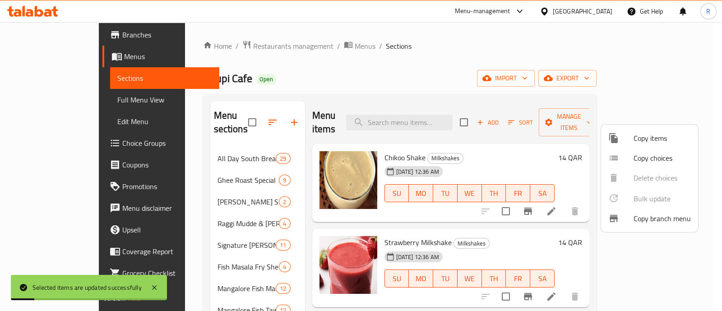
click at [282, 240] on div at bounding box center [361, 155] width 722 height 311
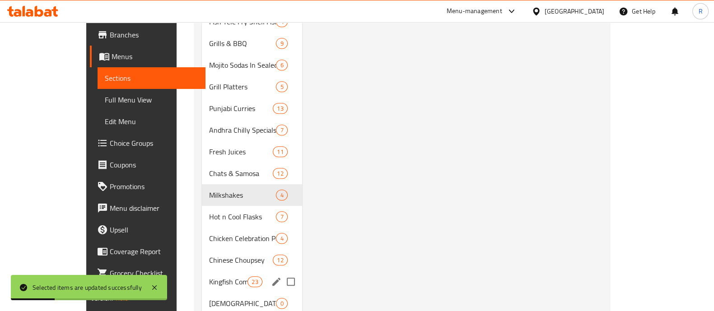
scroll to position [615, 0]
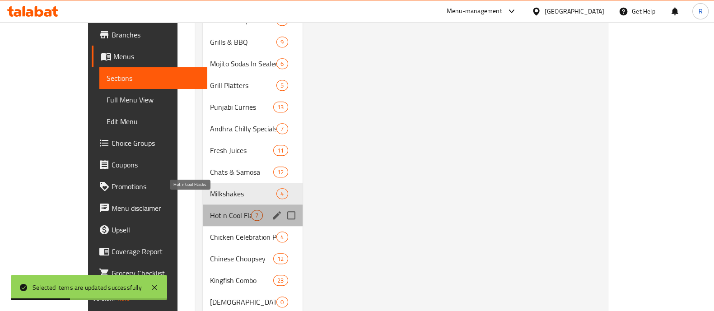
click at [210, 210] on span "Hot n Cool Flasks" at bounding box center [230, 215] width 41 height 11
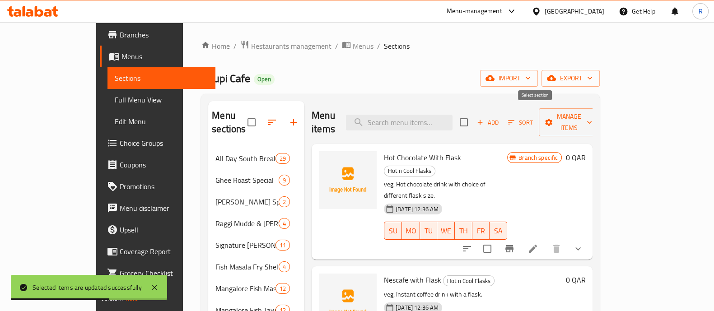
click at [473, 121] on input "checkbox" at bounding box center [463, 122] width 19 height 19
checkbox input "true"
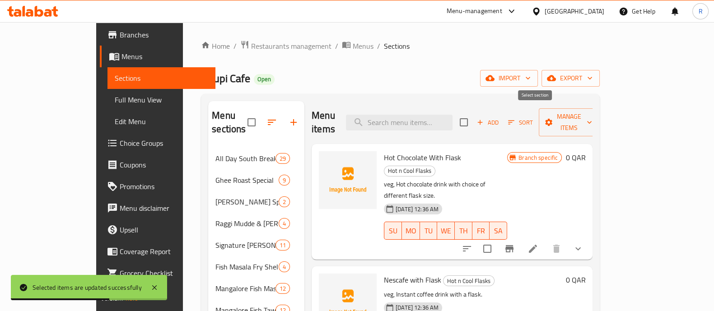
checkbox input "true"
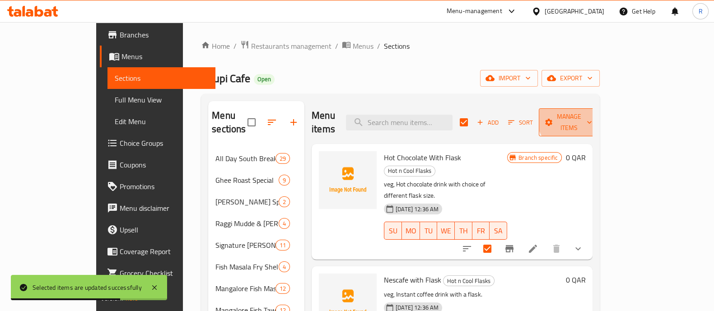
click at [592, 115] on span "Manage items" at bounding box center [569, 122] width 46 height 23
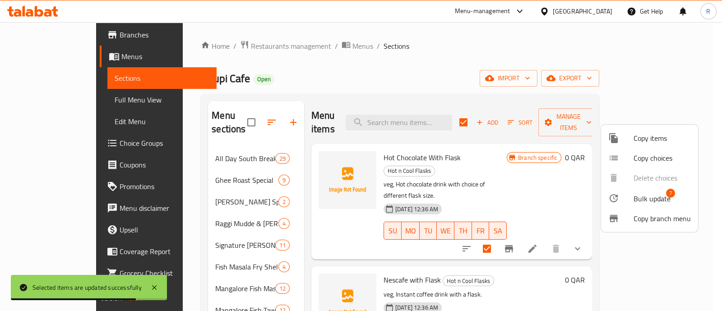
click at [647, 202] on span "Bulk update" at bounding box center [652, 198] width 37 height 11
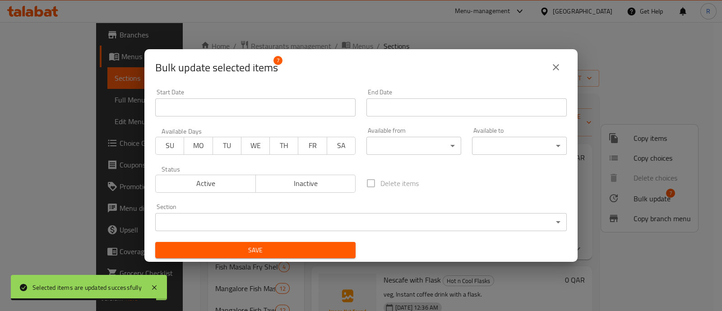
click at [399, 224] on body "Selected items are updated successfully ​ Menu-management Qatar Get Help R Edit…" at bounding box center [361, 166] width 722 height 289
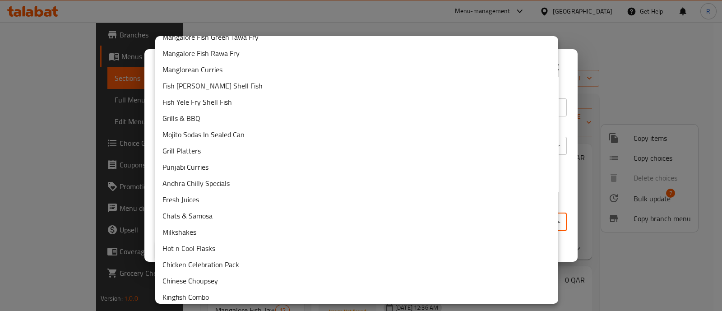
scroll to position [356, 0]
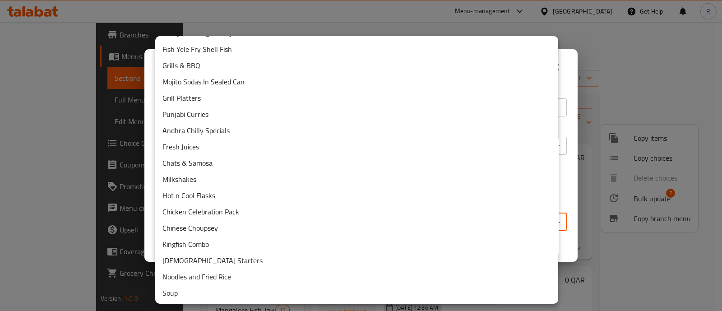
click at [265, 197] on li "Hot n Cool Flasks" at bounding box center [356, 195] width 403 height 16
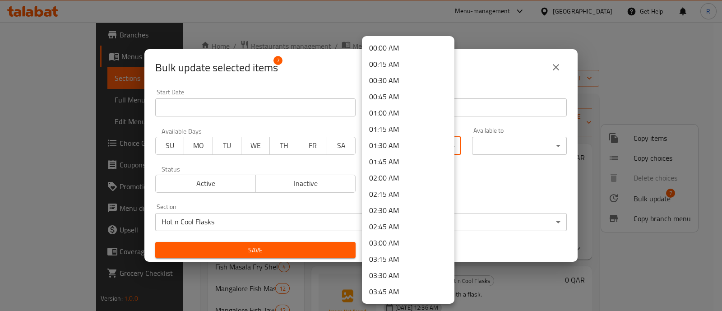
click at [407, 149] on body "​ Menu-management Qatar Get Help R Edit Restaurant Branches Menus Sections Full…" at bounding box center [361, 166] width 722 height 289
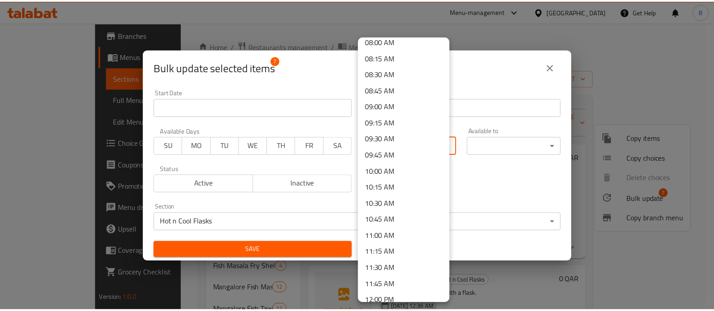
scroll to position [563, 0]
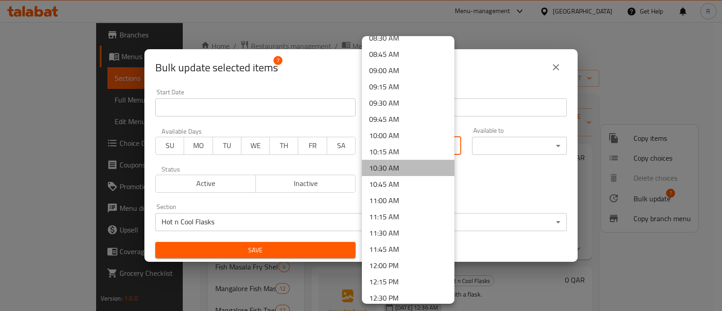
click at [410, 163] on li "10:30 AM" at bounding box center [408, 168] width 93 height 16
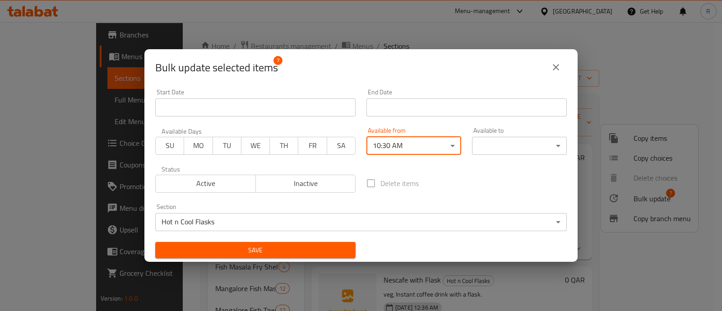
click at [501, 145] on body "​ Menu-management Qatar Get Help R Edit Restaurant Branches Menus Sections Full…" at bounding box center [361, 166] width 722 height 289
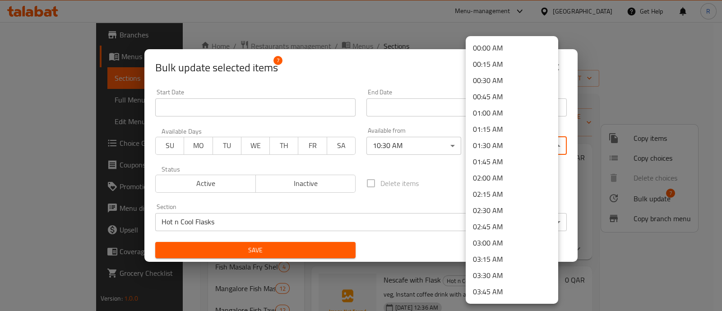
click at [495, 163] on li "01:45 AM" at bounding box center [512, 162] width 93 height 16
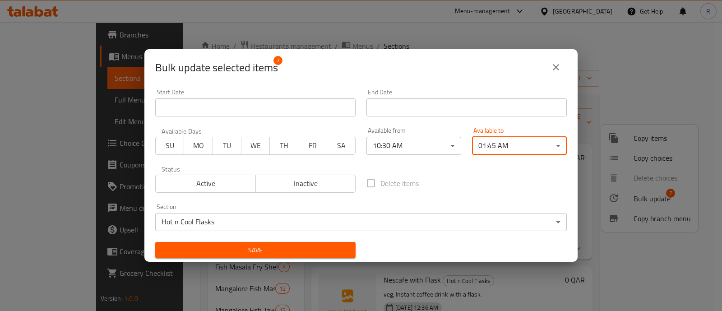
click at [309, 247] on span "Save" at bounding box center [256, 250] width 186 height 11
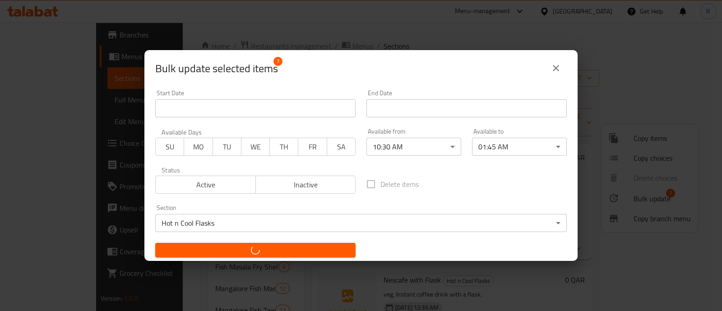
checkbox input "false"
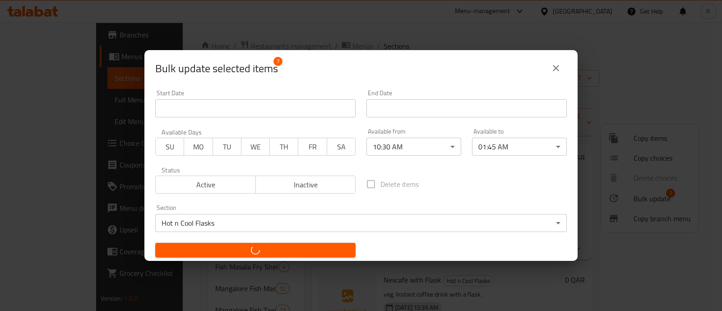
checkbox input "false"
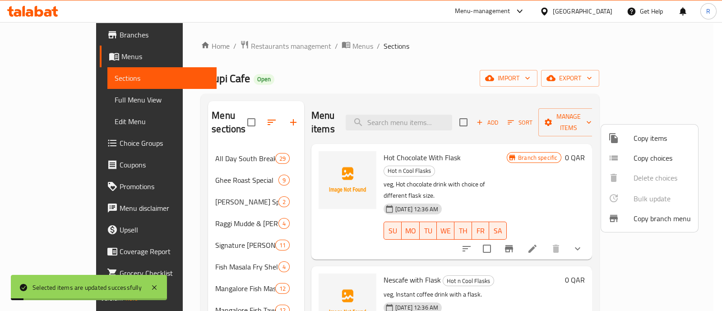
click at [280, 229] on div at bounding box center [361, 155] width 722 height 311
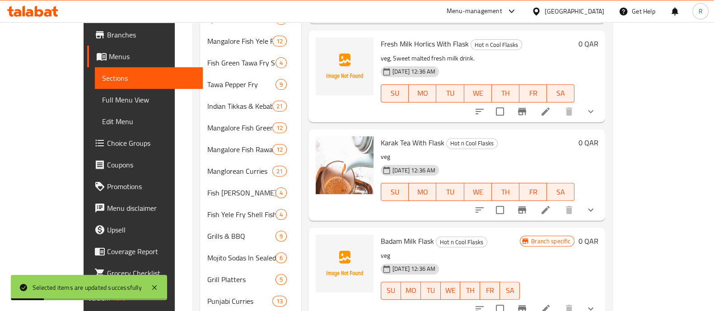
scroll to position [675, 0]
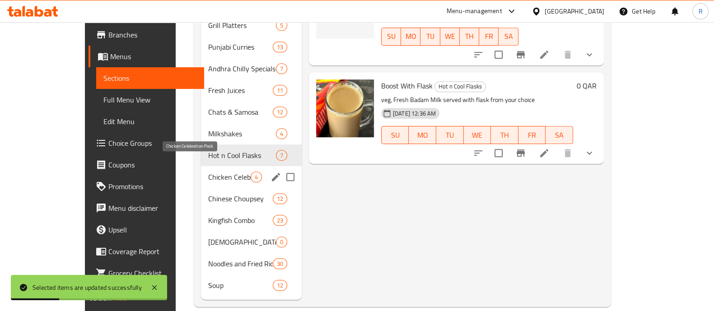
click at [208, 172] on span "Chicken Celebration Pack" at bounding box center [229, 177] width 42 height 11
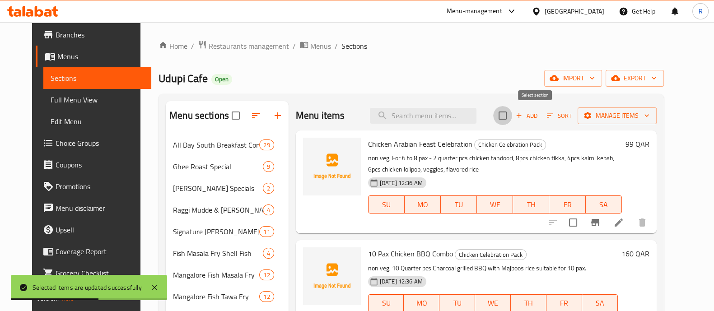
click at [512, 116] on input "checkbox" at bounding box center [502, 115] width 19 height 19
checkbox input "true"
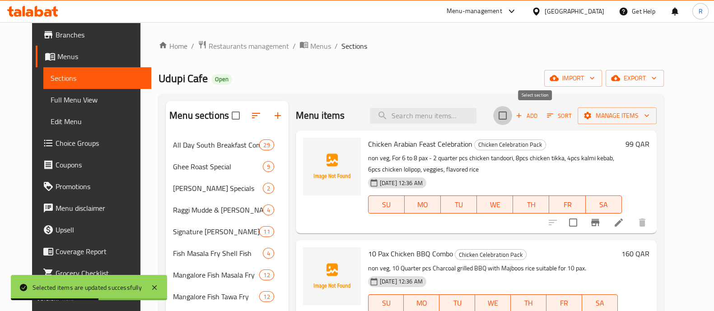
checkbox input "true"
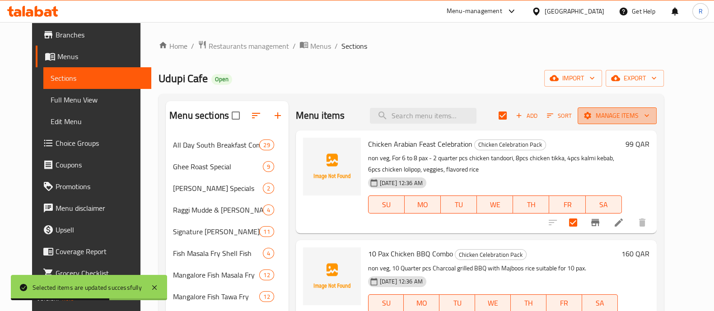
click at [657, 121] on button "Manage items" at bounding box center [616, 115] width 79 height 17
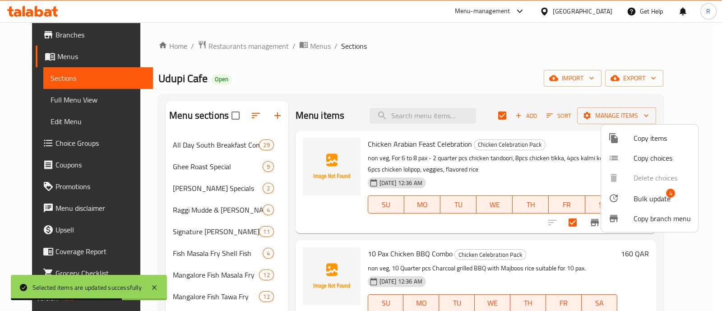
click at [624, 195] on div at bounding box center [621, 198] width 25 height 11
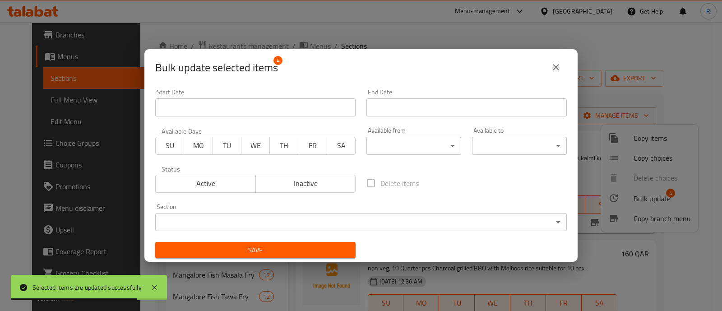
click at [435, 150] on body "Selected items are updated successfully ​ Menu-management Qatar Get Help R Edit…" at bounding box center [361, 166] width 722 height 289
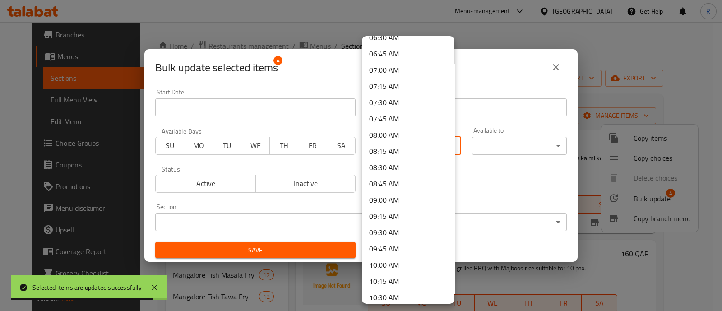
scroll to position [484, 0]
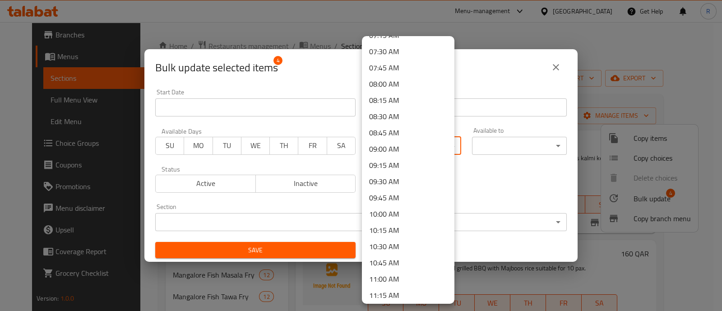
click at [404, 242] on li "10:30 AM" at bounding box center [408, 246] width 93 height 16
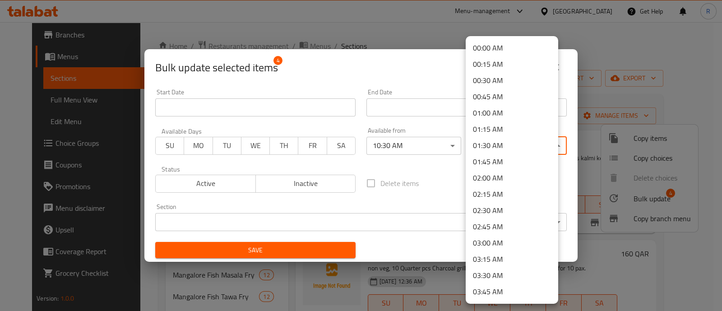
click at [509, 153] on body "​ Menu-management Qatar Get Help R Edit Restaurant Branches Menus Sections Full…" at bounding box center [361, 166] width 722 height 289
click at [501, 161] on li "01:45 AM" at bounding box center [512, 162] width 93 height 16
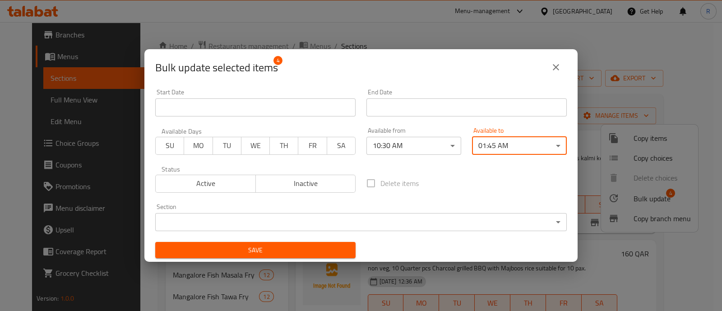
click at [240, 223] on body "​ Menu-management Qatar Get Help R Edit Restaurant Branches Menus Sections Full…" at bounding box center [361, 166] width 722 height 289
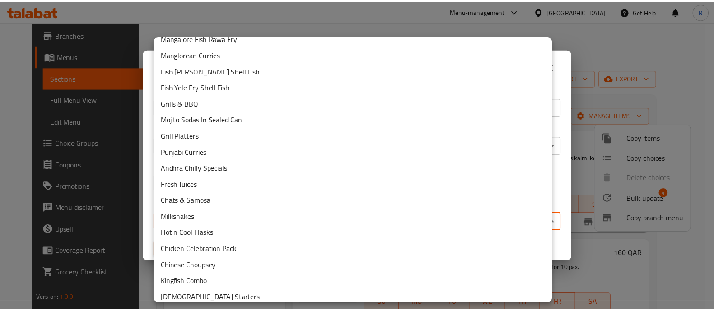
scroll to position [356, 0]
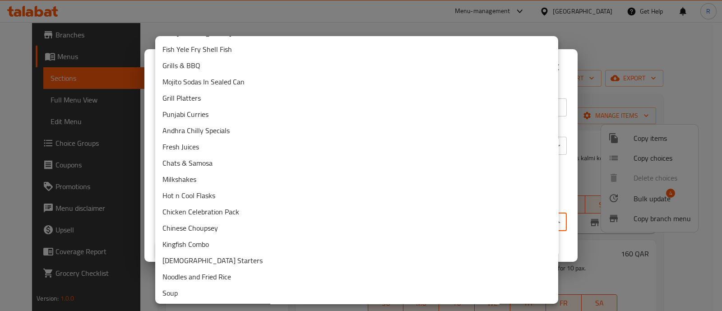
click at [214, 214] on li "Chicken Celebration Pack" at bounding box center [356, 212] width 403 height 16
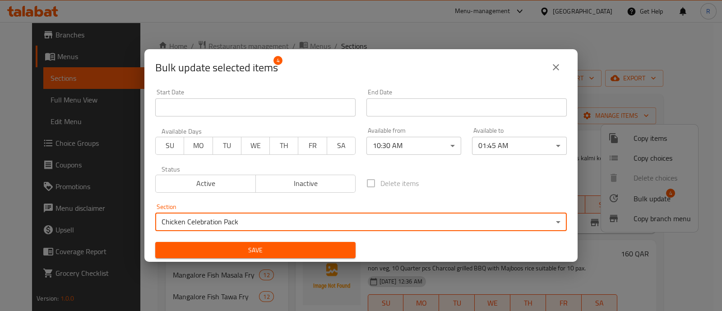
click at [284, 250] on span "Save" at bounding box center [256, 250] width 186 height 11
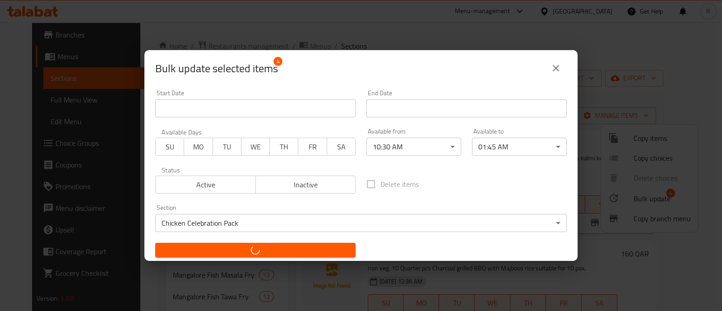
checkbox input "false"
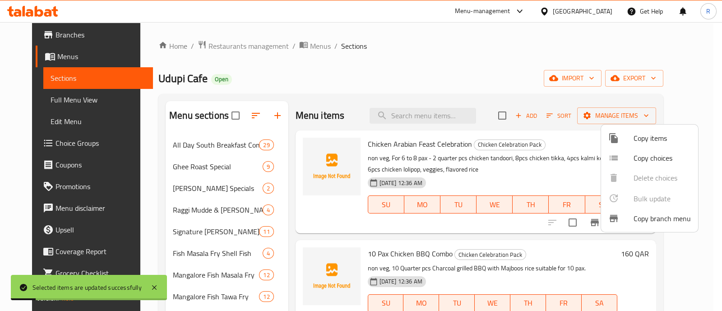
click at [283, 235] on div at bounding box center [361, 155] width 722 height 311
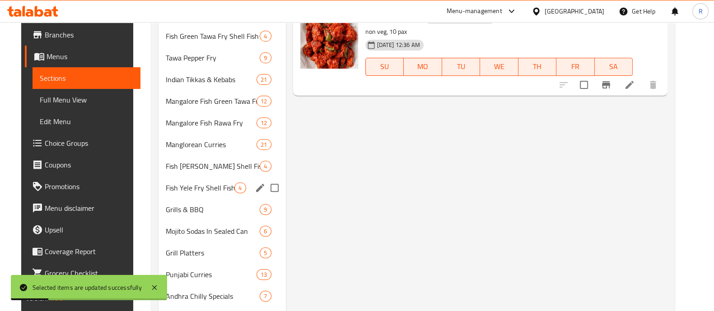
scroll to position [675, 0]
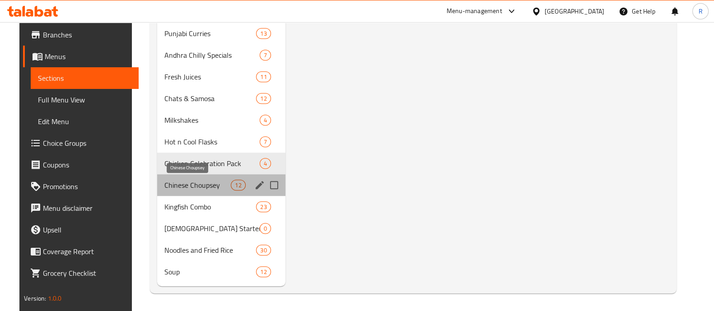
click at [204, 188] on span "Chinese Choupsey" at bounding box center [197, 185] width 66 height 11
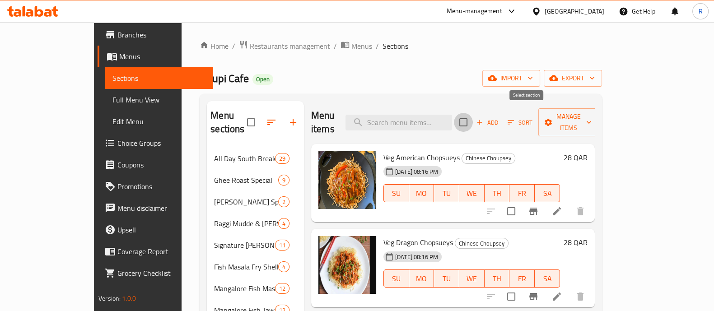
click at [473, 116] on input "checkbox" at bounding box center [463, 122] width 19 height 19
checkbox input "true"
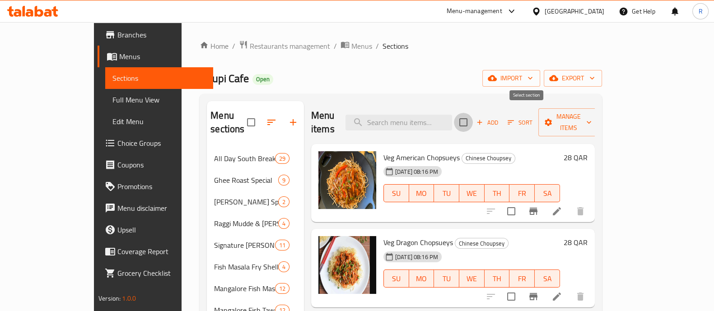
checkbox input "true"
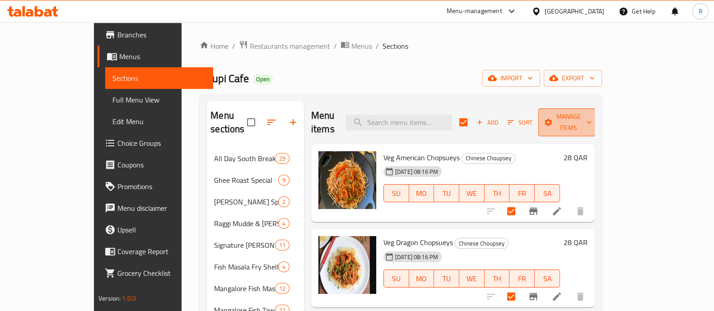
click at [591, 121] on span "Manage items" at bounding box center [568, 122] width 46 height 23
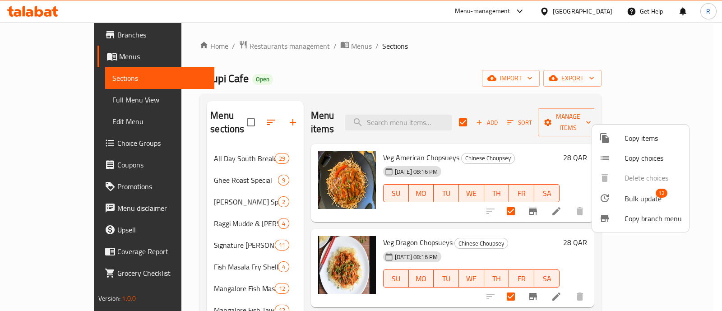
click at [618, 193] on div at bounding box center [612, 198] width 25 height 11
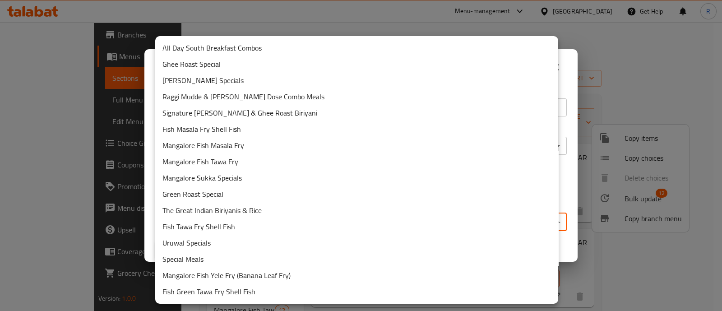
click at [369, 214] on body "​ Menu-management Qatar Get Help R Edit Restaurant Branches Menus Sections Full…" at bounding box center [361, 166] width 722 height 289
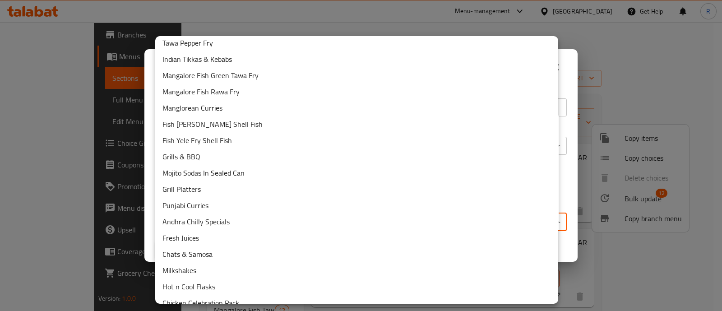
scroll to position [356, 0]
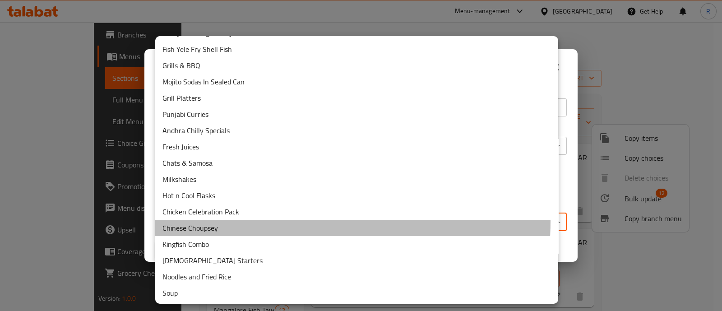
click at [226, 220] on li "Chinese Choupsey" at bounding box center [356, 228] width 403 height 16
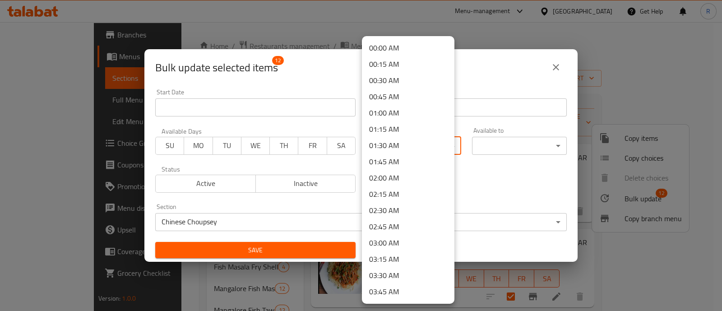
click at [374, 145] on body "​ Menu-management Qatar Get Help R Edit Restaurant Branches Menus Sections Full…" at bounding box center [361, 166] width 722 height 289
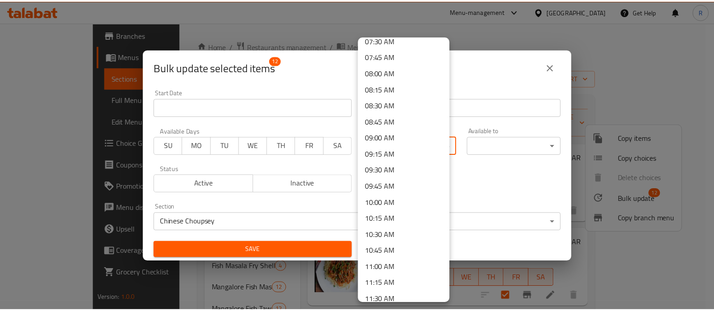
scroll to position [497, 0]
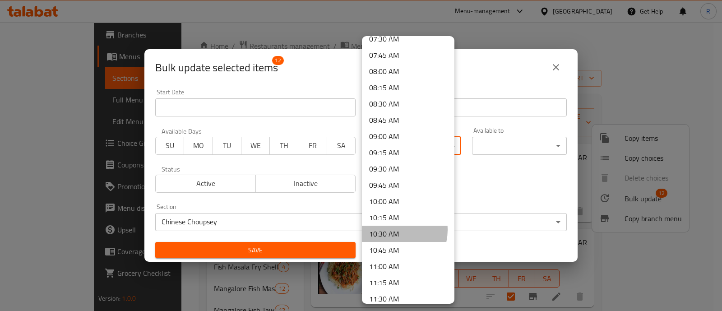
click at [390, 229] on li "10:30 AM" at bounding box center [408, 234] width 93 height 16
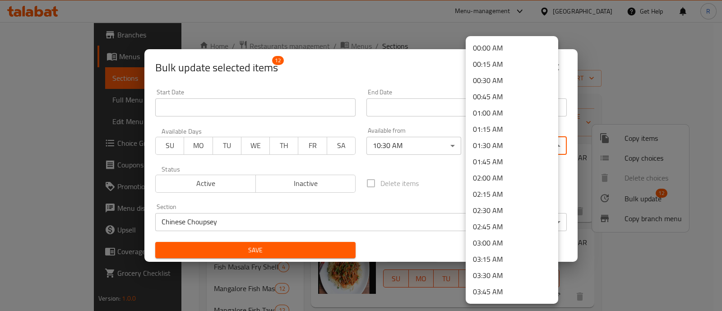
click at [510, 139] on body "​ Menu-management Qatar Get Help R Edit Restaurant Branches Menus Sections Full…" at bounding box center [361, 166] width 722 height 289
click at [481, 154] on li "01:45 AM" at bounding box center [512, 162] width 93 height 16
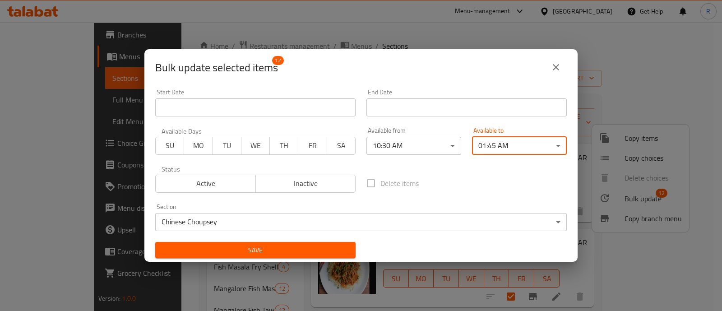
click at [289, 253] on span "Save" at bounding box center [256, 250] width 186 height 11
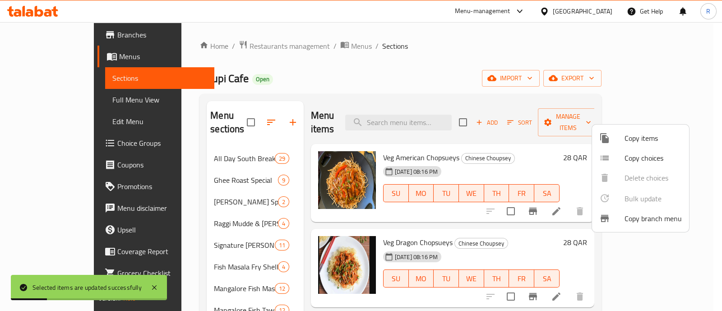
click at [280, 213] on div at bounding box center [361, 155] width 722 height 311
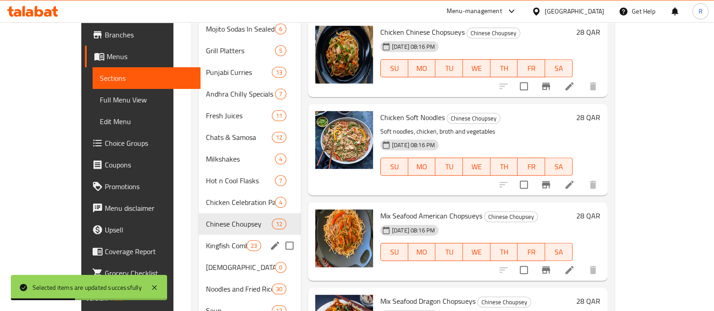
scroll to position [675, 0]
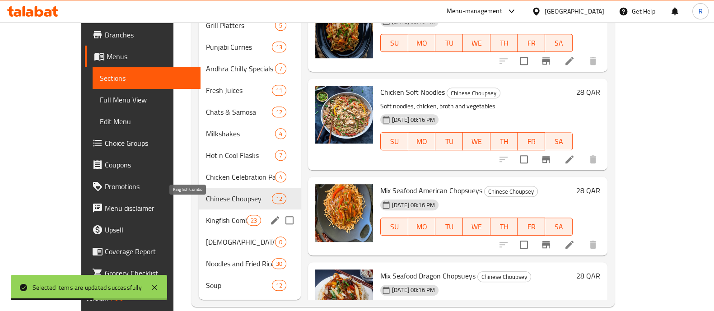
click at [206, 215] on span "Kingfish Combo" at bounding box center [226, 220] width 41 height 11
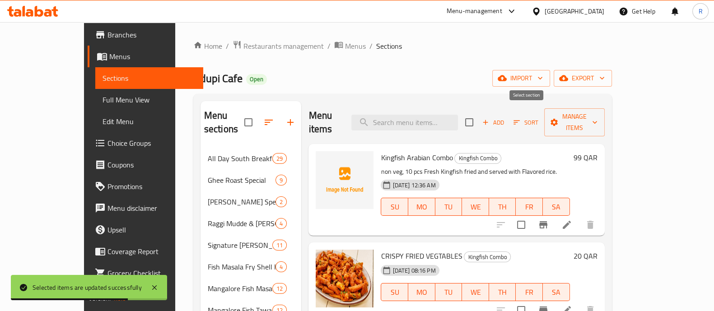
click at [479, 117] on input "checkbox" at bounding box center [469, 122] width 19 height 19
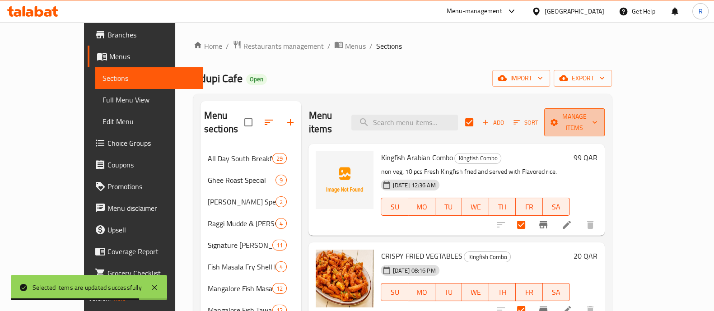
click at [597, 116] on span "Manage items" at bounding box center [574, 122] width 46 height 23
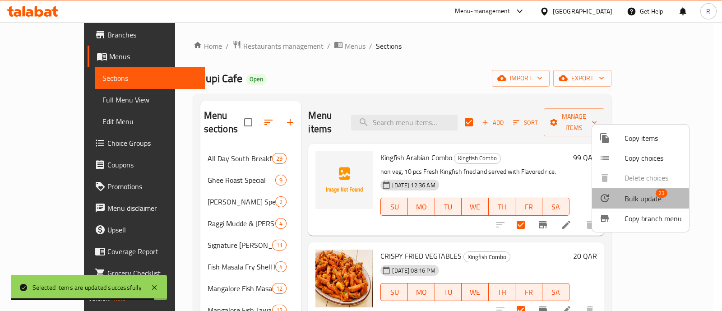
click at [616, 199] on div at bounding box center [612, 198] width 25 height 11
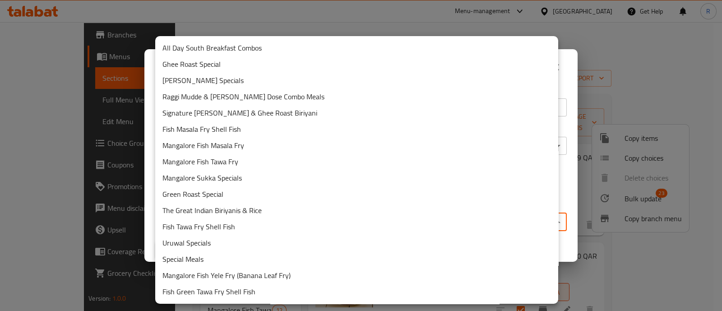
click at [445, 221] on body "Selected items are updated successfully ​ Menu-management Qatar Get Help R Edit…" at bounding box center [361, 166] width 722 height 289
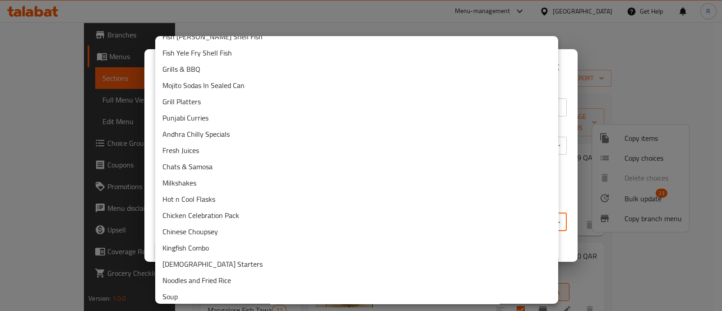
scroll to position [356, 0]
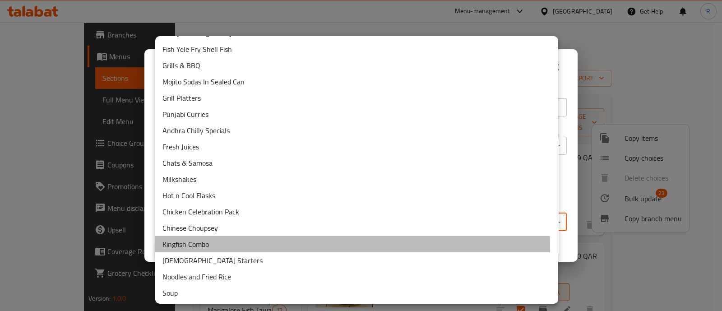
click at [228, 245] on li "Kingfish Combo" at bounding box center [356, 244] width 403 height 16
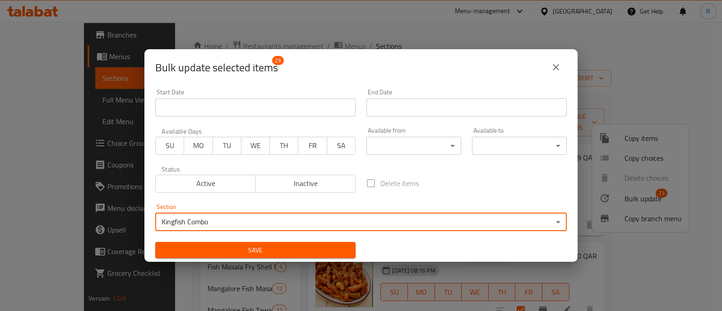
click at [400, 141] on body "​ Menu-management Qatar Get Help R Edit Restaurant Branches Menus Sections Full…" at bounding box center [361, 166] width 722 height 289
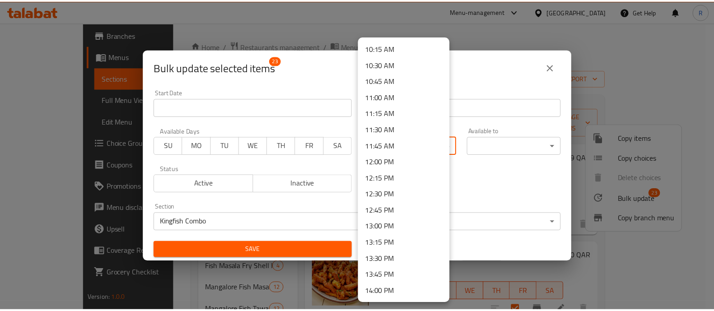
scroll to position [667, 0]
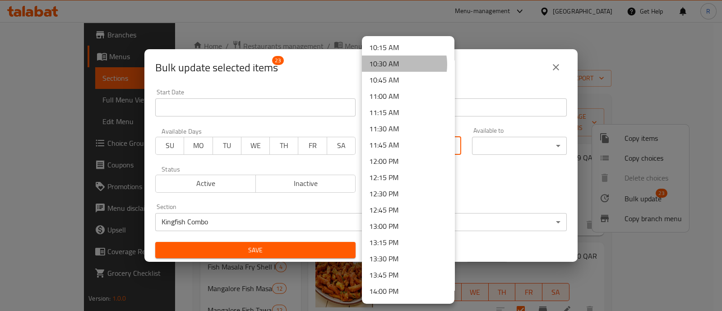
click at [393, 64] on li "10:30 AM" at bounding box center [408, 64] width 93 height 16
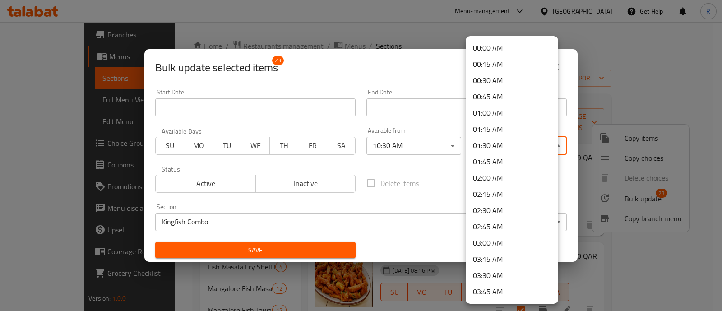
click at [493, 144] on body "​ Menu-management Qatar Get Help R Edit Restaurant Branches Menus Sections Full…" at bounding box center [361, 166] width 722 height 289
click at [491, 164] on li "01:45 AM" at bounding box center [512, 162] width 93 height 16
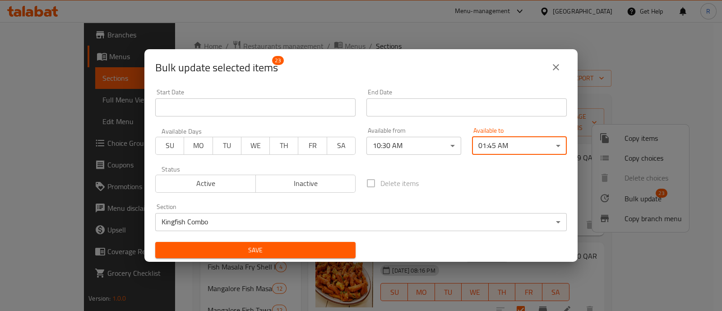
click at [269, 246] on span "Save" at bounding box center [256, 250] width 186 height 11
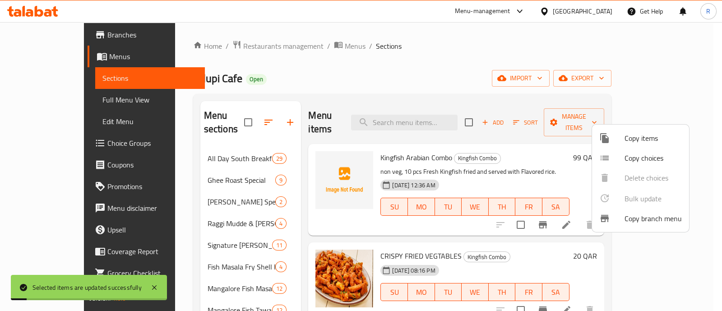
click at [283, 224] on div at bounding box center [361, 155] width 722 height 311
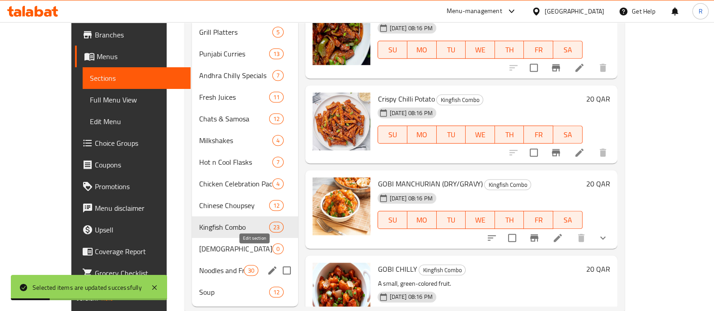
scroll to position [675, 0]
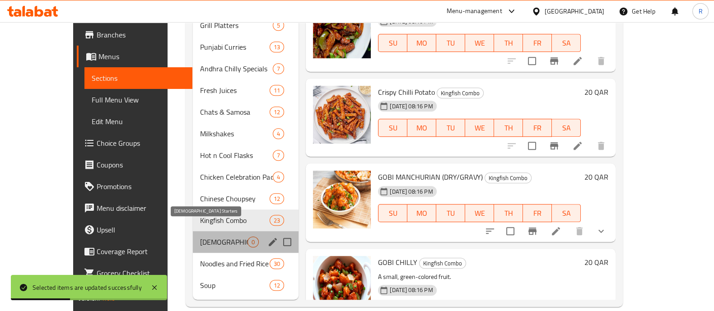
click at [200, 237] on span "[DEMOGRAPHIC_DATA] Starters" at bounding box center [223, 242] width 47 height 11
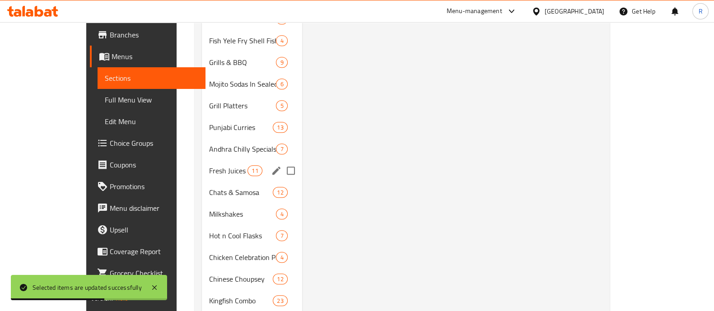
scroll to position [675, 0]
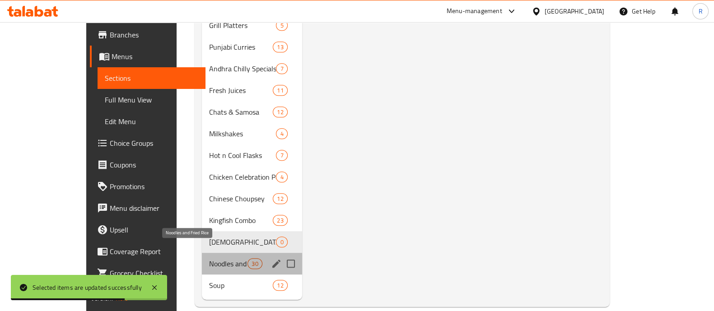
click at [209, 258] on span "Noodles and Fried Rice" at bounding box center [228, 263] width 38 height 11
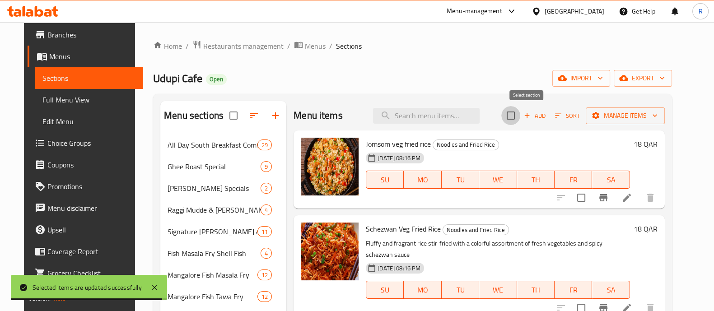
click at [520, 119] on input "checkbox" at bounding box center [510, 115] width 19 height 19
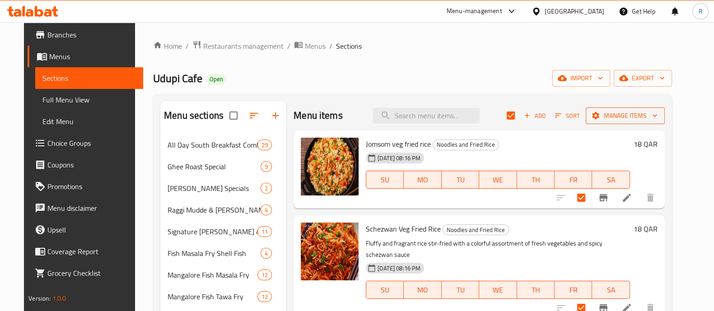
click at [657, 116] on icon "button" at bounding box center [654, 116] width 5 height 3
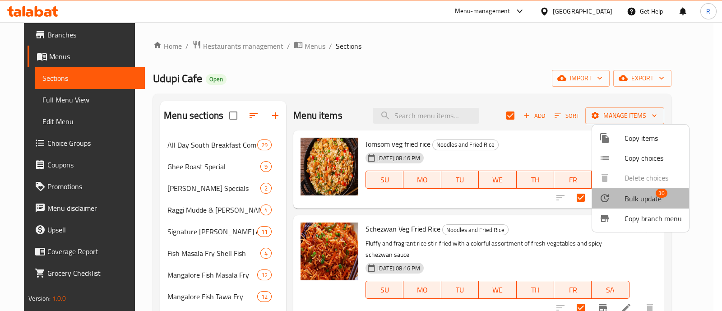
click at [601, 200] on icon at bounding box center [605, 198] width 11 height 11
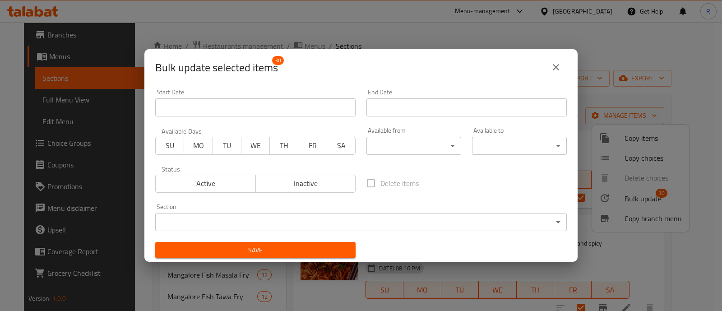
click at [374, 150] on body "​ Menu-management Qatar Get Help R Edit Restaurant Branches Menus Sections Full…" at bounding box center [361, 166] width 722 height 289
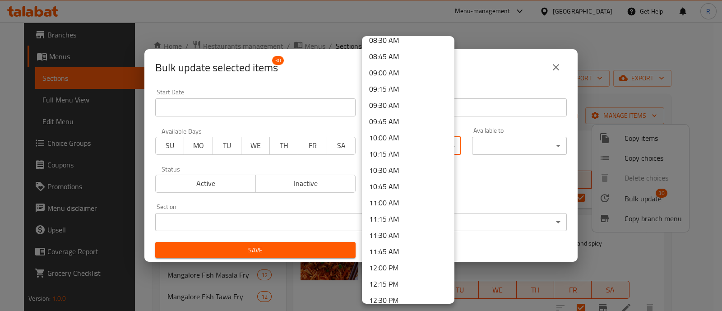
scroll to position [561, 0]
click at [384, 169] on li "10:30 AM" at bounding box center [408, 170] width 93 height 16
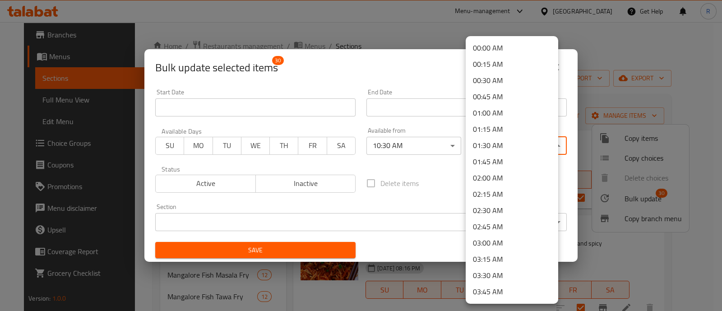
click at [517, 152] on body "​ Menu-management Qatar Get Help R Edit Restaurant Branches Menus Sections Full…" at bounding box center [361, 166] width 722 height 289
click at [498, 164] on li "01:45 AM" at bounding box center [512, 162] width 93 height 16
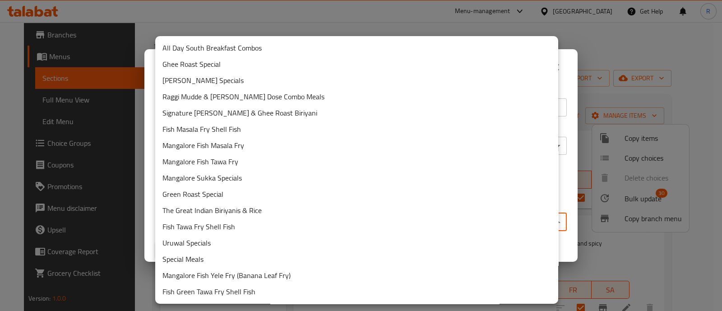
click at [406, 218] on body "​ Menu-management Qatar Get Help R Edit Restaurant Branches Menus Sections Full…" at bounding box center [361, 166] width 722 height 289
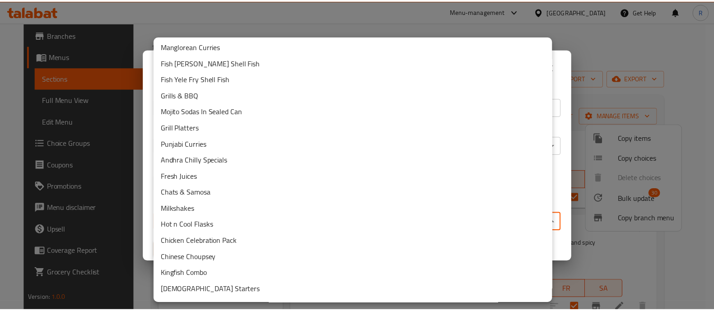
scroll to position [356, 0]
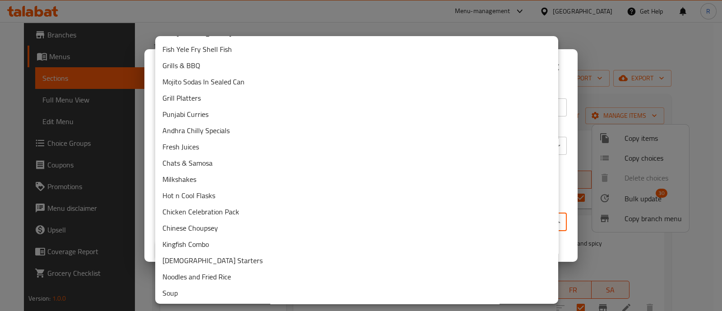
click at [259, 273] on li "Noodles and Fried Rice" at bounding box center [356, 277] width 403 height 16
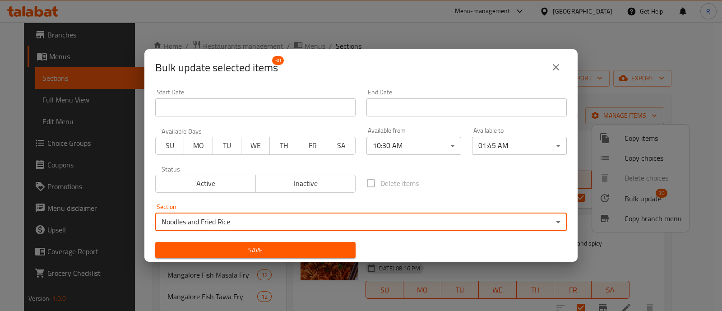
click at [323, 253] on span "Save" at bounding box center [256, 250] width 186 height 11
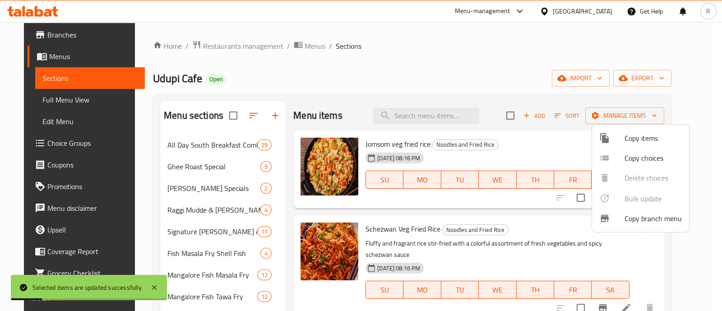
click at [282, 213] on div at bounding box center [361, 155] width 722 height 311
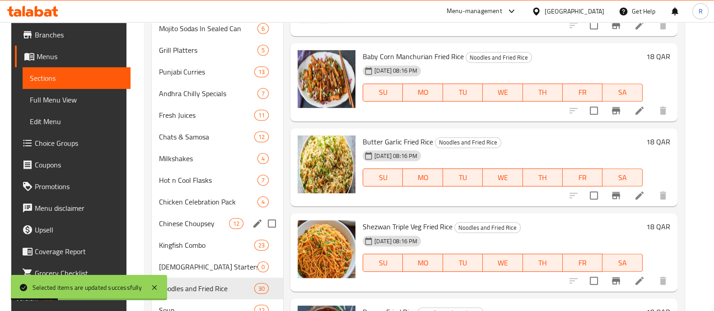
scroll to position [675, 0]
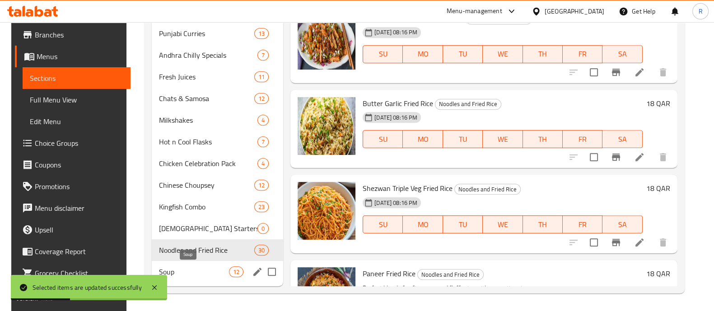
click at [210, 274] on span "Soup" at bounding box center [194, 271] width 70 height 11
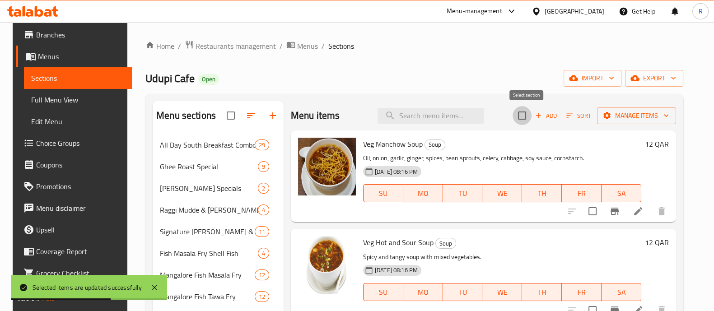
click at [526, 109] on input "checkbox" at bounding box center [521, 115] width 19 height 19
click at [647, 108] on button "Manage items" at bounding box center [636, 115] width 79 height 17
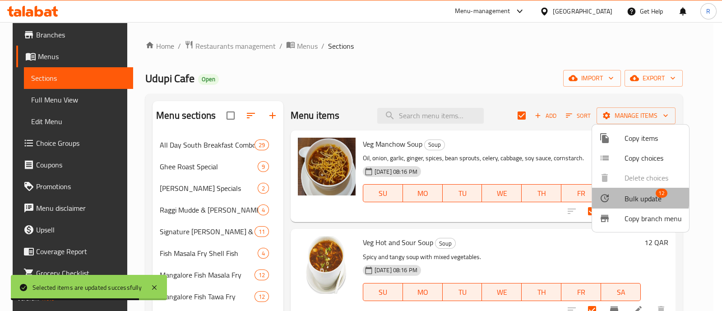
click at [615, 197] on div at bounding box center [612, 198] width 25 height 11
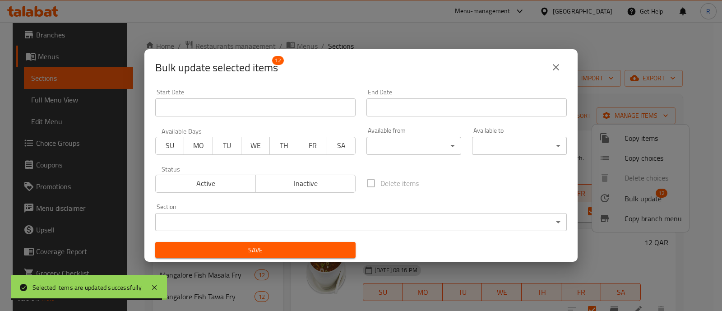
click at [389, 222] on body "Selected items are updated successfully ​ Menu-management Qatar Get Help R Edit…" at bounding box center [361, 166] width 722 height 289
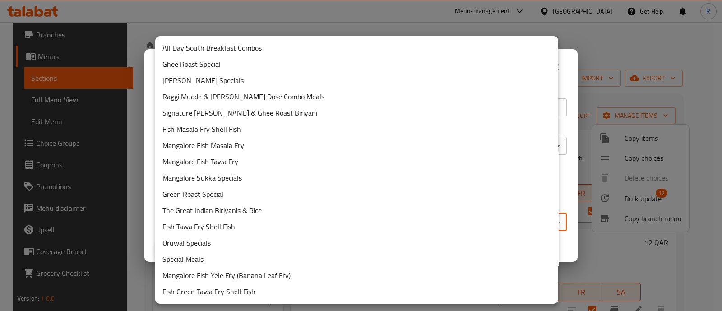
scroll to position [356, 0]
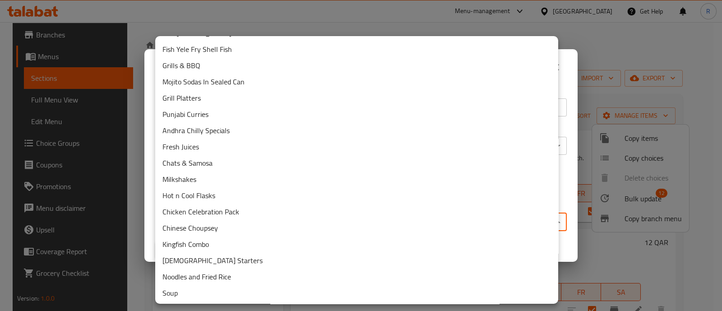
click at [235, 290] on li "Soup" at bounding box center [356, 293] width 403 height 16
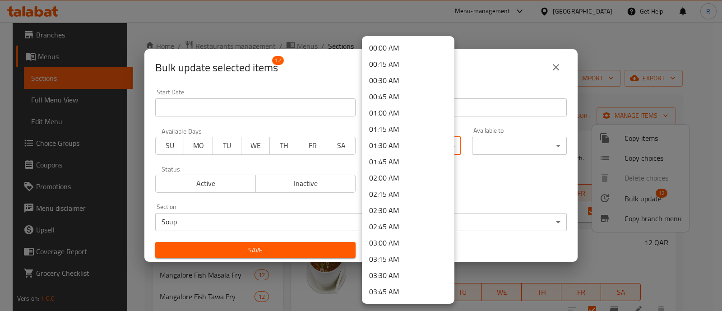
click at [395, 145] on body "​ Menu-management Qatar Get Help R Edit Restaurant Branches Menus Sections Full…" at bounding box center [361, 166] width 722 height 289
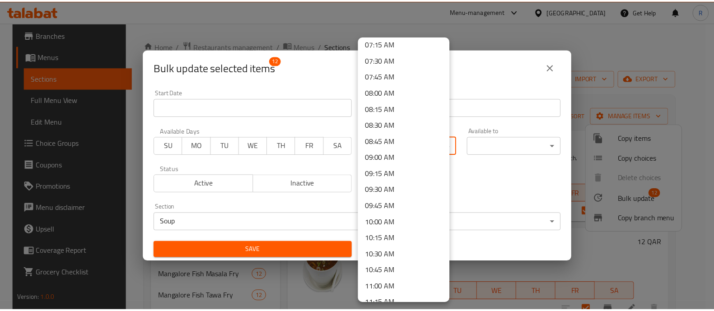
scroll to position [477, 0]
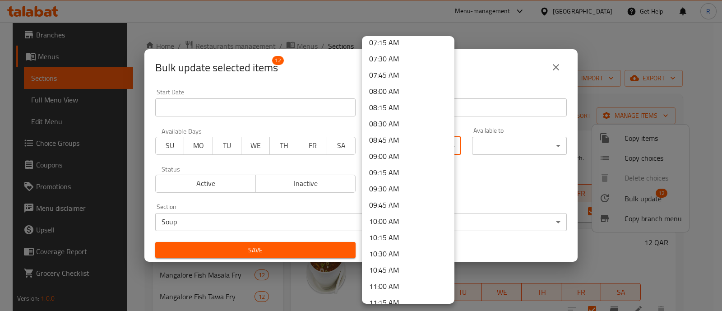
click at [391, 247] on li "10:30 AM" at bounding box center [408, 254] width 93 height 16
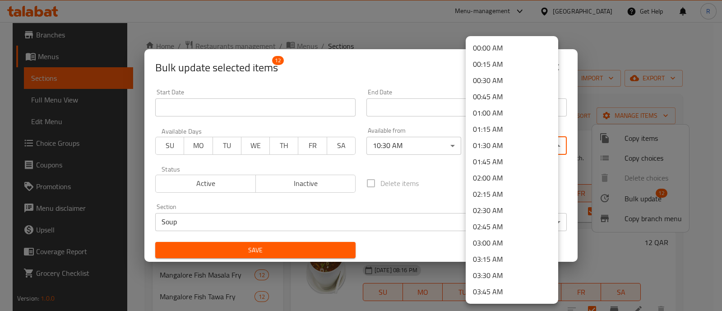
click at [491, 150] on body "​ Menu-management Qatar Get Help R Edit Restaurant Branches Menus Sections Full…" at bounding box center [361, 166] width 722 height 289
click at [503, 157] on li "01:45 AM" at bounding box center [512, 162] width 93 height 16
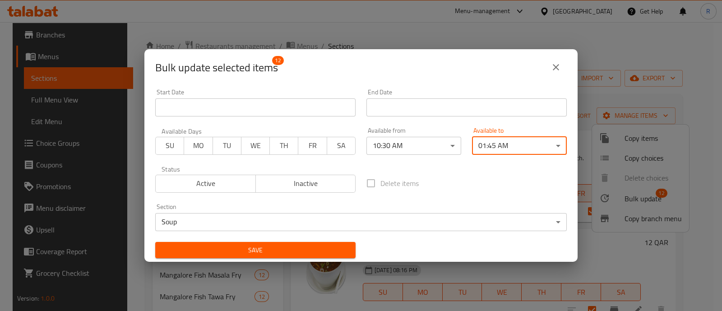
click at [308, 247] on span "Save" at bounding box center [256, 250] width 186 height 11
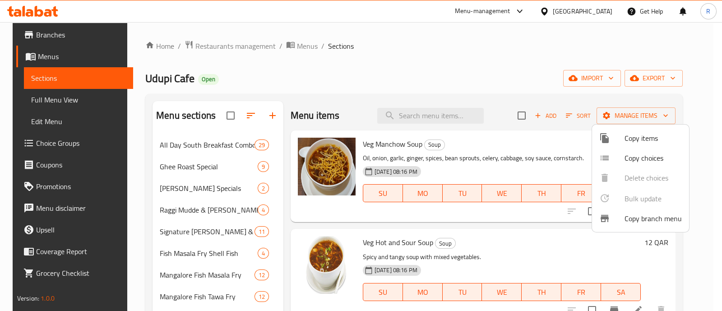
click at [521, 12] on div at bounding box center [361, 155] width 722 height 311
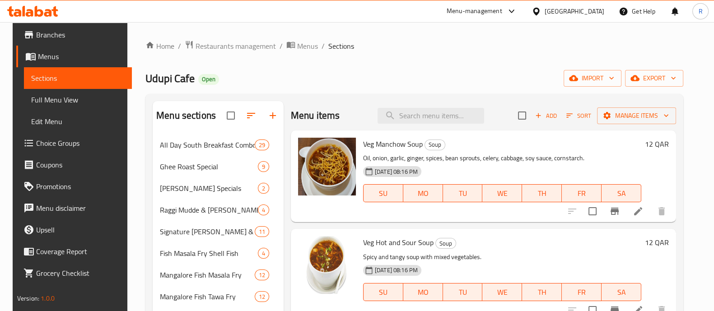
click at [502, 12] on div "Menu-management" at bounding box center [475, 11] width 56 height 11
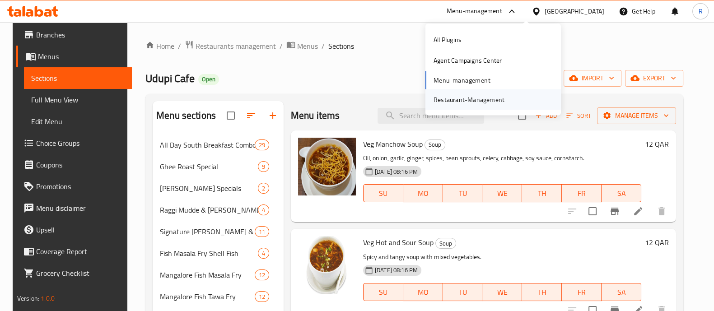
click at [463, 98] on div "Restaurant-Management" at bounding box center [468, 99] width 71 height 10
